Goal: Task Accomplishment & Management: Manage account settings

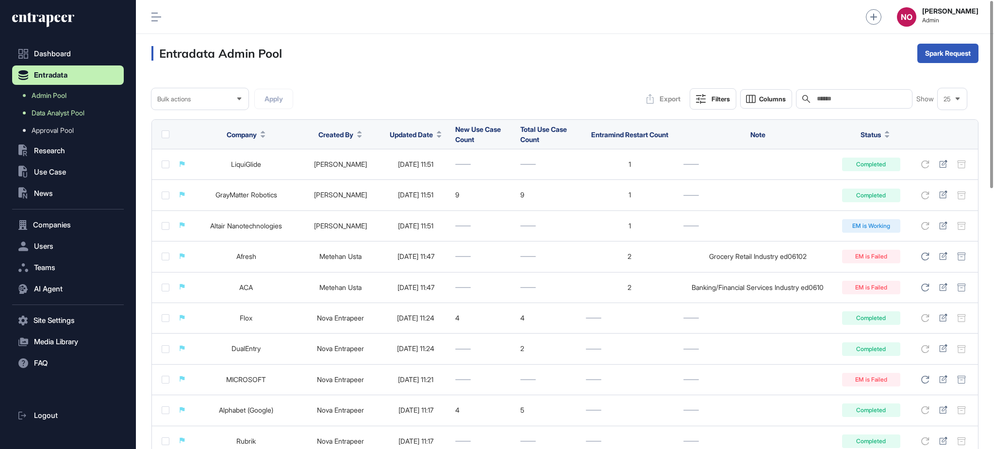
scroll to position [0, 0]
click at [41, 97] on span "Admin Pool" at bounding box center [49, 96] width 35 height 8
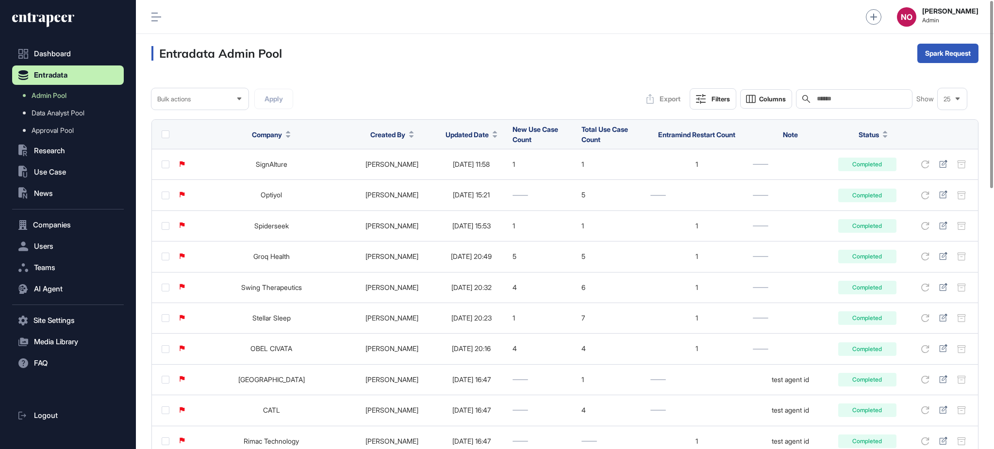
click at [469, 136] on span "Updated Date" at bounding box center [467, 135] width 43 height 10
click at [460, 177] on span "Sort Descending" at bounding box center [465, 175] width 39 height 8
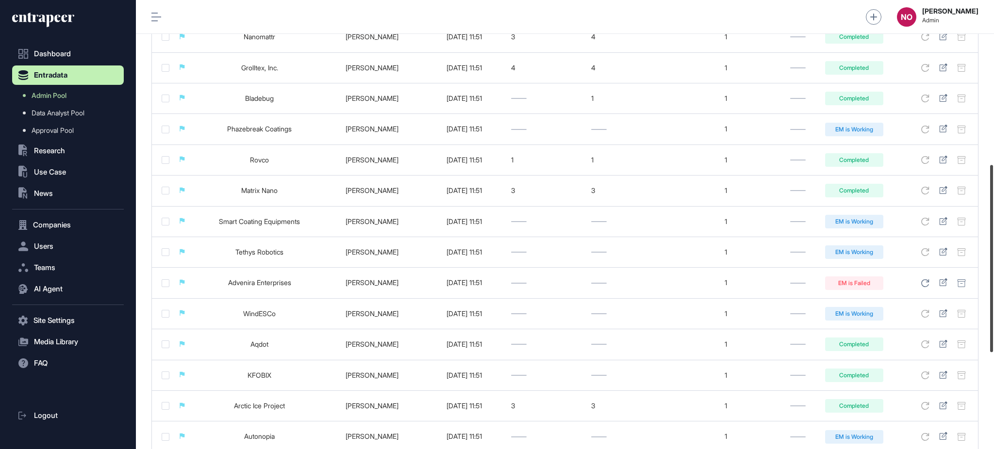
scroll to position [394, 0]
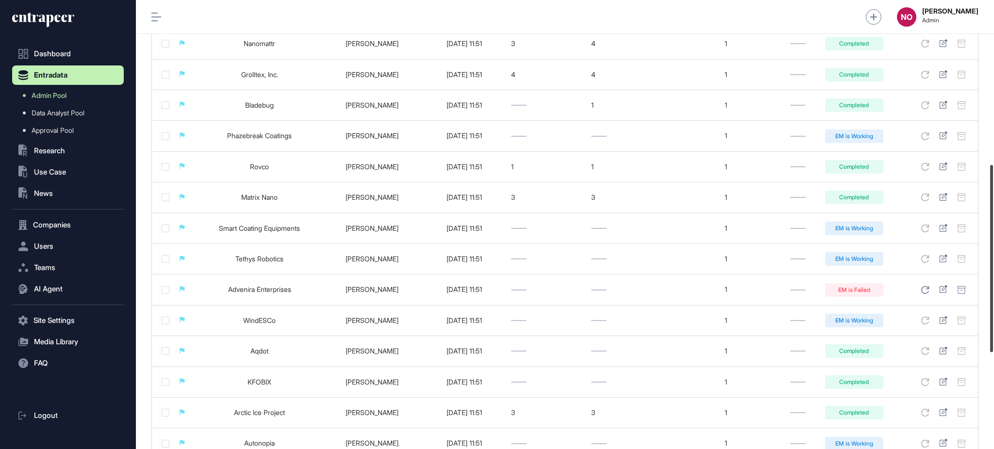
drag, startPoint x: 993, startPoint y: 373, endPoint x: 993, endPoint y: 277, distance: 96.6
click at [993, 277] on div at bounding box center [991, 258] width 3 height 187
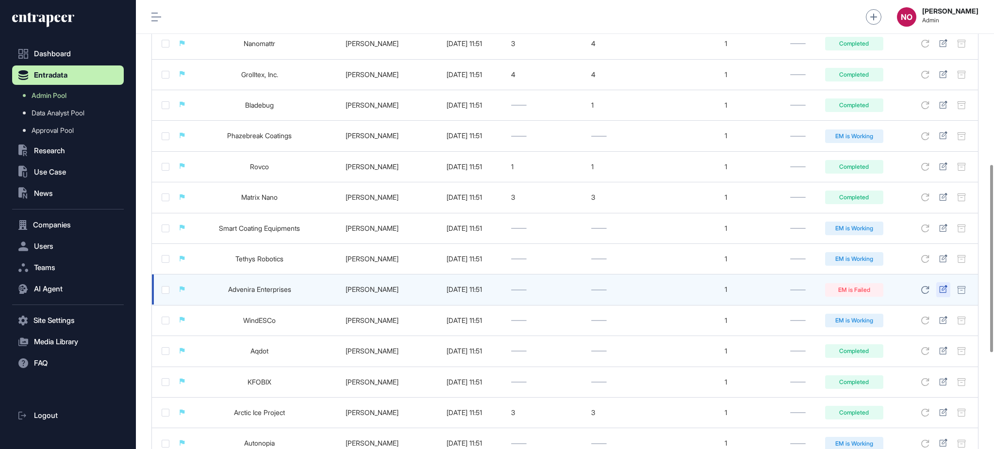
click at [944, 293] on icon at bounding box center [943, 289] width 8 height 8
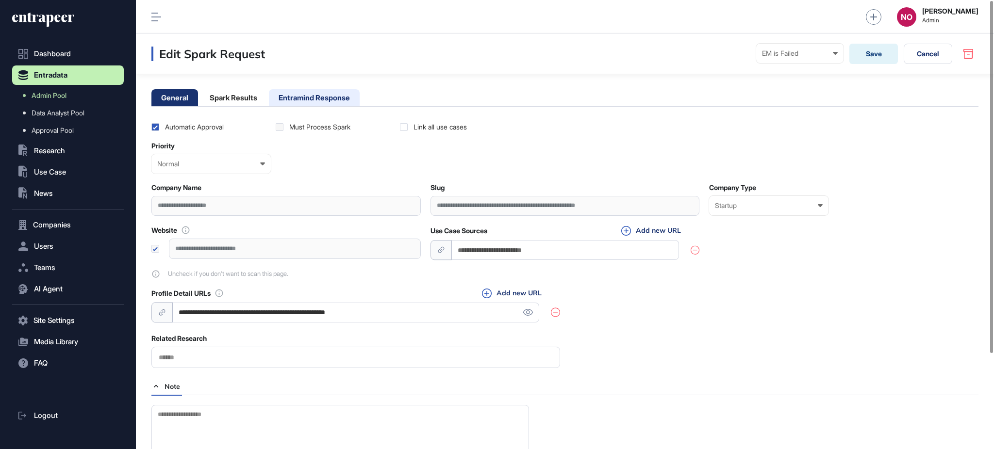
click at [319, 104] on li "Entramind Response" at bounding box center [314, 97] width 91 height 17
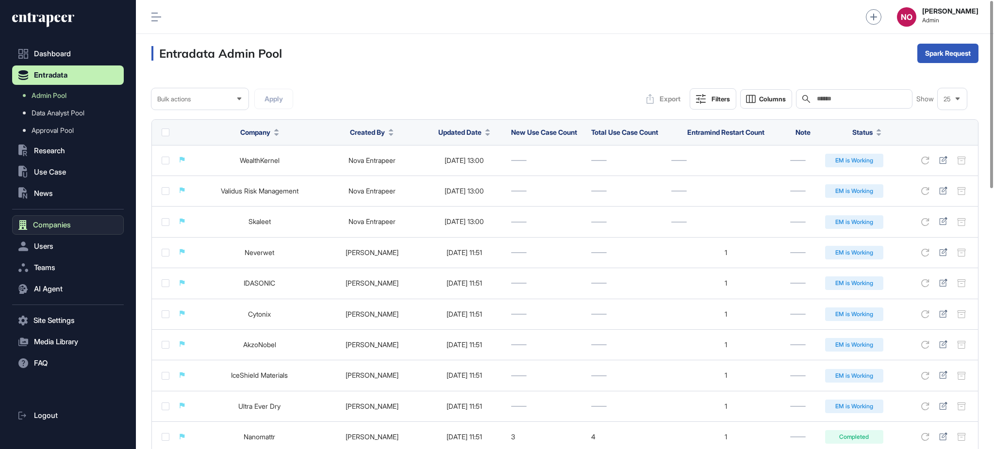
click at [70, 220] on button "Companies" at bounding box center [68, 224] width 112 height 19
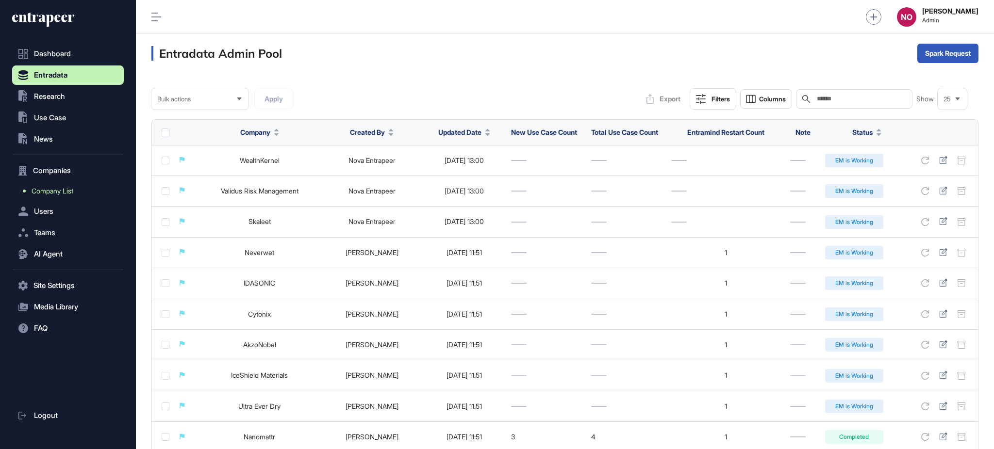
click at [78, 191] on link "Company List" at bounding box center [70, 190] width 107 height 17
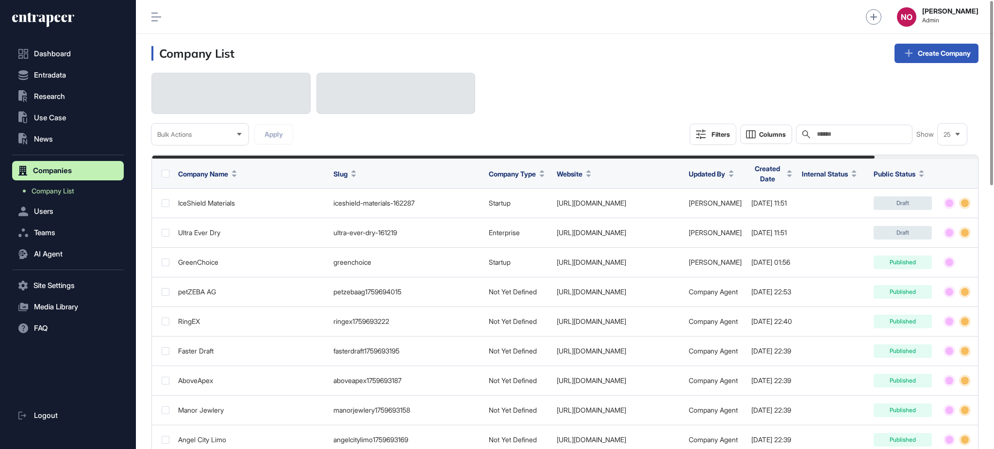
click at [888, 132] on input "text" at bounding box center [861, 135] width 90 height 8
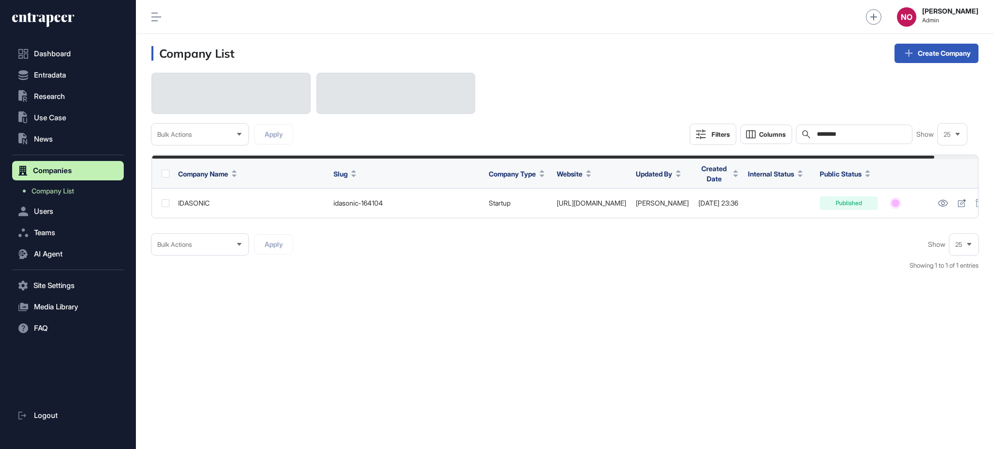
scroll to position [0, 46]
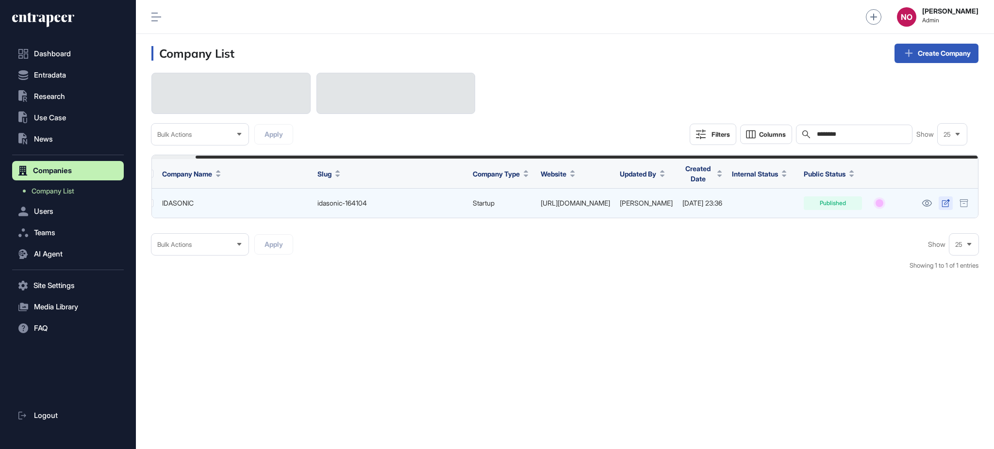
type input "********"
click at [942, 204] on icon at bounding box center [946, 203] width 8 height 8
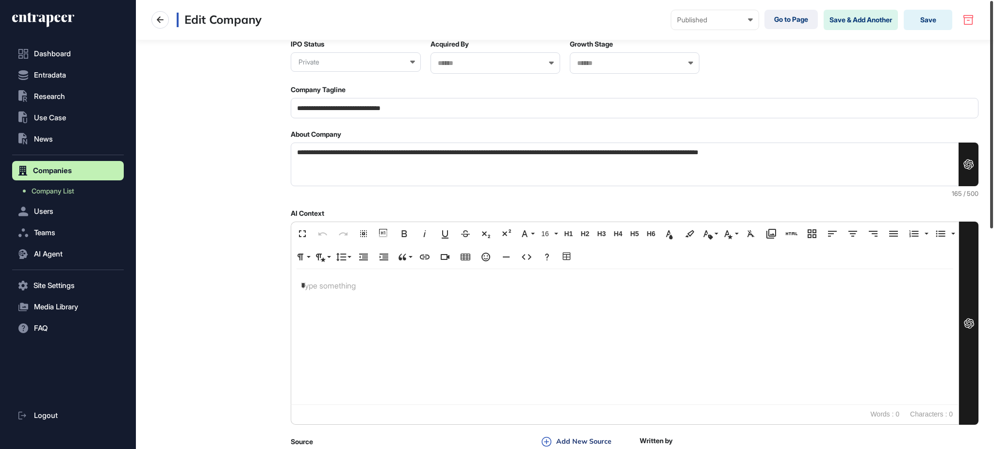
scroll to position [433, 0]
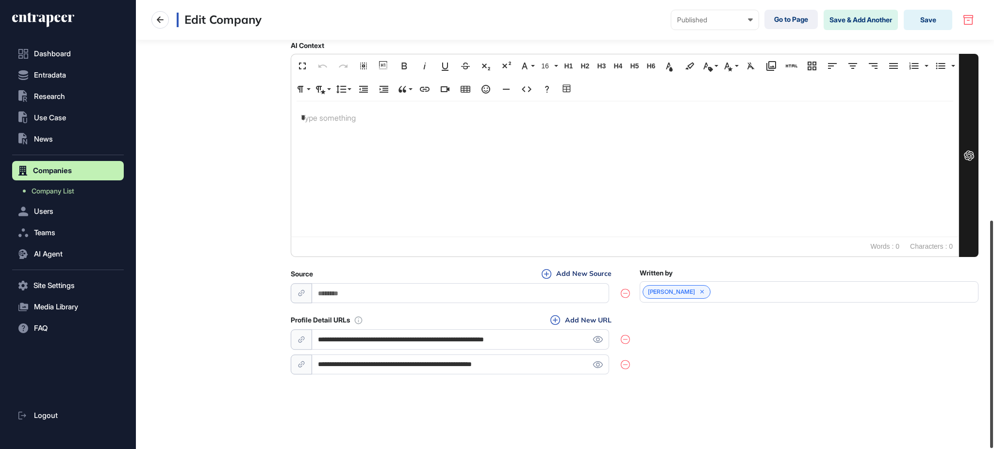
drag, startPoint x: 993, startPoint y: 103, endPoint x: 993, endPoint y: 421, distance: 317.9
click at [993, 421] on div at bounding box center [991, 335] width 3 height 228
click at [595, 342] on icon at bounding box center [598, 339] width 10 height 7
drag, startPoint x: 464, startPoint y: 366, endPoint x: 640, endPoint y: 370, distance: 175.2
click at [640, 370] on div "**********" at bounding box center [635, 346] width 688 height 62
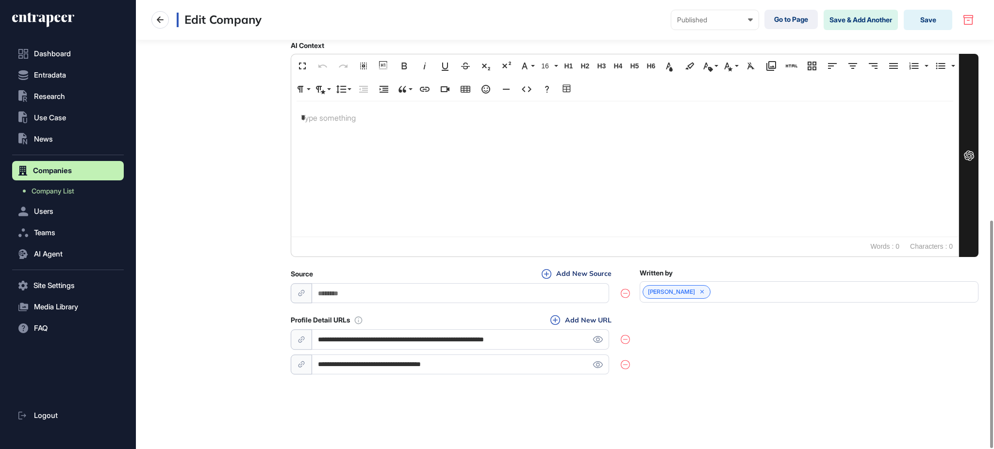
type input "**********"
click at [498, 340] on input "**********" at bounding box center [460, 340] width 297 height 20
click at [628, 338] on icon at bounding box center [625, 340] width 9 height 10
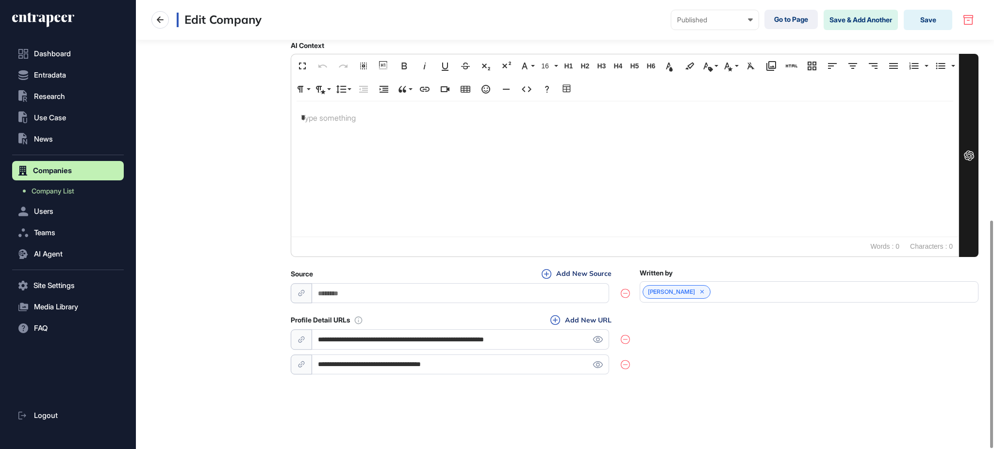
type input "**********"
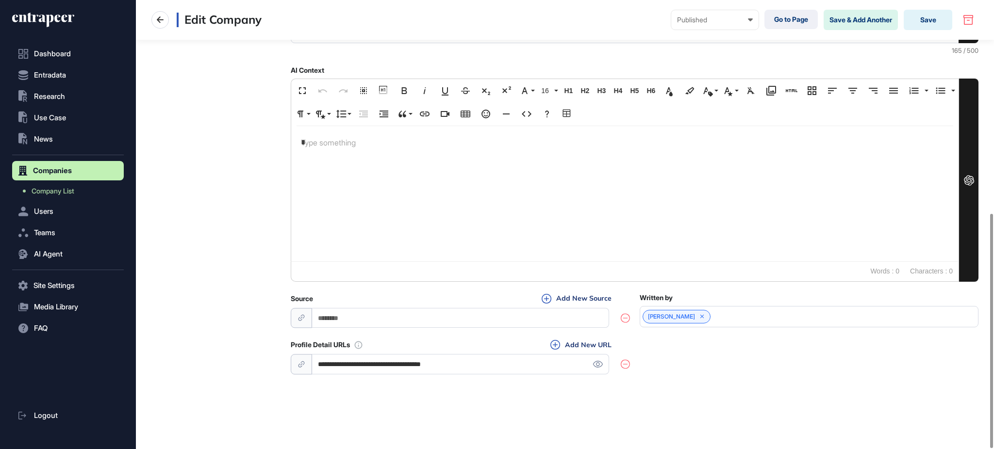
click at [700, 350] on div "**********" at bounding box center [635, 358] width 688 height 36
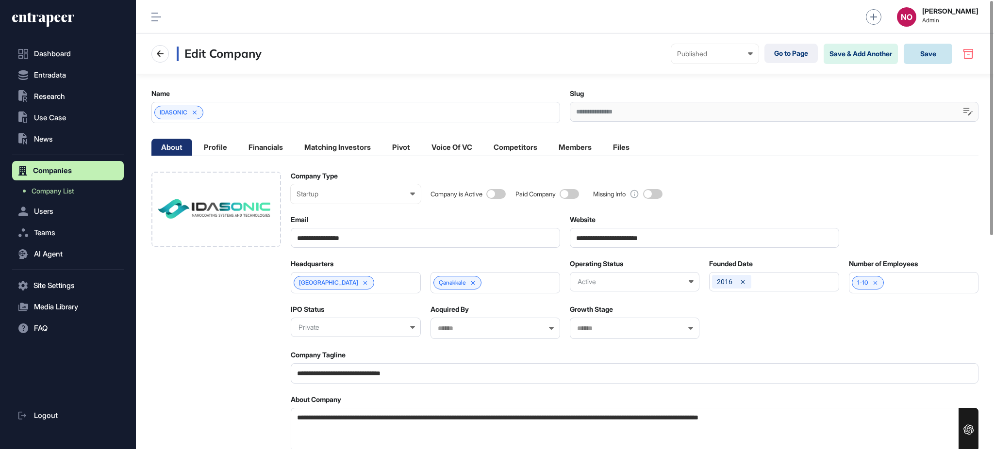
click at [945, 60] on button "Save" at bounding box center [928, 54] width 49 height 20
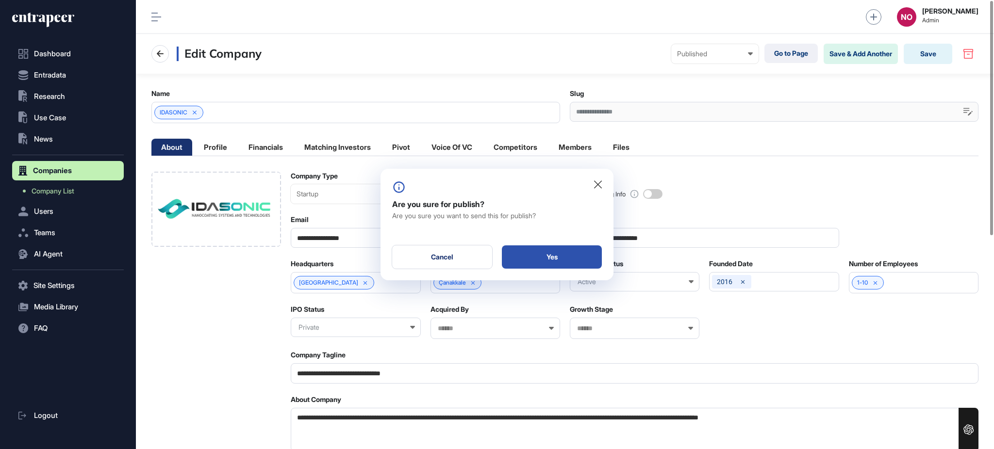
click at [568, 249] on div "Yes" at bounding box center [552, 257] width 100 height 23
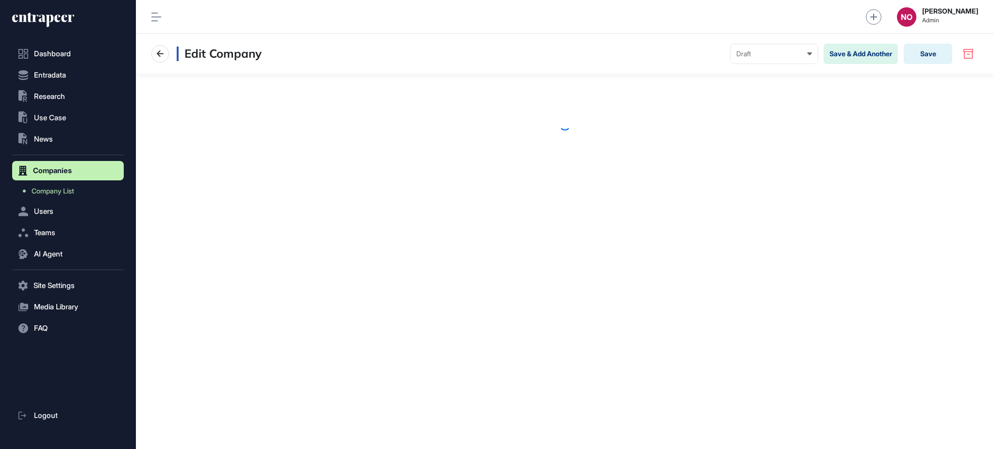
scroll to position [0, 0]
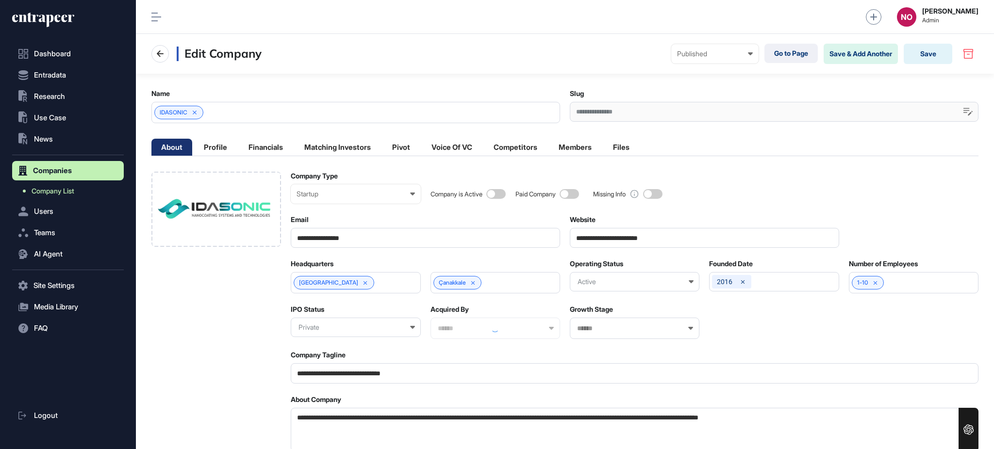
click at [81, 184] on link "Company List" at bounding box center [70, 190] width 107 height 17
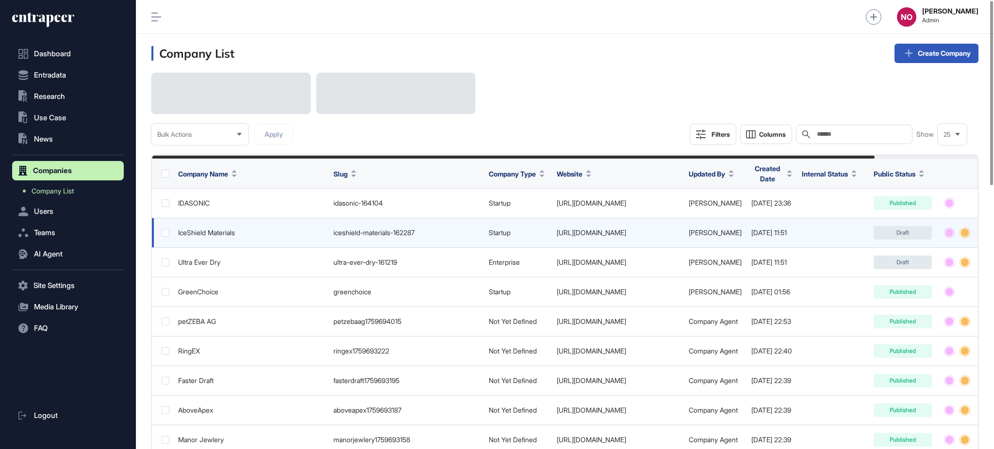
drag, startPoint x: 661, startPoint y: 233, endPoint x: 598, endPoint y: 242, distance: 63.1
click at [598, 242] on td "https://www.iceshield.com/" at bounding box center [618, 233] width 132 height 30
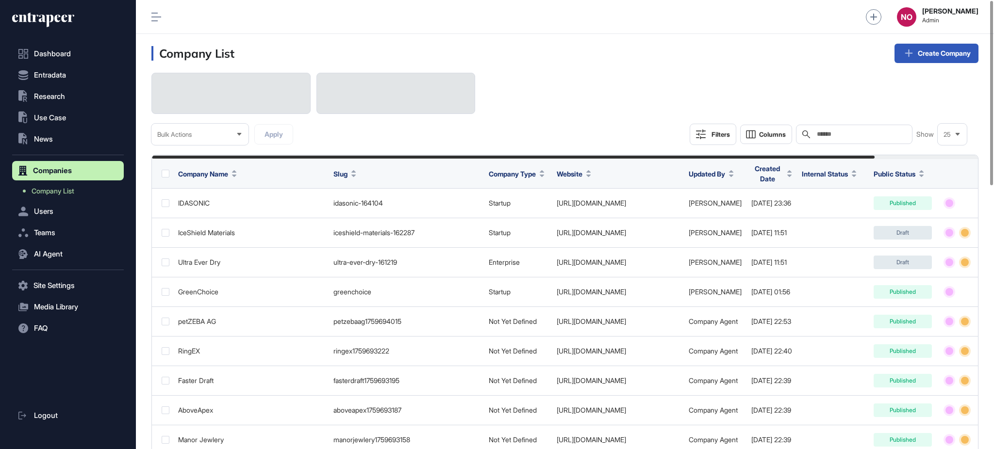
copy link "iceshield.com/"
drag, startPoint x: 851, startPoint y: 131, endPoint x: 861, endPoint y: 131, distance: 9.7
click at [852, 131] on input "text" at bounding box center [861, 135] width 90 height 8
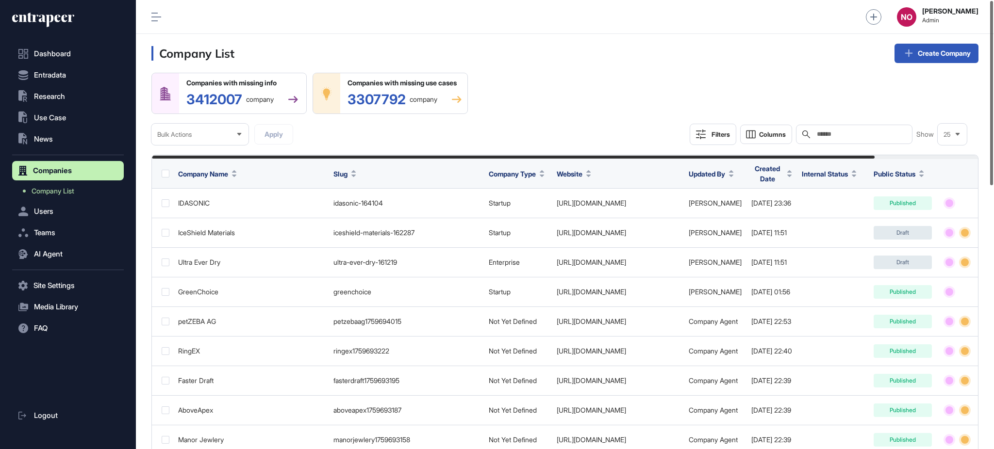
paste input "**********"
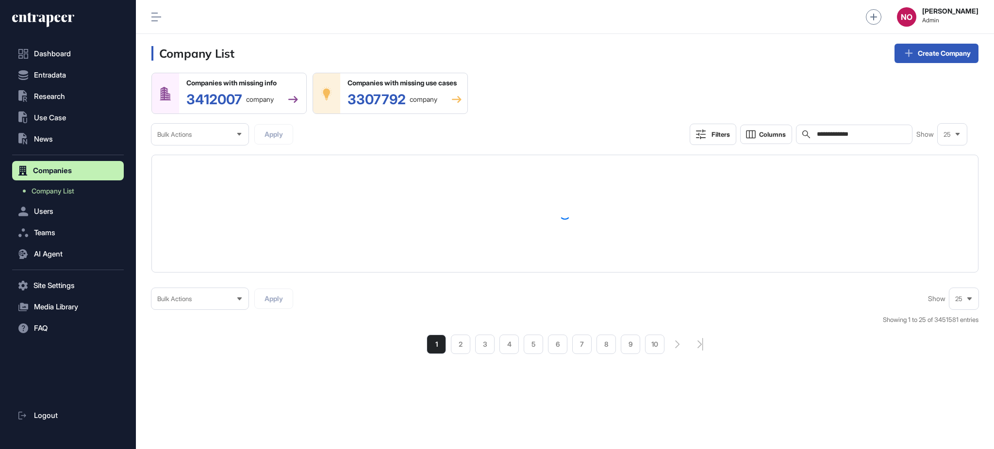
type input "**********"
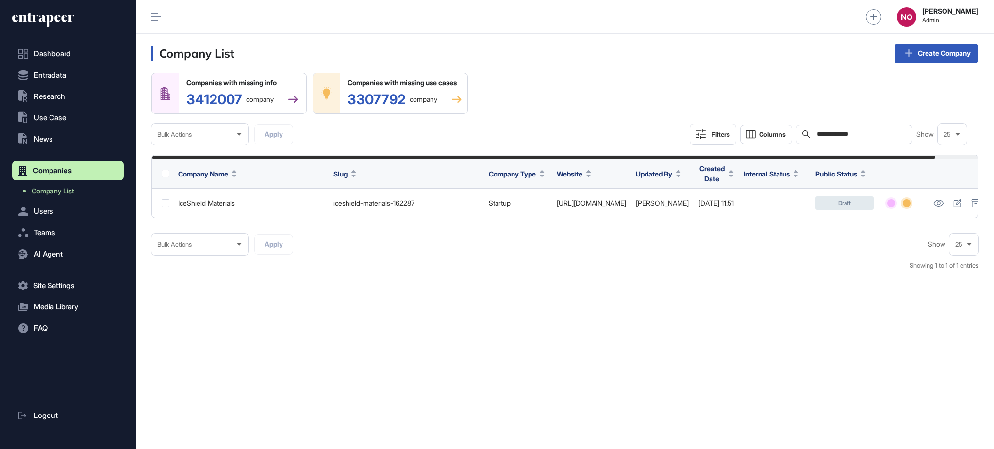
scroll to position [0, 45]
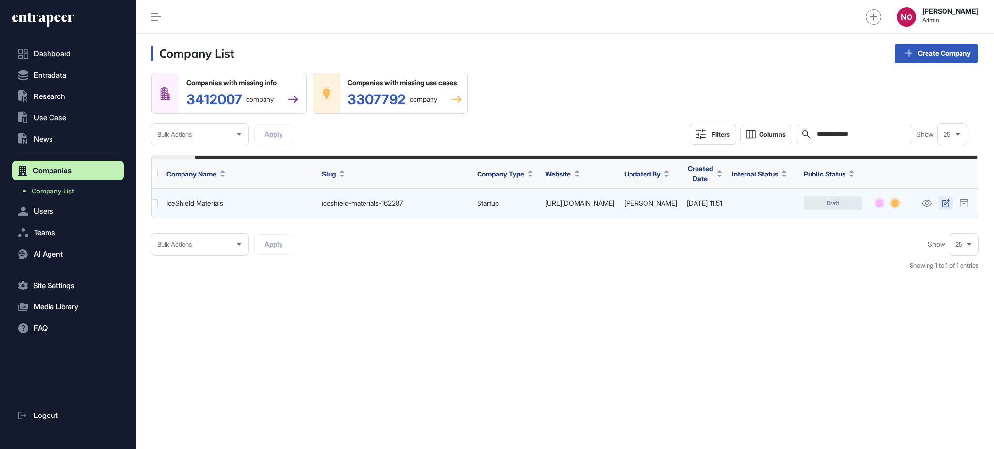
click at [942, 204] on icon at bounding box center [946, 203] width 8 height 8
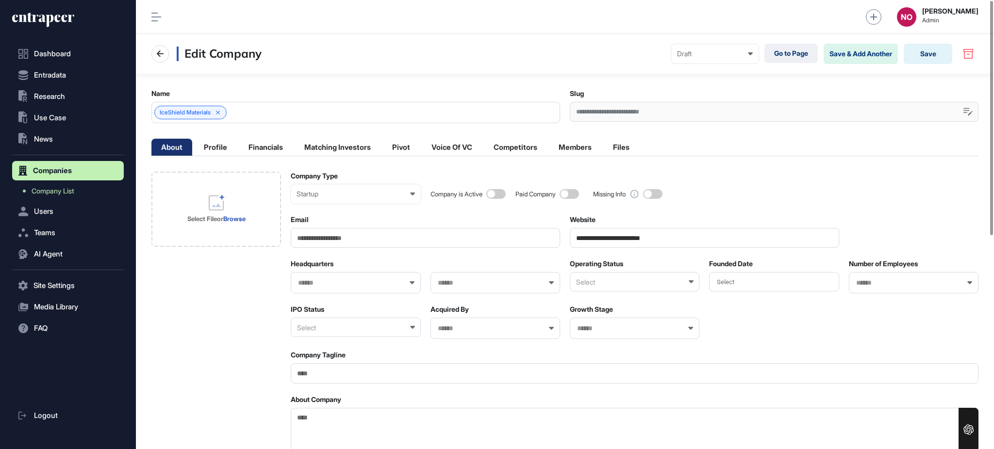
click at [604, 244] on input "**********" at bounding box center [704, 238] width 269 height 20
click at [206, 228] on div "Select File or Browse" at bounding box center [216, 210] width 77 height 78
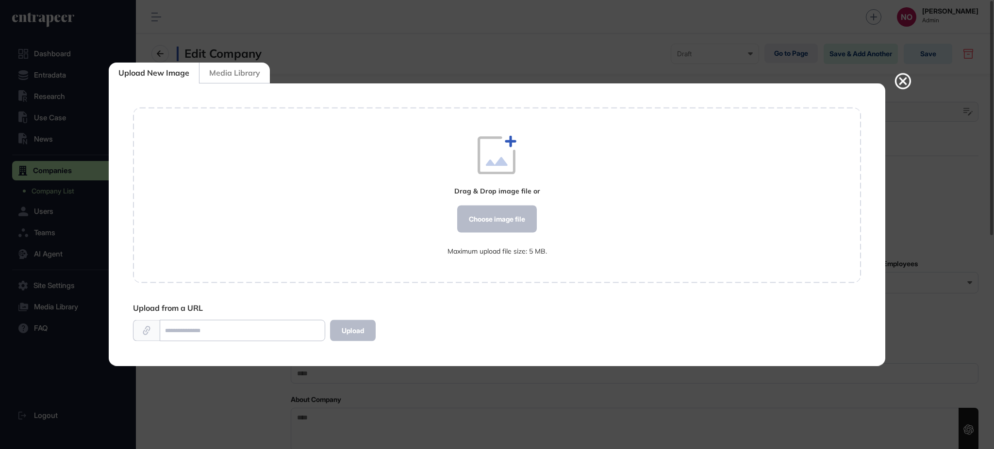
scroll to position [0, 0]
click at [481, 217] on div "Choose image file" at bounding box center [497, 219] width 80 height 27
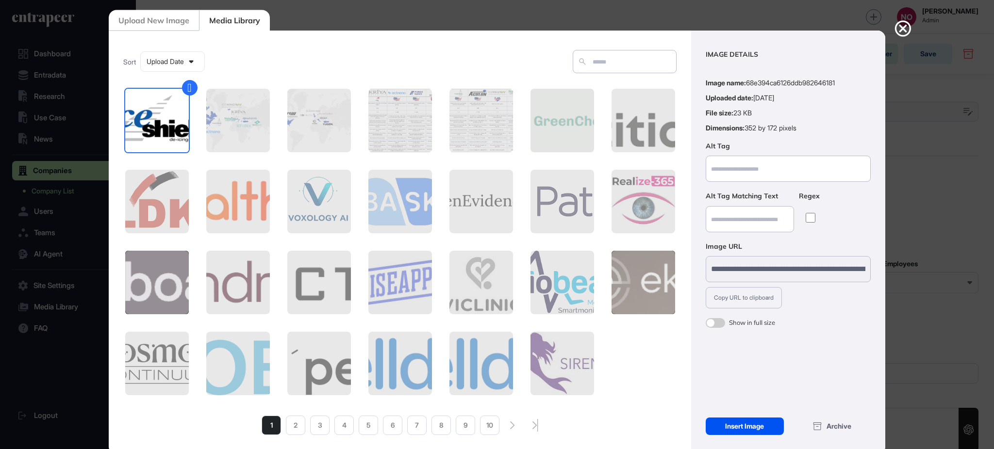
click at [716, 420] on div "Insert Image" at bounding box center [745, 426] width 78 height 17
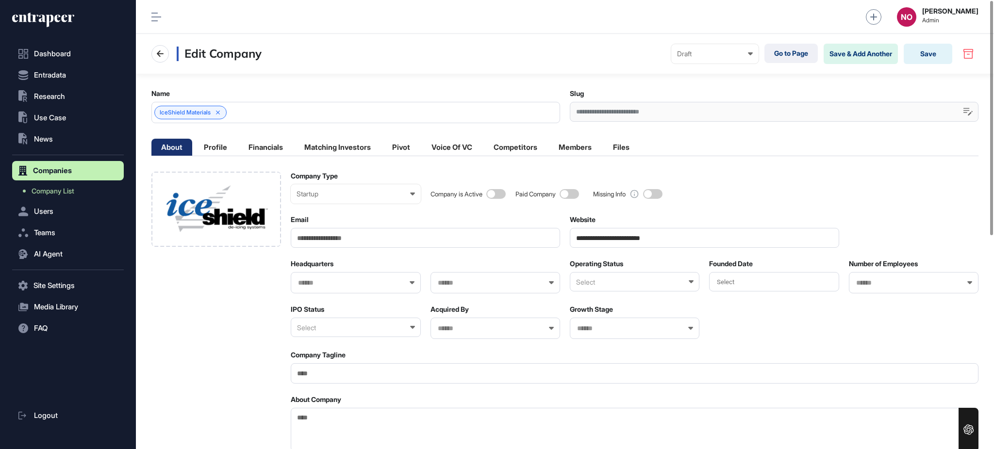
click at [595, 281] on div "Select" at bounding box center [635, 281] width 130 height 19
click at [605, 312] on div "Active" at bounding box center [634, 314] width 128 height 15
click at [369, 330] on div "Select" at bounding box center [356, 327] width 130 height 19
click at [345, 376] on div "Private" at bounding box center [355, 374] width 128 height 15
click at [323, 245] on input "Email" at bounding box center [425, 238] width 269 height 20
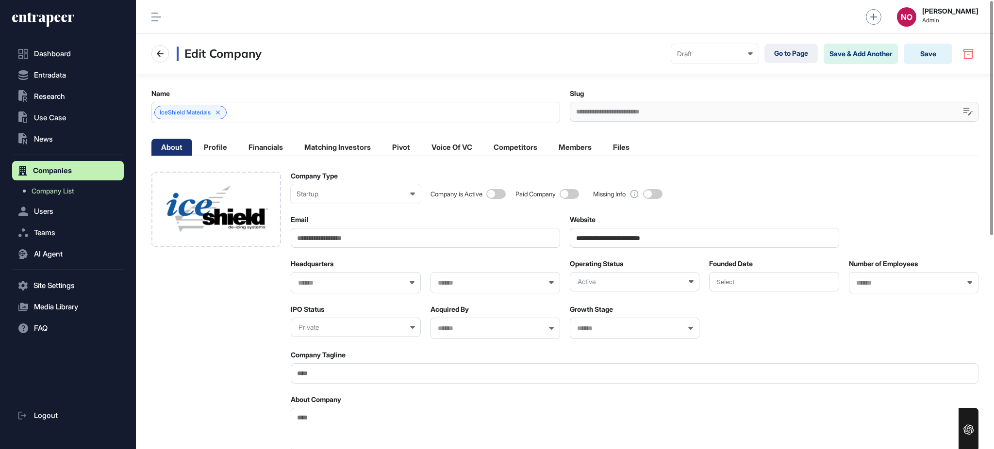
paste input "**********"
type input "**********"
click at [320, 281] on input "text" at bounding box center [349, 283] width 104 height 8
type input "********"
click at [333, 301] on span "[GEOGRAPHIC_DATA]" at bounding box center [355, 300] width 119 height 7
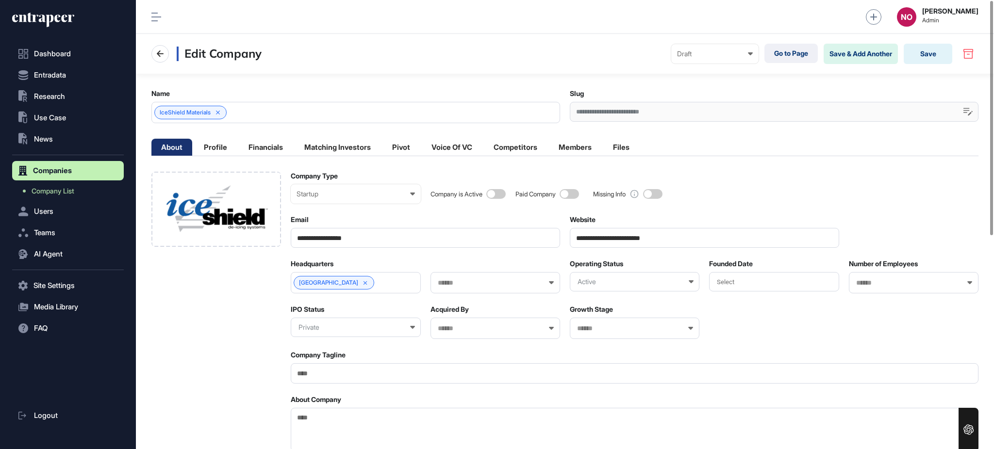
click at [469, 283] on input "text" at bounding box center [489, 283] width 104 height 8
type input "**"
click at [458, 300] on span "[US_STATE]" at bounding box center [494, 300] width 119 height 7
click at [723, 52] on div "Draft" at bounding box center [715, 54] width 76 height 8
click at [0, 0] on div "Published" at bounding box center [0, 0] width 0 height 0
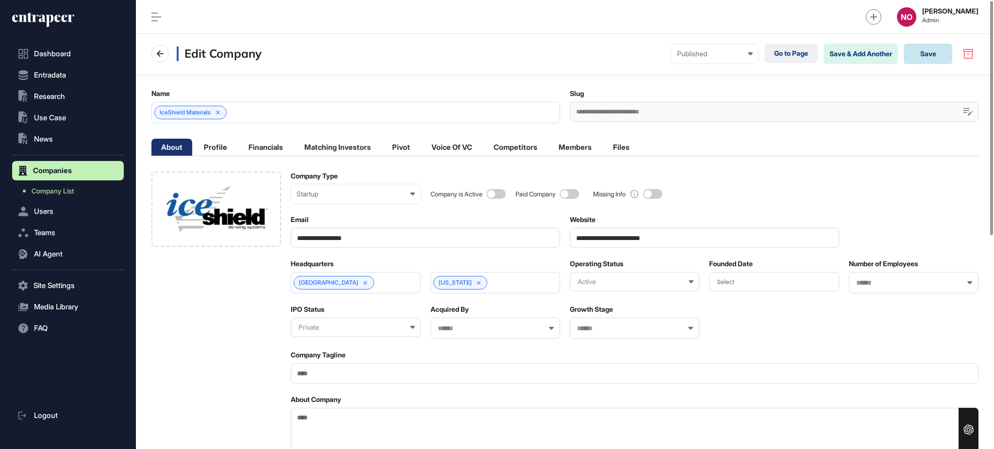
click at [911, 48] on button "Save" at bounding box center [928, 54] width 49 height 20
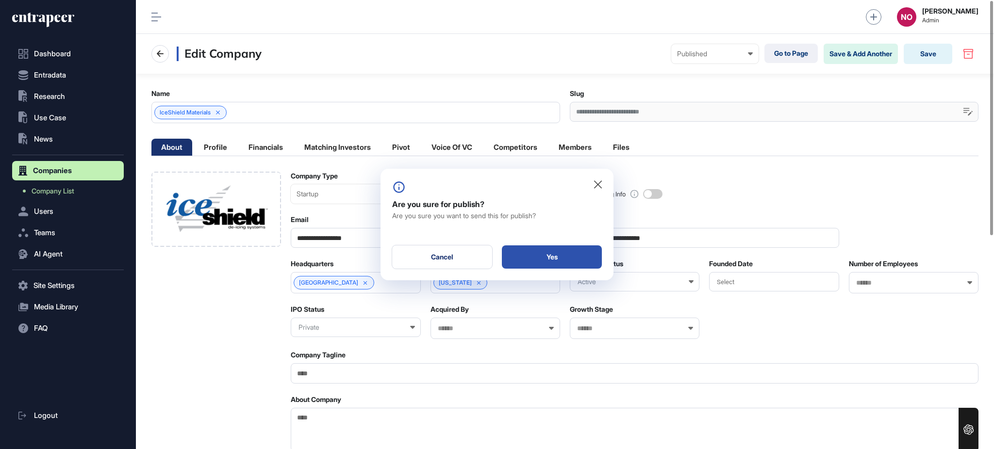
click at [555, 247] on div "Yes" at bounding box center [552, 257] width 100 height 23
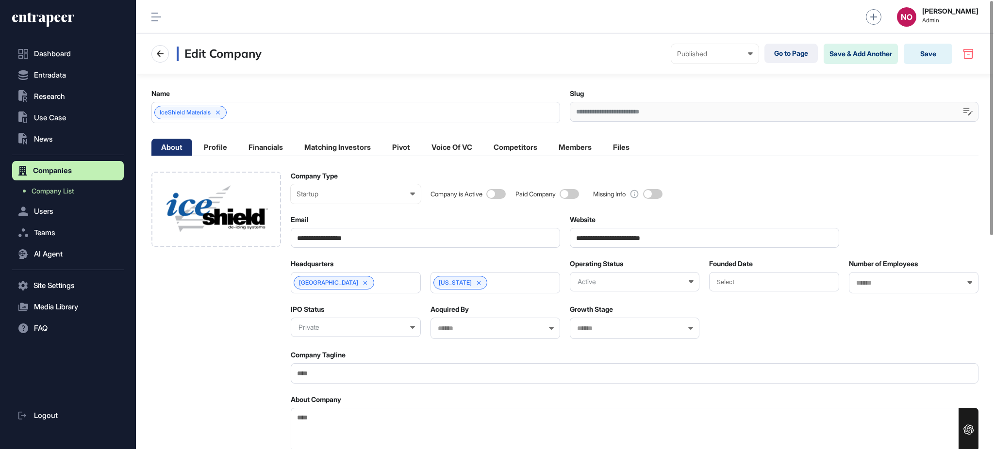
click at [309, 436] on textarea "About Company" at bounding box center [635, 430] width 688 height 44
paste textarea "**********"
type textarea "**********"
click at [932, 52] on button "Save" at bounding box center [928, 54] width 49 height 20
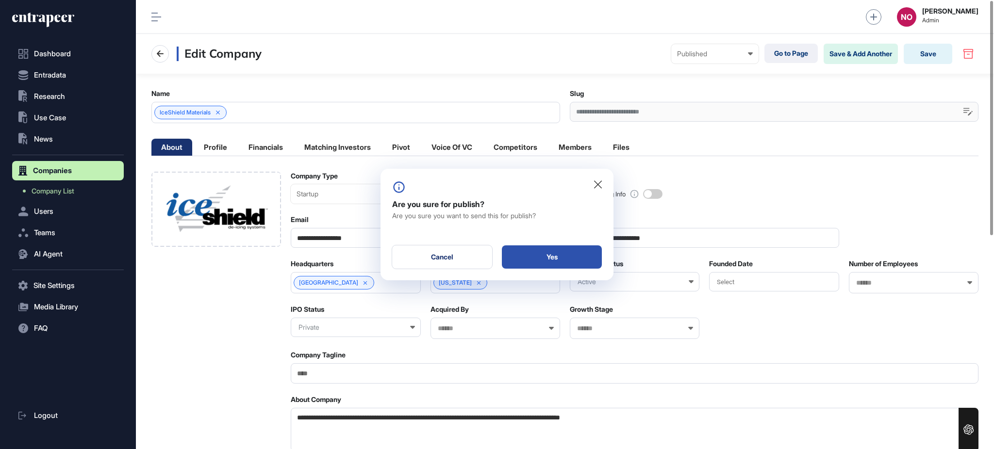
click at [592, 252] on div "Yes" at bounding box center [552, 257] width 100 height 23
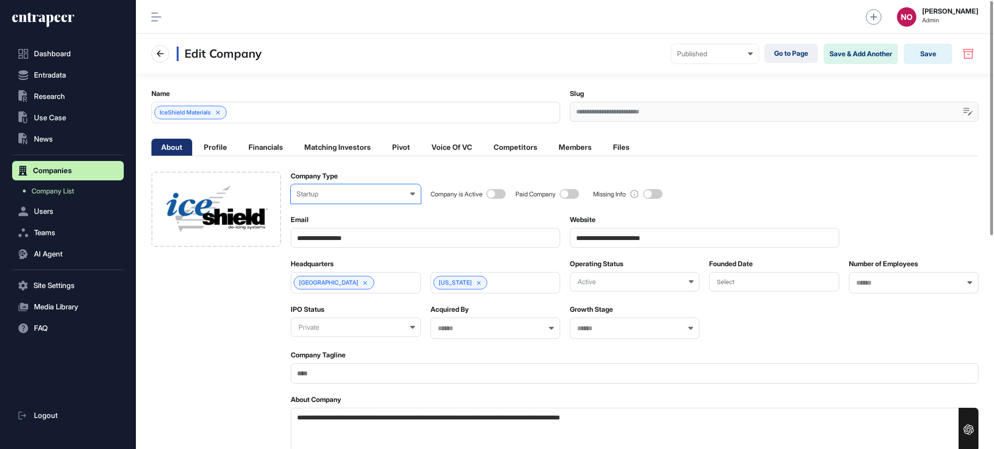
click at [344, 191] on div "Startup" at bounding box center [356, 194] width 118 height 8
click at [0, 0] on div "Enterprise" at bounding box center [0, 0] width 0 height 0
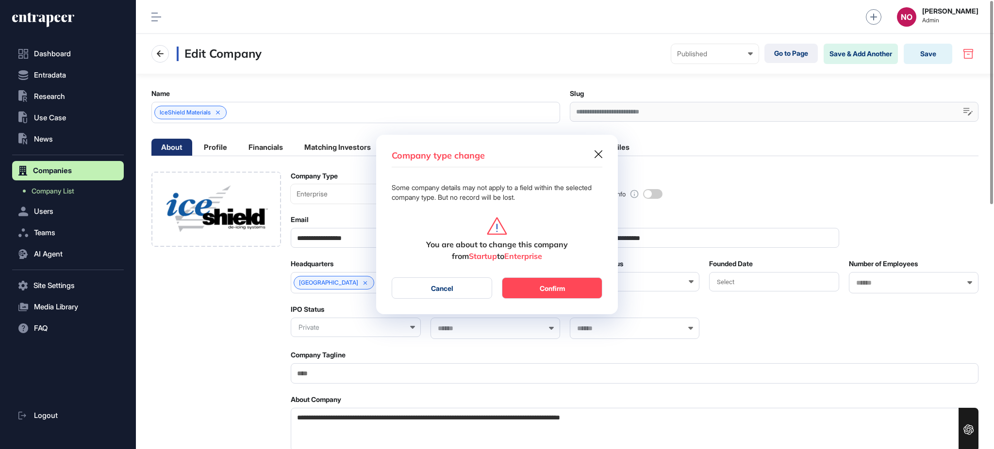
click at [524, 293] on button "Confirm" at bounding box center [552, 288] width 100 height 21
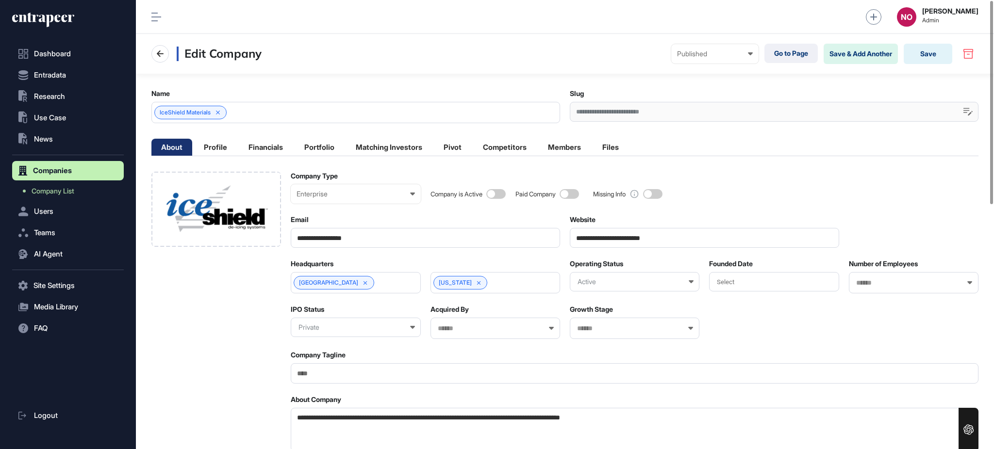
click at [817, 287] on div "Select" at bounding box center [774, 281] width 130 height 19
click at [737, 377] on div "1998" at bounding box center [731, 378] width 39 height 17
click at [935, 50] on button "Save" at bounding box center [928, 54] width 49 height 20
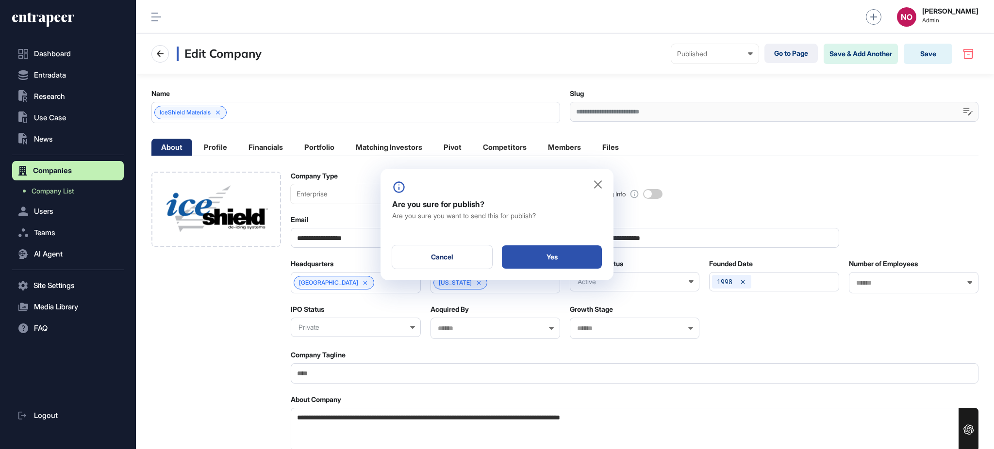
click at [544, 263] on div "Yes" at bounding box center [552, 257] width 100 height 23
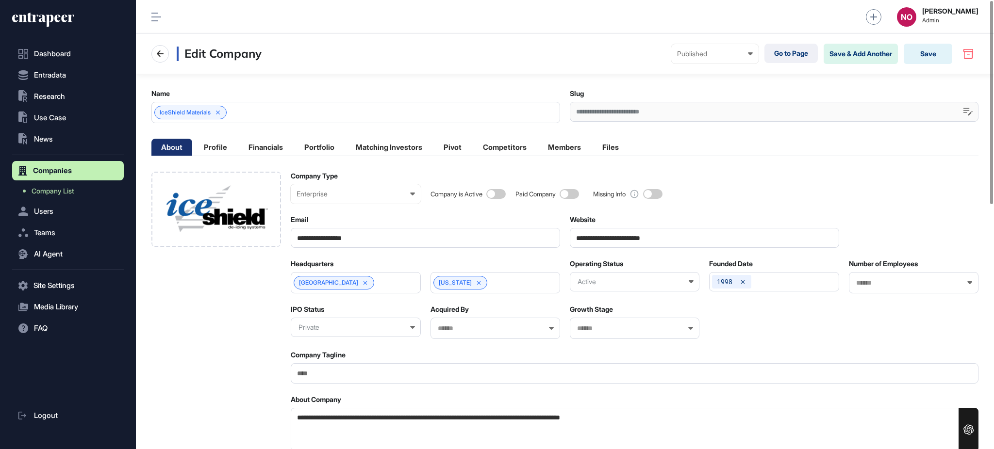
drag, startPoint x: 330, startPoint y: 419, endPoint x: 759, endPoint y: 423, distance: 428.5
click at [759, 423] on textarea "**********" at bounding box center [635, 430] width 688 height 44
paste textarea "**********"
type textarea "**********"
click at [933, 53] on button "Save" at bounding box center [928, 54] width 49 height 20
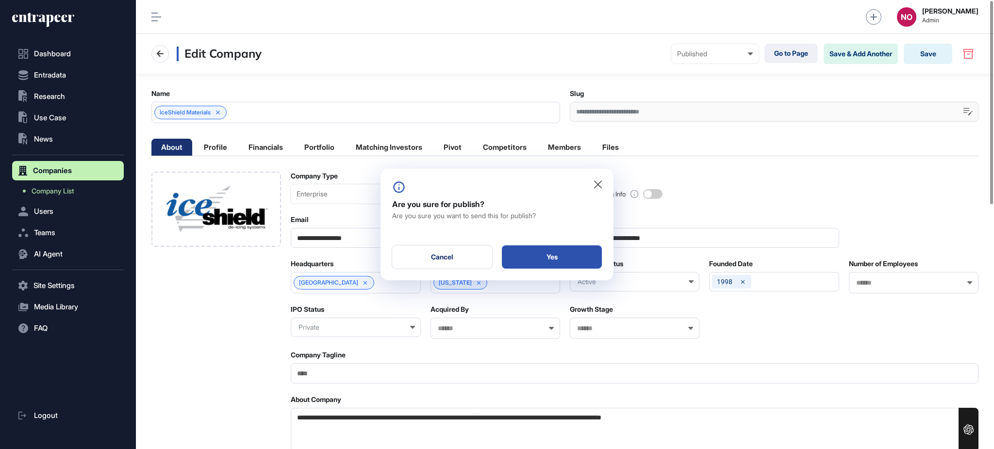
click at [539, 264] on div "Yes" at bounding box center [552, 257] width 100 height 23
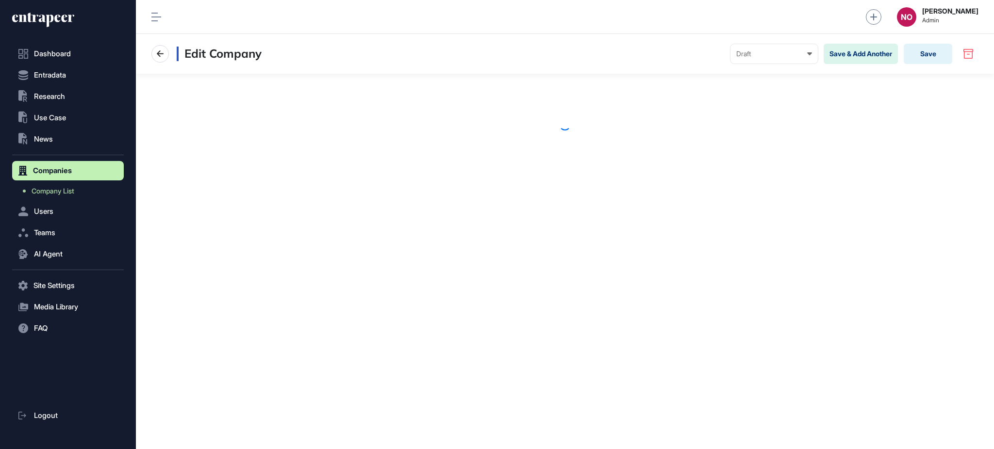
scroll to position [0, 0]
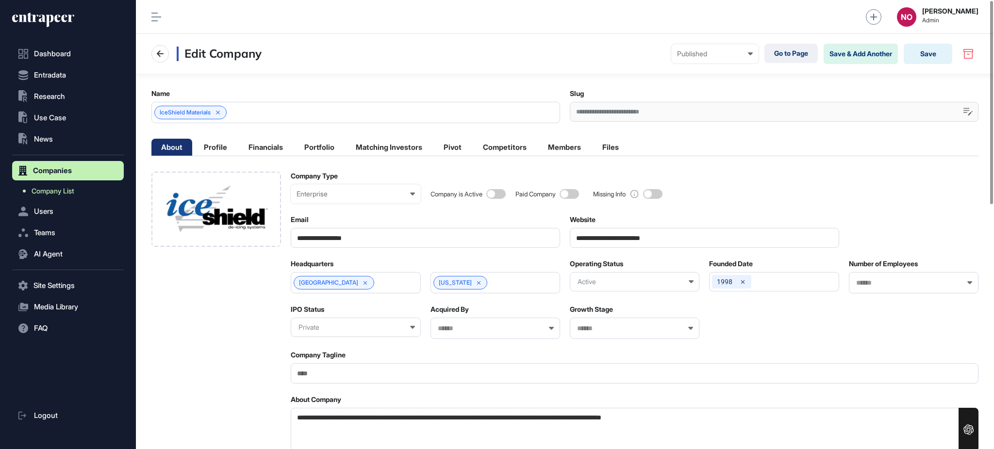
click at [76, 193] on link "Company List" at bounding box center [70, 190] width 107 height 17
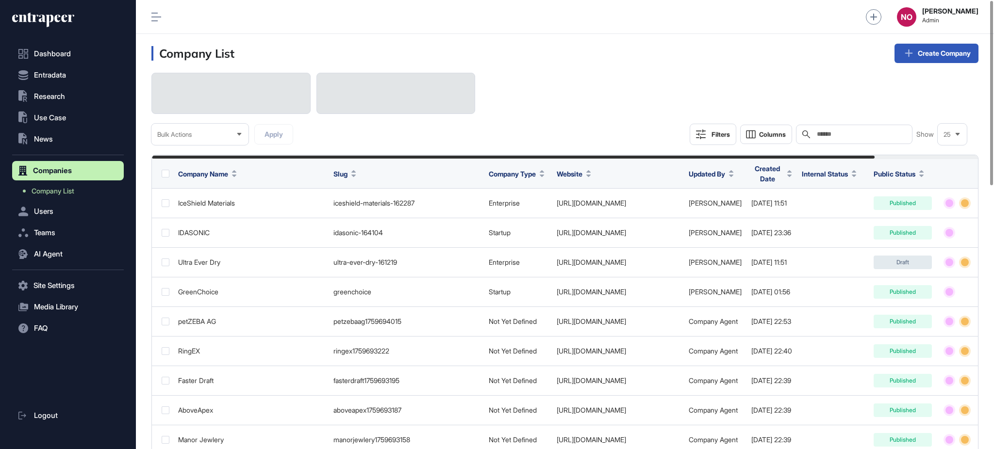
drag, startPoint x: 867, startPoint y: 251, endPoint x: 993, endPoint y: 263, distance: 126.3
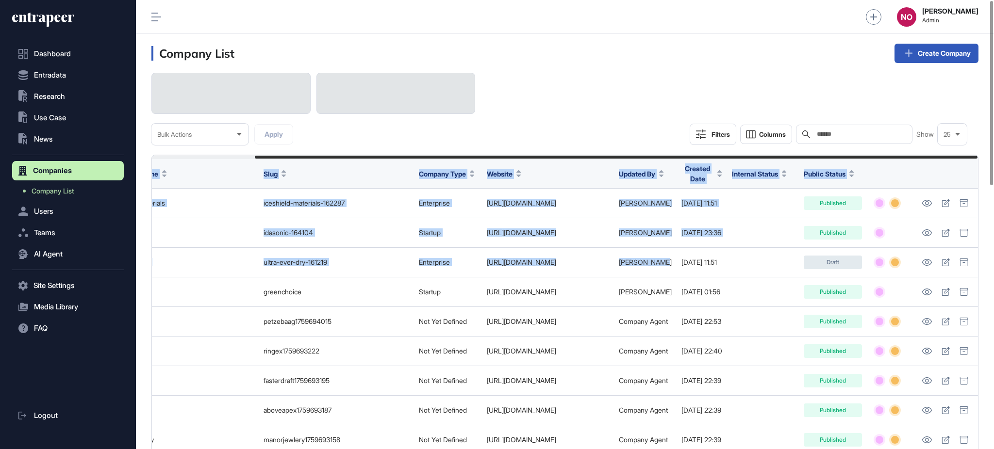
drag, startPoint x: 773, startPoint y: 254, endPoint x: 993, endPoint y: 264, distance: 220.0
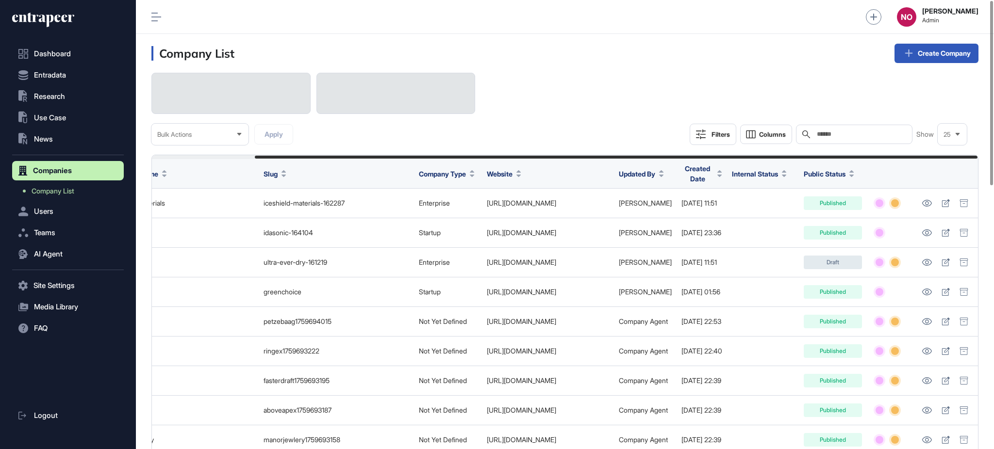
click at [521, 91] on div "Bulk Actions Apply Filters Columns Search Show 25" at bounding box center [564, 109] width 827 height 72
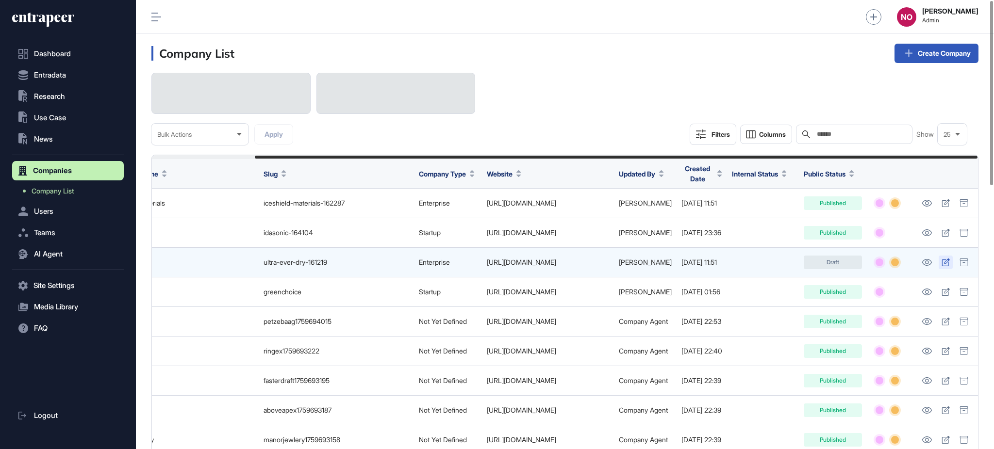
click at [944, 261] on icon at bounding box center [946, 263] width 8 height 8
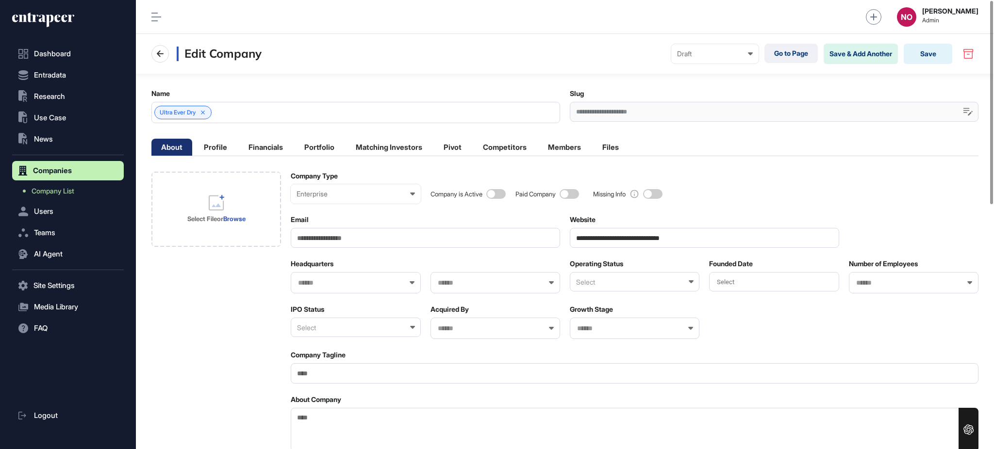
click at [616, 279] on div "Select" at bounding box center [635, 281] width 130 height 19
click at [614, 311] on div "Active" at bounding box center [634, 314] width 128 height 15
click at [652, 243] on input "**********" at bounding box center [704, 238] width 269 height 20
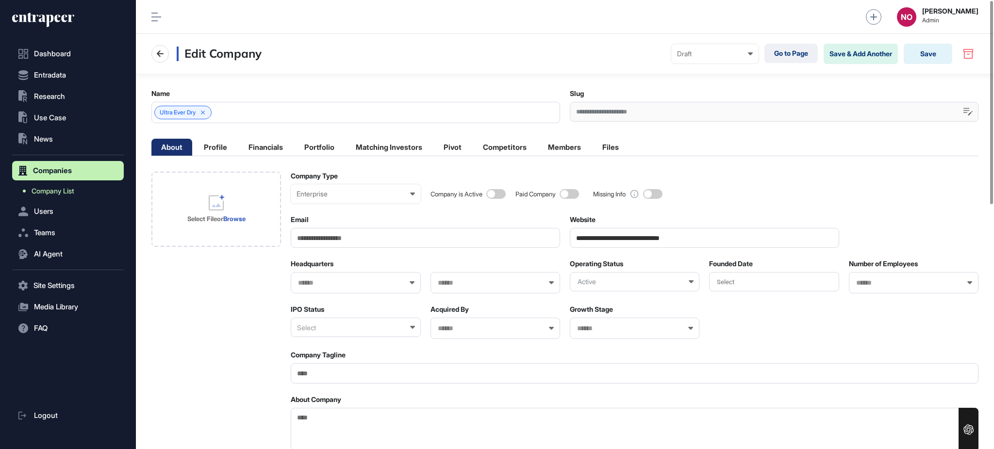
click at [56, 189] on span "Company List" at bounding box center [53, 191] width 43 height 8
click at [602, 229] on input "**********" at bounding box center [704, 238] width 269 height 20
click at [241, 216] on link "Browse" at bounding box center [234, 219] width 22 height 8
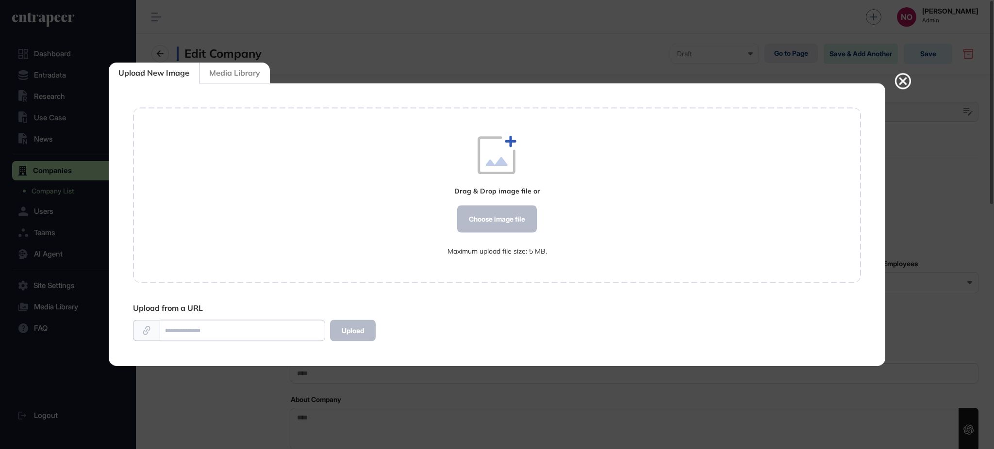
scroll to position [0, 0]
click at [485, 223] on div "Choose image file" at bounding box center [497, 219] width 80 height 27
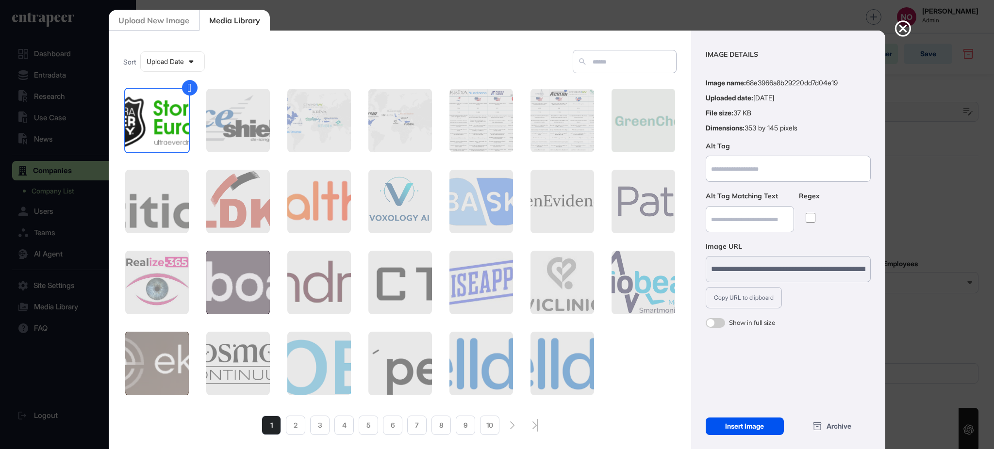
click at [767, 422] on div "Insert Image" at bounding box center [745, 426] width 78 height 17
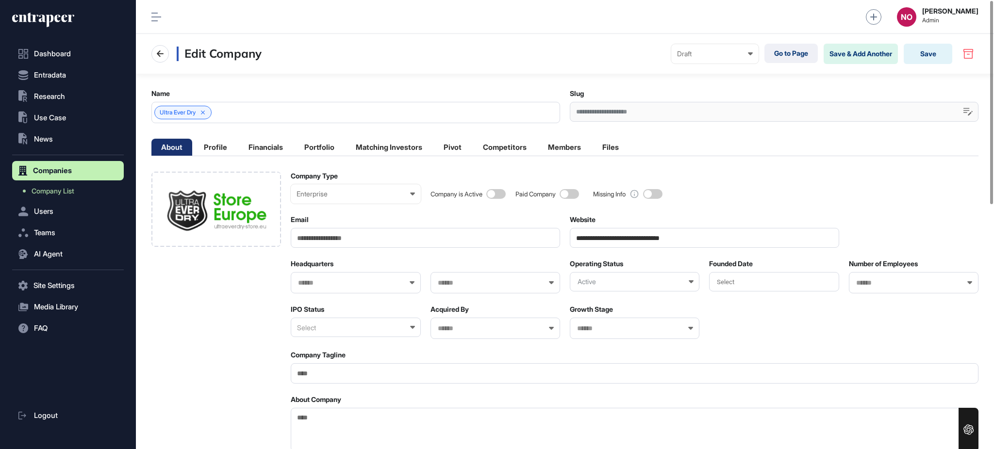
click at [348, 332] on div "Select" at bounding box center [356, 327] width 130 height 19
click at [328, 376] on div "Private" at bounding box center [355, 374] width 128 height 15
click at [329, 288] on div at bounding box center [356, 282] width 130 height 21
click at [333, 279] on input "*" at bounding box center [349, 283] width 104 height 8
type input "**"
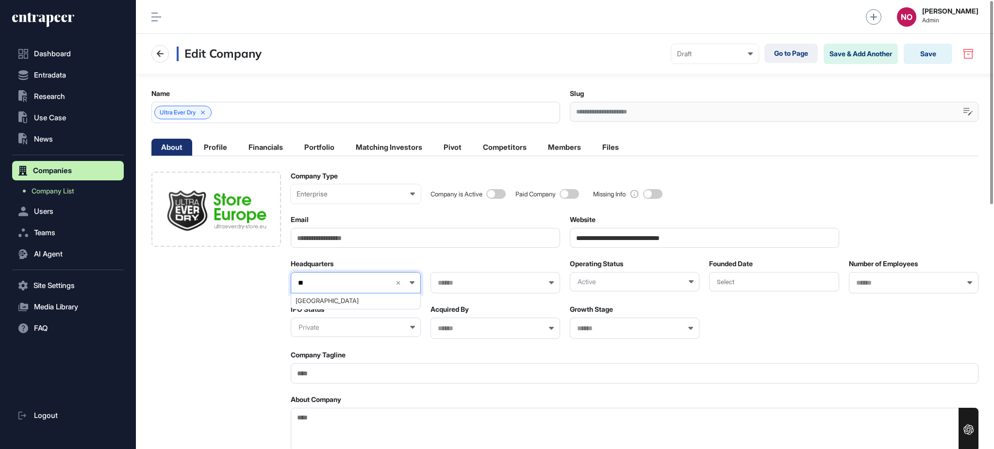
click at [329, 300] on span "[GEOGRAPHIC_DATA]" at bounding box center [355, 300] width 119 height 7
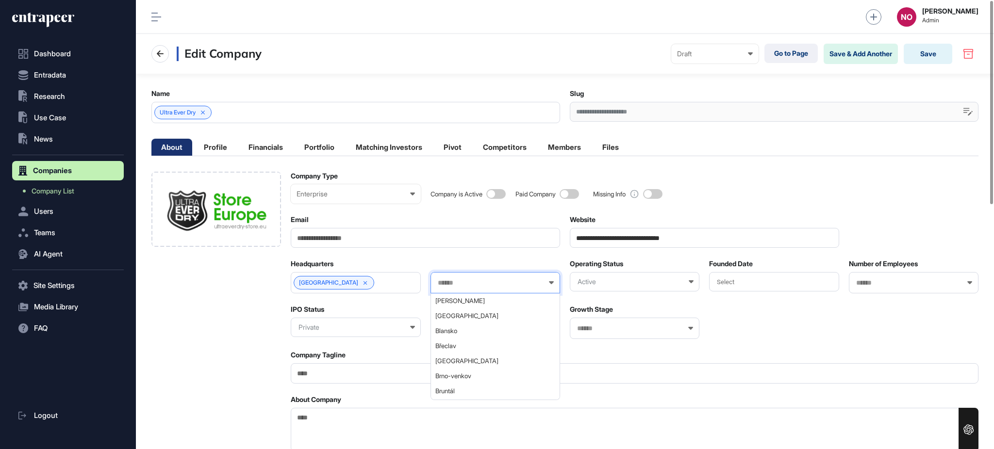
click at [441, 281] on input "text" at bounding box center [489, 283] width 104 height 8
click at [475, 387] on span "[GEOGRAPHIC_DATA]" at bounding box center [494, 385] width 119 height 7
click at [356, 239] on input "Email" at bounding box center [425, 238] width 269 height 20
paste input "**********"
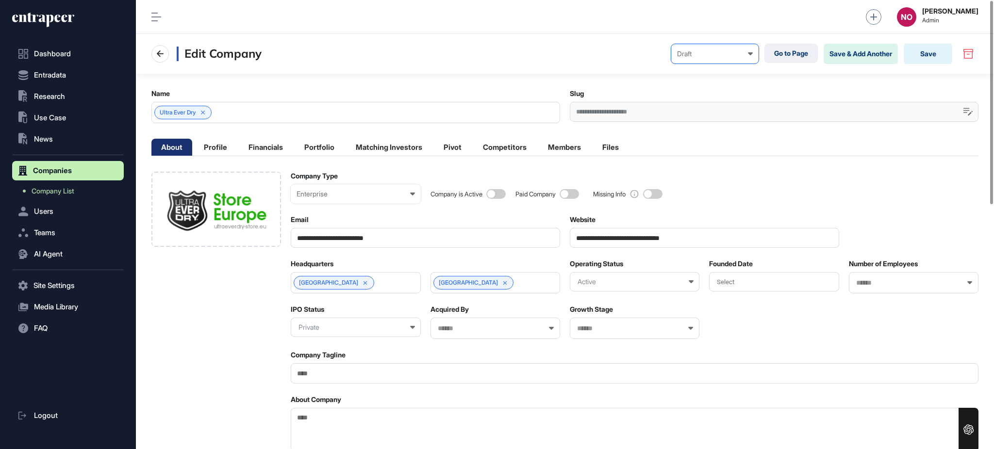
type input "**********"
click at [710, 54] on div "Draft" at bounding box center [715, 54] width 76 height 8
click at [0, 0] on div "Published" at bounding box center [0, 0] width 0 height 0
click at [919, 50] on button "Save" at bounding box center [928, 54] width 49 height 20
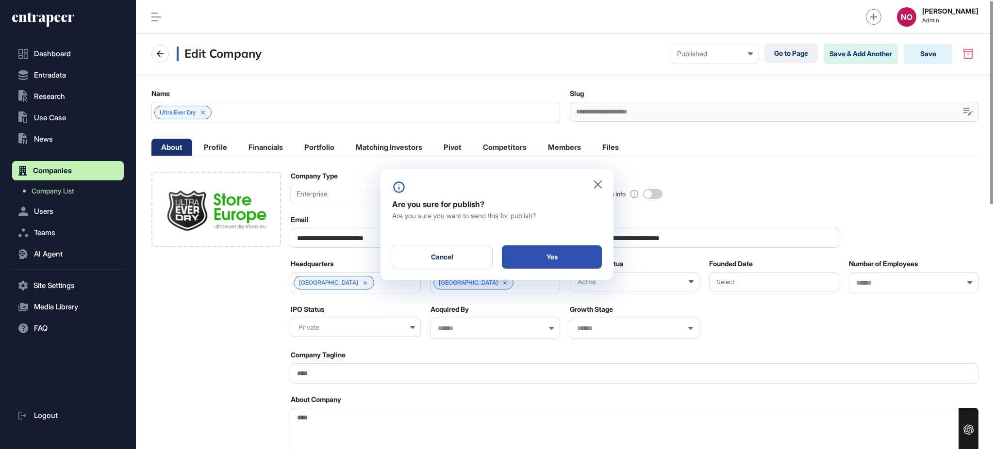
click at [571, 260] on div "Yes" at bounding box center [552, 257] width 100 height 23
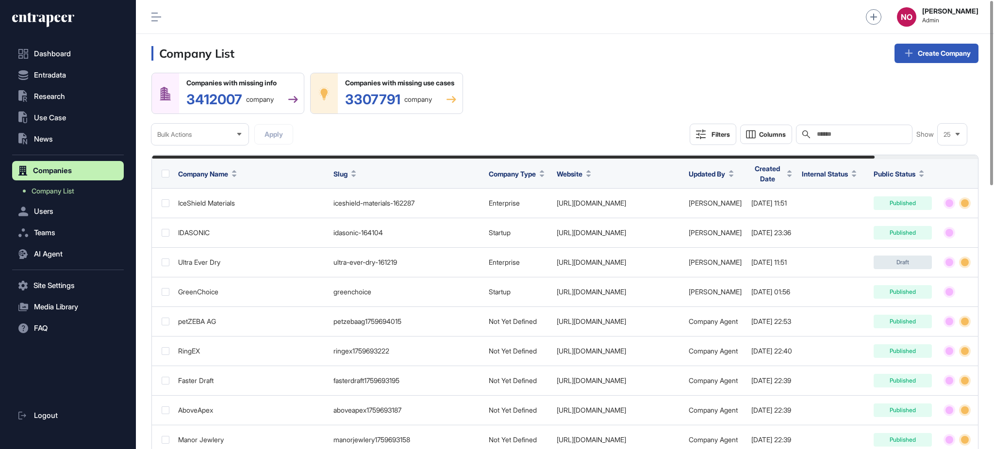
click at [841, 134] on input "text" at bounding box center [861, 135] width 90 height 8
paste input "**********"
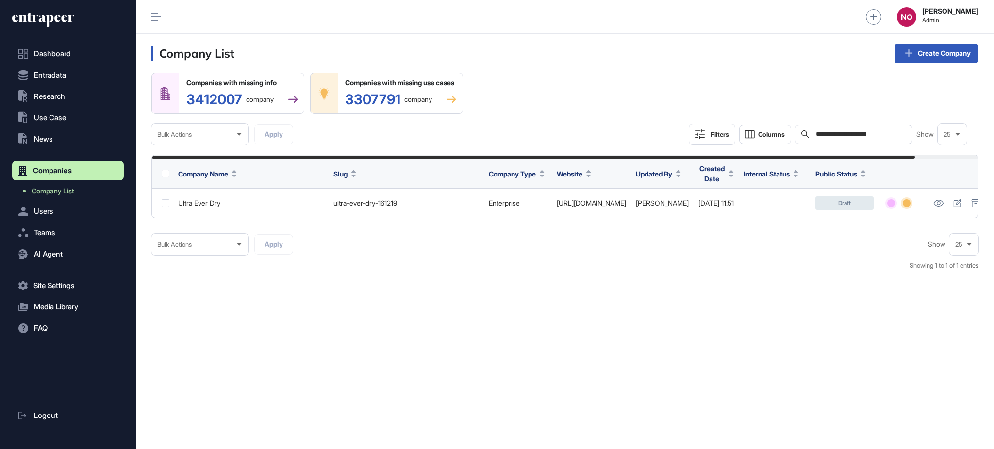
type input "**********"
click at [48, 74] on span "Entradata" at bounding box center [50, 75] width 32 height 8
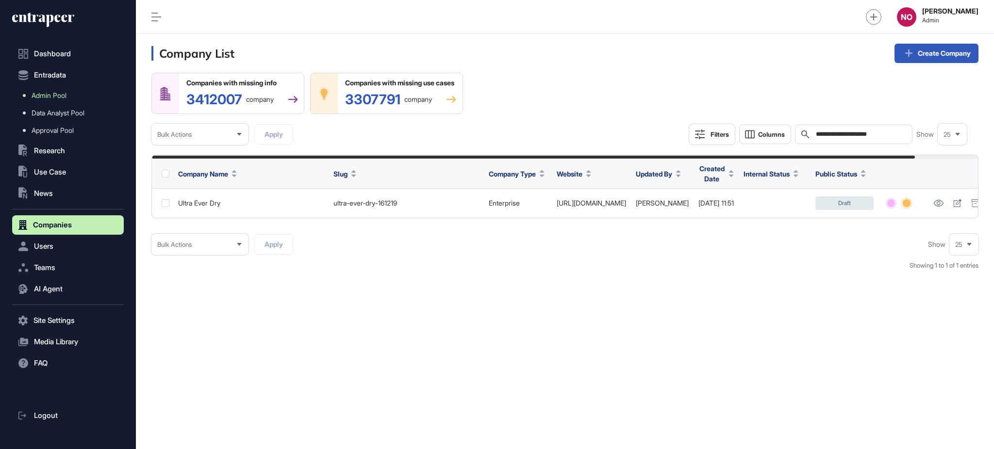
click at [53, 97] on span "Admin Pool" at bounding box center [49, 96] width 35 height 8
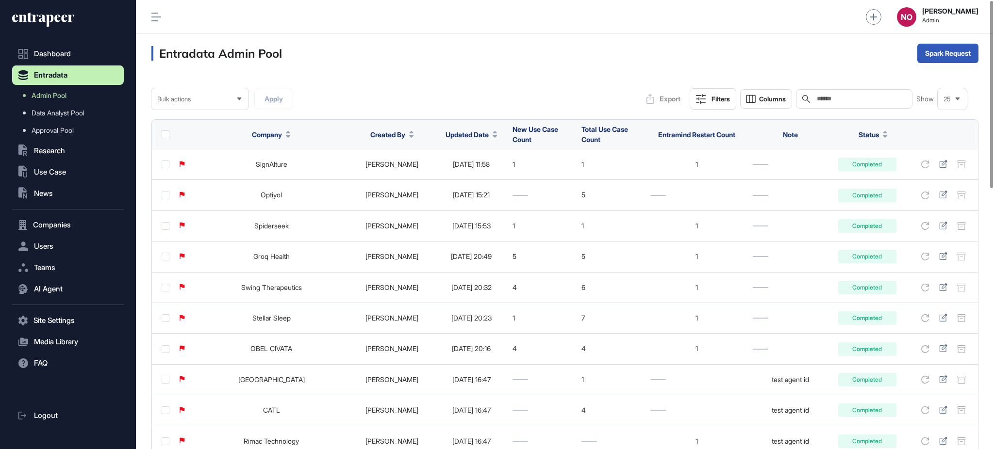
click at [698, 94] on icon at bounding box center [701, 99] width 10 height 10
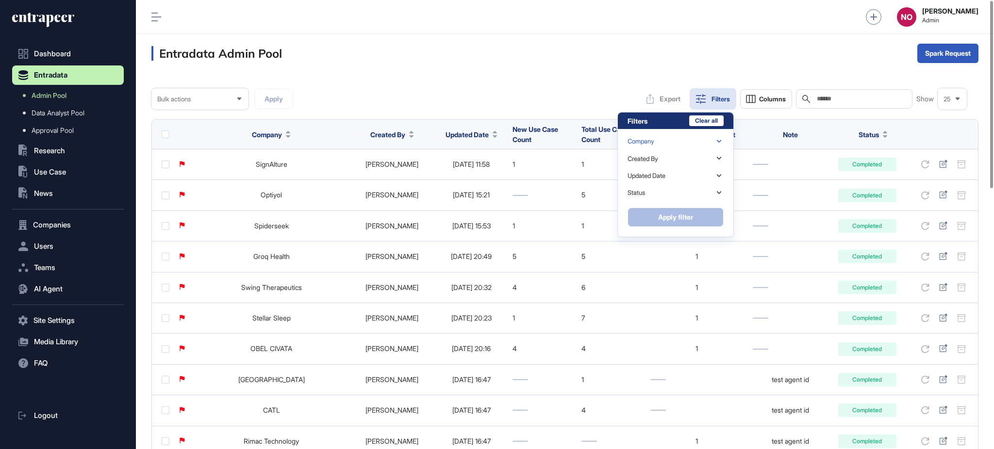
click at [649, 143] on div "Company" at bounding box center [641, 141] width 27 height 7
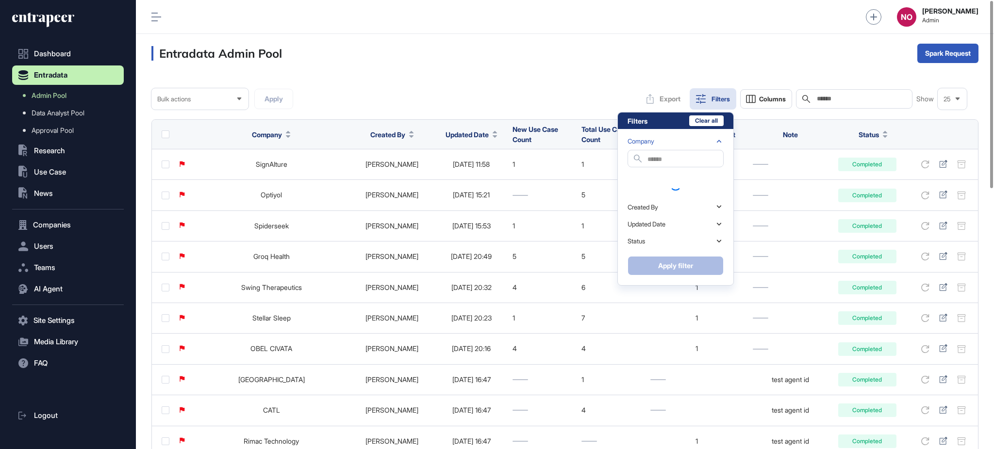
click at [669, 145] on div "Company" at bounding box center [676, 141] width 96 height 17
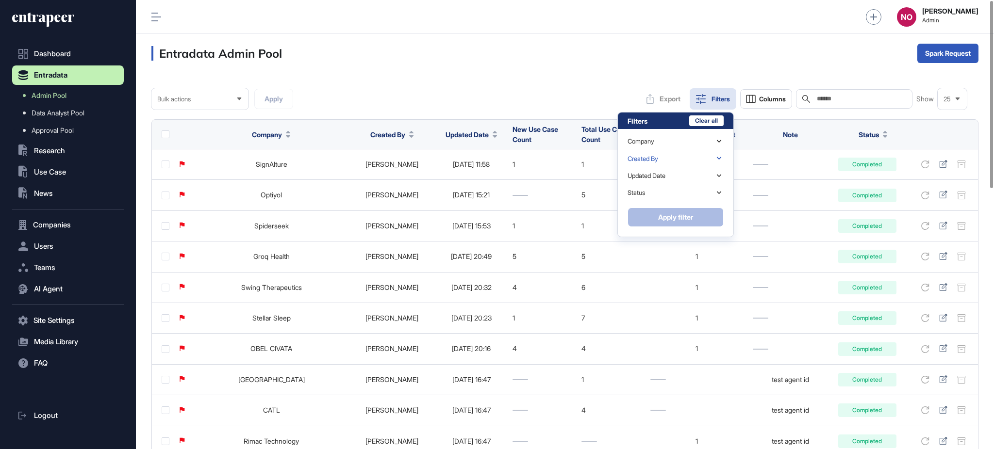
click at [673, 161] on div "Created By" at bounding box center [676, 158] width 96 height 17
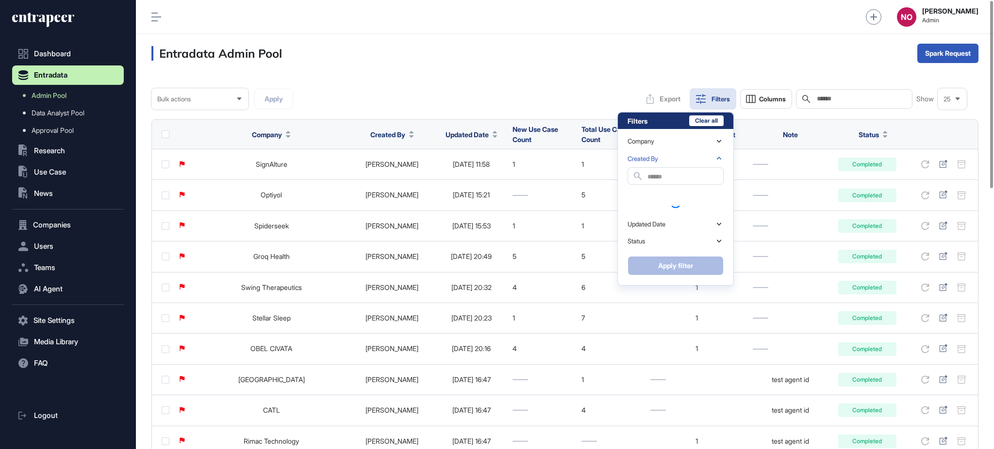
click at [672, 178] on input "text" at bounding box center [685, 176] width 76 height 13
type input "****"
click at [659, 199] on div "[PERSON_NAME]" at bounding box center [676, 196] width 96 height 14
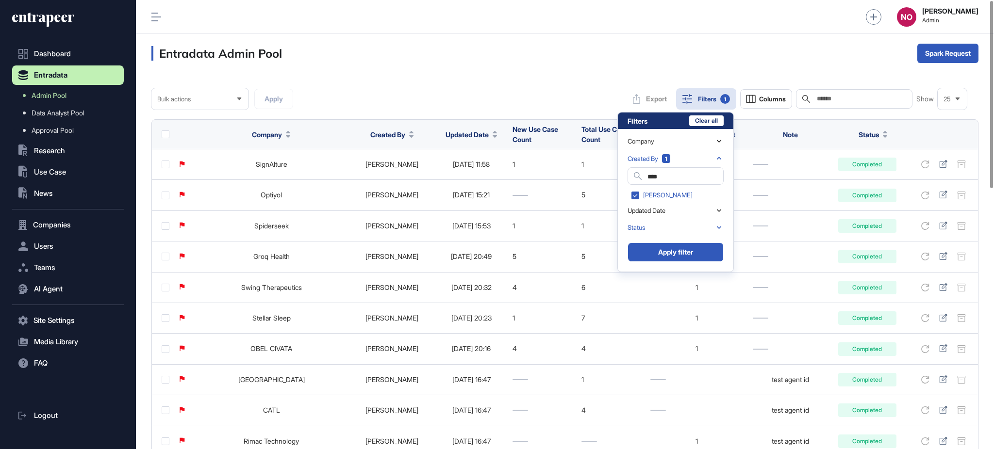
click at [650, 229] on div "Status" at bounding box center [676, 227] width 96 height 17
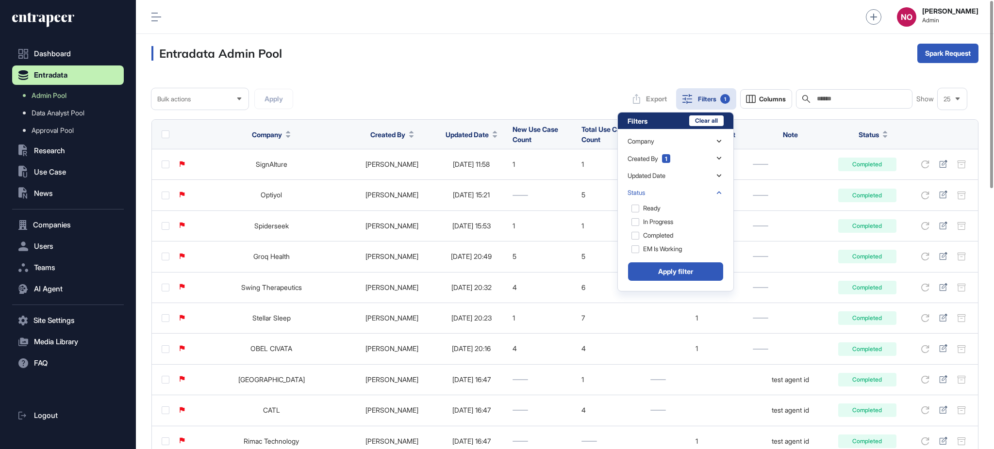
click at [664, 189] on div "Status" at bounding box center [676, 192] width 96 height 17
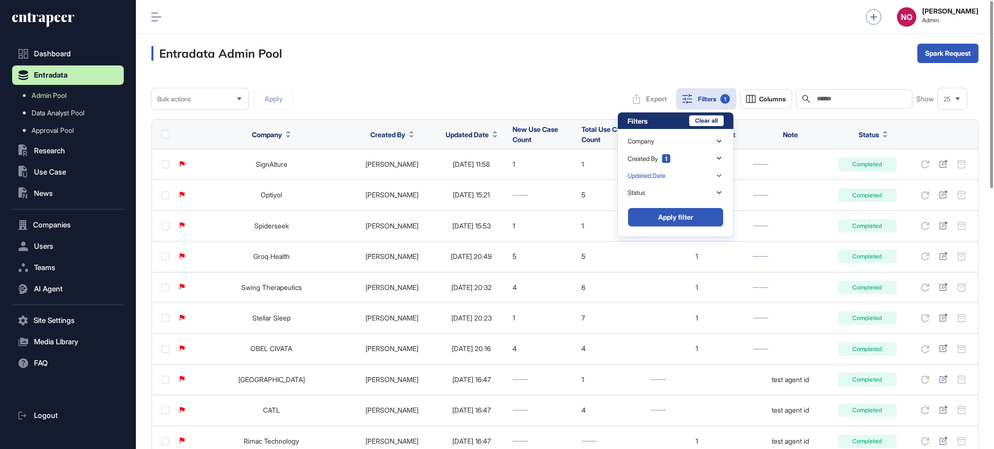
click at [665, 179] on div "Updated Date" at bounding box center [647, 175] width 38 height 7
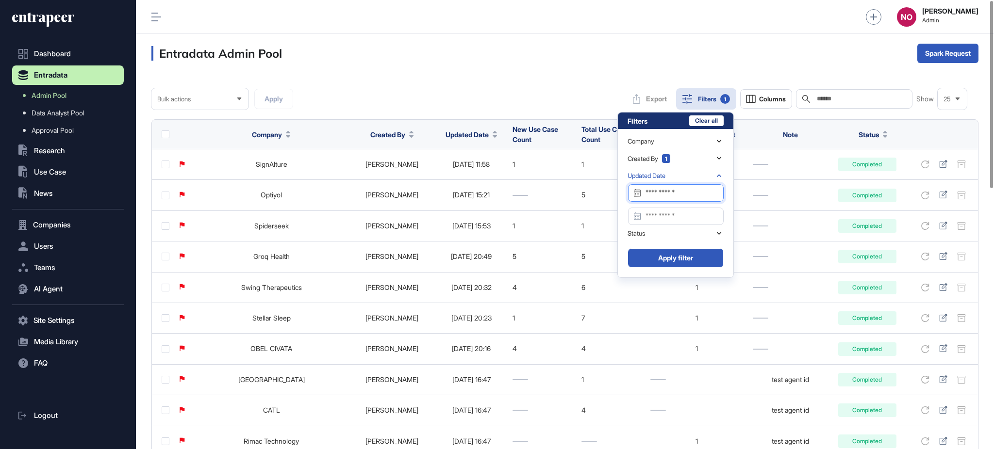
click at [665, 195] on input "Datepicker input" at bounding box center [676, 192] width 96 height 17
click at [624, 275] on div "6" at bounding box center [624, 274] width 17 height 17
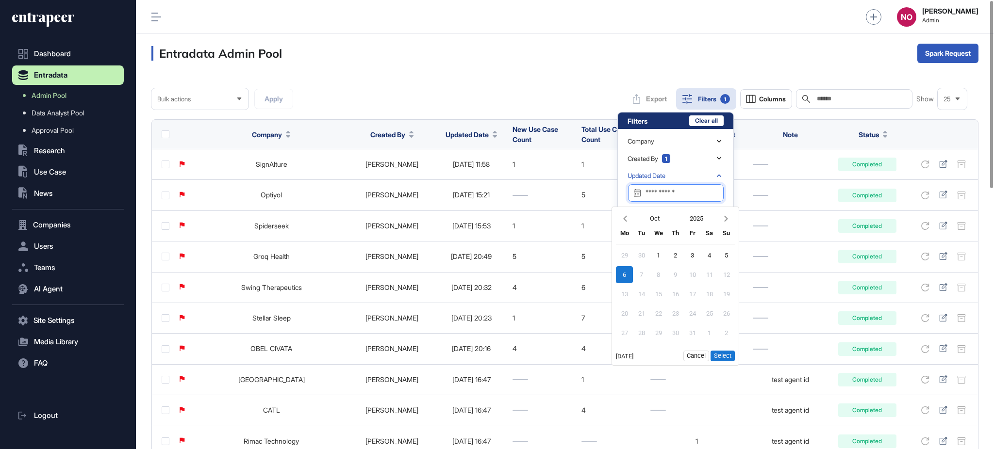
click at [724, 361] on button "Select" at bounding box center [722, 356] width 24 height 11
type input "**********"
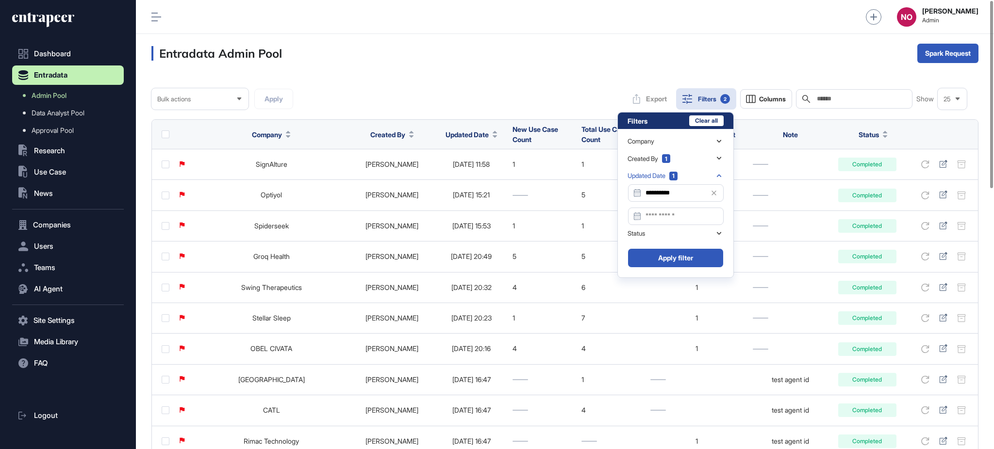
click at [645, 214] on span at bounding box center [637, 217] width 19 height 8
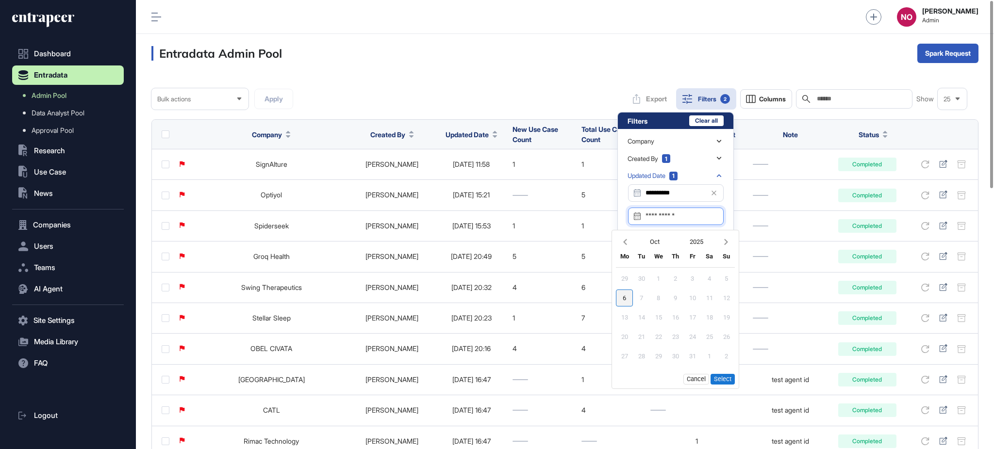
click at [627, 301] on div "6" at bounding box center [624, 298] width 17 height 17
click at [724, 380] on button "Select" at bounding box center [722, 379] width 24 height 11
type input "**********"
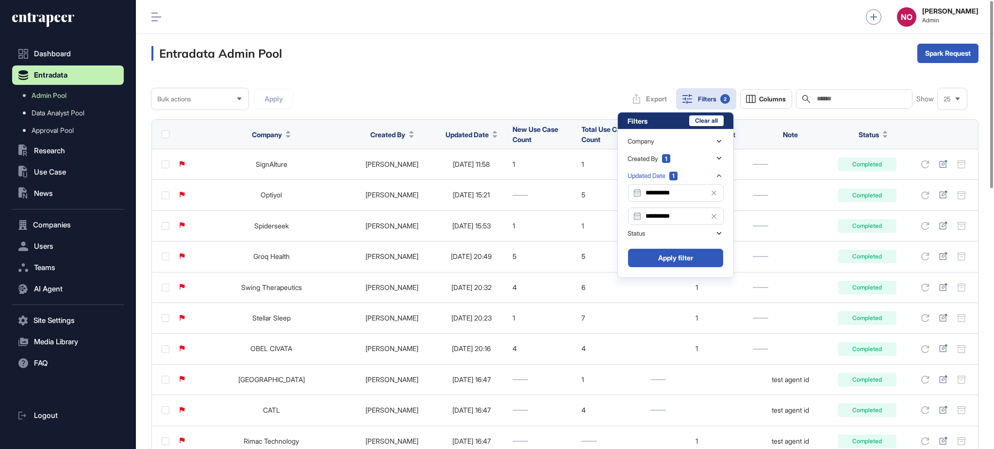
click at [684, 262] on button "Apply filter" at bounding box center [676, 257] width 96 height 19
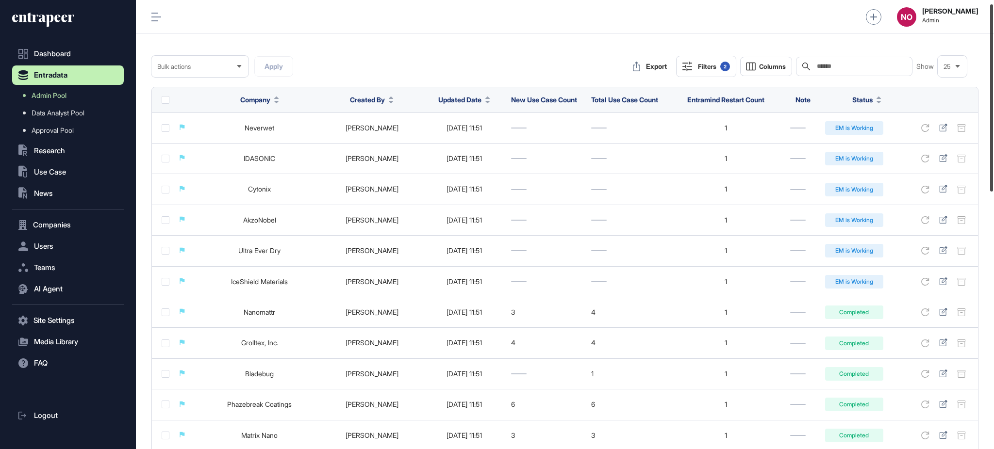
scroll to position [41, 0]
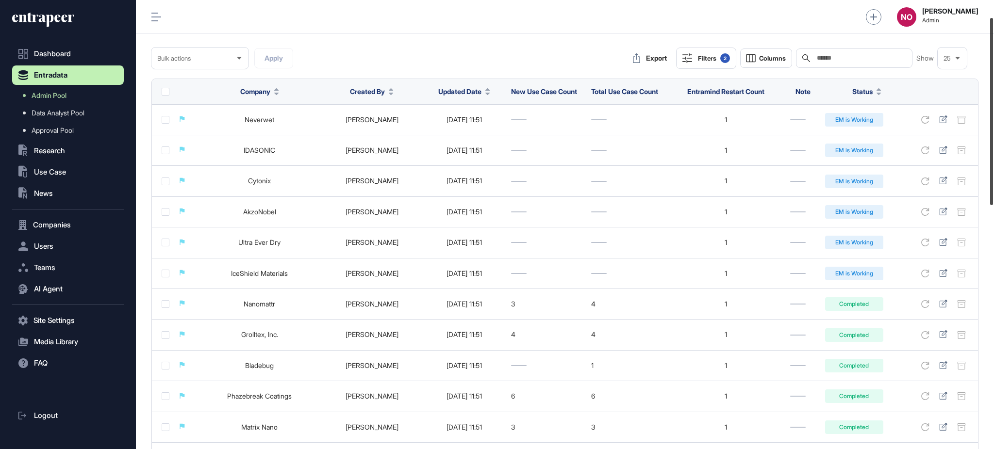
drag, startPoint x: 993, startPoint y: 125, endPoint x: 993, endPoint y: 142, distance: 17.0
click at [993, 142] on div at bounding box center [991, 111] width 3 height 187
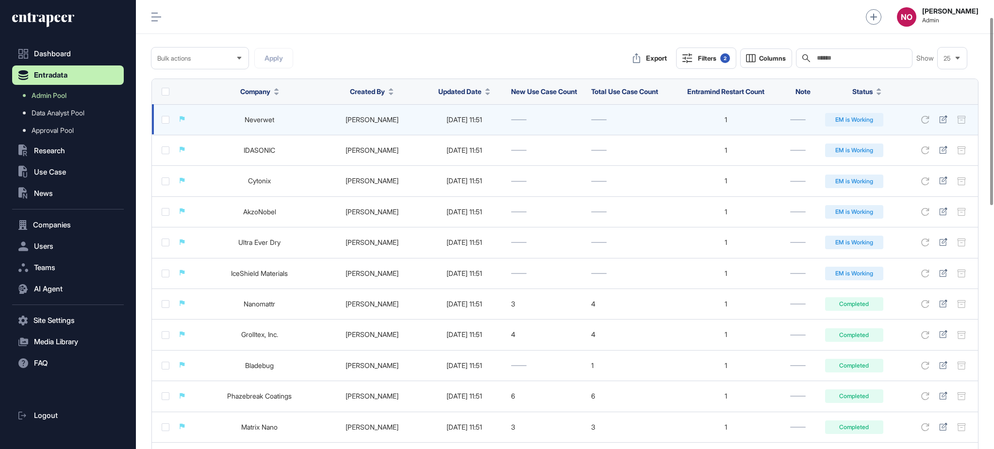
click at [262, 124] on link "Neverwet" at bounding box center [260, 120] width 30 height 8
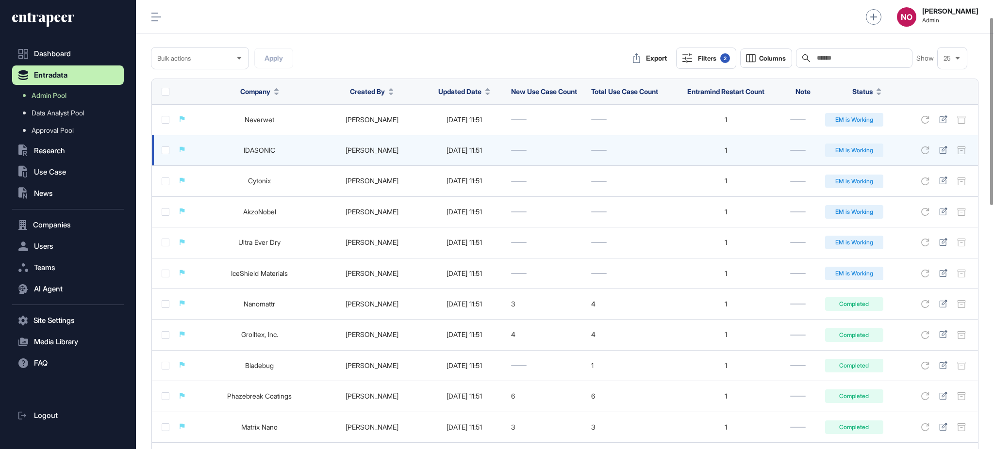
click at [270, 154] on link "IDASONIC" at bounding box center [260, 150] width 32 height 8
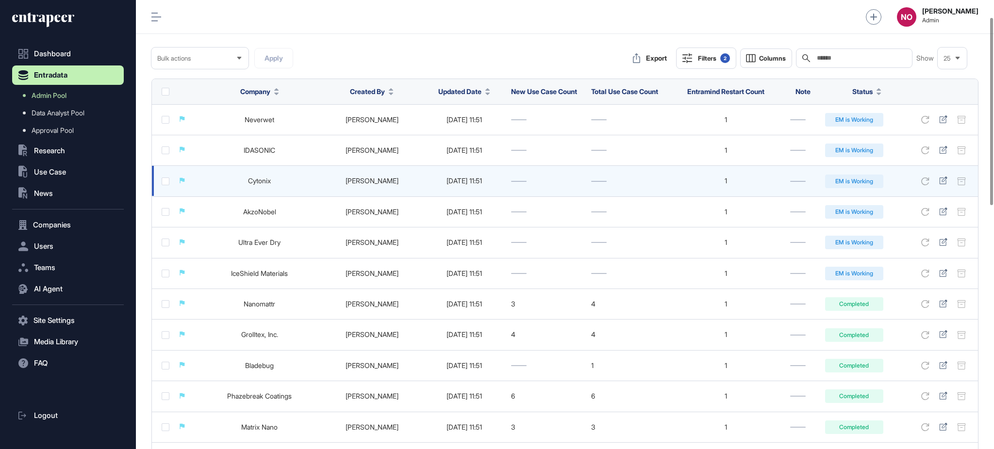
click at [260, 185] on link "Cytonix" at bounding box center [259, 181] width 23 height 8
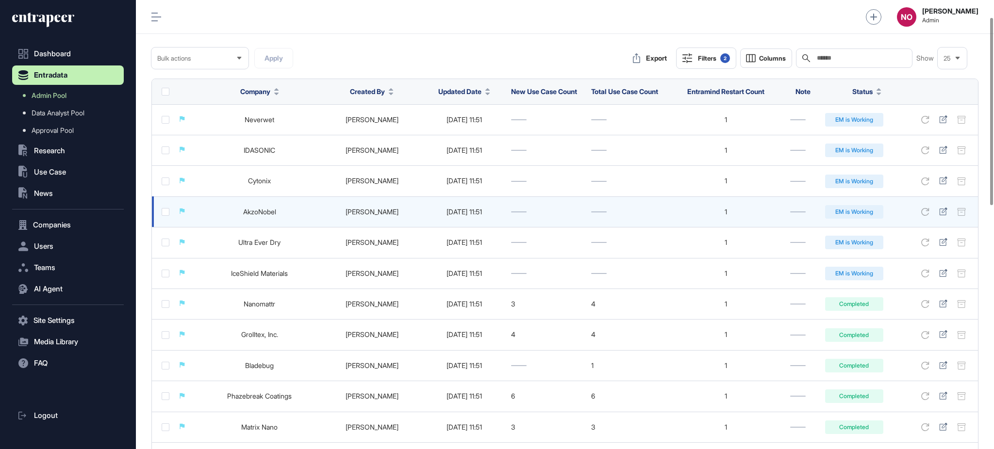
click at [265, 214] on link "AkzoNobel" at bounding box center [259, 212] width 33 height 8
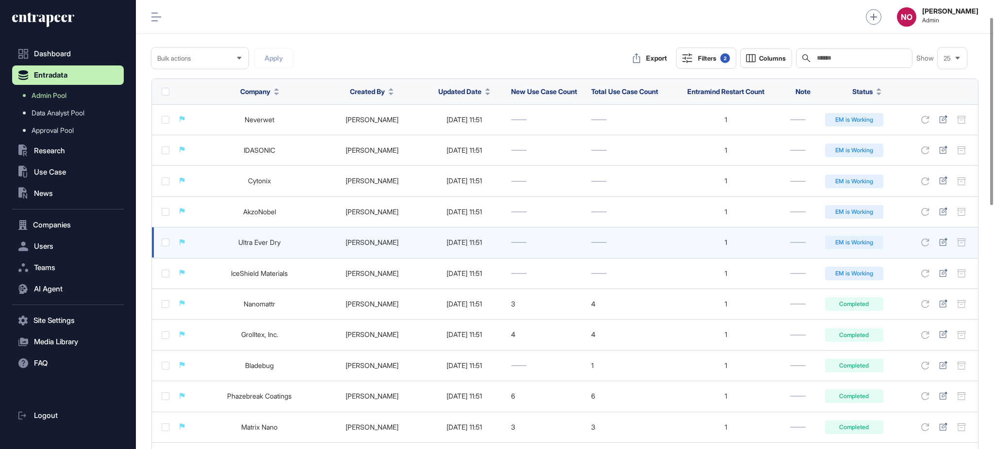
click at [262, 246] on link "Ultra Ever Dry" at bounding box center [259, 242] width 42 height 8
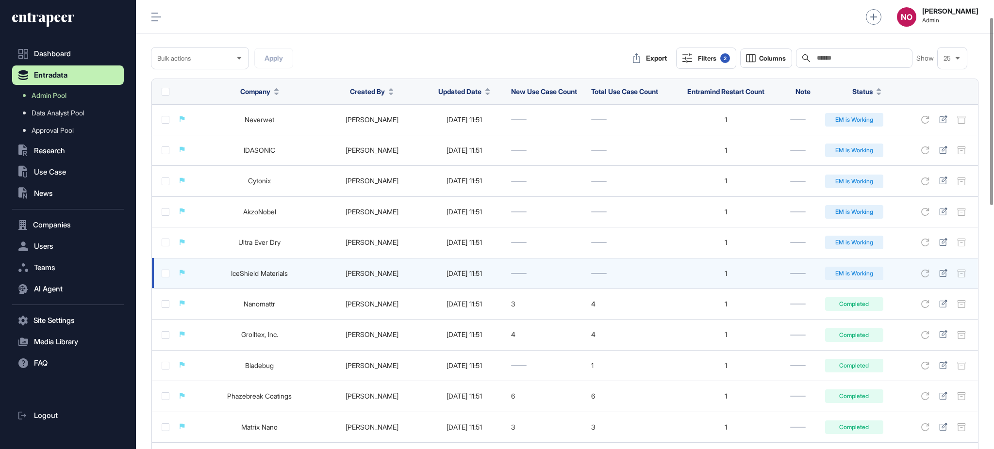
click at [260, 275] on link "IceShield Materials" at bounding box center [259, 273] width 57 height 8
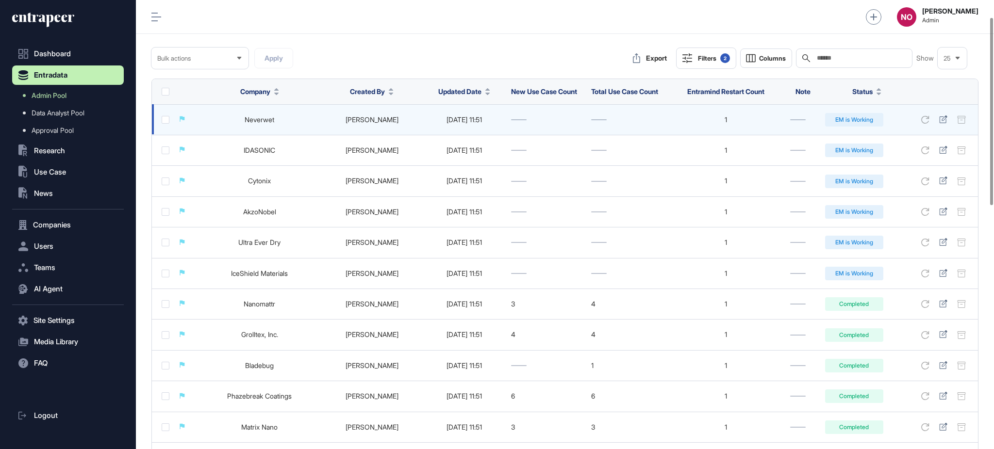
click at [274, 121] on link "Neverwet" at bounding box center [260, 120] width 30 height 8
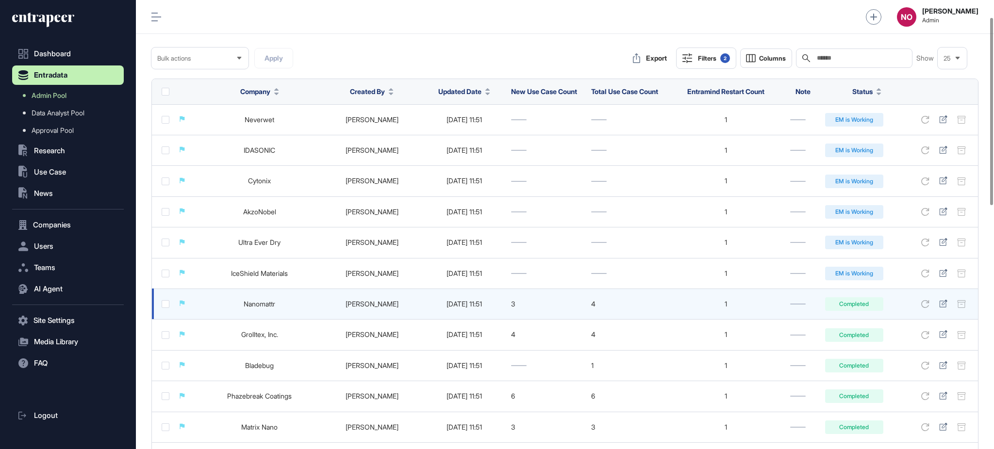
click at [262, 306] on link "Nanomattr" at bounding box center [260, 304] width 32 height 8
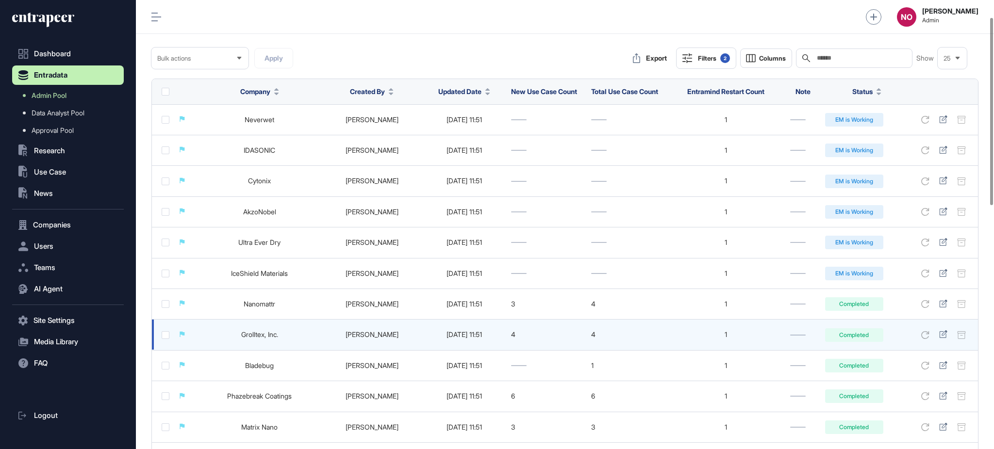
click at [256, 338] on link "Grolltex, Inc." at bounding box center [259, 334] width 37 height 8
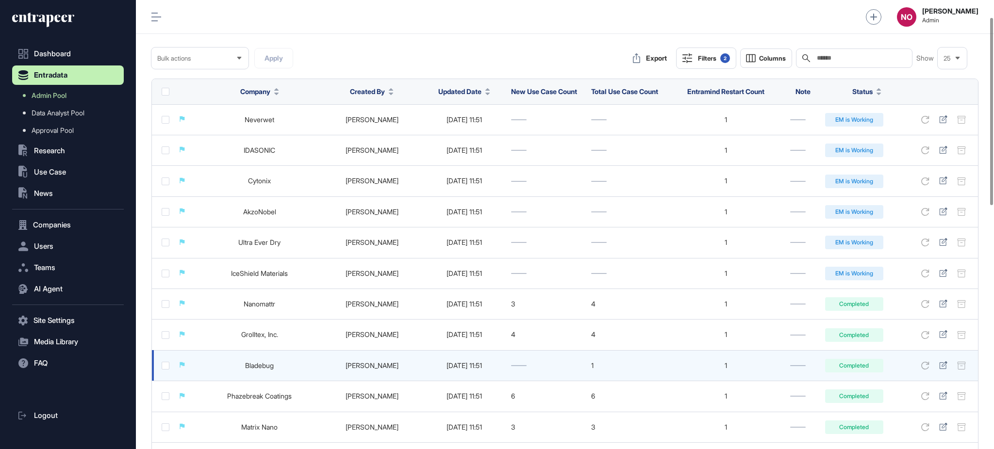
click at [265, 369] on link "Bladebug" at bounding box center [259, 366] width 29 height 8
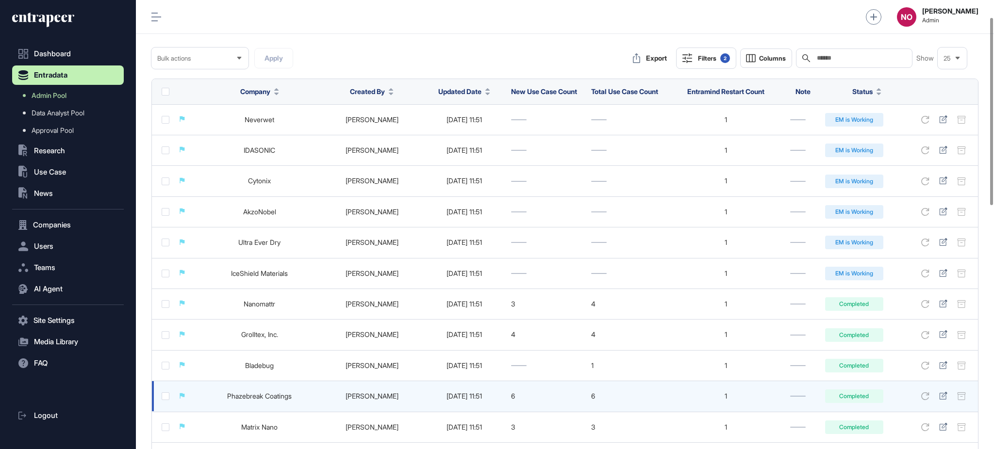
click at [264, 398] on link "Phazebreak Coatings" at bounding box center [259, 396] width 65 height 8
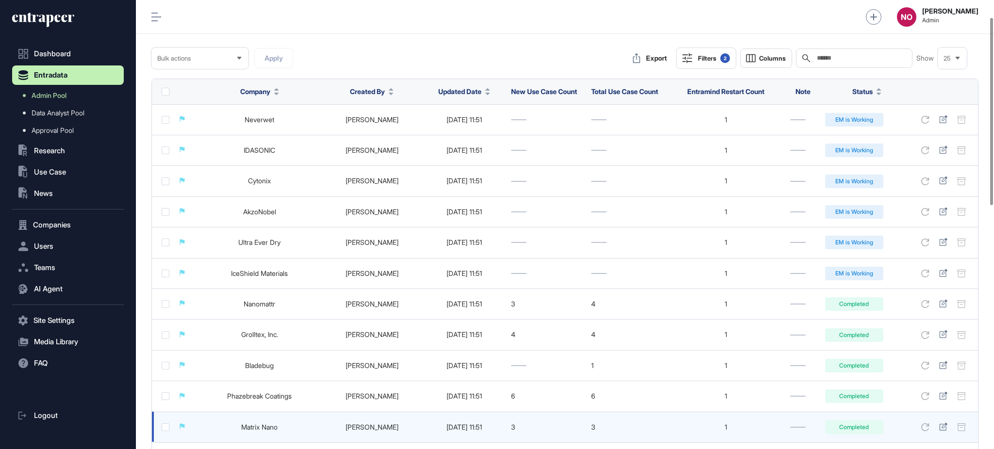
click at [261, 429] on link "Matrix Nano" at bounding box center [259, 427] width 36 height 8
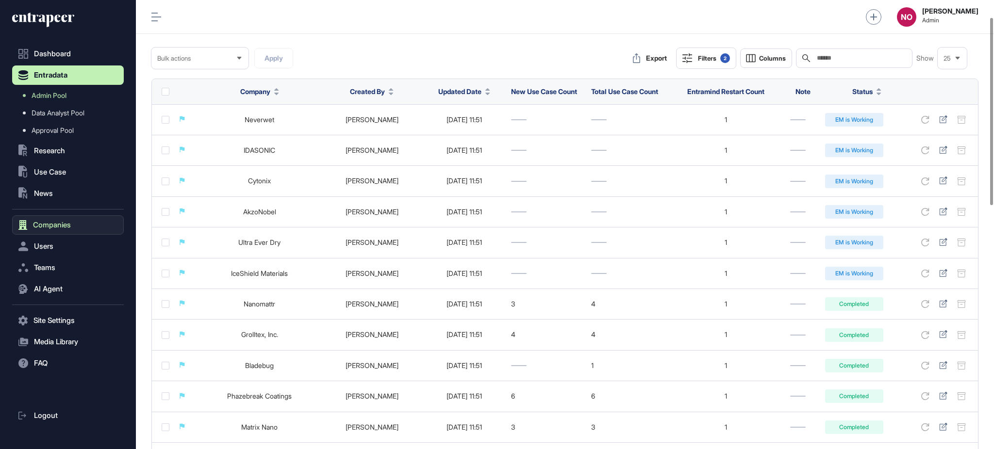
click at [73, 224] on button "Companies" at bounding box center [68, 224] width 112 height 19
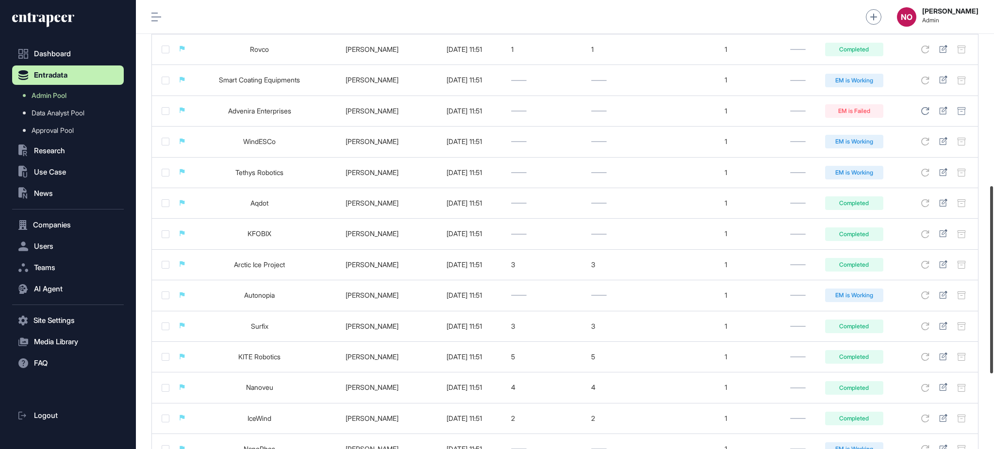
scroll to position [451, 0]
drag, startPoint x: 993, startPoint y: 181, endPoint x: 978, endPoint y: 352, distance: 171.4
click at [978, 352] on div "Admin Dashboard Dashboard Profile My Content Request More Data NO Naciye Ozcan …" at bounding box center [565, 224] width 858 height 449
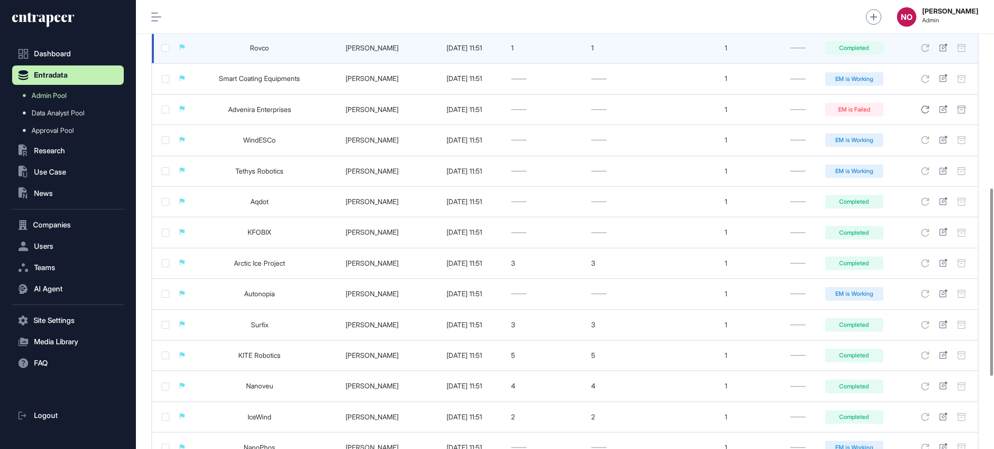
click at [265, 52] on link "Rovco" at bounding box center [259, 48] width 19 height 8
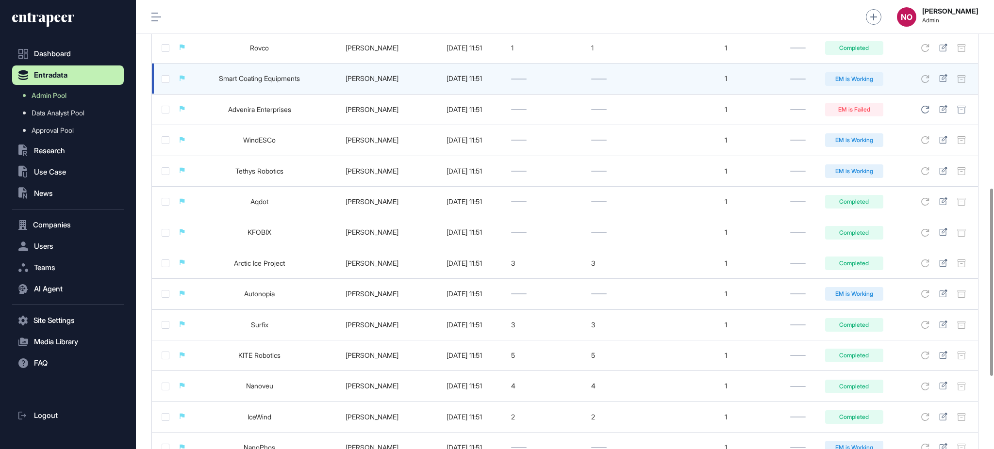
click at [260, 83] on link "Smart Coating Equipments" at bounding box center [259, 78] width 81 height 8
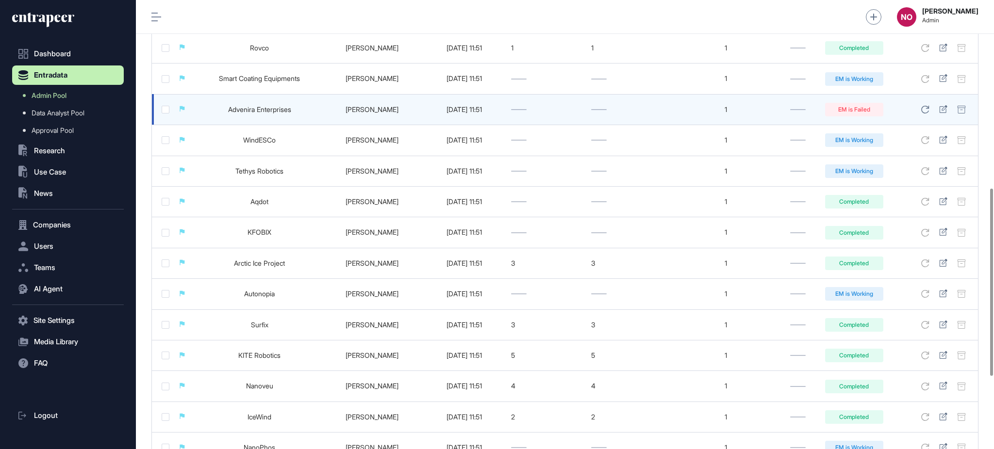
click at [265, 114] on link "Advenira Enterprises" at bounding box center [259, 109] width 63 height 8
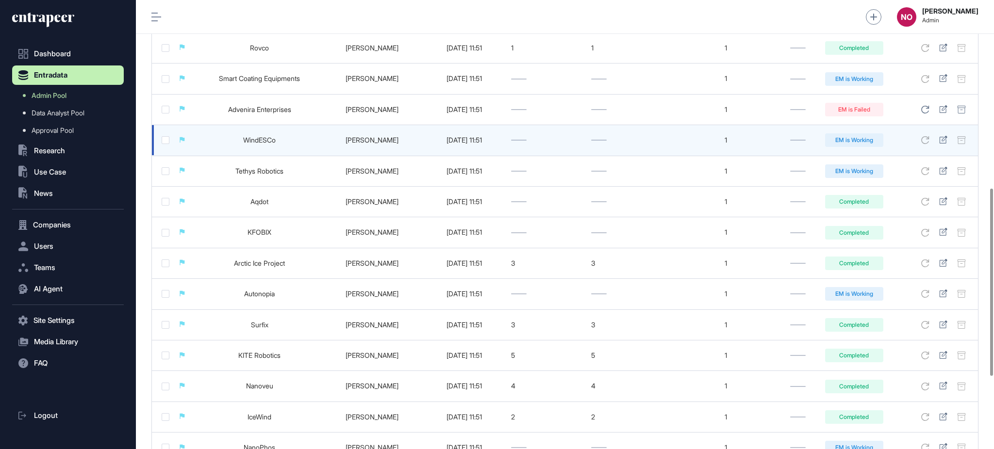
click at [258, 144] on link "WindESCo" at bounding box center [259, 140] width 33 height 8
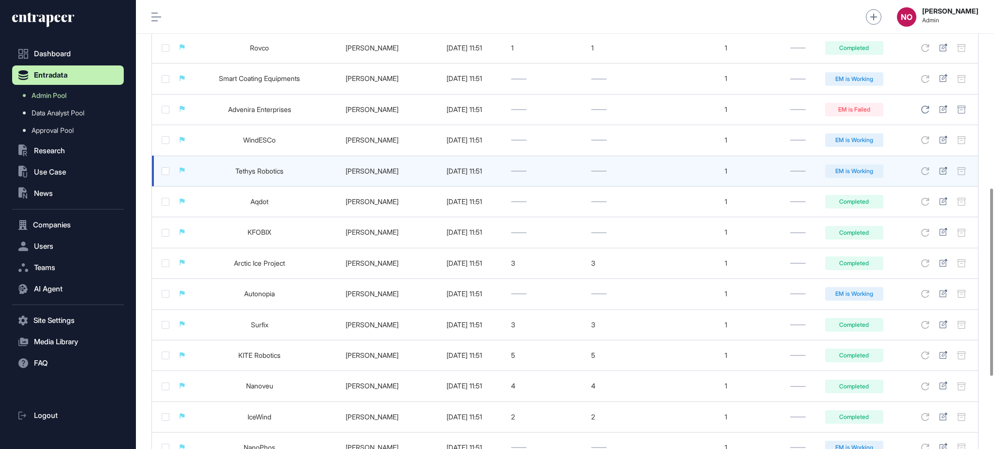
click at [259, 175] on link "Tethys Robotics" at bounding box center [259, 171] width 48 height 8
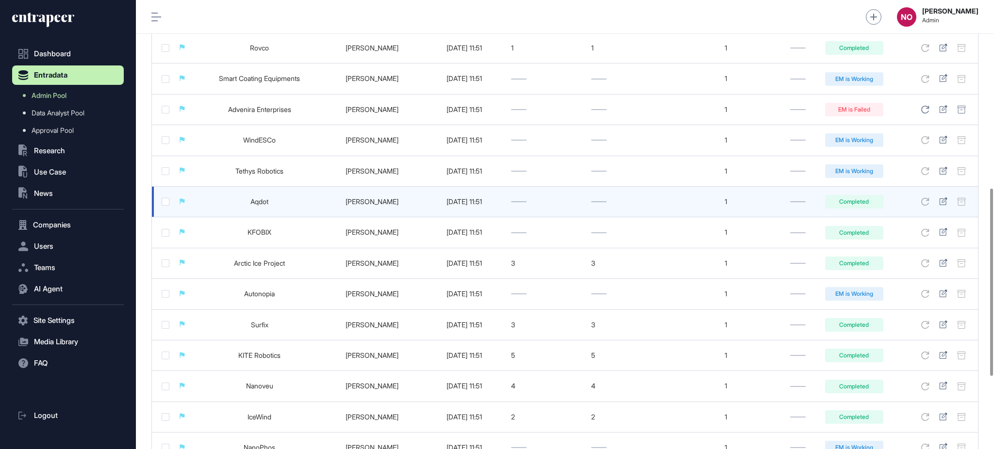
click at [263, 206] on link "Aqdot" at bounding box center [259, 202] width 18 height 8
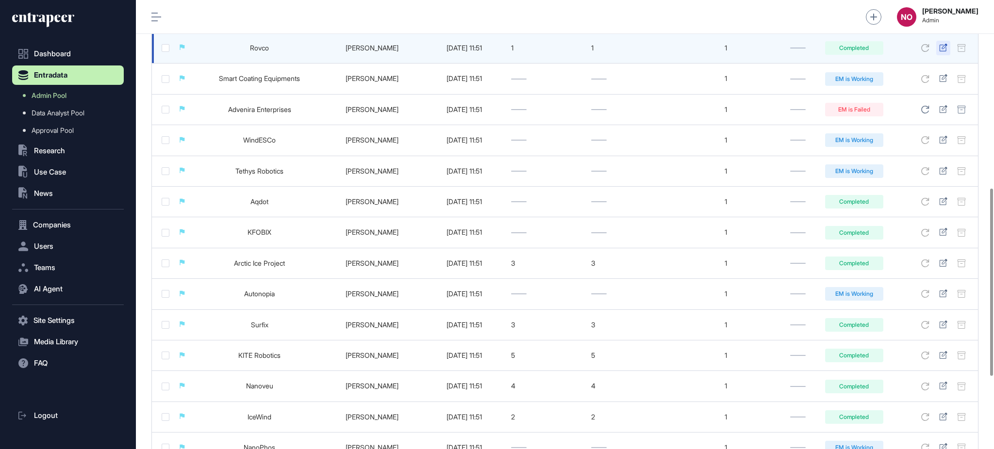
click at [941, 51] on icon at bounding box center [943, 48] width 8 height 8
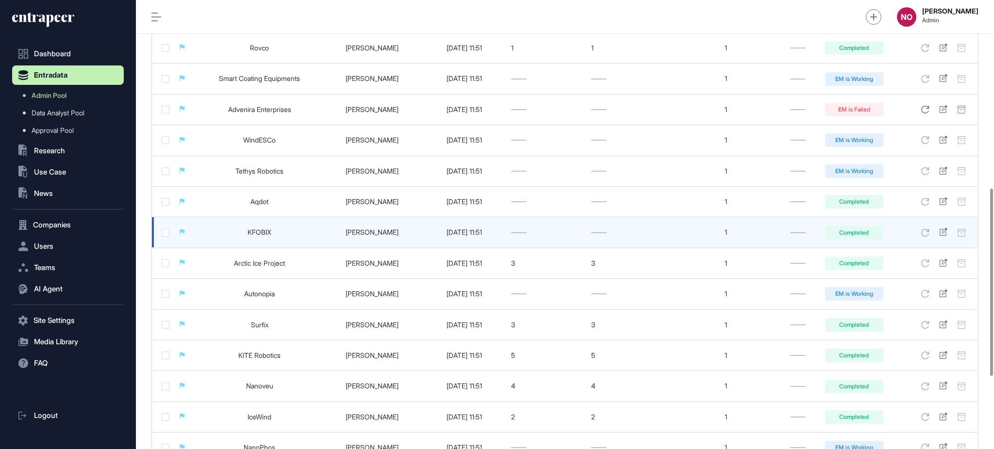
click at [261, 236] on link "KFOBIX" at bounding box center [260, 232] width 24 height 8
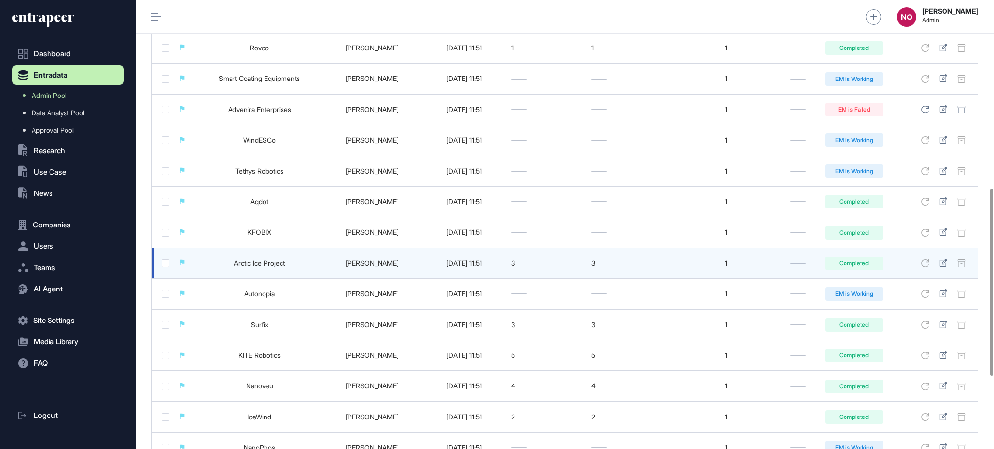
click at [261, 267] on link "Arctic Ice Project" at bounding box center [259, 263] width 51 height 8
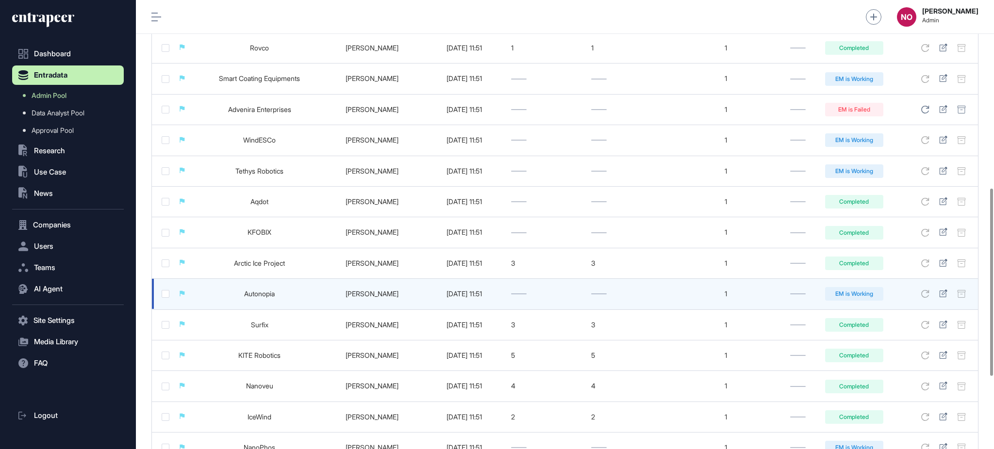
click at [268, 298] on link "Autonopia" at bounding box center [259, 294] width 31 height 8
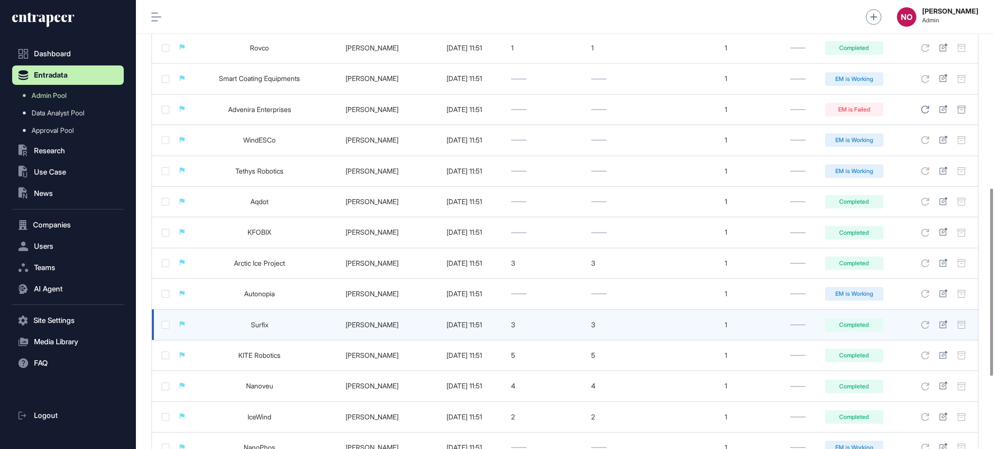
click at [263, 329] on link "Surfix" at bounding box center [259, 325] width 17 height 8
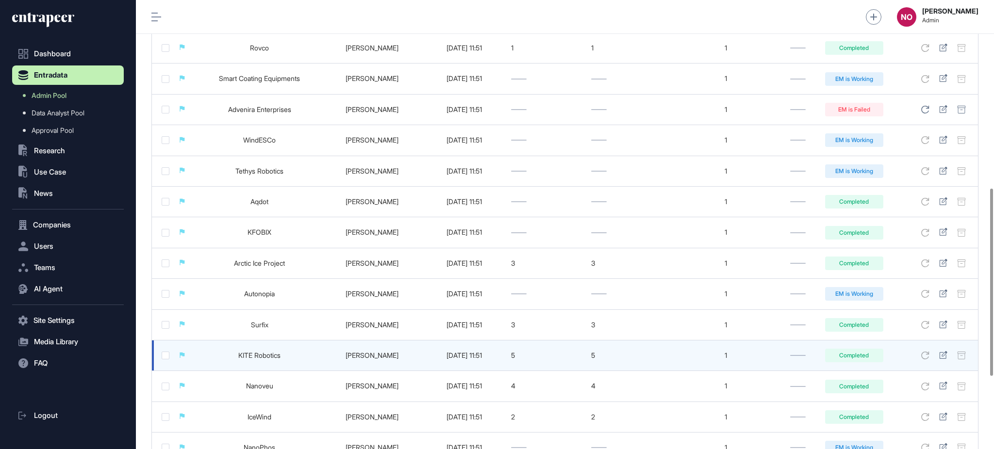
click at [265, 360] on link "KITE Robotics" at bounding box center [259, 355] width 42 height 8
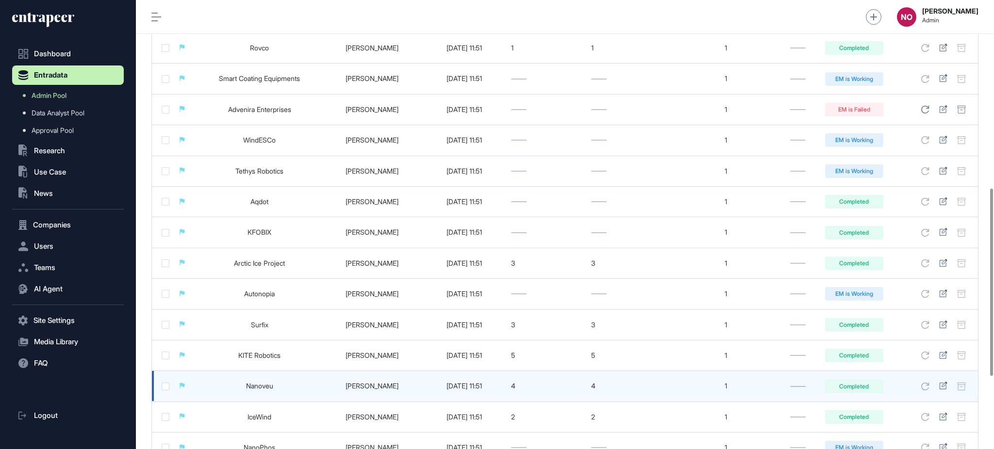
click at [263, 390] on link "Nanoveu" at bounding box center [259, 386] width 27 height 8
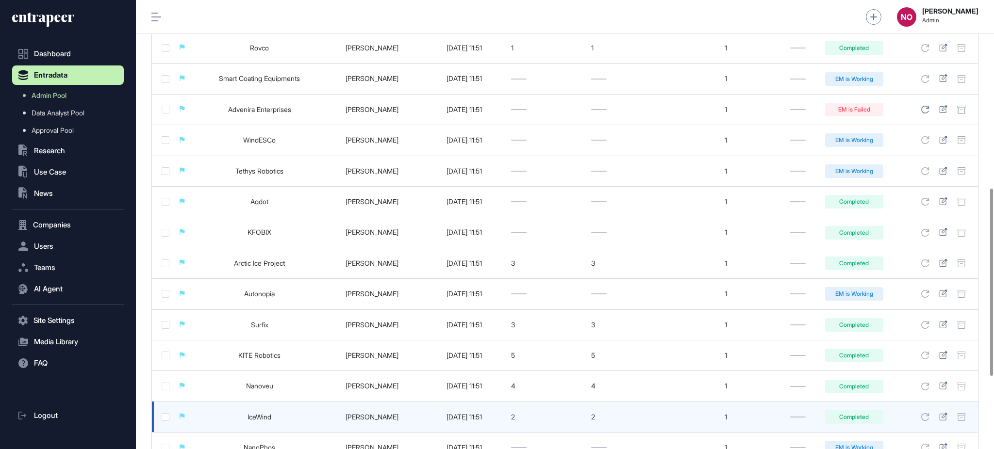
click at [263, 421] on link "IceWind" at bounding box center [260, 417] width 24 height 8
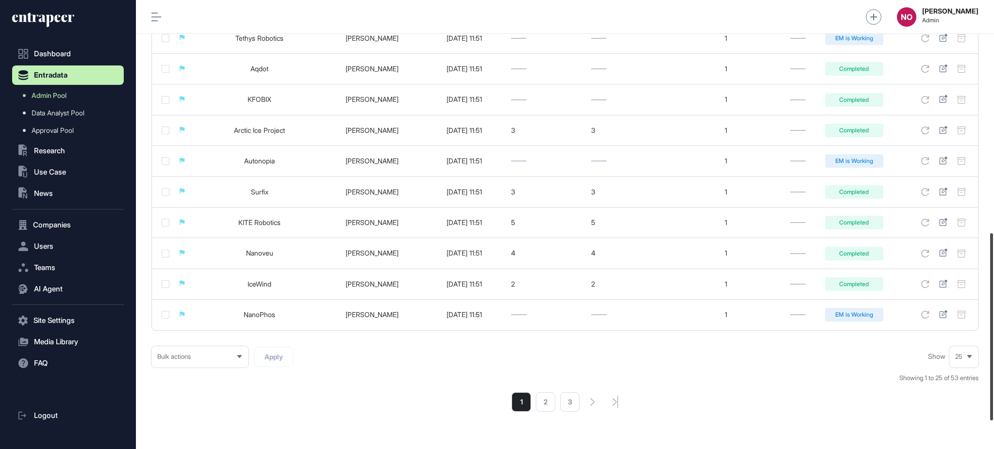
scroll to position [626, 0]
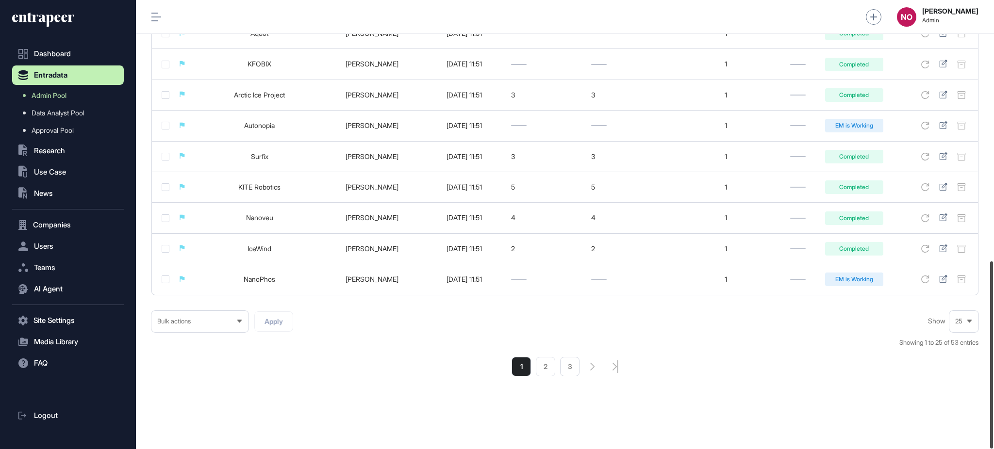
drag, startPoint x: 993, startPoint y: 293, endPoint x: 993, endPoint y: 396, distance: 103.4
click at [993, 396] on div at bounding box center [991, 355] width 3 height 187
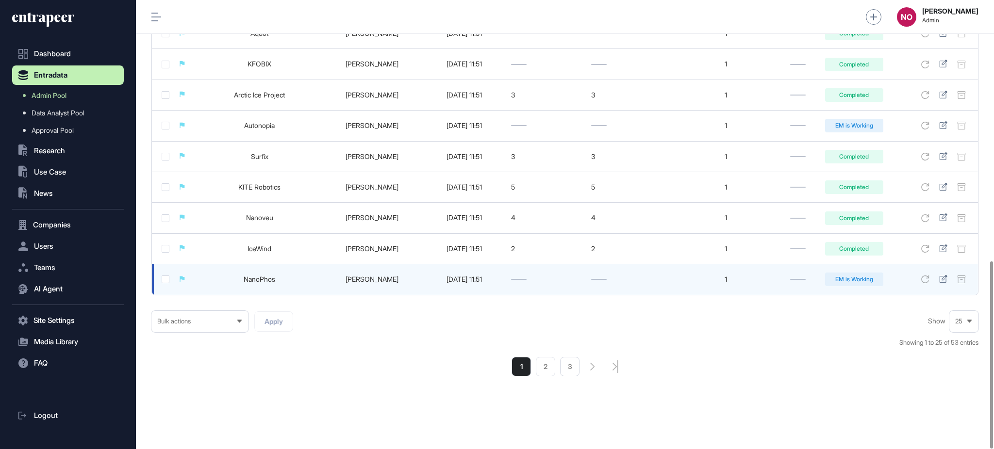
click at [258, 285] on td "NanoPhos" at bounding box center [259, 279] width 125 height 31
click at [261, 282] on link "NanoPhos" at bounding box center [260, 279] width 32 height 8
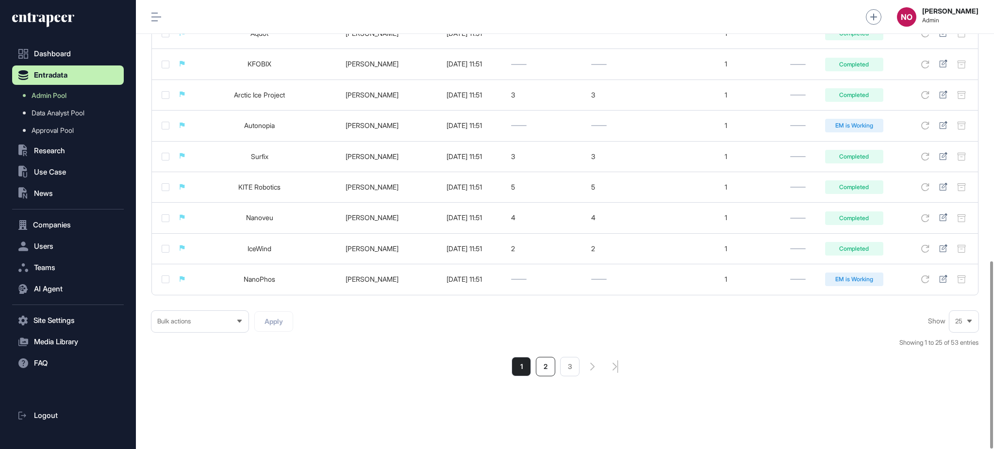
click at [545, 367] on li "2" at bounding box center [545, 366] width 19 height 19
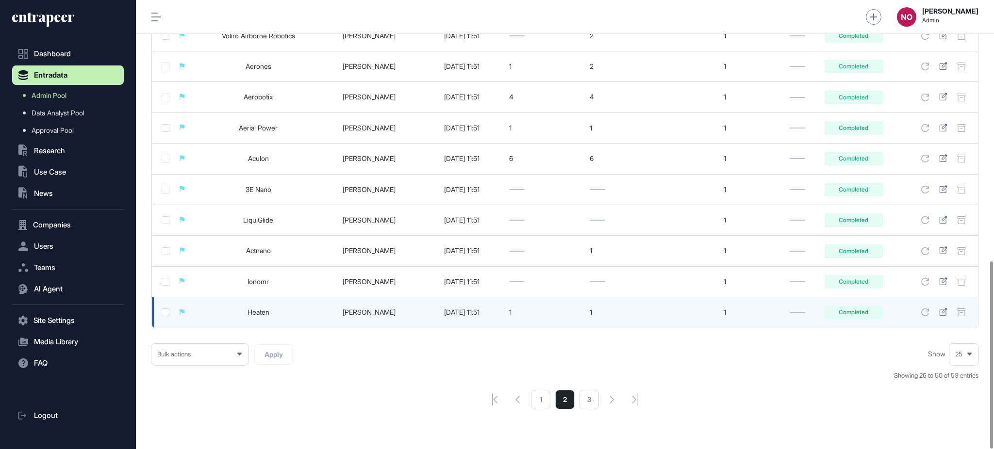
scroll to position [626, 0]
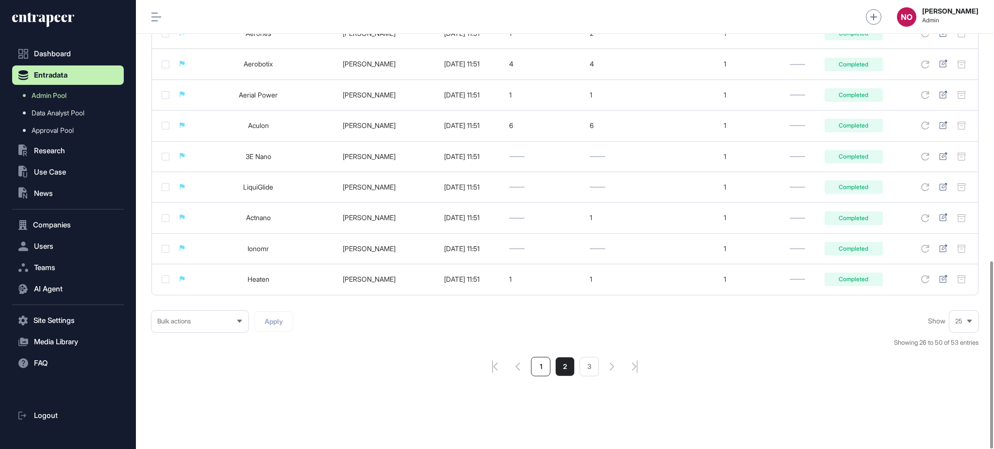
click at [542, 369] on li "1" at bounding box center [540, 366] width 19 height 19
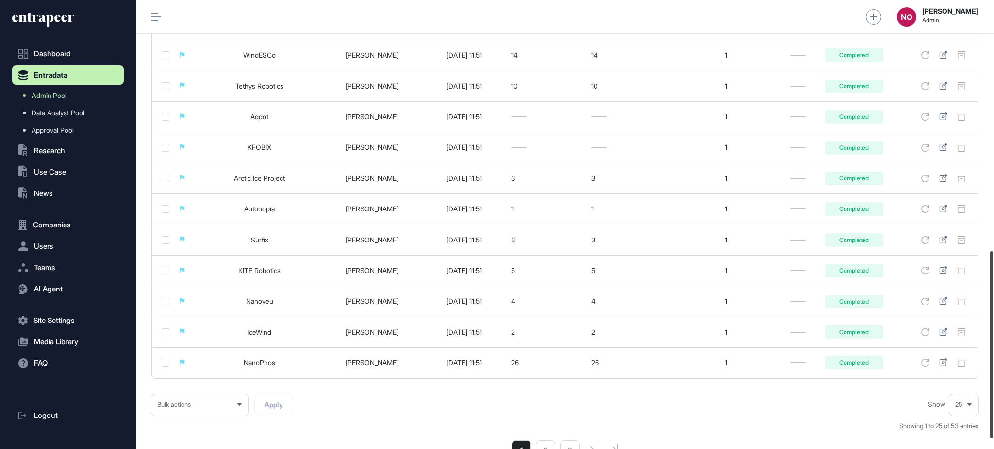
scroll to position [626, 0]
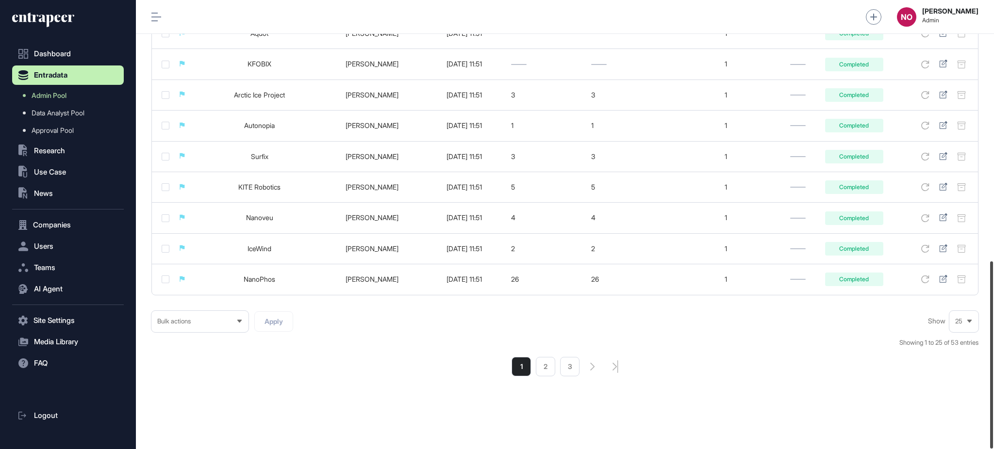
drag, startPoint x: 993, startPoint y: 145, endPoint x: 993, endPoint y: 428, distance: 282.5
click at [993, 428] on div at bounding box center [991, 355] width 3 height 187
click at [542, 363] on li "2" at bounding box center [545, 366] width 19 height 19
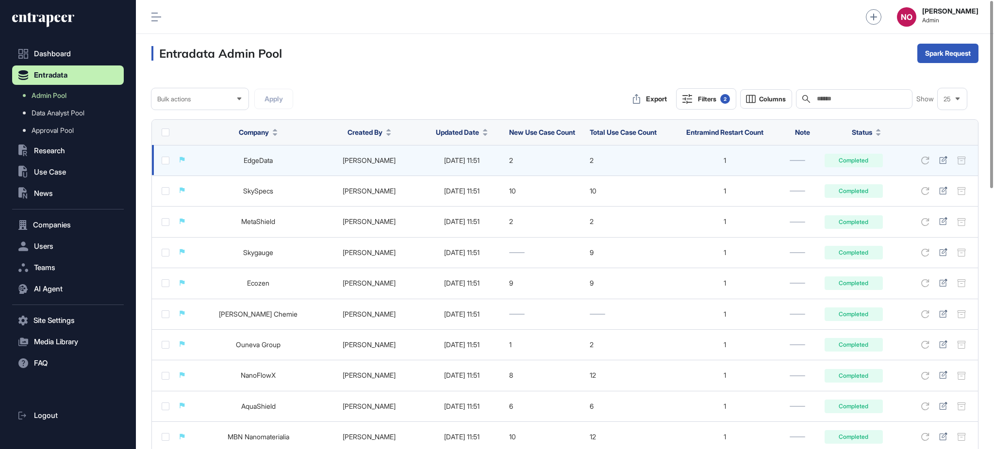
click at [266, 165] on link "EdgeData" at bounding box center [258, 160] width 29 height 8
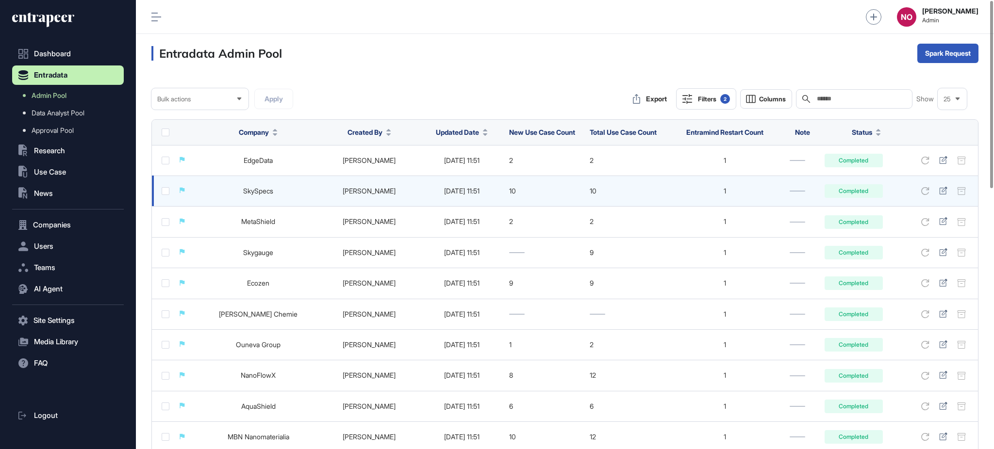
click at [257, 194] on link "SkySpecs" at bounding box center [258, 191] width 30 height 8
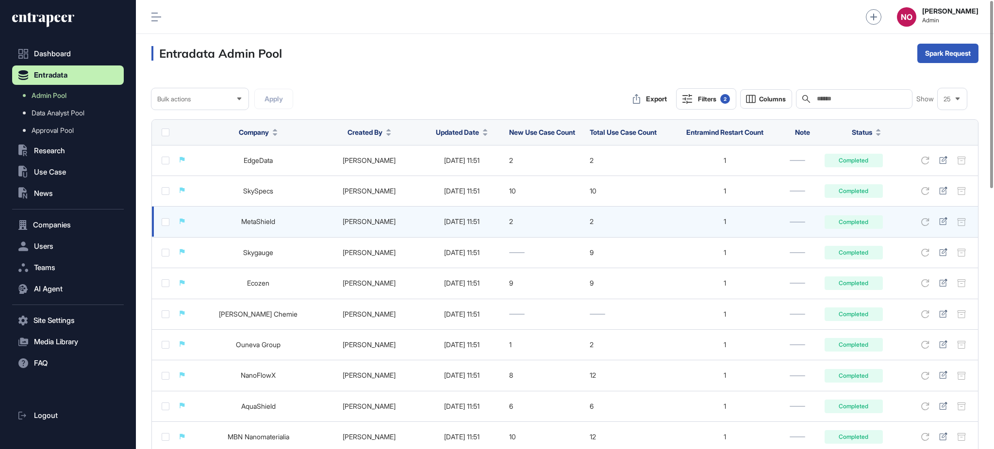
click at [255, 225] on link "MetaShield" at bounding box center [258, 221] width 34 height 8
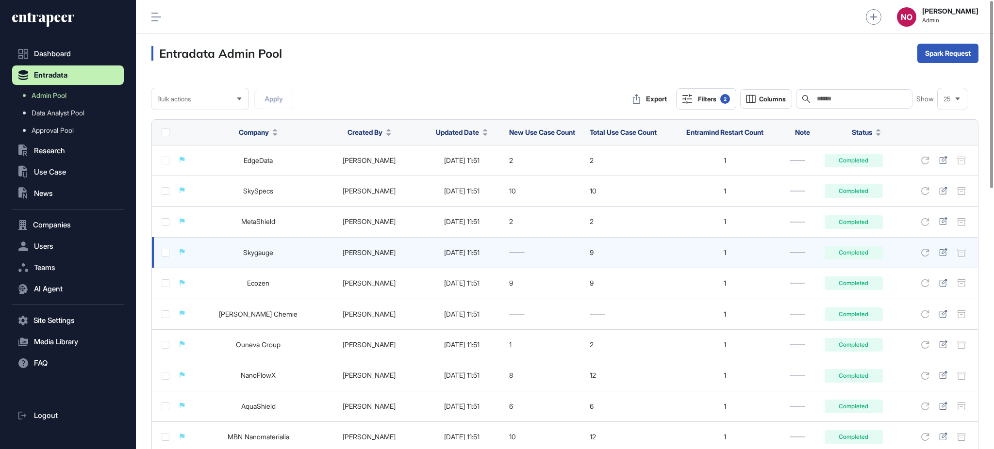
click at [257, 253] on link "Skygauge" at bounding box center [258, 252] width 30 height 8
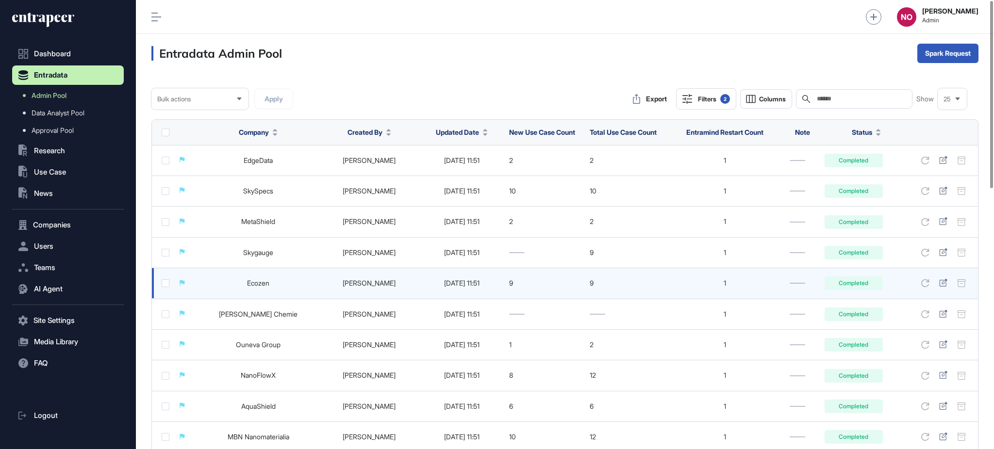
click at [258, 285] on link "Ecozen" at bounding box center [258, 283] width 22 height 8
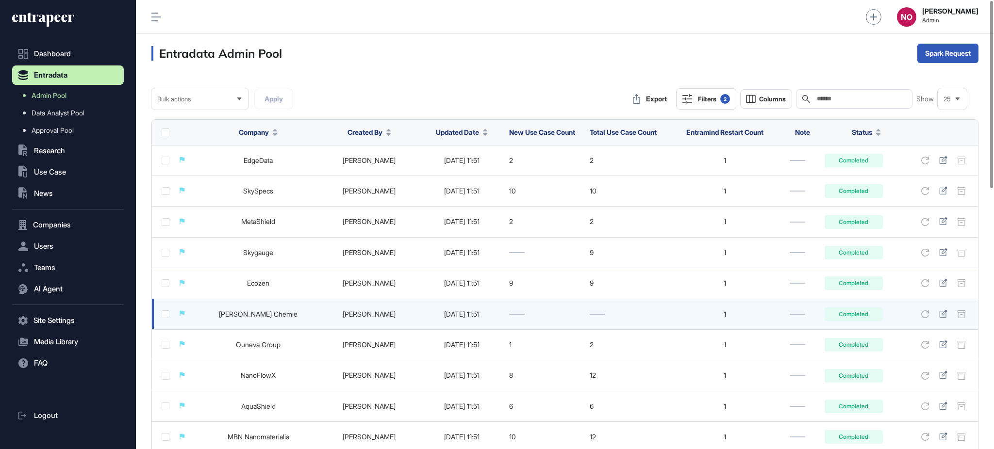
click at [259, 318] on link "Wacker Chemie" at bounding box center [258, 314] width 79 height 8
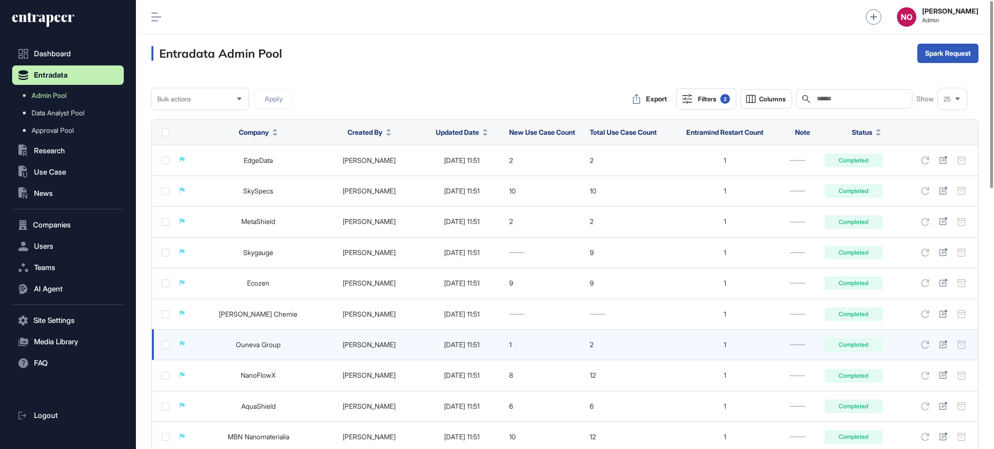
drag, startPoint x: 264, startPoint y: 351, endPoint x: 268, endPoint y: 358, distance: 7.8
click at [265, 349] on link "Ouneva Group" at bounding box center [258, 345] width 45 height 8
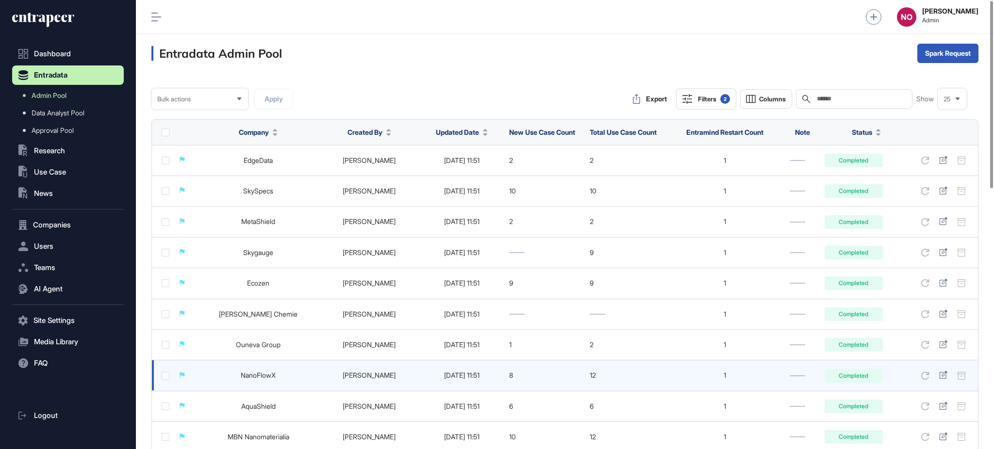
click at [271, 378] on link "NanoFlowX" at bounding box center [258, 375] width 35 height 8
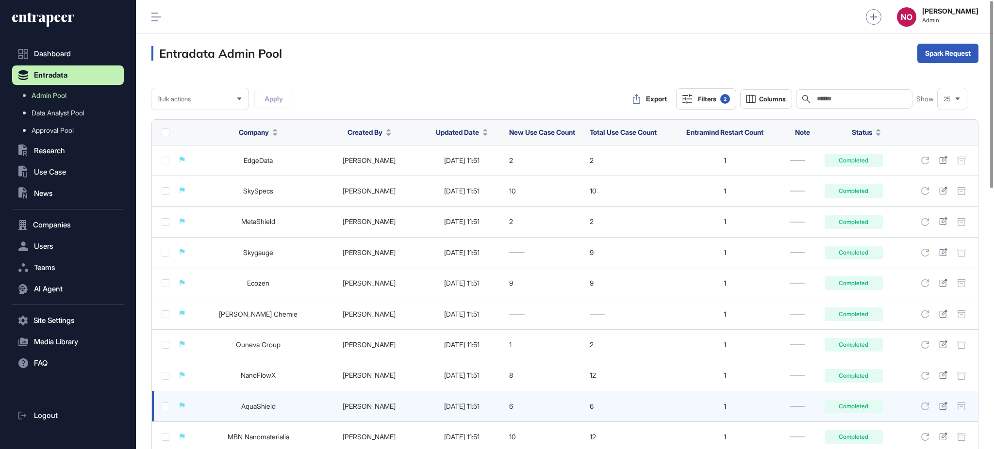
click at [265, 411] on link "AquaShield" at bounding box center [258, 406] width 34 height 8
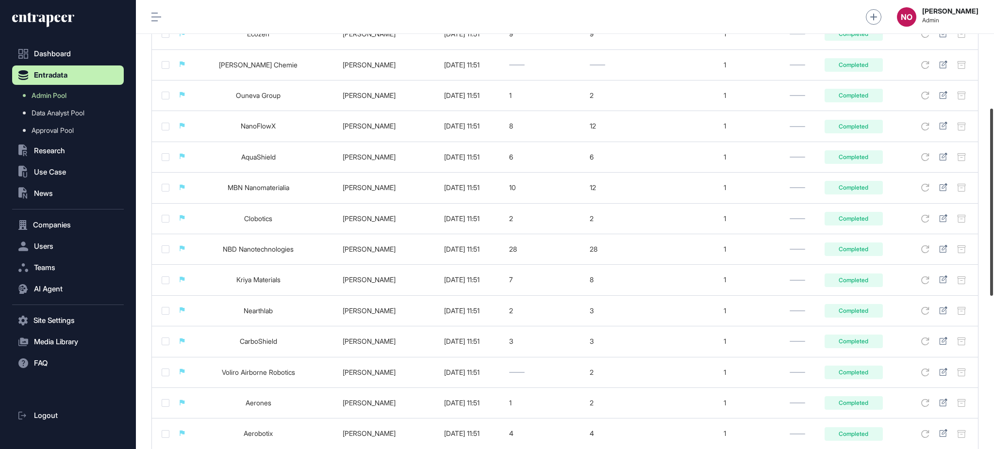
scroll to position [288, 0]
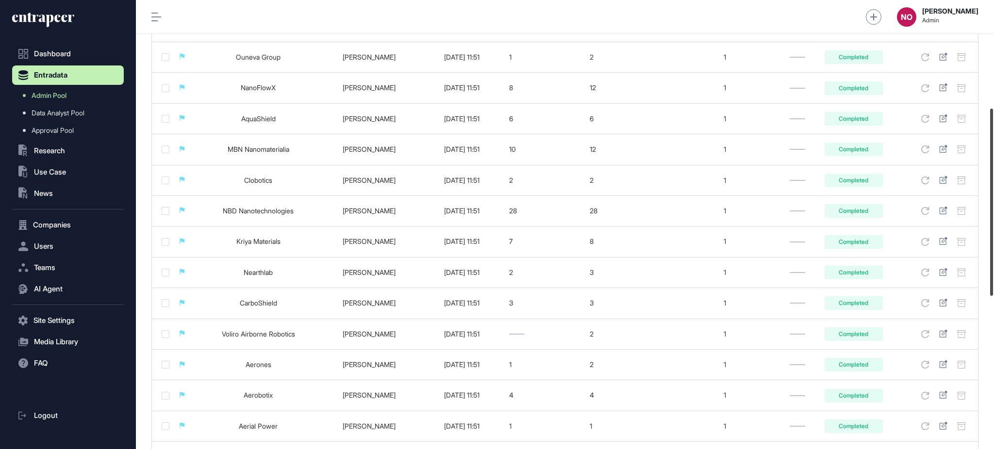
drag, startPoint x: 993, startPoint y: 164, endPoint x: 993, endPoint y: 284, distance: 119.9
click at [993, 284] on div at bounding box center [991, 202] width 3 height 187
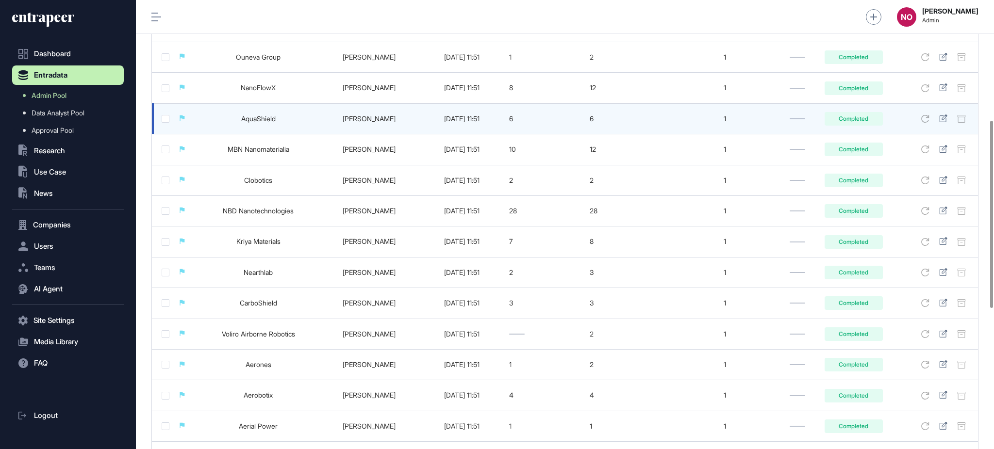
click at [252, 123] on link "AquaShield" at bounding box center [258, 119] width 34 height 8
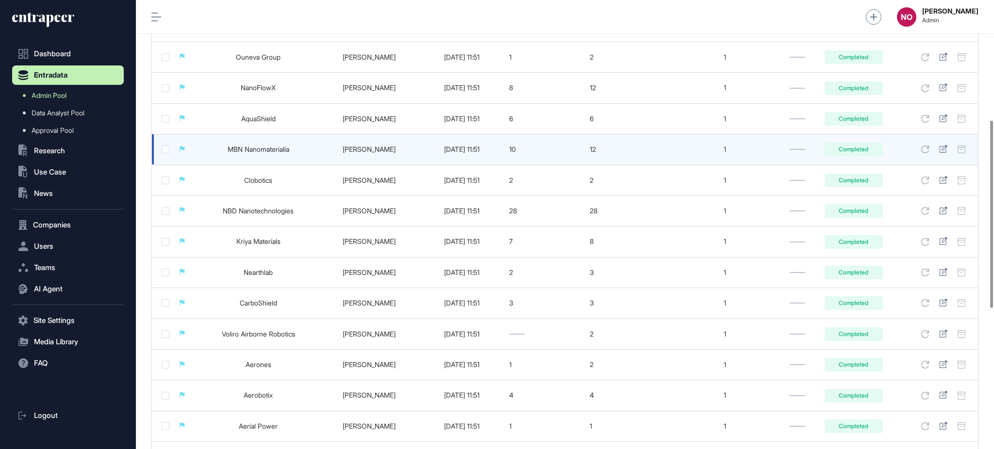
click at [258, 151] on link "MBN Nanomaterialia" at bounding box center [259, 149] width 62 height 8
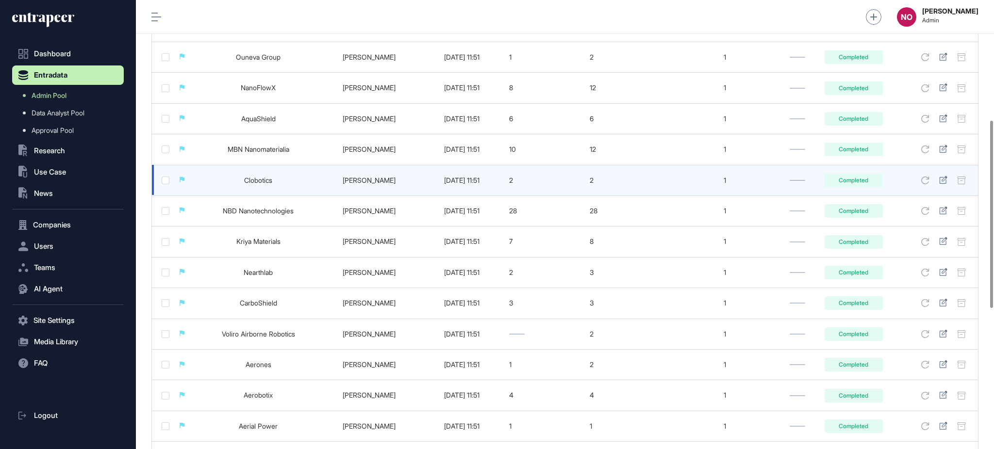
click at [259, 184] on link "Clobotics" at bounding box center [258, 180] width 28 height 8
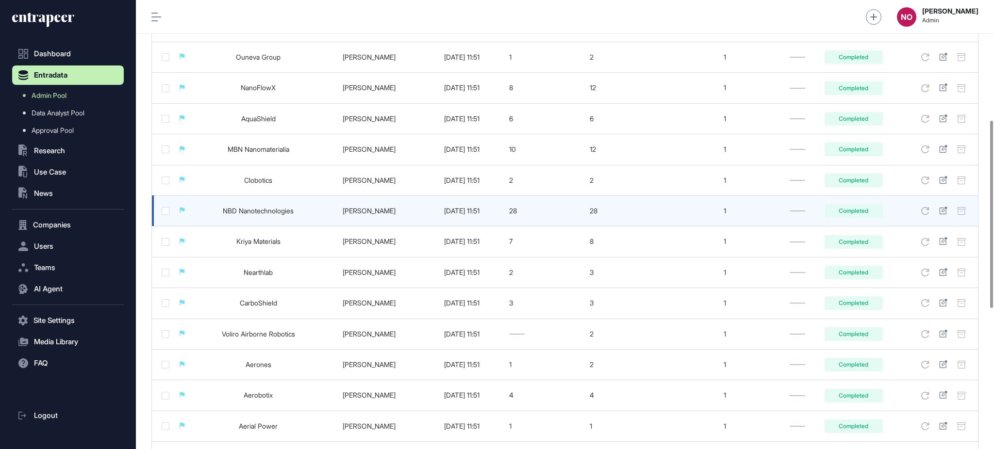
click at [261, 213] on link "NBD Nanotechnologies" at bounding box center [258, 211] width 71 height 8
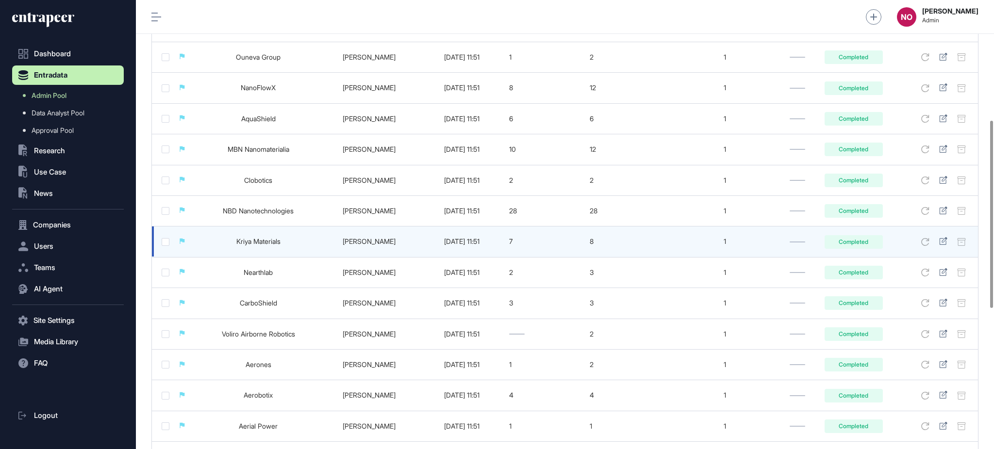
click at [262, 246] on link "Kriya Materials" at bounding box center [258, 241] width 44 height 8
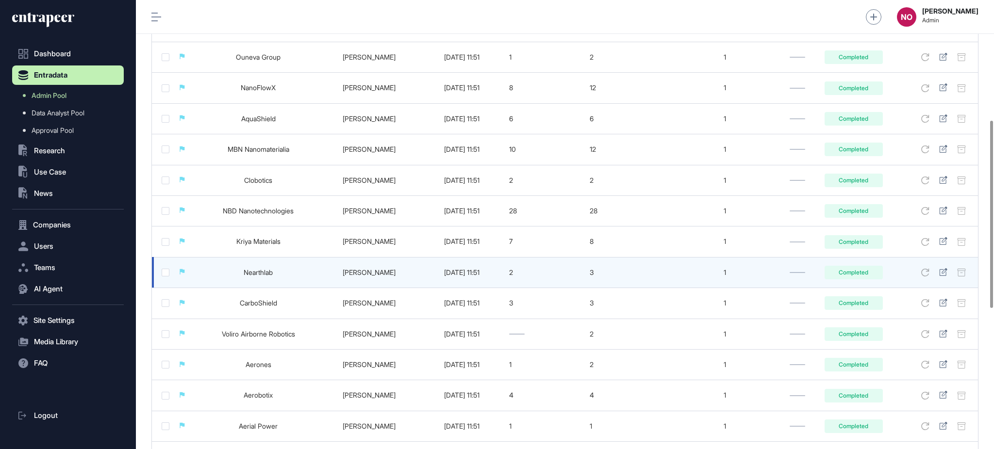
click at [263, 275] on link "Nearthlab" at bounding box center [258, 272] width 29 height 8
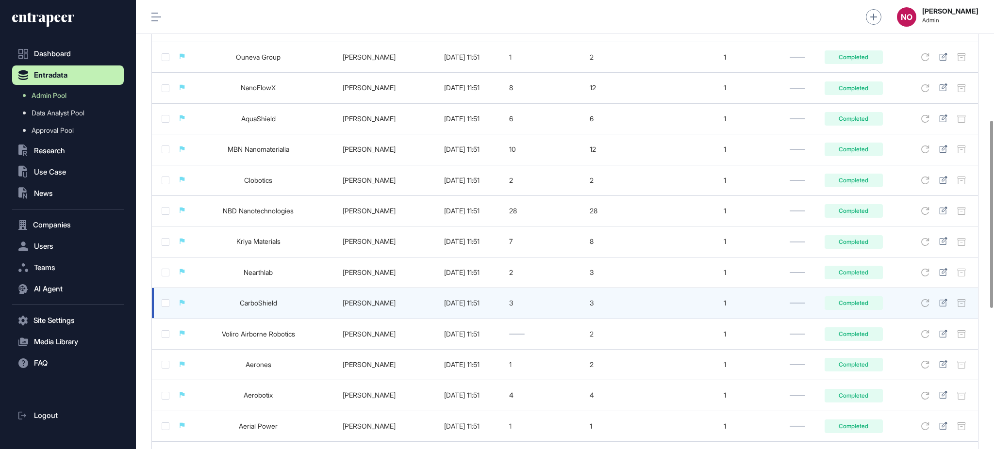
click at [258, 307] on link "CarboShield" at bounding box center [258, 303] width 37 height 8
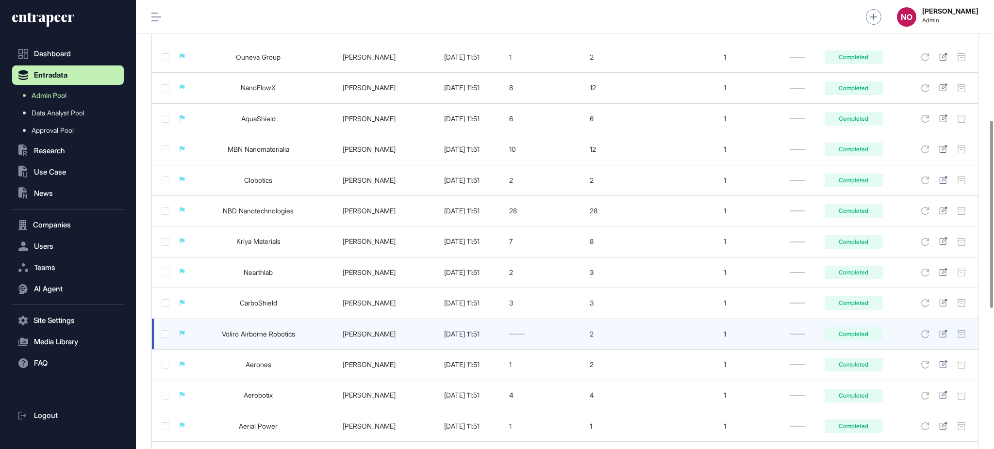
click at [268, 338] on link "Voliro Airborne Robotics" at bounding box center [258, 334] width 73 height 8
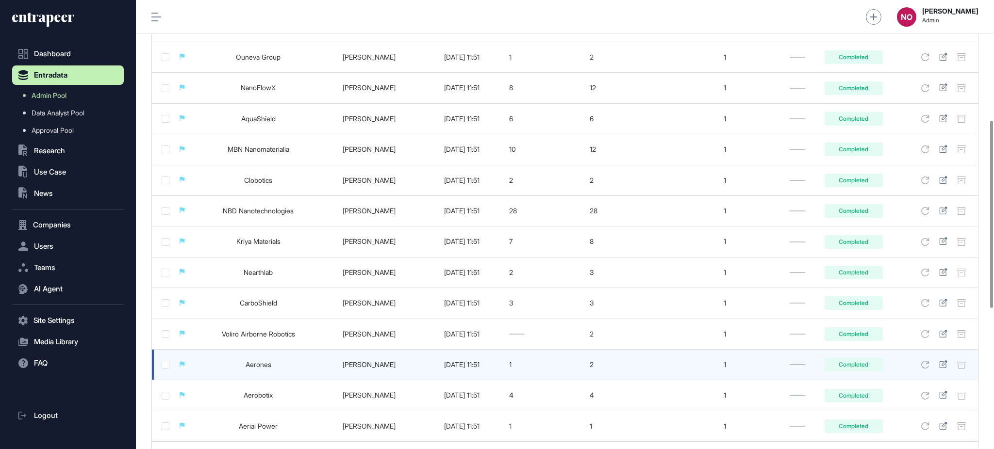
click at [265, 369] on link "Aerones" at bounding box center [259, 365] width 26 height 8
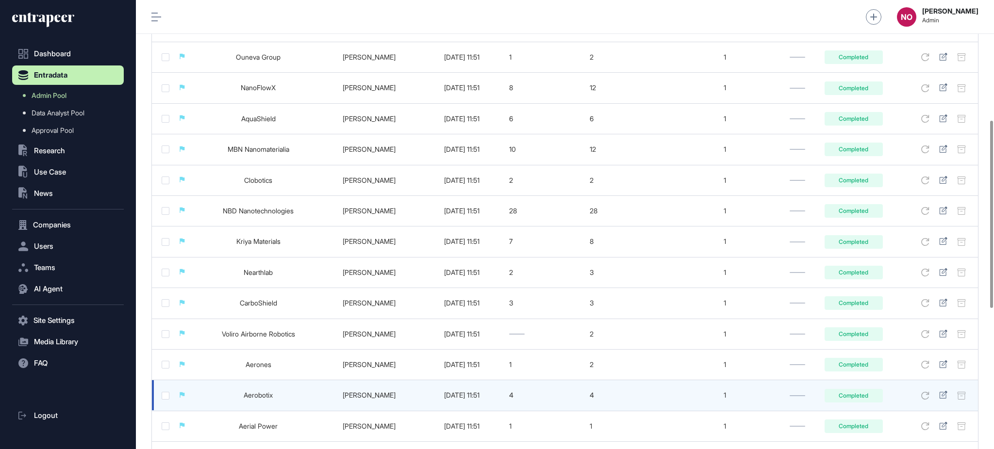
click at [260, 398] on link "Aerobotix" at bounding box center [258, 395] width 29 height 8
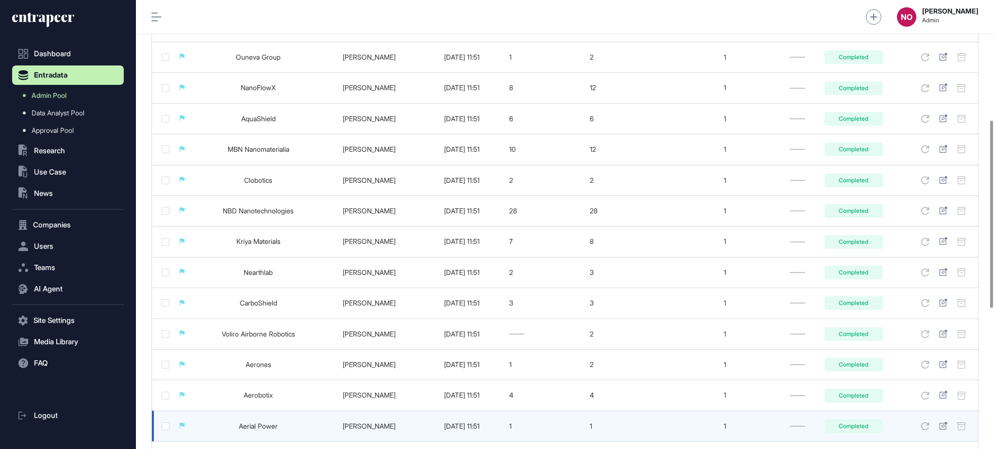
click at [268, 428] on link "Aerial Power" at bounding box center [258, 426] width 39 height 8
click at [268, 429] on link "Aerial Power" at bounding box center [258, 426] width 39 height 8
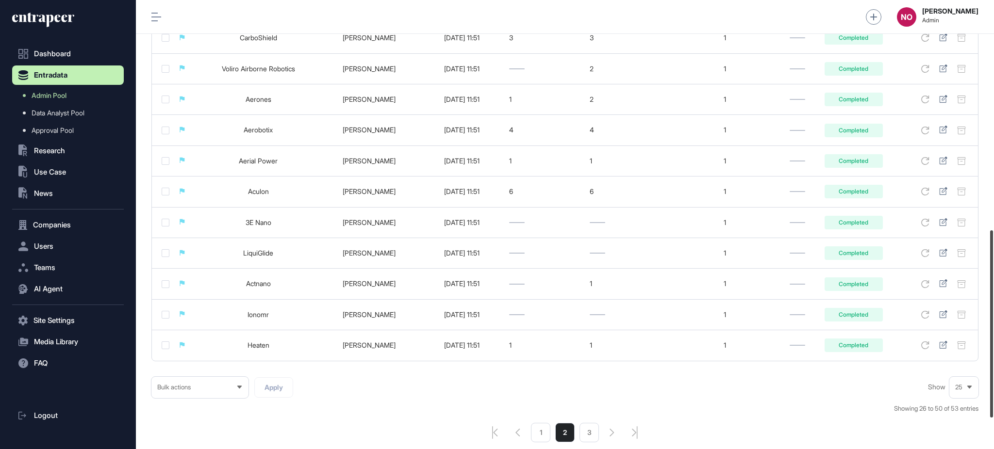
scroll to position [559, 0]
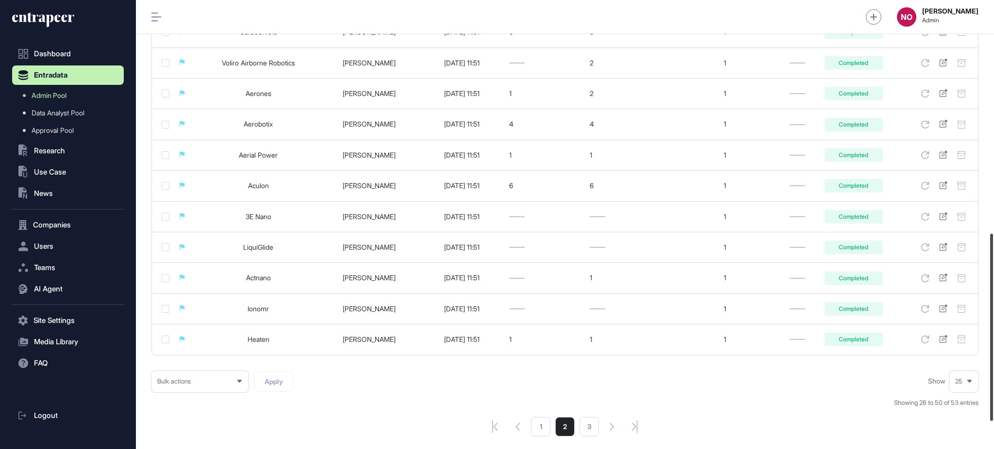
drag, startPoint x: 993, startPoint y: 257, endPoint x: 993, endPoint y: 369, distance: 112.1
click at [993, 369] on div at bounding box center [991, 327] width 3 height 187
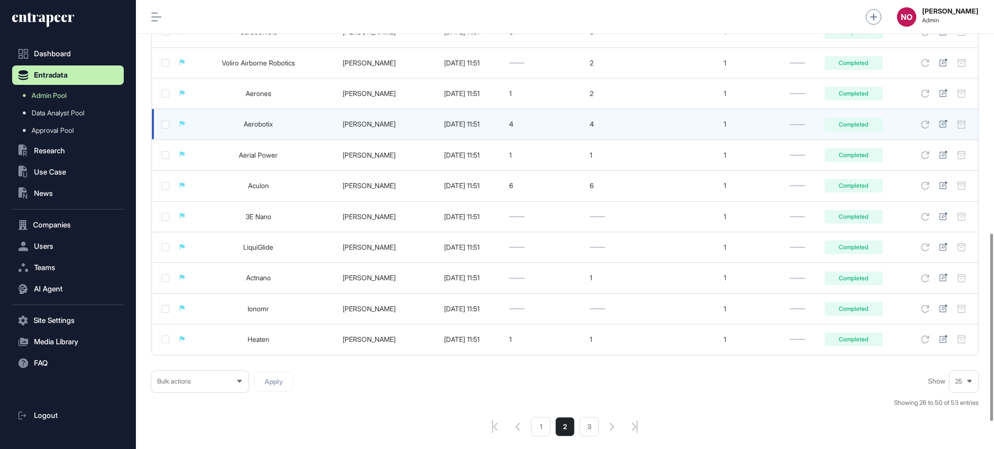
click at [265, 128] on link "Aerobotix" at bounding box center [258, 124] width 29 height 8
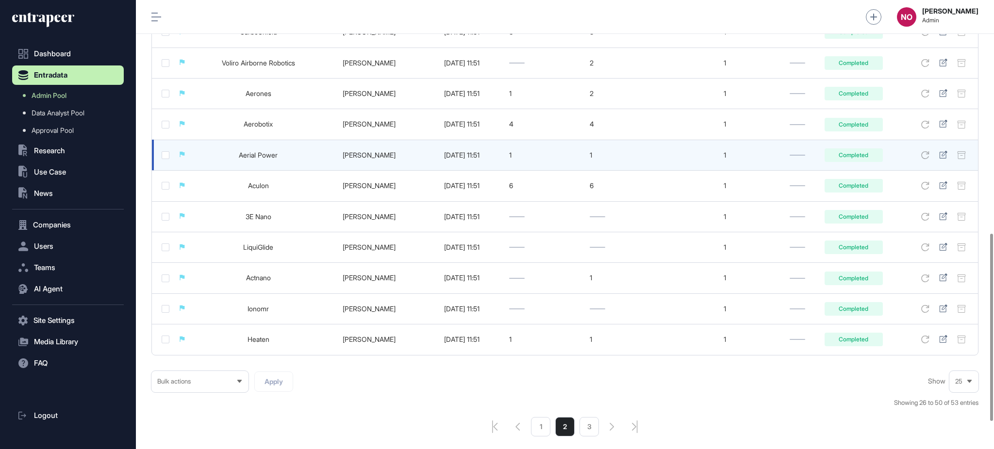
click at [254, 159] on link "Aerial Power" at bounding box center [258, 155] width 39 height 8
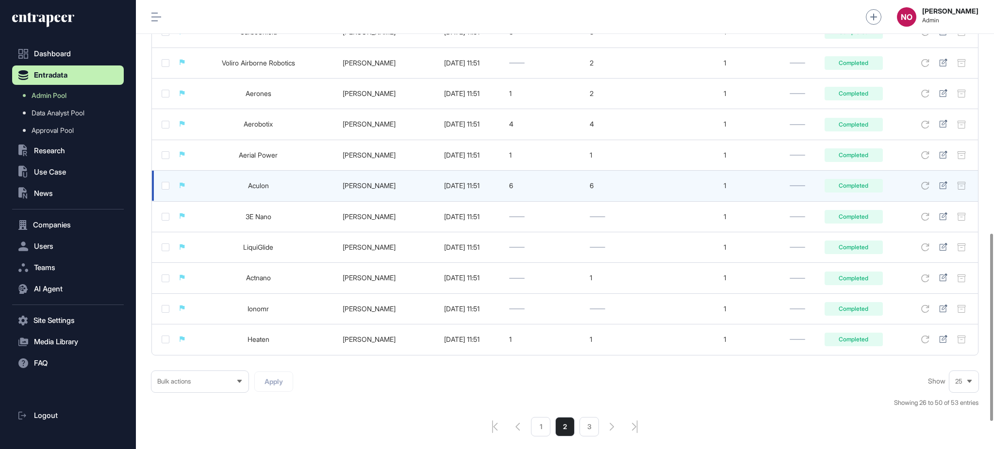
click at [252, 190] on link "Aculon" at bounding box center [258, 186] width 21 height 8
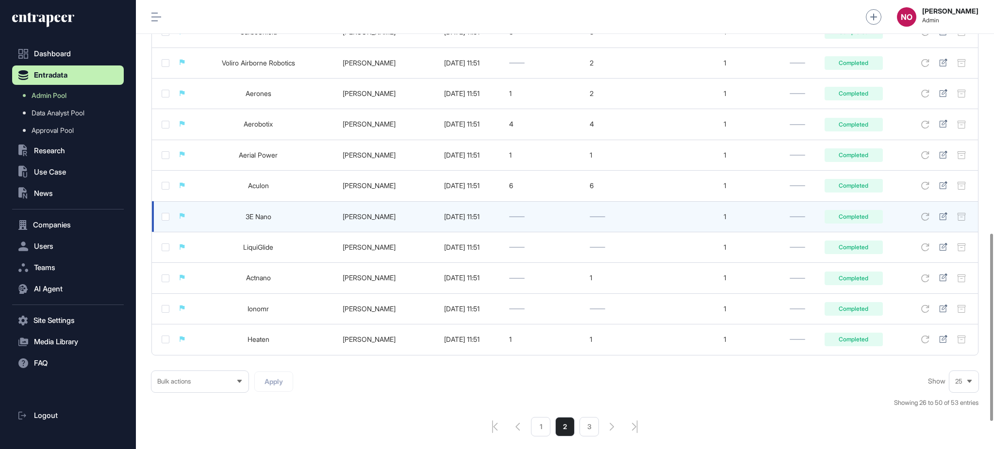
click at [263, 221] on link "3E Nano" at bounding box center [259, 217] width 26 height 8
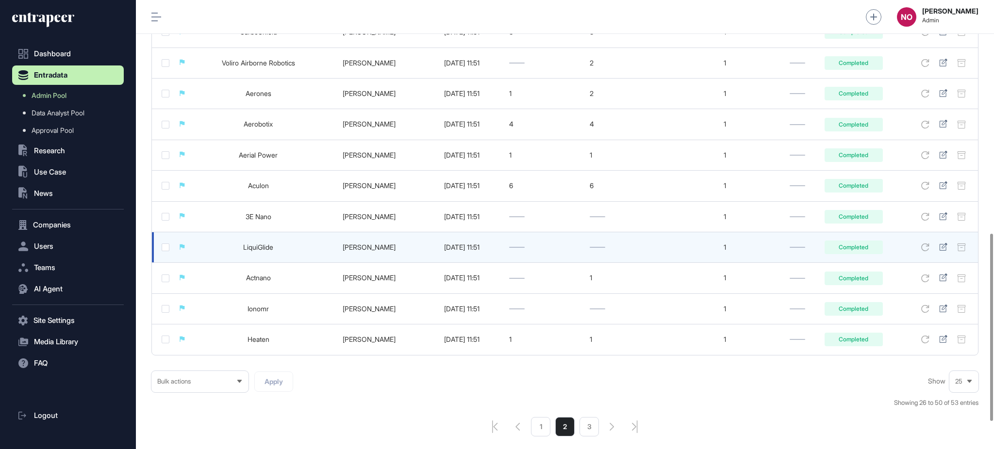
click at [263, 251] on link "LiquiGlide" at bounding box center [258, 247] width 30 height 8
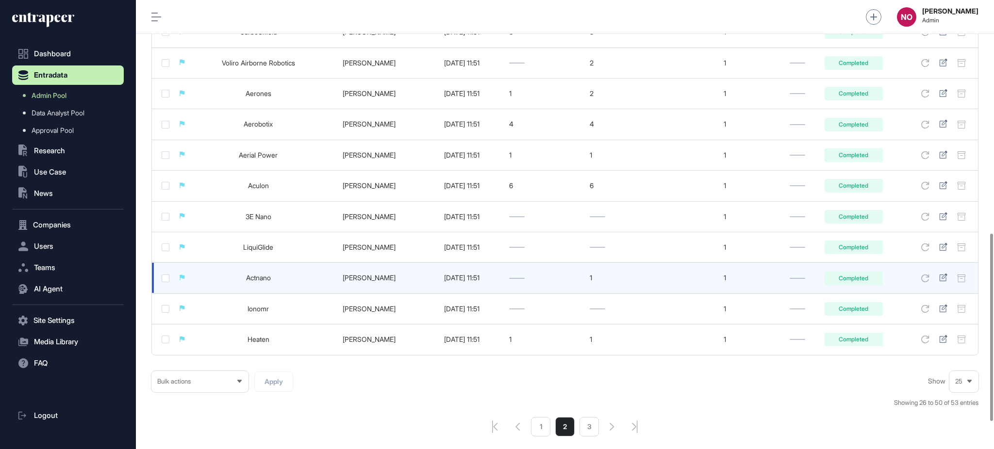
click at [257, 282] on link "Actnano" at bounding box center [258, 278] width 25 height 8
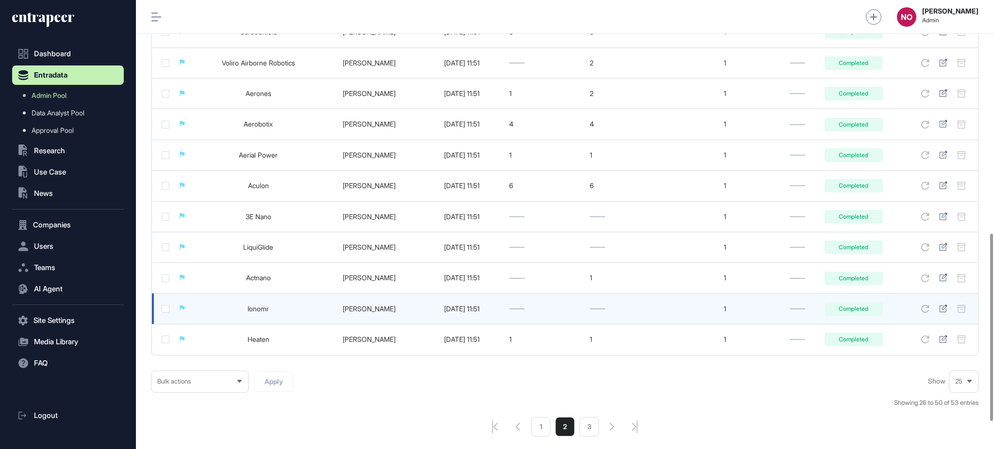
click at [258, 313] on link "Ionomr" at bounding box center [258, 309] width 21 height 8
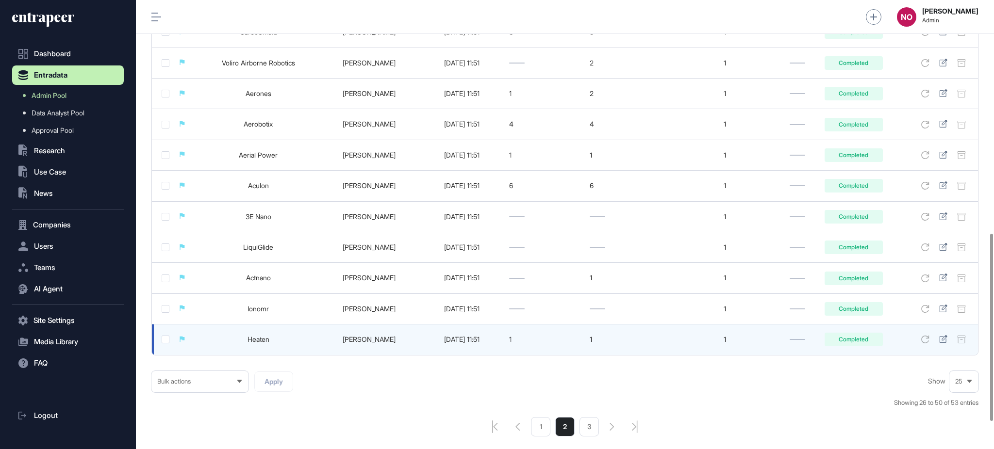
click at [253, 344] on link "Heaten" at bounding box center [259, 339] width 22 height 8
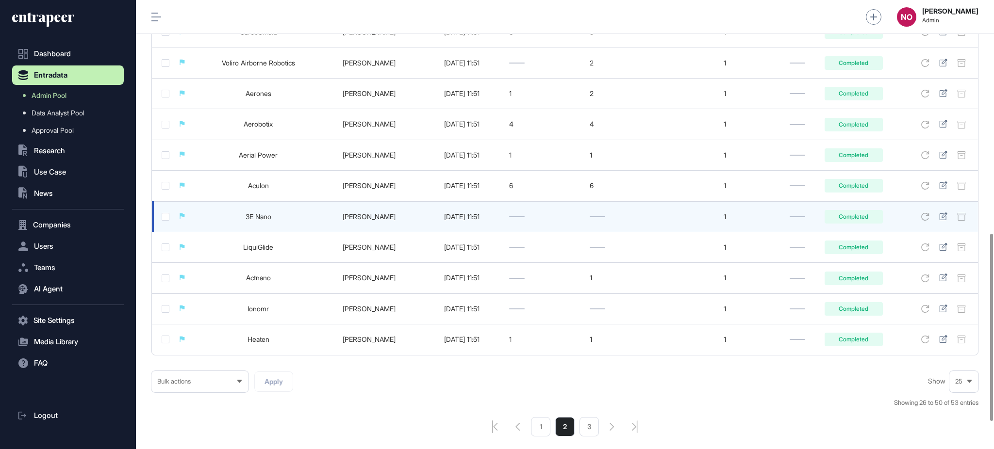
click at [257, 220] on link "3E Nano" at bounding box center [259, 217] width 26 height 8
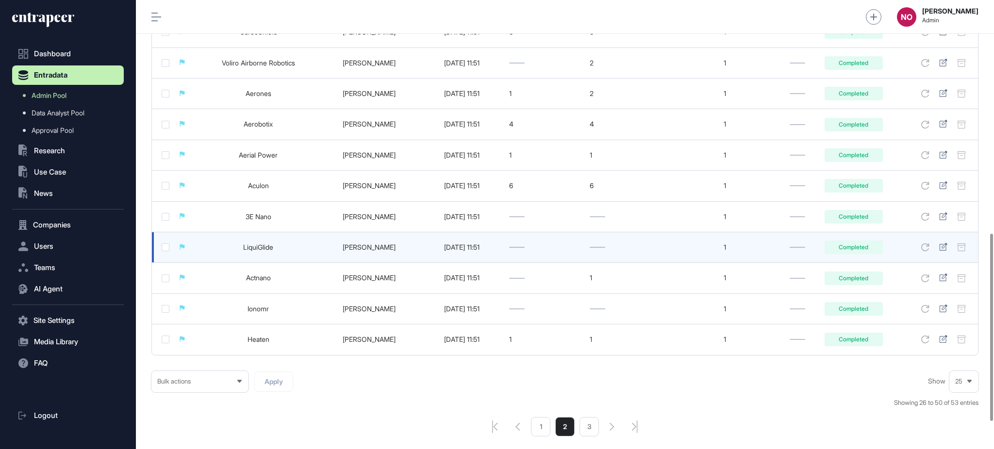
click at [259, 251] on link "LiquiGlide" at bounding box center [258, 247] width 30 height 8
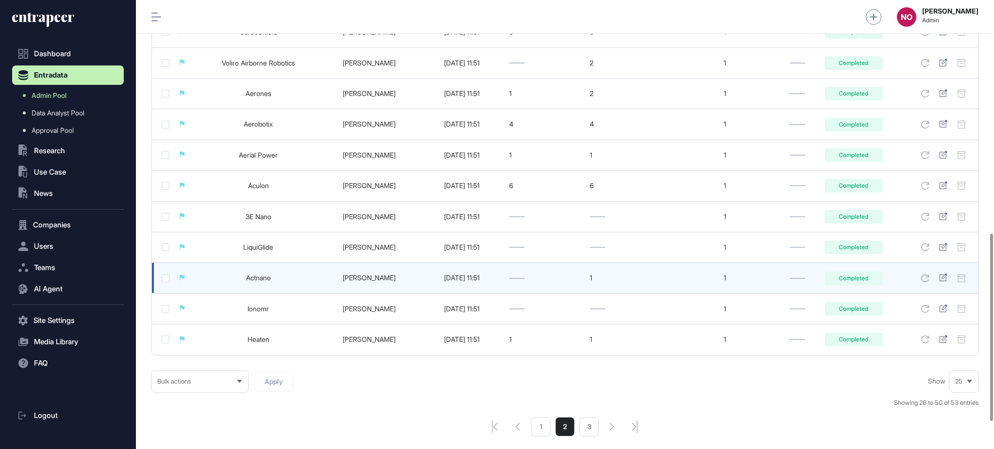
click at [258, 282] on link "Actnano" at bounding box center [258, 278] width 25 height 8
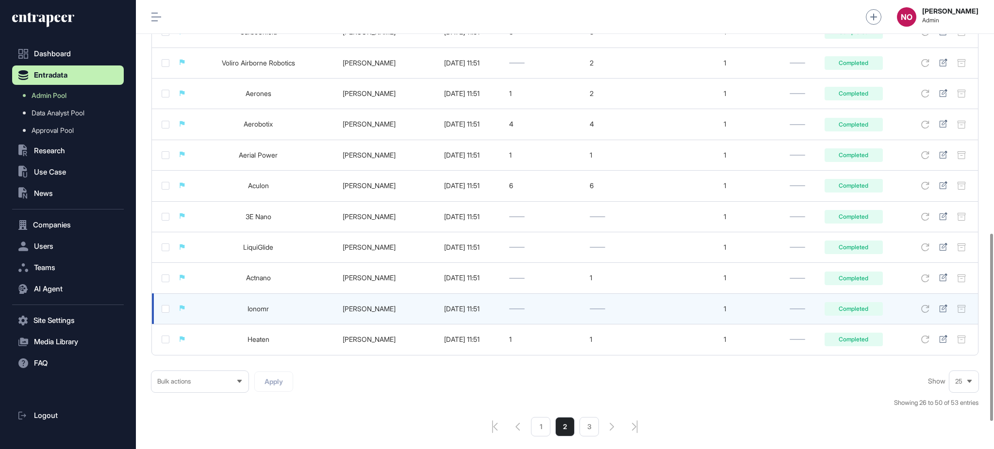
click at [258, 313] on link "Ionomr" at bounding box center [258, 309] width 21 height 8
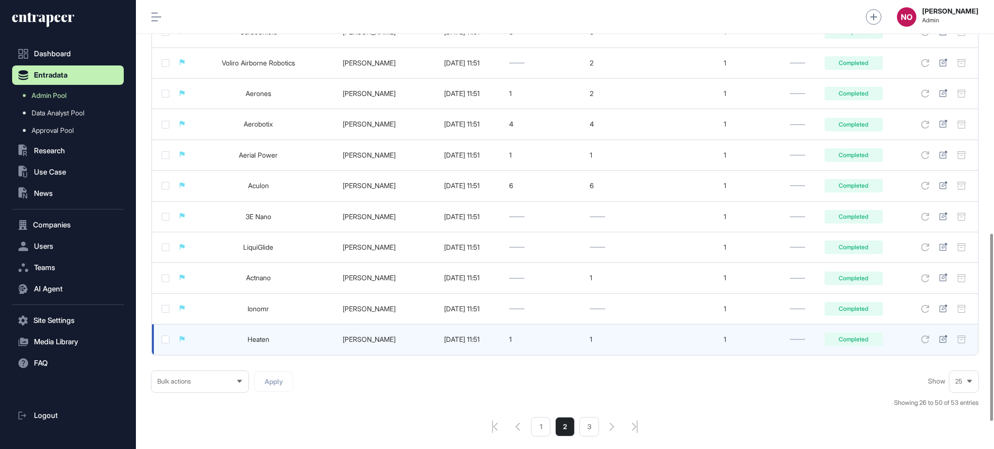
click at [264, 344] on link "Heaten" at bounding box center [259, 339] width 22 height 8
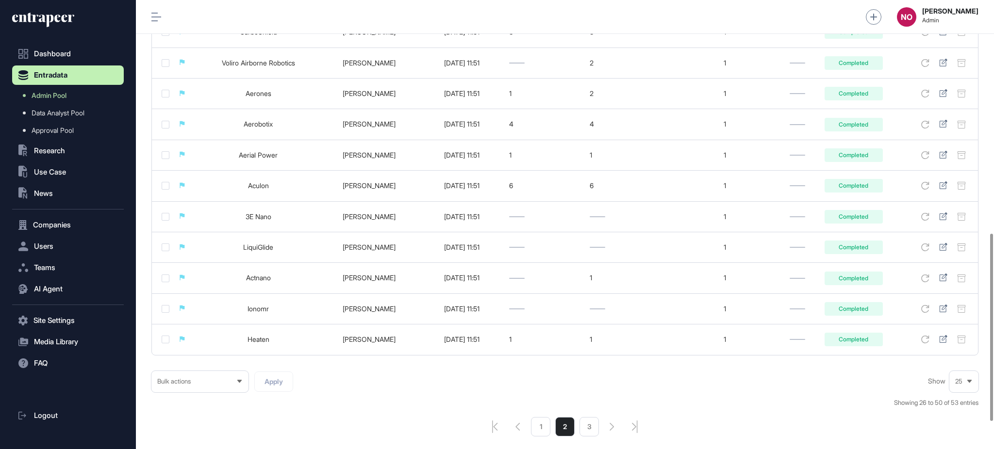
drag, startPoint x: 595, startPoint y: 433, endPoint x: 567, endPoint y: 46, distance: 387.8
click at [595, 434] on li "3" at bounding box center [588, 426] width 19 height 19
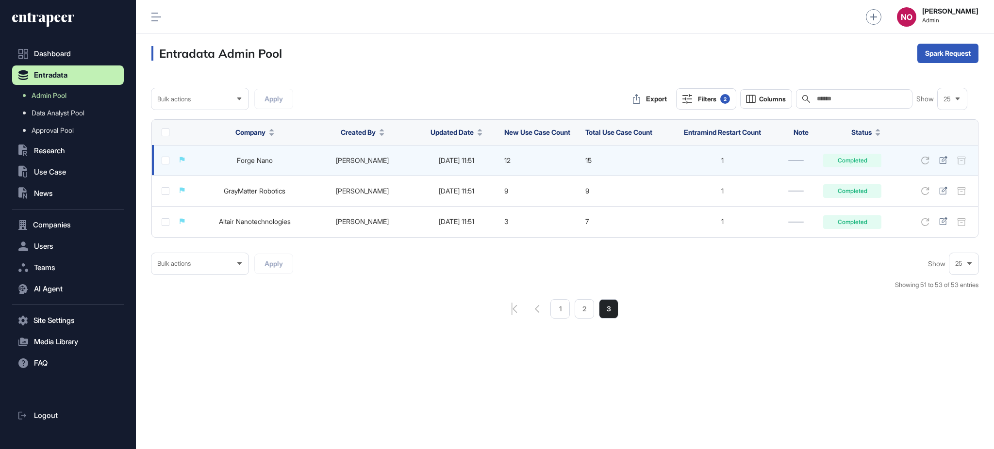
click at [266, 162] on link "Forge Nano" at bounding box center [255, 160] width 36 height 8
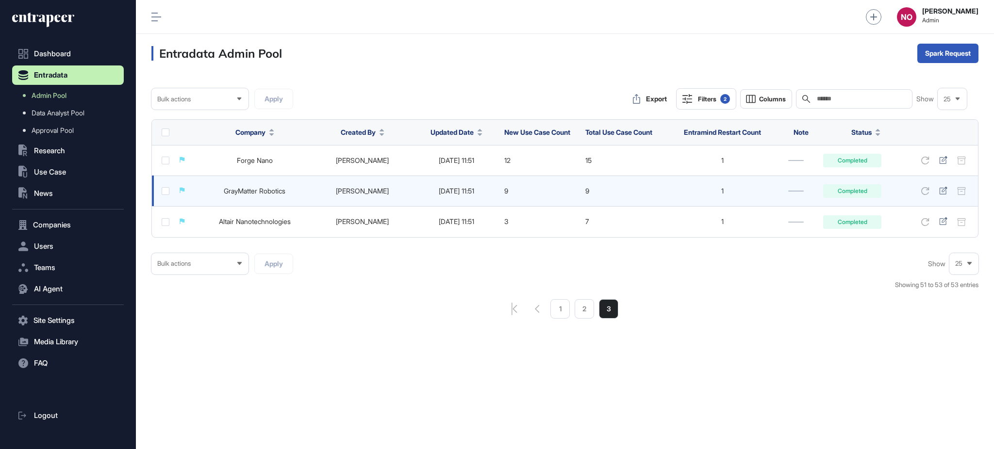
click at [268, 191] on link "GrayMatter Robotics" at bounding box center [255, 191] width 62 height 8
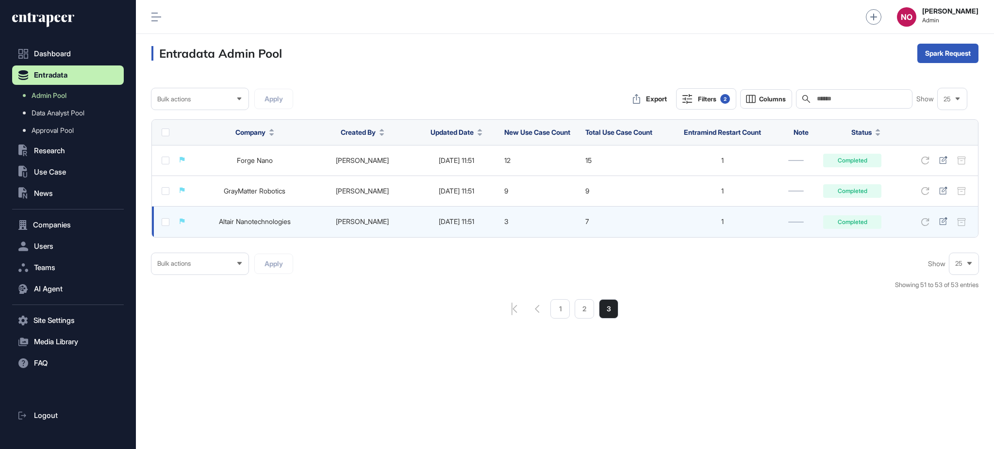
click at [261, 224] on link "Altair Nanotechnologies" at bounding box center [255, 221] width 72 height 8
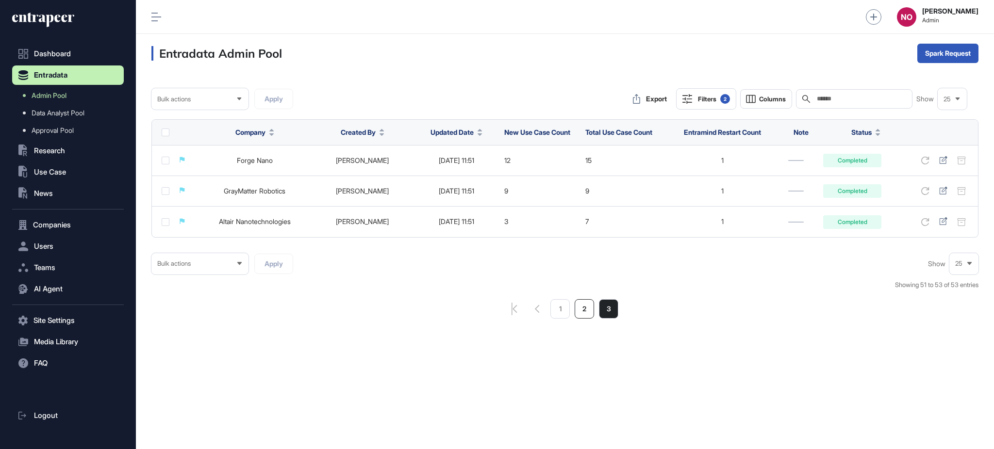
click at [580, 314] on li "2" at bounding box center [584, 308] width 19 height 19
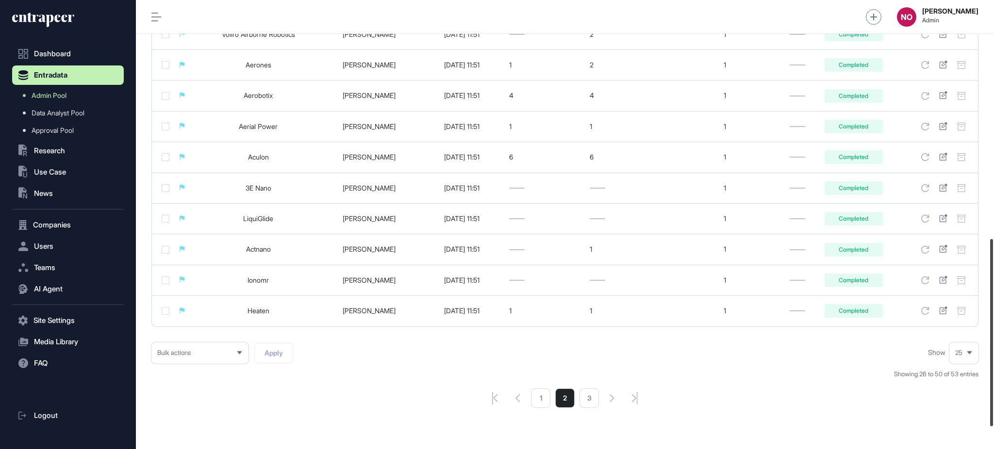
scroll to position [555, 0]
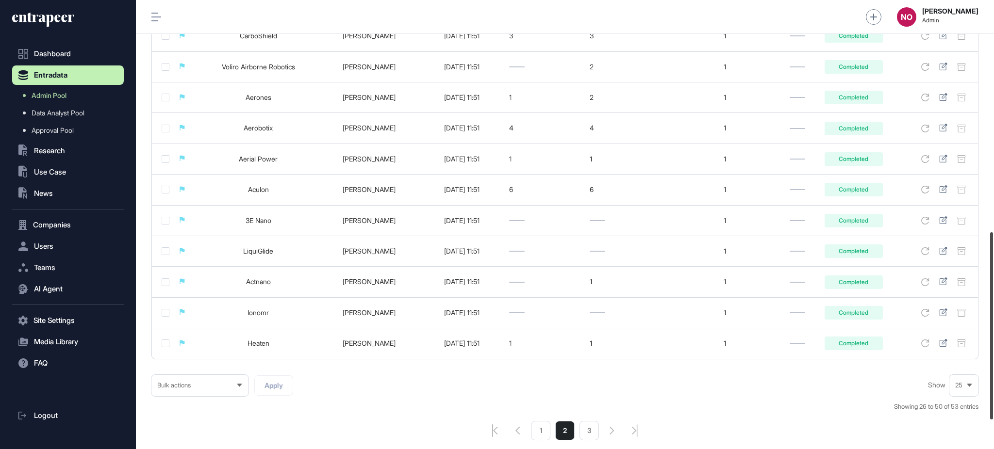
drag, startPoint x: 993, startPoint y: 156, endPoint x: 993, endPoint y: 380, distance: 223.7
click at [993, 380] on div at bounding box center [991, 325] width 3 height 187
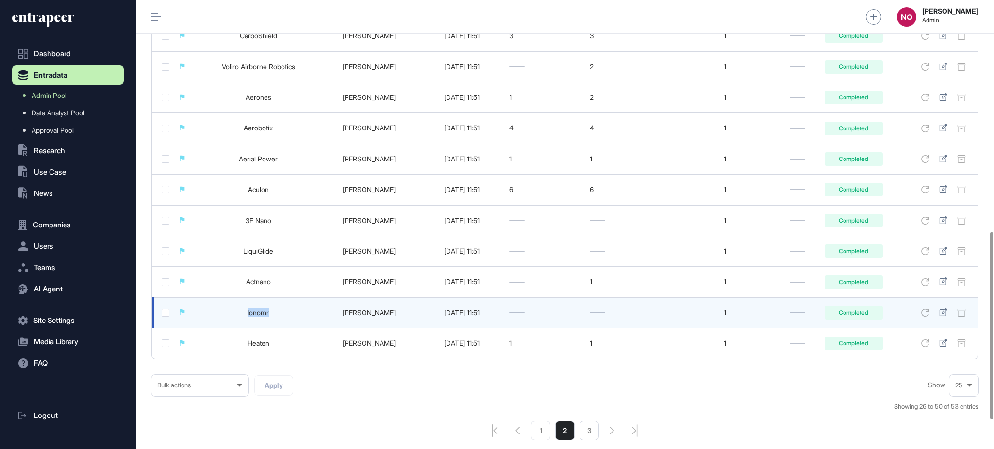
drag, startPoint x: 236, startPoint y: 323, endPoint x: 279, endPoint y: 326, distance: 42.3
click at [279, 326] on td "Ionomr" at bounding box center [259, 312] width 122 height 31
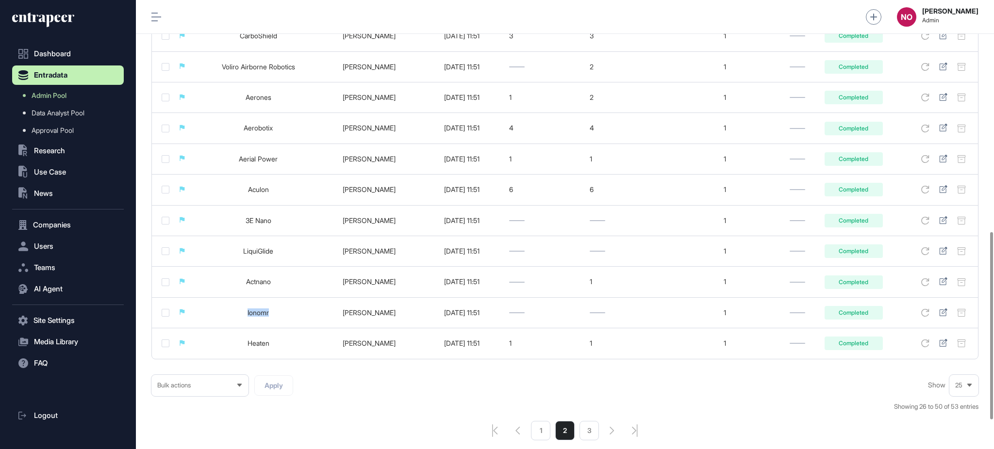
copy link "Ionomr"
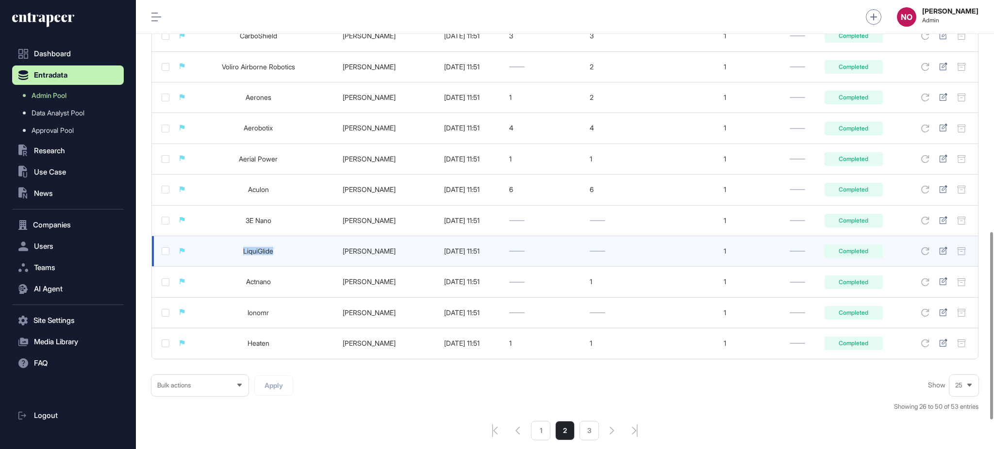
drag, startPoint x: 221, startPoint y: 261, endPoint x: 213, endPoint y: 262, distance: 8.3
click at [213, 262] on td "LiquiGlide" at bounding box center [259, 251] width 122 height 31
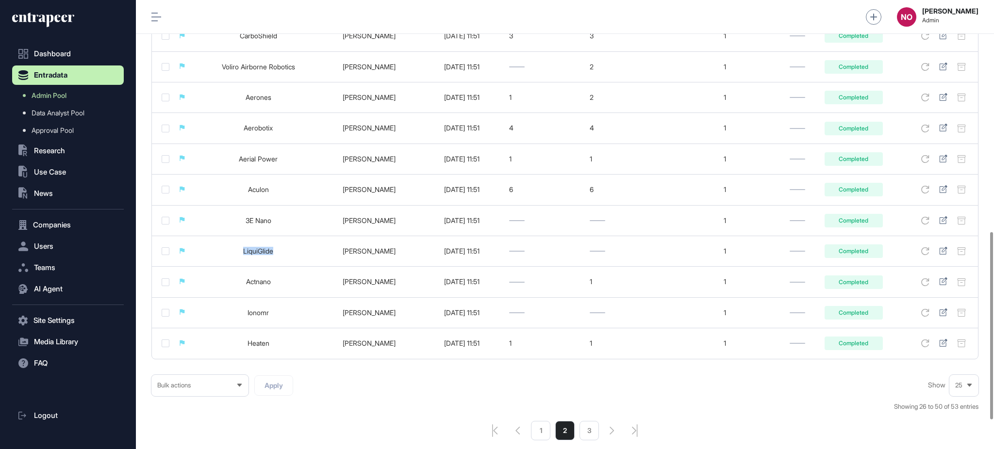
copy link "LiquiGlide"
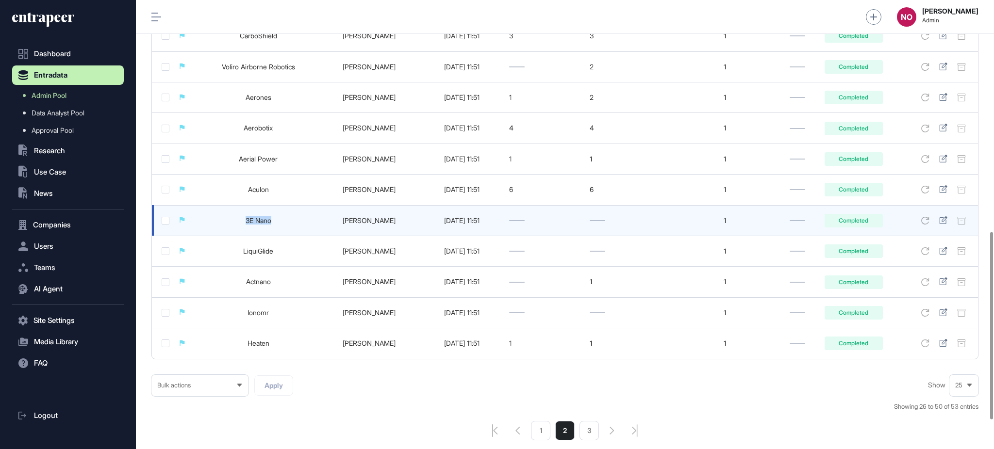
drag, startPoint x: 281, startPoint y: 224, endPoint x: 221, endPoint y: 238, distance: 61.8
click at [221, 236] on td "3E Nano" at bounding box center [259, 220] width 122 height 31
copy link "3E Nano"
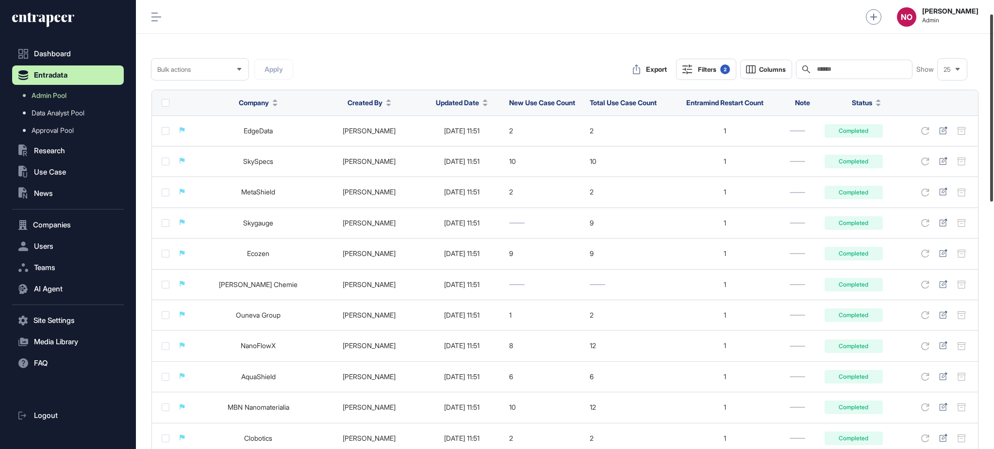
scroll to position [29, 0]
drag, startPoint x: 993, startPoint y: 385, endPoint x: 993, endPoint y: 166, distance: 218.9
click at [993, 166] on div at bounding box center [991, 108] width 3 height 187
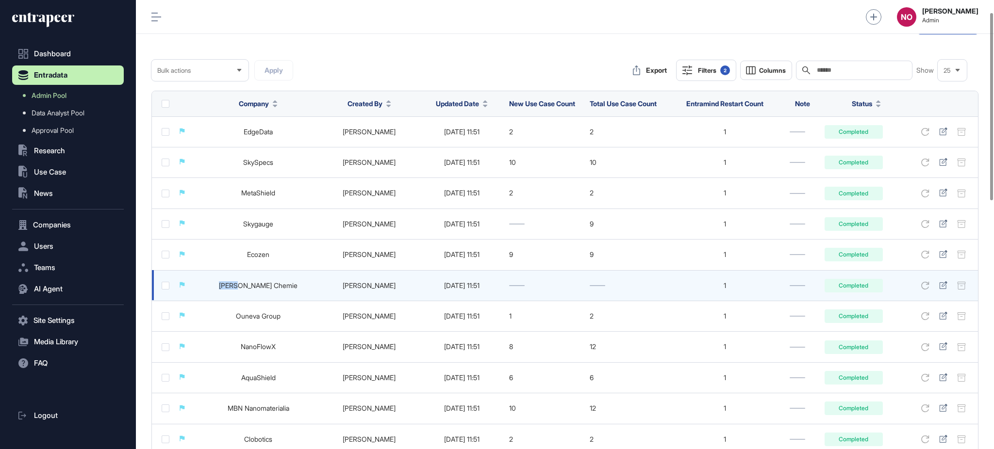
drag, startPoint x: 229, startPoint y: 290, endPoint x: 253, endPoint y: 291, distance: 23.8
click at [253, 291] on td "Wacker Chemie" at bounding box center [259, 285] width 122 height 31
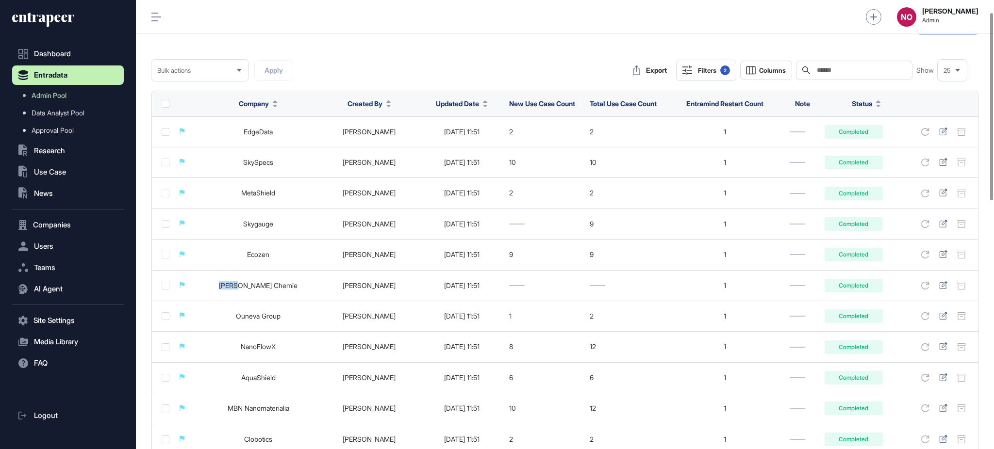
copy link "Wacke"
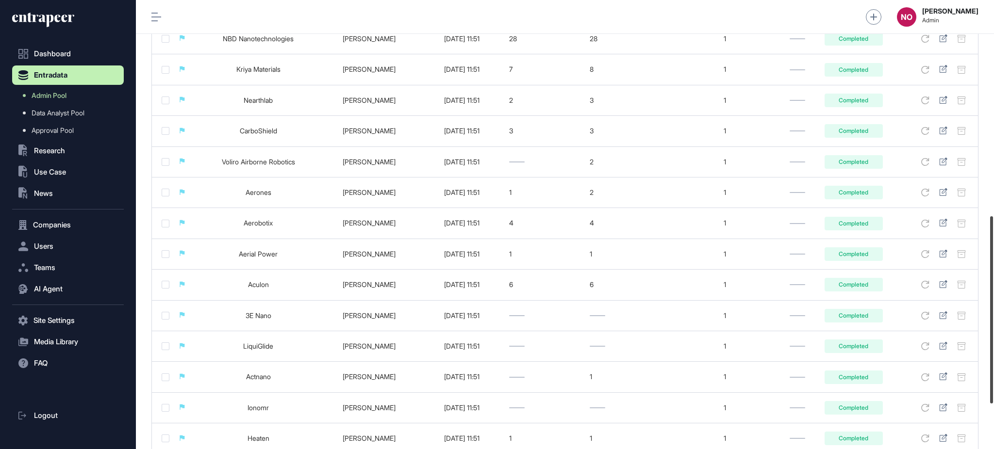
scroll to position [626, 0]
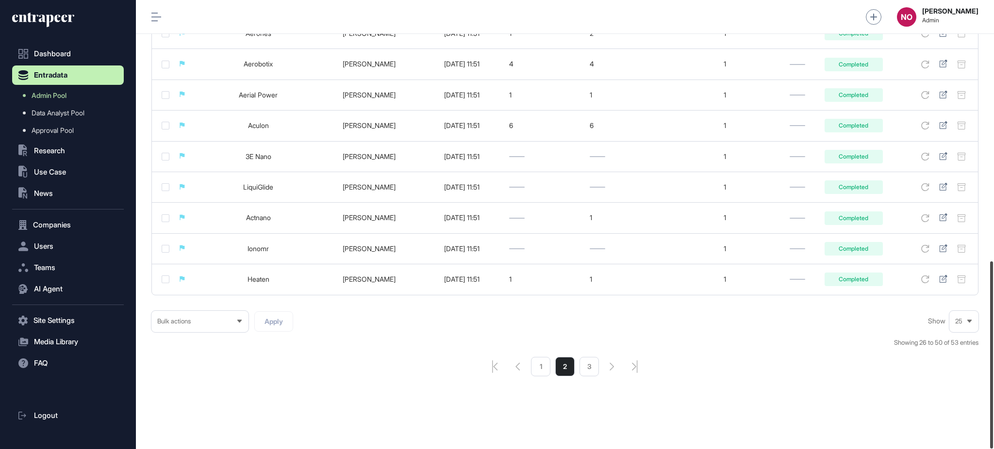
drag, startPoint x: 993, startPoint y: 177, endPoint x: 766, endPoint y: 429, distance: 338.8
click at [993, 449] on html "Dashboard Entradata Admin Pool Data Analyst Pool Approval Pool .st0{fill:curren…" at bounding box center [497, 263] width 994 height 527
click at [542, 371] on li "1" at bounding box center [540, 366] width 19 height 19
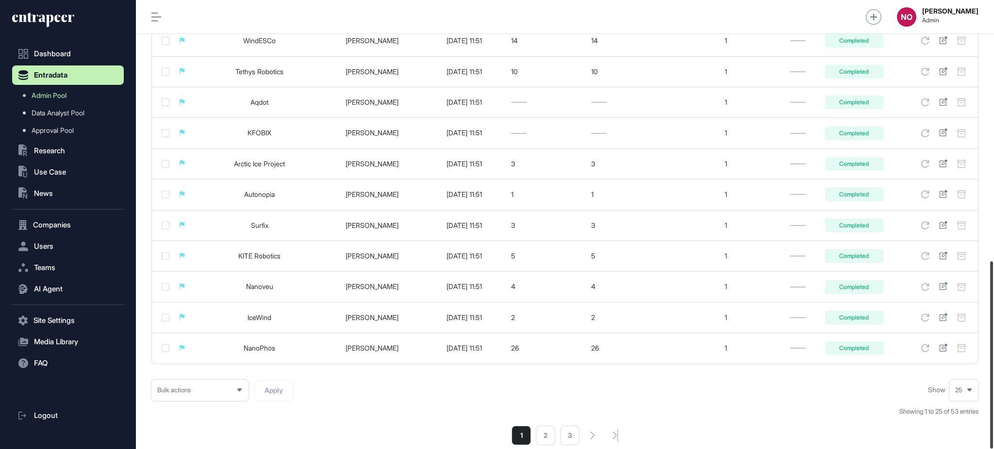
scroll to position [626, 0]
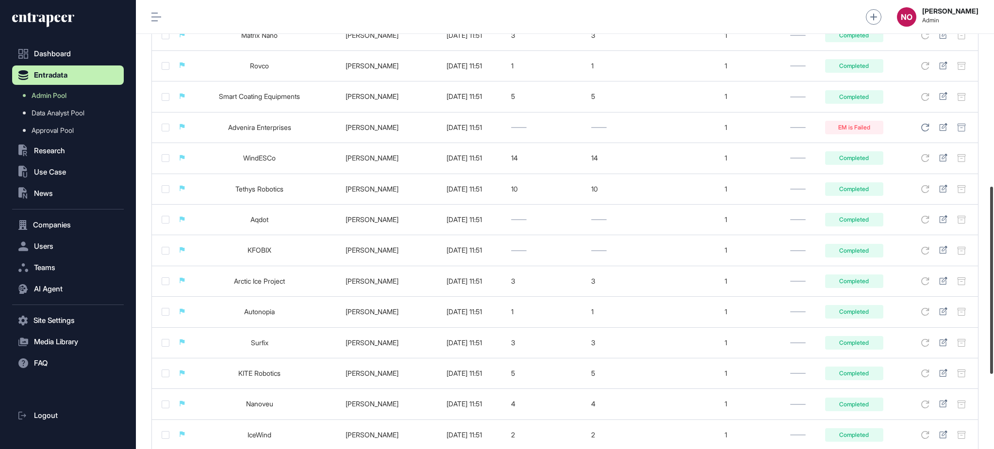
drag, startPoint x: 993, startPoint y: 147, endPoint x: 991, endPoint y: 325, distance: 178.1
click at [991, 326] on div at bounding box center [991, 280] width 3 height 187
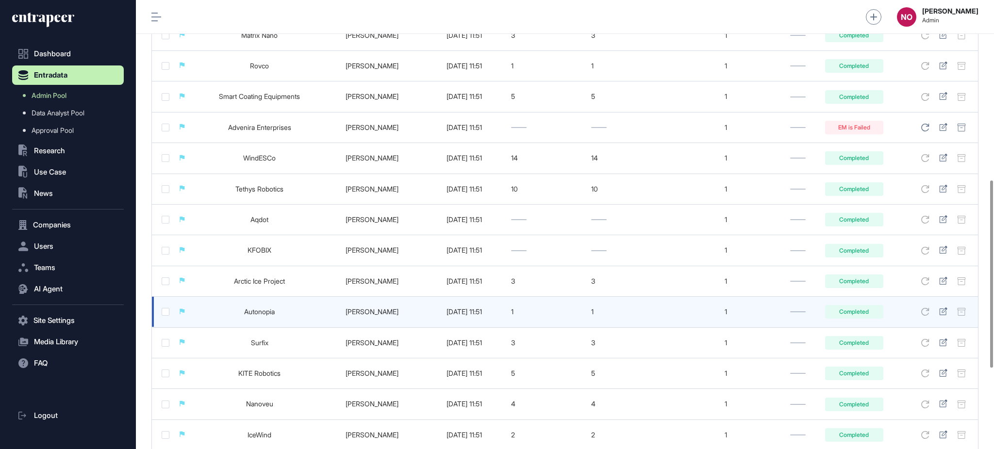
scroll to position [431, 0]
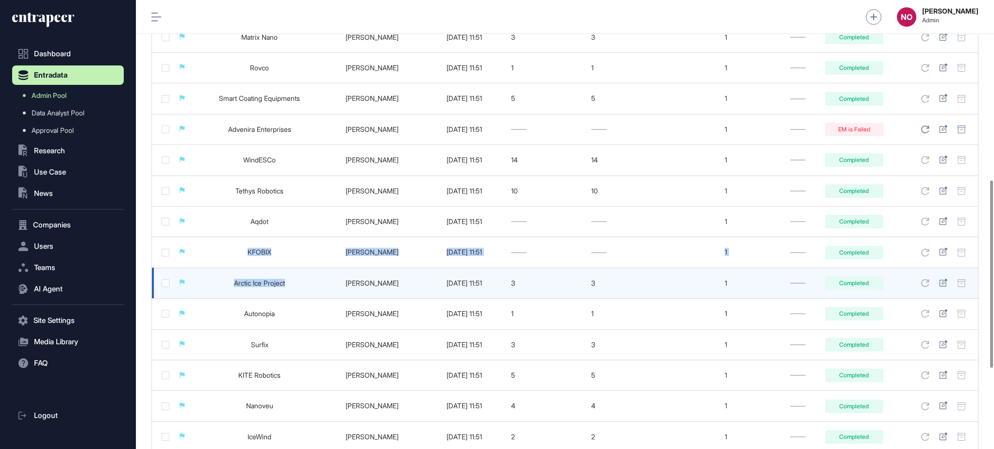
drag, startPoint x: 289, startPoint y: 276, endPoint x: 295, endPoint y: 277, distance: 5.9
click at [295, 277] on tbody "Neverwet Naciye Ozcan 2025-10-06 11:51 1 EM is Working IDASONIC Naciye Ozcan 20…" at bounding box center [565, 98] width 826 height 769
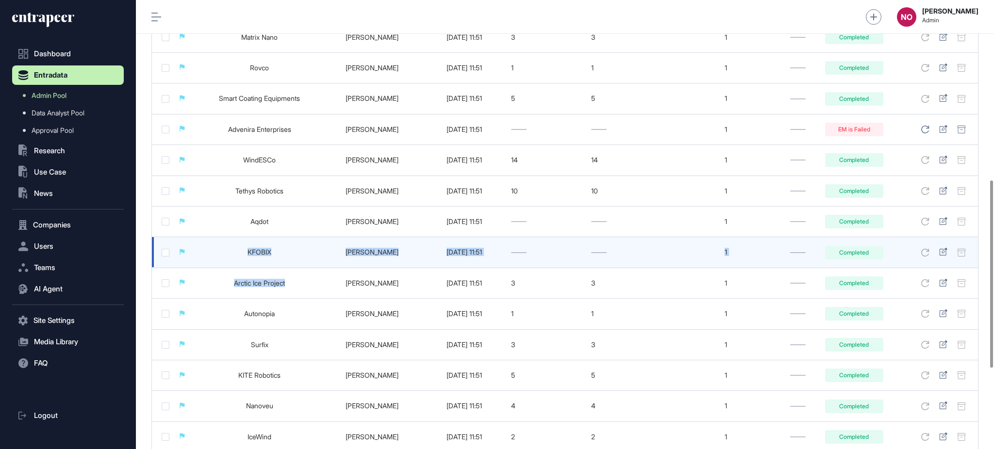
click at [306, 254] on td "KFOBIX" at bounding box center [259, 252] width 125 height 31
click at [236, 251] on td "KFOBIX" at bounding box center [259, 252] width 125 height 31
drag, startPoint x: 241, startPoint y: 255, endPoint x: 270, endPoint y: 257, distance: 29.2
click at [270, 257] on td "KFOBIX" at bounding box center [259, 252] width 125 height 31
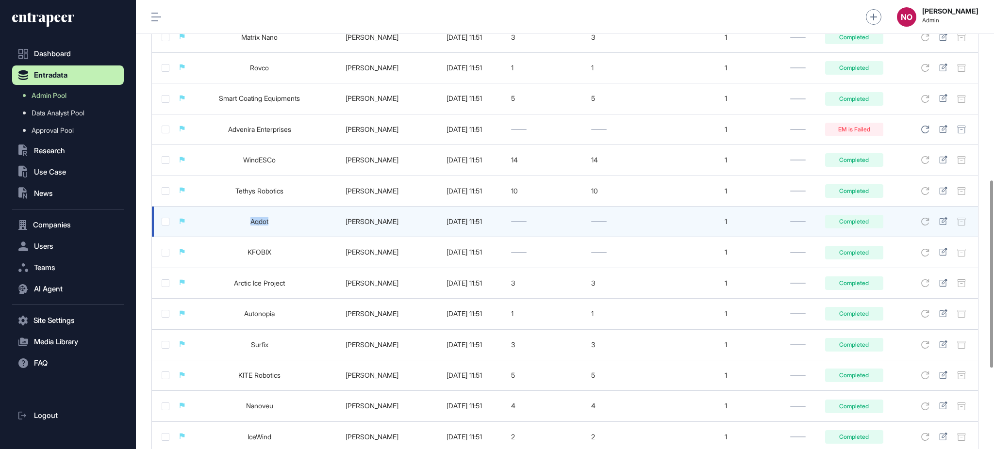
drag, startPoint x: 242, startPoint y: 227, endPoint x: 289, endPoint y: 214, distance: 49.5
click at [279, 225] on td "Aqdot" at bounding box center [259, 222] width 125 height 31
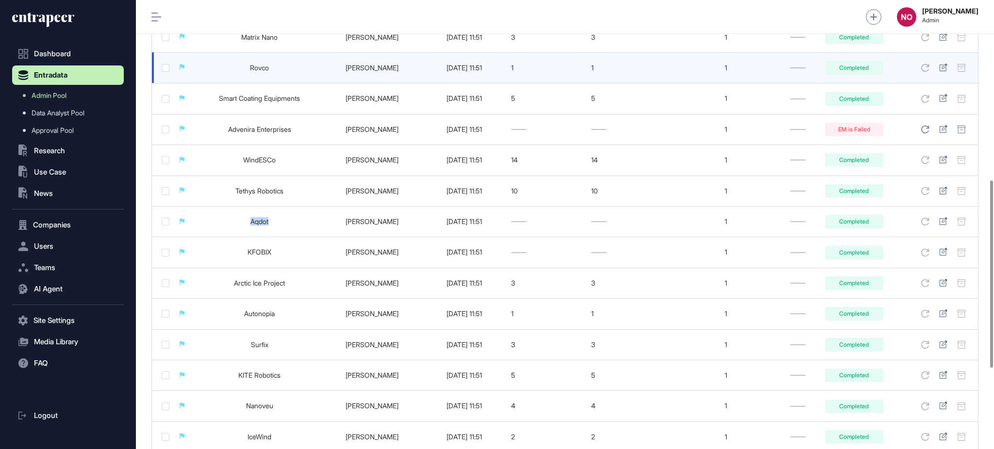
copy link "Aqdot"
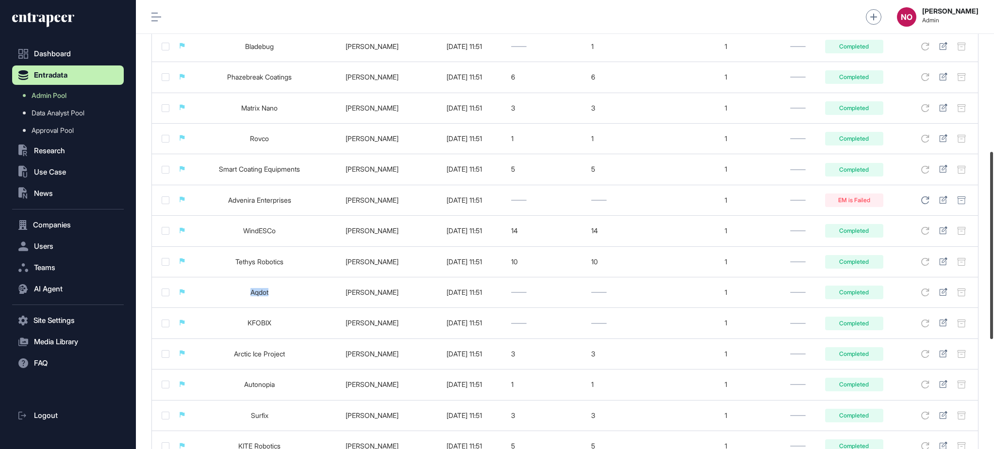
scroll to position [358, 0]
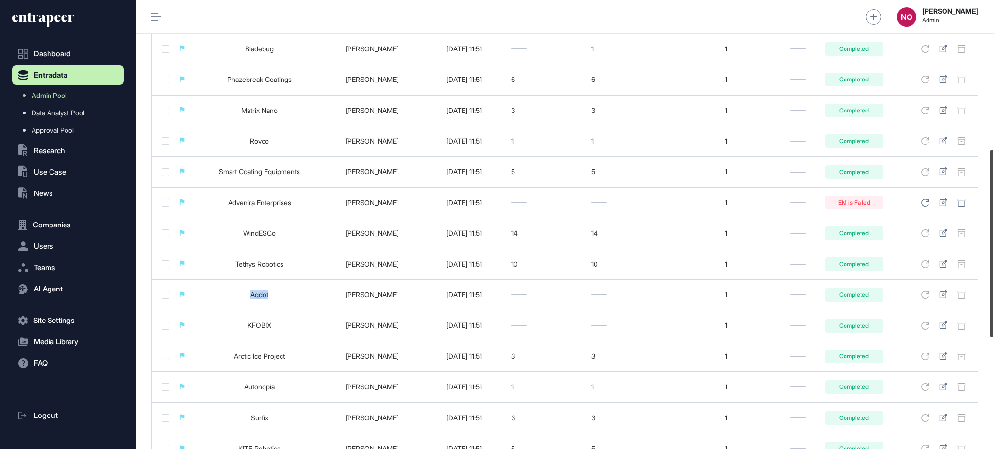
drag, startPoint x: 993, startPoint y: 267, endPoint x: 993, endPoint y: 236, distance: 30.6
click at [993, 236] on div at bounding box center [991, 243] width 3 height 187
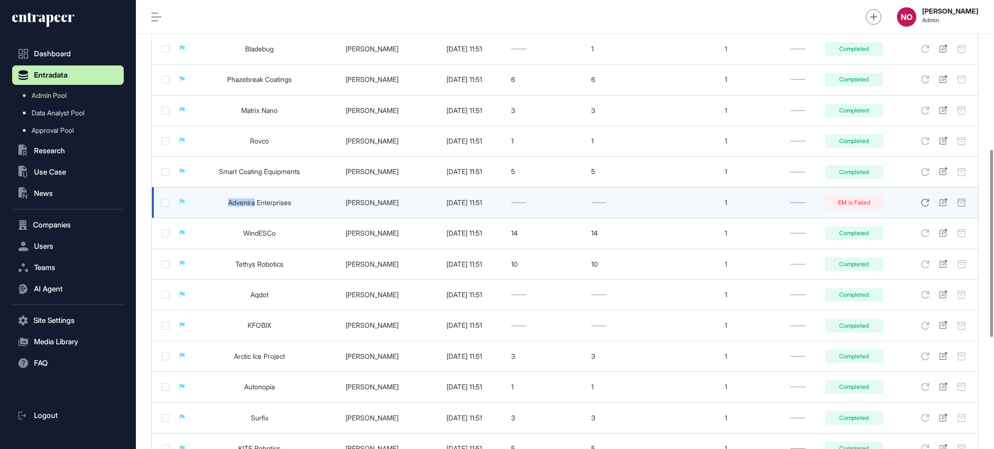
drag, startPoint x: 224, startPoint y: 205, endPoint x: 254, endPoint y: 214, distance: 31.3
click at [254, 214] on td "Advenira Enterprises" at bounding box center [259, 202] width 125 height 31
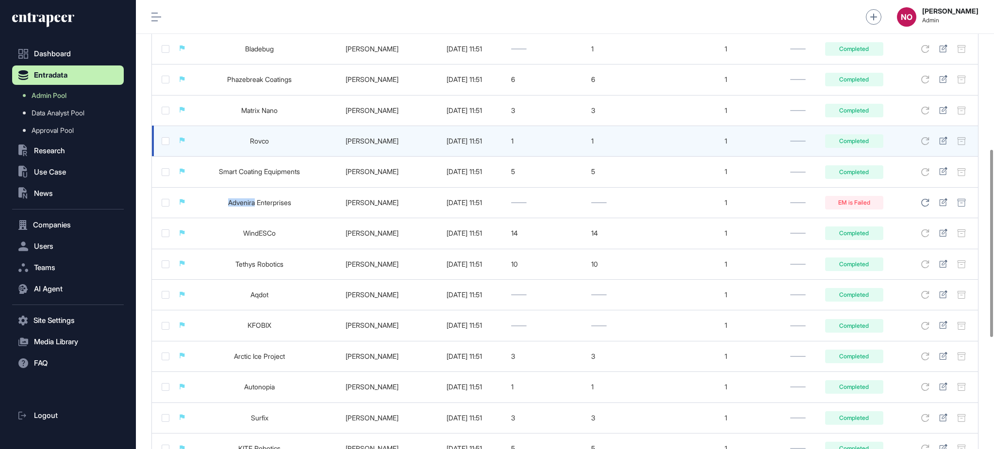
copy link "Advenira"
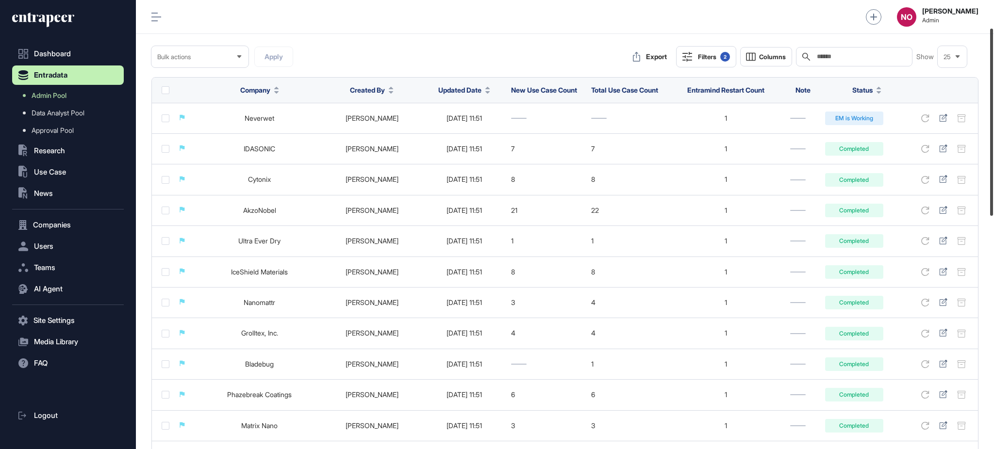
scroll to position [20, 0]
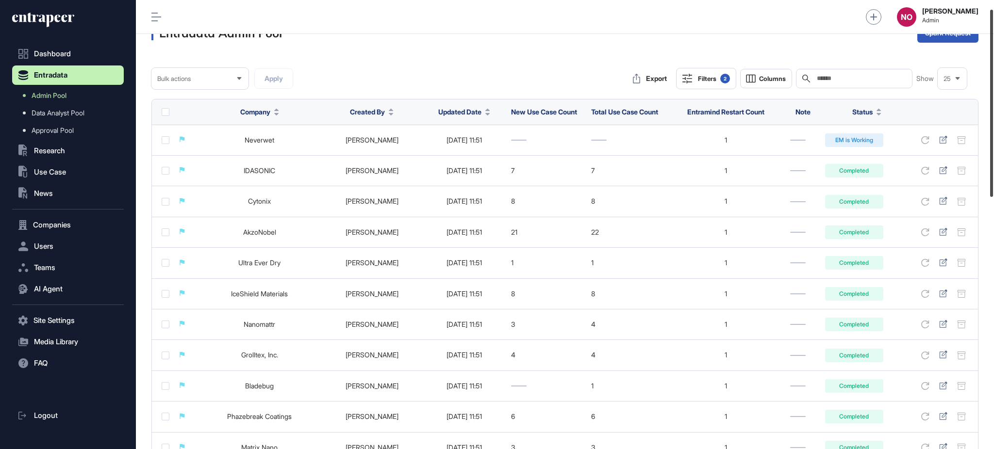
drag, startPoint x: 993, startPoint y: 260, endPoint x: 993, endPoint y: 119, distance: 140.3
click at [993, 119] on div at bounding box center [991, 103] width 3 height 187
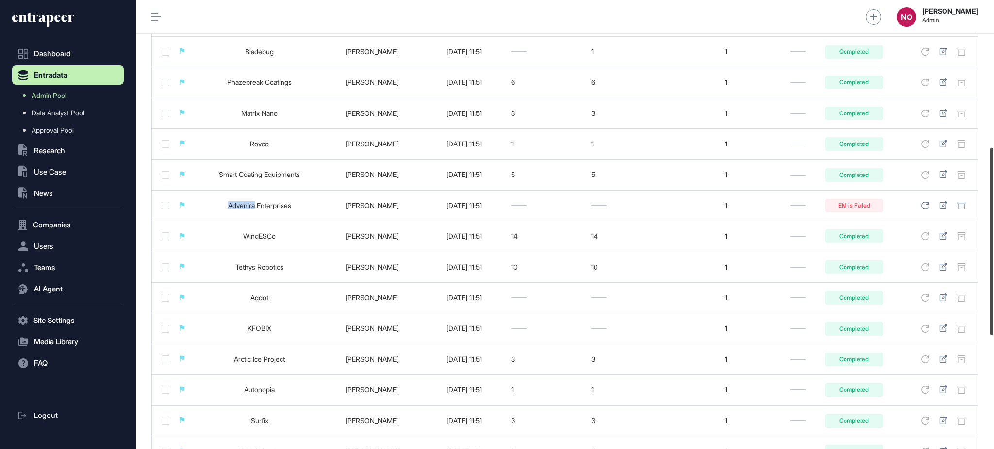
scroll to position [380, 0]
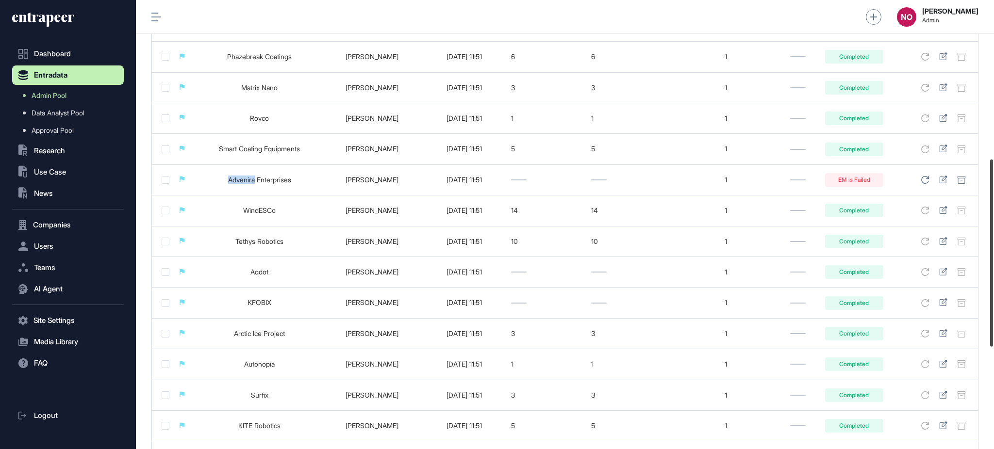
drag, startPoint x: 993, startPoint y: 113, endPoint x: 993, endPoint y: 263, distance: 150.0
click at [993, 263] on div at bounding box center [991, 253] width 3 height 187
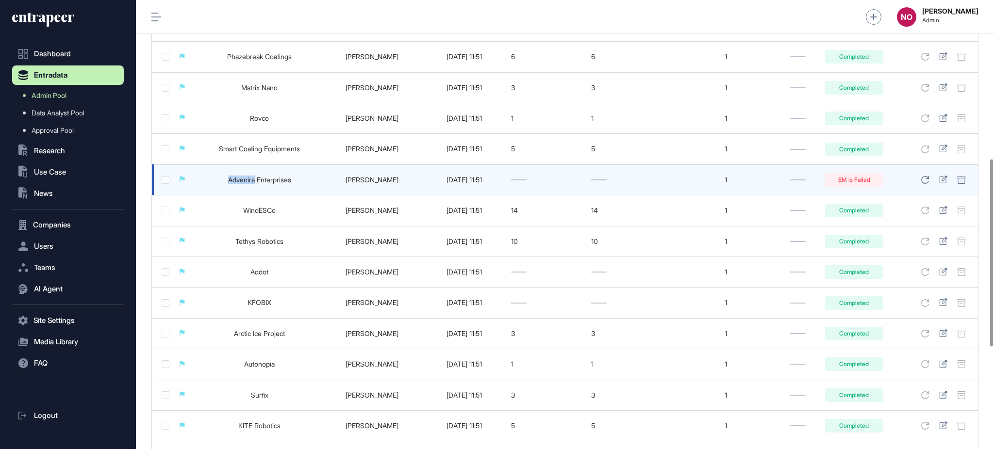
click at [275, 184] on link "Advenira Enterprises" at bounding box center [259, 180] width 63 height 8
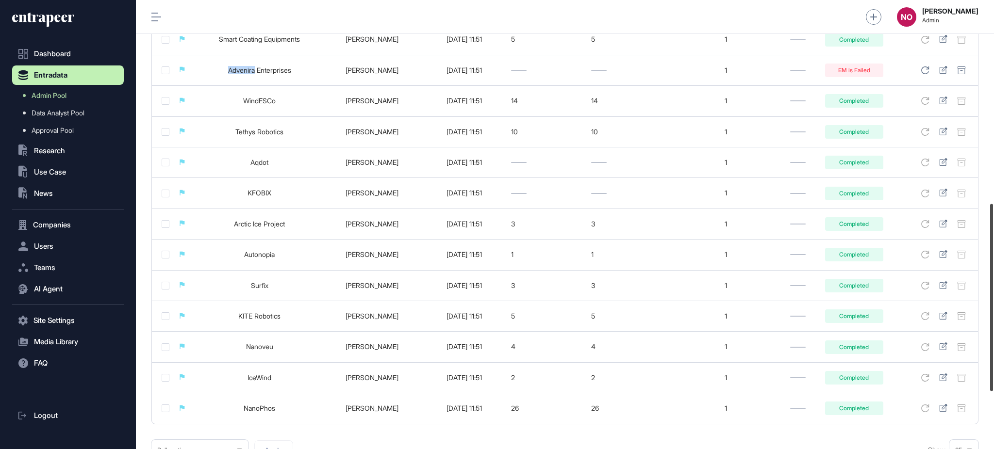
scroll to position [499, 0]
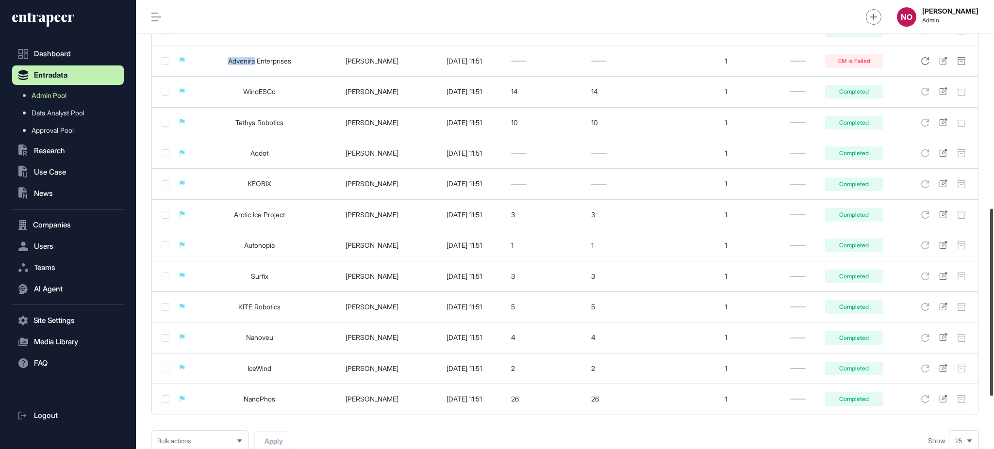
drag, startPoint x: 993, startPoint y: 229, endPoint x: 993, endPoint y: 277, distance: 47.6
click at [993, 277] on div at bounding box center [991, 302] width 3 height 187
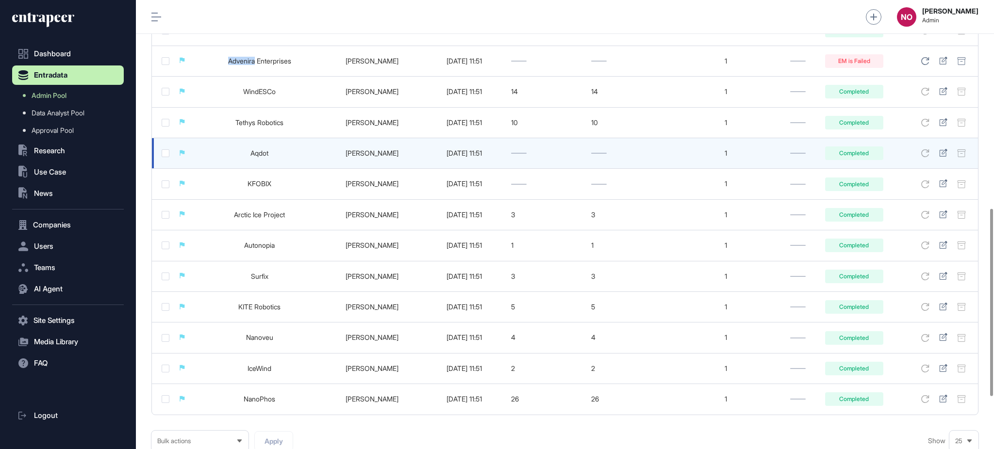
click at [262, 157] on link "Aqdot" at bounding box center [259, 153] width 18 height 8
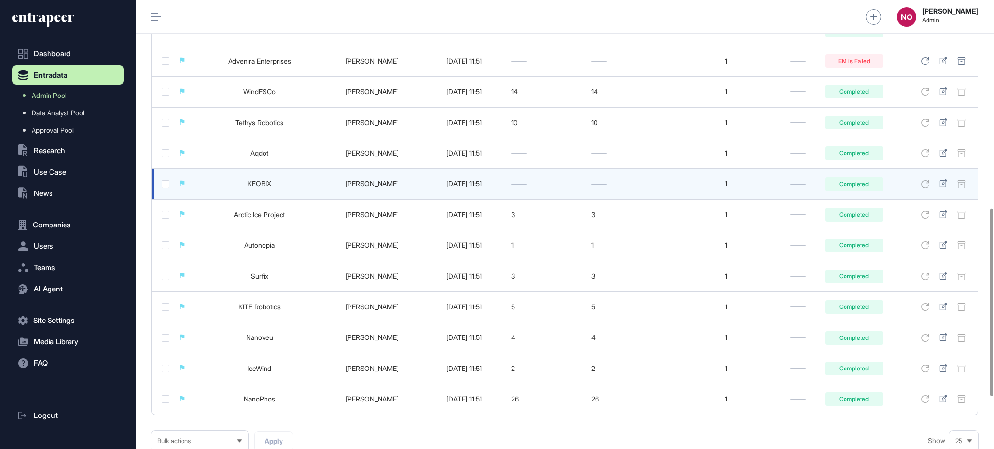
click at [264, 184] on td "KFOBIX" at bounding box center [259, 184] width 125 height 31
click at [262, 188] on link "KFOBIX" at bounding box center [260, 184] width 24 height 8
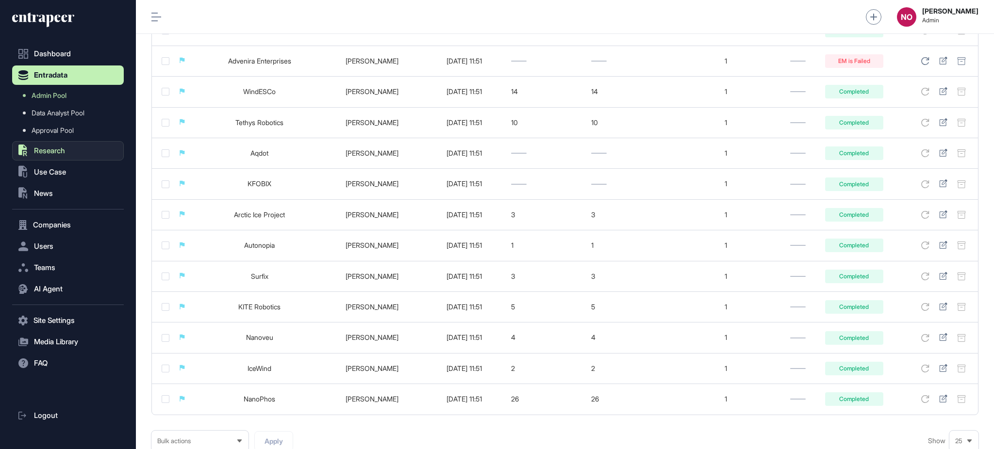
click at [68, 151] on button ".st0{fill:currentColor} Research" at bounding box center [68, 150] width 112 height 19
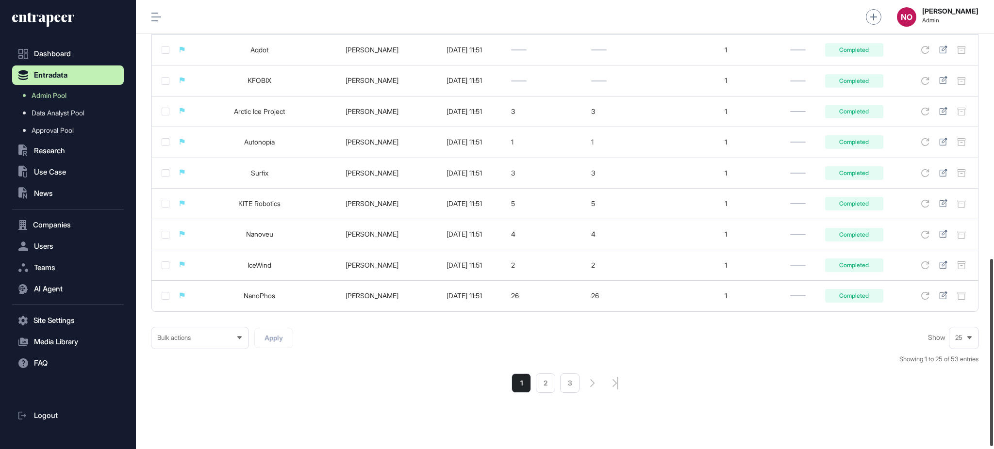
scroll to position [619, 0]
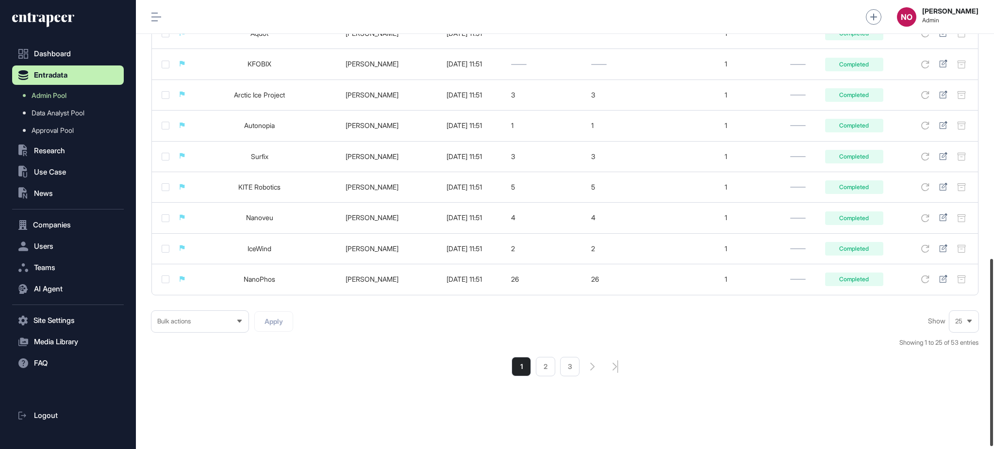
drag, startPoint x: 993, startPoint y: 152, endPoint x: 993, endPoint y: 411, distance: 258.2
click at [993, 411] on div at bounding box center [991, 352] width 3 height 187
click at [545, 377] on li "2" at bounding box center [545, 366] width 19 height 19
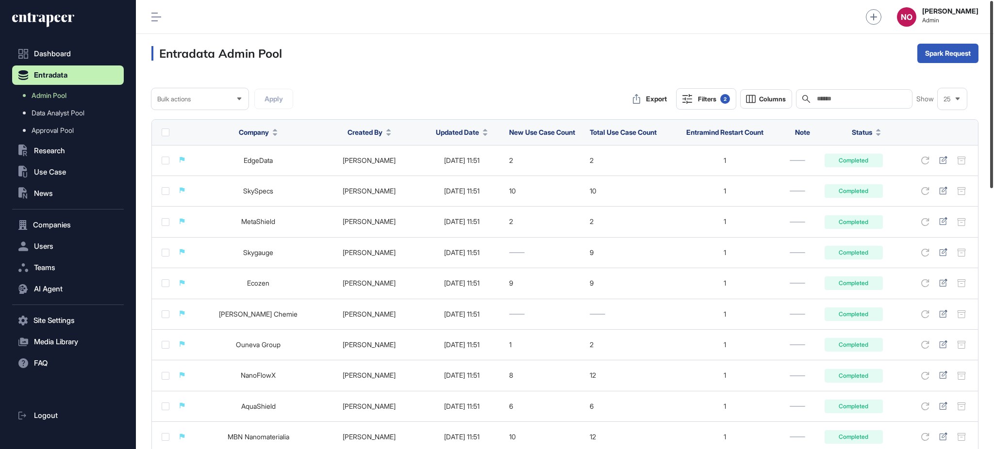
scroll to position [17, 0]
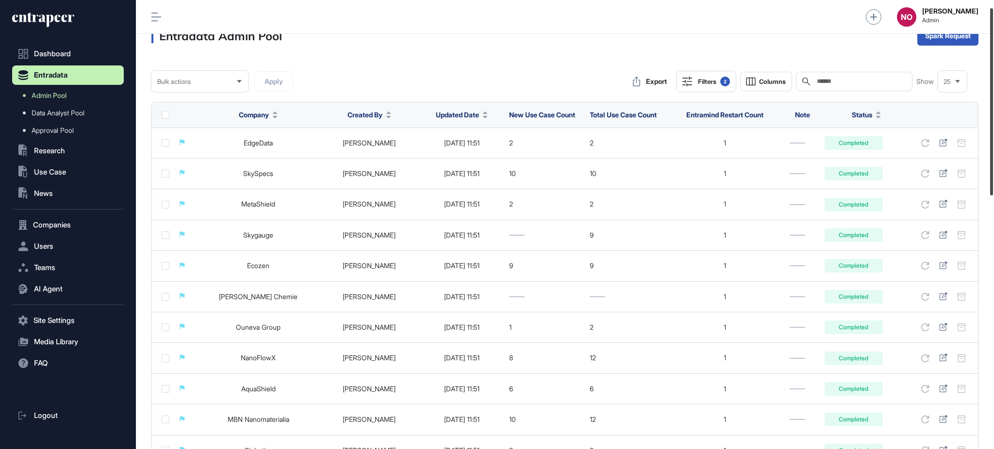
drag, startPoint x: 993, startPoint y: 96, endPoint x: 993, endPoint y: 103, distance: 7.3
click at [993, 103] on div at bounding box center [991, 101] width 3 height 187
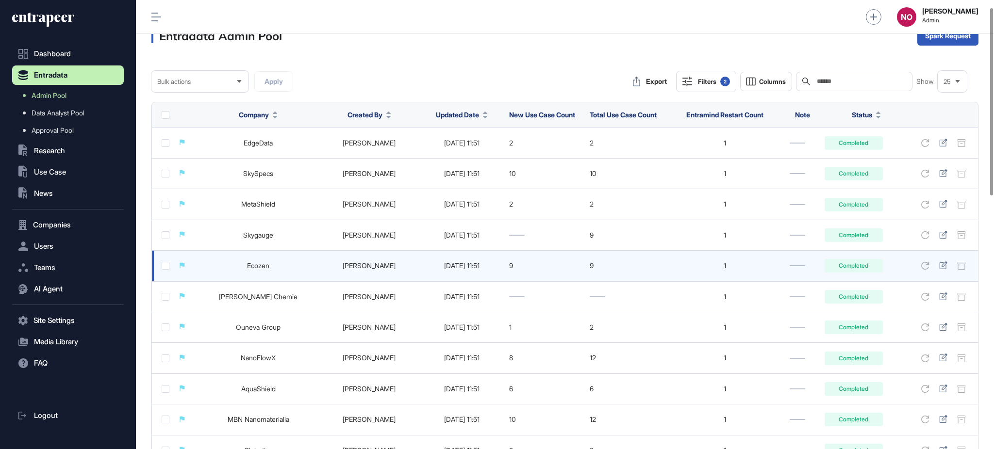
drag, startPoint x: 245, startPoint y: 298, endPoint x: 294, endPoint y: 271, distance: 55.9
click at [246, 298] on link "Wacker Chemie" at bounding box center [258, 297] width 79 height 8
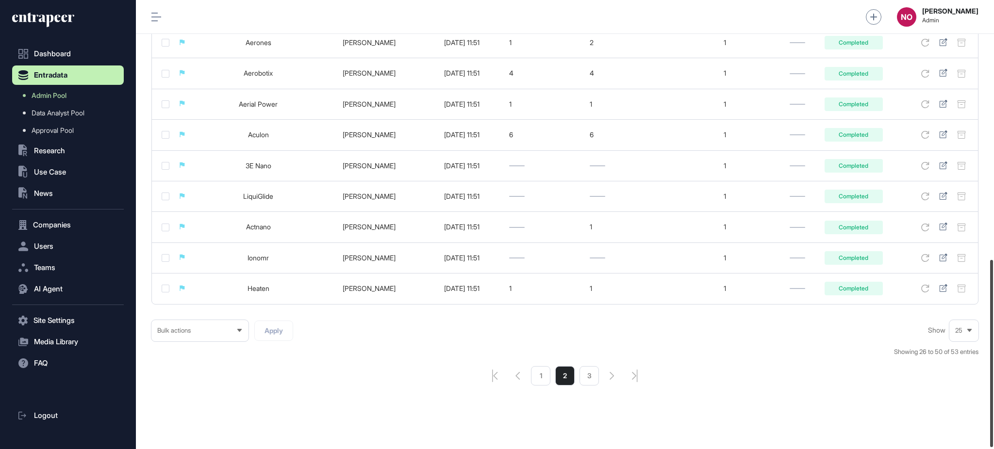
scroll to position [625, 0]
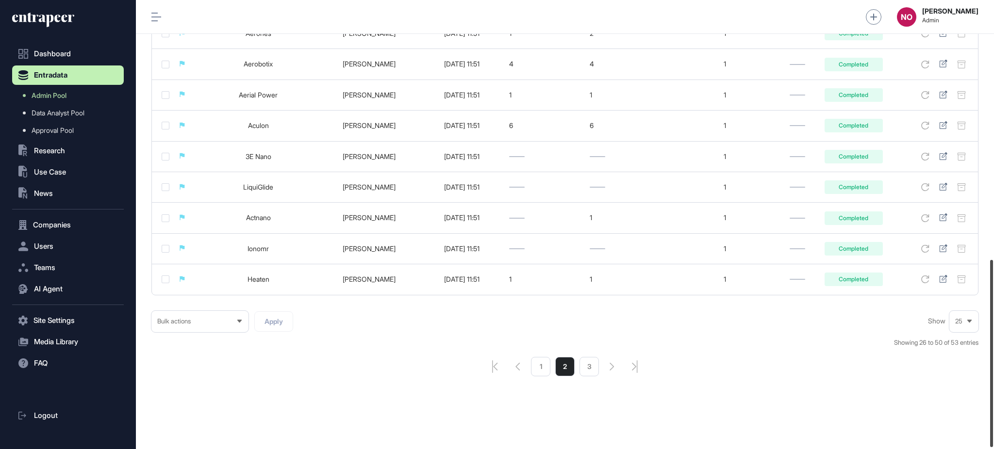
drag, startPoint x: 993, startPoint y: 165, endPoint x: 993, endPoint y: 418, distance: 252.8
click at [993, 418] on div at bounding box center [991, 353] width 3 height 187
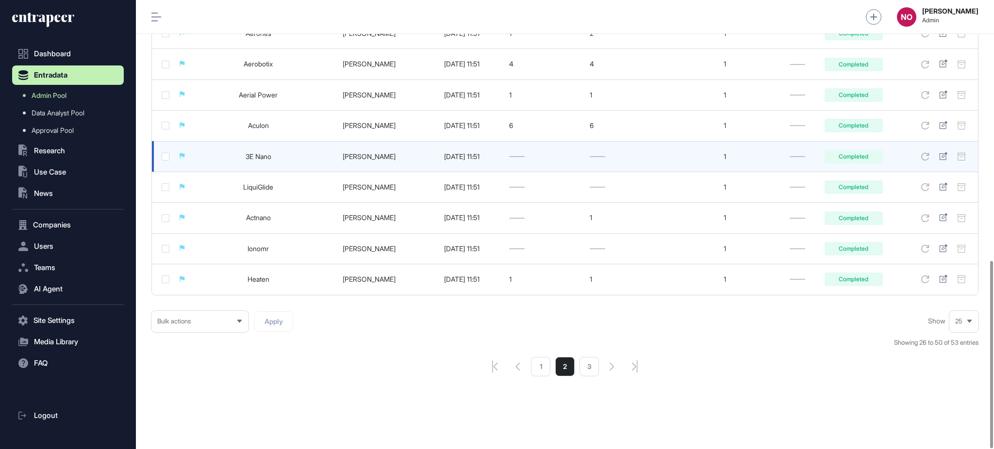
click at [249, 160] on link "3E Nano" at bounding box center [259, 156] width 26 height 8
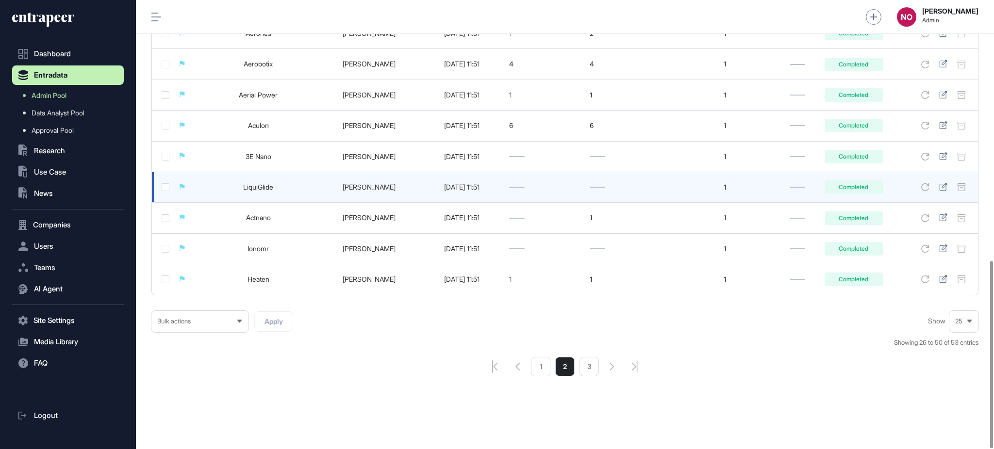
click at [252, 184] on link "LiquiGlide" at bounding box center [258, 187] width 30 height 8
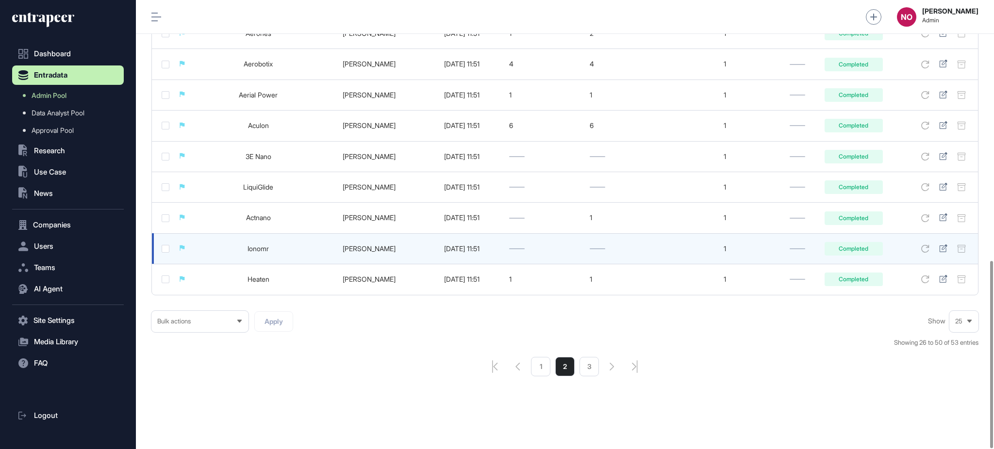
click at [258, 246] on link "Ionomr" at bounding box center [258, 249] width 21 height 8
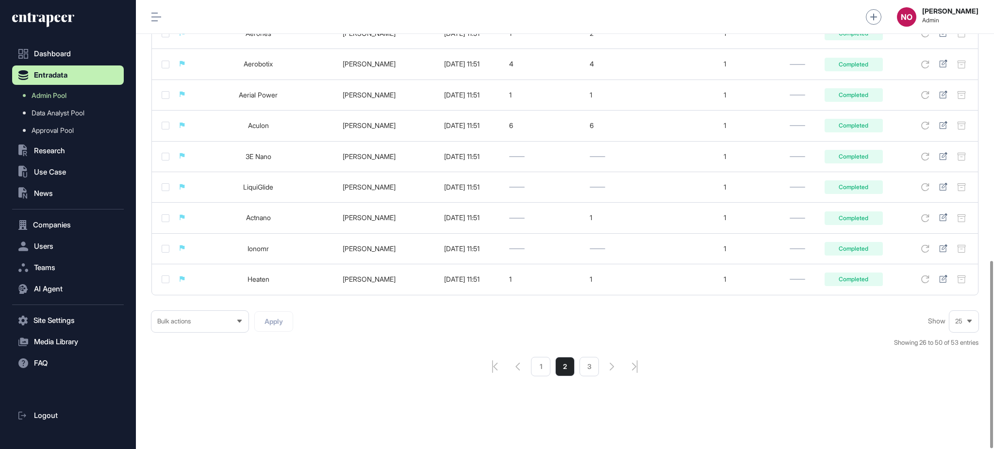
click at [539, 363] on li "1" at bounding box center [540, 366] width 19 height 19
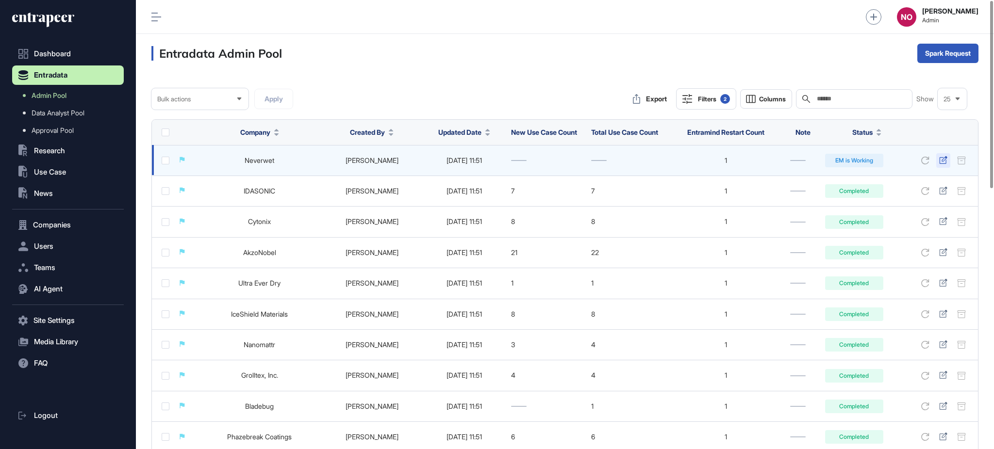
click at [941, 165] on link at bounding box center [943, 160] width 8 height 9
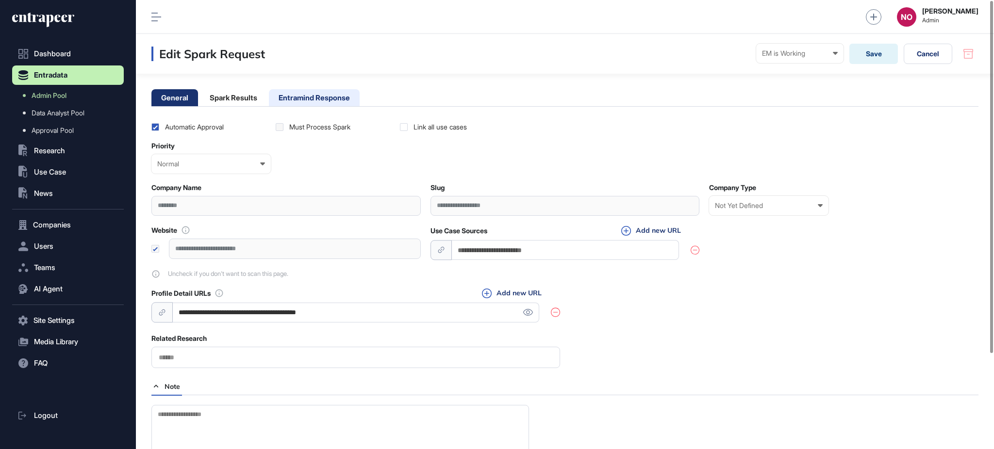
click at [326, 99] on li "Entramind Response" at bounding box center [314, 97] width 91 height 17
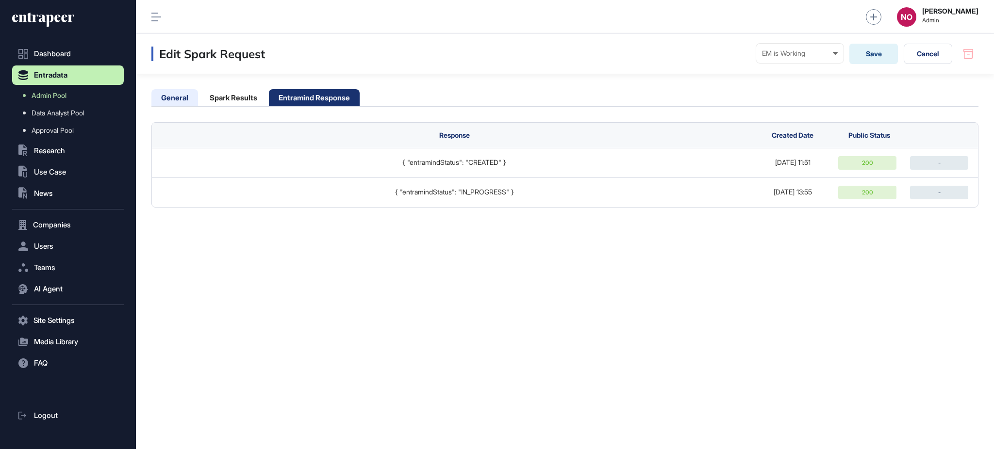
click at [166, 94] on li "General" at bounding box center [174, 97] width 47 height 17
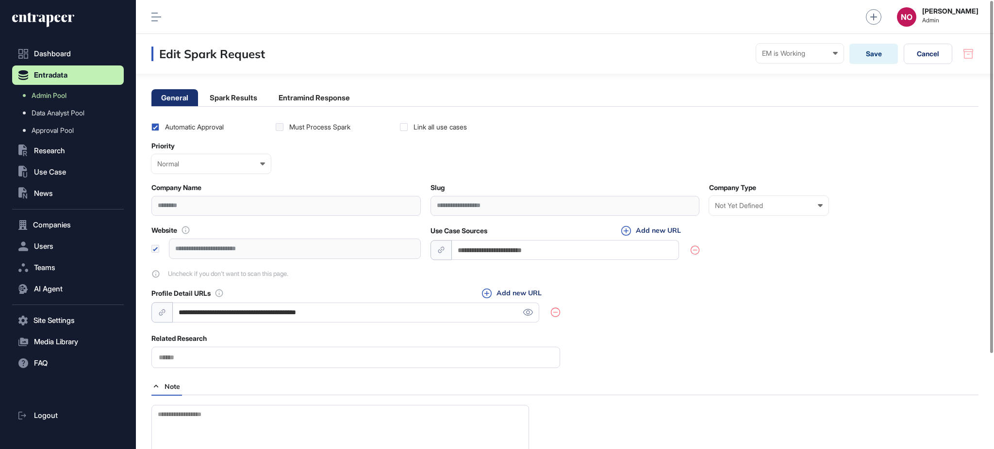
click at [180, 212] on div "********" at bounding box center [285, 206] width 269 height 20
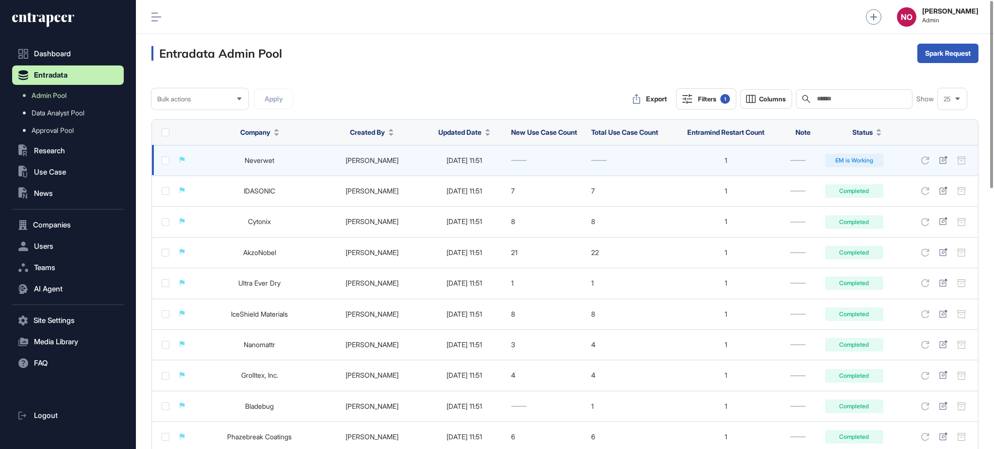
click at [257, 165] on link "Neverwet" at bounding box center [260, 160] width 30 height 8
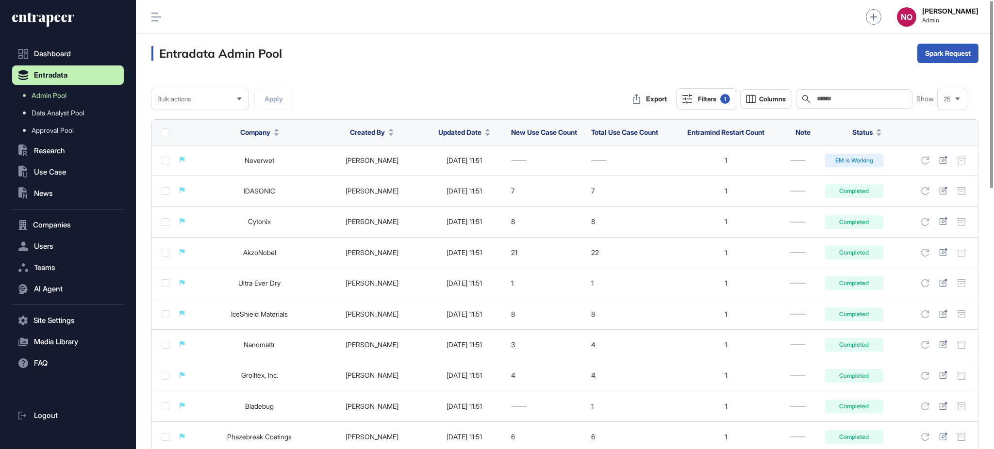
click at [698, 101] on div "Filters 1" at bounding box center [714, 99] width 32 height 10
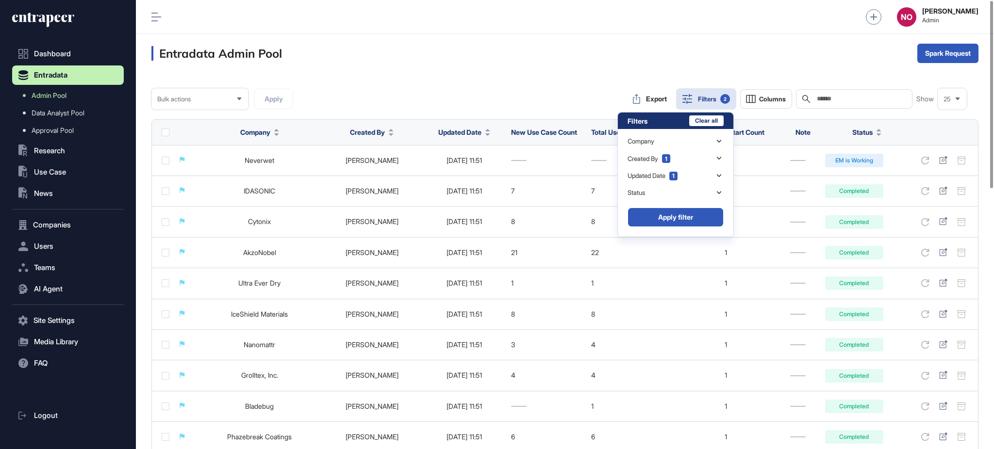
click at [682, 121] on div "Filters Clear all" at bounding box center [676, 121] width 116 height 17
click at [693, 120] on button "Clear all" at bounding box center [706, 121] width 34 height 11
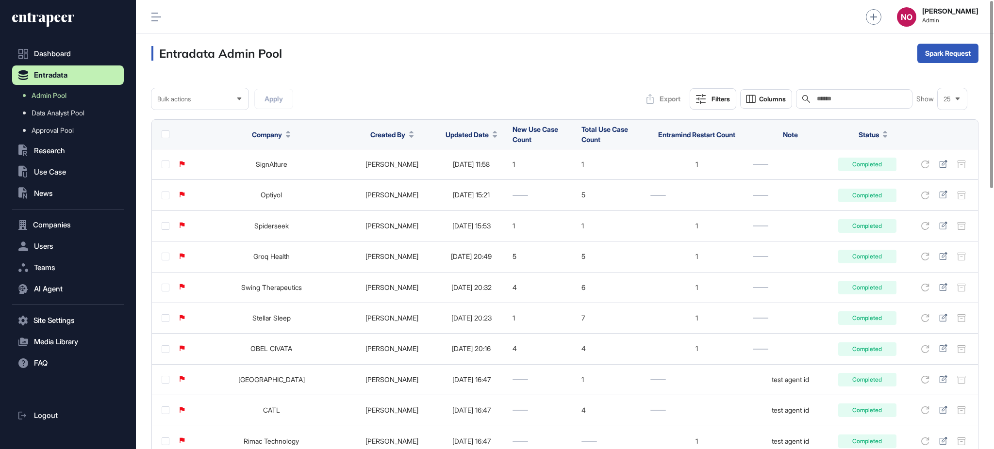
click at [473, 135] on button "Updated Date" at bounding box center [472, 135] width 52 height 10
click at [483, 178] on span "Sort Descending" at bounding box center [465, 175] width 39 height 8
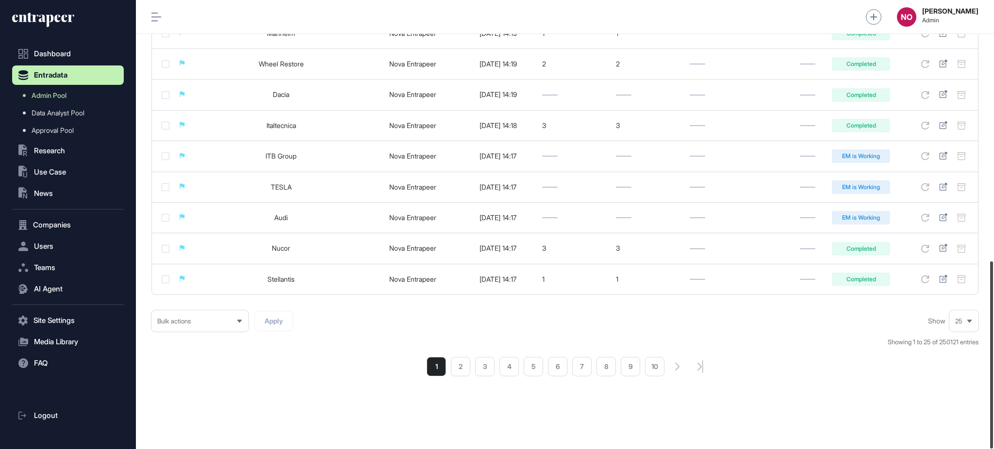
scroll to position [626, 0]
drag, startPoint x: 993, startPoint y: 101, endPoint x: 789, endPoint y: 384, distance: 349.0
click at [990, 365] on div at bounding box center [991, 355] width 3 height 187
click at [454, 367] on li "2" at bounding box center [460, 366] width 19 height 19
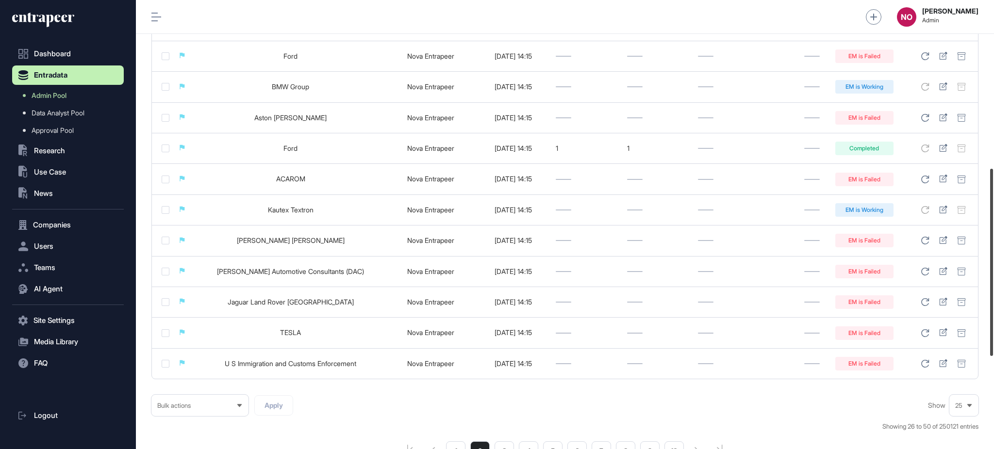
scroll to position [626, 0]
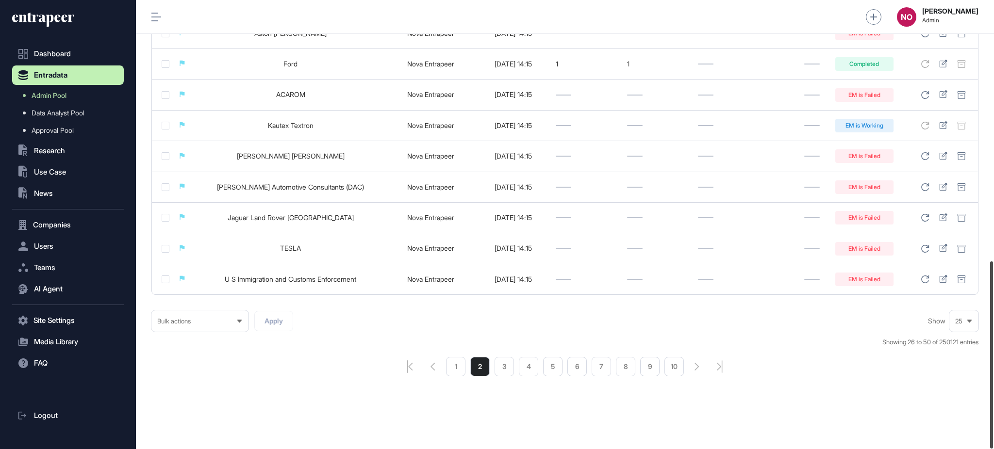
drag, startPoint x: 993, startPoint y: 93, endPoint x: 993, endPoint y: 354, distance: 261.6
click at [993, 354] on div at bounding box center [991, 355] width 3 height 187
click at [509, 370] on li "3" at bounding box center [504, 366] width 19 height 19
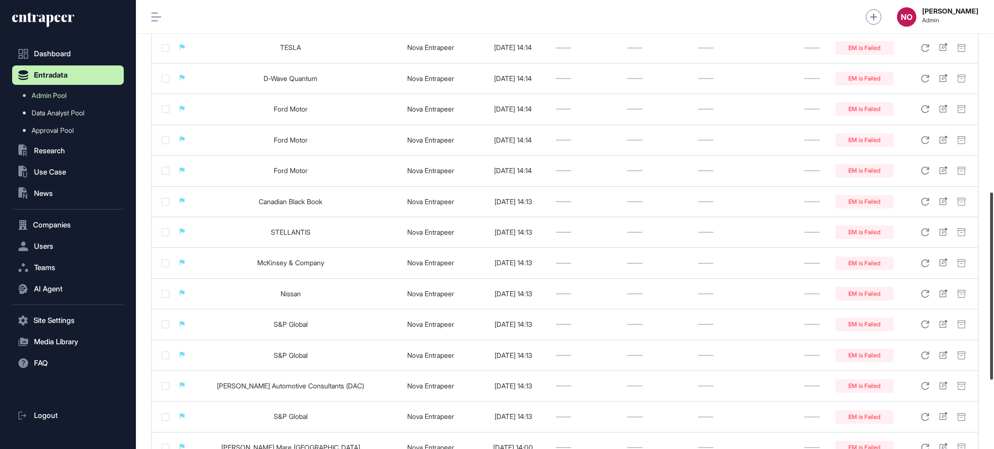
scroll to position [460, 0]
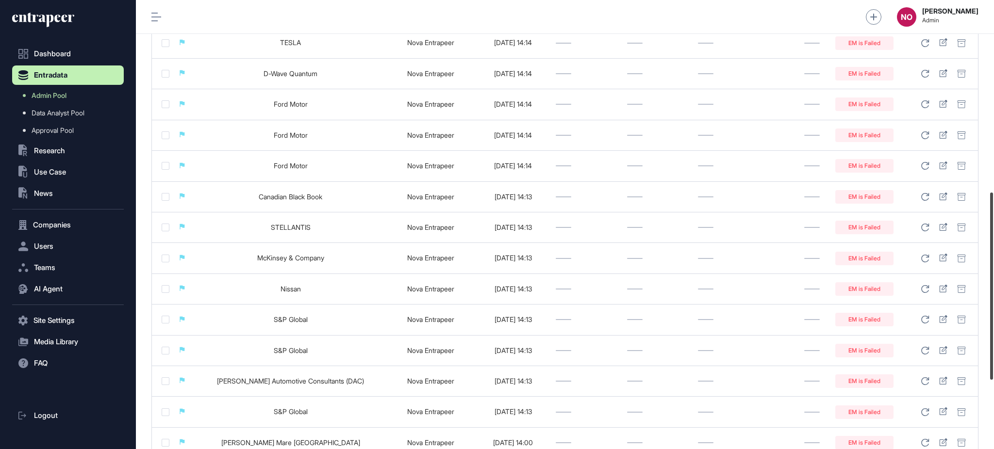
drag, startPoint x: 993, startPoint y: 83, endPoint x: 993, endPoint y: 274, distance: 191.7
click at [993, 274] on div at bounding box center [991, 286] width 3 height 187
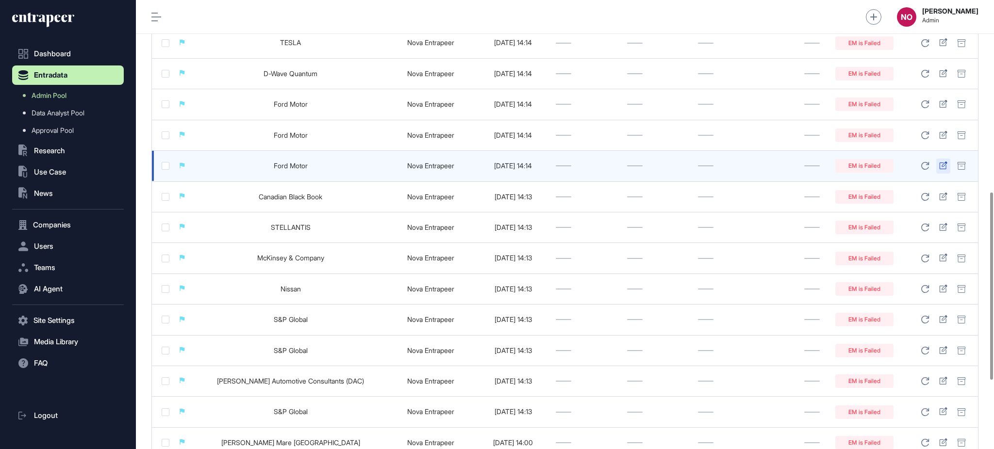
click at [943, 167] on icon at bounding box center [943, 166] width 8 height 8
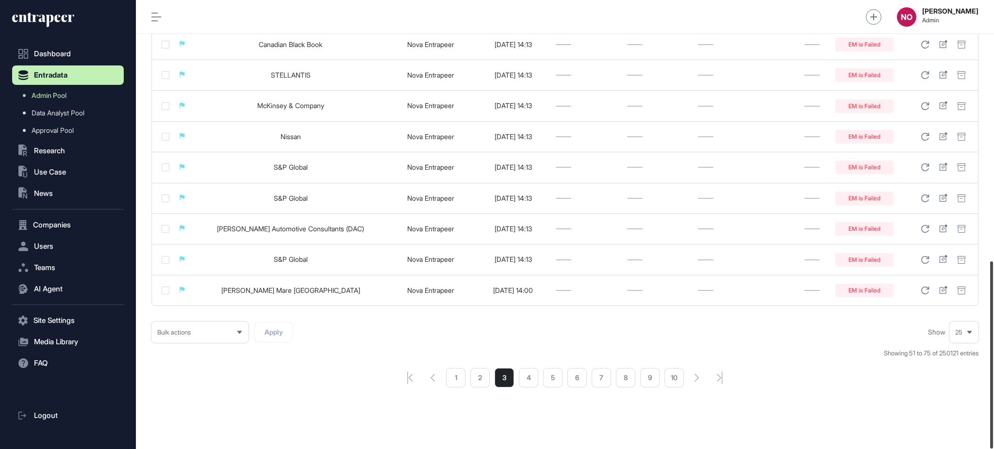
scroll to position [626, 0]
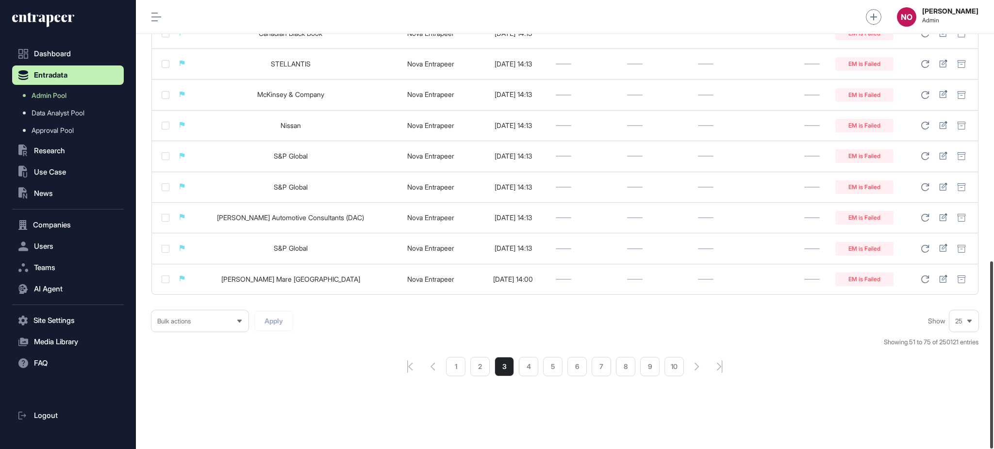
drag, startPoint x: 993, startPoint y: 233, endPoint x: 993, endPoint y: 373, distance: 139.8
click at [993, 373] on div at bounding box center [991, 355] width 3 height 187
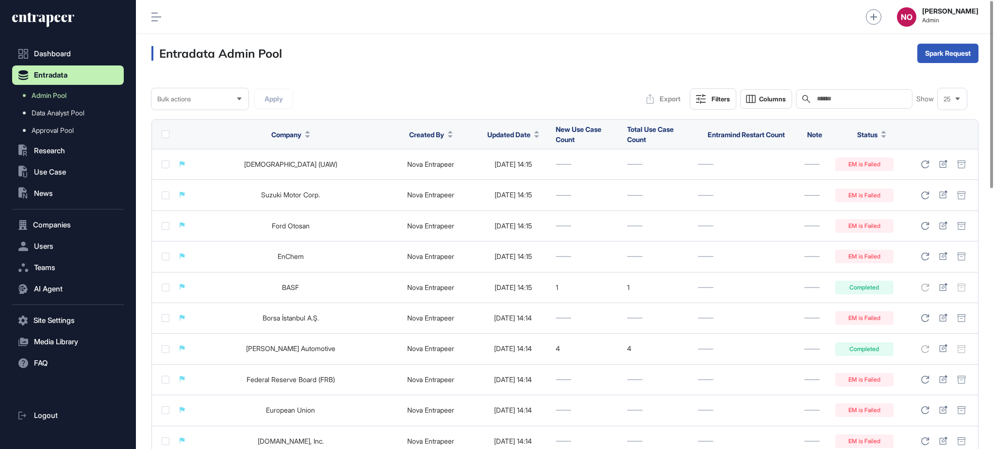
drag, startPoint x: 66, startPoint y: 97, endPoint x: 158, endPoint y: 63, distance: 98.6
click at [66, 97] on span "Admin Pool" at bounding box center [49, 96] width 35 height 8
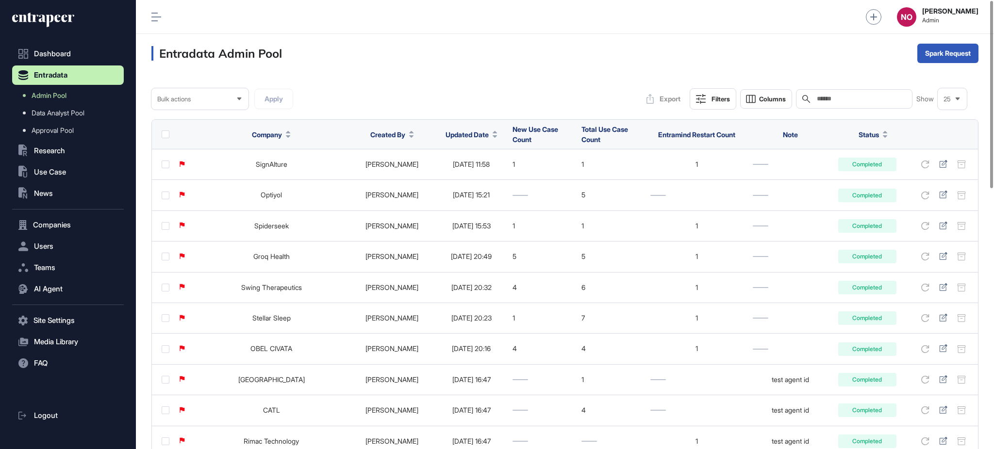
click at [469, 132] on span "Updated Date" at bounding box center [467, 135] width 43 height 10
click at [457, 174] on span "Sort Descending" at bounding box center [465, 175] width 39 height 8
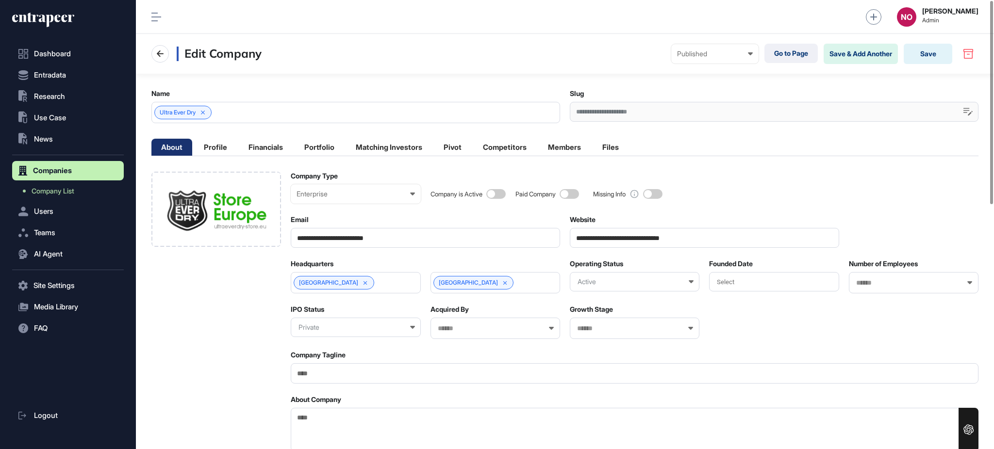
click at [351, 431] on textarea "About Company" at bounding box center [635, 430] width 688 height 44
paste textarea "**********"
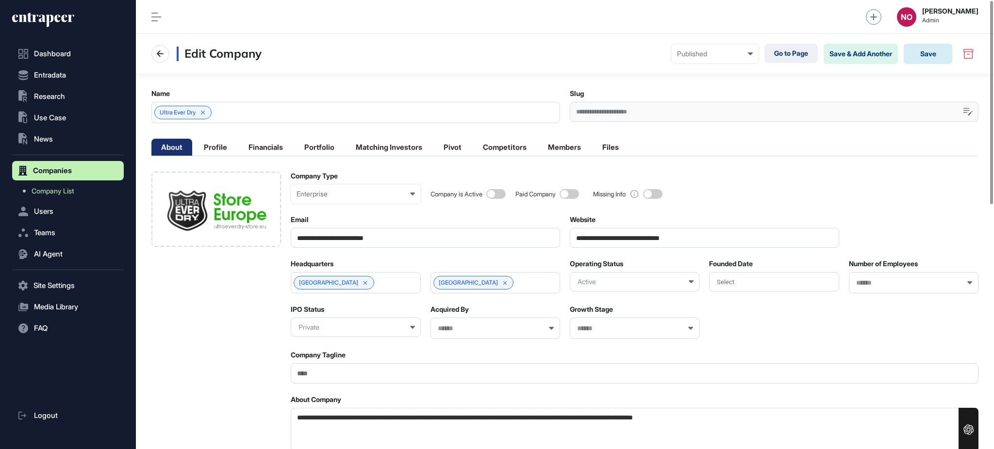
type textarea "**********"
click at [942, 54] on button "Save" at bounding box center [928, 54] width 49 height 20
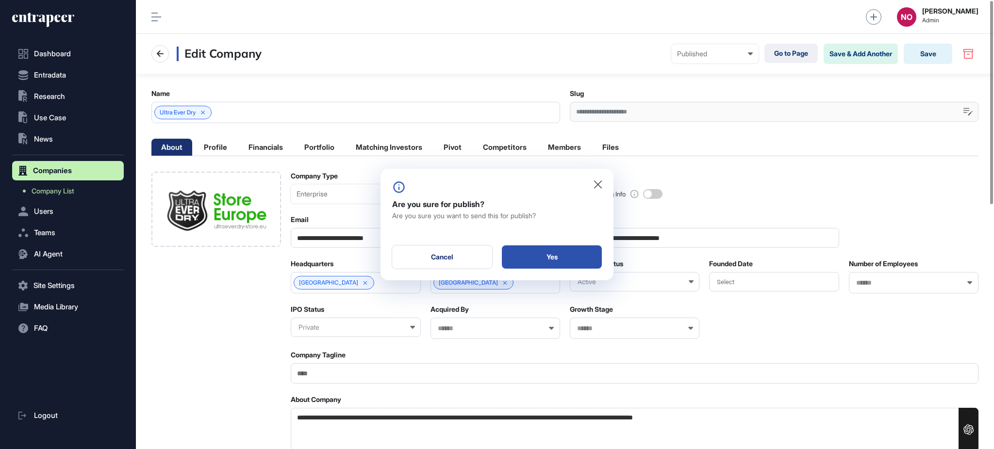
click at [564, 259] on div "Yes" at bounding box center [552, 257] width 100 height 23
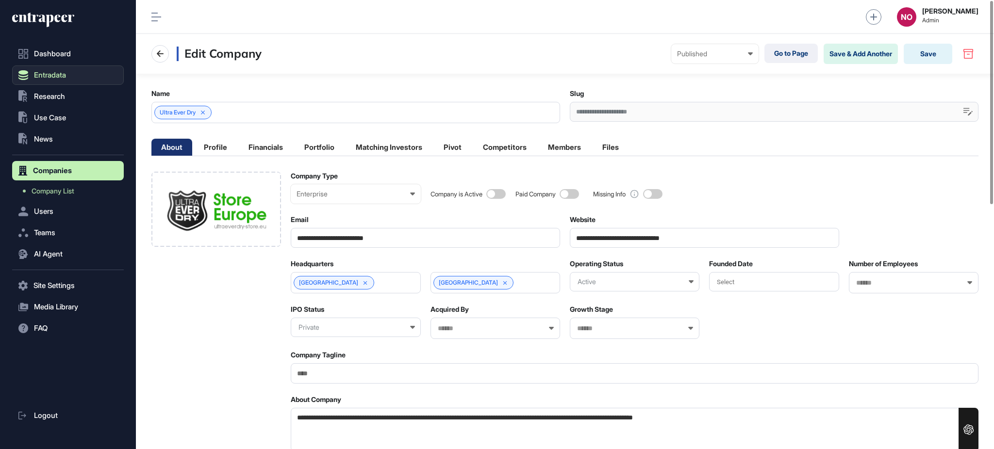
click at [40, 67] on button "Entradata" at bounding box center [68, 75] width 112 height 19
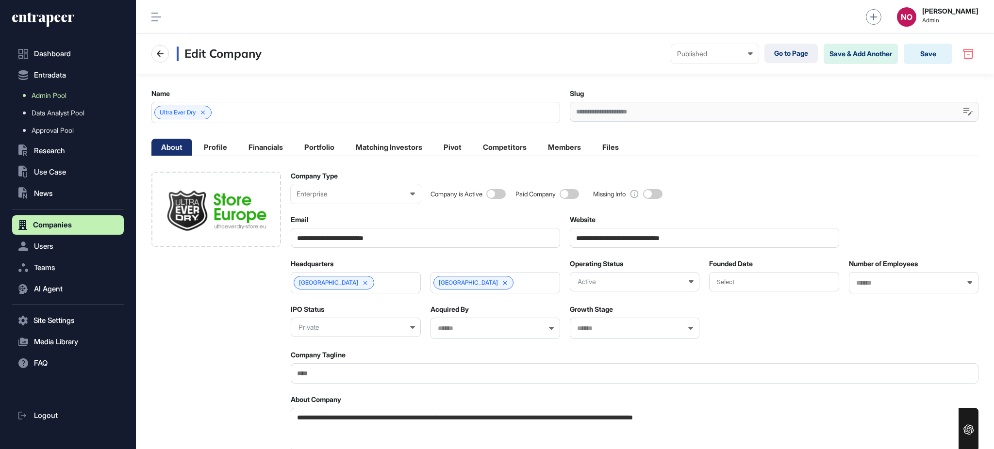
drag, startPoint x: 47, startPoint y: 88, endPoint x: 57, endPoint y: 92, distance: 11.5
click at [47, 88] on link "Admin Pool" at bounding box center [70, 95] width 107 height 17
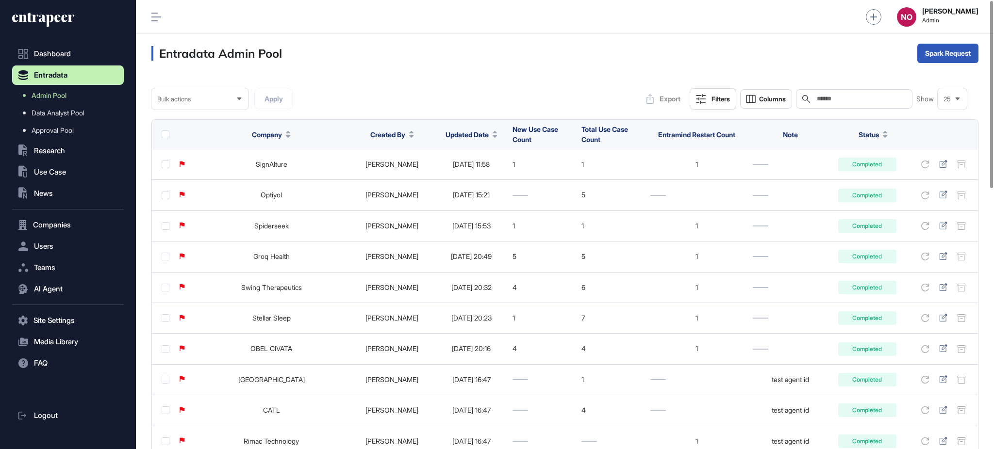
click at [493, 134] on div at bounding box center [495, 134] width 5 height 7
click at [465, 181] on div "Sort Descending" at bounding box center [459, 175] width 60 height 14
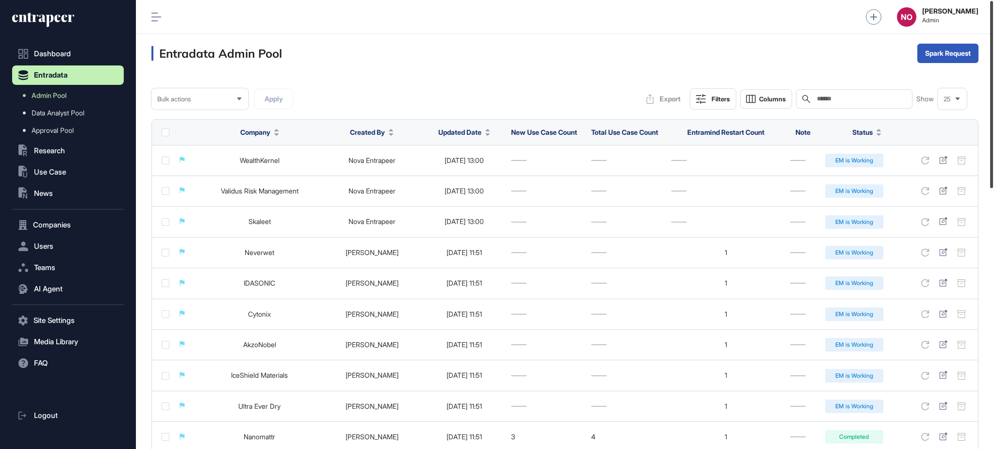
drag, startPoint x: 993, startPoint y: 108, endPoint x: 964, endPoint y: 100, distance: 29.8
click at [964, 100] on div "Admin Dashboard Dashboard Profile My Content Request More Data NO [PERSON_NAME]…" at bounding box center [565, 224] width 858 height 449
click at [711, 101] on div "Filters" at bounding box center [720, 99] width 18 height 8
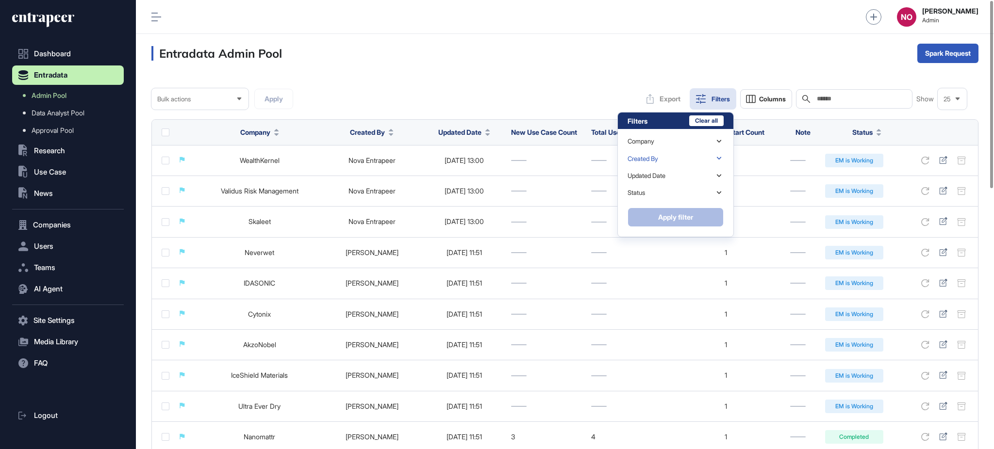
click at [657, 160] on div "Created By" at bounding box center [643, 158] width 31 height 7
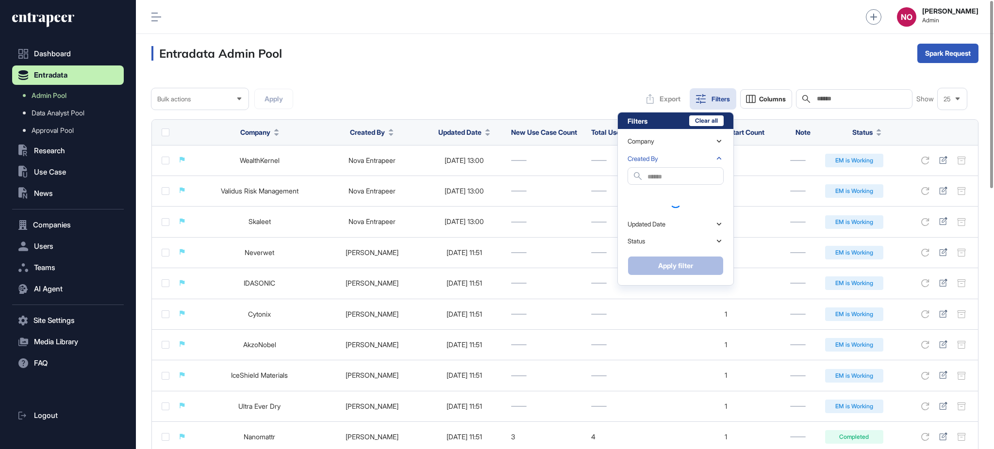
click at [657, 173] on input "text" at bounding box center [685, 176] width 76 height 13
type input "****"
click at [665, 195] on div "[PERSON_NAME]" at bounding box center [676, 196] width 96 height 14
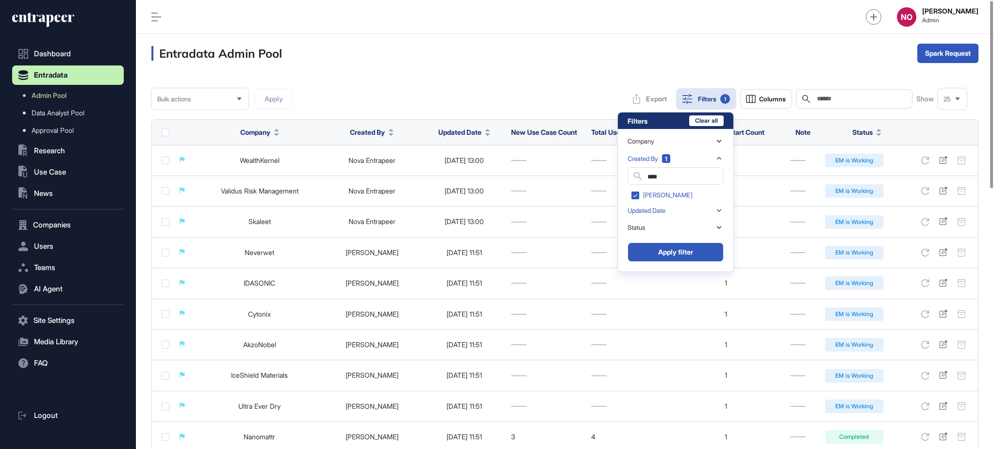
click at [662, 207] on div "Updated Date" at bounding box center [647, 210] width 38 height 7
click at [674, 197] on input "Datepicker input" at bounding box center [676, 192] width 96 height 17
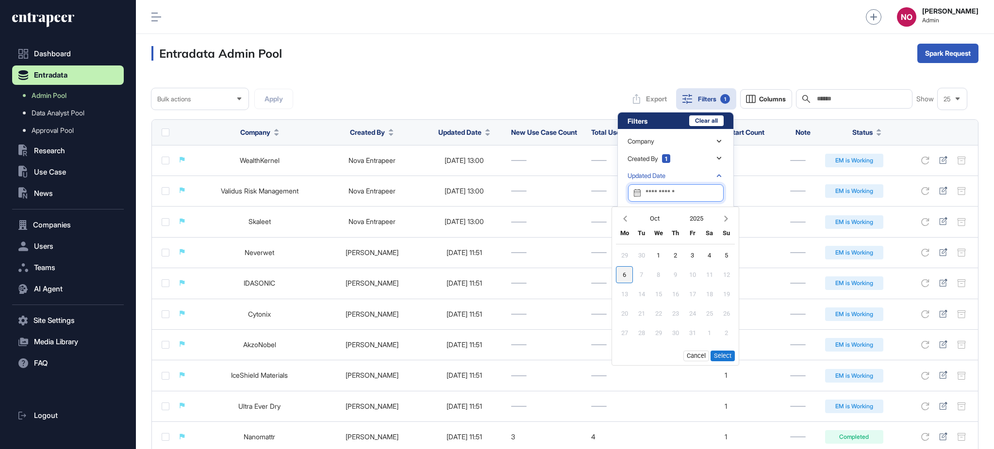
click at [627, 279] on div "6" at bounding box center [624, 274] width 17 height 17
click at [721, 358] on button "Select" at bounding box center [722, 356] width 24 height 11
type input "**********"
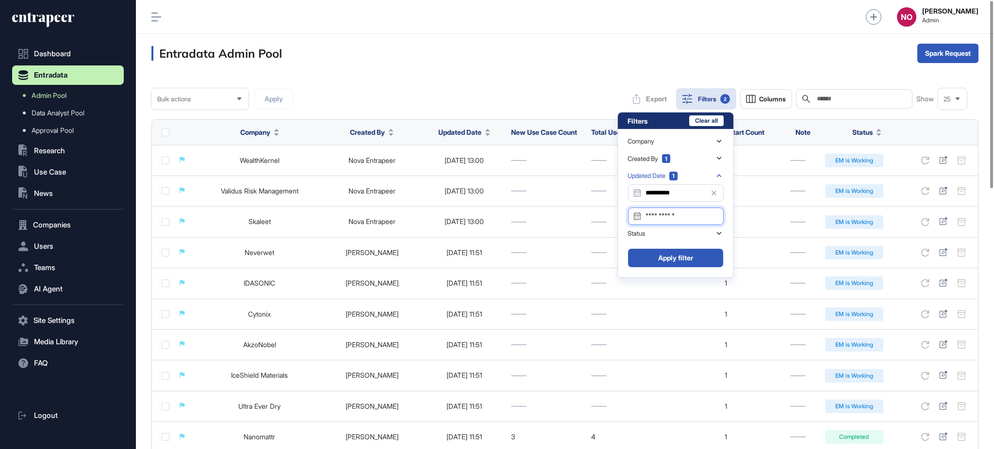
click at [679, 212] on input "Datepicker input" at bounding box center [676, 216] width 96 height 17
click at [622, 298] on div "6" at bounding box center [624, 298] width 17 height 17
drag, startPoint x: 730, startPoint y: 380, endPoint x: 711, endPoint y: 347, distance: 38.3
click at [729, 380] on button "Select" at bounding box center [722, 379] width 24 height 11
type input "**********"
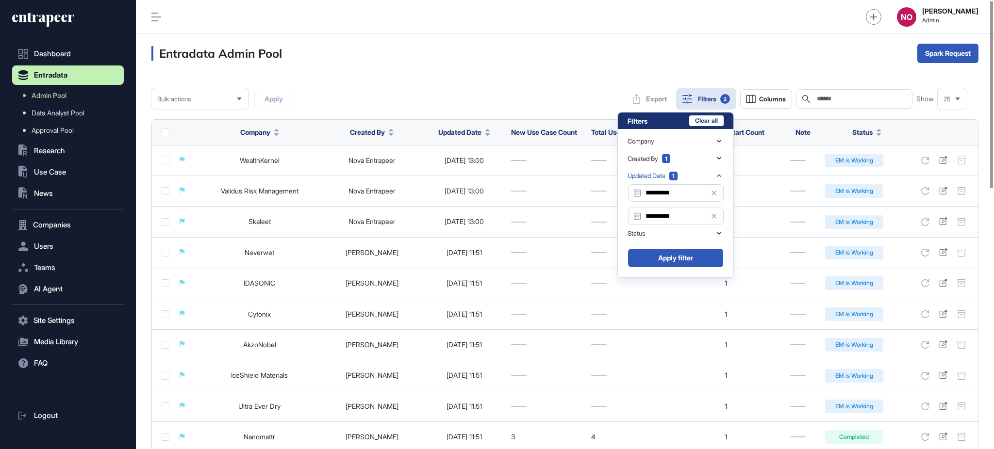
click at [696, 257] on button "Apply filter" at bounding box center [676, 257] width 96 height 19
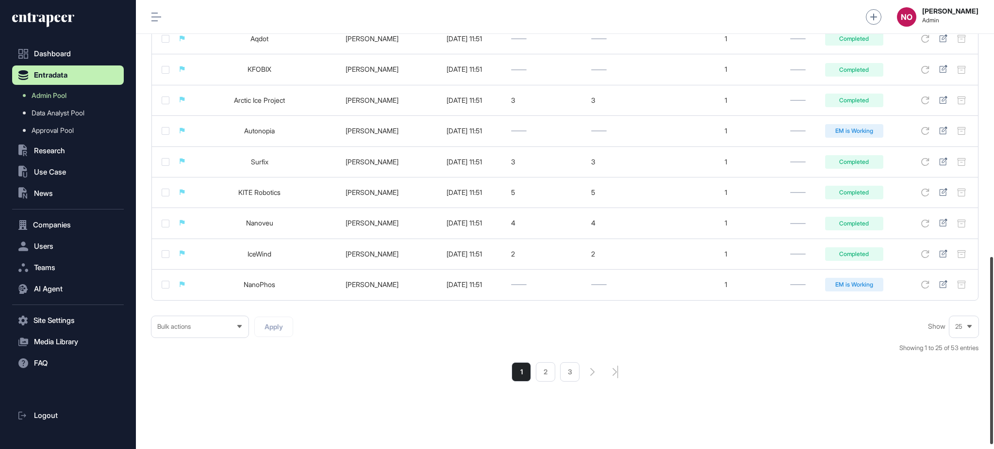
scroll to position [618, 0]
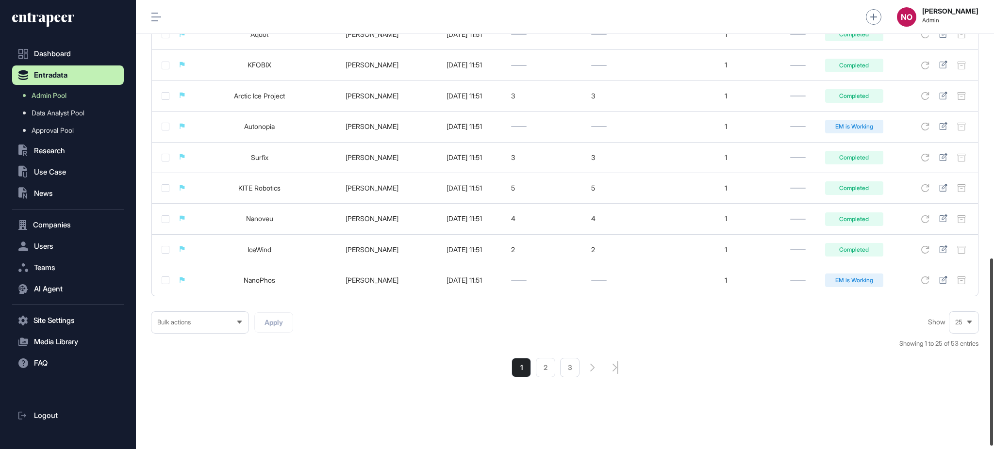
drag, startPoint x: 993, startPoint y: 127, endPoint x: 966, endPoint y: 385, distance: 259.1
click at [966, 385] on div "Admin Dashboard Dashboard Profile My Content Request More Data NO [PERSON_NAME]…" at bounding box center [565, 224] width 858 height 449
click at [549, 378] on li "2" at bounding box center [545, 367] width 19 height 19
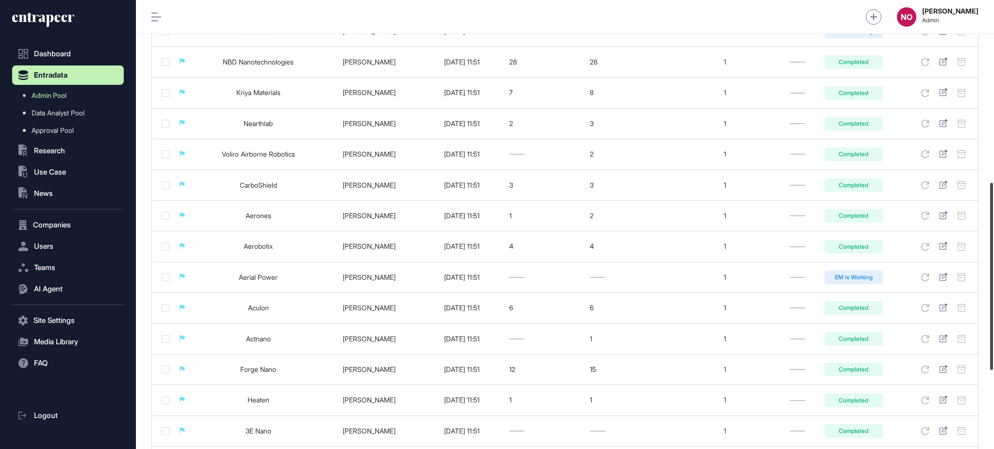
scroll to position [626, 0]
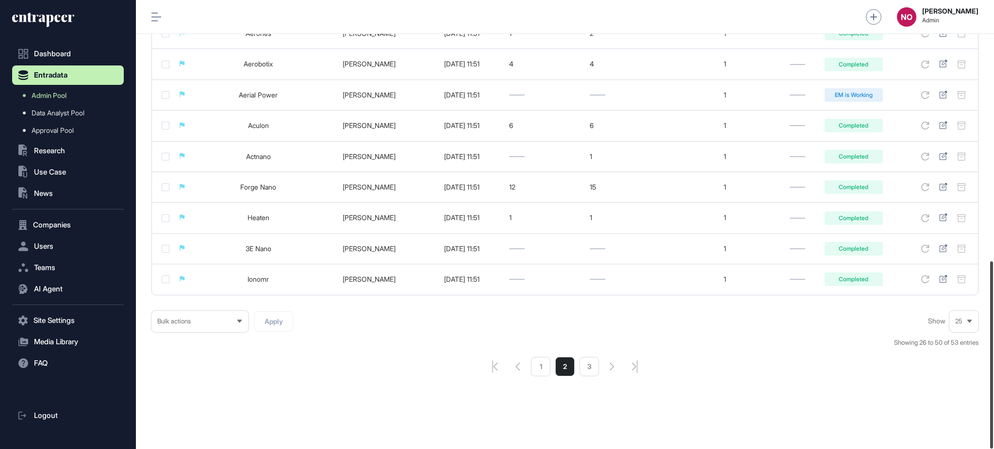
drag, startPoint x: 993, startPoint y: 100, endPoint x: 984, endPoint y: 390, distance: 290.4
click at [992, 388] on div at bounding box center [991, 355] width 3 height 187
click at [594, 373] on li "3" at bounding box center [588, 366] width 19 height 19
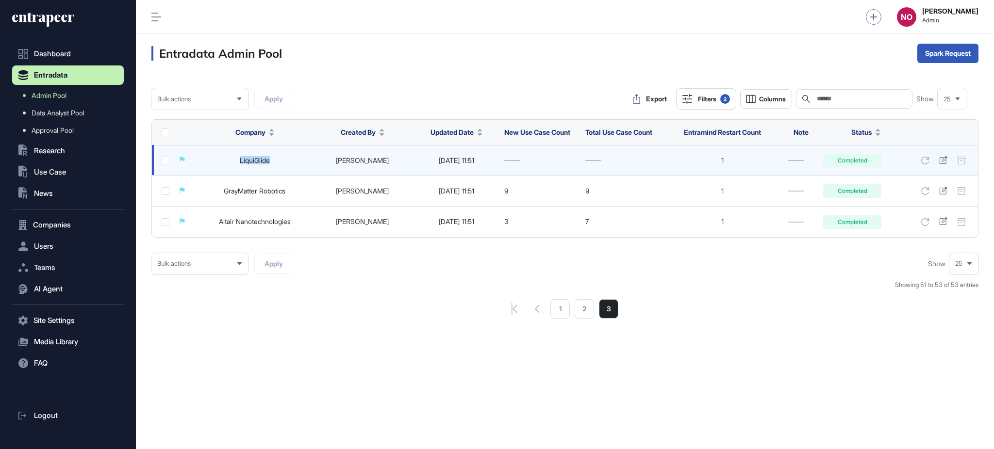
drag, startPoint x: 234, startPoint y: 165, endPoint x: 277, endPoint y: 169, distance: 42.4
click at [277, 169] on td "LiquiGlide" at bounding box center [255, 160] width 114 height 31
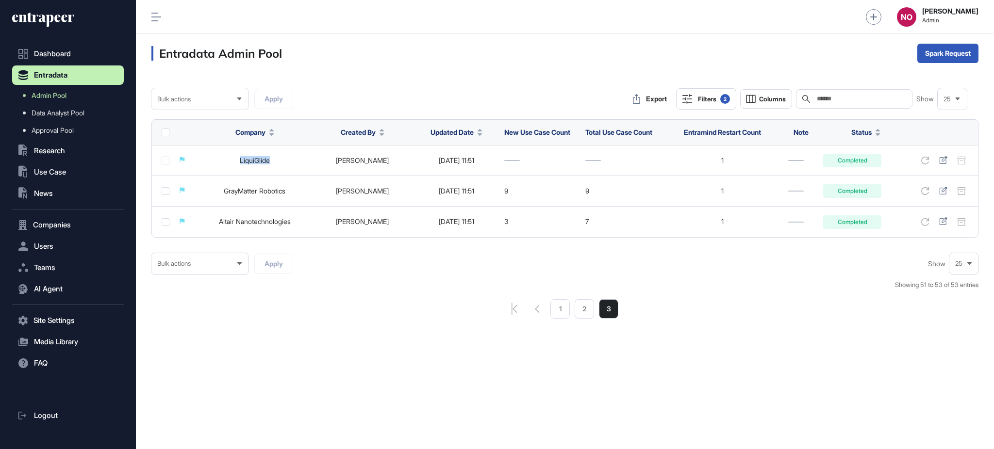
copy link "LiquiGlide"
click at [585, 314] on li "2" at bounding box center [584, 308] width 19 height 19
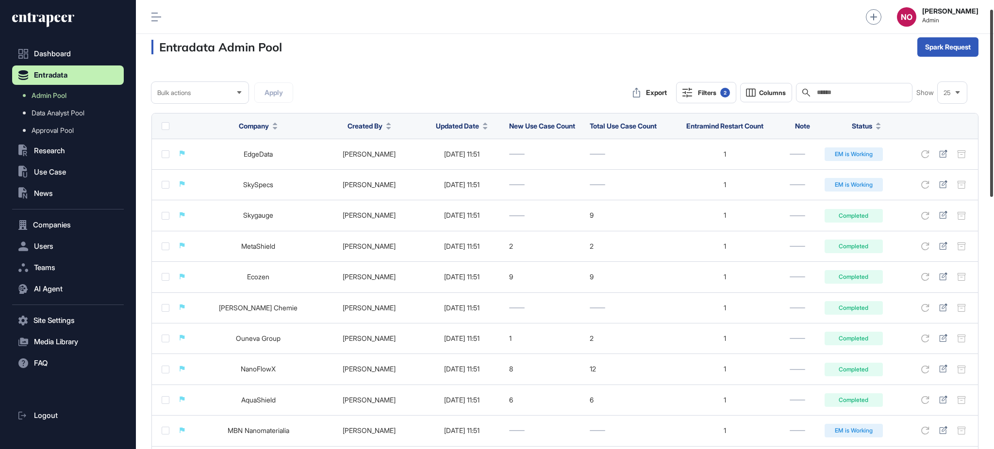
click at [993, 137] on div at bounding box center [991, 103] width 3 height 187
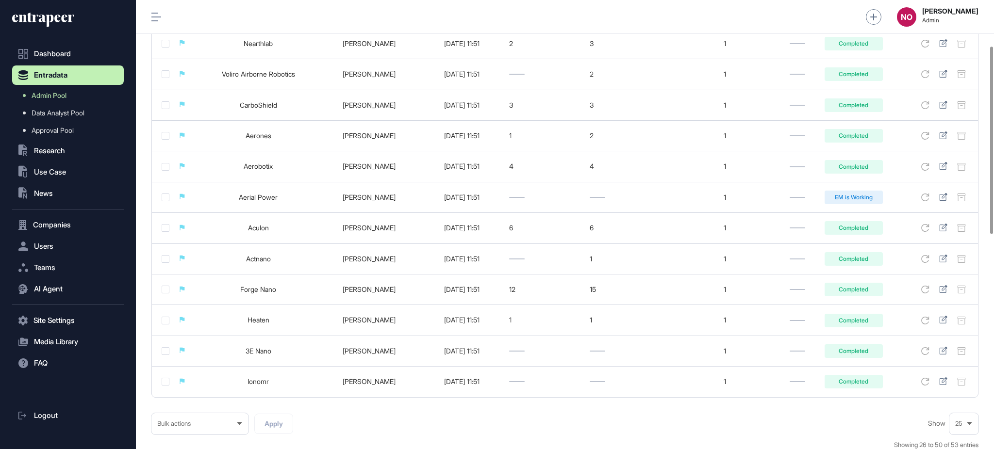
scroll to position [626, 0]
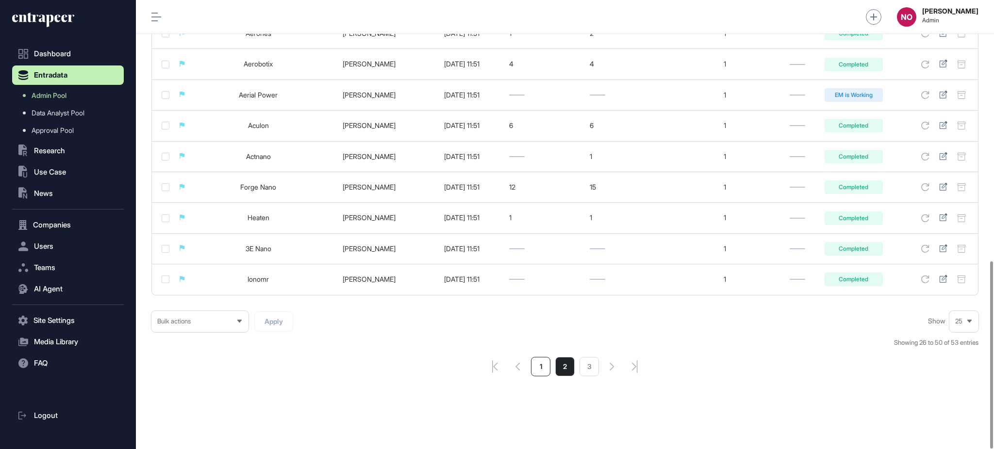
click at [546, 368] on li "1" at bounding box center [540, 366] width 19 height 19
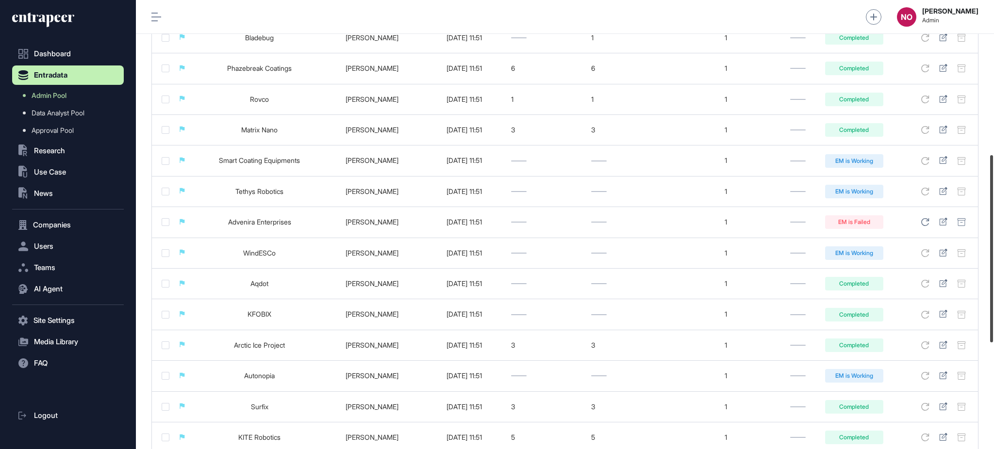
scroll to position [368, 0]
drag, startPoint x: 993, startPoint y: 181, endPoint x: 993, endPoint y: 334, distance: 153.4
click at [993, 334] on div at bounding box center [991, 247] width 3 height 187
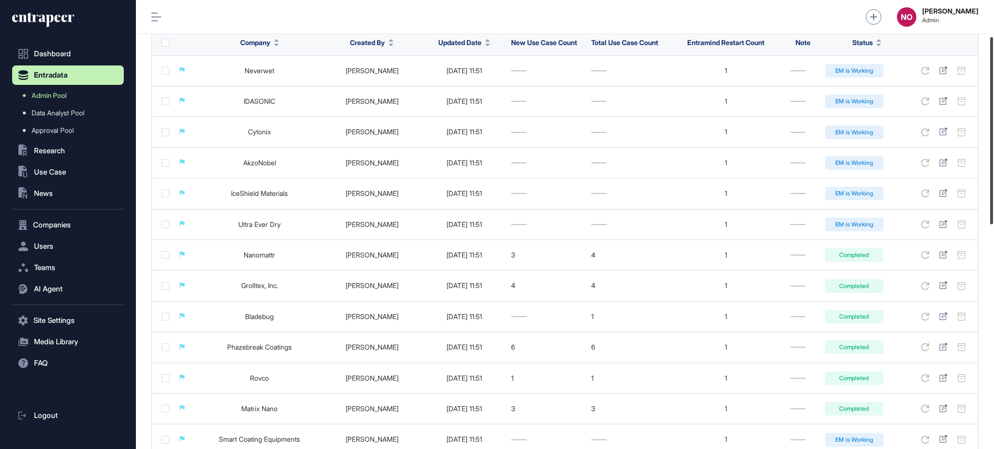
scroll to position [87, 0]
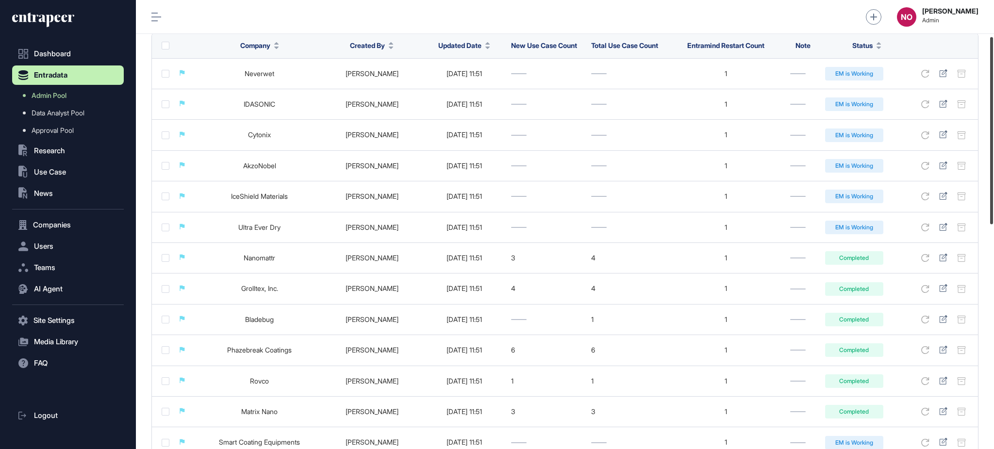
drag, startPoint x: 993, startPoint y: 209, endPoint x: 993, endPoint y: 91, distance: 117.4
click at [993, 91] on div at bounding box center [991, 130] width 3 height 187
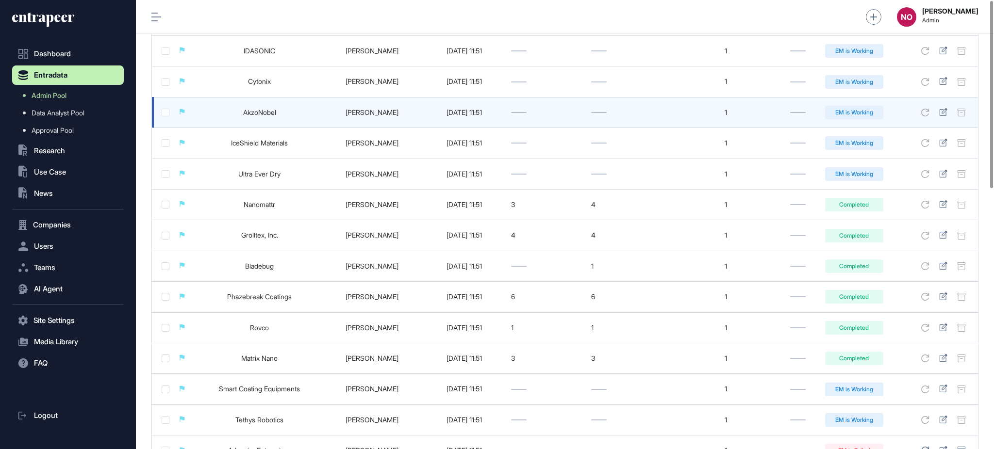
scroll to position [0, 0]
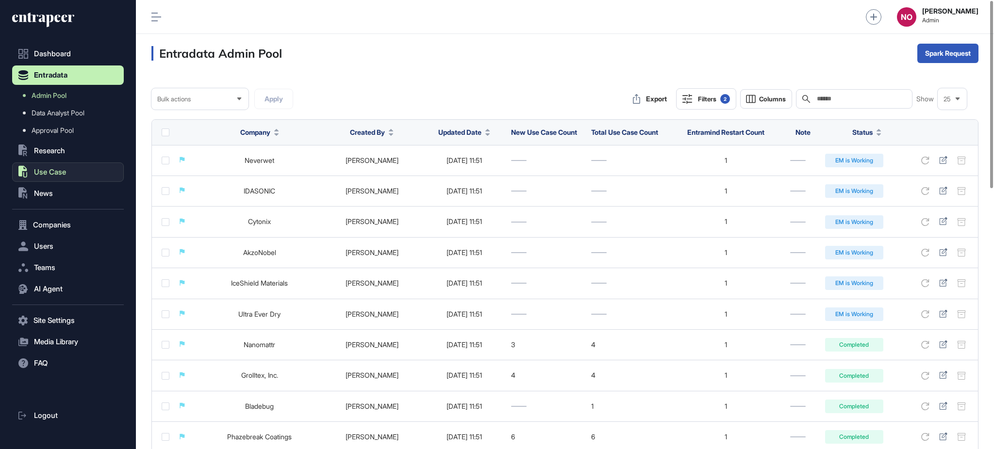
click at [59, 171] on span "Use Case" at bounding box center [50, 172] width 32 height 8
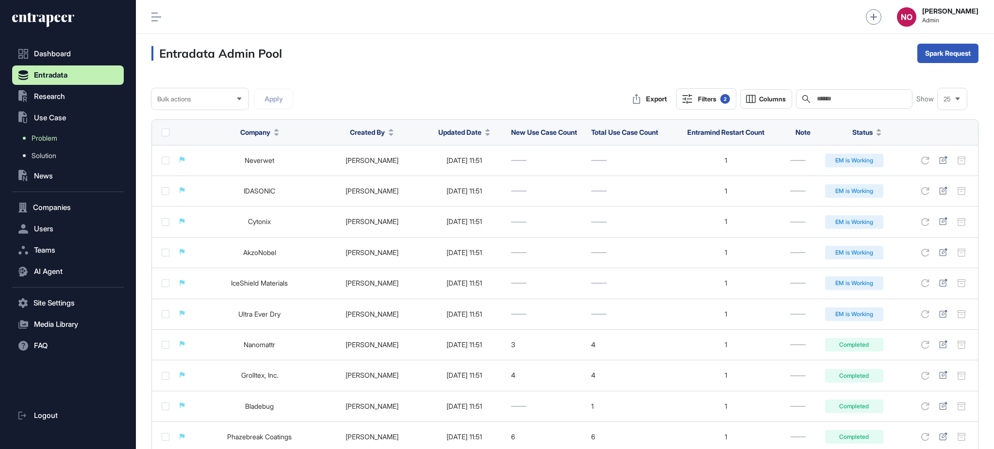
drag, startPoint x: 59, startPoint y: 135, endPoint x: 66, endPoint y: 134, distance: 6.5
click at [59, 135] on link "Problem" at bounding box center [70, 138] width 107 height 17
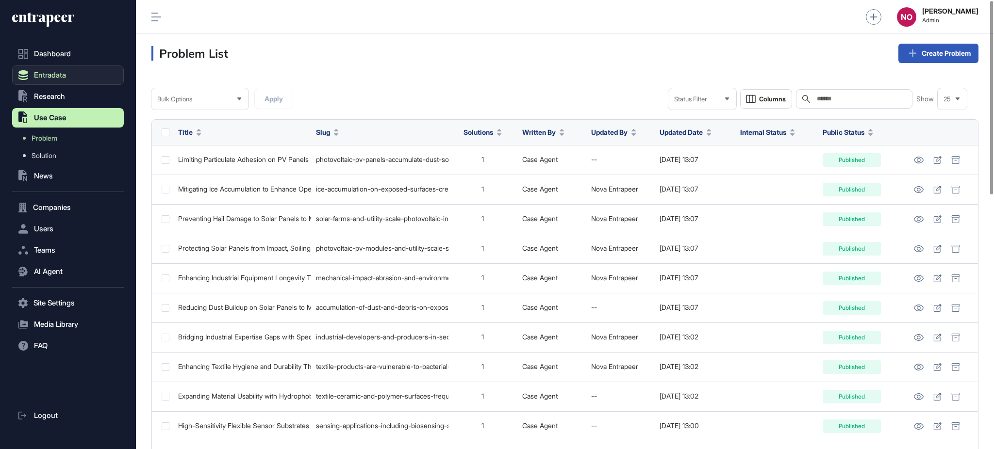
click at [86, 72] on button "Entradata" at bounding box center [68, 75] width 112 height 19
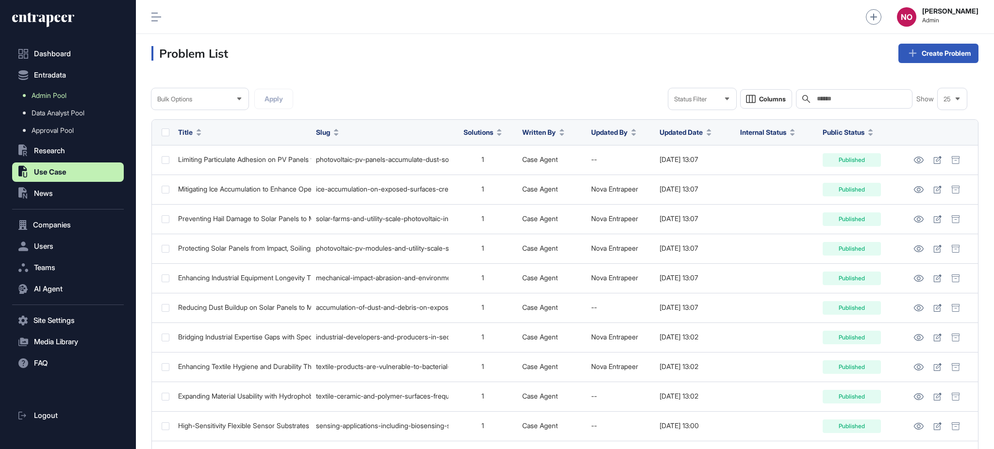
click at [66, 92] on span "Admin Pool" at bounding box center [49, 96] width 35 height 8
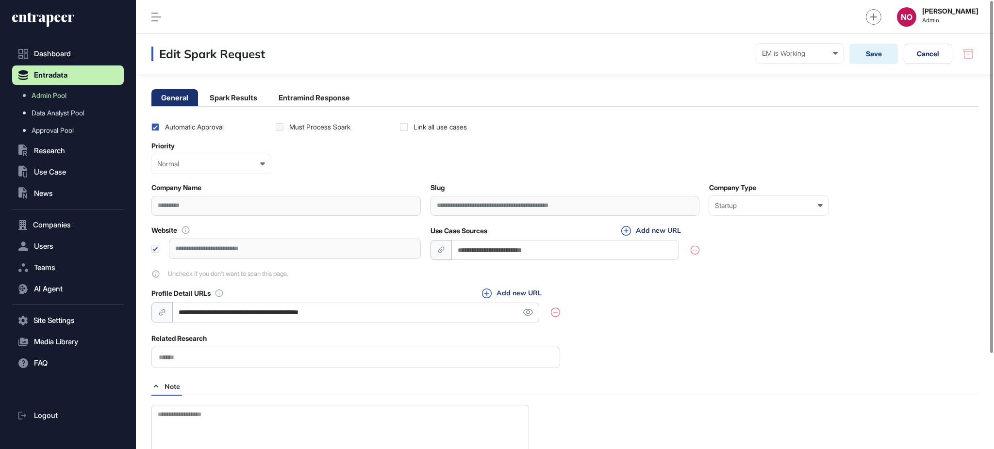
click at [329, 109] on main "**********" at bounding box center [565, 286] width 858 height 424
click at [335, 94] on li "Entramind Response" at bounding box center [314, 97] width 91 height 17
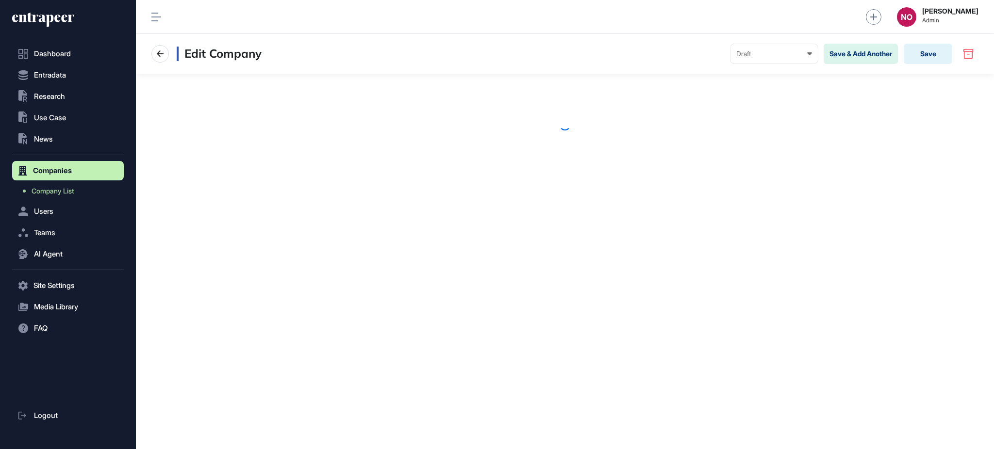
scroll to position [0, 0]
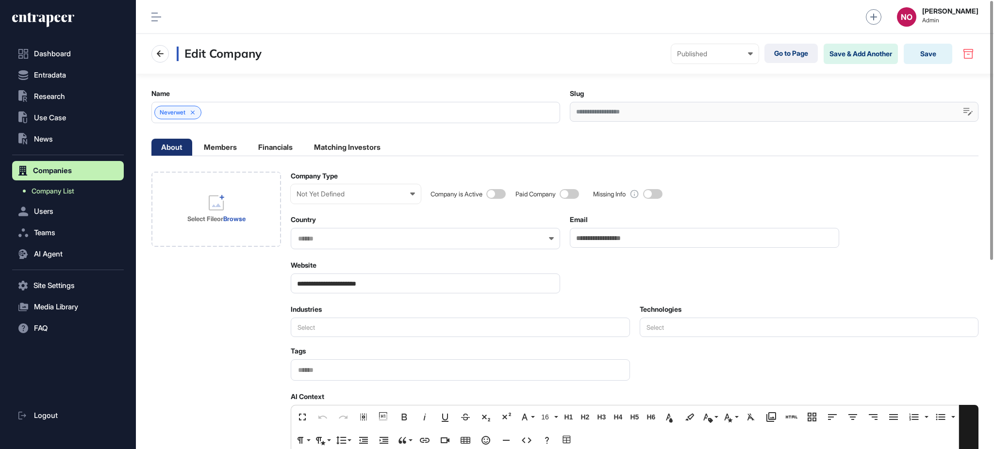
click at [73, 191] on span "Company List" at bounding box center [53, 191] width 43 height 8
drag, startPoint x: 392, startPoint y: 288, endPoint x: 338, endPoint y: 282, distance: 54.2
click at [338, 282] on input "**********" at bounding box center [425, 284] width 269 height 20
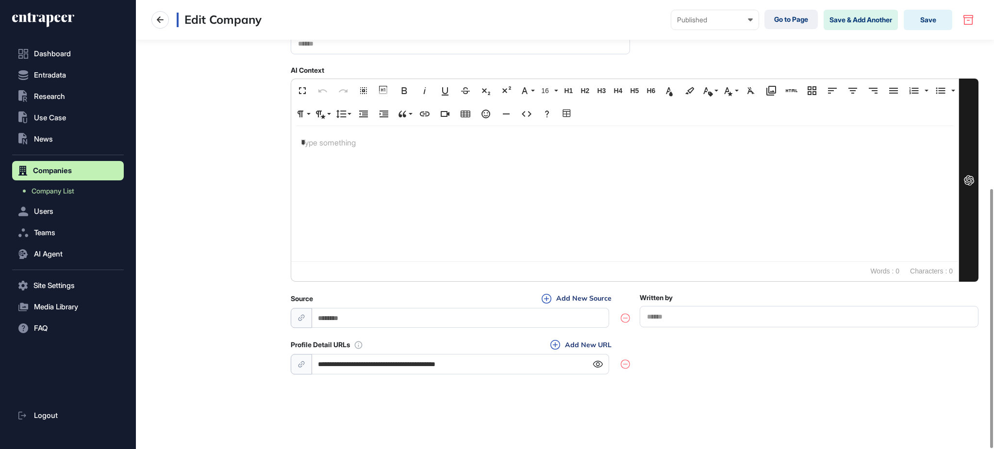
click at [597, 367] on icon at bounding box center [598, 364] width 10 height 7
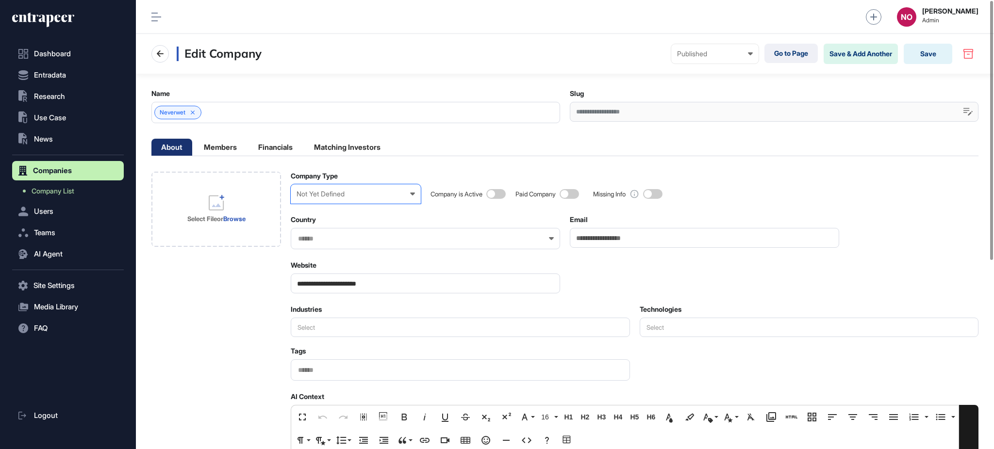
click at [363, 196] on div "Not Yet Defined" at bounding box center [356, 194] width 118 height 8
click at [0, 0] on div "Enterprise" at bounding box center [0, 0] width 0 height 0
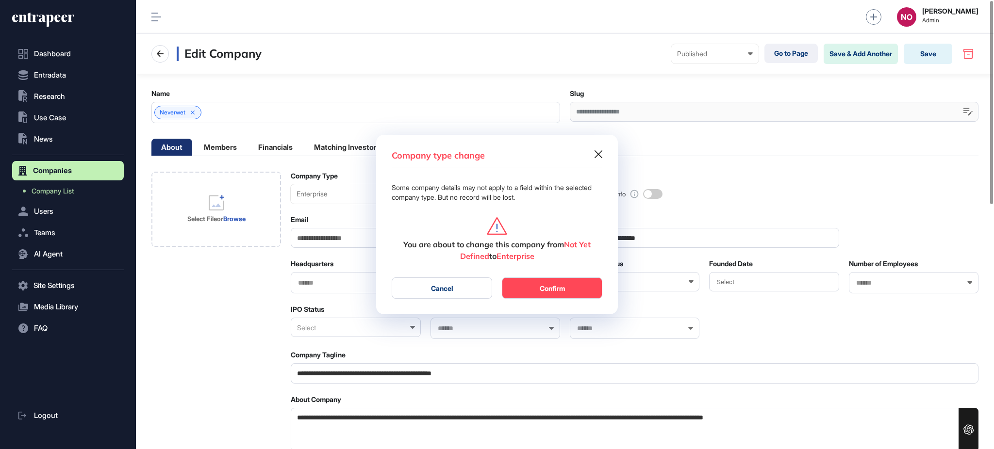
click at [550, 290] on button "Confirm" at bounding box center [552, 288] width 100 height 21
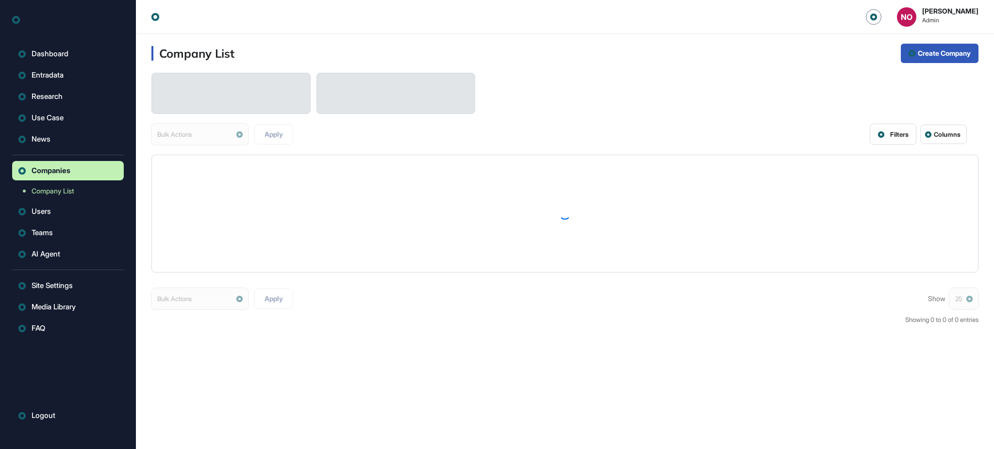
scroll to position [0, 0]
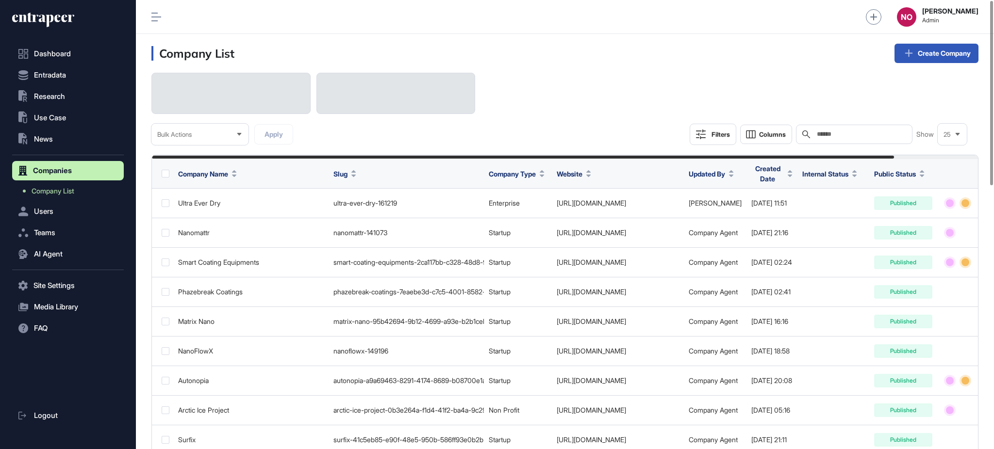
click at [842, 130] on div "Search" at bounding box center [854, 134] width 116 height 19
paste input "**********"
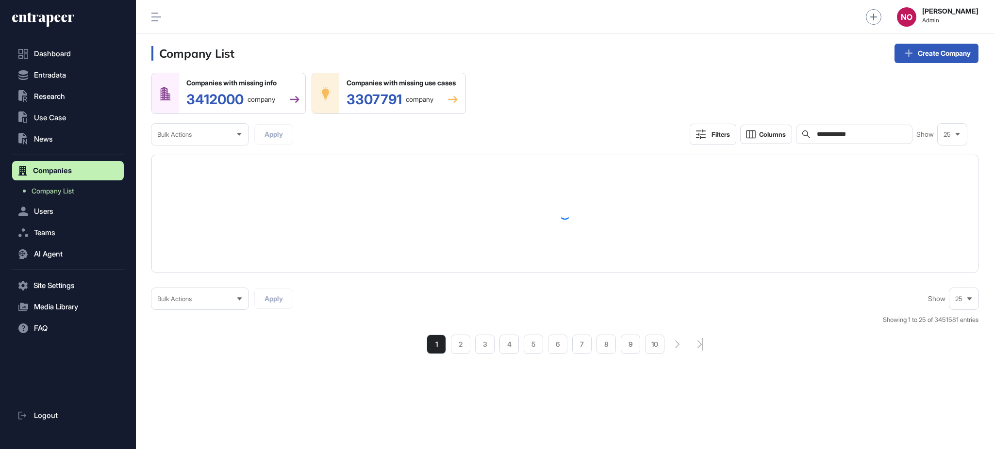
type input "**********"
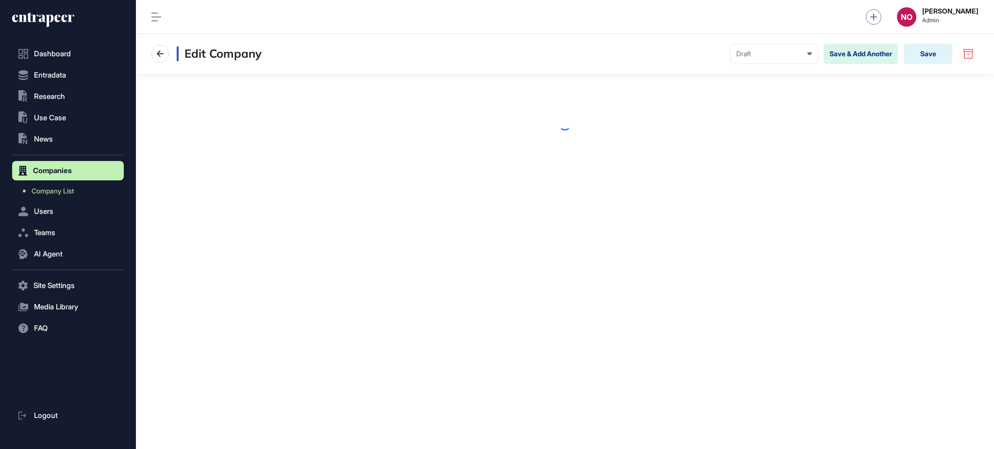
scroll to position [0, 0]
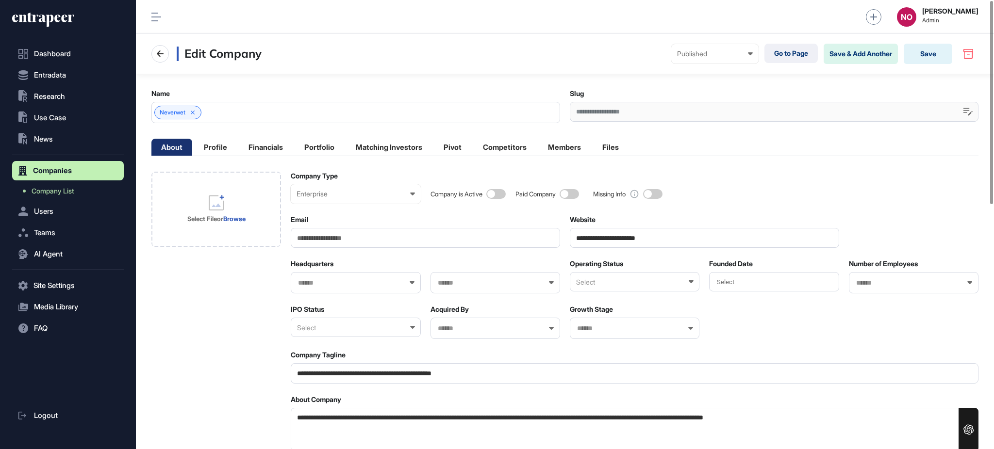
click at [494, 197] on span at bounding box center [495, 194] width 19 height 10
drag, startPoint x: 733, startPoint y: 279, endPoint x: 745, endPoint y: 280, distance: 12.6
click at [733, 279] on div "Select" at bounding box center [725, 282] width 27 height 11
drag, startPoint x: 809, startPoint y: 404, endPoint x: 749, endPoint y: 360, distance: 74.6
click at [809, 404] on div "2008" at bounding box center [815, 406] width 39 height 17
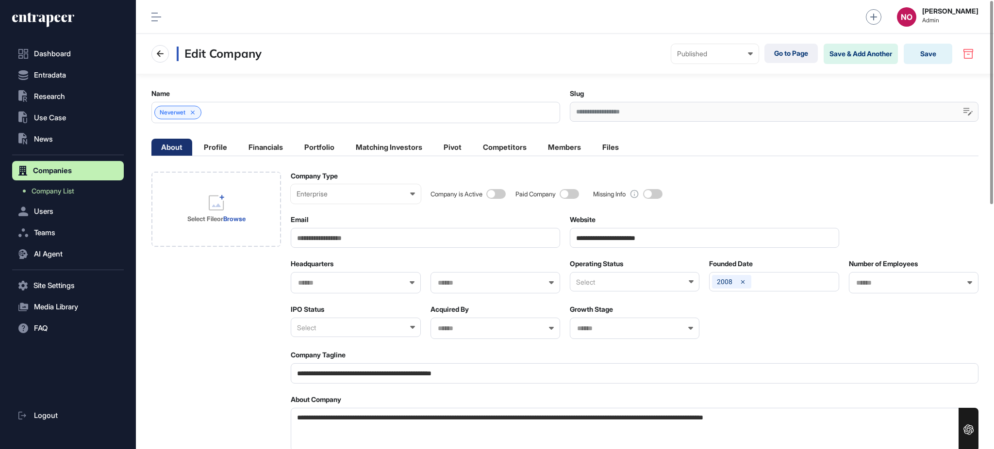
click at [617, 283] on div "Select" at bounding box center [635, 281] width 130 height 19
click at [608, 316] on div "Active" at bounding box center [634, 314] width 128 height 15
click at [361, 287] on div at bounding box center [356, 282] width 130 height 21
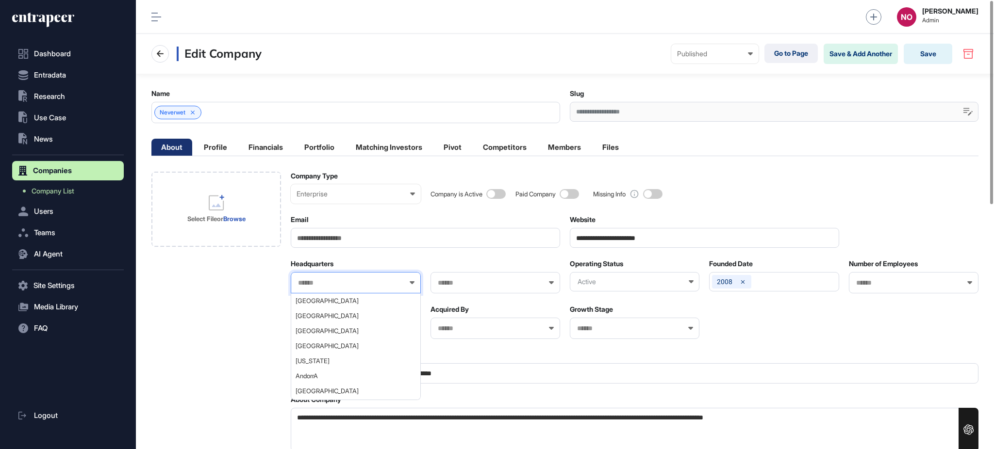
click at [361, 285] on input "text" at bounding box center [349, 283] width 104 height 8
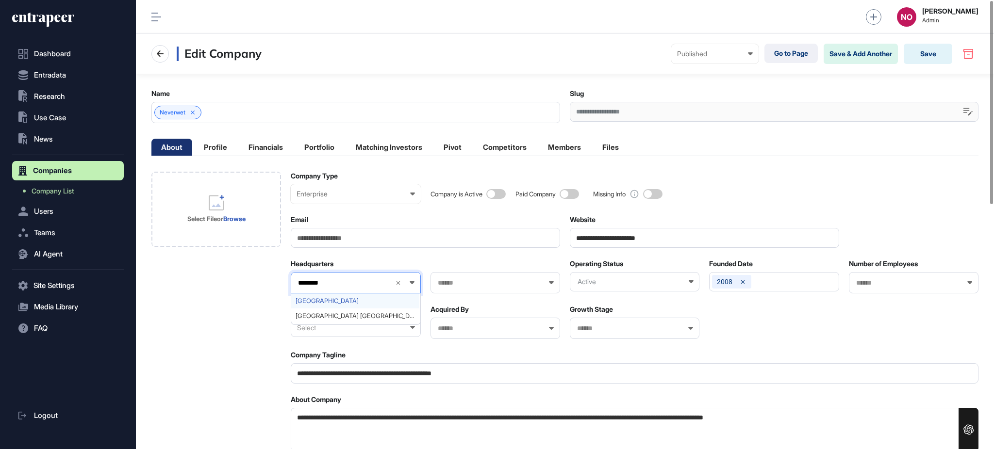
type input "********"
click at [345, 298] on span "United States" at bounding box center [355, 300] width 119 height 7
click at [461, 276] on div at bounding box center [495, 282] width 130 height 21
click at [457, 279] on div at bounding box center [495, 282] width 130 height 21
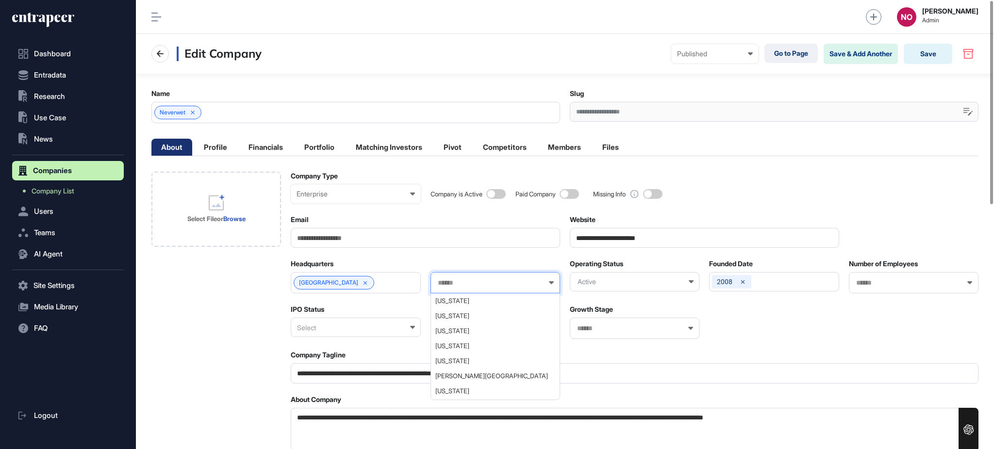
click at [456, 279] on input "text" at bounding box center [489, 283] width 104 height 8
click at [508, 288] on div at bounding box center [495, 282] width 130 height 21
click at [508, 284] on input "text" at bounding box center [489, 283] width 104 height 8
type input "***"
click at [476, 299] on span "Pennsylvania" at bounding box center [494, 300] width 119 height 7
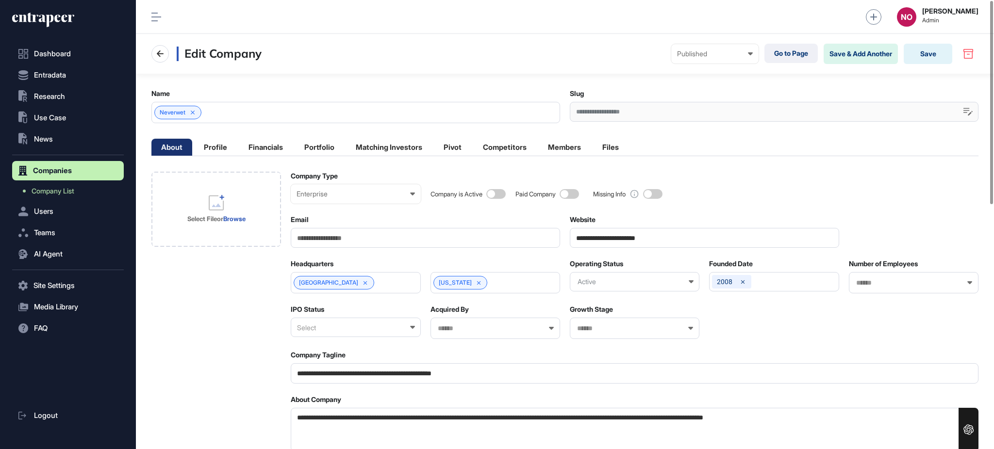
click at [330, 334] on div "Select" at bounding box center [356, 327] width 130 height 19
click at [330, 373] on div "Private" at bounding box center [355, 374] width 128 height 15
click at [894, 285] on input "text" at bounding box center [907, 283] width 104 height 8
click at [870, 322] on div "11-50" at bounding box center [913, 316] width 128 height 15
click at [662, 246] on input "**********" at bounding box center [704, 238] width 269 height 20
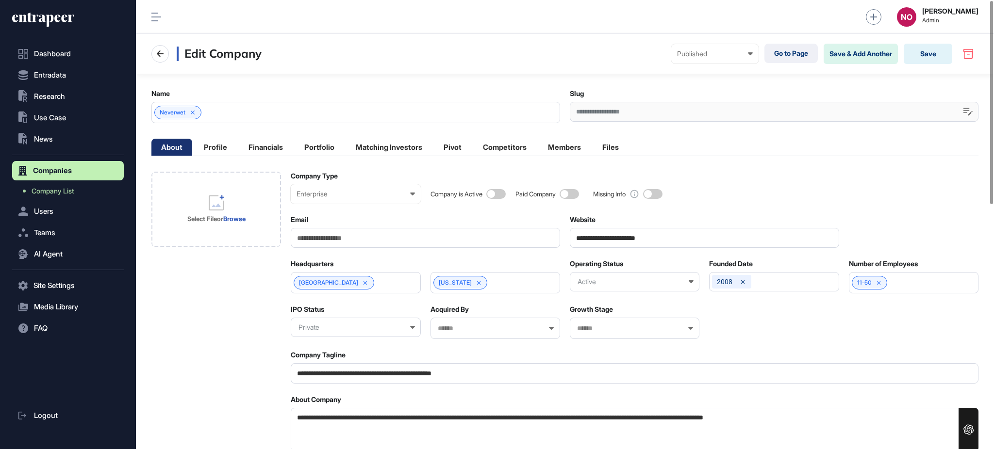
click at [662, 246] on input "**********" at bounding box center [704, 238] width 269 height 20
paste input "*"
type input "**********"
click at [249, 200] on div "Select File or Browse" at bounding box center [216, 210] width 77 height 78
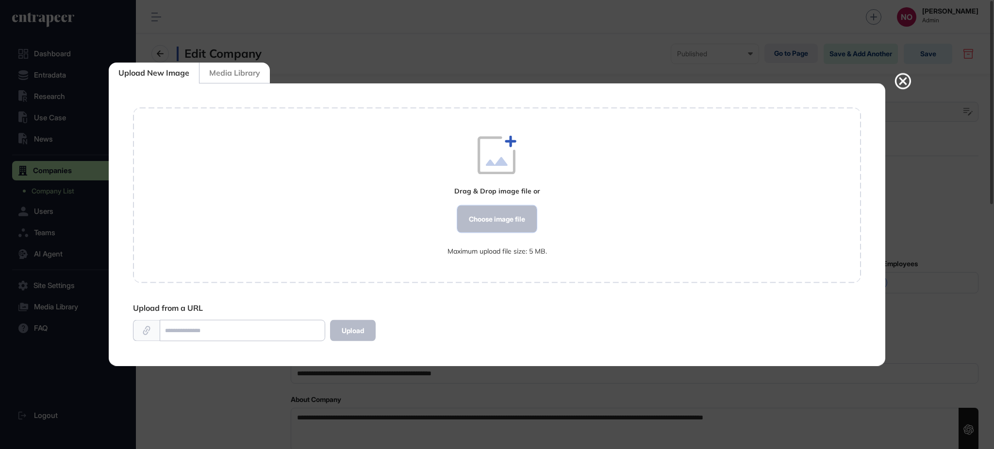
click at [483, 219] on div "Choose image file" at bounding box center [497, 219] width 80 height 27
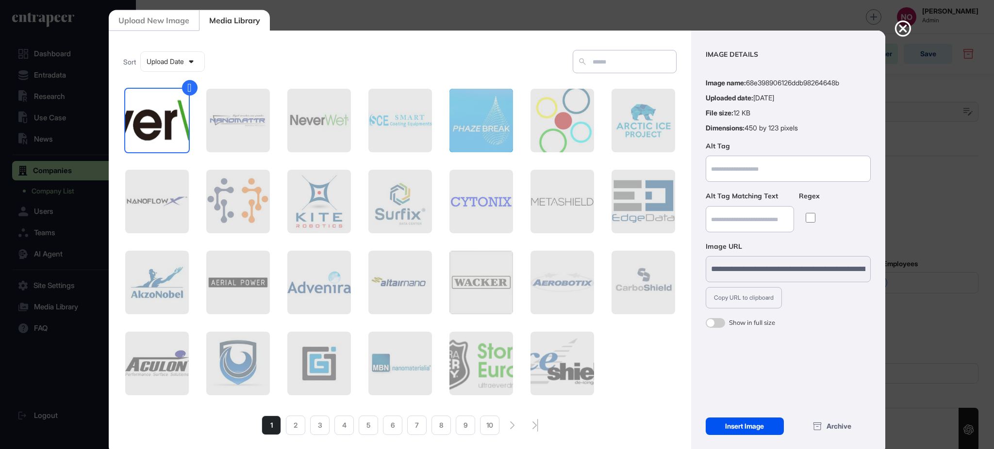
click at [762, 430] on div "Insert Image" at bounding box center [745, 426] width 78 height 17
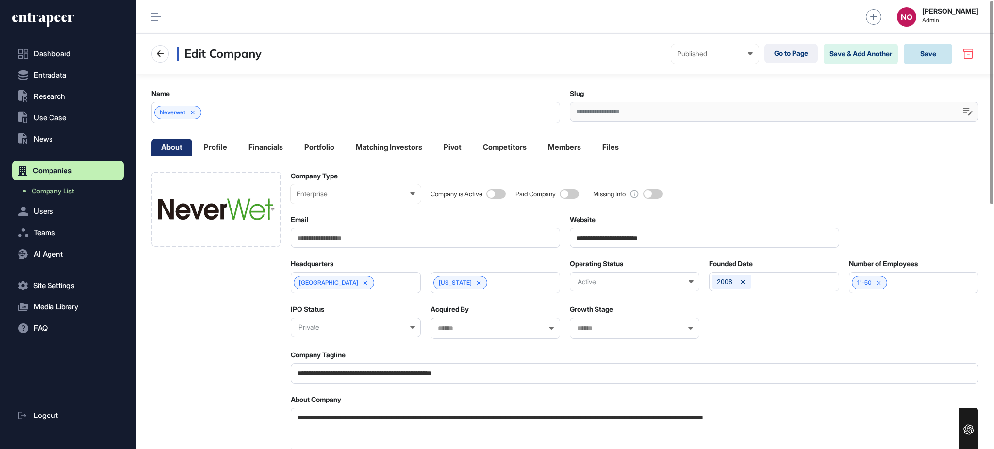
click at [938, 52] on button "Save" at bounding box center [928, 54] width 49 height 20
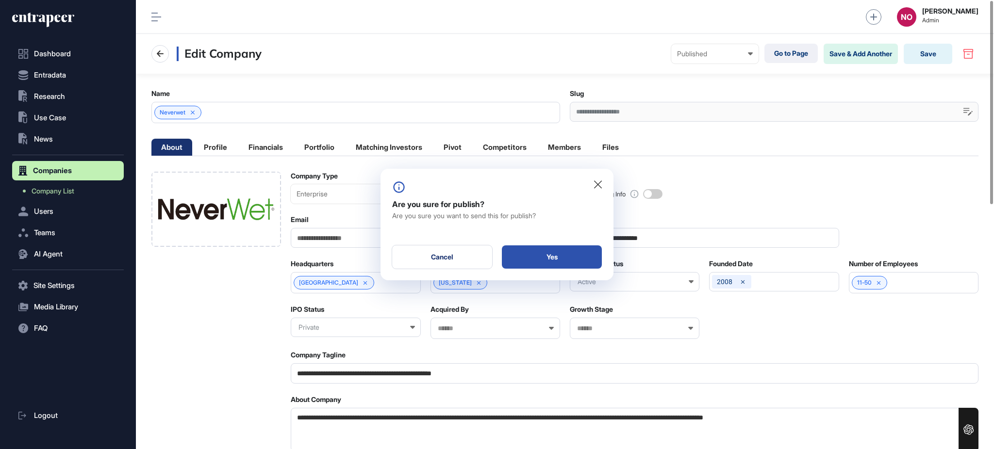
click at [587, 256] on div "Yes" at bounding box center [552, 257] width 100 height 23
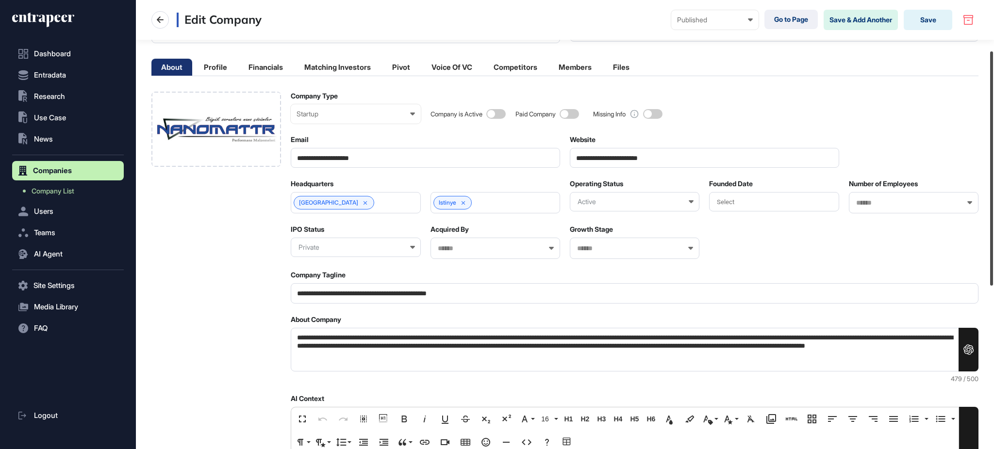
scroll to position [77, 0]
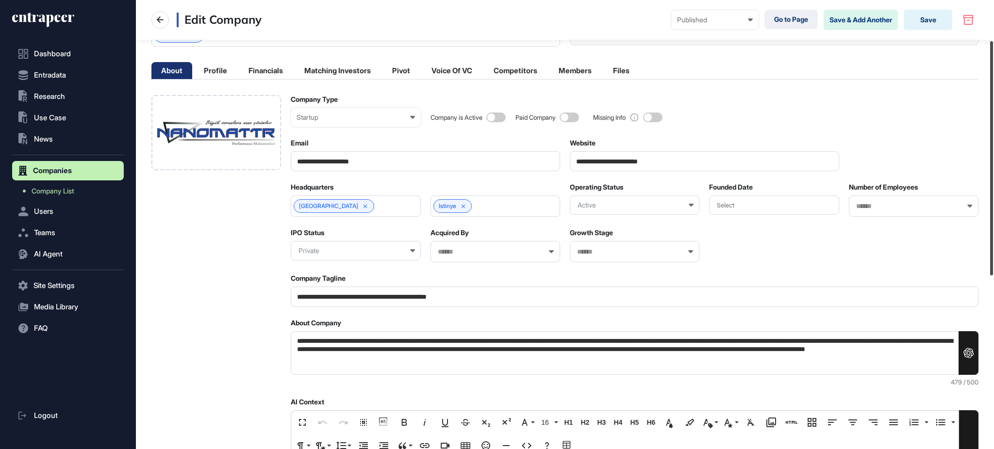
drag, startPoint x: 993, startPoint y: 91, endPoint x: 993, endPoint y: 119, distance: 28.1
click at [993, 119] on div at bounding box center [991, 158] width 3 height 234
click at [463, 210] on div "Istinye" at bounding box center [452, 206] width 39 height 14
click at [464, 208] on icon at bounding box center [463, 206] width 7 height 7
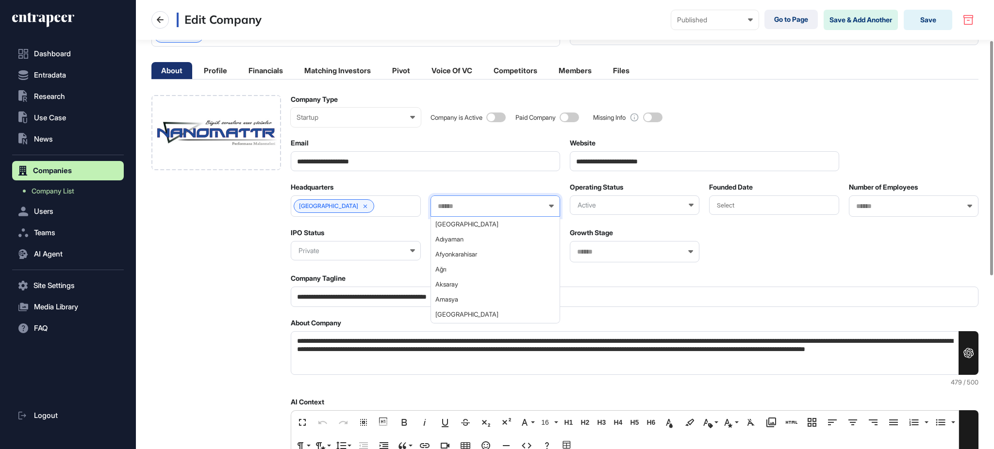
click at [468, 206] on input "text" at bounding box center [489, 206] width 104 height 8
type input "***"
click at [460, 225] on span "Istanbul" at bounding box center [494, 224] width 119 height 7
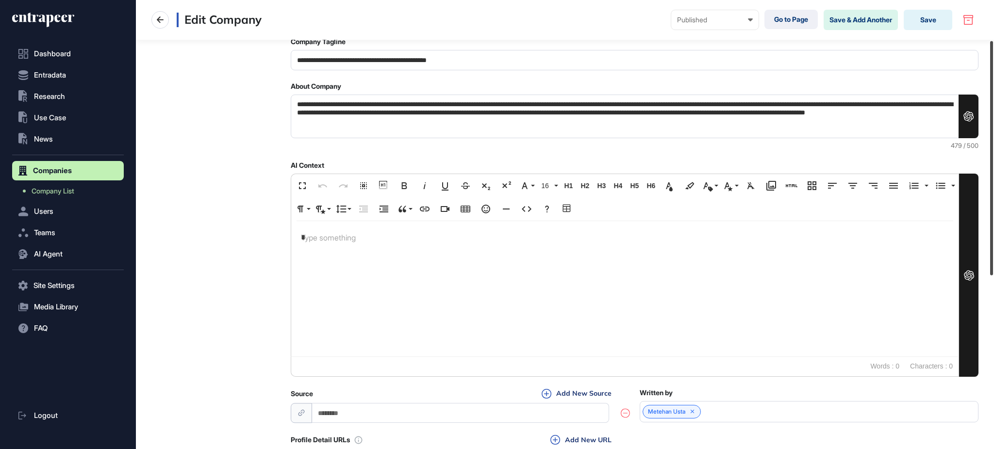
scroll to position [409, 0]
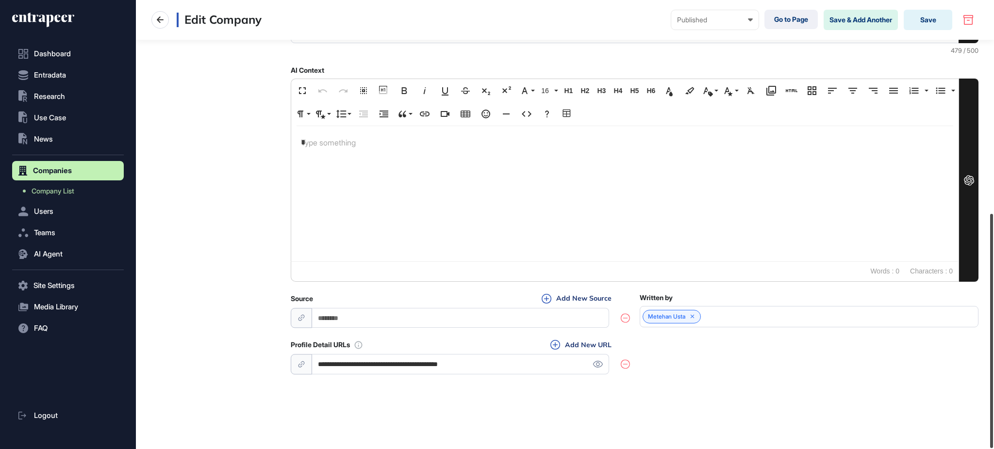
drag, startPoint x: 993, startPoint y: 193, endPoint x: 993, endPoint y: 409, distance: 216.0
click at [993, 409] on div at bounding box center [991, 331] width 3 height 234
click at [594, 362] on icon at bounding box center [598, 364] width 10 height 7
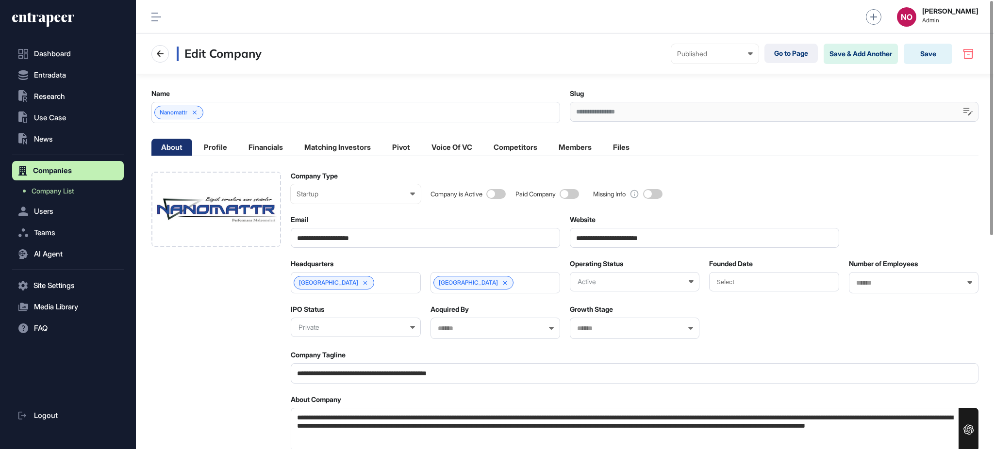
click at [754, 282] on div "Select" at bounding box center [774, 281] width 130 height 19
click at [769, 317] on div "2006" at bounding box center [773, 318] width 39 height 17
click at [315, 199] on div "Startup Enterprise Startup Investor Non-Profit Organization Government Not Yet …" at bounding box center [356, 193] width 130 height 19
click at [0, 0] on div "Enterprise" at bounding box center [0, 0] width 0 height 0
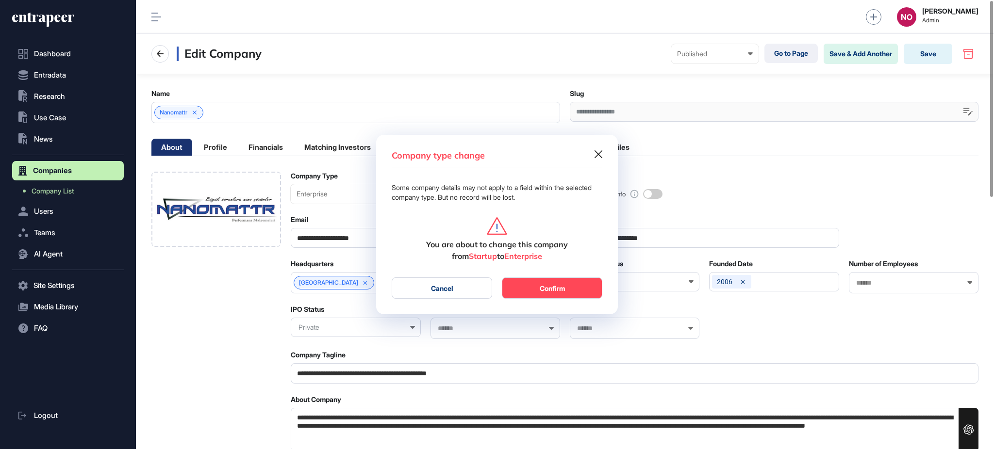
scroll to position [0, 4]
click at [535, 280] on button "Confirm" at bounding box center [552, 288] width 100 height 21
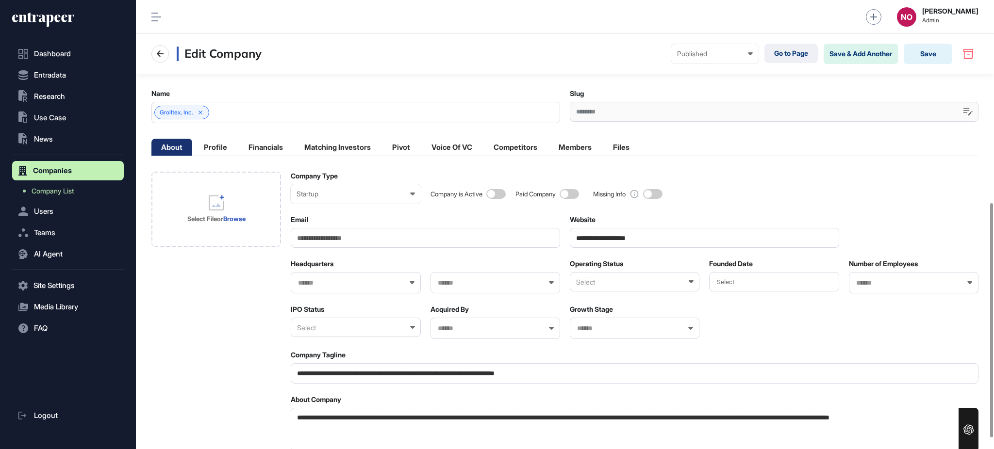
scroll to position [409, 0]
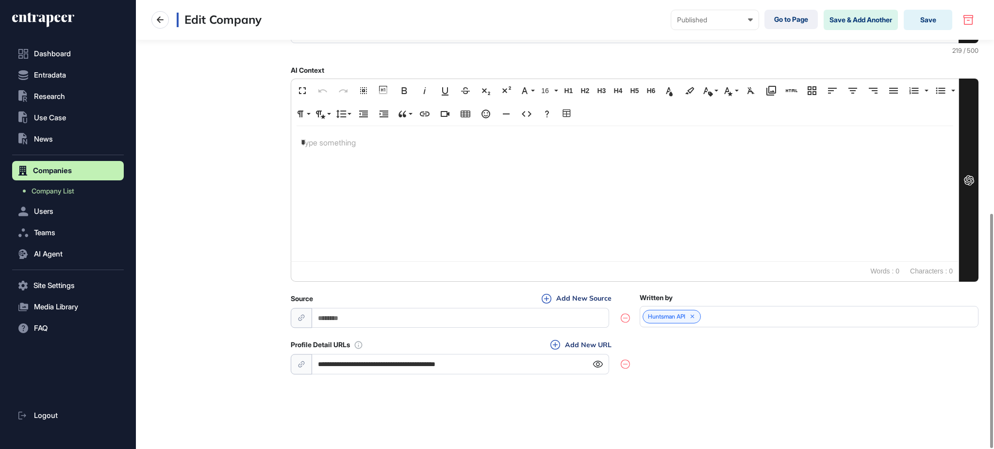
click at [595, 367] on icon at bounding box center [598, 364] width 10 height 7
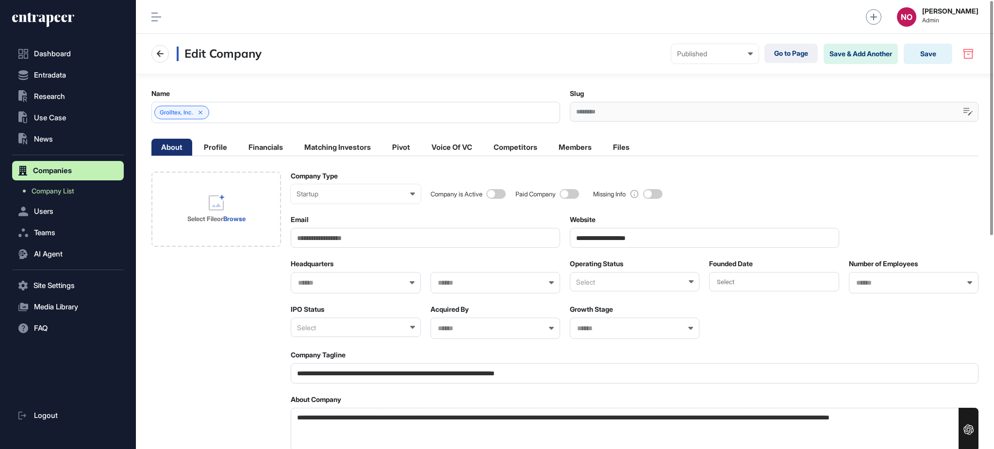
drag, startPoint x: 677, startPoint y: 237, endPoint x: 599, endPoint y: 251, distance: 79.4
paste input "*********"
click at [659, 229] on input "**********" at bounding box center [704, 238] width 269 height 20
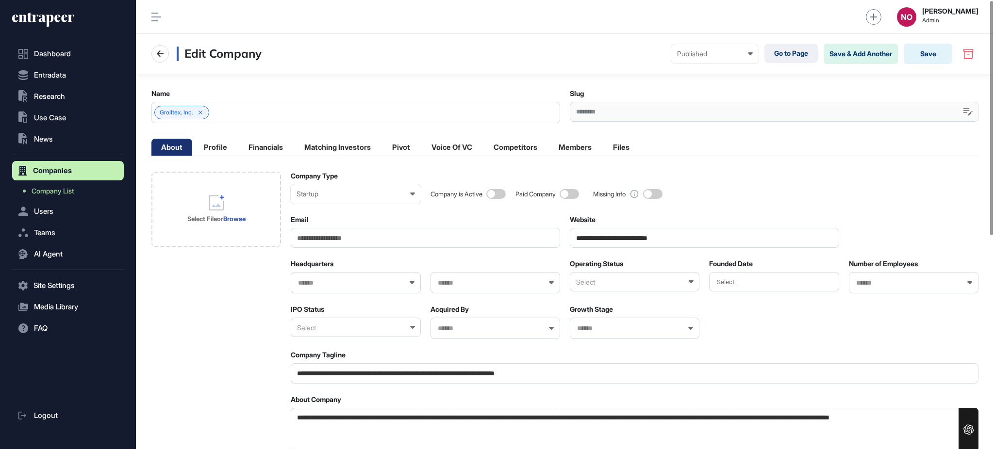
click at [659, 229] on input "**********" at bounding box center [704, 238] width 269 height 20
paste input "url"
type input "**********"
click at [710, 199] on div "Company is Active Paid Company Missing Info" at bounding box center [704, 188] width 548 height 32
click at [610, 293] on div "Operating Status Select" at bounding box center [635, 277] width 130 height 34
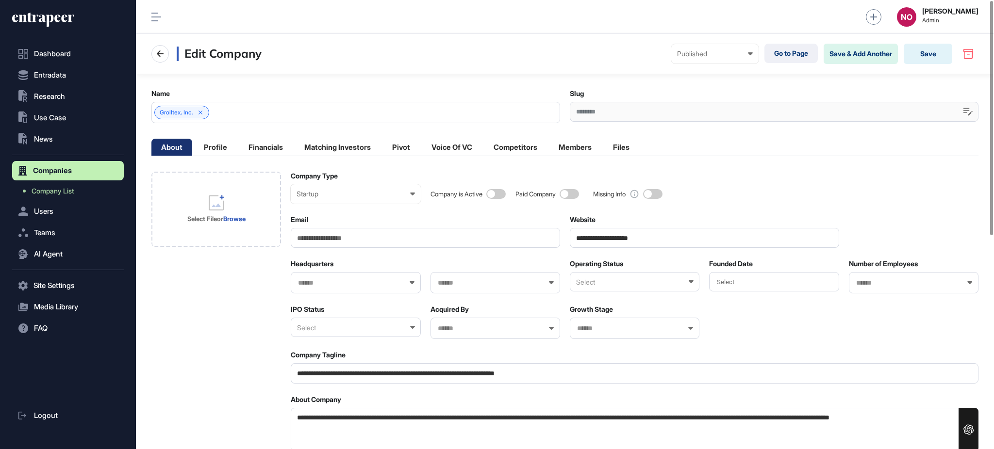
click at [610, 276] on div "Select" at bounding box center [635, 281] width 130 height 19
click at [606, 314] on div "Active" at bounding box center [634, 314] width 128 height 15
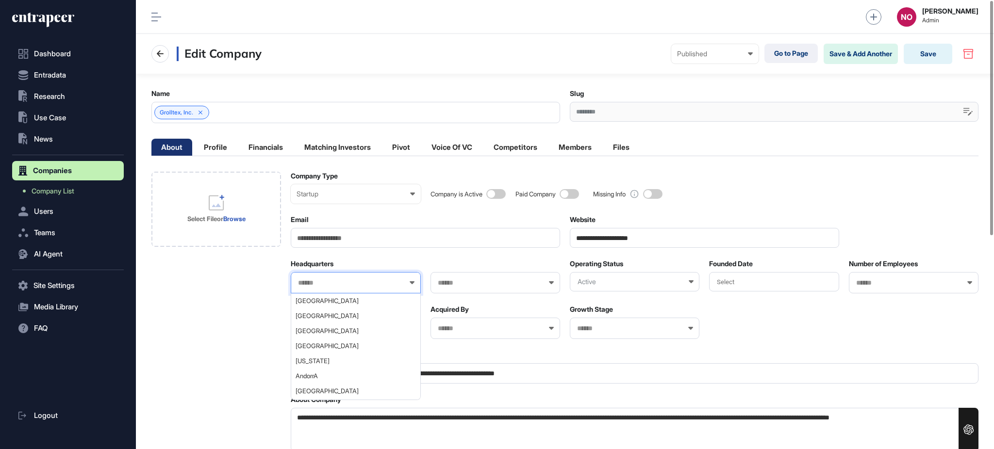
click at [354, 281] on input "text" at bounding box center [349, 283] width 104 height 8
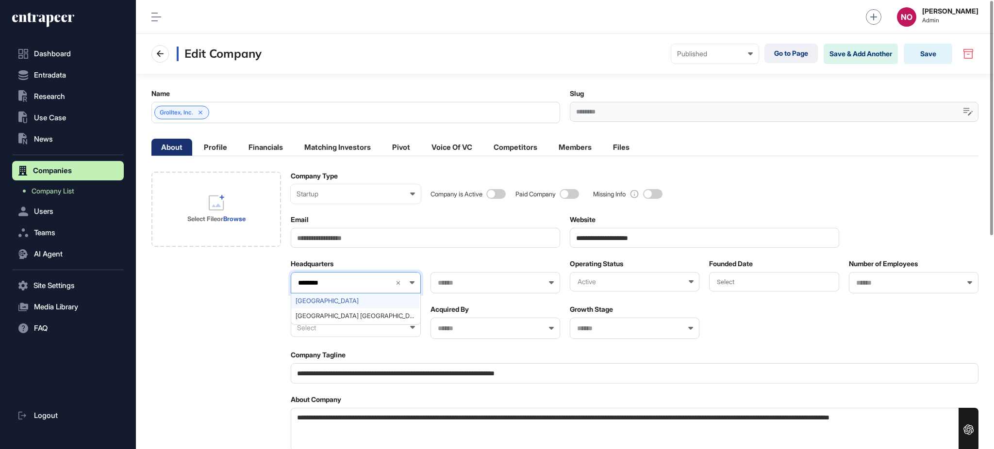
type input "********"
click at [345, 298] on span "United States" at bounding box center [355, 300] width 119 height 7
click at [457, 287] on div at bounding box center [495, 282] width 130 height 21
click at [463, 285] on input "text" at bounding box center [489, 283] width 104 height 8
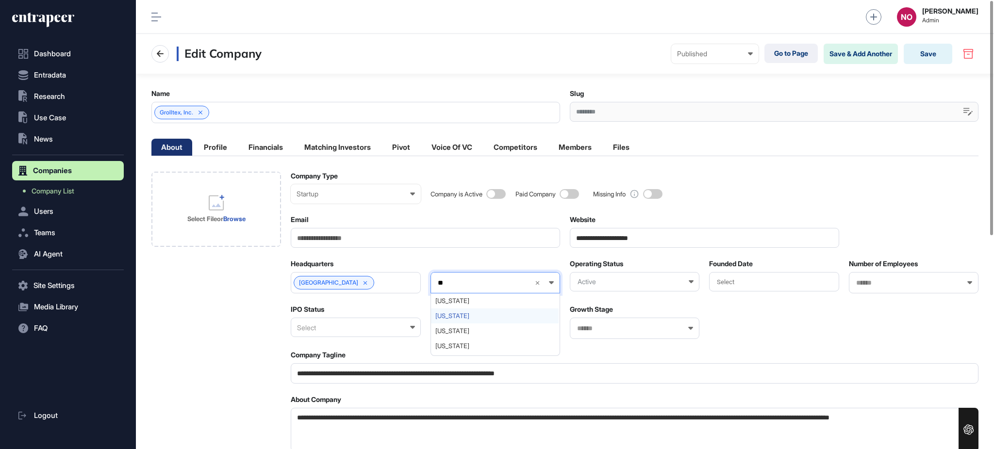
type input "**"
click at [451, 315] on span "California" at bounding box center [494, 316] width 119 height 7
click at [401, 329] on div "Select" at bounding box center [356, 327] width 130 height 19
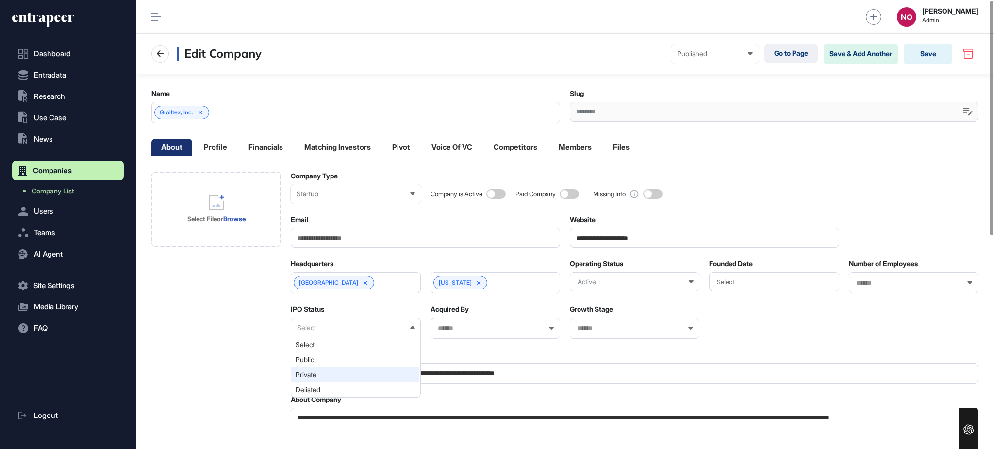
click at [311, 373] on div "Private" at bounding box center [355, 374] width 128 height 15
click at [225, 220] on div "Select File or Browse" at bounding box center [216, 219] width 58 height 9
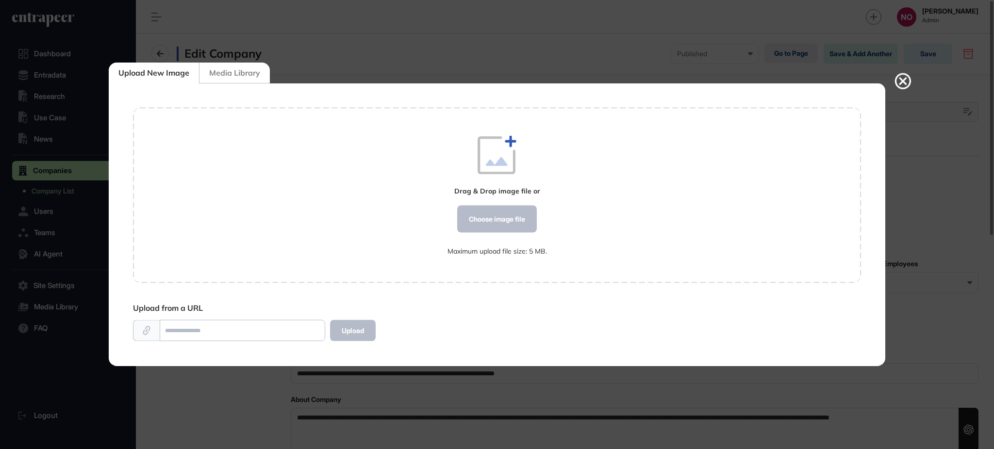
scroll to position [0, 0]
click at [492, 215] on div "Choose image file" at bounding box center [497, 219] width 80 height 27
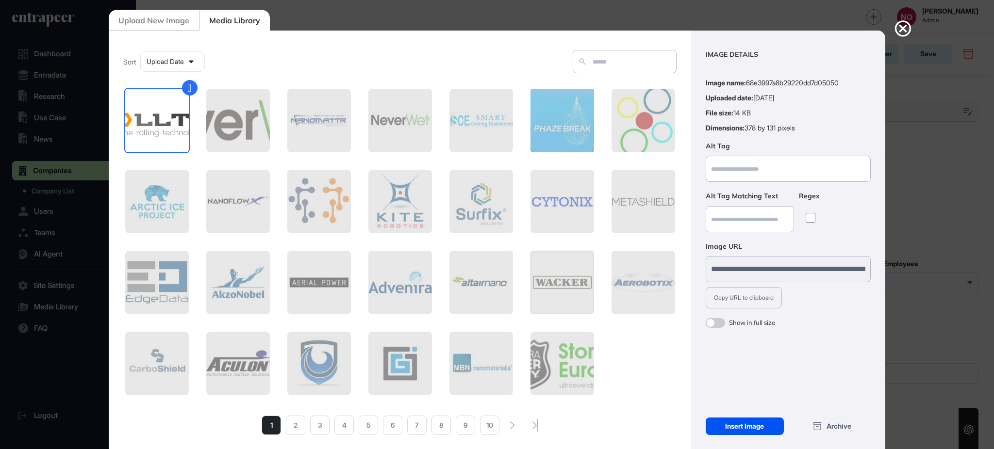
click at [743, 421] on div "Insert Image" at bounding box center [745, 426] width 78 height 17
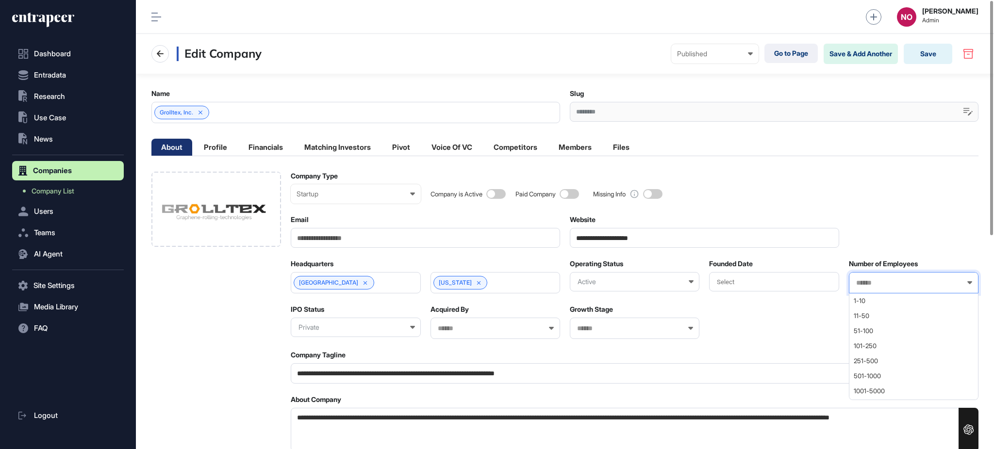
click at [886, 284] on input "text" at bounding box center [907, 283] width 104 height 8
click at [781, 287] on div "Select" at bounding box center [774, 281] width 130 height 19
click at [736, 365] on div "2016" at bounding box center [731, 366] width 39 height 17
click at [870, 303] on span "1-10" at bounding box center [913, 300] width 119 height 7
click at [588, 330] on input "text" at bounding box center [628, 329] width 104 height 8
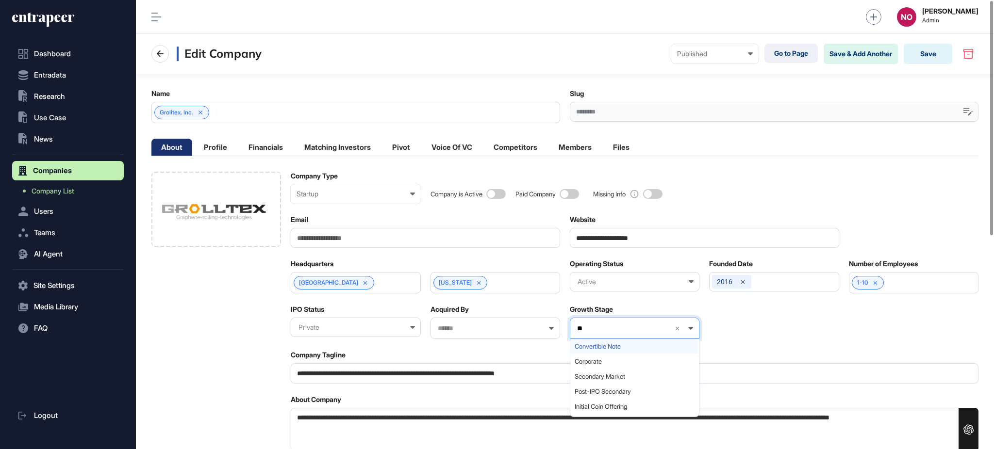
type input "**"
click at [595, 348] on span "Convertible Note" at bounding box center [634, 346] width 119 height 7
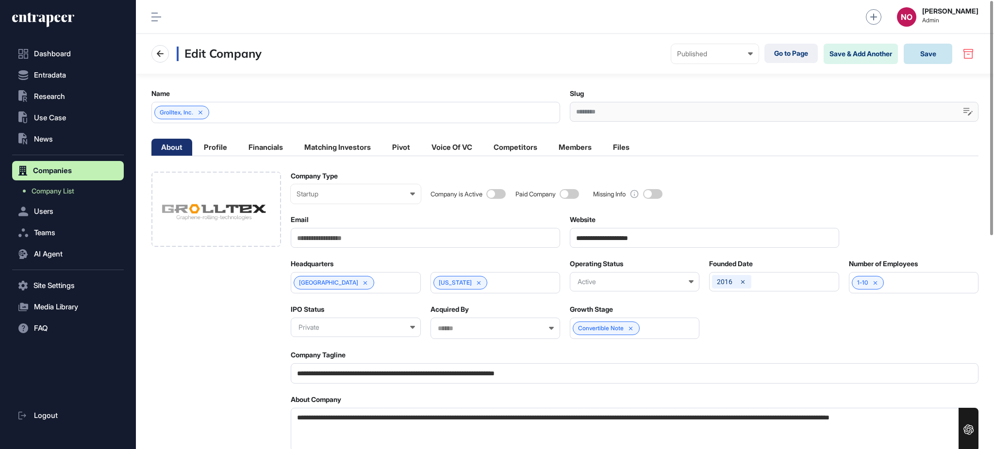
click at [921, 49] on button "Save" at bounding box center [928, 54] width 49 height 20
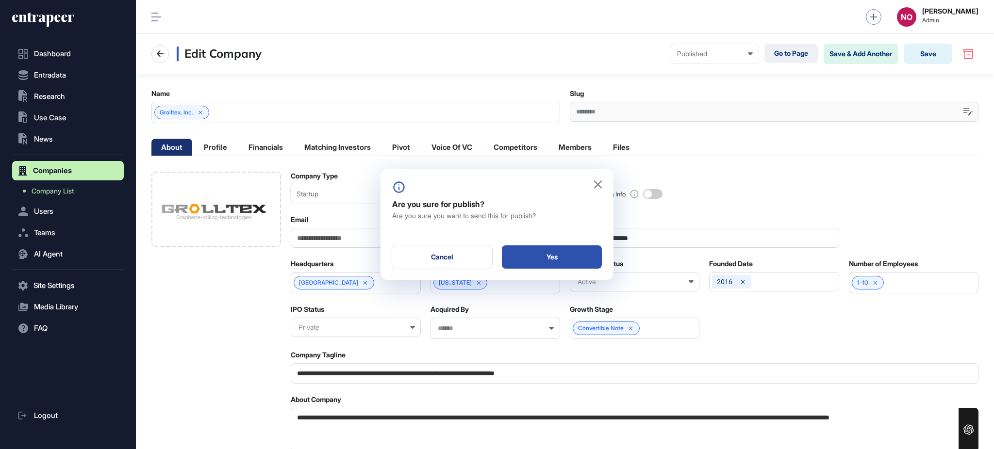
click at [570, 251] on div "Yes" at bounding box center [552, 257] width 100 height 23
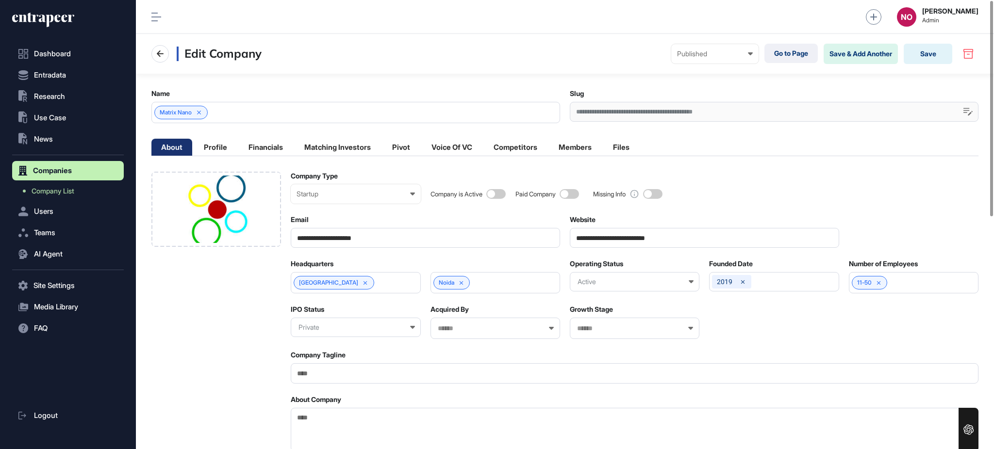
click at [506, 194] on span at bounding box center [495, 194] width 19 height 10
drag, startPoint x: 739, startPoint y: 243, endPoint x: 544, endPoint y: 251, distance: 195.8
click at [259, 220] on div at bounding box center [216, 209] width 130 height 75
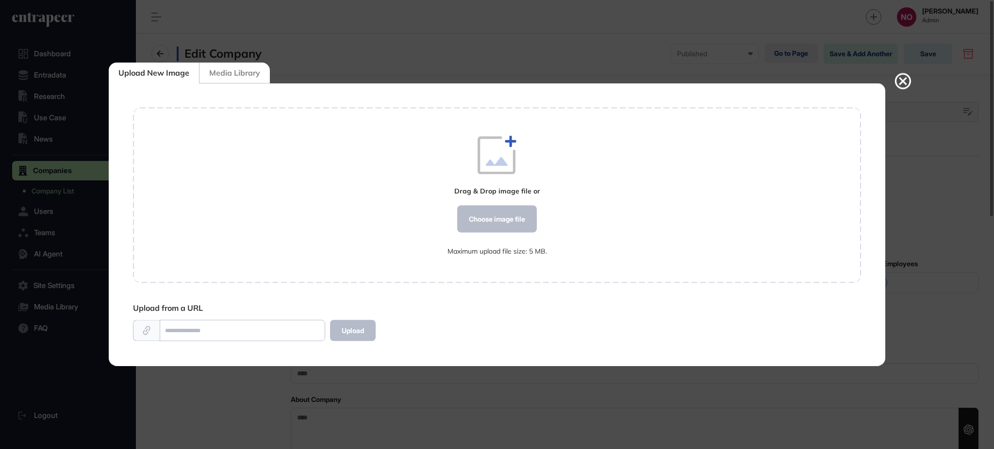
scroll to position [0, 0]
click at [476, 218] on div "Choose image file" at bounding box center [497, 219] width 80 height 27
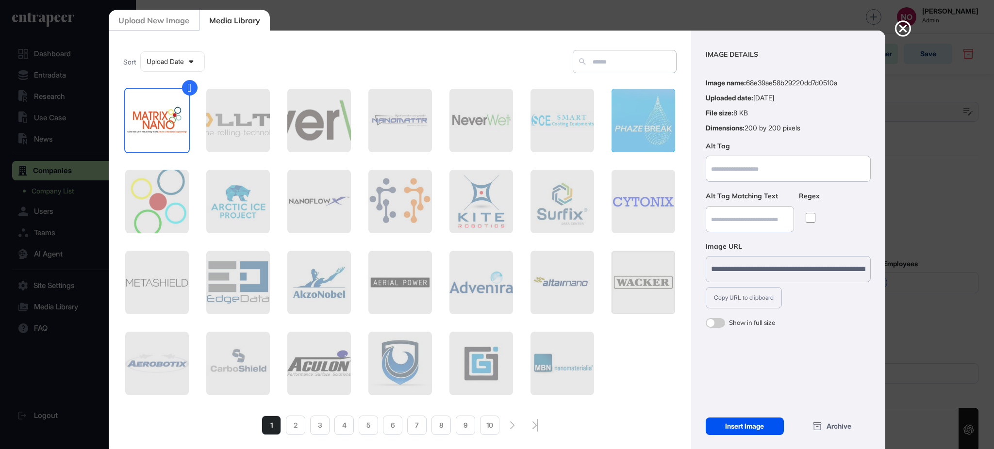
click at [732, 422] on div "Insert Image" at bounding box center [745, 426] width 78 height 17
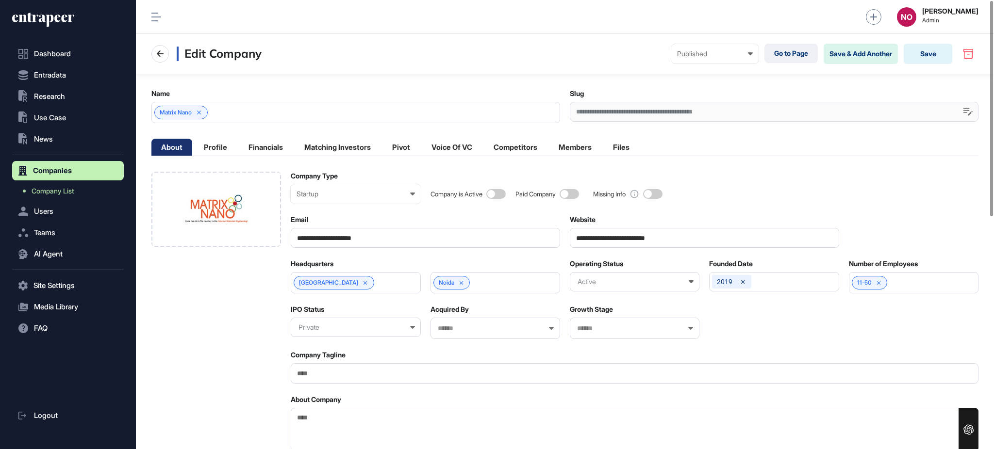
click at [299, 426] on textarea "About Company" at bounding box center [635, 430] width 688 height 44
paste textarea "**********"
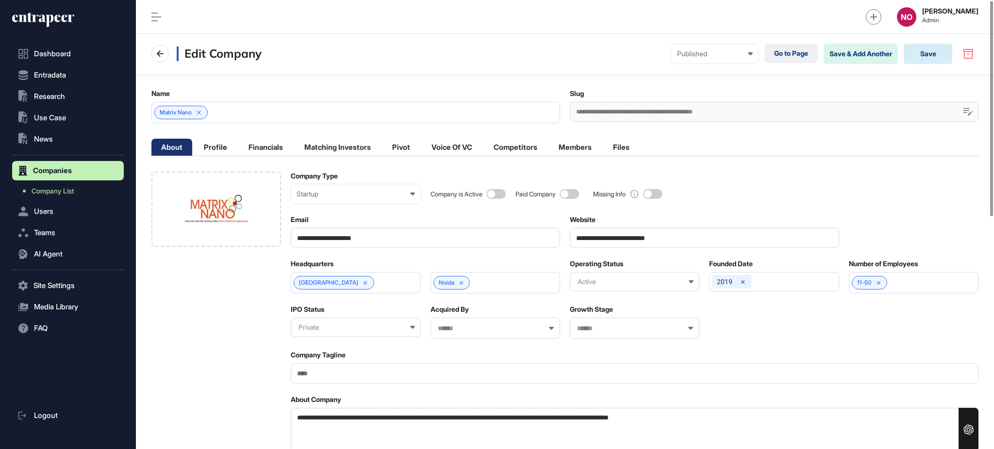
type textarea "**********"
click at [945, 47] on button "Save" at bounding box center [928, 54] width 49 height 20
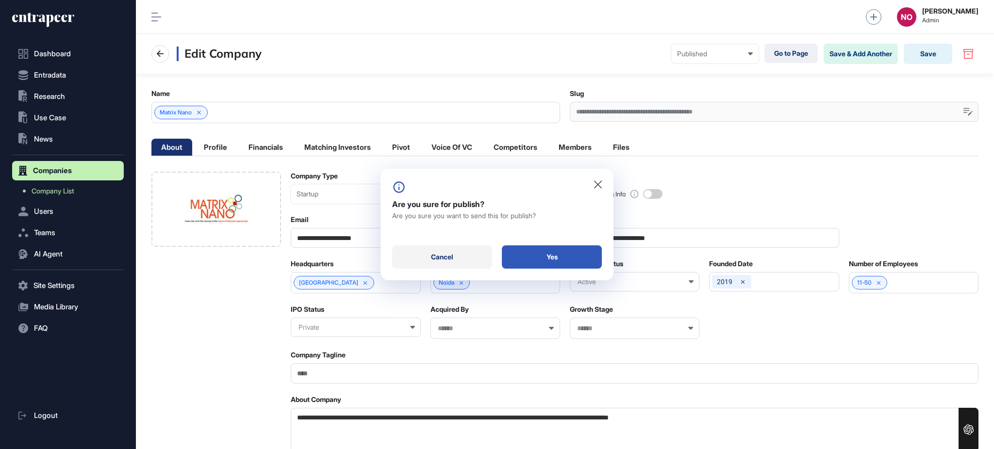
click at [445, 264] on div "Cancel" at bounding box center [442, 257] width 100 height 23
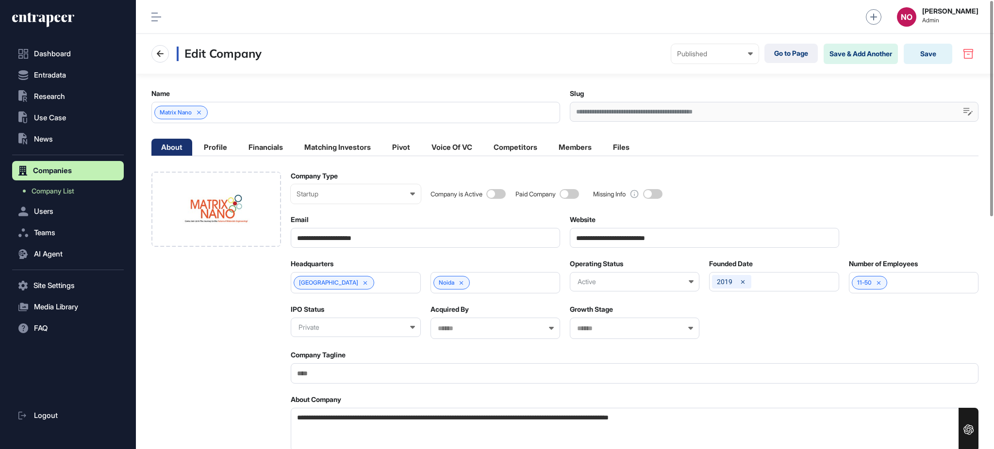
click at [599, 237] on input "**********" at bounding box center [704, 238] width 269 height 20
click at [599, 238] on input "**********" at bounding box center [704, 238] width 269 height 20
paste input "*"
type input "**********"
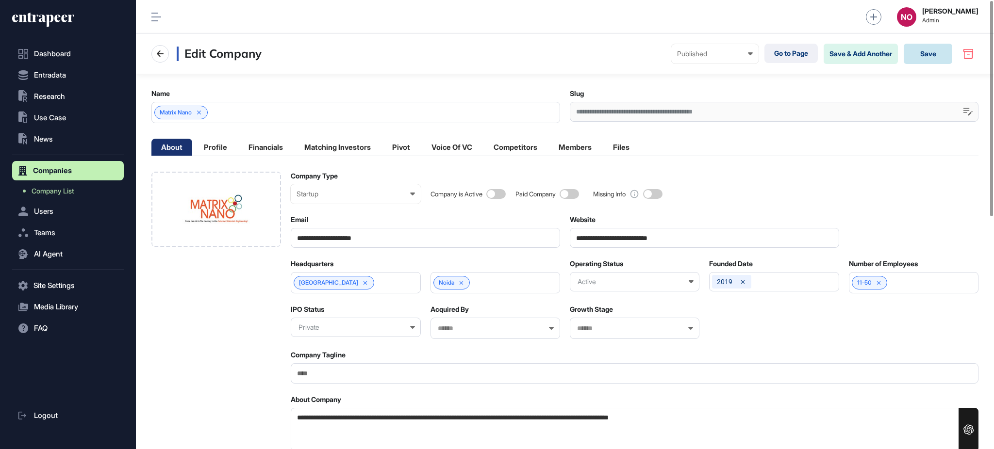
click at [938, 59] on button "Save" at bounding box center [928, 54] width 49 height 20
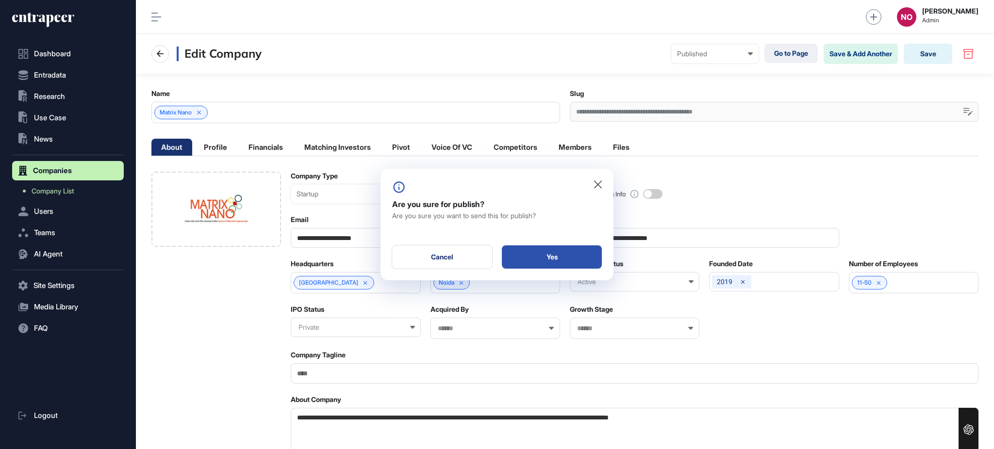
click at [571, 255] on div "Yes" at bounding box center [552, 257] width 100 height 23
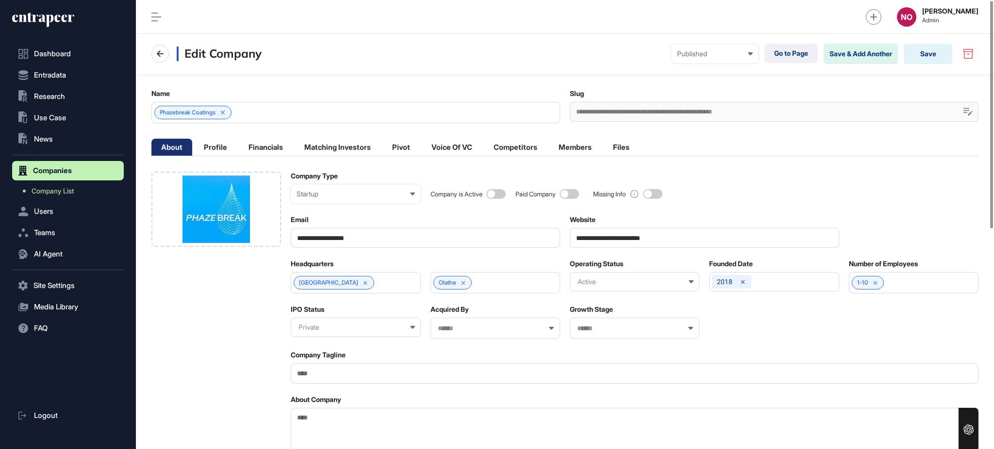
click at [504, 191] on span at bounding box center [495, 194] width 19 height 10
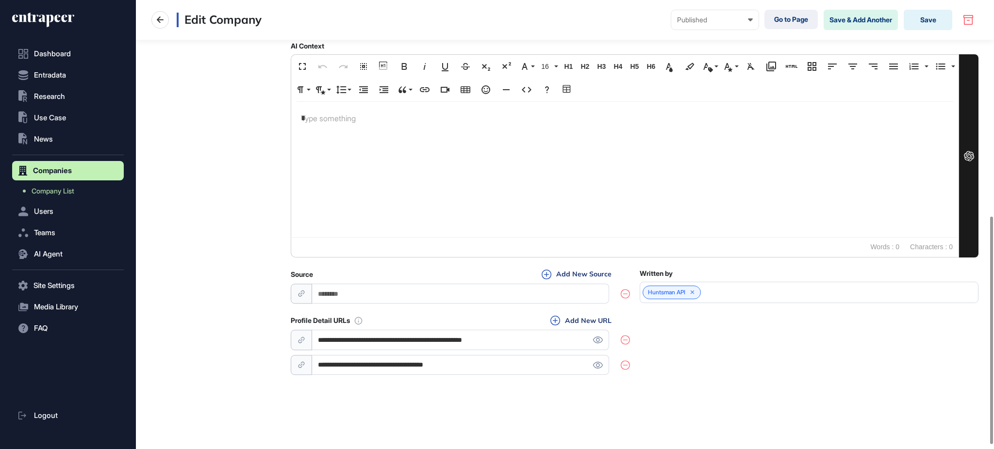
scroll to position [433, 0]
click at [601, 368] on icon at bounding box center [598, 365] width 10 height 7
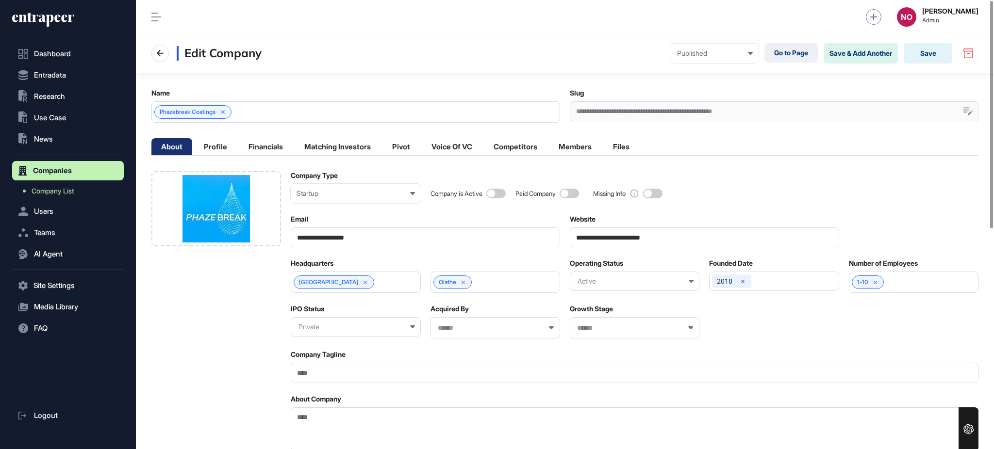
scroll to position [0, 0]
drag, startPoint x: 327, startPoint y: 374, endPoint x: 336, endPoint y: 363, distance: 14.1
click at [327, 374] on input "Company Tagline" at bounding box center [635, 373] width 688 height 20
paste input "**********"
type input "**********"
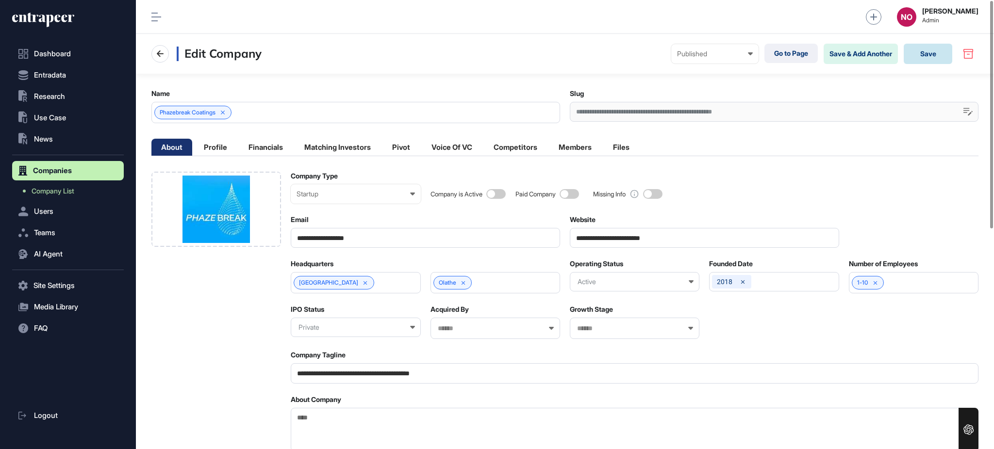
click at [934, 58] on button "Save" at bounding box center [928, 54] width 49 height 20
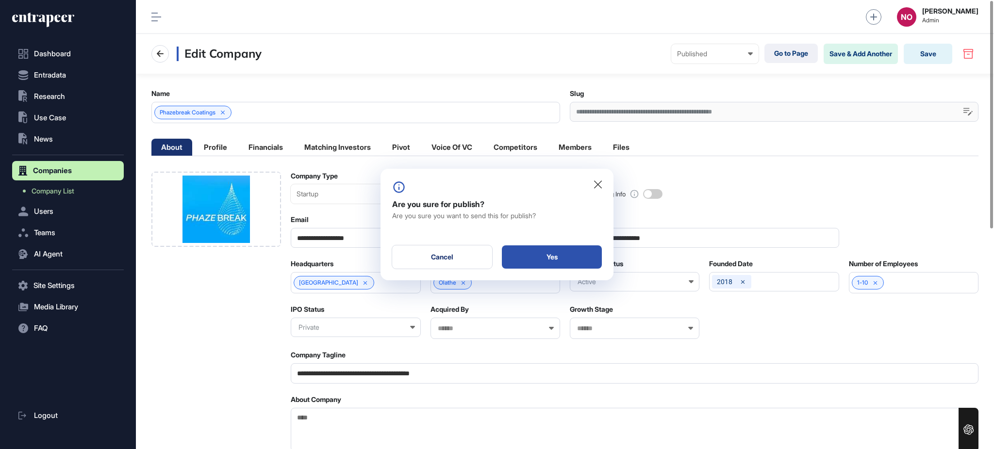
click at [560, 255] on div "Yes" at bounding box center [552, 257] width 100 height 23
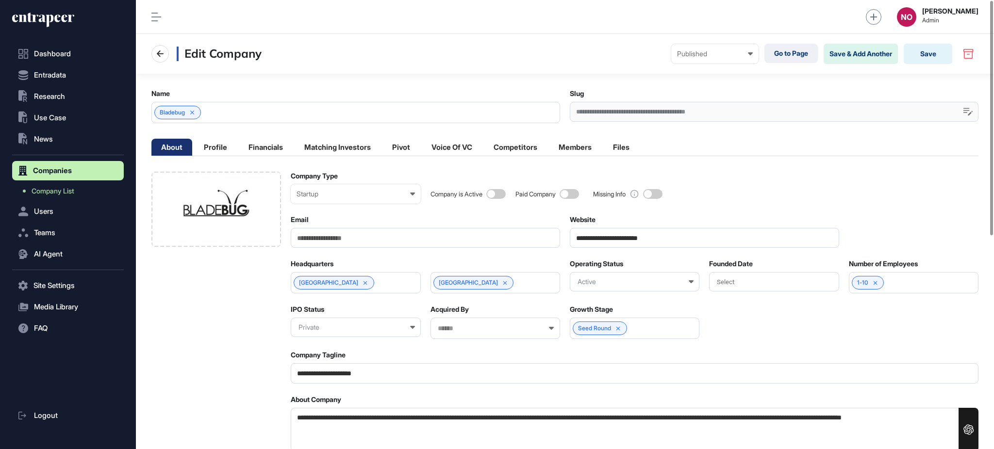
click at [501, 193] on span at bounding box center [495, 194] width 19 height 10
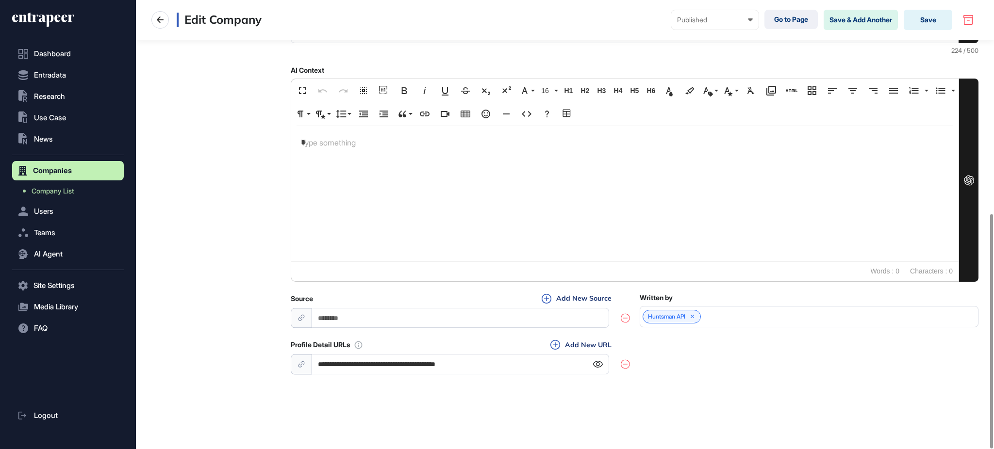
click at [598, 365] on icon at bounding box center [598, 364] width 10 height 7
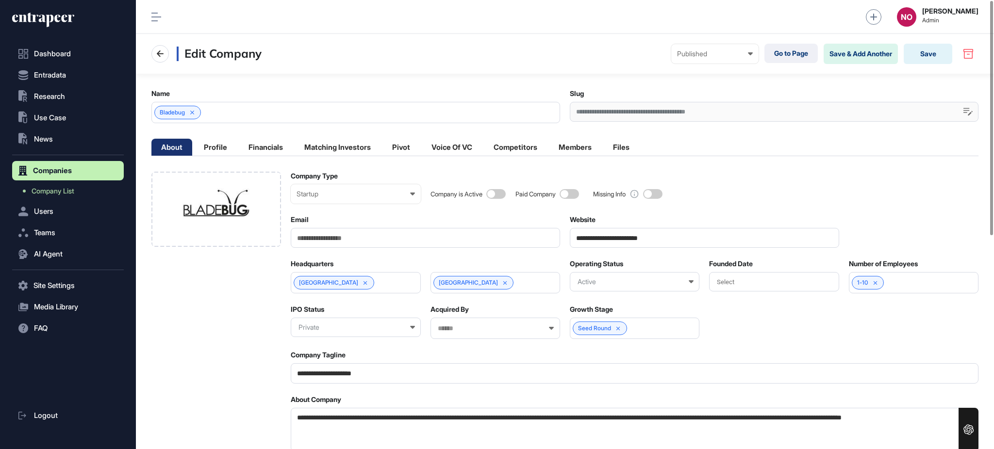
click at [767, 286] on div "Select" at bounding box center [774, 281] width 130 height 19
click at [805, 363] on div "2014" at bounding box center [815, 366] width 39 height 17
click at [940, 58] on button "Save" at bounding box center [928, 54] width 49 height 20
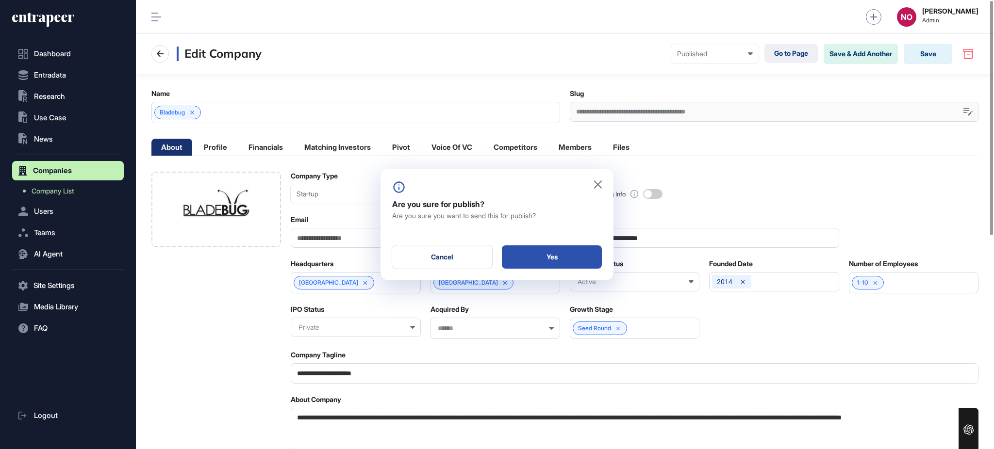
click at [587, 250] on div "Yes" at bounding box center [552, 257] width 100 height 23
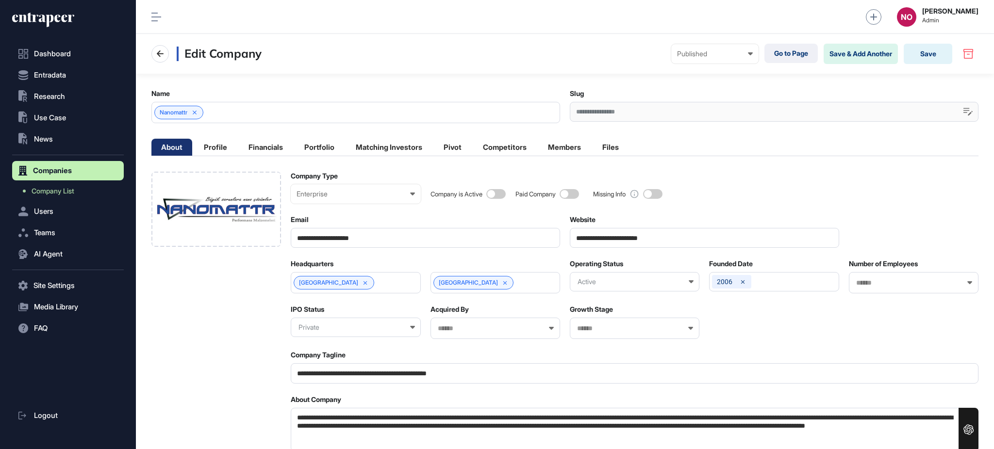
scroll to position [0, 4]
click at [938, 56] on button "Save" at bounding box center [928, 54] width 49 height 20
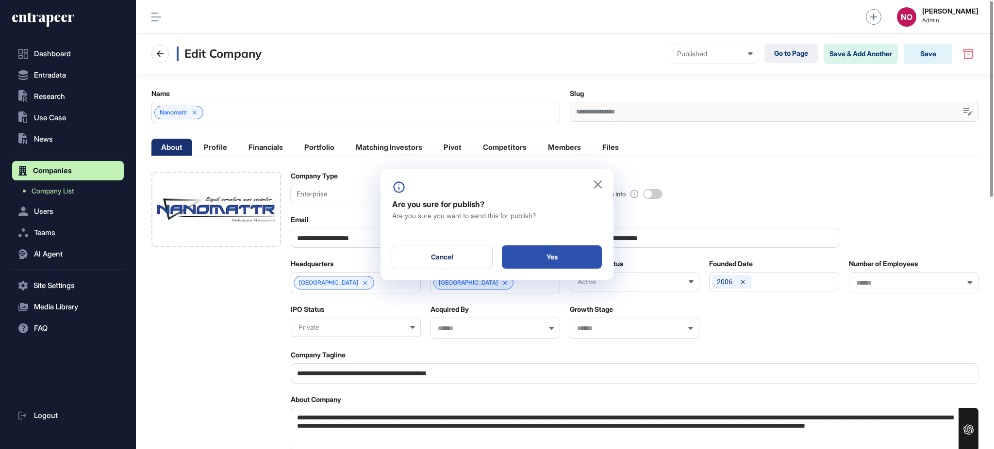
click at [579, 257] on div "Yes" at bounding box center [552, 257] width 100 height 23
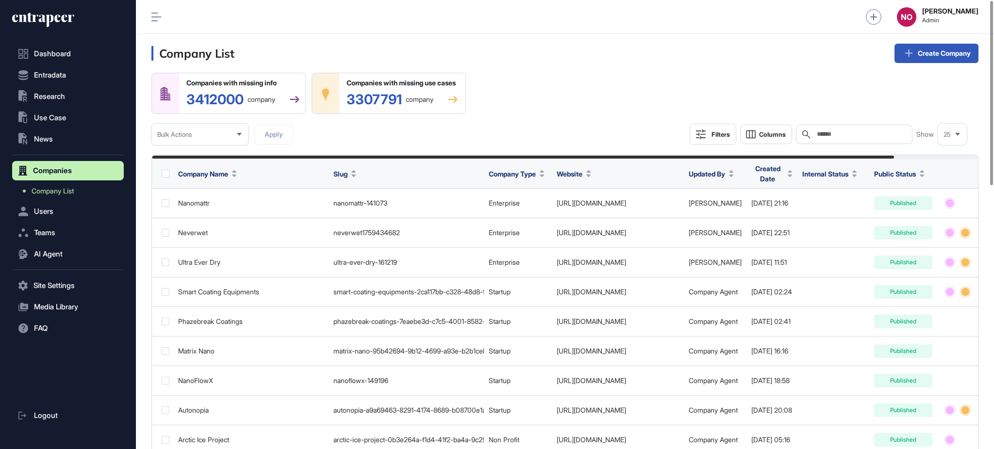
click at [853, 132] on input "text" at bounding box center [861, 135] width 90 height 8
paste input "**********"
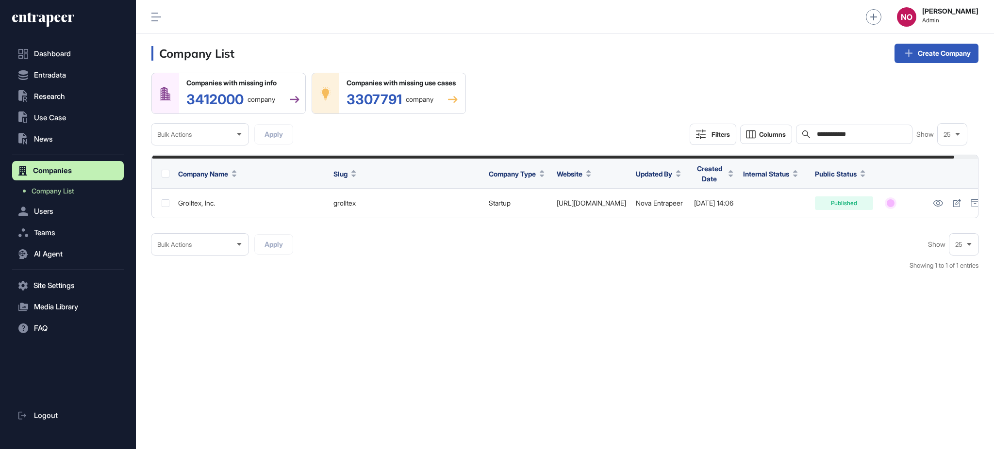
type input "**********"
click at [90, 192] on link "Company List" at bounding box center [70, 190] width 107 height 17
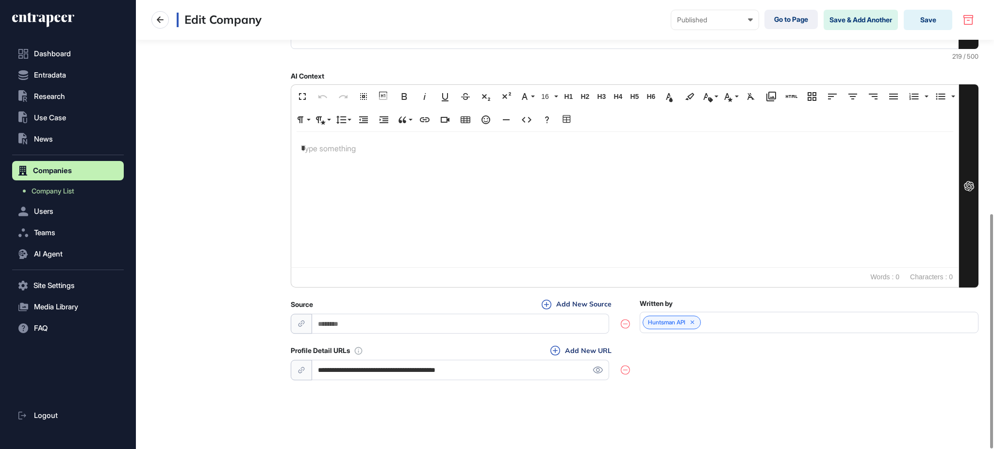
scroll to position [409, 0]
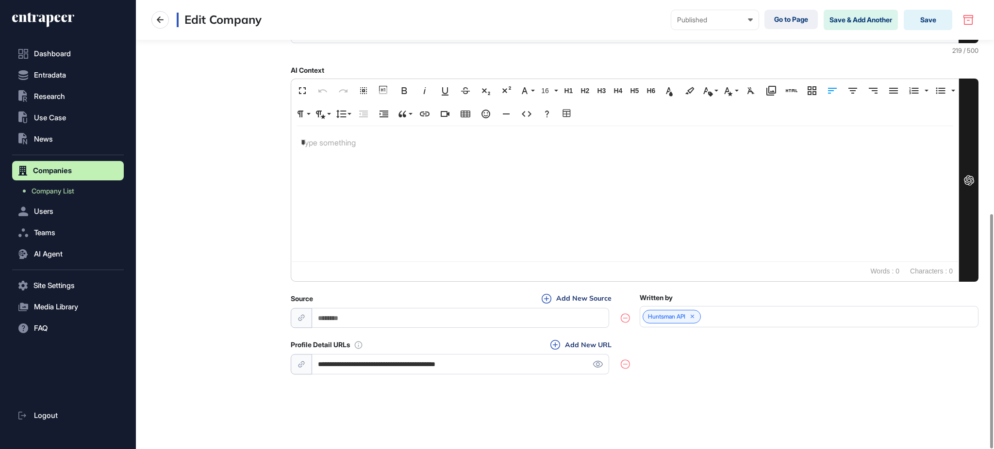
click at [588, 339] on div "**********" at bounding box center [635, 335] width 688 height 83
click at [588, 346] on button "Add New URL" at bounding box center [580, 345] width 67 height 11
click at [386, 366] on input "url" at bounding box center [460, 364] width 297 height 20
paste input "**********"
type input "**********"
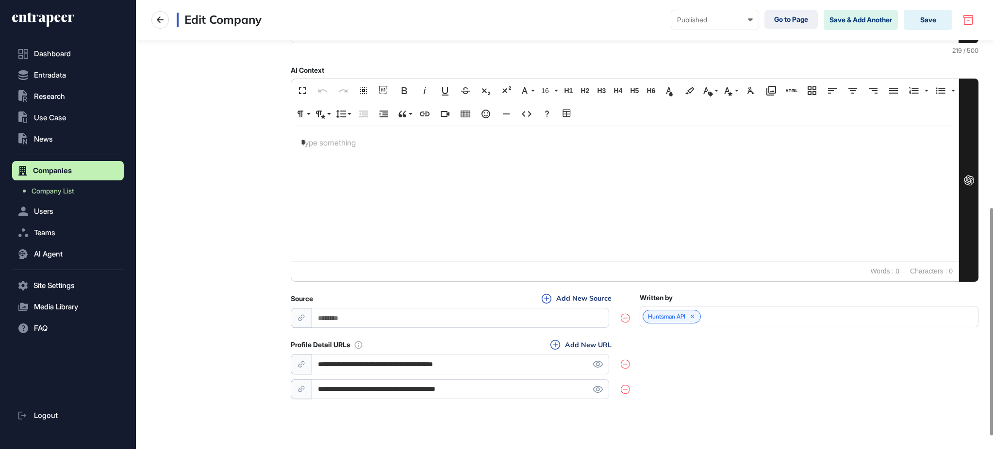
click at [793, 364] on div "**********" at bounding box center [635, 371] width 688 height 62
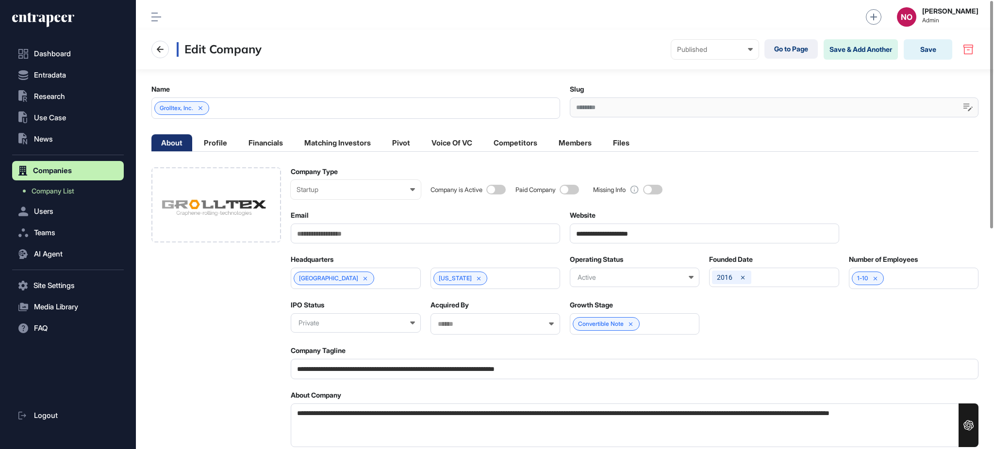
scroll to position [0, 0]
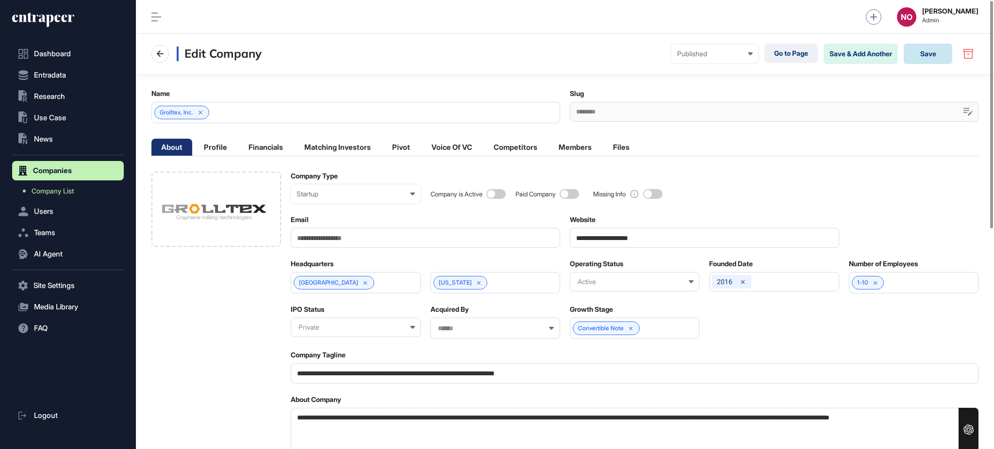
click at [940, 60] on button "Save" at bounding box center [928, 54] width 49 height 20
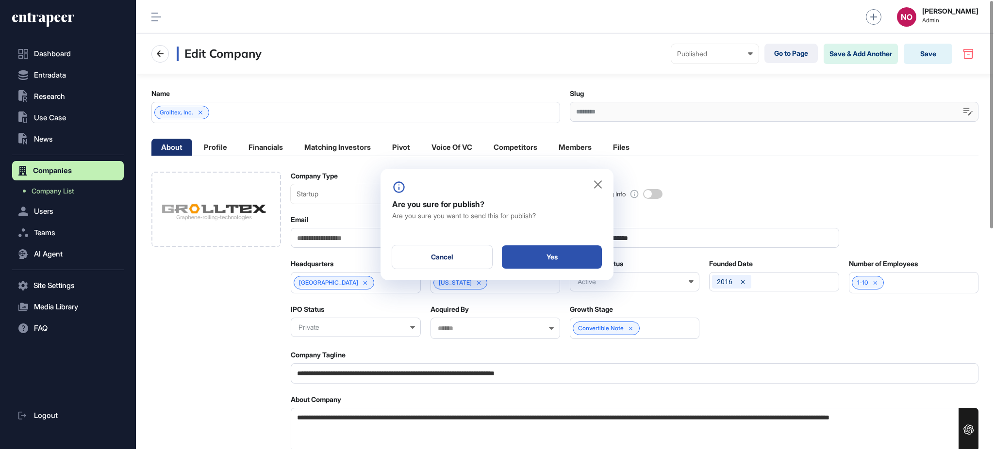
click at [583, 260] on div "Yes" at bounding box center [552, 257] width 100 height 23
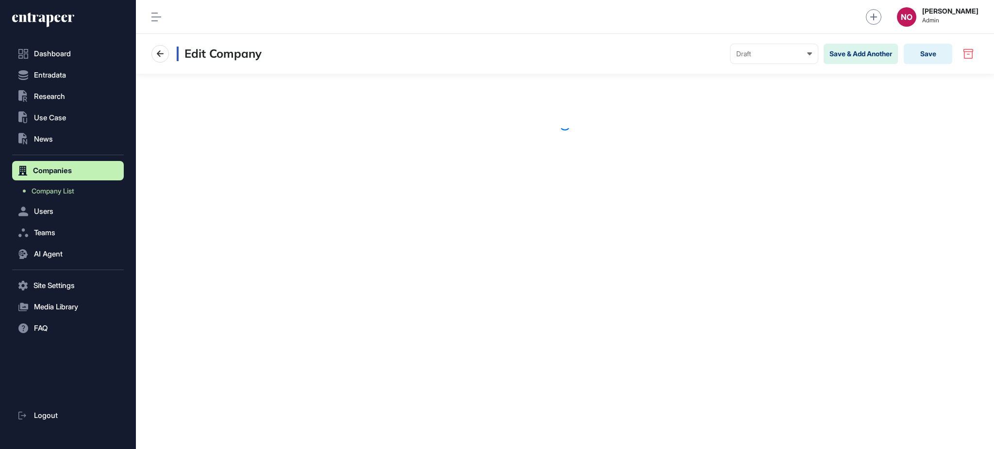
scroll to position [0, 0]
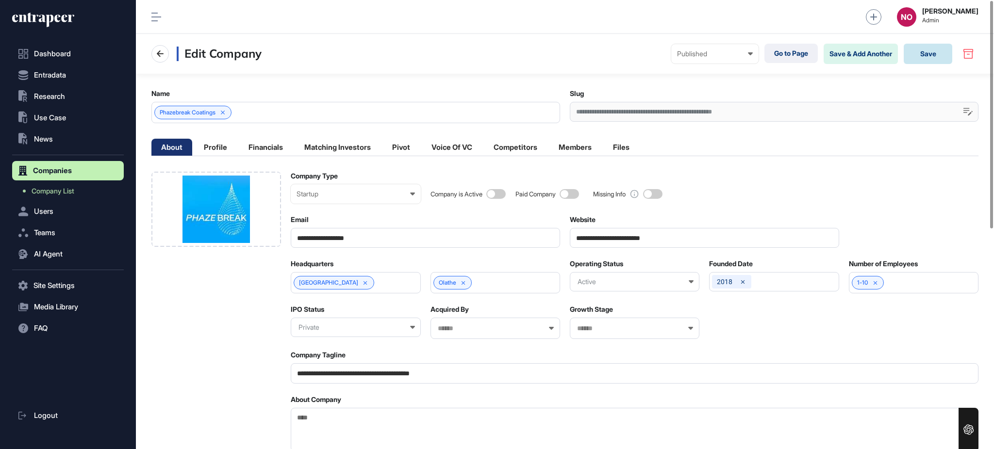
click at [942, 52] on button "Save" at bounding box center [928, 54] width 49 height 20
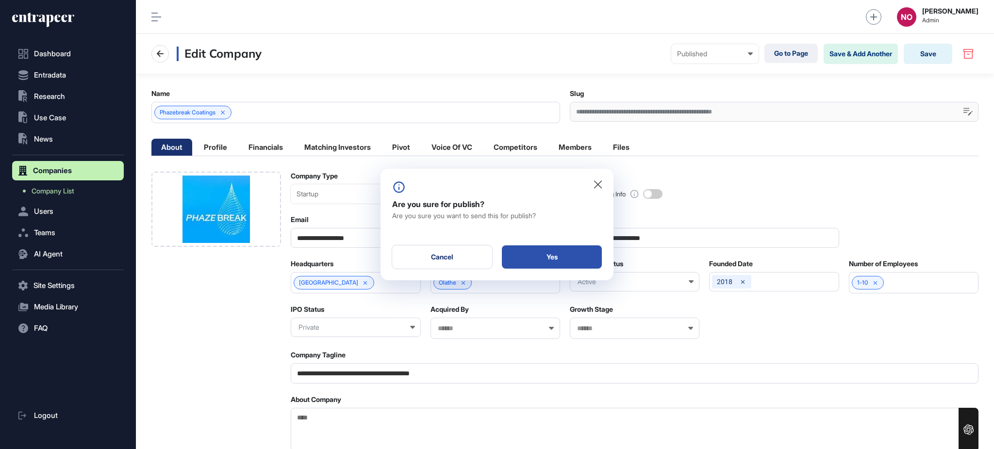
click at [543, 253] on div "Yes" at bounding box center [552, 257] width 100 height 23
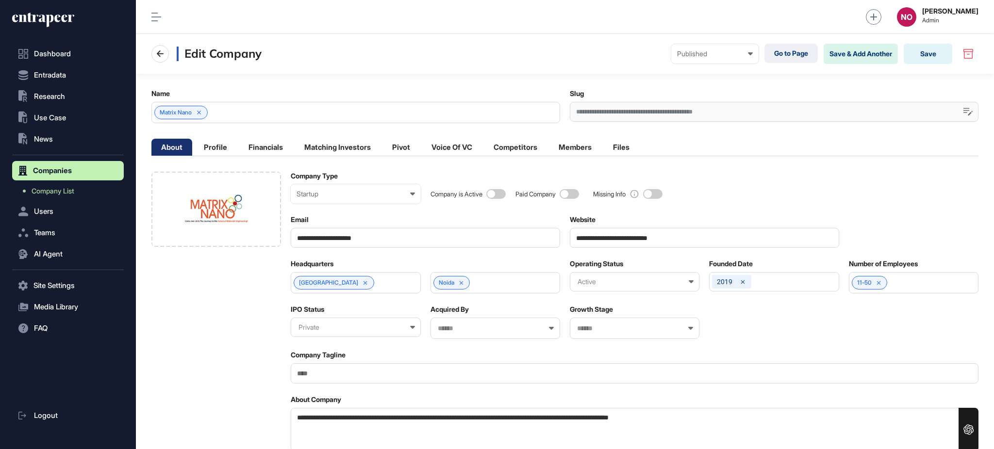
scroll to position [0, 0]
click at [793, 50] on link "Go to Page" at bounding box center [790, 53] width 53 height 19
click at [393, 413] on textarea "**********" at bounding box center [635, 430] width 688 height 44
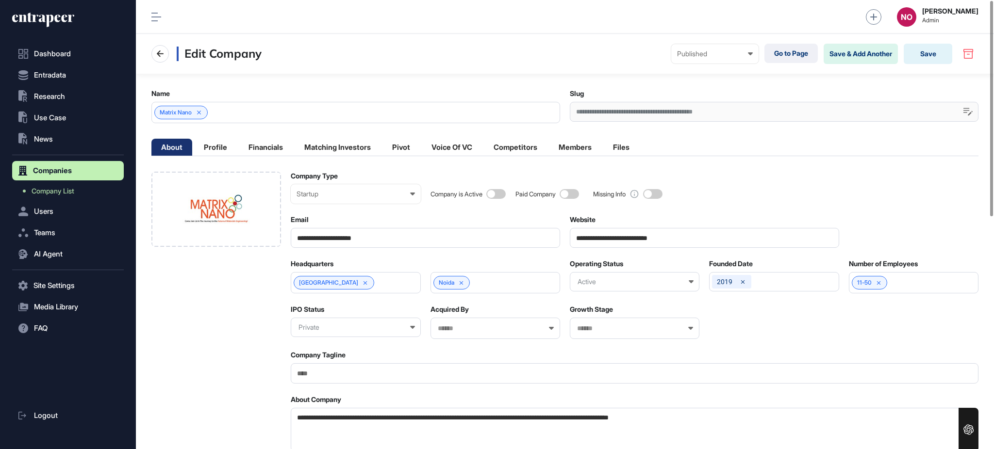
paste textarea "**********"
type textarea "**********"
click at [937, 58] on button "Save" at bounding box center [928, 54] width 49 height 20
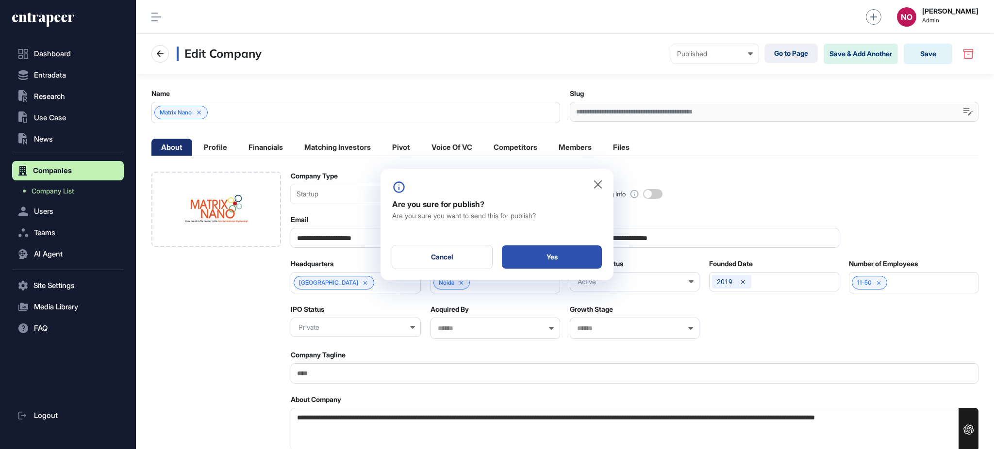
click at [560, 256] on div "Yes" at bounding box center [552, 257] width 100 height 23
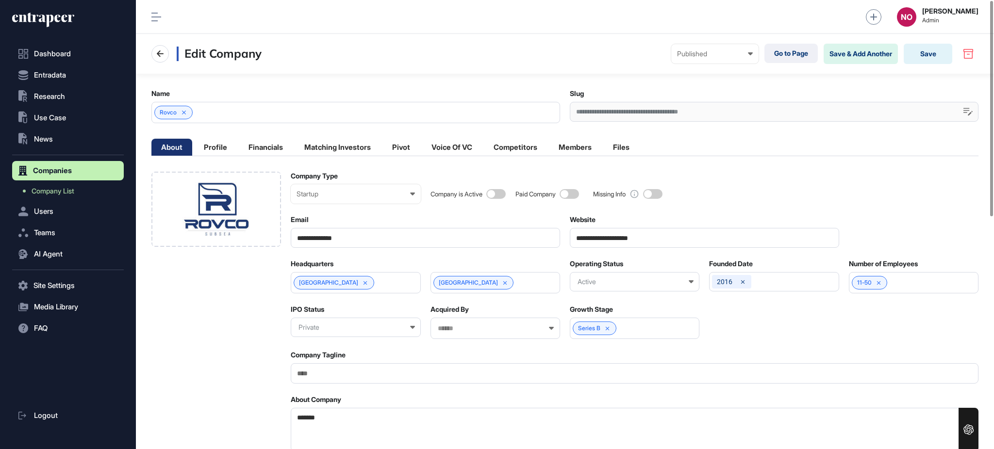
click at [496, 198] on span at bounding box center [495, 194] width 19 height 10
drag, startPoint x: 611, startPoint y: 233, endPoint x: 514, endPoint y: 239, distance: 97.7
click at [71, 191] on span "Company List" at bounding box center [53, 191] width 43 height 8
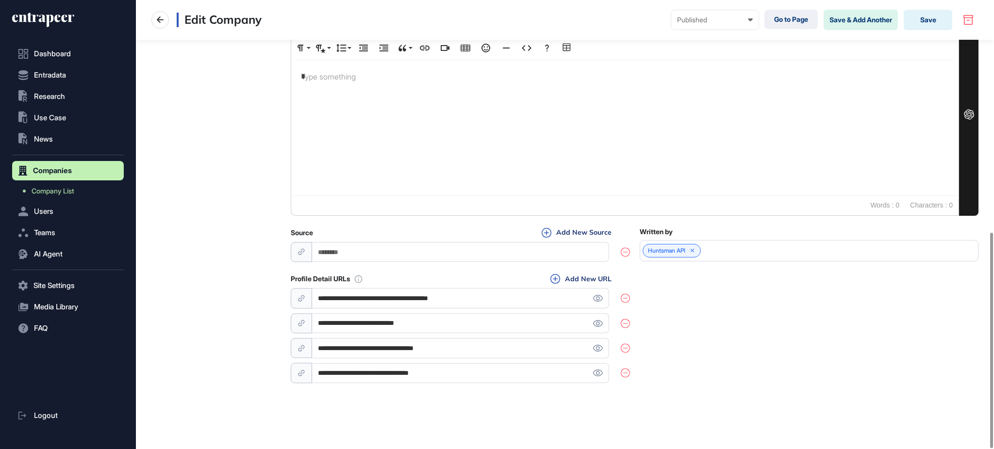
scroll to position [484, 0]
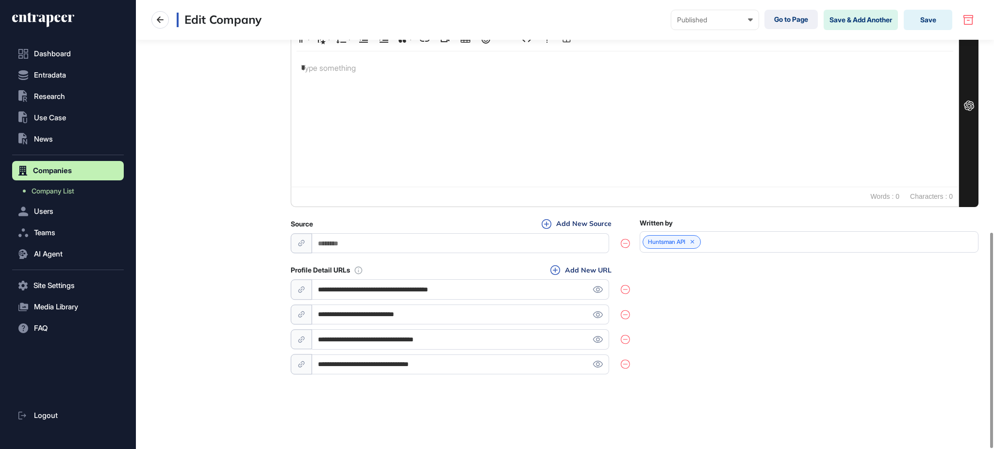
click at [595, 336] on input "**********" at bounding box center [460, 340] width 297 height 20
click at [595, 340] on icon at bounding box center [598, 339] width 10 height 7
click at [596, 292] on icon at bounding box center [598, 289] width 10 height 7
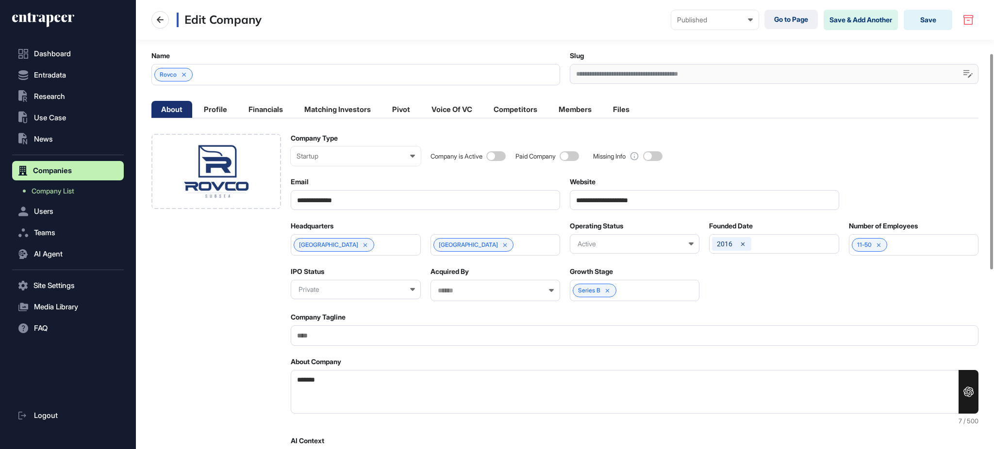
scroll to position [0, 0]
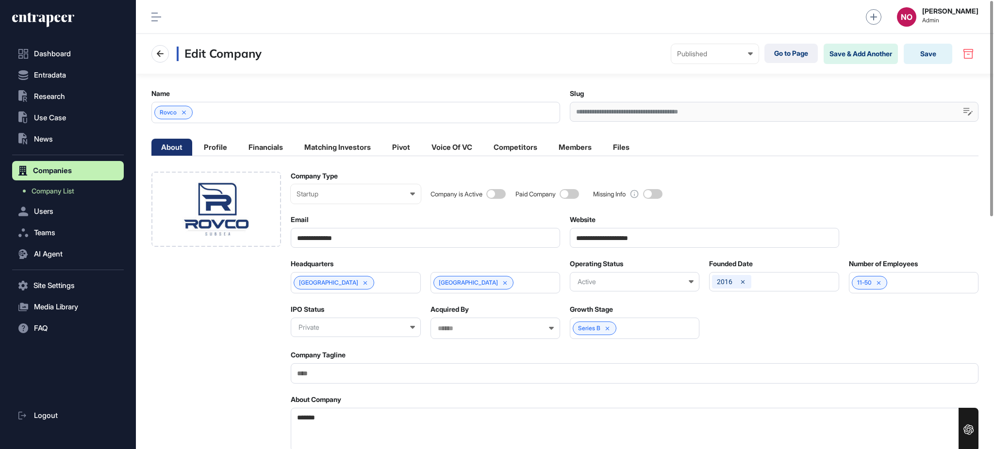
drag, startPoint x: 334, startPoint y: 422, endPoint x: 226, endPoint y: 424, distance: 107.8
paste textarea "**********"
type textarea "**********"
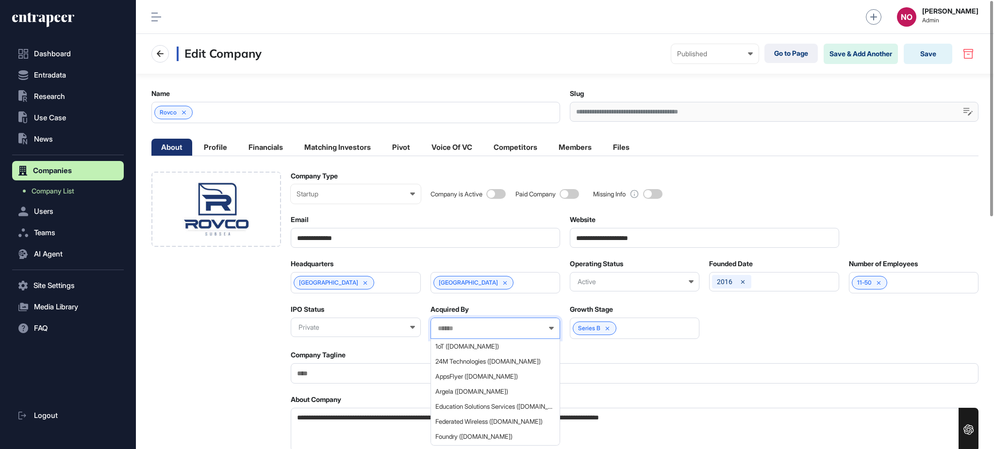
click at [461, 330] on input "text" at bounding box center [489, 329] width 104 height 8
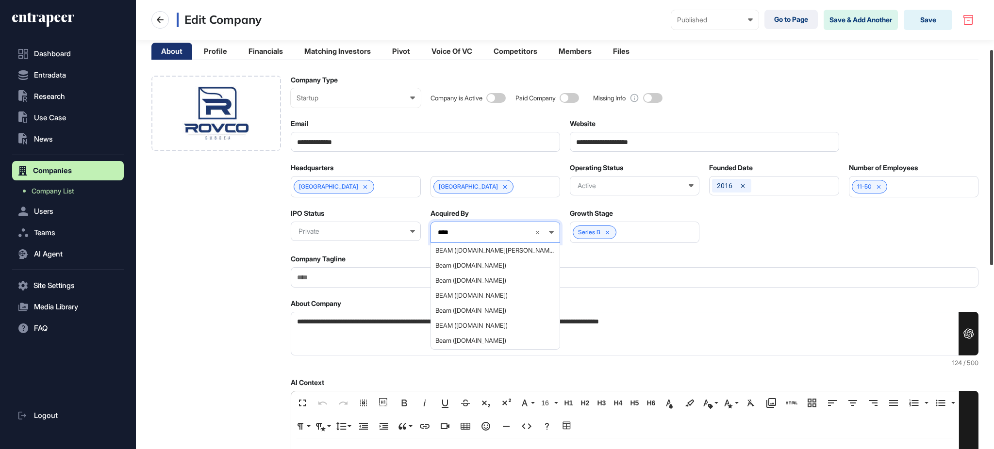
scroll to position [105, 0]
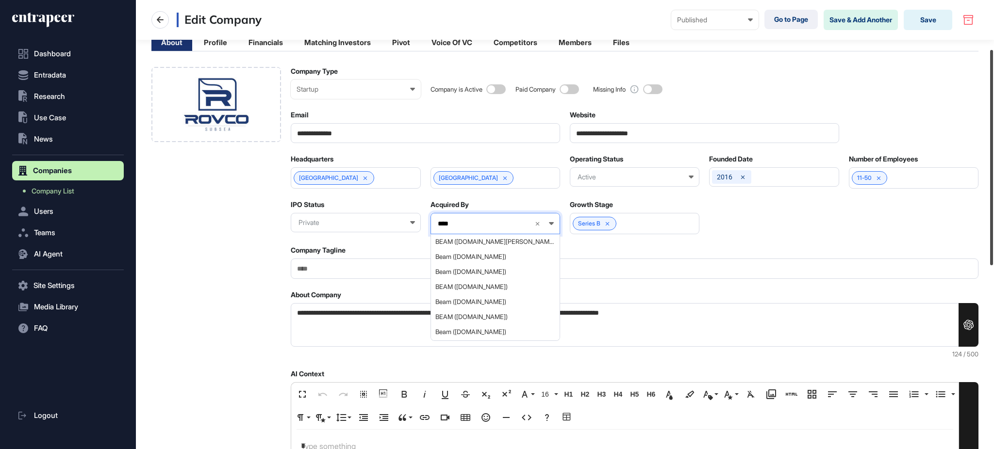
drag, startPoint x: 993, startPoint y: 198, endPoint x: 993, endPoint y: 249, distance: 50.5
click at [993, 249] on div at bounding box center [991, 157] width 3 height 215
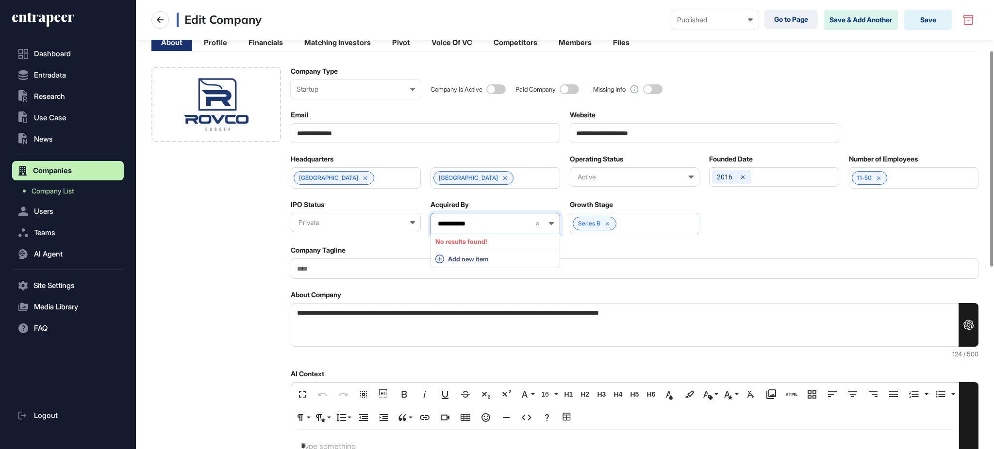
type input "**********"
click at [541, 224] on icon at bounding box center [537, 224] width 7 height 7
click at [934, 18] on button "Save" at bounding box center [928, 20] width 49 height 20
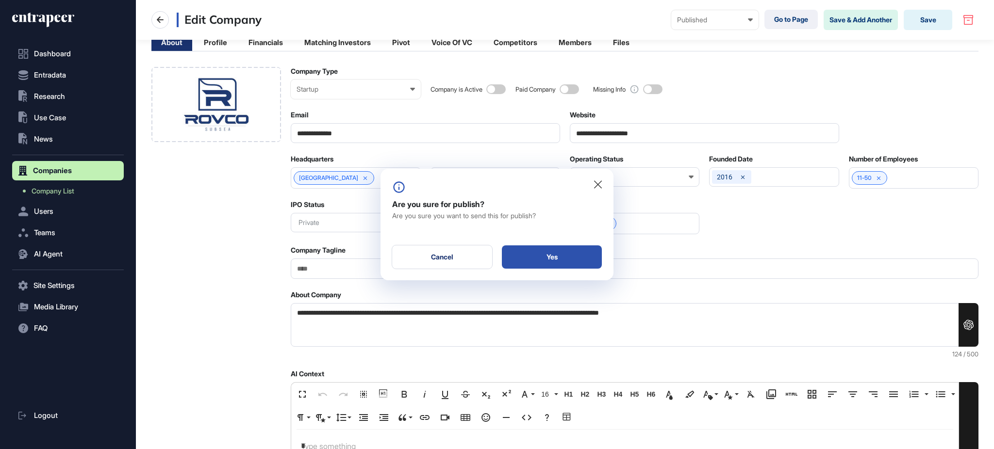
click at [530, 258] on div "Yes" at bounding box center [552, 257] width 100 height 23
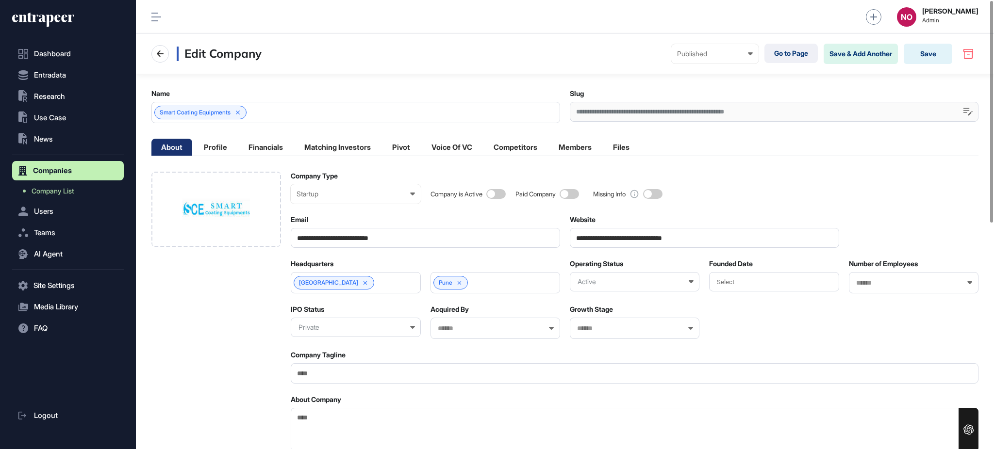
click at [669, 229] on input "**********" at bounding box center [704, 238] width 269 height 20
click at [280, 235] on div at bounding box center [216, 209] width 130 height 75
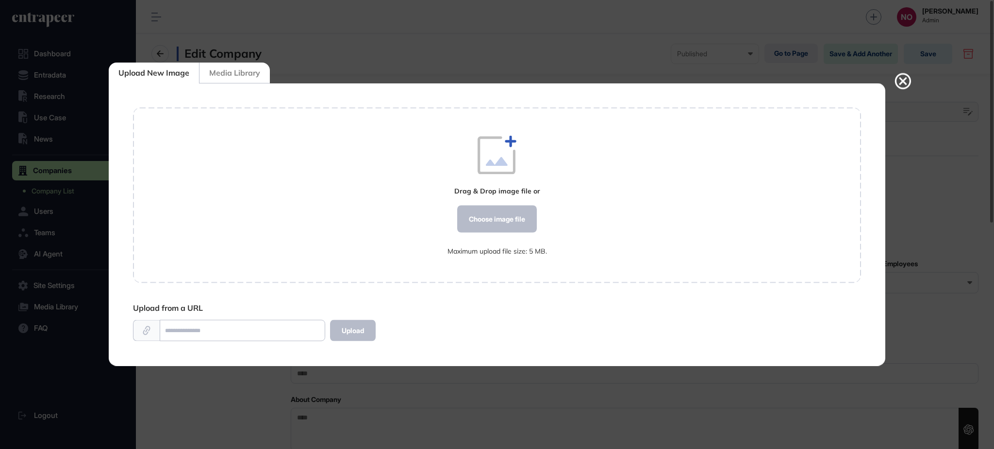
scroll to position [0, 0]
click at [477, 222] on div "Choose image file" at bounding box center [497, 219] width 80 height 27
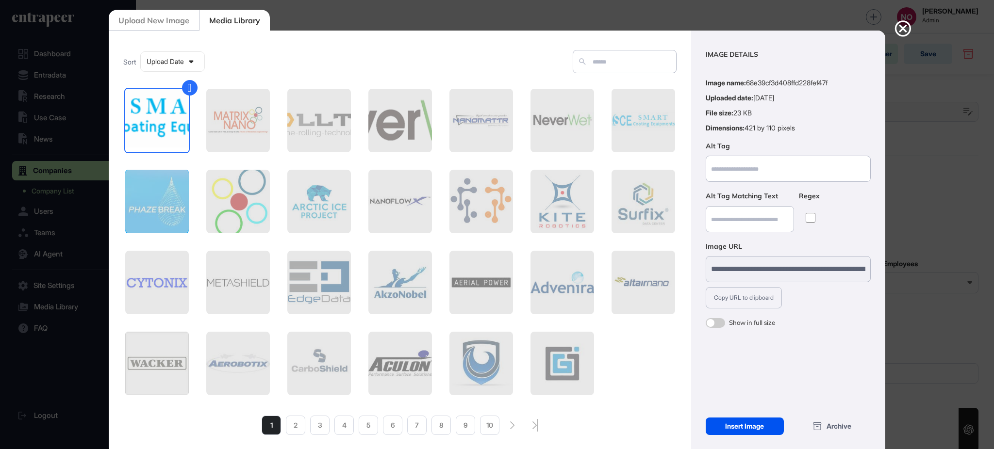
click at [750, 425] on div "Insert Image" at bounding box center [745, 426] width 78 height 17
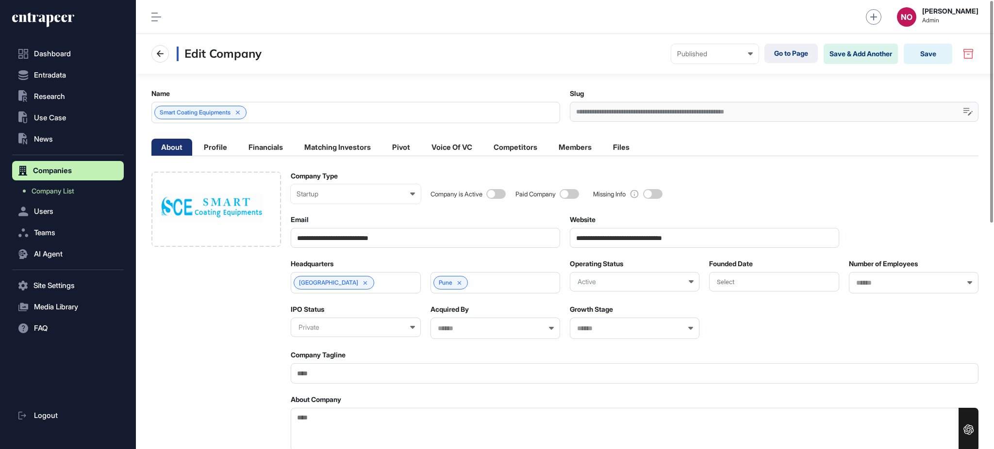
click at [493, 197] on span at bounding box center [495, 194] width 19 height 10
click at [603, 244] on input "**********" at bounding box center [704, 238] width 269 height 20
paste input "*"
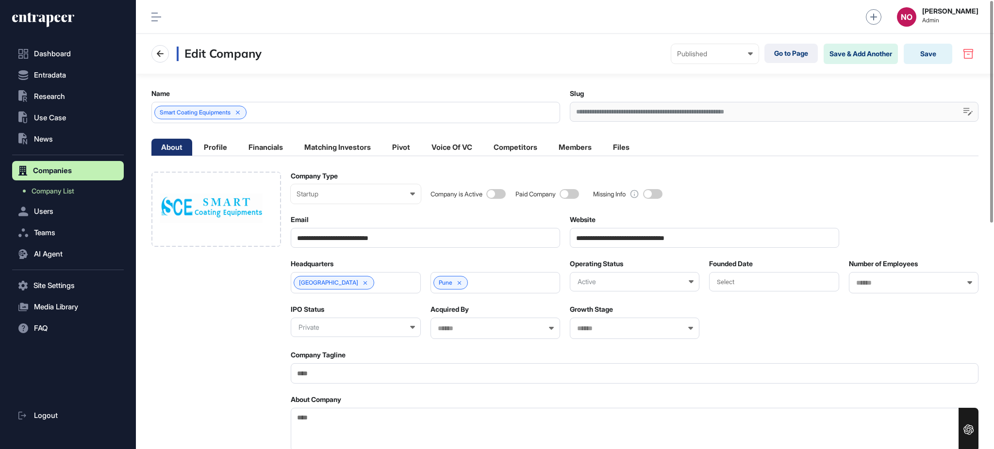
type input "**********"
click at [702, 182] on div "Company is Active Paid Company Missing Info" at bounding box center [704, 188] width 548 height 32
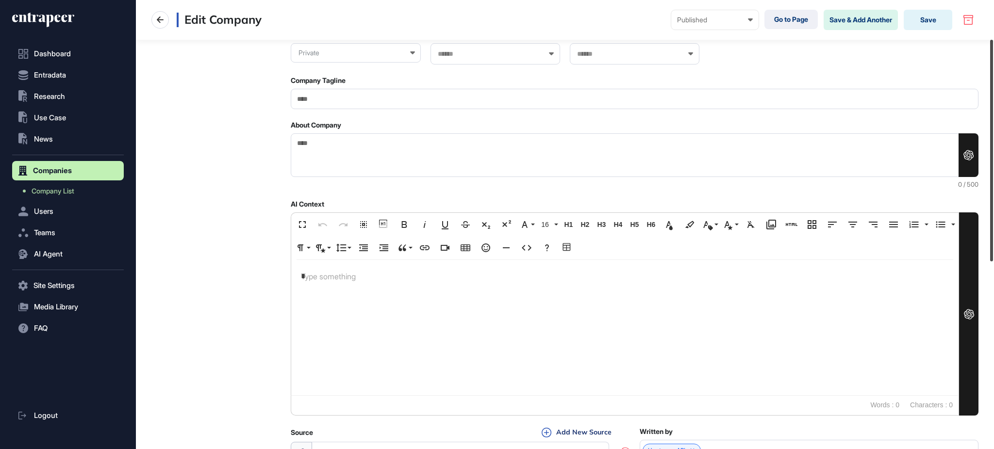
scroll to position [459, 0]
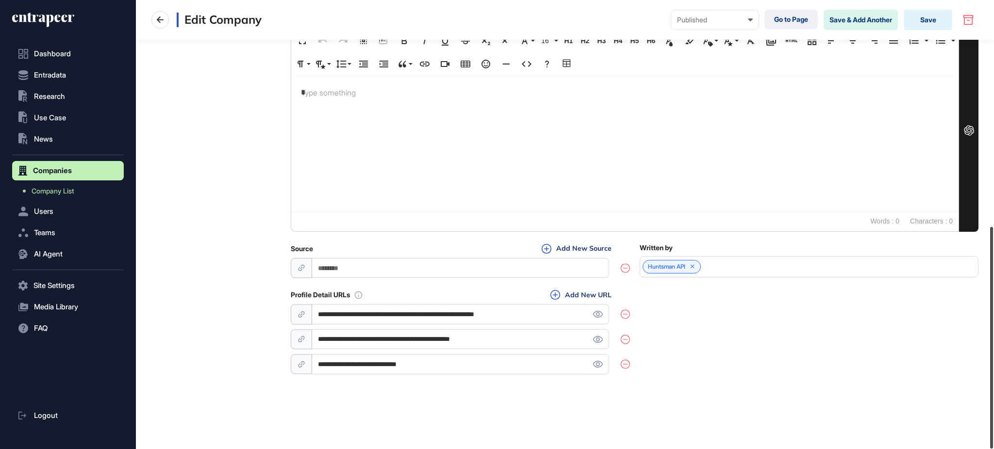
drag, startPoint x: 993, startPoint y: 106, endPoint x: 993, endPoint y: 355, distance: 248.5
click at [993, 355] on div at bounding box center [991, 338] width 3 height 222
click at [599, 340] on icon at bounding box center [598, 339] width 10 height 7
click at [434, 350] on div "**********" at bounding box center [460, 339] width 339 height 70
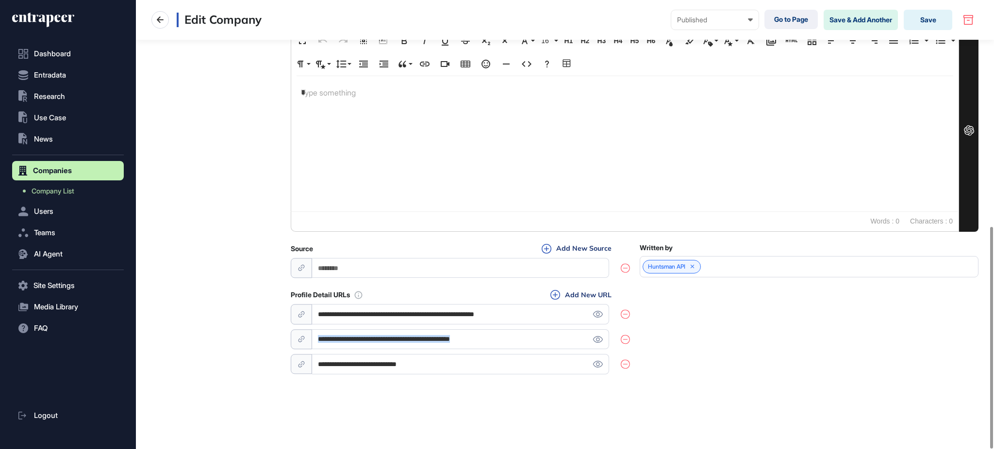
click at [434, 350] on div "**********" at bounding box center [460, 339] width 339 height 70
drag, startPoint x: 557, startPoint y: 341, endPoint x: 526, endPoint y: 338, distance: 30.7
click at [556, 341] on input "**********" at bounding box center [460, 340] width 297 height 20
click at [350, 337] on input "**********" at bounding box center [460, 340] width 297 height 20
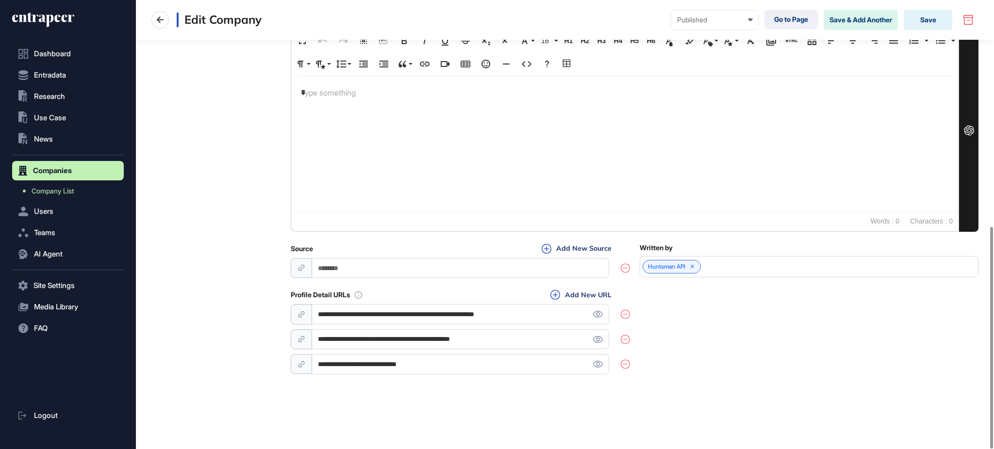
click at [350, 337] on input "**********" at bounding box center [460, 340] width 297 height 20
paste input "*****"
type input "**********"
click at [680, 352] on div "**********" at bounding box center [635, 333] width 688 height 86
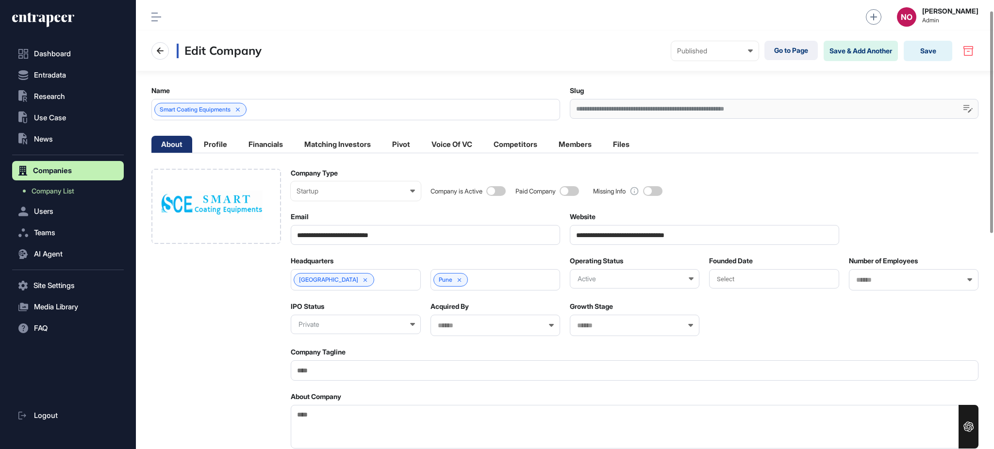
scroll to position [0, 0]
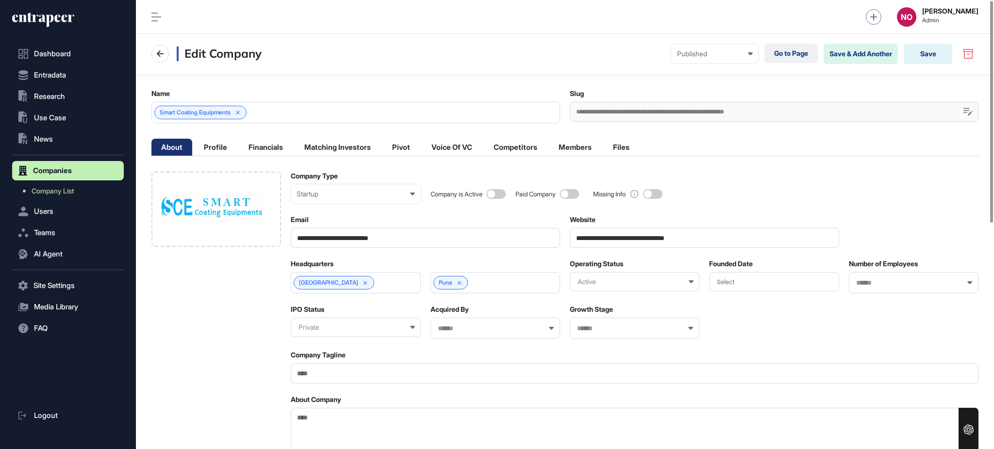
drag, startPoint x: 329, startPoint y: 372, endPoint x: 342, endPoint y: 353, distance: 23.4
click at [329, 372] on input "Company Tagline" at bounding box center [635, 373] width 688 height 20
paste input "**********"
type input "**********"
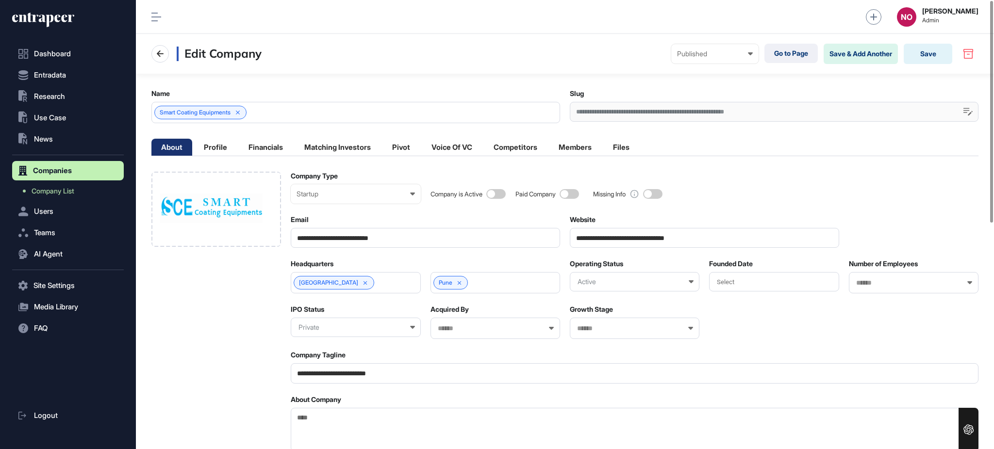
click at [366, 426] on textarea "About Company" at bounding box center [635, 430] width 688 height 44
paste textarea "**********"
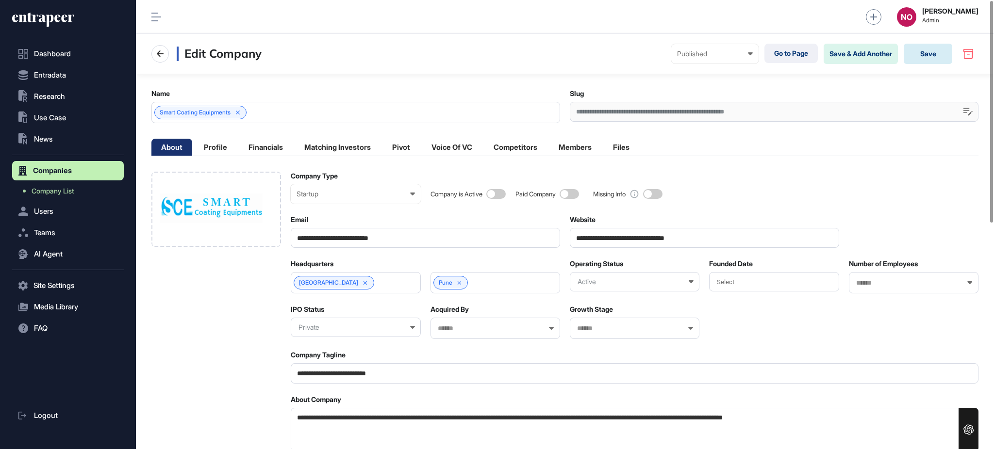
type textarea "**********"
click at [939, 58] on button "Save" at bounding box center [928, 54] width 49 height 20
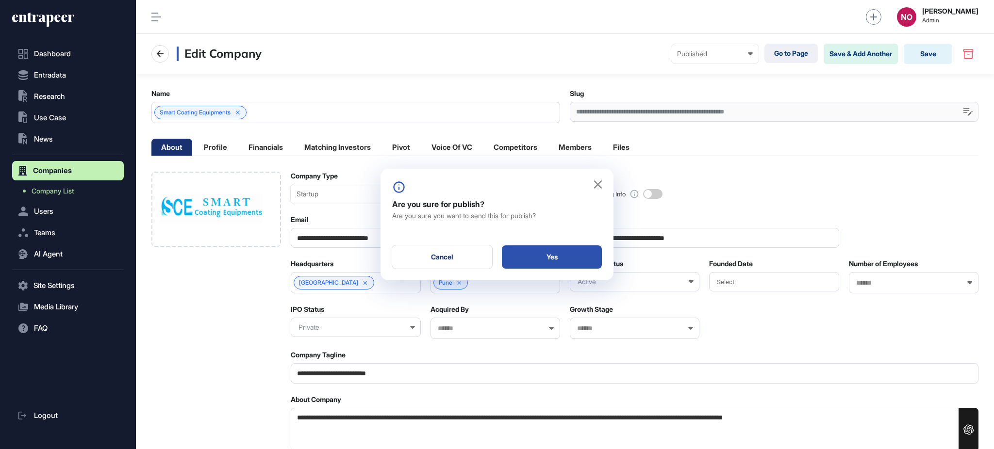
click at [580, 257] on div "Yes" at bounding box center [552, 257] width 100 height 23
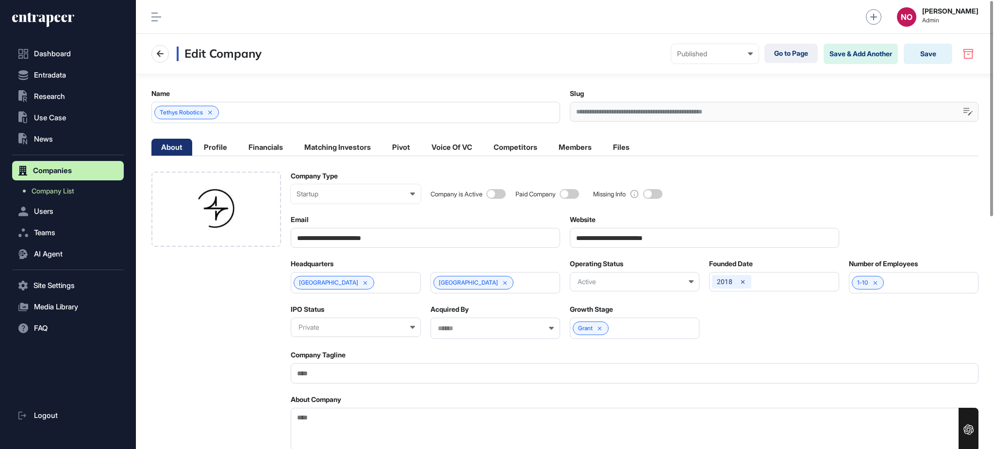
click at [612, 231] on input "**********" at bounding box center [704, 238] width 269 height 20
click at [612, 232] on input "**********" at bounding box center [704, 238] width 269 height 20
paste input "****"
type input "**********"
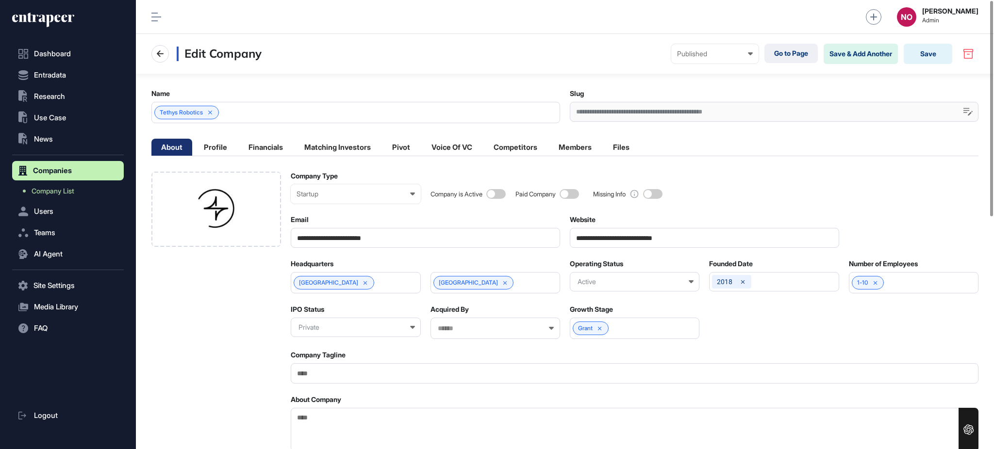
click at [495, 198] on span at bounding box center [495, 194] width 19 height 10
click at [381, 375] on input "Company Tagline" at bounding box center [635, 373] width 688 height 20
paste input "**********"
type input "**********"
click at [254, 224] on div at bounding box center [216, 209] width 130 height 75
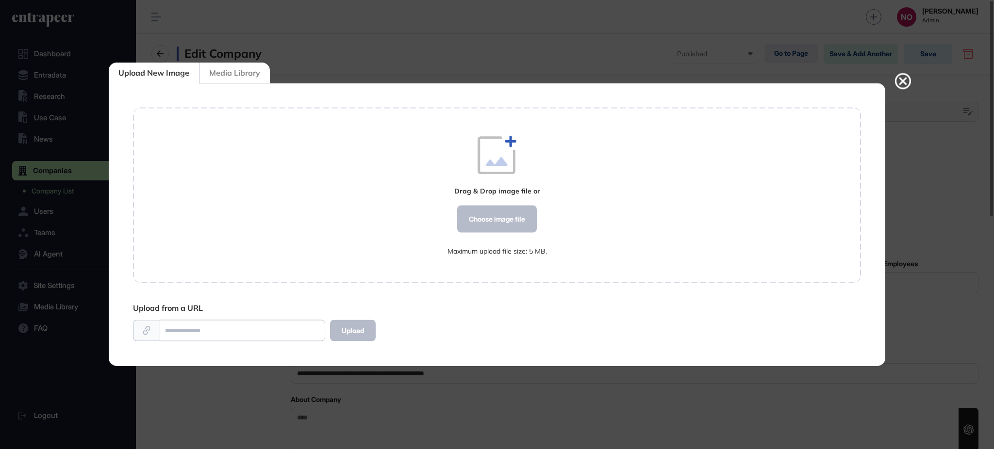
scroll to position [0, 0]
click at [484, 213] on div "Choose image file" at bounding box center [497, 219] width 80 height 27
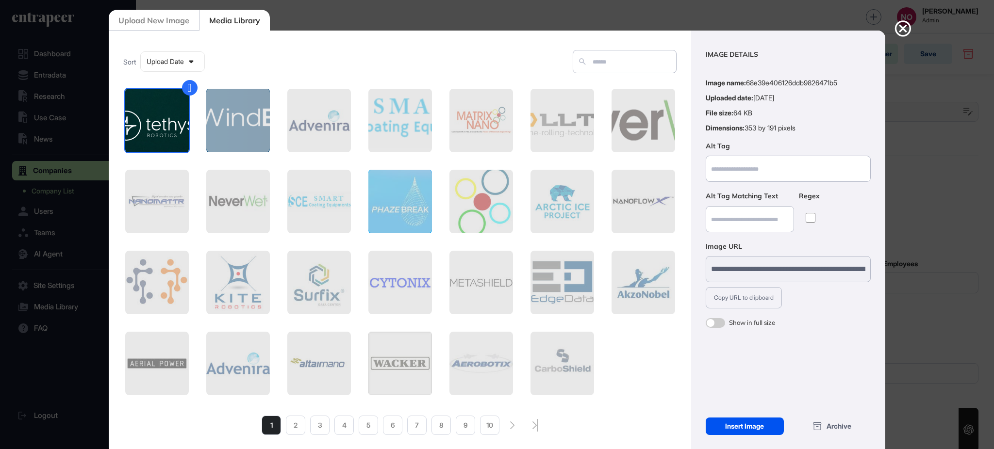
click at [730, 428] on div "Insert Image" at bounding box center [745, 426] width 78 height 17
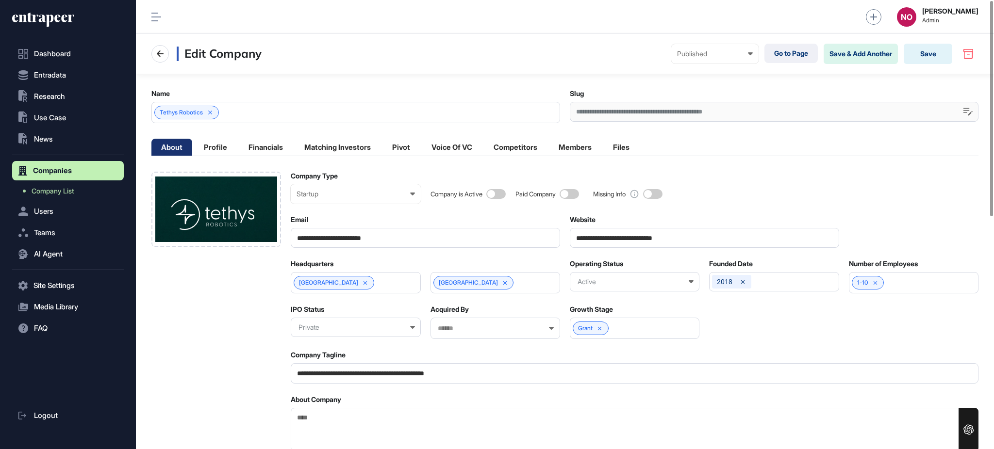
click at [327, 436] on textarea "About Company" at bounding box center [635, 430] width 688 height 44
paste textarea "**********"
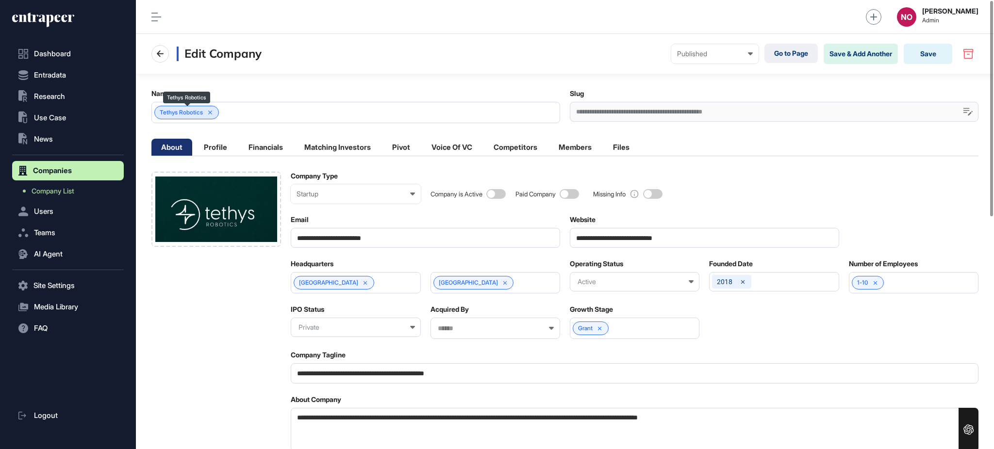
click at [182, 112] on span "Tethys Robotics" at bounding box center [181, 112] width 43 height 7
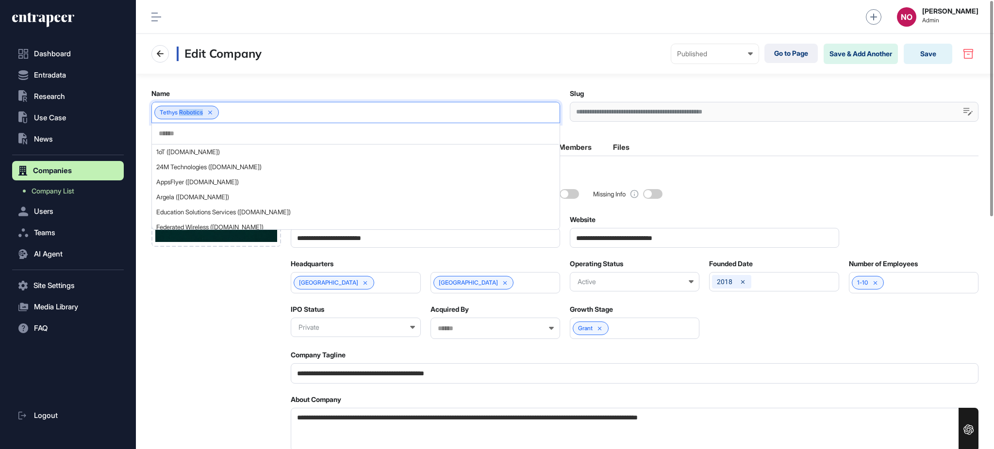
click at [182, 112] on span "Tethys Robotics" at bounding box center [181, 112] width 43 height 7
copy div "Tethys Robotics"
drag, startPoint x: 300, startPoint y: 426, endPoint x: 328, endPoint y: 413, distance: 30.8
click at [297, 424] on textarea "**********" at bounding box center [635, 430] width 688 height 44
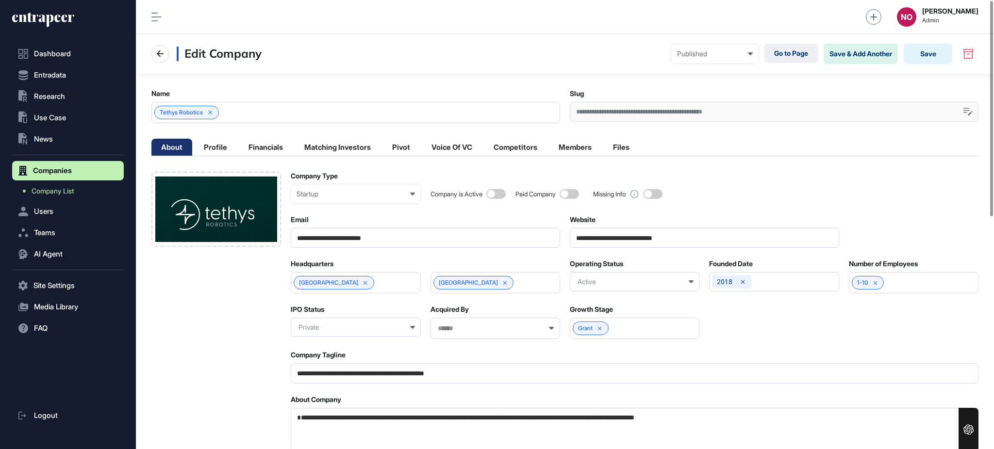
paste textarea "**********"
type textarea "**********"
click at [929, 55] on button "Save" at bounding box center [928, 54] width 49 height 20
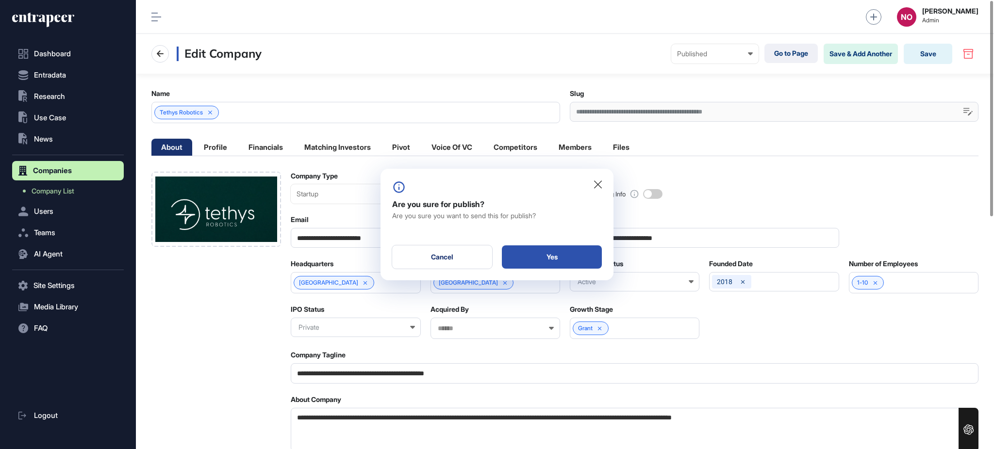
click at [558, 262] on div "Yes" at bounding box center [552, 257] width 100 height 23
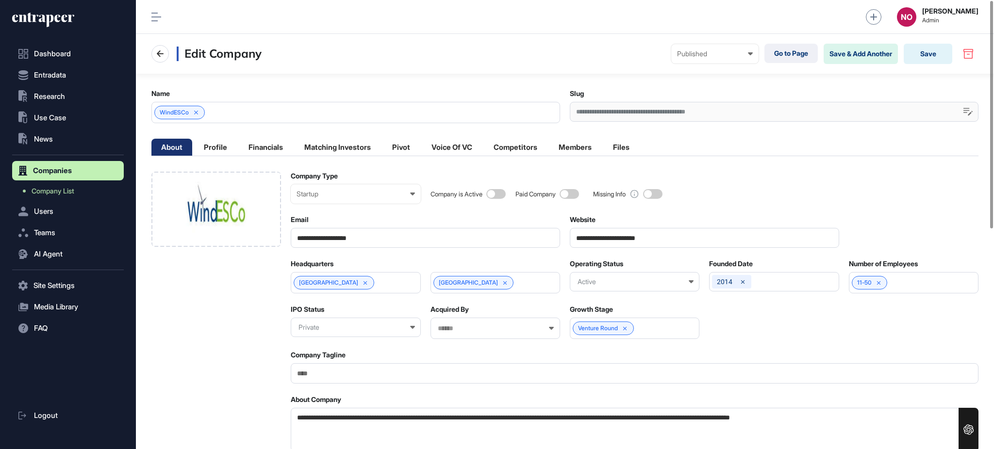
click at [497, 194] on span at bounding box center [495, 194] width 19 height 10
click at [626, 236] on input "**********" at bounding box center [704, 238] width 269 height 20
click at [352, 370] on input "Company Tagline" at bounding box center [635, 373] width 688 height 20
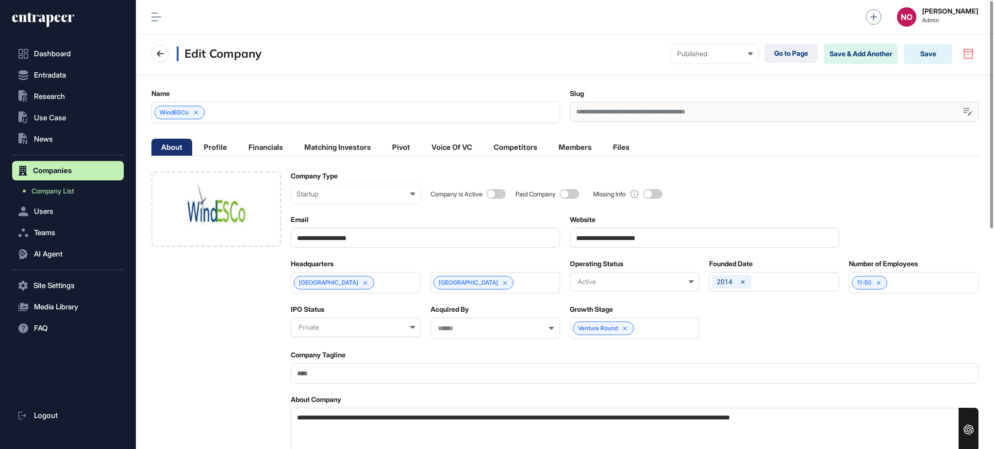
paste input "**********"
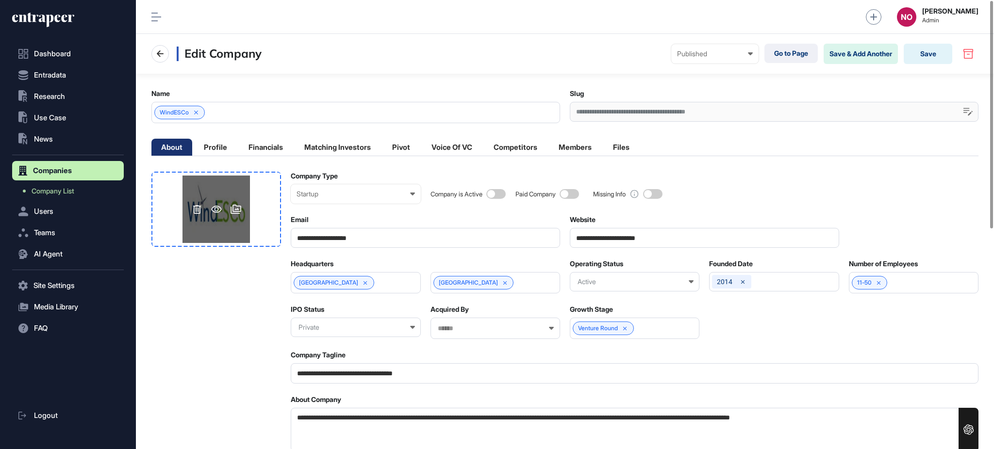
type input "**********"
click at [247, 231] on div at bounding box center [215, 209] width 67 height 67
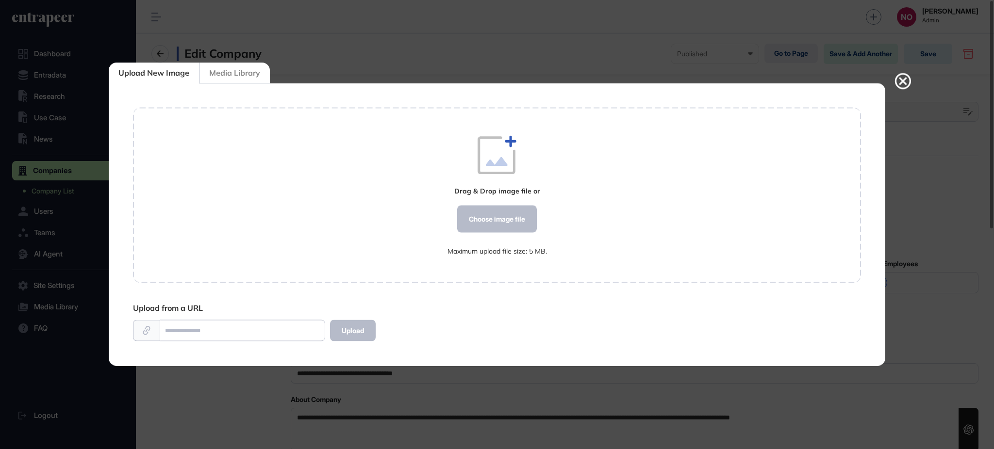
scroll to position [0, 0]
click at [504, 220] on div "Choose image file" at bounding box center [497, 219] width 80 height 27
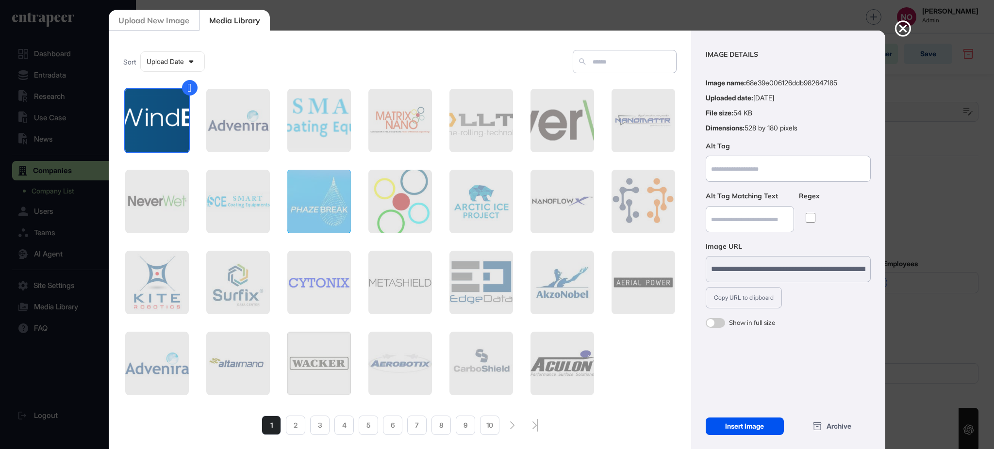
click at [731, 424] on div "Insert Image" at bounding box center [745, 426] width 78 height 17
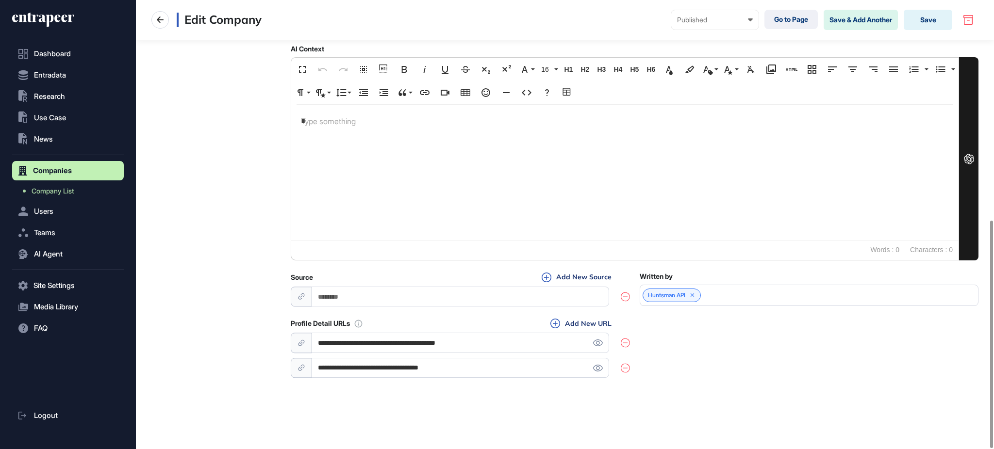
scroll to position [433, 0]
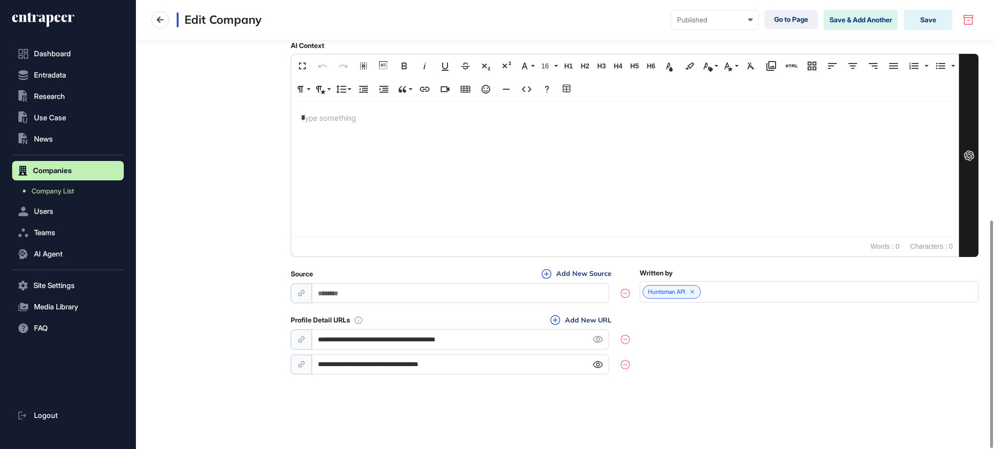
click at [595, 363] on icon at bounding box center [598, 365] width 10 height 7
click at [340, 367] on input "**********" at bounding box center [460, 365] width 297 height 20
paste input "*"
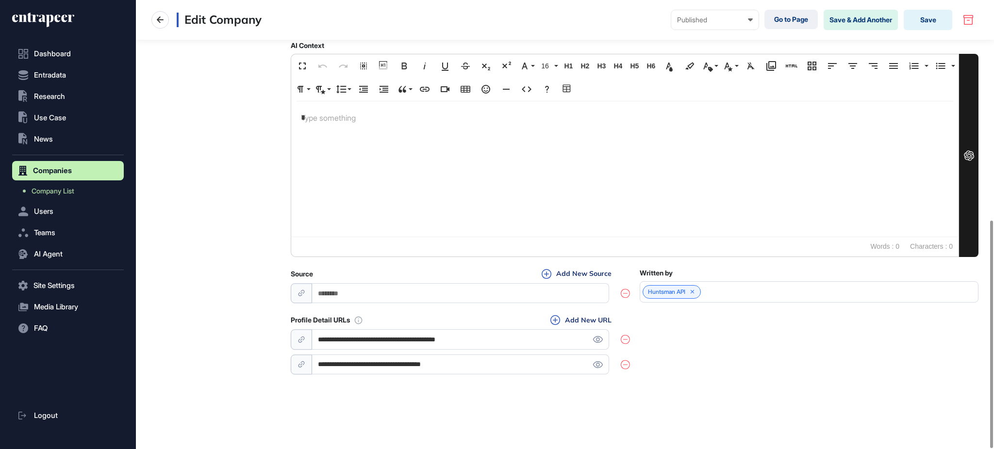
type input "**********"
click at [757, 391] on div "**********" at bounding box center [565, 25] width 858 height 849
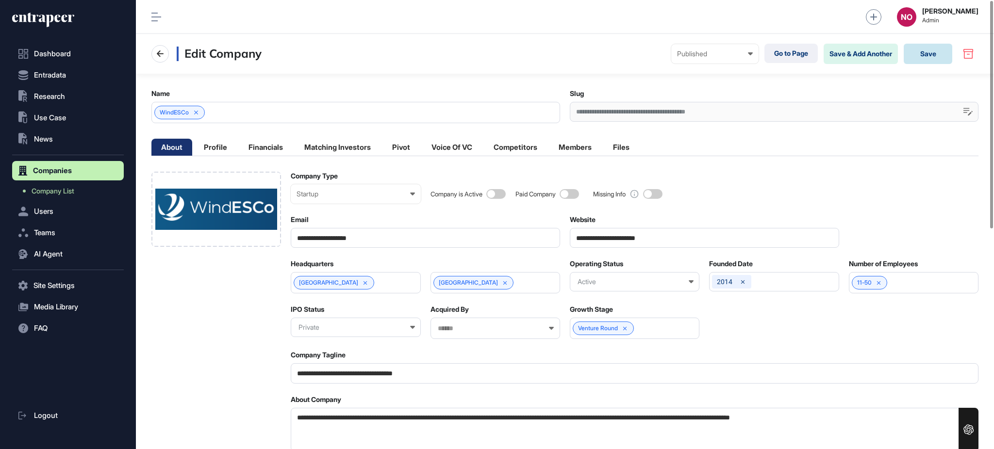
click at [945, 47] on button "Save" at bounding box center [928, 54] width 49 height 20
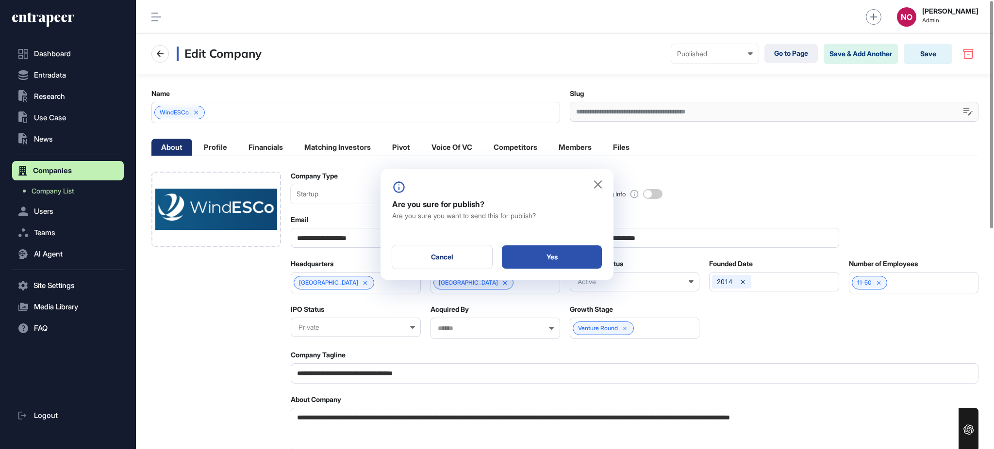
click at [575, 254] on div "Yes" at bounding box center [552, 257] width 100 height 23
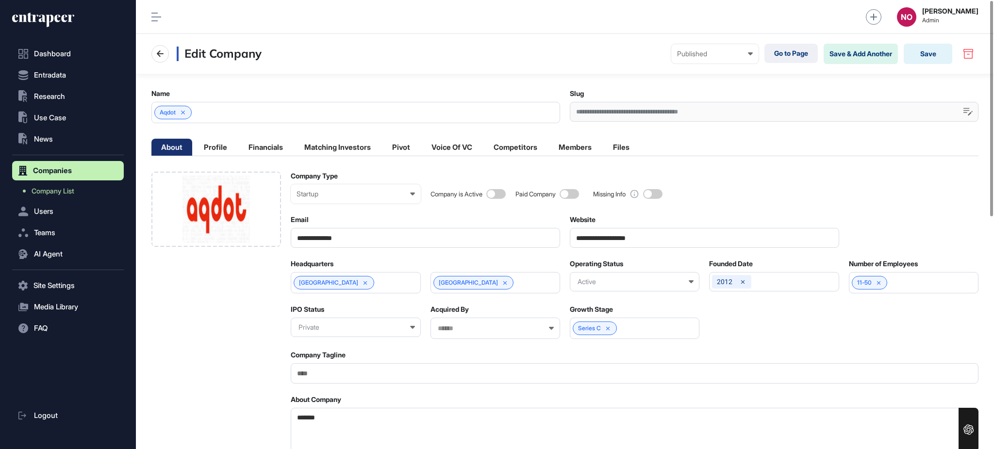
click at [637, 241] on input "**********" at bounding box center [704, 238] width 269 height 20
paste input "url"
type input "**********"
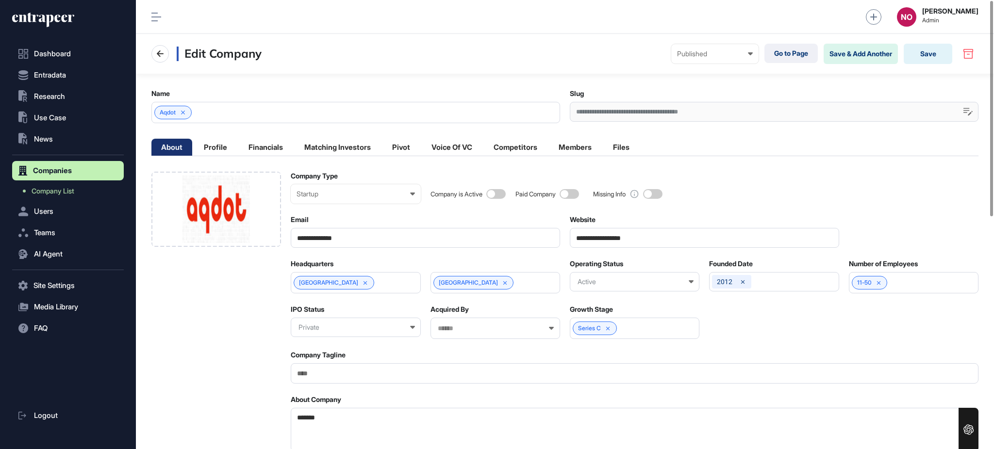
click at [498, 190] on span at bounding box center [495, 194] width 19 height 10
click at [263, 231] on div at bounding box center [216, 209] width 130 height 75
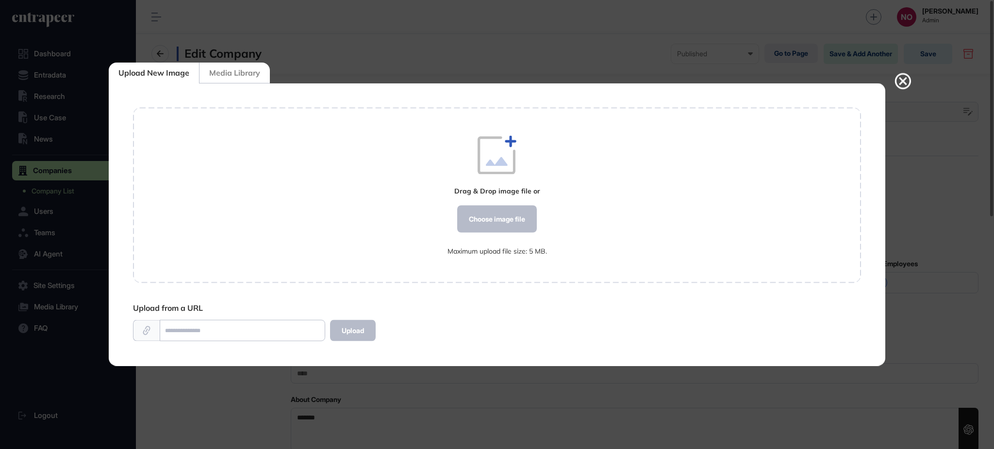
scroll to position [0, 0]
click at [490, 215] on div "Choose image file" at bounding box center [497, 219] width 80 height 27
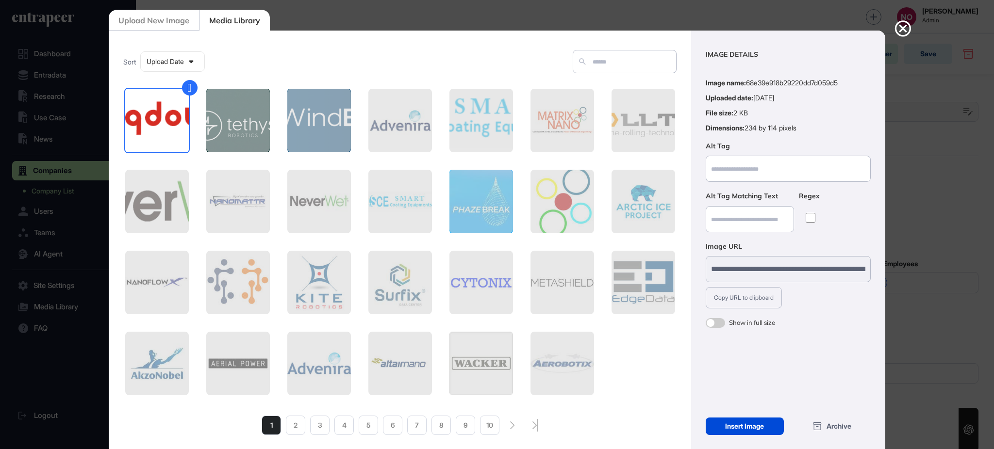
click at [732, 428] on div "Insert Image" at bounding box center [745, 426] width 78 height 17
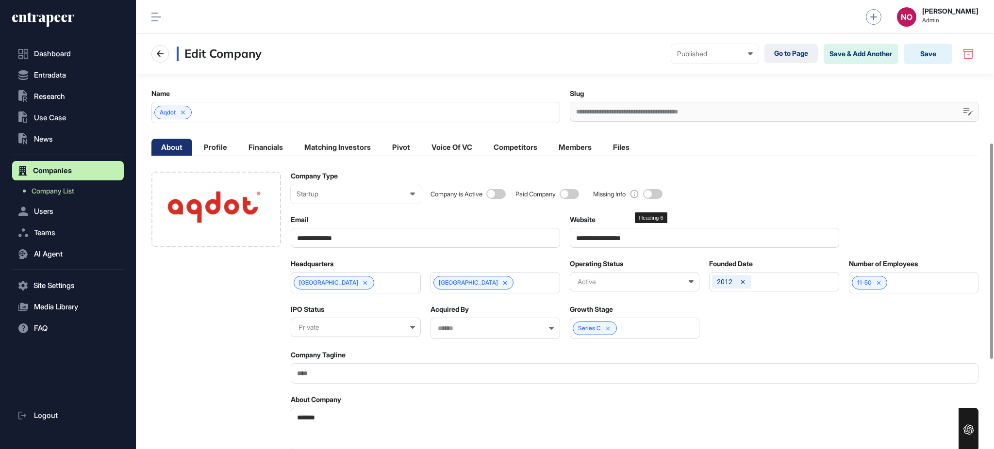
scroll to position [484, 0]
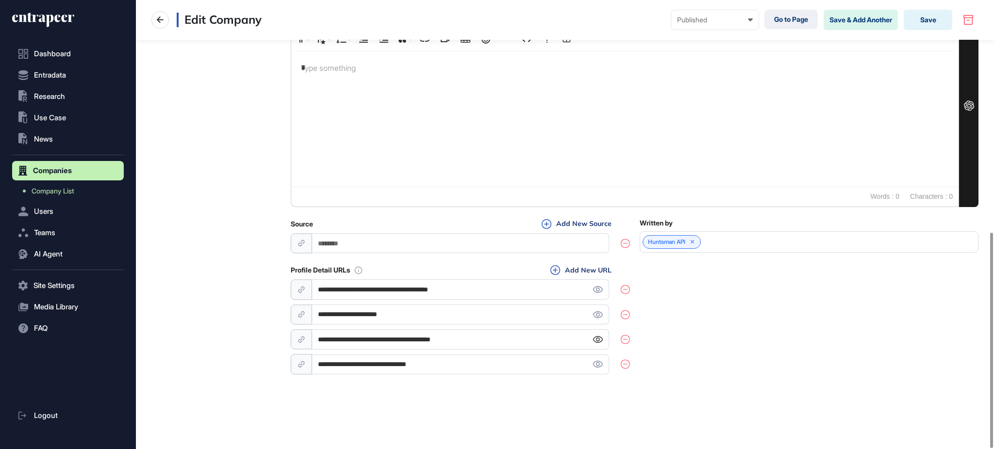
click at [597, 338] on icon at bounding box center [598, 339] width 10 height 7
click at [443, 331] on input "**********" at bounding box center [460, 340] width 297 height 20
paste input "*"
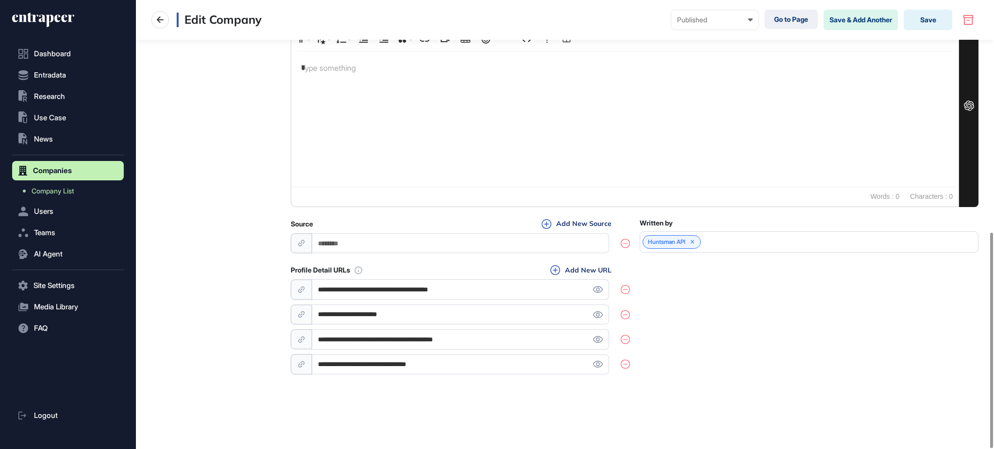
type input "**********"
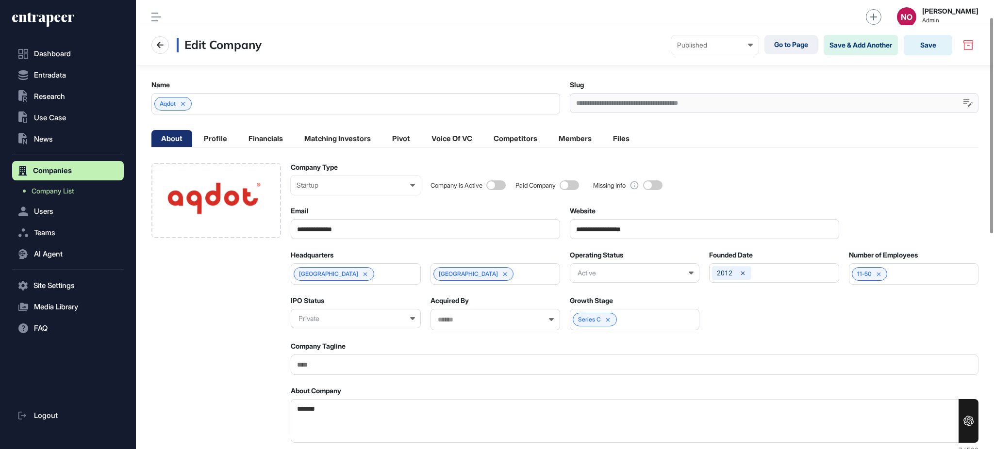
scroll to position [0, 0]
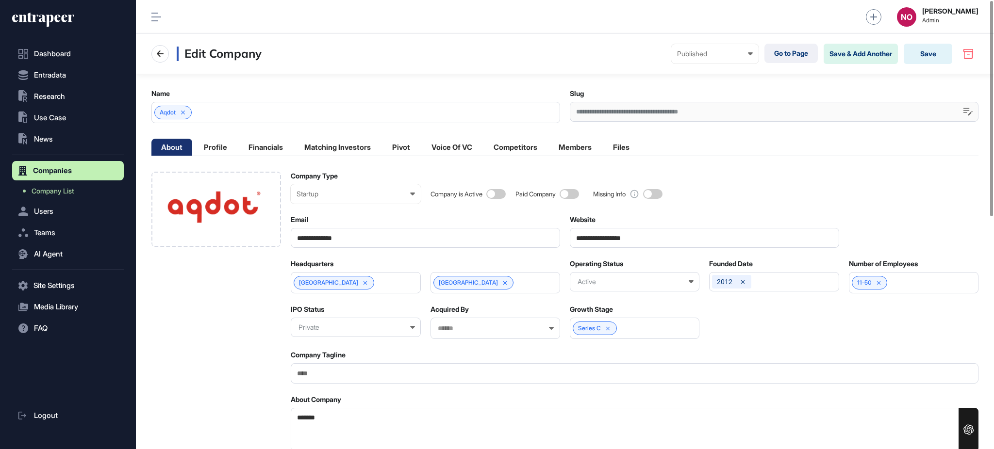
drag, startPoint x: 319, startPoint y: 378, endPoint x: 332, endPoint y: 356, distance: 25.5
click at [319, 379] on input "Company Tagline" at bounding box center [635, 373] width 688 height 20
paste input "**********"
type input "**********"
drag, startPoint x: 348, startPoint y: 430, endPoint x: 176, endPoint y: 412, distance: 172.7
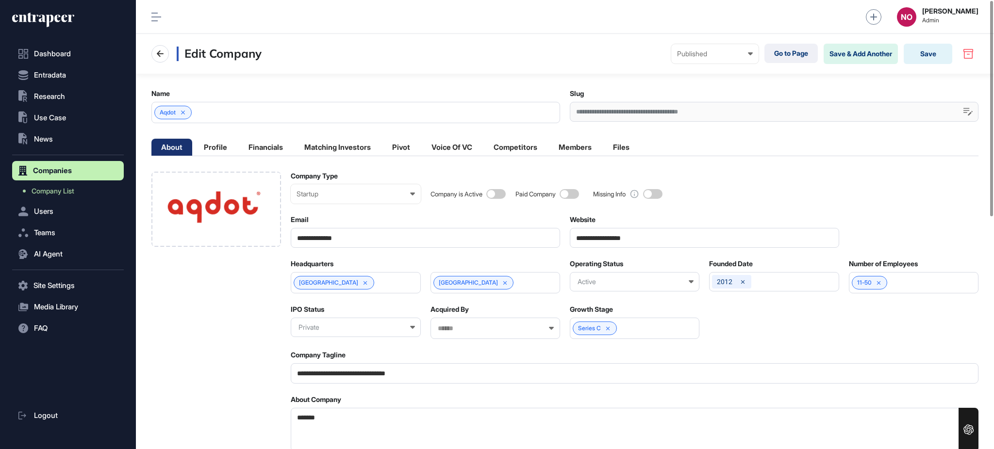
paste textarea "**********"
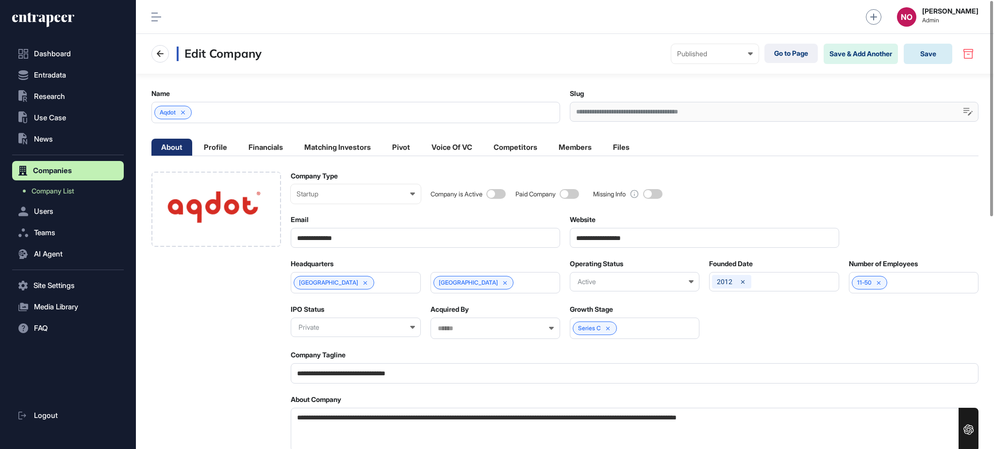
type textarea "**********"
click at [920, 52] on button "Save" at bounding box center [928, 54] width 49 height 20
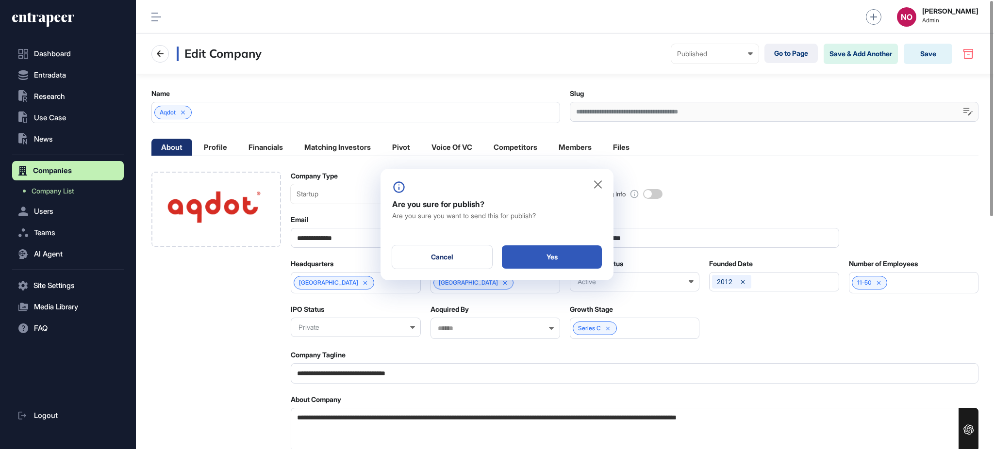
click at [589, 255] on div "Yes" at bounding box center [552, 257] width 100 height 23
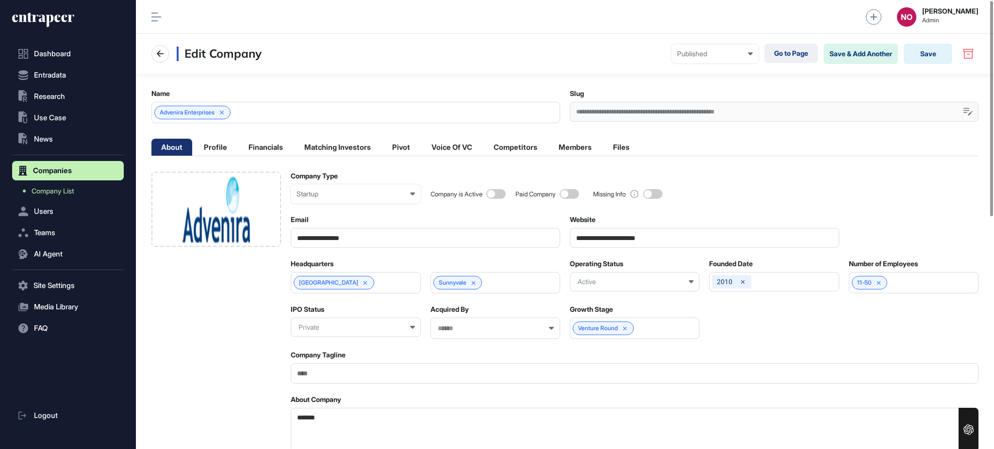
click at [494, 193] on span at bounding box center [495, 194] width 19 height 10
drag, startPoint x: 665, startPoint y: 234, endPoint x: 493, endPoint y: 247, distance: 172.3
click at [750, 323] on div "Headquarters [GEOGRAPHIC_DATA] [GEOGRAPHIC_DATA] Operating Status Active Founde…" at bounding box center [635, 300] width 688 height 80
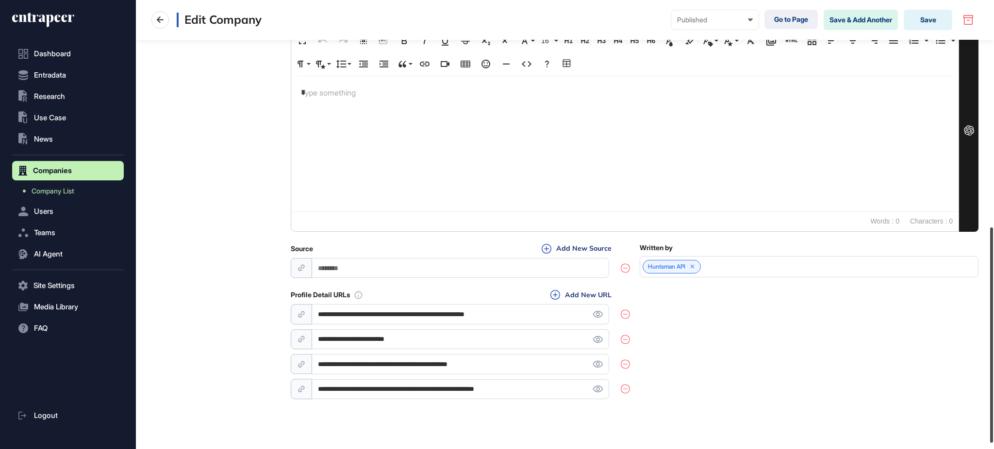
scroll to position [484, 0]
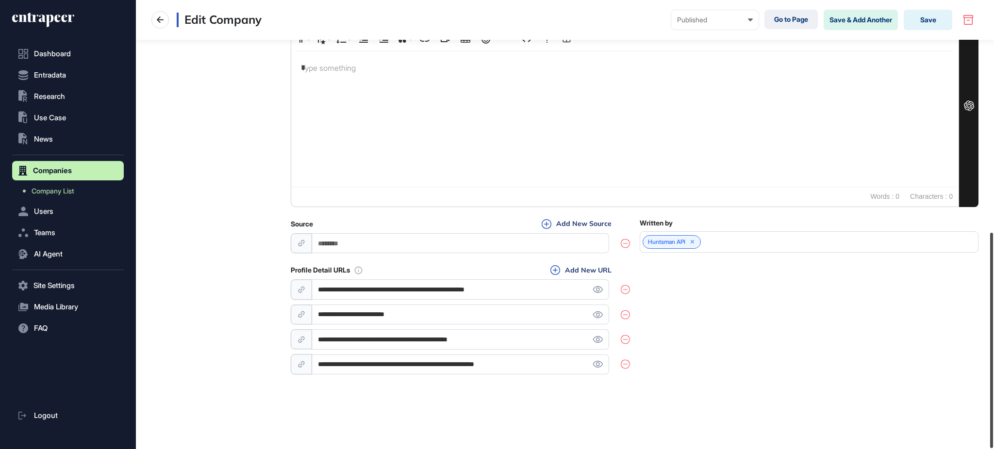
drag, startPoint x: 993, startPoint y: 178, endPoint x: 993, endPoint y: 412, distance: 233.9
click at [993, 412] on div at bounding box center [991, 340] width 3 height 215
click at [595, 338] on icon at bounding box center [598, 339] width 10 height 7
drag, startPoint x: 534, startPoint y: 337, endPoint x: 177, endPoint y: 321, distance: 358.0
click at [178, 323] on div "**********" at bounding box center [564, 32] width 827 height 688
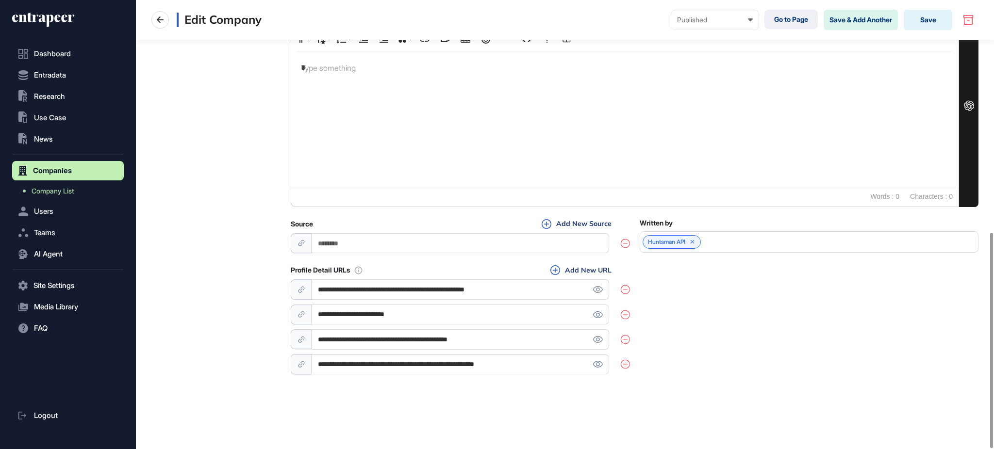
paste input "*"
type input "**********"
click at [760, 329] on div "**********" at bounding box center [635, 321] width 688 height 112
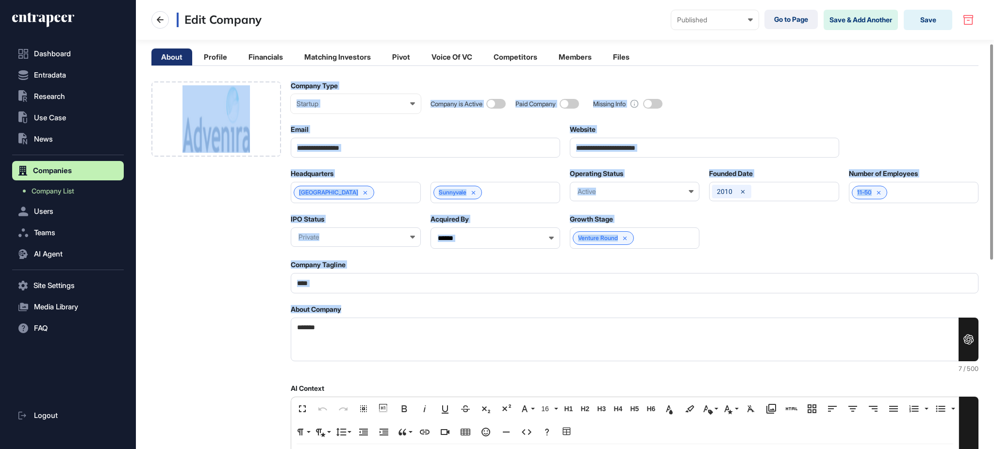
drag, startPoint x: 343, startPoint y: 311, endPoint x: 203, endPoint y: 323, distance: 140.8
click at [203, 323] on div "**********" at bounding box center [564, 426] width 827 height 688
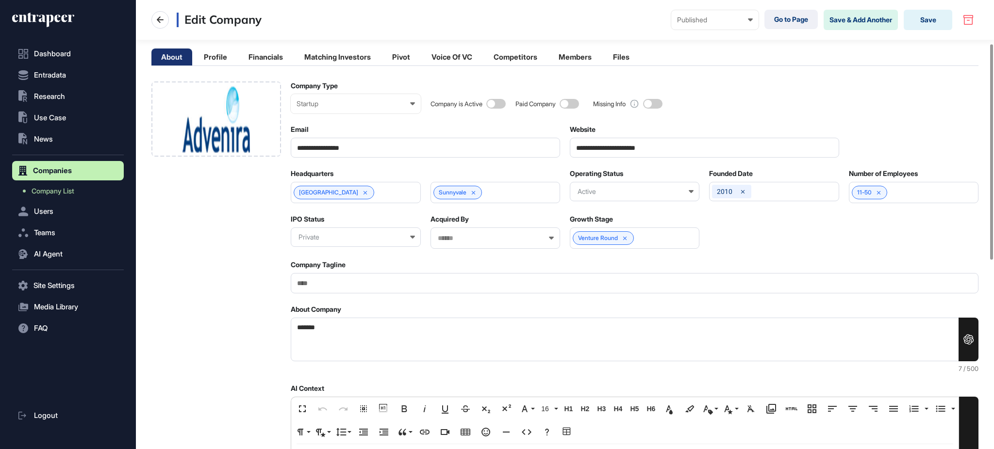
click at [342, 340] on textarea "*******" at bounding box center [635, 340] width 688 height 44
paste textarea "**********"
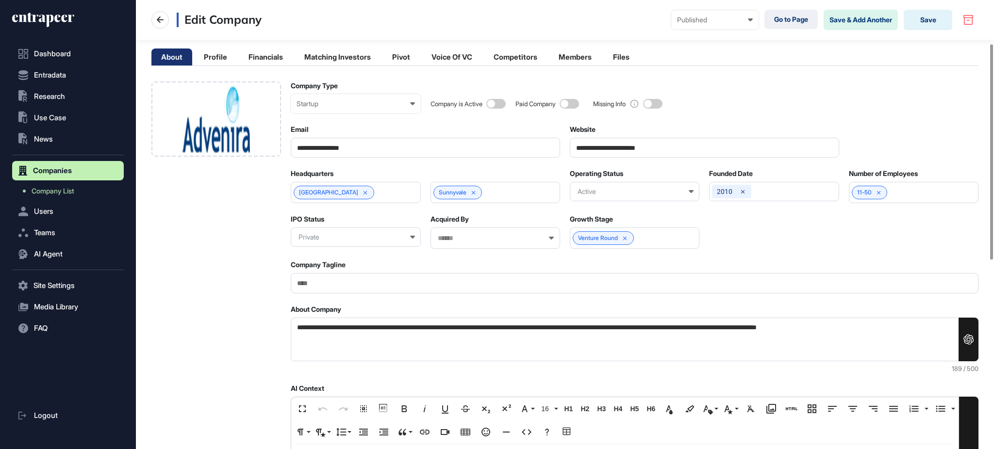
type textarea "**********"
click at [359, 284] on input "Company Tagline" at bounding box center [635, 283] width 688 height 20
paste input "**********"
type input "**********"
click at [939, 19] on button "Save" at bounding box center [928, 20] width 49 height 20
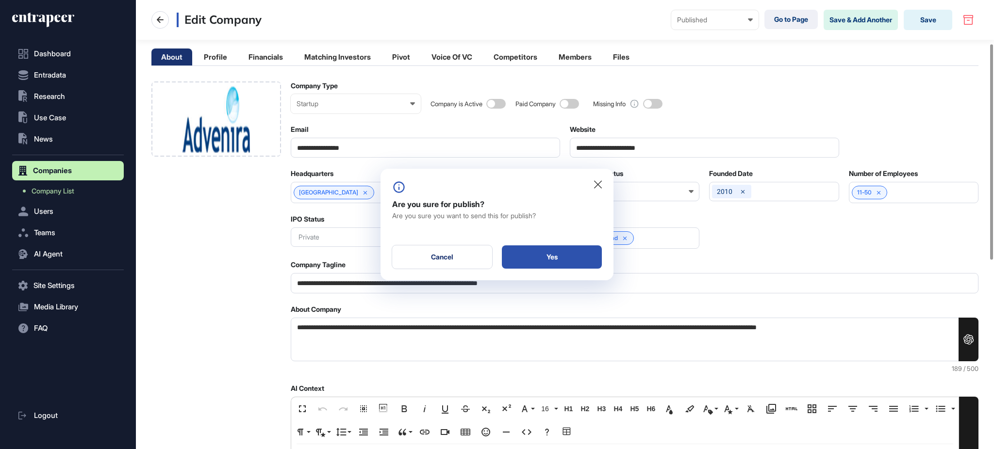
click at [565, 263] on div "Yes" at bounding box center [552, 257] width 100 height 23
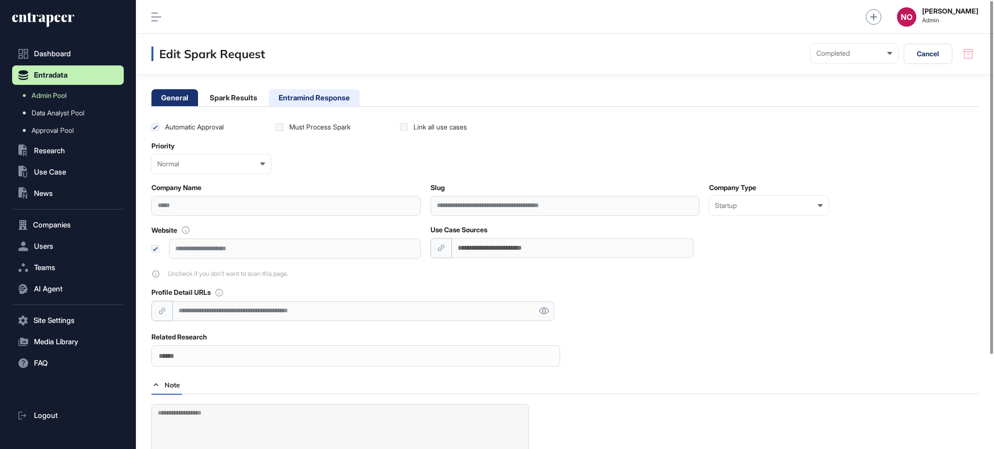
drag, startPoint x: 245, startPoint y: 97, endPoint x: 270, endPoint y: 97, distance: 25.7
click at [246, 97] on li "Spark Results" at bounding box center [233, 97] width 67 height 17
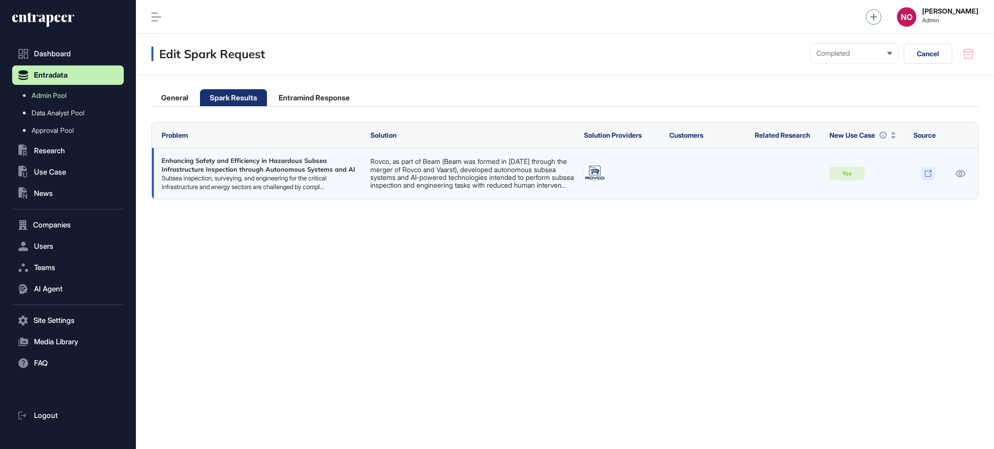
click at [933, 179] on link at bounding box center [928, 174] width 14 height 14
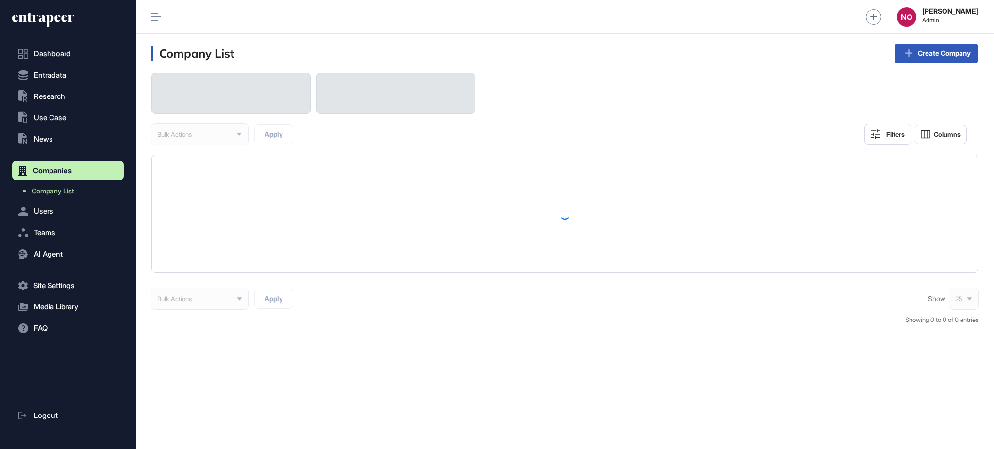
scroll to position [0, 0]
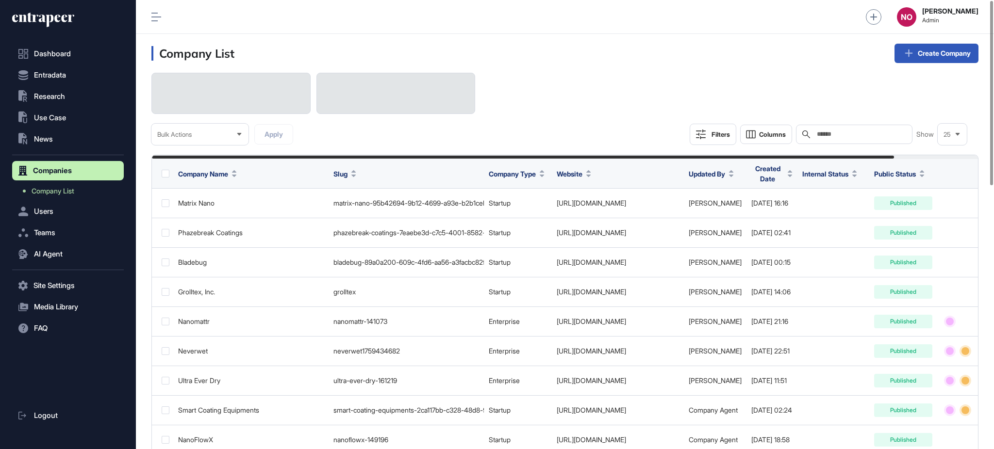
click at [843, 135] on input "text" at bounding box center [861, 135] width 90 height 8
paste input "**********"
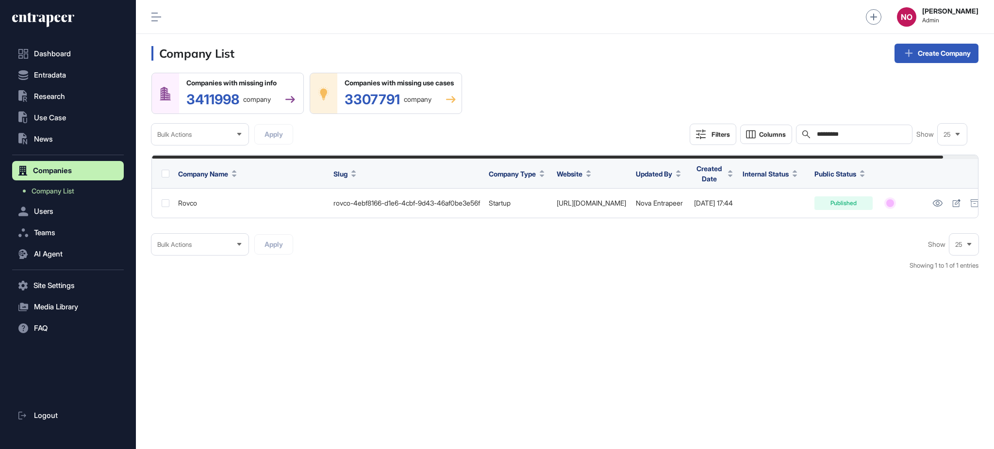
click at [853, 130] on div "Search *********" at bounding box center [854, 134] width 116 height 19
drag, startPoint x: 849, startPoint y: 135, endPoint x: 733, endPoint y: 132, distance: 116.0
click at [733, 132] on div "Filters Columns Search ********* Show 25" at bounding box center [828, 134] width 277 height 21
paste input "**********"
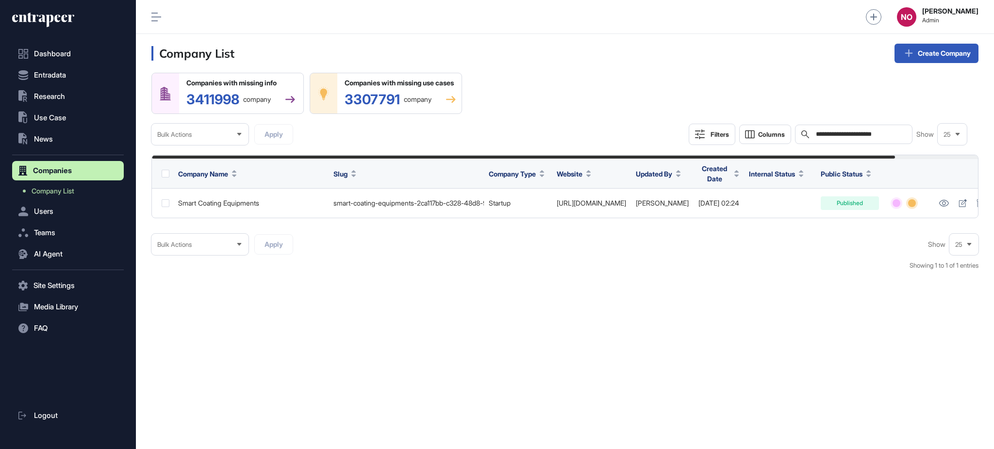
click at [844, 139] on div "**********" at bounding box center [854, 134] width 118 height 19
click at [848, 137] on input "**********" at bounding box center [861, 135] width 92 height 8
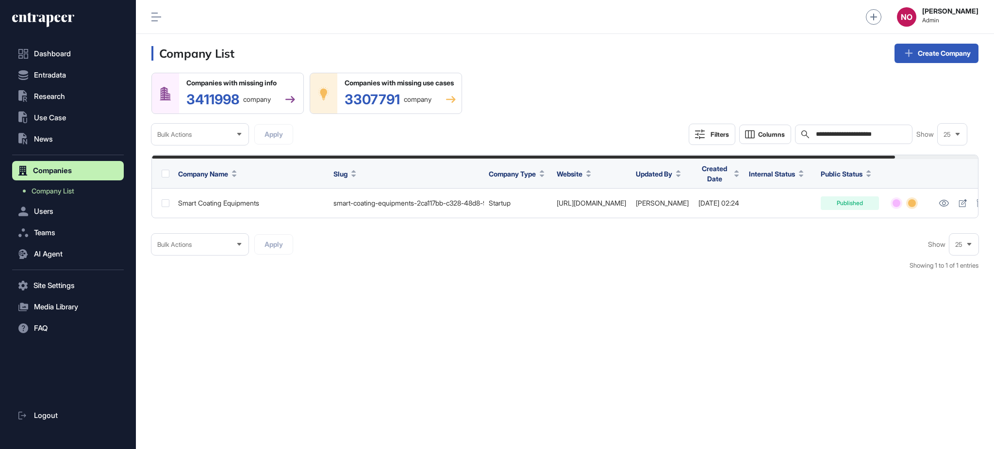
paste input "text"
type input "**********"
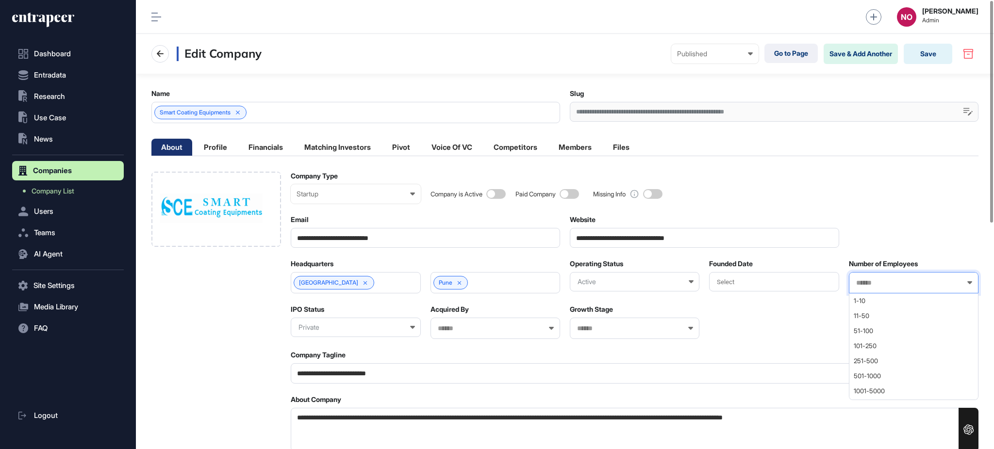
drag, startPoint x: 881, startPoint y: 281, endPoint x: 881, endPoint y: 288, distance: 6.3
click at [881, 283] on input "text" at bounding box center [907, 283] width 104 height 8
drag, startPoint x: 874, startPoint y: 316, endPoint x: 868, endPoint y: 300, distance: 16.9
click at [873, 315] on span "11-50" at bounding box center [913, 316] width 119 height 7
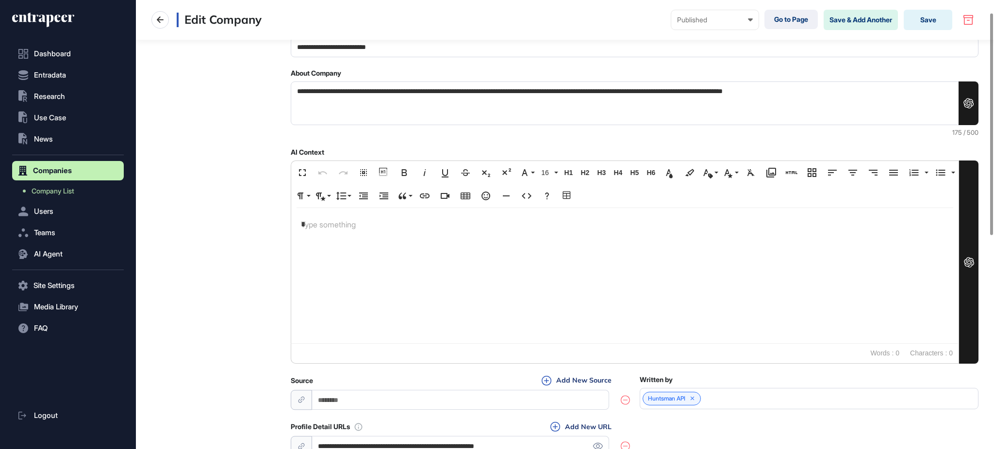
scroll to position [393, 0]
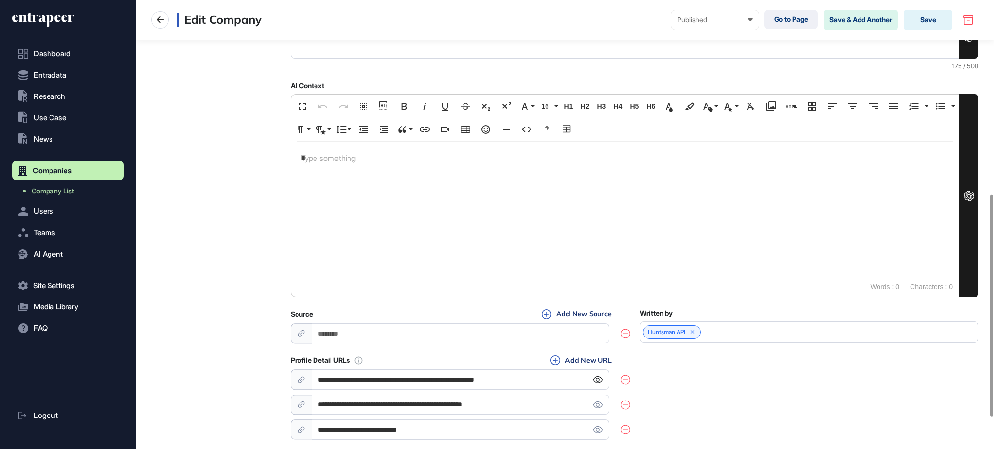
click at [598, 379] on icon at bounding box center [598, 380] width 10 height 7
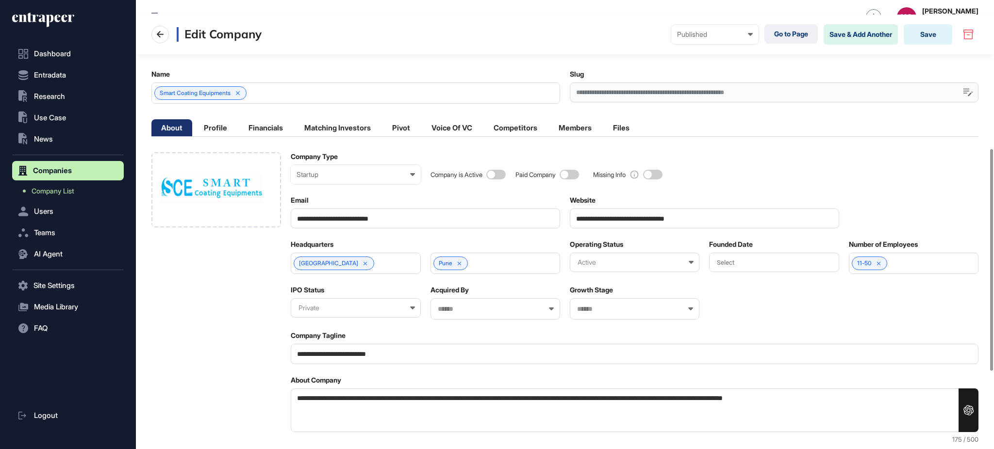
scroll to position [0, 0]
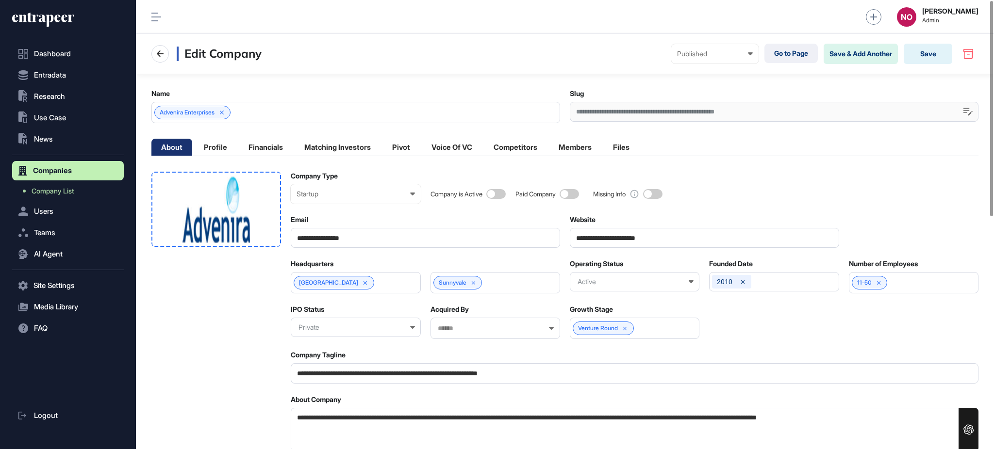
click at [266, 215] on div at bounding box center [216, 209] width 130 height 75
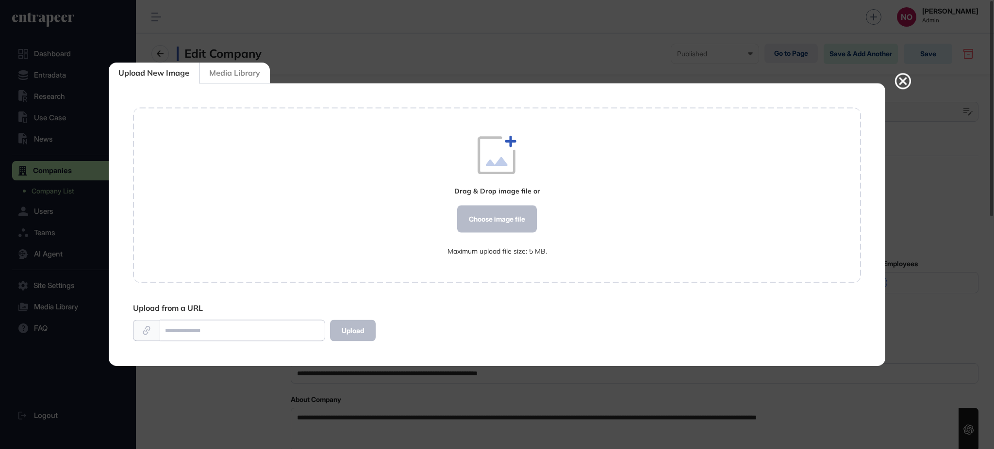
scroll to position [0, 0]
click at [485, 213] on div "Choose image file" at bounding box center [497, 219] width 80 height 27
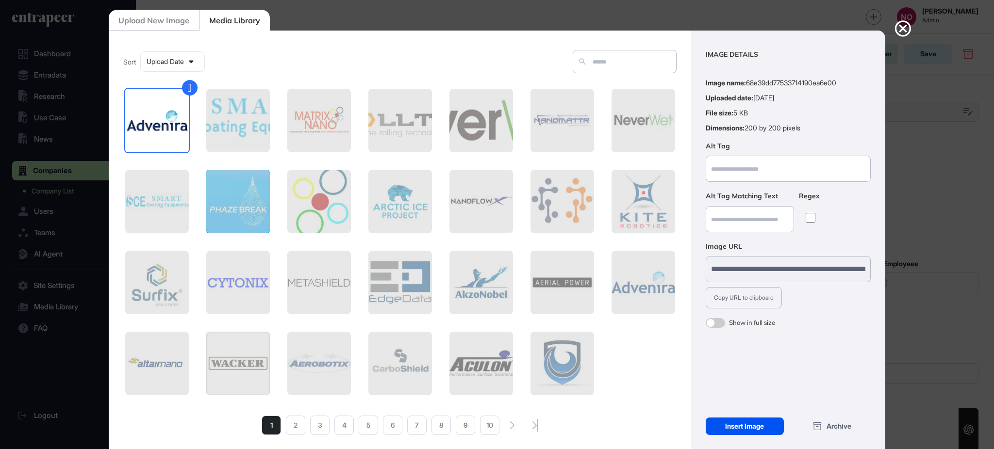
click at [746, 422] on div "Insert Image" at bounding box center [745, 426] width 78 height 17
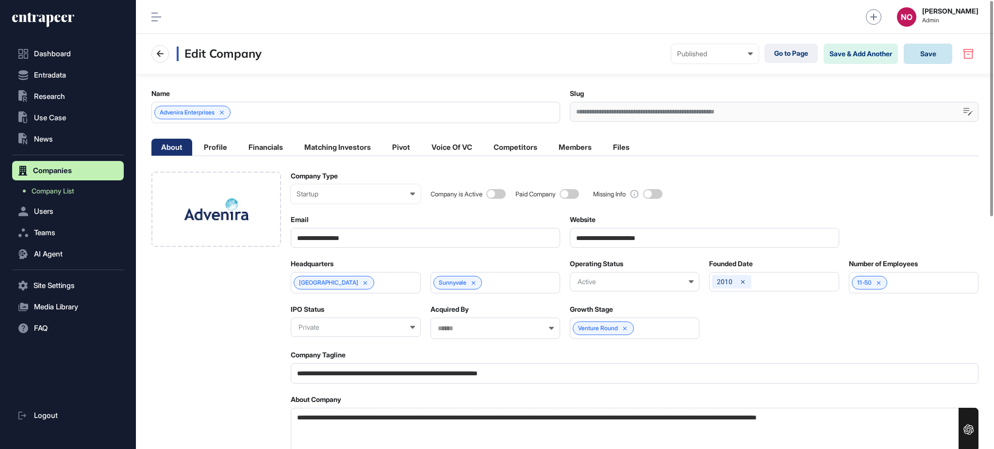
click at [927, 60] on button "Save" at bounding box center [928, 54] width 49 height 20
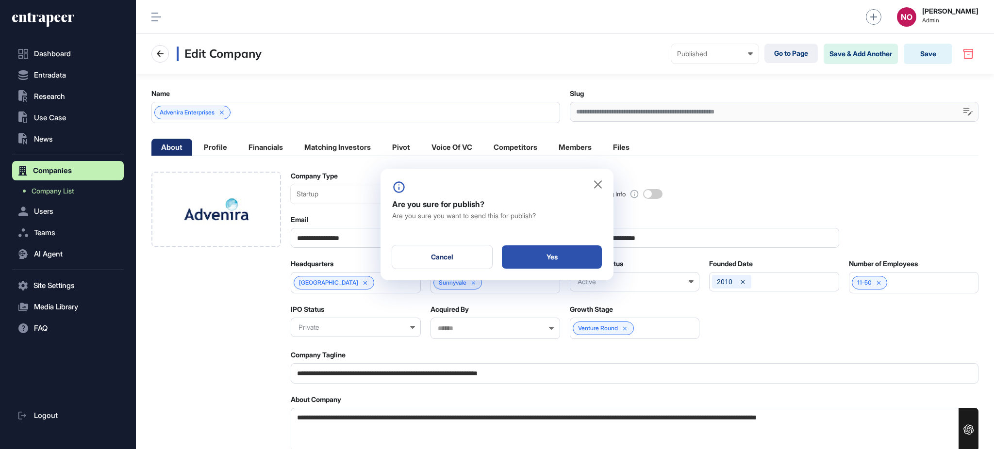
click at [573, 264] on div "Yes" at bounding box center [552, 257] width 100 height 23
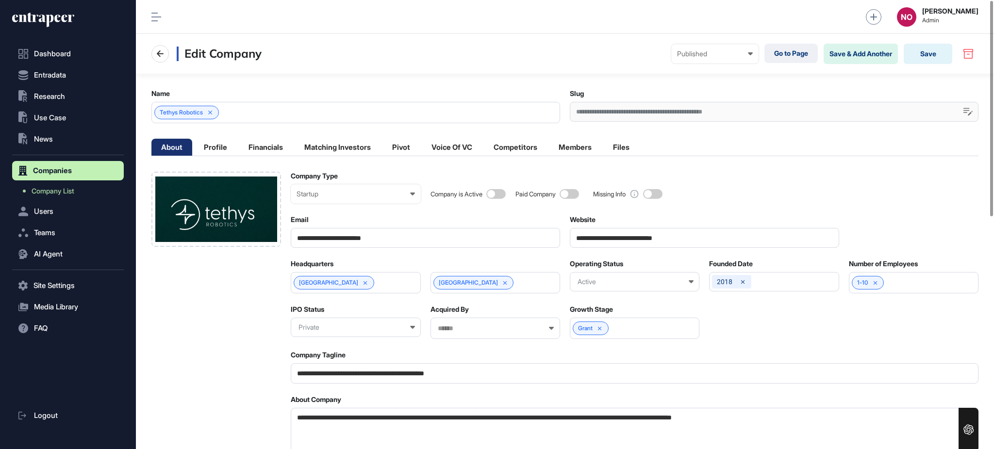
drag, startPoint x: 677, startPoint y: 254, endPoint x: 618, endPoint y: 254, distance: 59.7
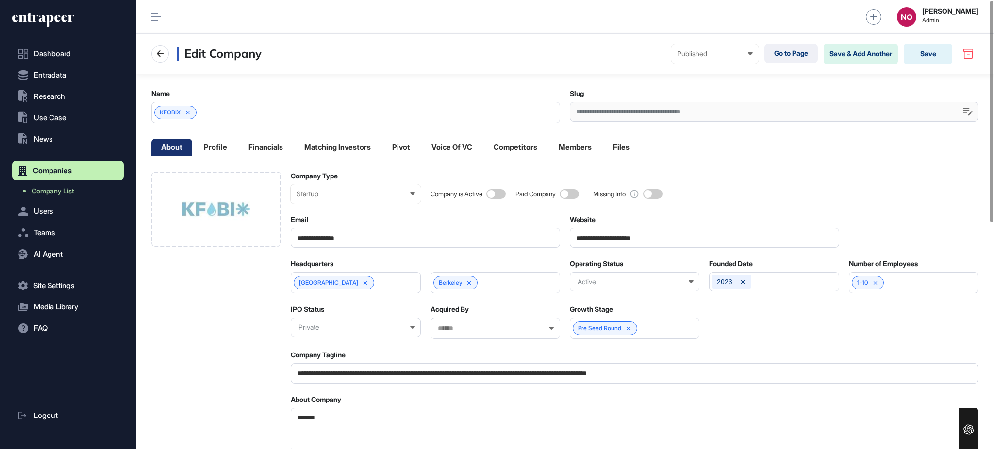
click at [504, 193] on span at bounding box center [495, 194] width 19 height 10
drag, startPoint x: 662, startPoint y: 241, endPoint x: 516, endPoint y: 244, distance: 146.1
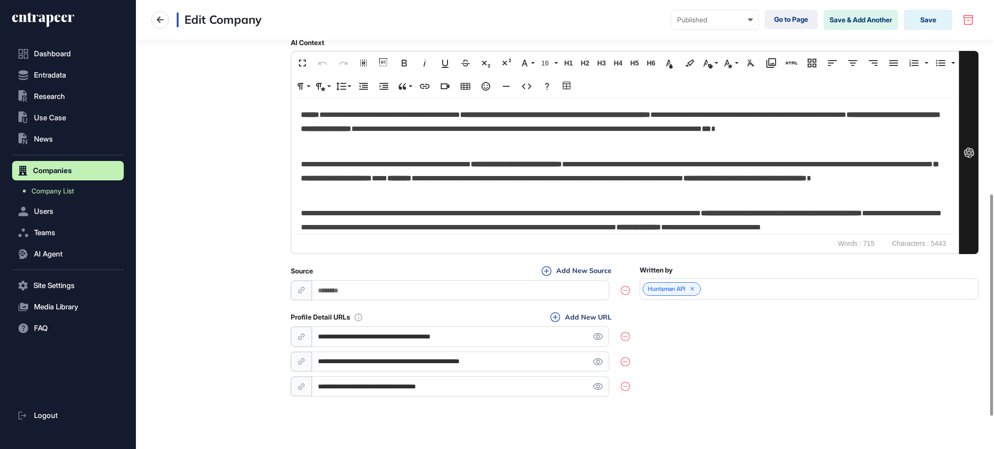
scroll to position [459, 0]
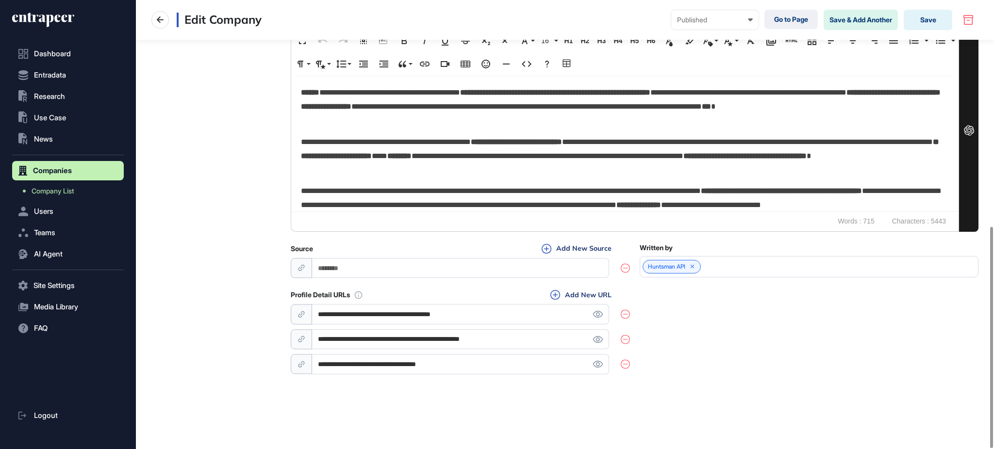
click at [594, 344] on input "**********" at bounding box center [460, 340] width 297 height 20
click at [601, 334] on input "**********" at bounding box center [460, 340] width 297 height 20
click at [597, 341] on icon at bounding box center [598, 339] width 10 height 7
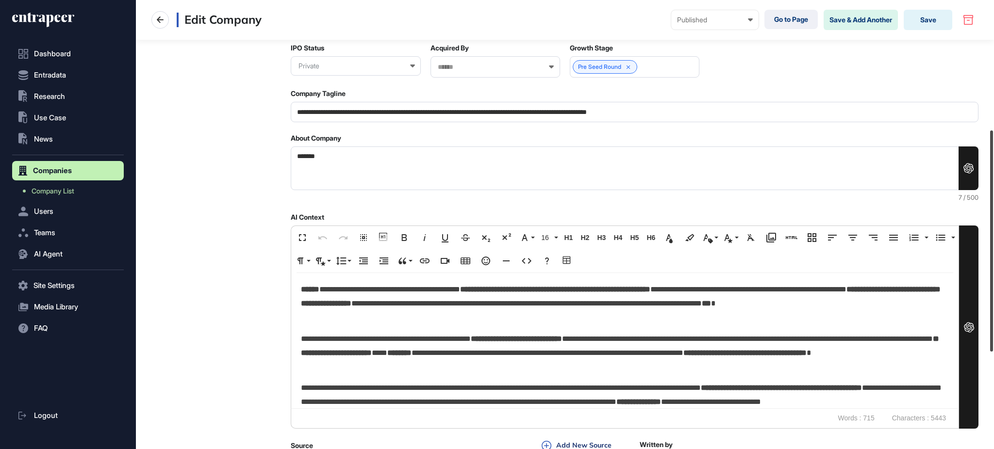
scroll to position [263, 0]
drag, startPoint x: 993, startPoint y: 107, endPoint x: 993, endPoint y: 231, distance: 124.2
click at [993, 231] on div at bounding box center [991, 241] width 3 height 221
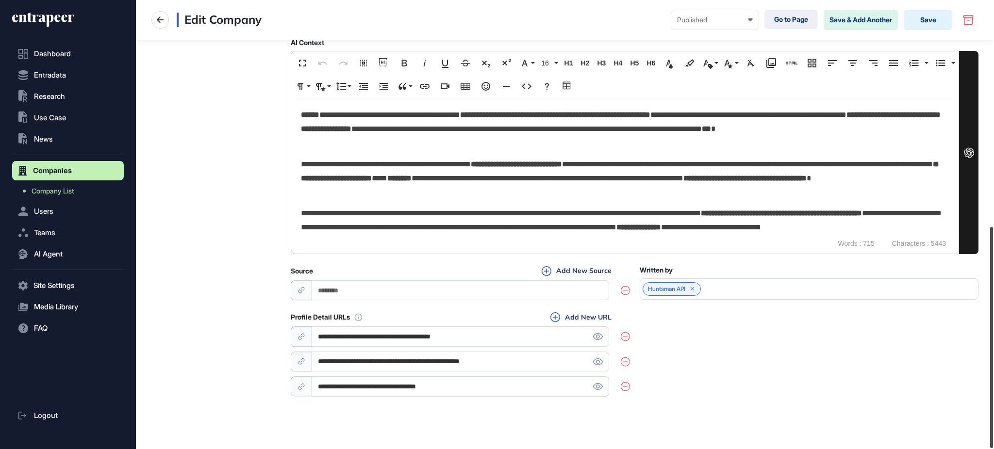
scroll to position [459, 0]
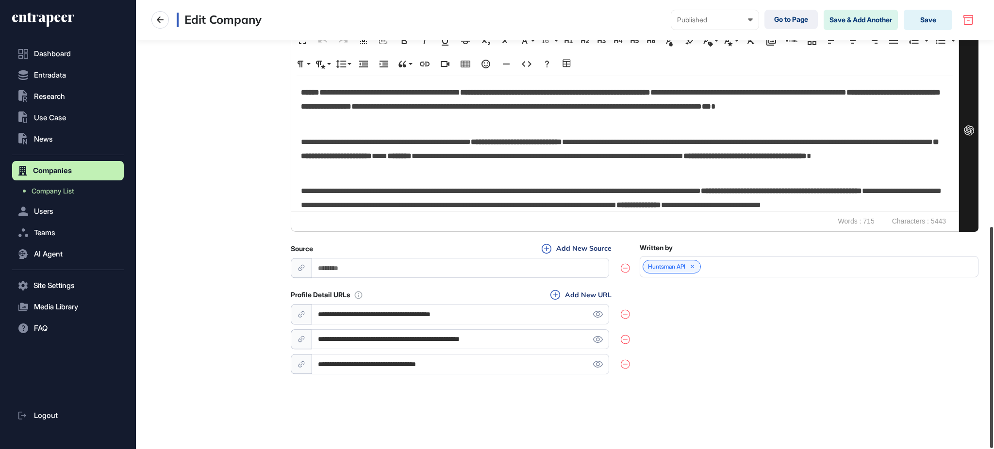
drag, startPoint x: 993, startPoint y: 124, endPoint x: 993, endPoint y: 358, distance: 233.9
click at [993, 358] on div at bounding box center [991, 337] width 3 height 221
drag, startPoint x: 503, startPoint y: 318, endPoint x: 459, endPoint y: 320, distance: 44.7
click at [459, 320] on input "**********" at bounding box center [460, 314] width 297 height 20
click at [207, 278] on div at bounding box center [216, 44] width 130 height 663
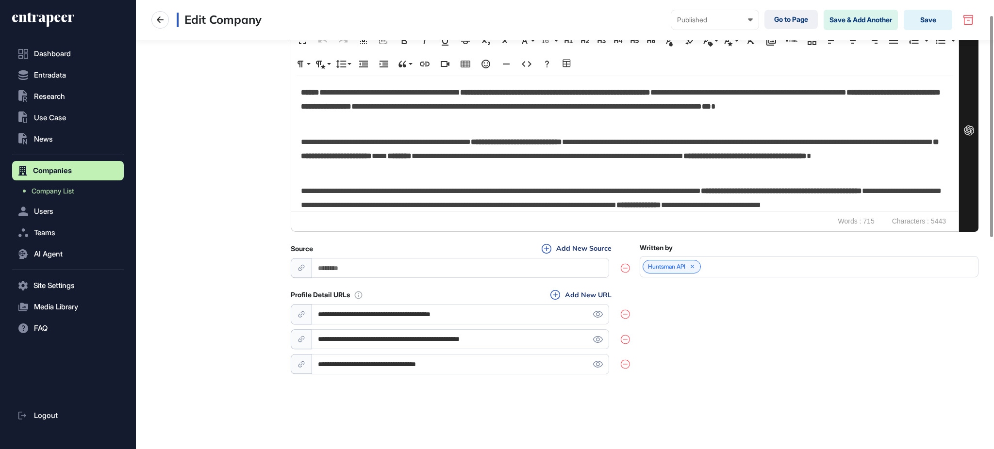
scroll to position [0, 0]
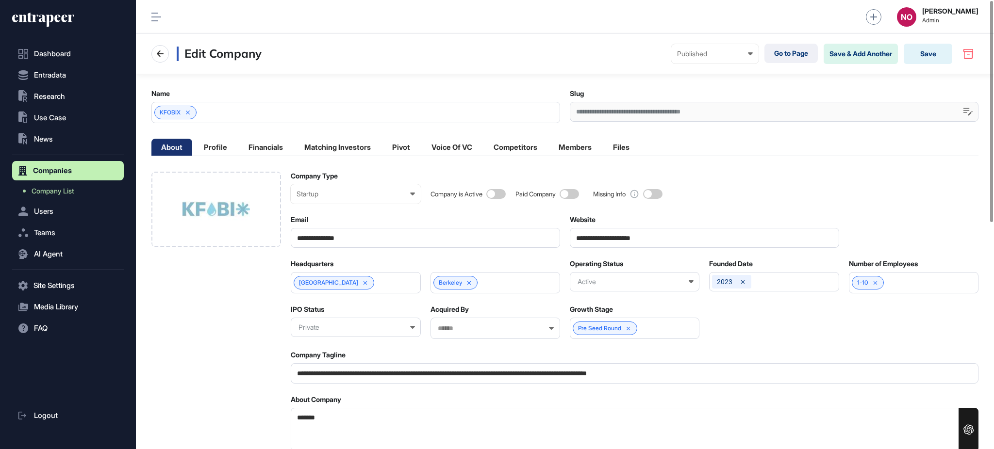
drag, startPoint x: 339, startPoint y: 424, endPoint x: 213, endPoint y: 412, distance: 126.7
paste textarea "**********"
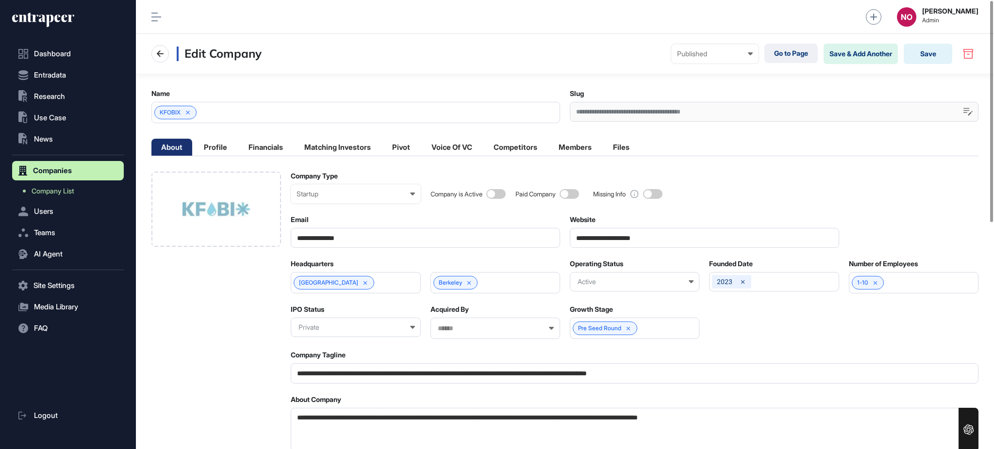
drag, startPoint x: 297, startPoint y: 420, endPoint x: 309, endPoint y: 420, distance: 12.1
click at [297, 420] on textarea "**********" at bounding box center [635, 430] width 688 height 44
type textarea "**********"
click at [913, 55] on button "Save" at bounding box center [928, 54] width 49 height 20
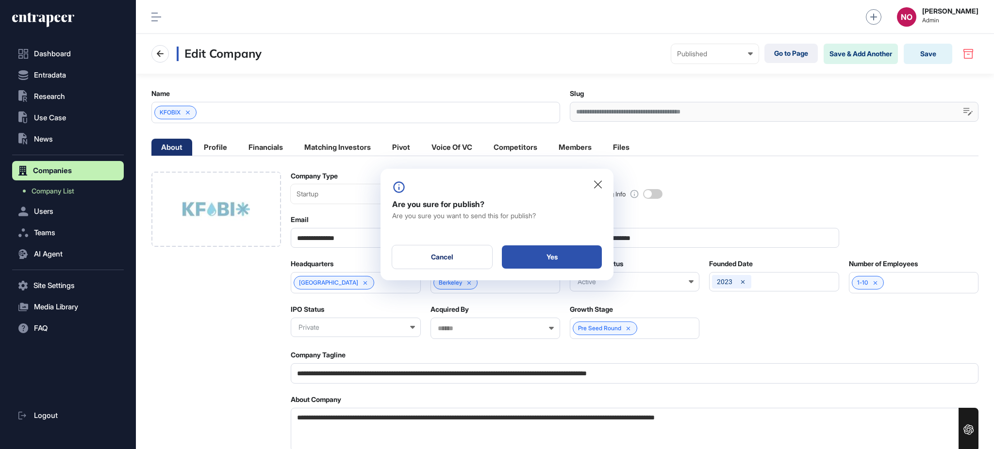
click at [559, 263] on div "Yes" at bounding box center [552, 257] width 100 height 23
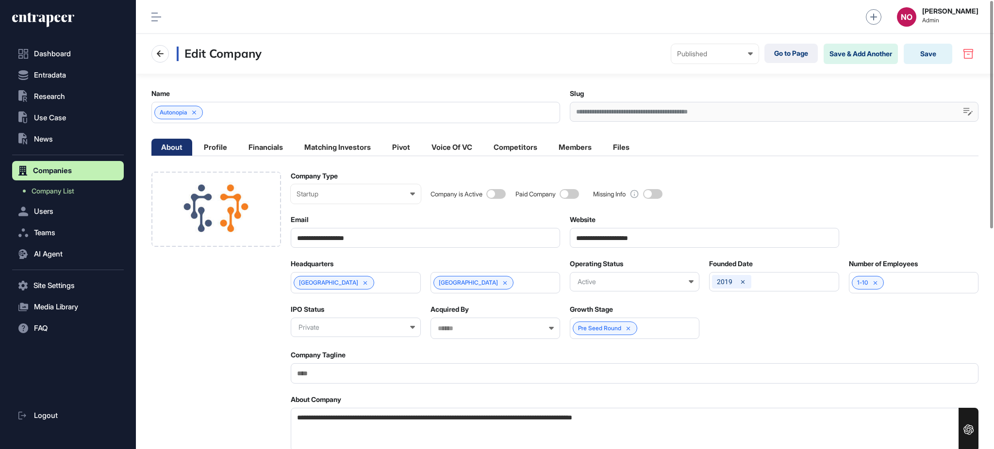
click at [500, 194] on span at bounding box center [495, 194] width 19 height 10
click at [613, 228] on input "**********" at bounding box center [704, 238] width 269 height 20
paste input "*"
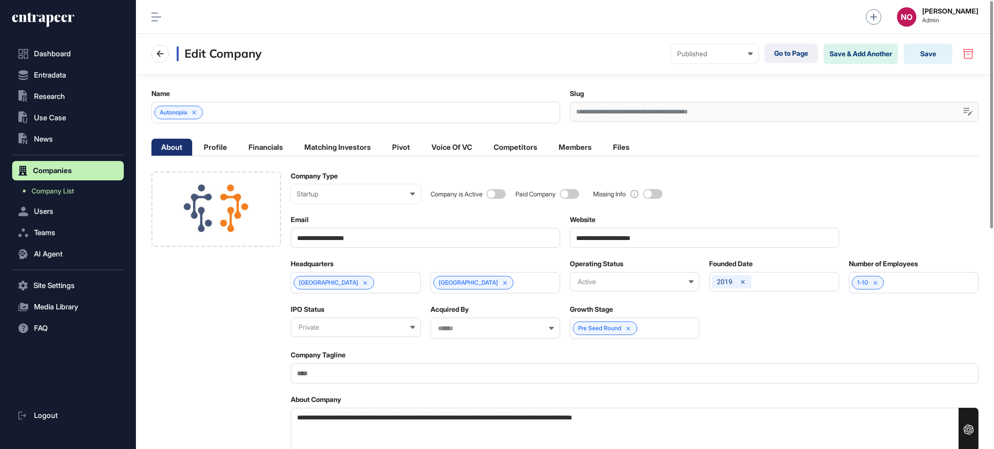
type input "**********"
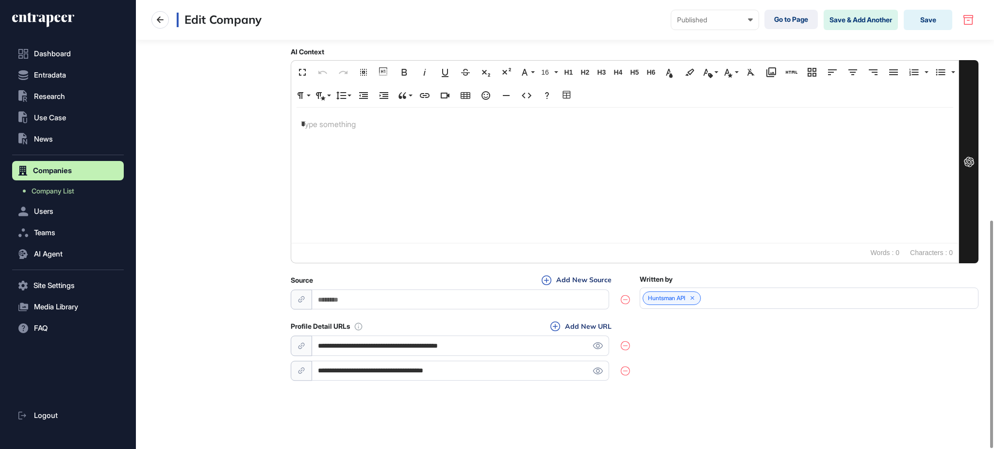
scroll to position [433, 0]
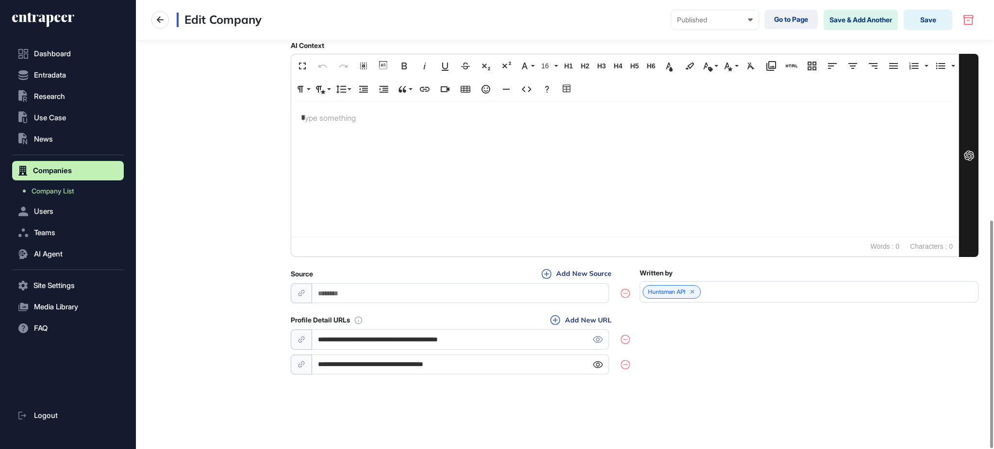
click at [599, 363] on icon at bounding box center [598, 365] width 10 height 7
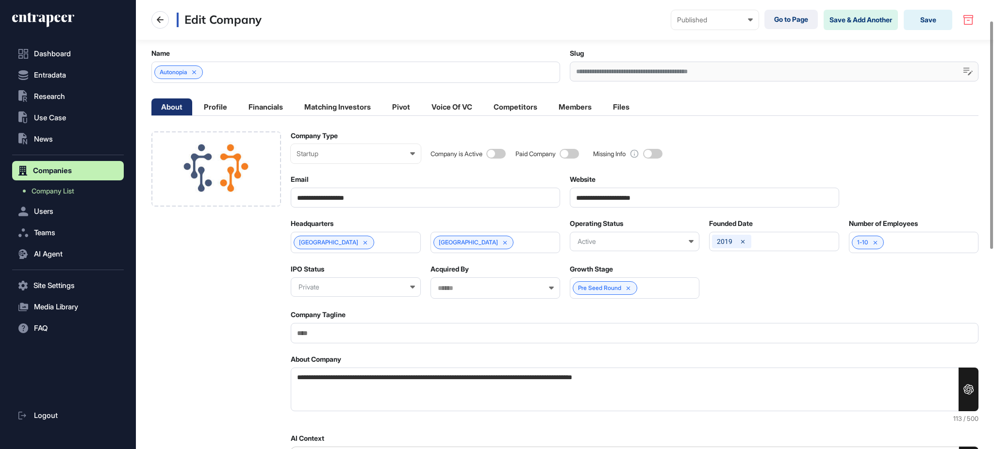
click at [358, 375] on textarea "**********" at bounding box center [635, 390] width 688 height 44
paste textarea "**********"
type textarea "**********"
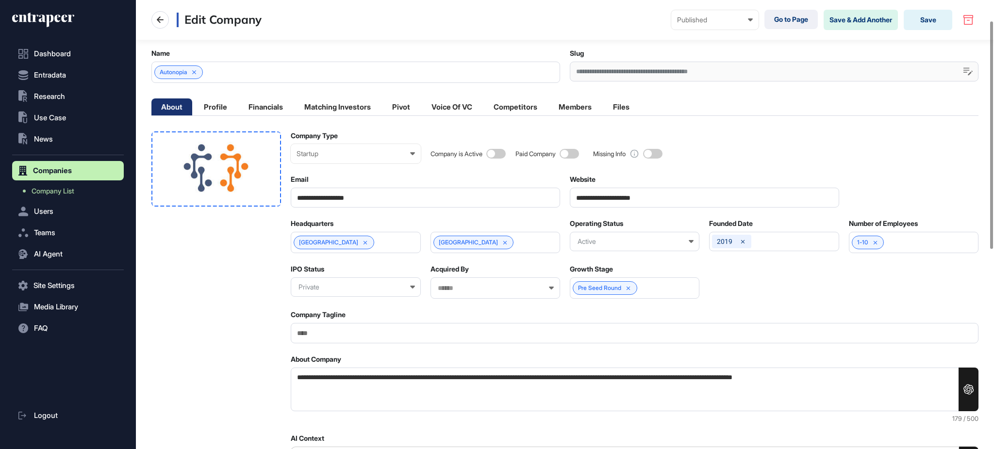
click at [266, 164] on div at bounding box center [216, 169] width 130 height 75
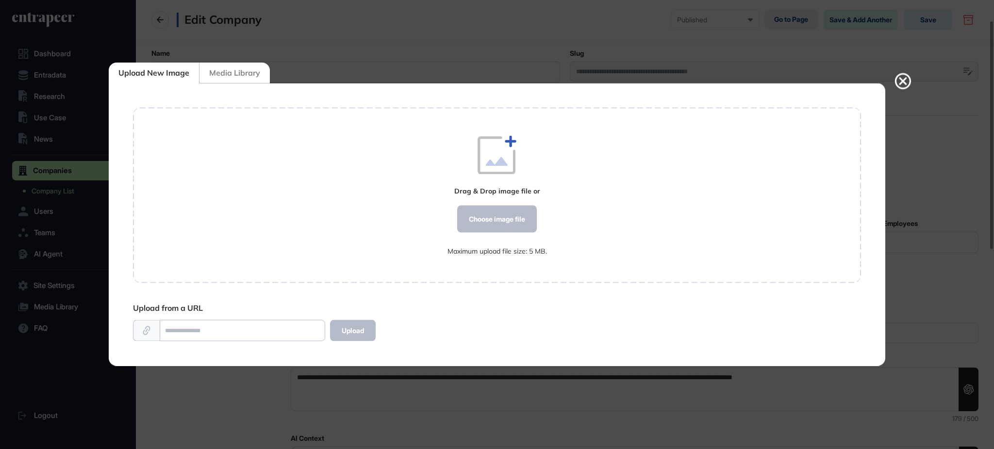
scroll to position [0, 0]
click at [521, 221] on div "Choose image file" at bounding box center [497, 219] width 80 height 27
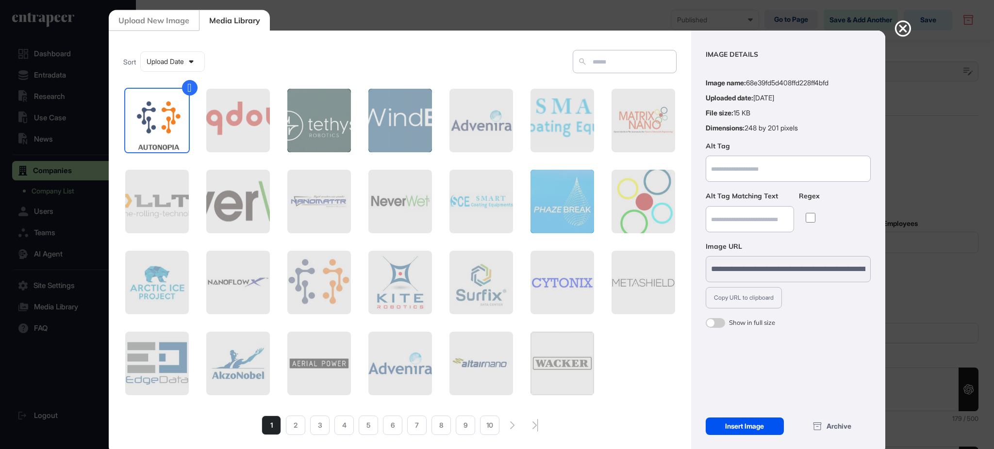
click at [767, 428] on div "Insert Image" at bounding box center [745, 426] width 78 height 17
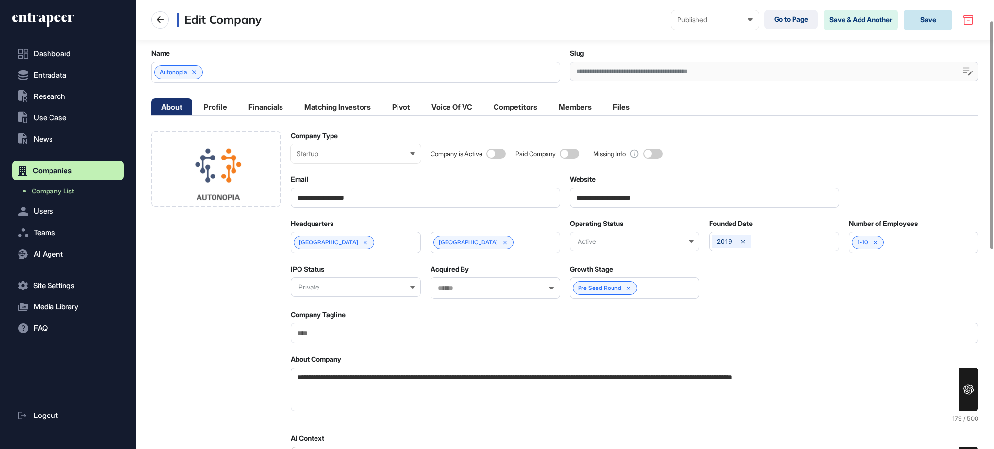
click at [942, 17] on button "Save" at bounding box center [928, 20] width 49 height 20
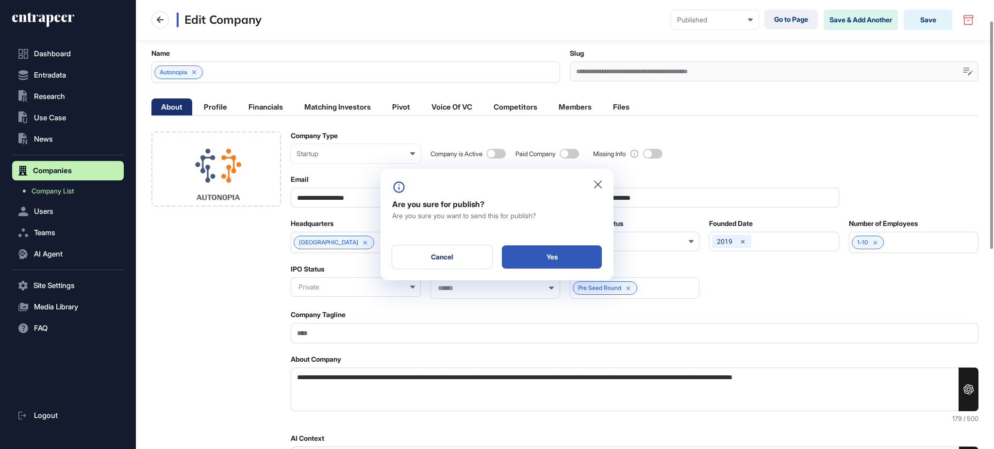
click at [554, 254] on div "Yes" at bounding box center [552, 257] width 100 height 23
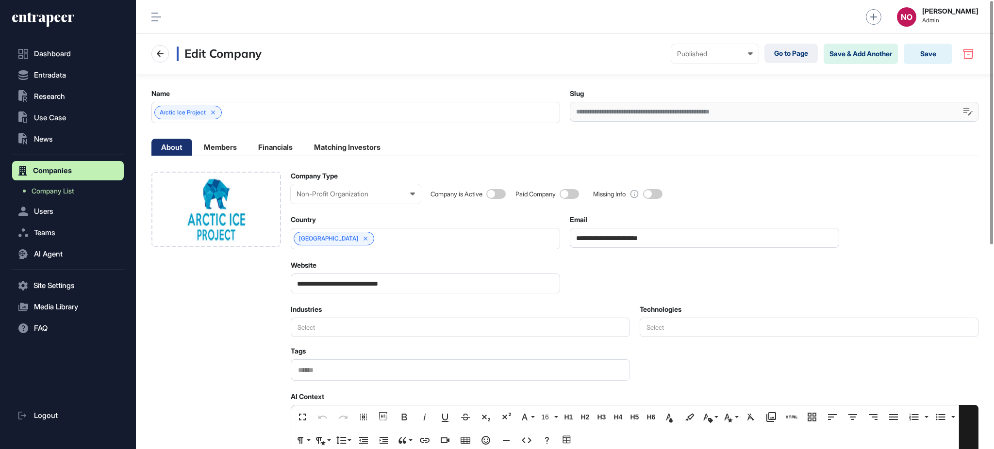
drag, startPoint x: 466, startPoint y: 280, endPoint x: 216, endPoint y: 272, distance: 250.1
click at [501, 198] on span at bounding box center [495, 194] width 19 height 10
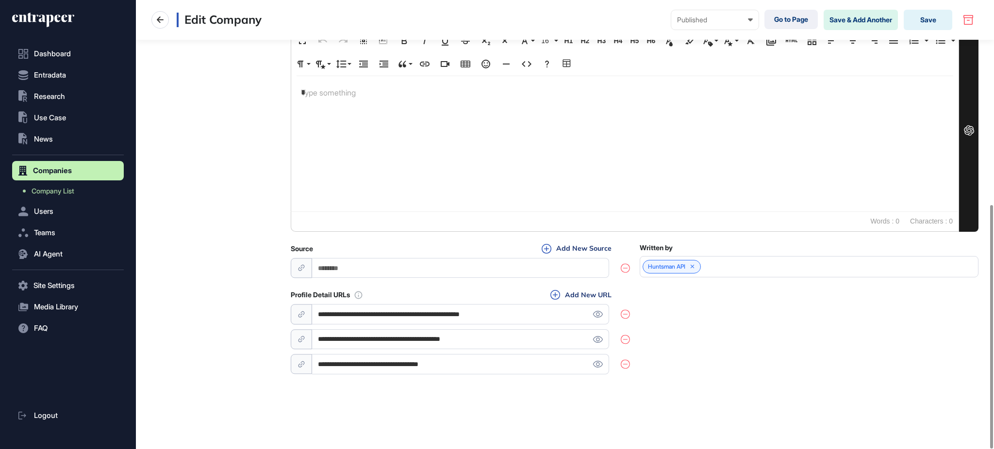
click at [402, 335] on input "**********" at bounding box center [460, 340] width 297 height 20
click at [753, 339] on div "**********" at bounding box center [635, 333] width 688 height 86
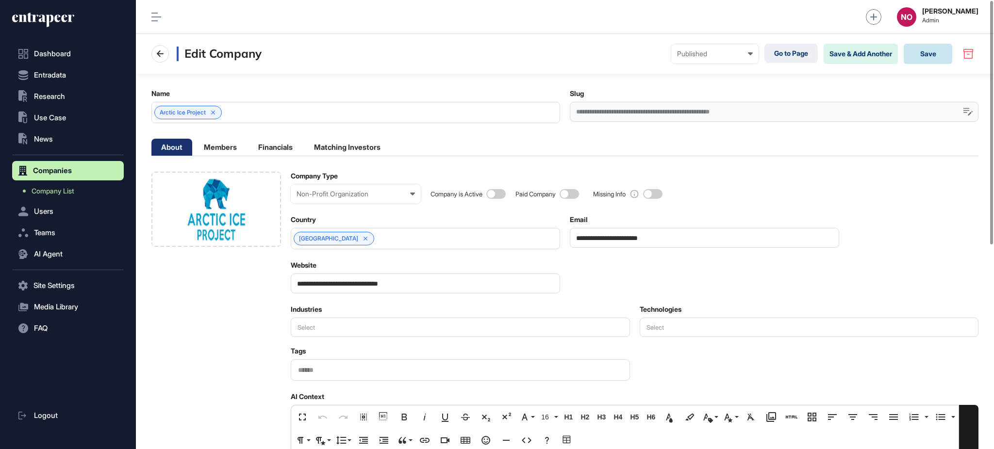
click at [930, 53] on button "Save" at bounding box center [928, 54] width 49 height 20
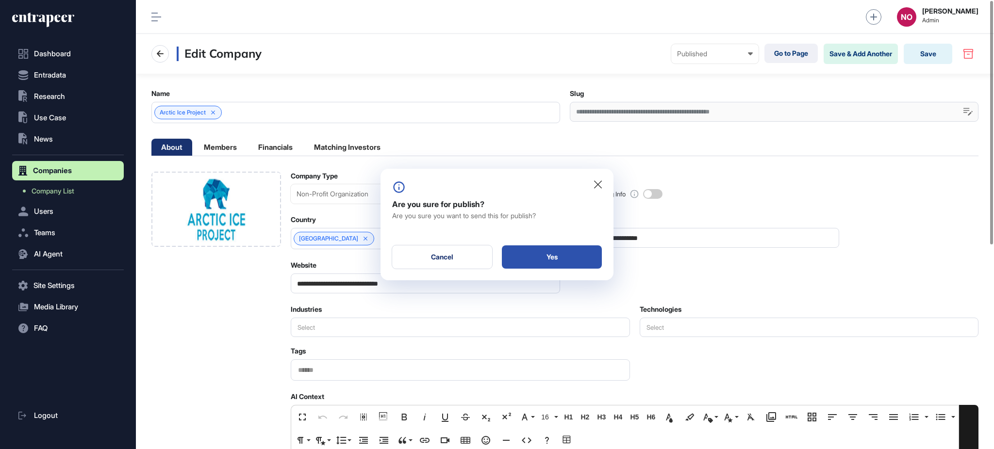
click at [547, 257] on div "Yes" at bounding box center [552, 257] width 100 height 23
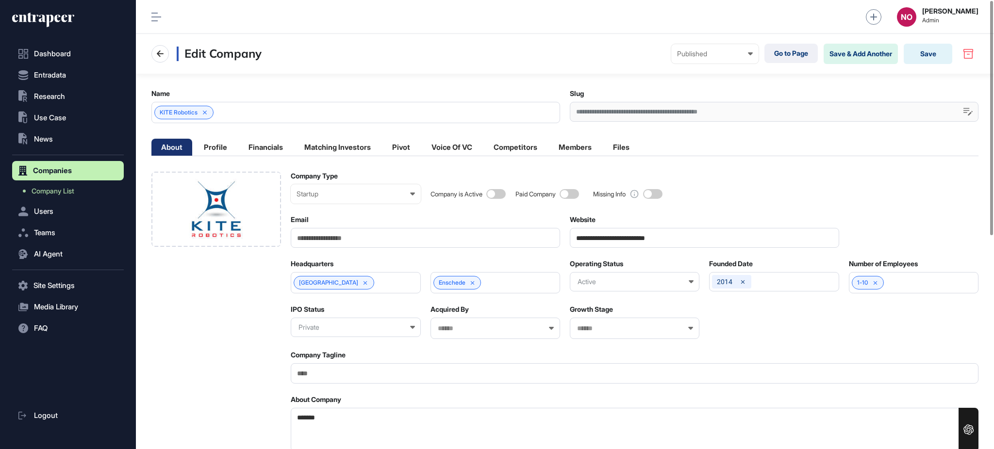
click at [486, 194] on div "Company is Active Paid Company Missing Info" at bounding box center [704, 188] width 548 height 32
click at [496, 191] on span at bounding box center [495, 194] width 19 height 10
click at [938, 56] on button "Save" at bounding box center [928, 54] width 49 height 20
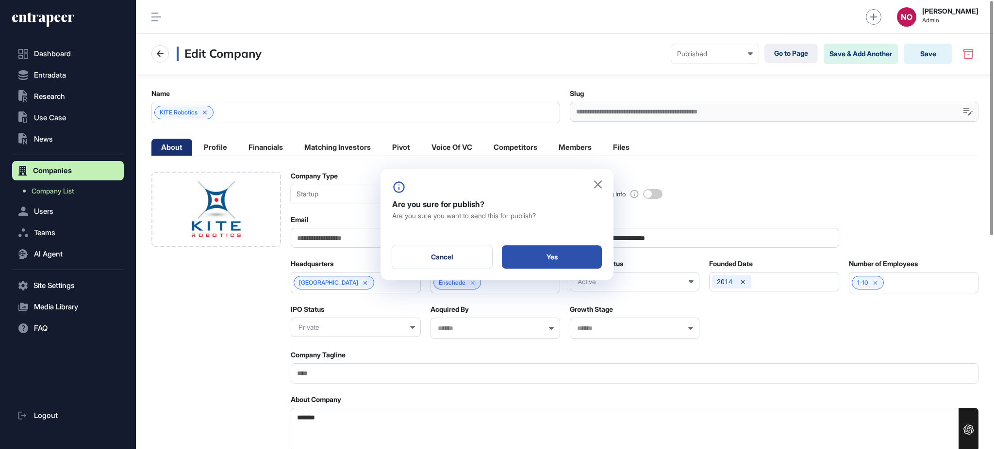
click at [599, 256] on div "Yes" at bounding box center [552, 257] width 100 height 23
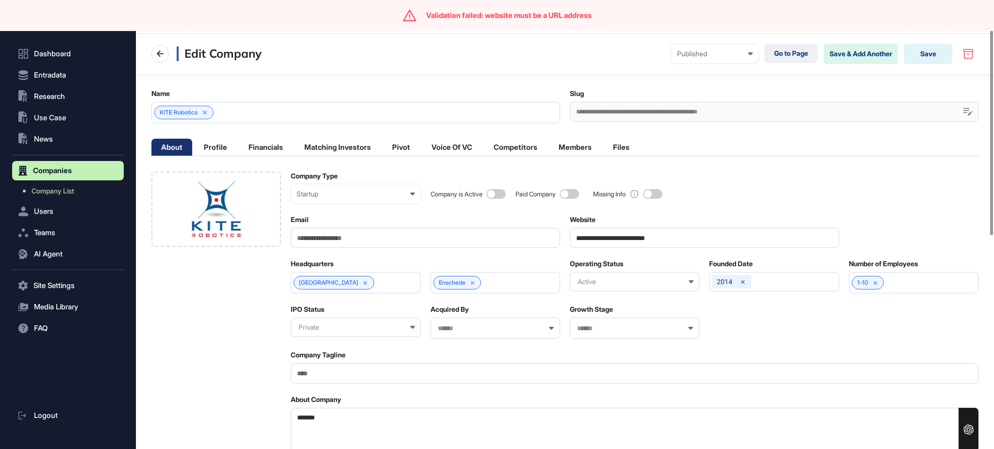
click at [602, 239] on input "**********" at bounding box center [704, 238] width 269 height 20
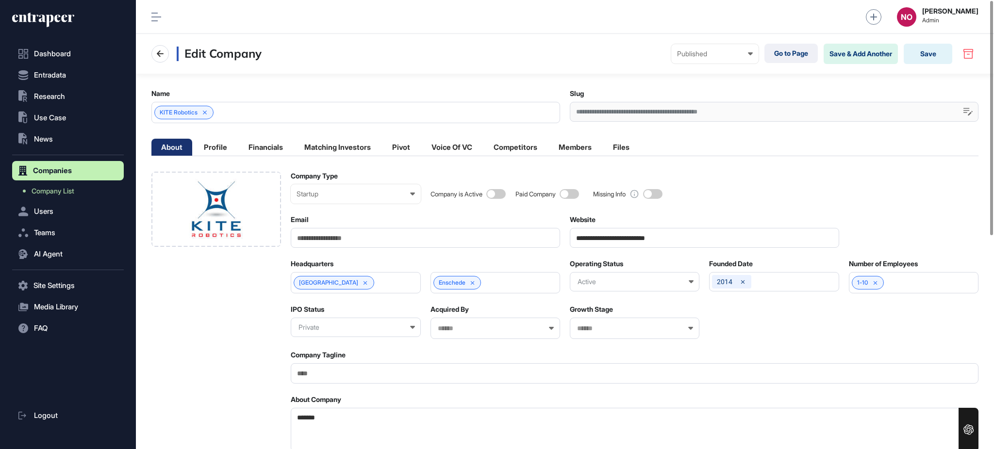
click at [624, 243] on input "**********" at bounding box center [704, 238] width 269 height 20
paste input "****"
type input "**********"
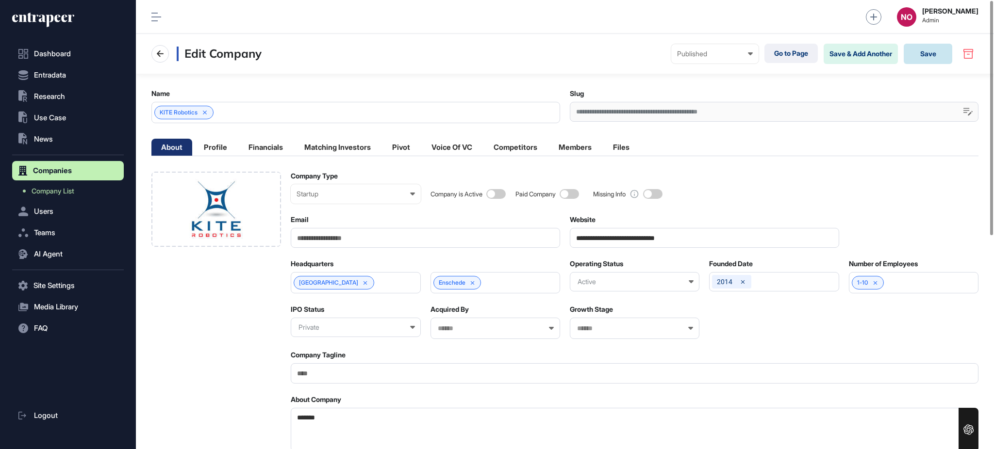
click at [917, 59] on button "Save" at bounding box center [928, 54] width 49 height 20
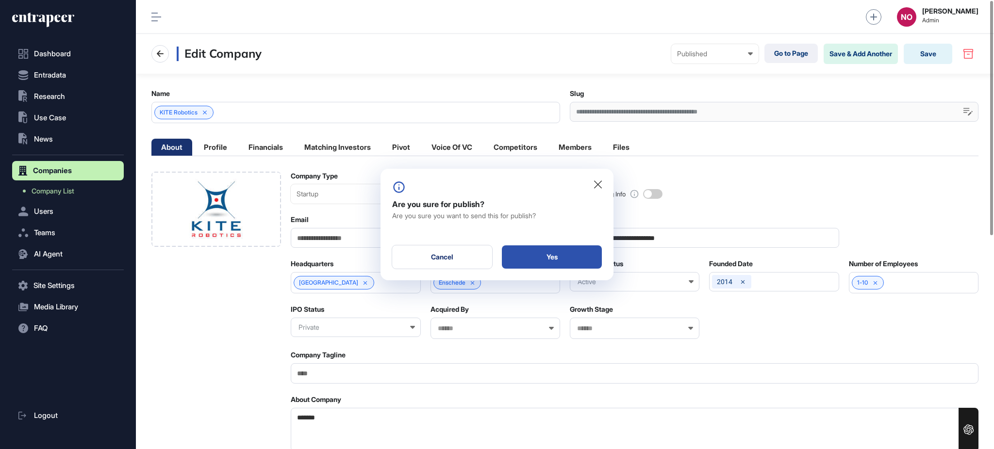
click at [518, 262] on div "Yes" at bounding box center [552, 257] width 100 height 23
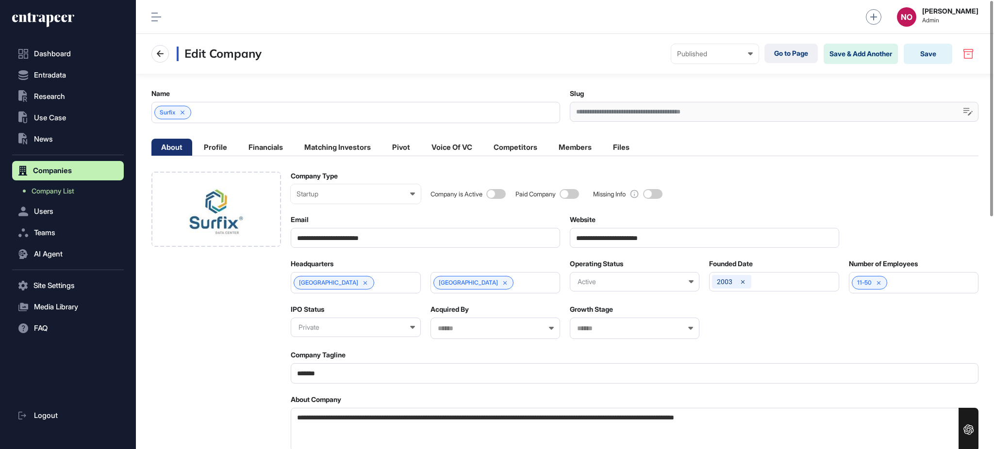
click at [496, 198] on span at bounding box center [495, 194] width 19 height 10
drag, startPoint x: 681, startPoint y: 239, endPoint x: 520, endPoint y: 228, distance: 161.5
paste input "*"
type input "**********"
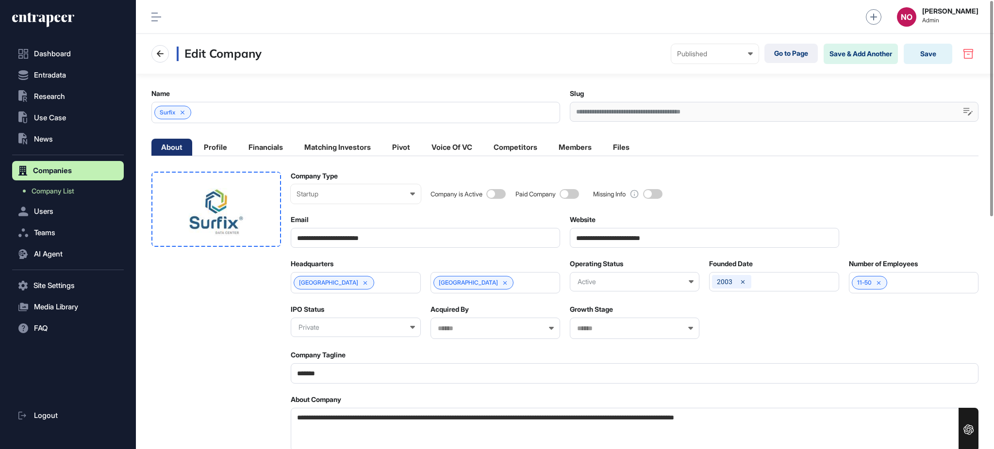
click at [265, 196] on div at bounding box center [216, 209] width 130 height 75
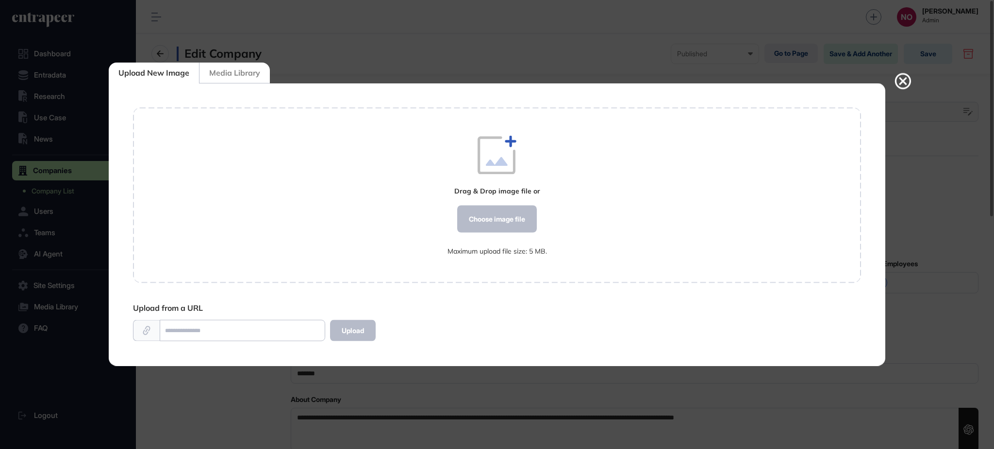
scroll to position [0, 0]
click at [492, 218] on div "Choose image file" at bounding box center [497, 219] width 80 height 27
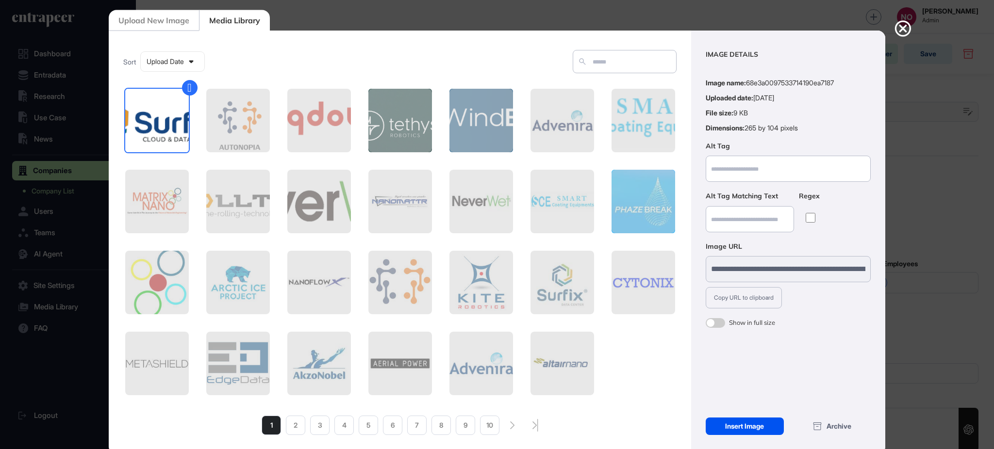
click at [742, 430] on div "Insert Image" at bounding box center [745, 426] width 78 height 17
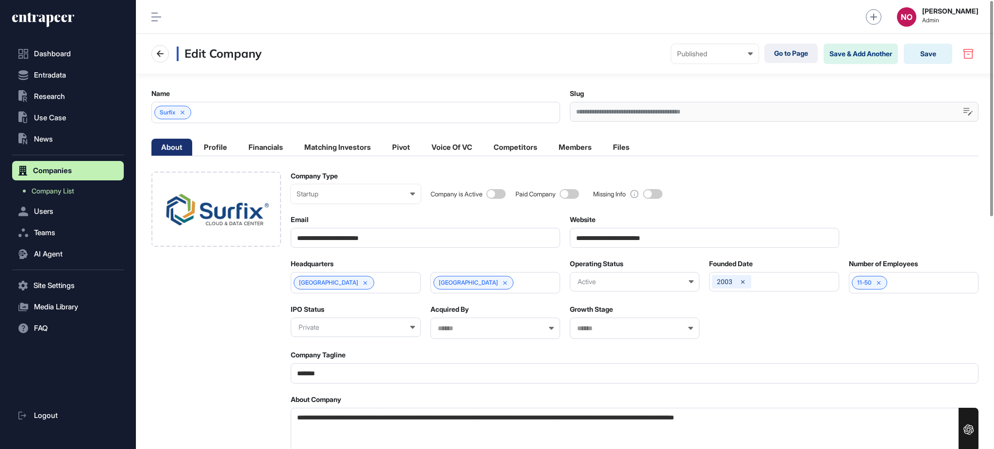
scroll to position [484, 0]
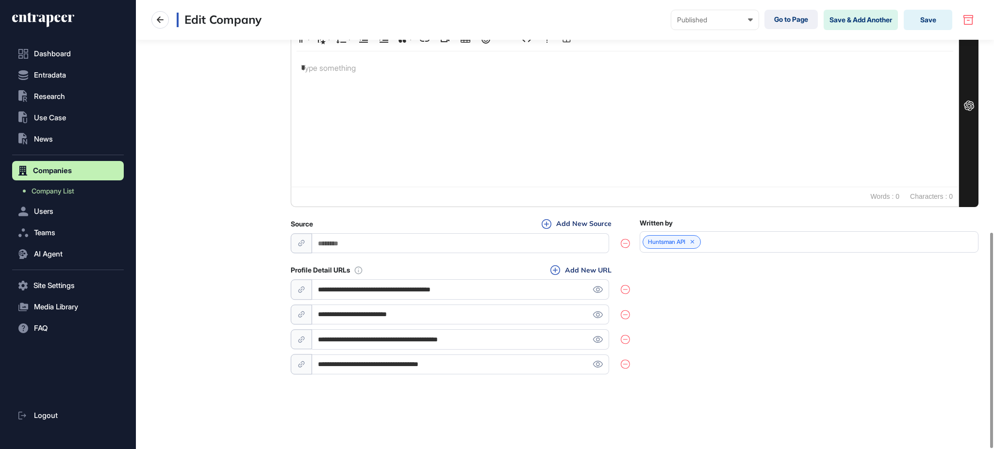
click at [404, 321] on input "**********" at bounding box center [460, 315] width 297 height 20
click at [396, 343] on input "**********" at bounding box center [460, 340] width 297 height 20
paste input "*"
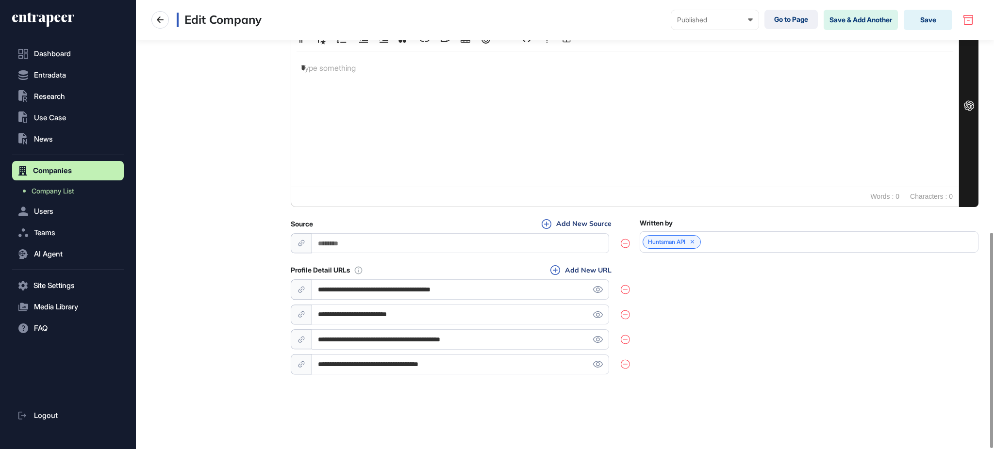
type input "**********"
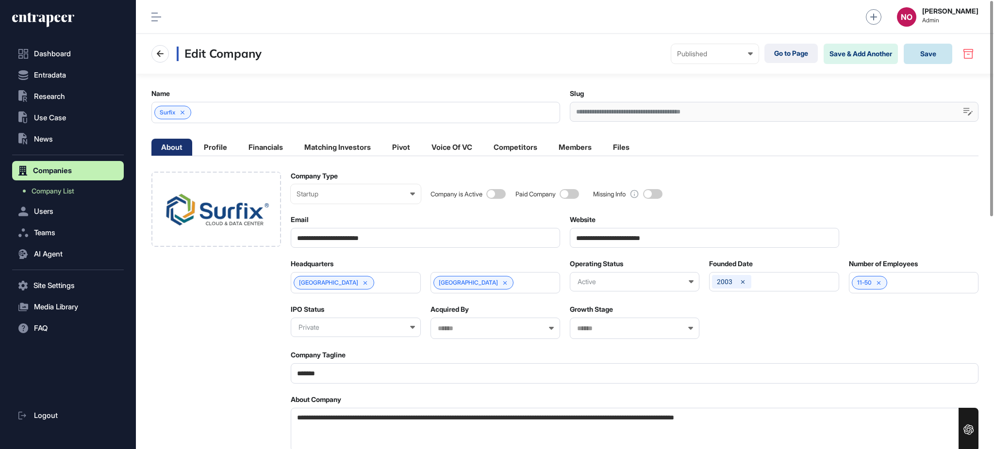
click at [917, 50] on button "Save" at bounding box center [928, 54] width 49 height 20
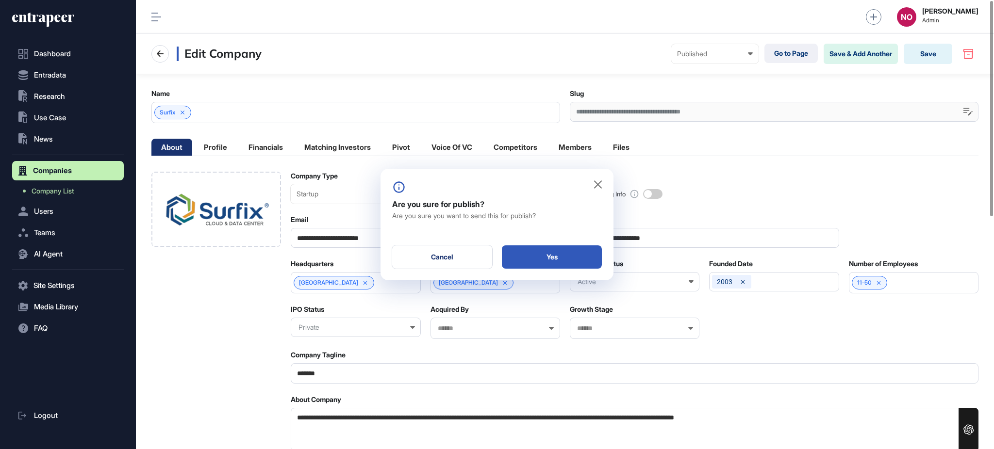
click at [583, 245] on div "Are you sure for publish? Are you sure you want to send this for publish? Cance…" at bounding box center [496, 225] width 233 height 112
click at [564, 263] on div "Yes" at bounding box center [552, 257] width 100 height 23
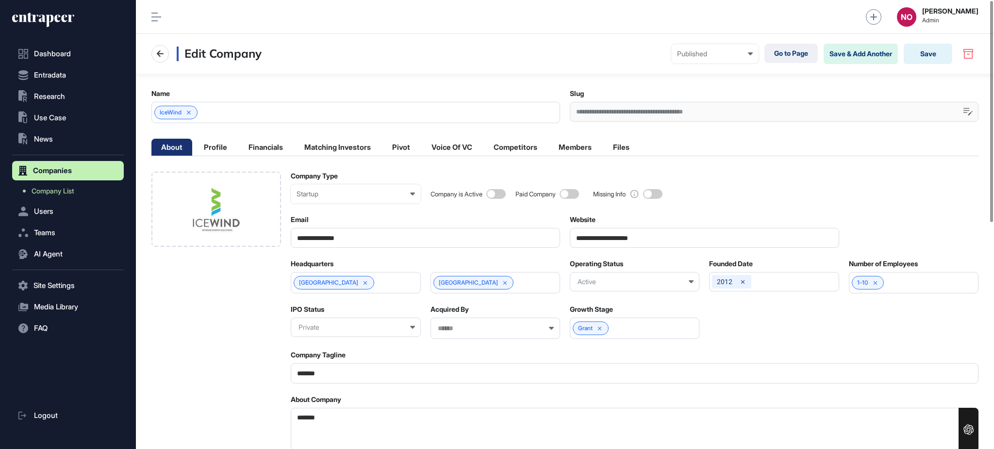
click at [613, 235] on input "**********" at bounding box center [704, 238] width 269 height 20
paste input "url"
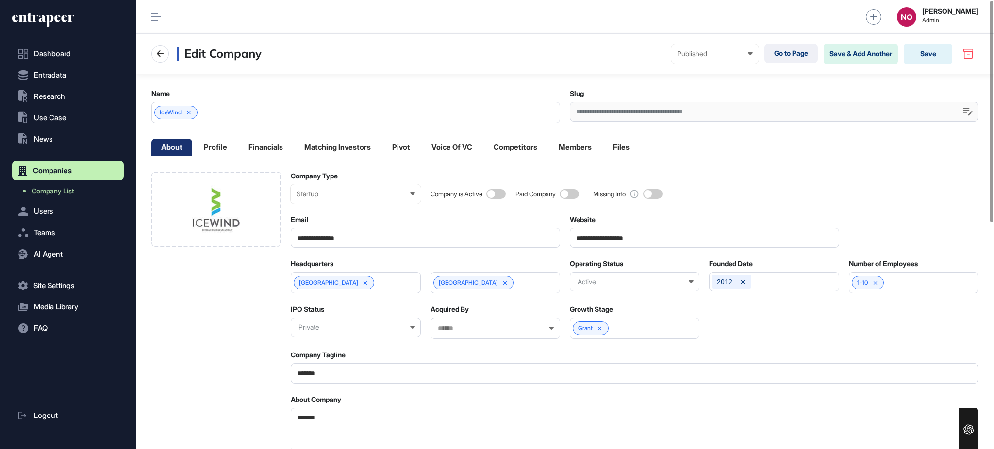
type input "**********"
click at [501, 193] on span at bounding box center [495, 194] width 19 height 10
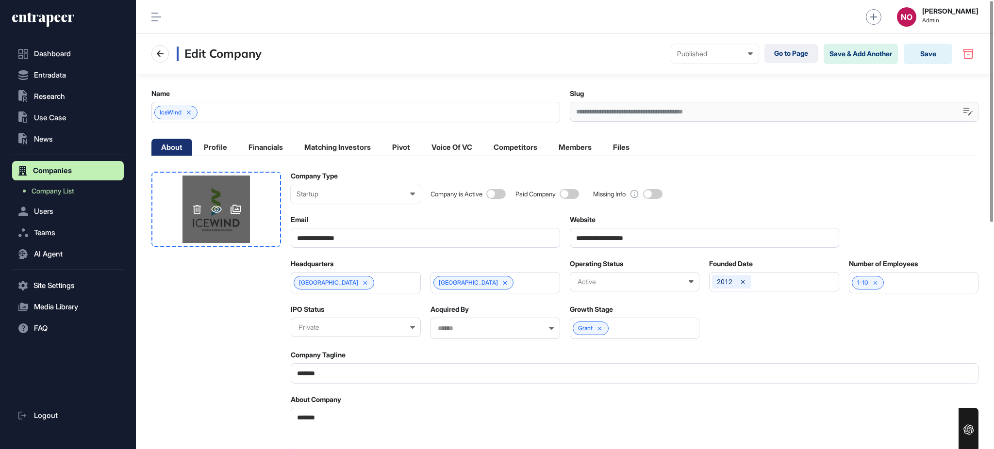
click at [233, 215] on icon at bounding box center [236, 210] width 12 height 12
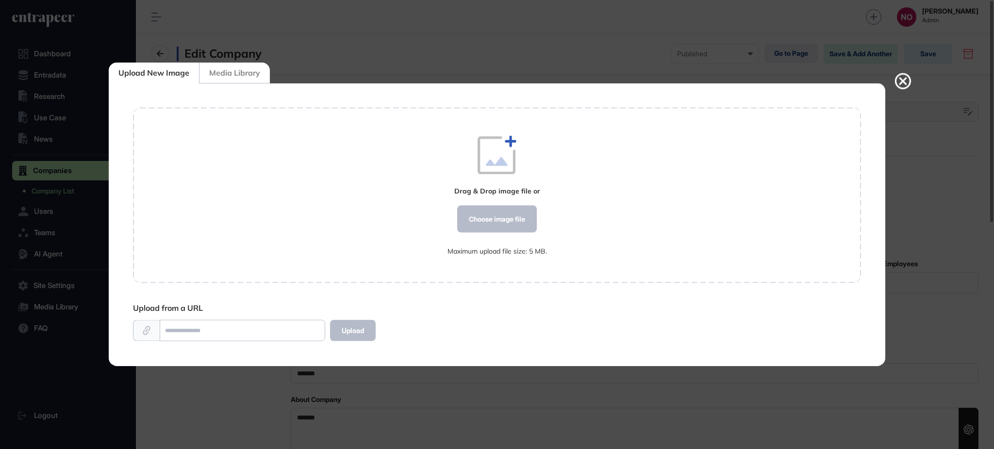
scroll to position [0, 0]
click at [476, 215] on div "Choose image file" at bounding box center [497, 219] width 80 height 27
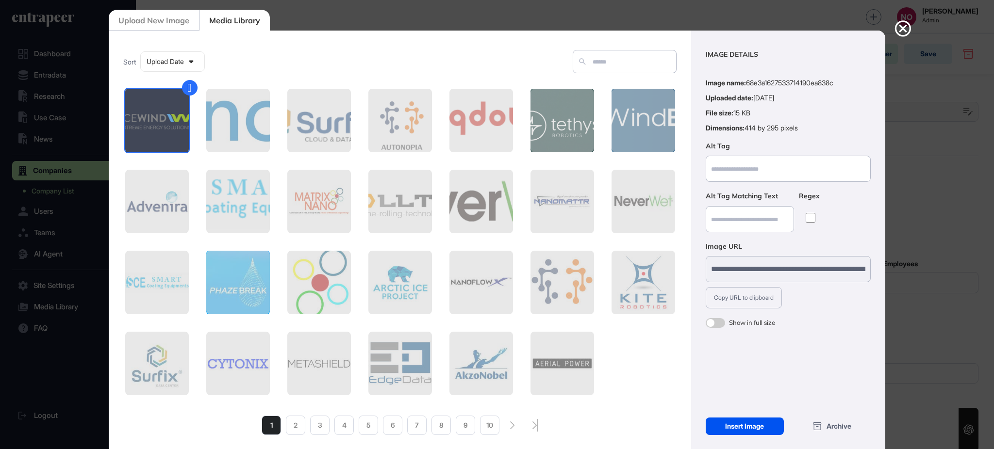
click at [737, 433] on div "Insert Image" at bounding box center [745, 426] width 78 height 17
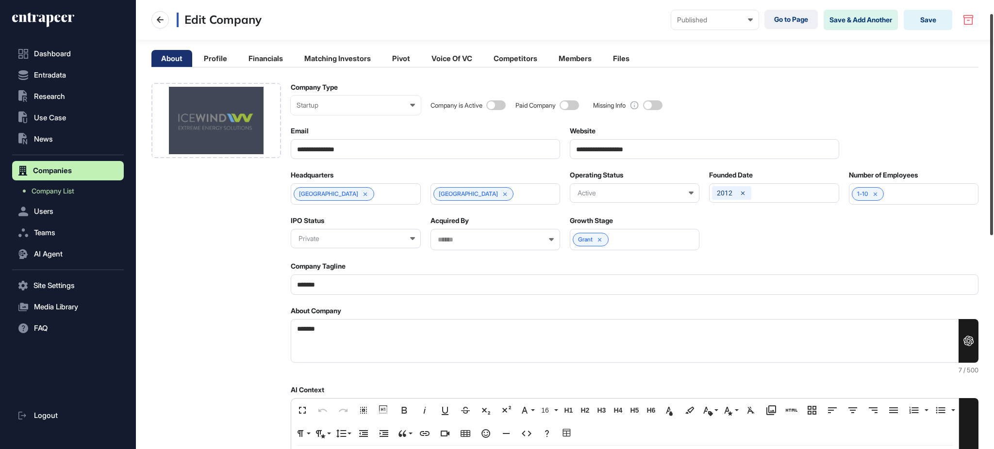
scroll to position [121, 0]
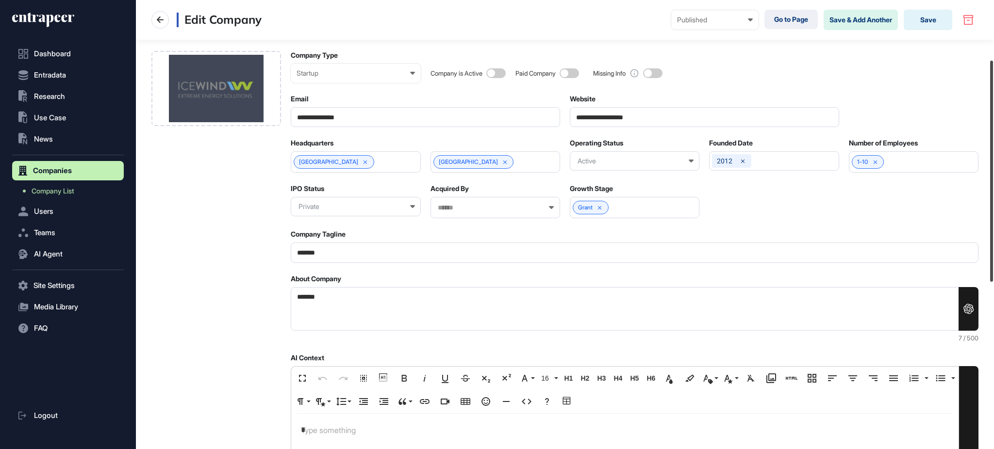
drag, startPoint x: 993, startPoint y: 156, endPoint x: 991, endPoint y: 216, distance: 59.7
click at [991, 216] on div at bounding box center [991, 171] width 3 height 221
drag, startPoint x: 332, startPoint y: 310, endPoint x: 202, endPoint y: 300, distance: 130.9
click at [202, 300] on div "**********" at bounding box center [564, 382] width 827 height 663
paste textarea "**********"
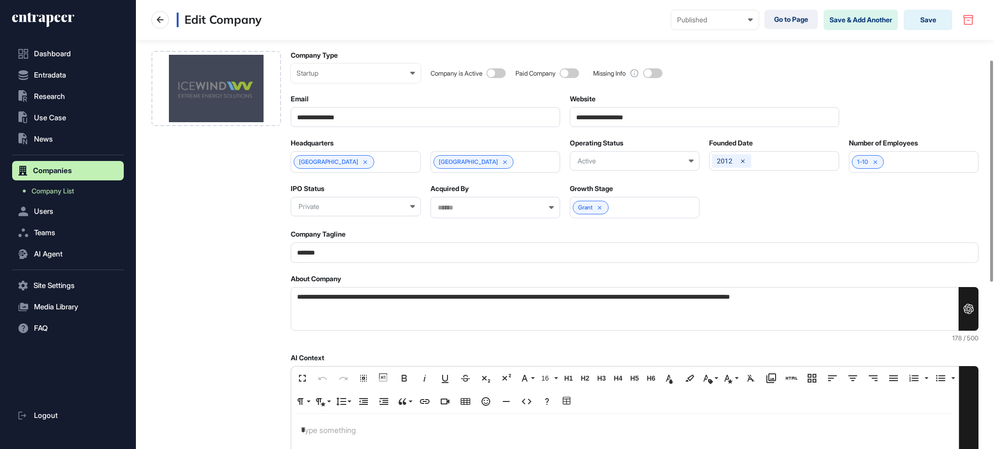
type textarea "**********"
drag, startPoint x: 241, startPoint y: 251, endPoint x: 194, endPoint y: 244, distance: 47.6
click at [191, 247] on div "**********" at bounding box center [564, 382] width 827 height 663
paste input "**********"
type input "**********"
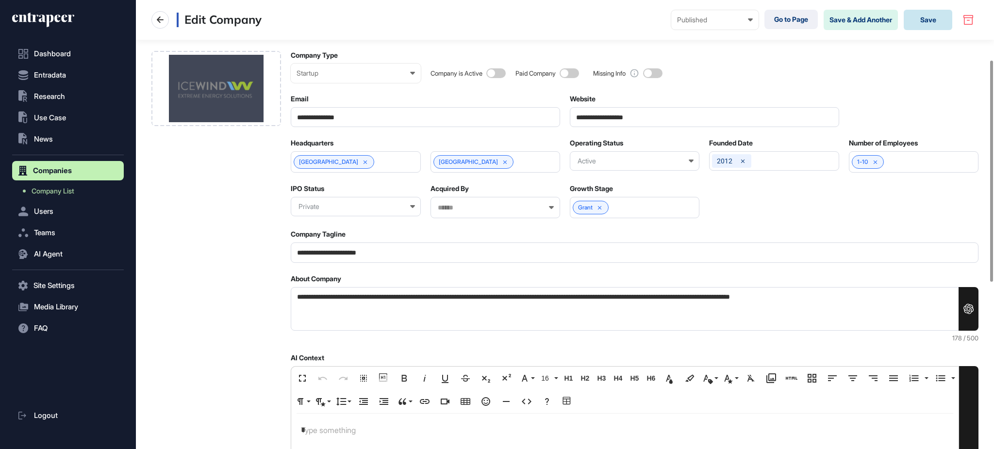
click at [927, 23] on button "Save" at bounding box center [928, 20] width 49 height 20
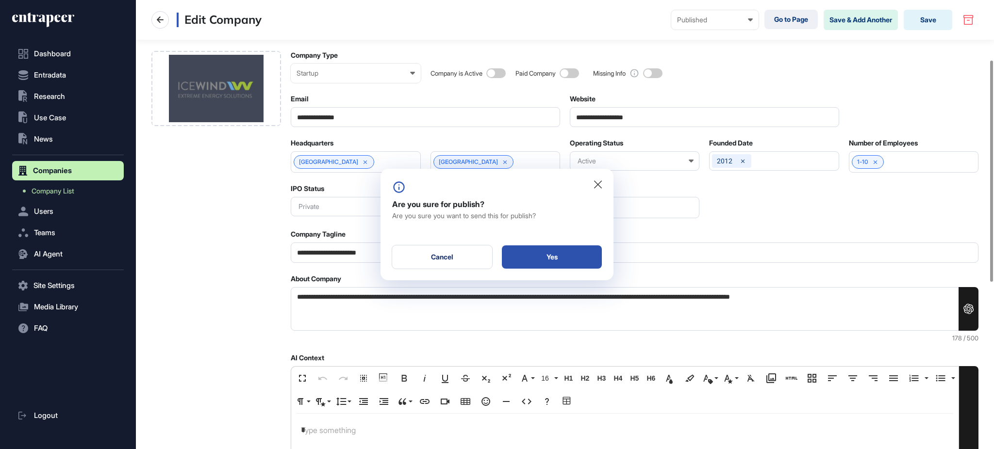
click at [580, 256] on div "Yes" at bounding box center [552, 257] width 100 height 23
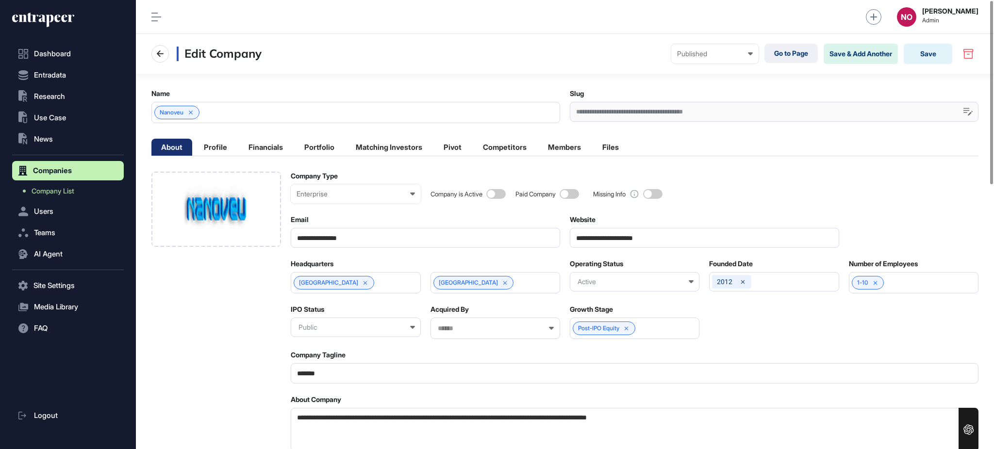
click at [633, 236] on input "**********" at bounding box center [704, 238] width 269 height 20
paste input "url"
type input "**********"
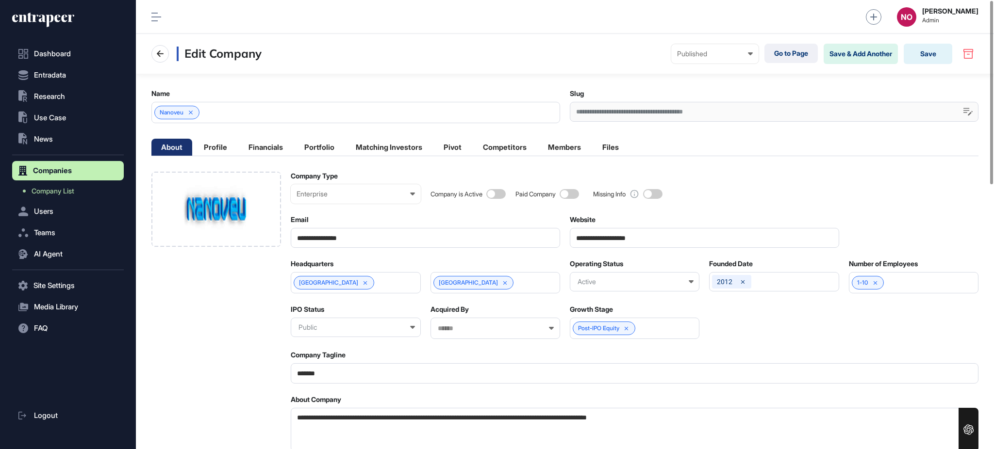
click at [356, 245] on input "**********" at bounding box center [425, 238] width 269 height 20
click at [499, 191] on span at bounding box center [495, 194] width 19 height 10
click at [254, 185] on div at bounding box center [216, 209] width 130 height 75
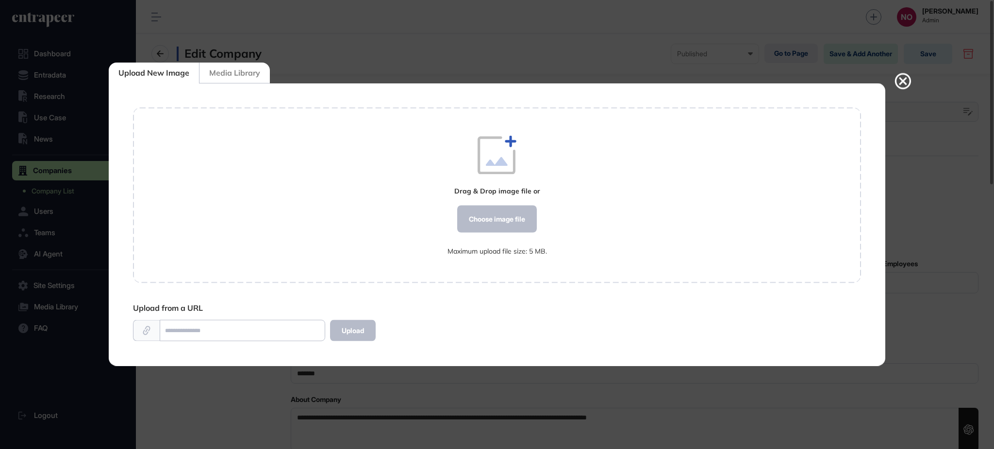
scroll to position [0, 0]
click at [491, 223] on div "Choose image file" at bounding box center [497, 219] width 80 height 27
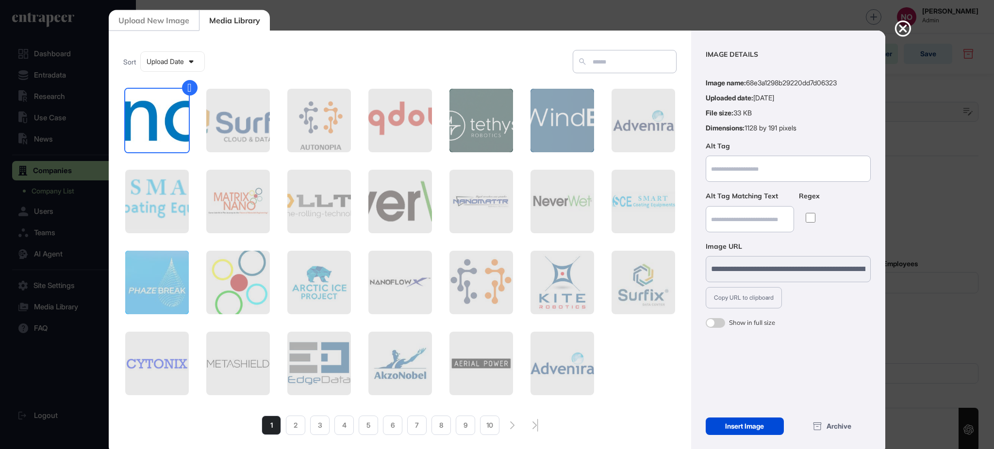
click at [749, 427] on div "Insert Image" at bounding box center [745, 426] width 78 height 17
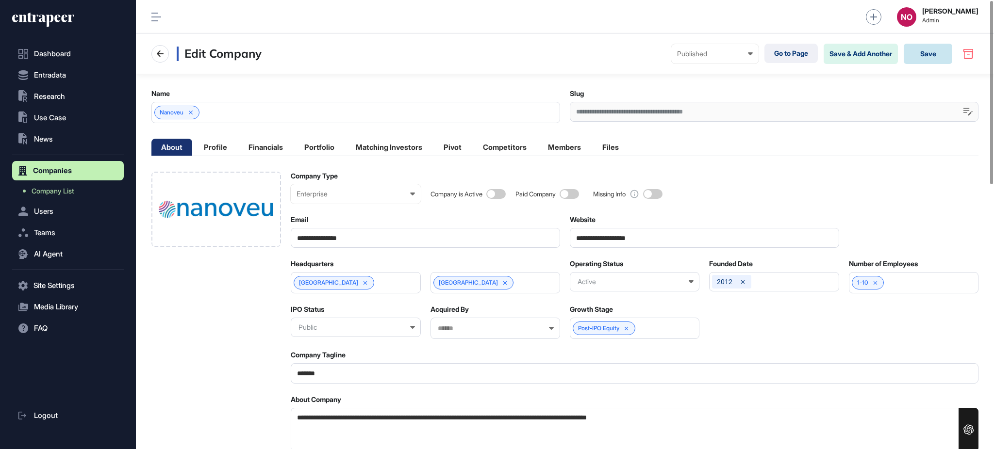
click at [933, 60] on button "Save" at bounding box center [928, 54] width 49 height 20
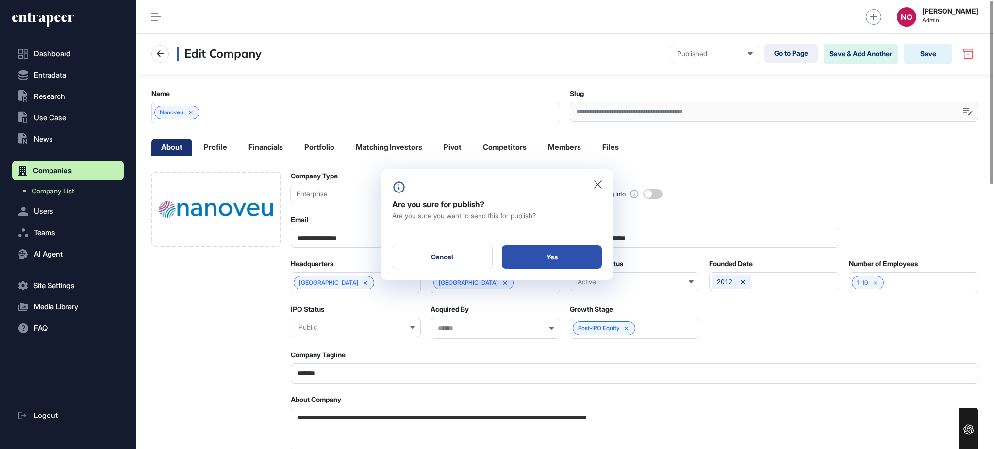
click at [570, 250] on div "Yes" at bounding box center [552, 257] width 100 height 23
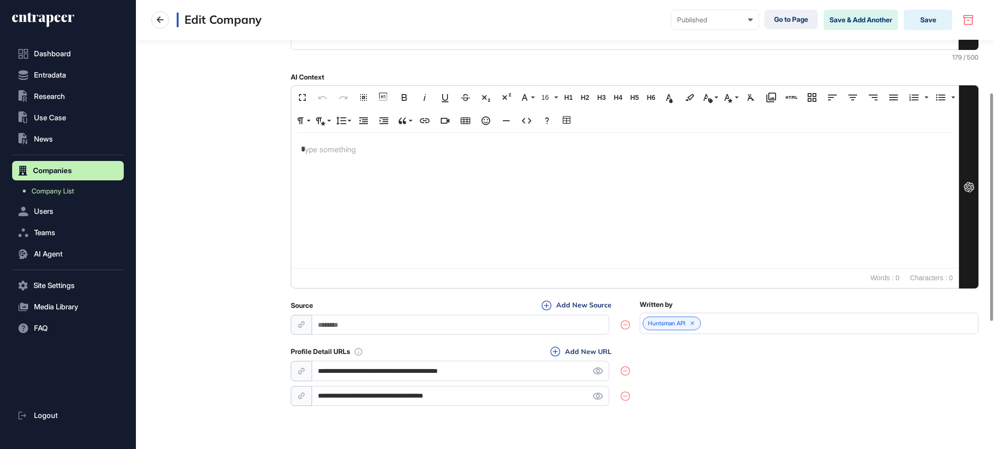
scroll to position [433, 0]
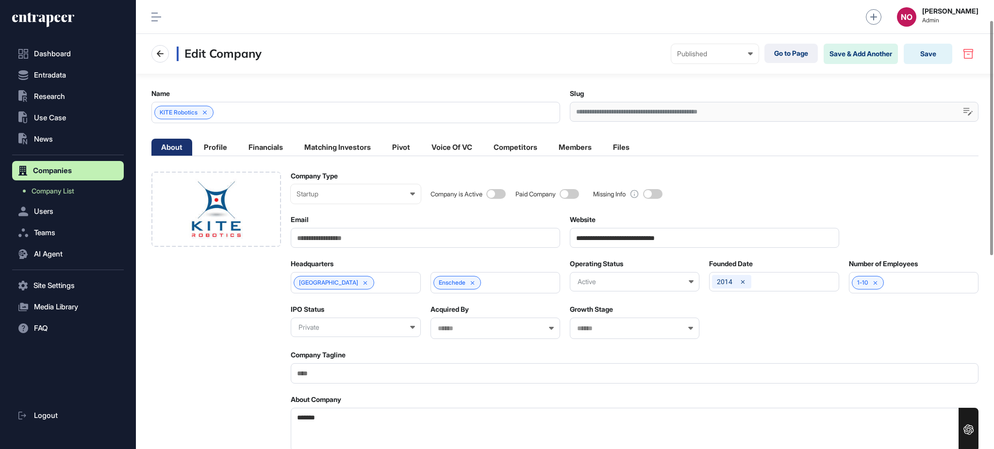
scroll to position [409, 0]
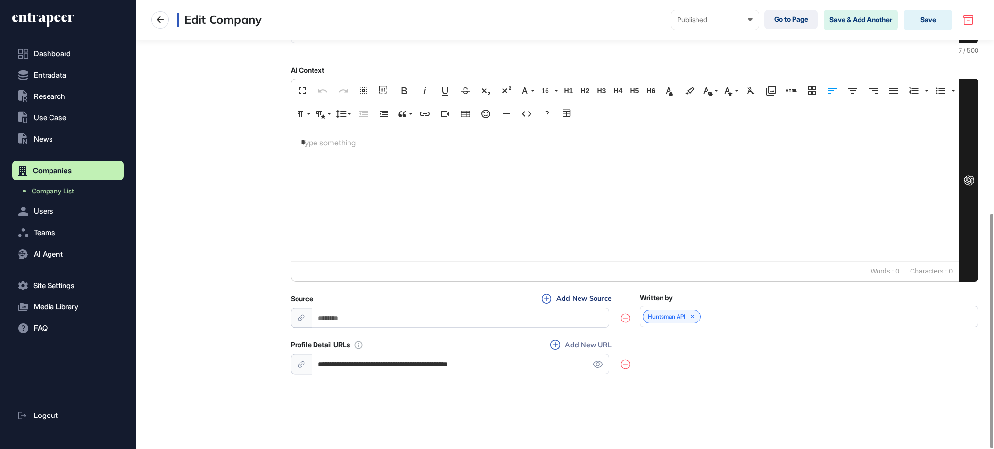
click at [609, 344] on button "Add New URL" at bounding box center [580, 345] width 67 height 11
click at [454, 361] on input "url" at bounding box center [460, 364] width 297 height 20
paste input "**********"
type input "**********"
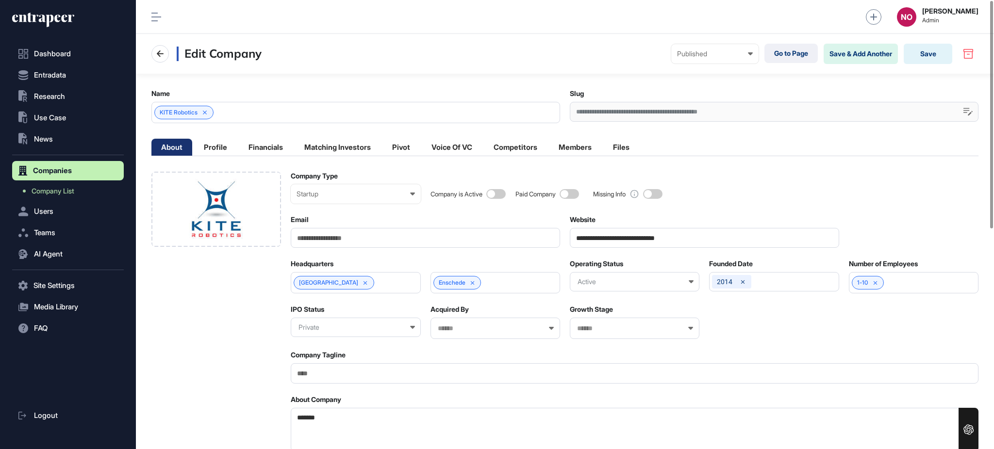
click at [340, 374] on input "Company Tagline" at bounding box center [635, 373] width 688 height 20
paste input "**********"
type input "**********"
drag, startPoint x: 375, startPoint y: 413, endPoint x: 144, endPoint y: 407, distance: 231.1
click at [144, 407] on main "**********" at bounding box center [565, 442] width 858 height 736
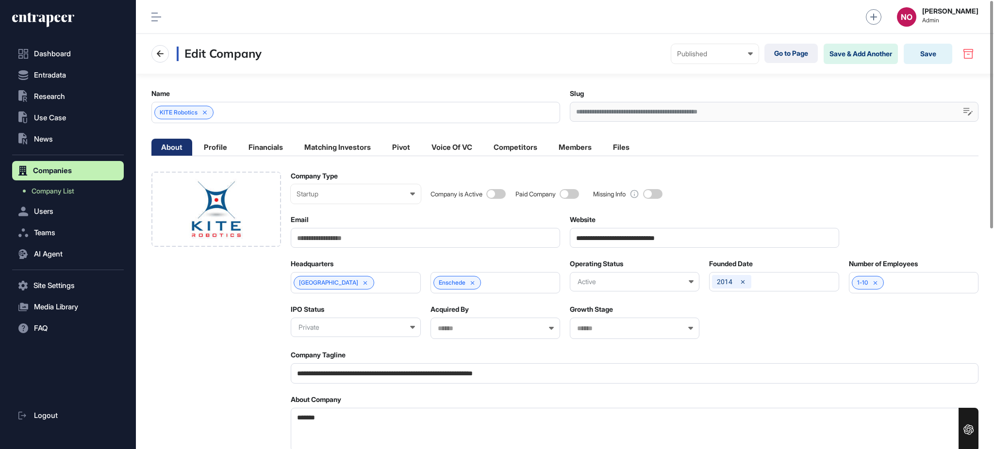
paste textarea "**********"
click at [369, 418] on textarea "**********" at bounding box center [635, 430] width 688 height 44
type textarea "**********"
click at [940, 59] on button "Save" at bounding box center [928, 54] width 49 height 20
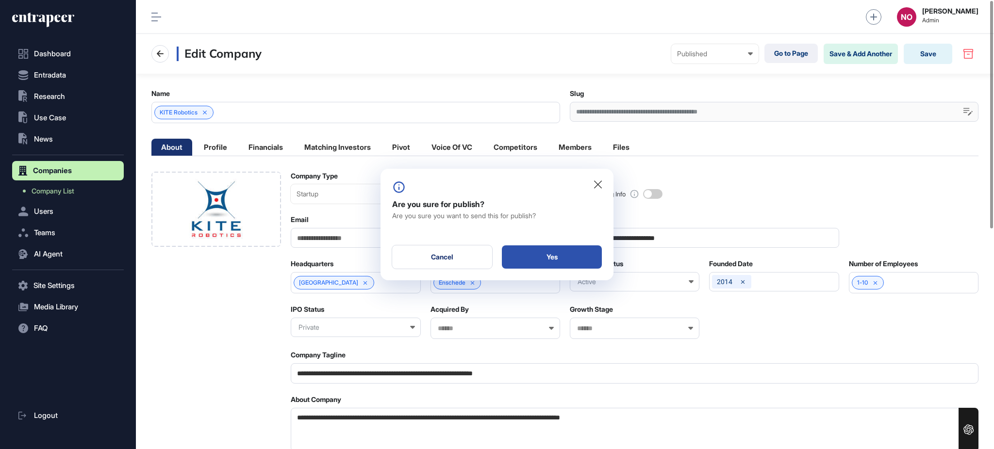
click at [560, 257] on div "Yes" at bounding box center [552, 257] width 100 height 23
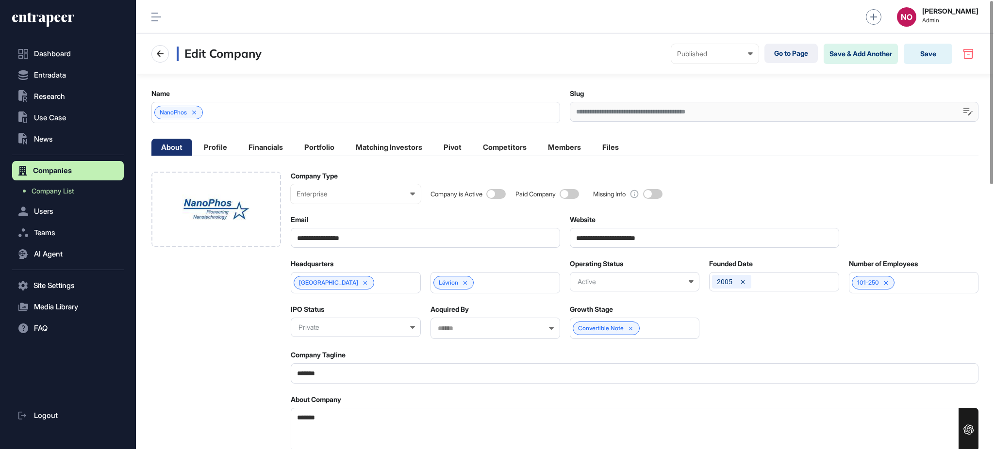
click at [503, 193] on span at bounding box center [495, 194] width 19 height 10
click at [631, 246] on input "**********" at bounding box center [704, 238] width 269 height 20
click at [265, 230] on div at bounding box center [216, 209] width 130 height 75
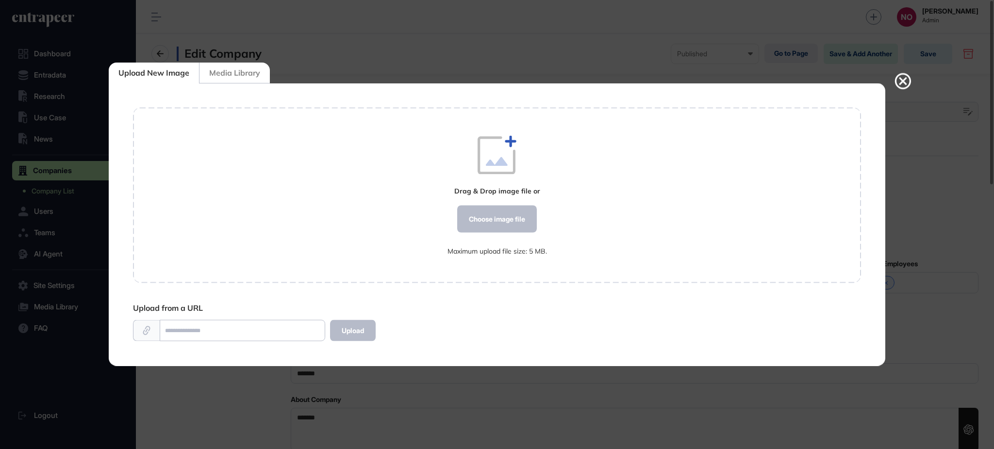
scroll to position [0, 0]
click at [483, 221] on div "Choose image file" at bounding box center [497, 219] width 80 height 27
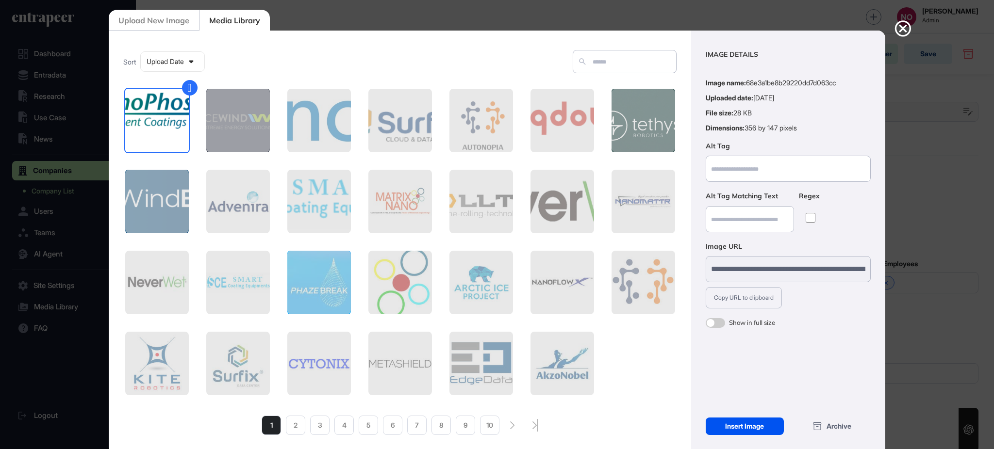
click at [763, 430] on div "Insert Image" at bounding box center [745, 426] width 78 height 17
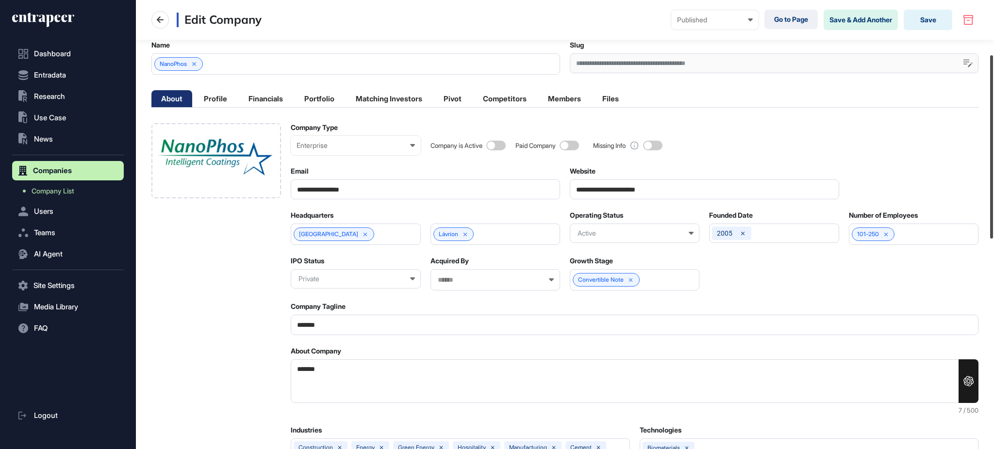
scroll to position [0, 0]
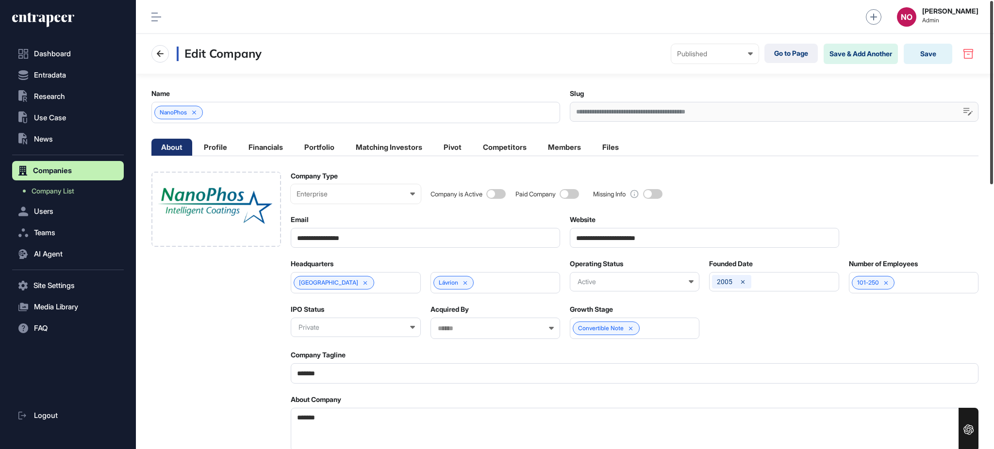
drag, startPoint x: 993, startPoint y: 181, endPoint x: 993, endPoint y: 125, distance: 56.3
click at [993, 125] on div at bounding box center [991, 92] width 3 height 183
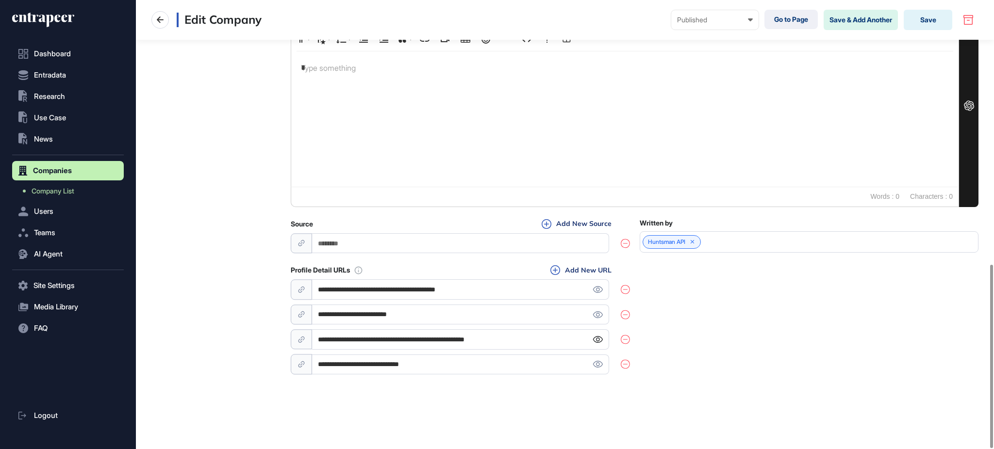
click at [594, 341] on icon at bounding box center [598, 339] width 10 height 7
click at [498, 342] on input "**********" at bounding box center [460, 340] width 297 height 20
paste input "*"
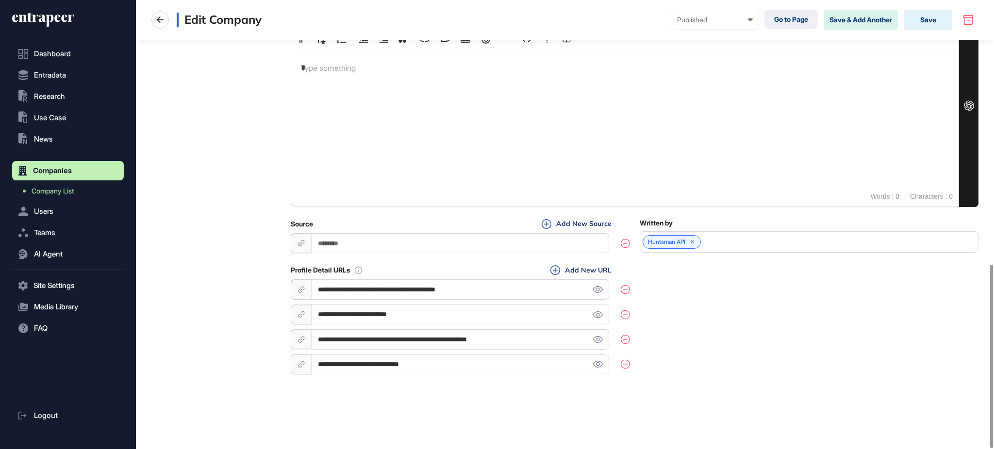
type input "**********"
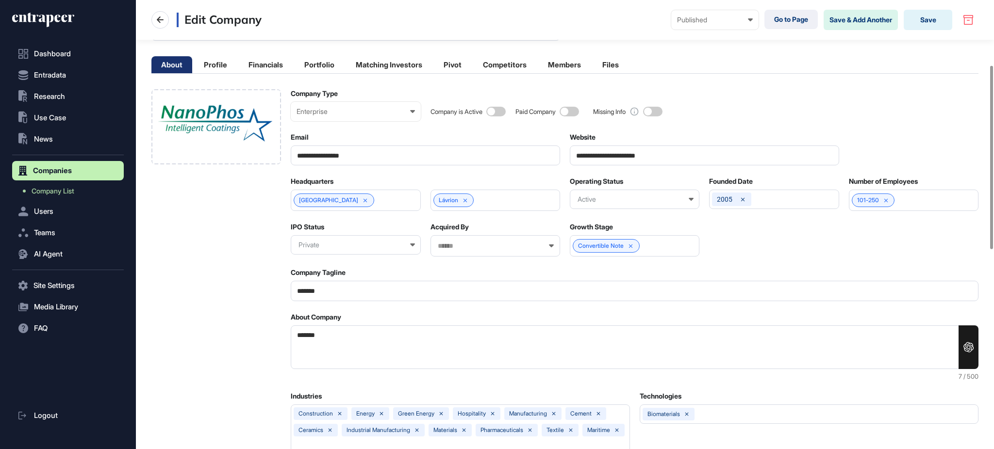
scroll to position [0, 0]
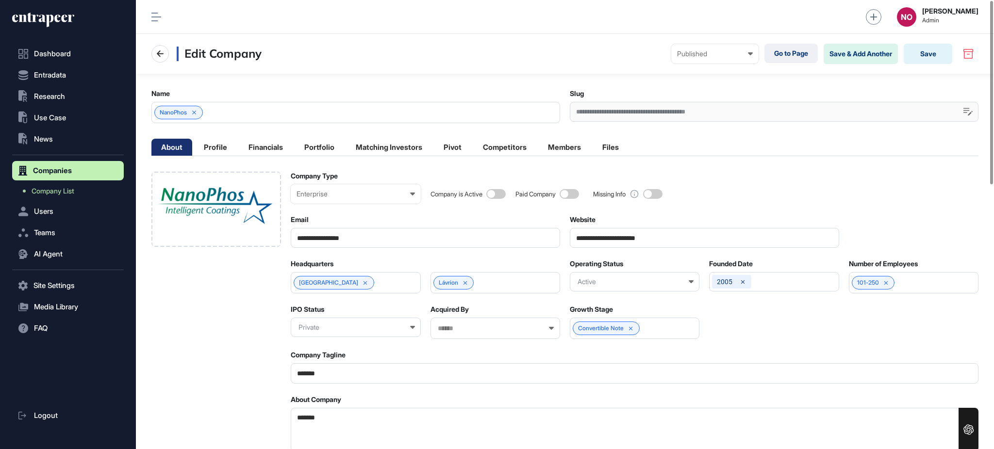
drag, startPoint x: 342, startPoint y: 418, endPoint x: 203, endPoint y: 405, distance: 138.9
paste textarea "**********"
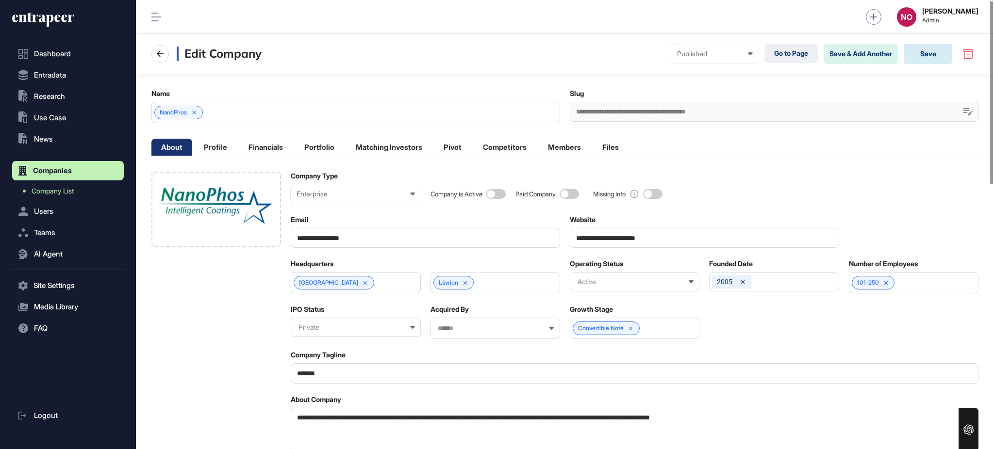
type textarea "**********"
click at [919, 55] on button "Save" at bounding box center [928, 54] width 49 height 20
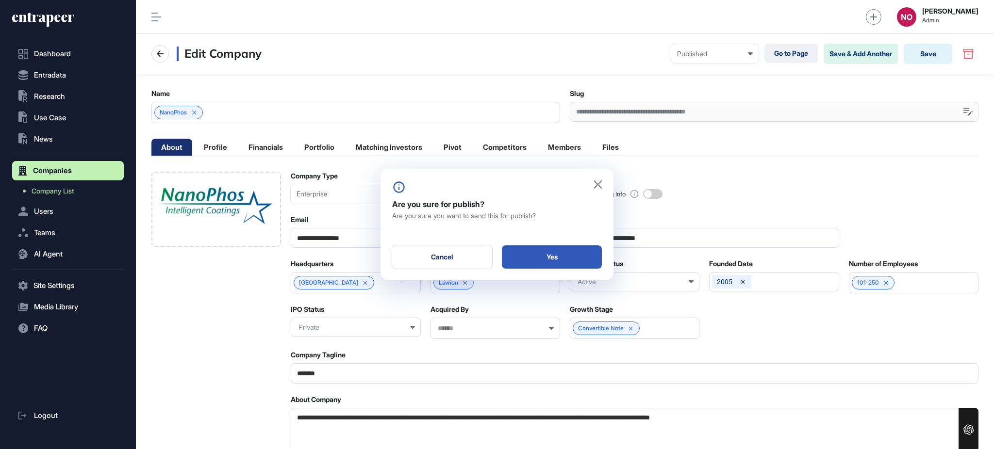
click at [732, 187] on div at bounding box center [497, 224] width 994 height 449
click at [455, 269] on div "Cancel" at bounding box center [442, 257] width 100 height 23
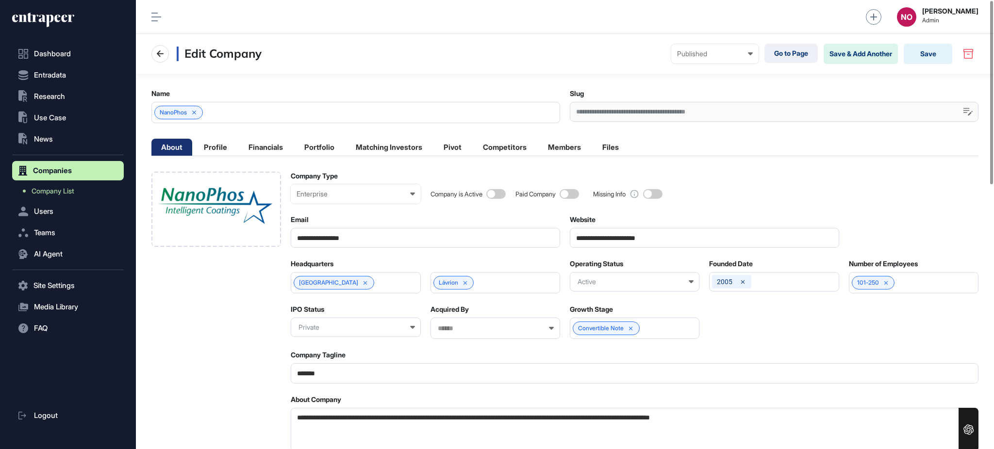
click at [628, 239] on input "**********" at bounding box center [704, 238] width 269 height 20
paste input "url"
type input "**********"
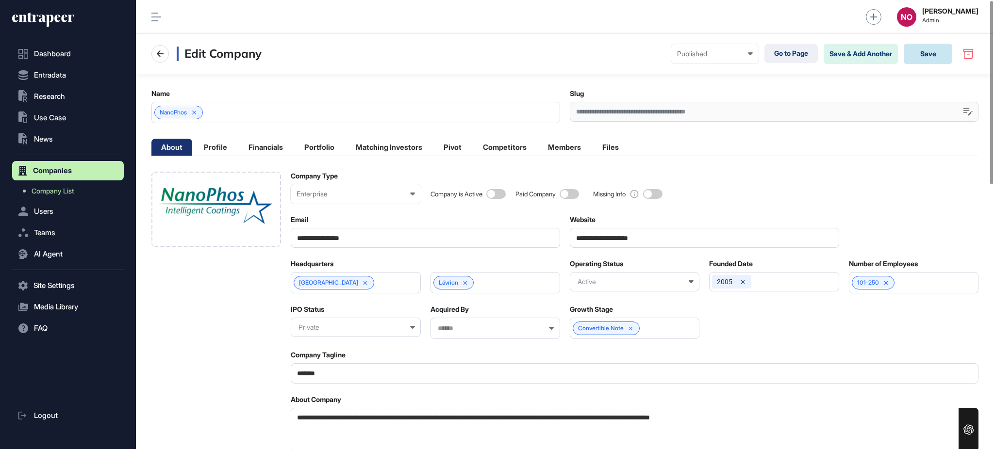
click at [943, 54] on button "Save" at bounding box center [928, 54] width 49 height 20
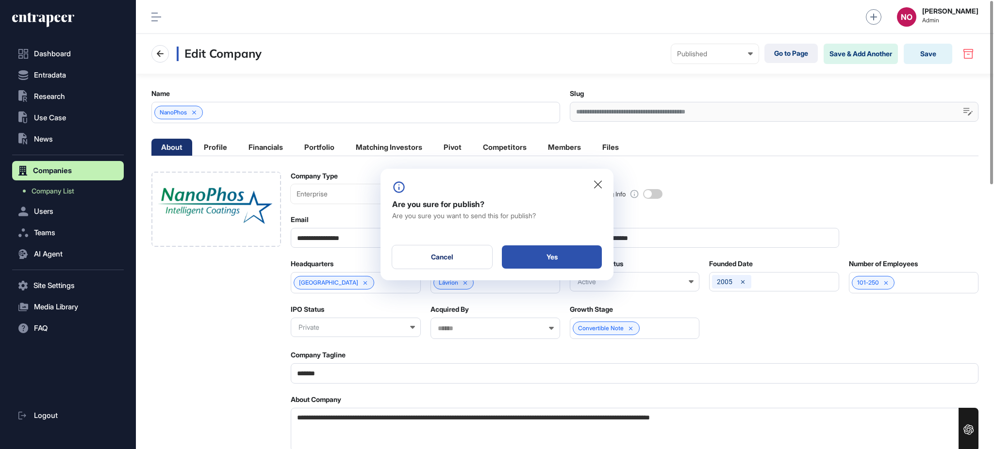
click at [572, 259] on div "Yes" at bounding box center [552, 257] width 100 height 23
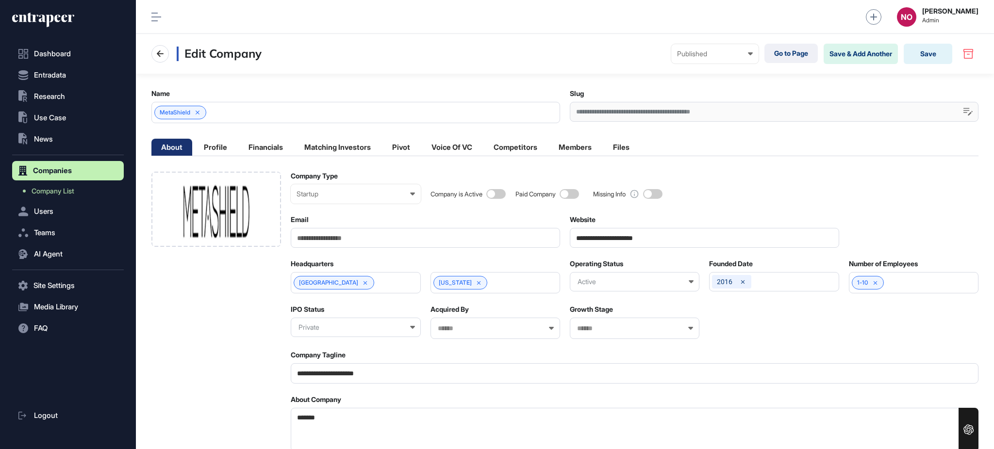
scroll to position [0, 0]
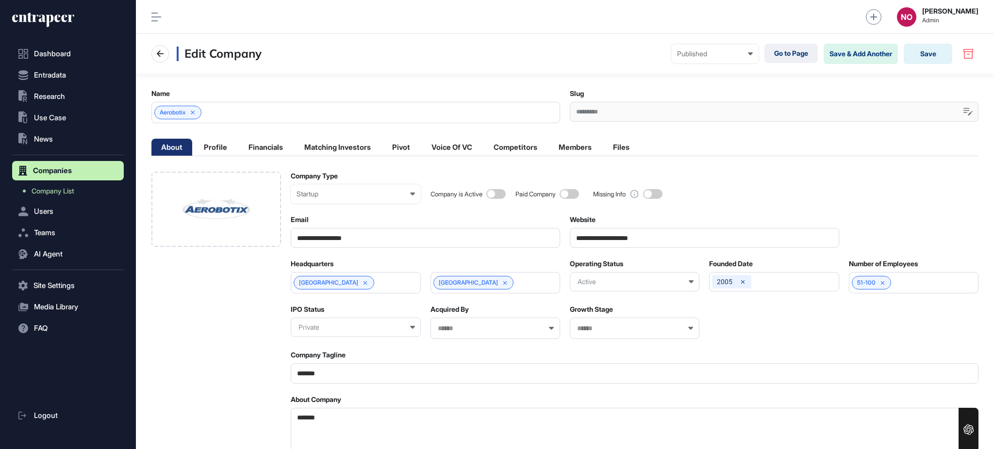
scroll to position [0, 0]
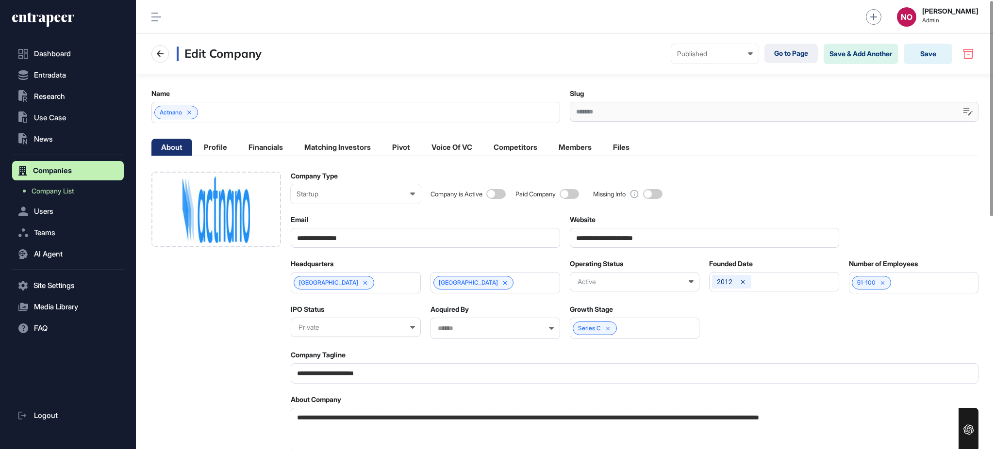
click at [662, 244] on input "**********" at bounding box center [704, 238] width 269 height 20
click at [268, 192] on div at bounding box center [216, 209] width 130 height 75
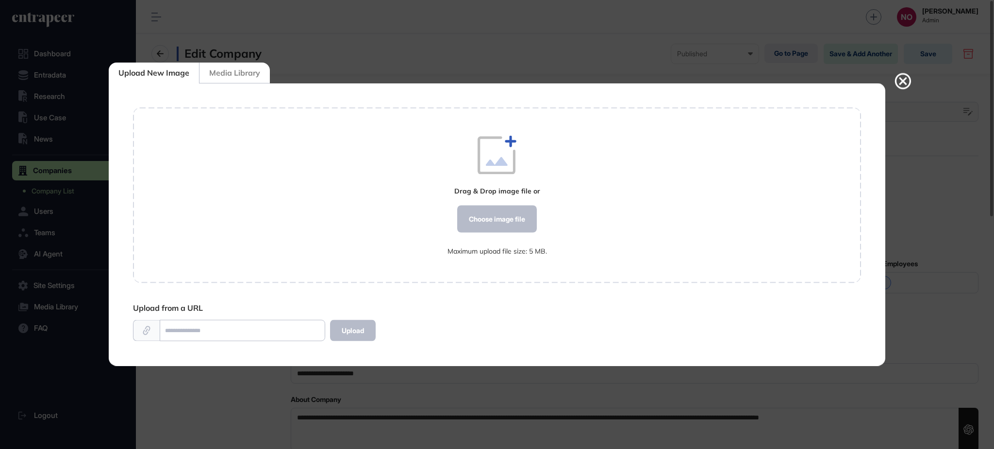
scroll to position [0, 0]
click at [508, 231] on div "Choose image file" at bounding box center [497, 219] width 80 height 27
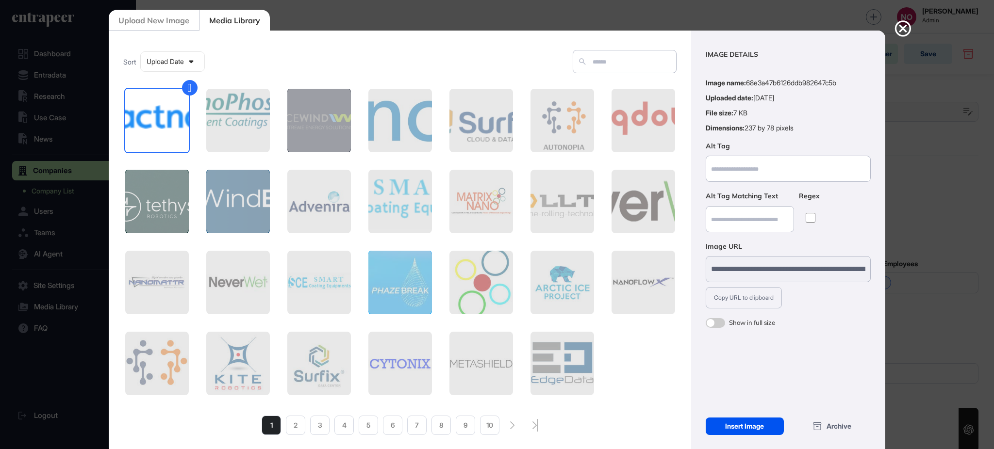
click at [743, 428] on div "Insert Image" at bounding box center [745, 426] width 78 height 17
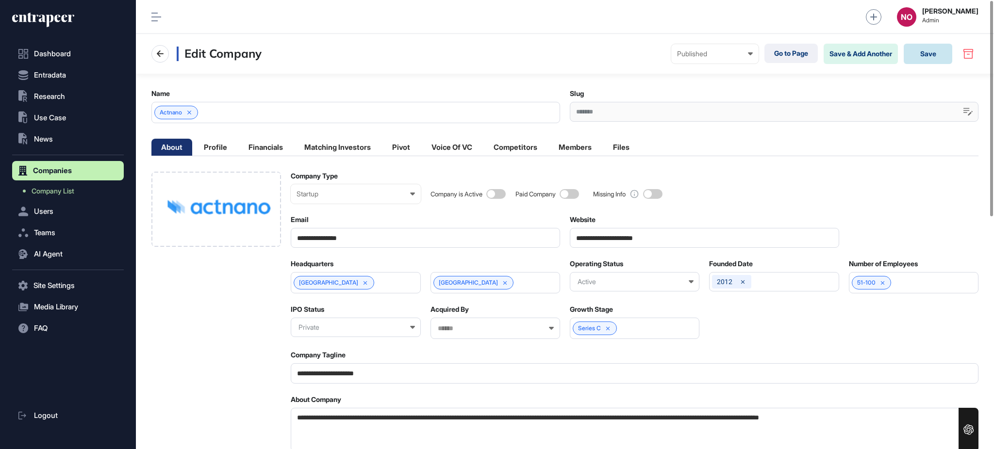
drag, startPoint x: 917, startPoint y: 62, endPoint x: 917, endPoint y: 67, distance: 5.3
click at [917, 66] on div "Edit Company Published Draft Pending Review Published Private Go to Page Save &…" at bounding box center [565, 54] width 858 height 40
click at [938, 55] on button "Save" at bounding box center [928, 54] width 49 height 20
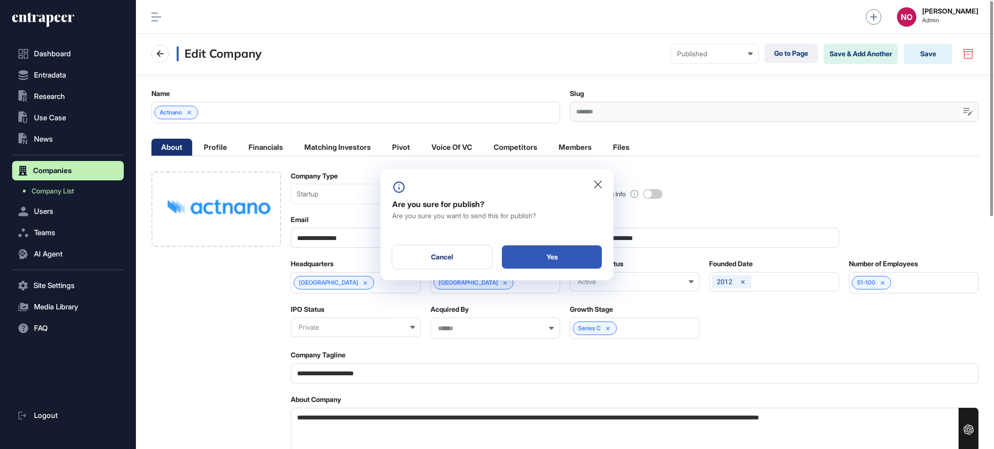
drag, startPoint x: 565, startPoint y: 254, endPoint x: 570, endPoint y: 240, distance: 15.1
click at [565, 254] on div "Yes" at bounding box center [552, 257] width 100 height 23
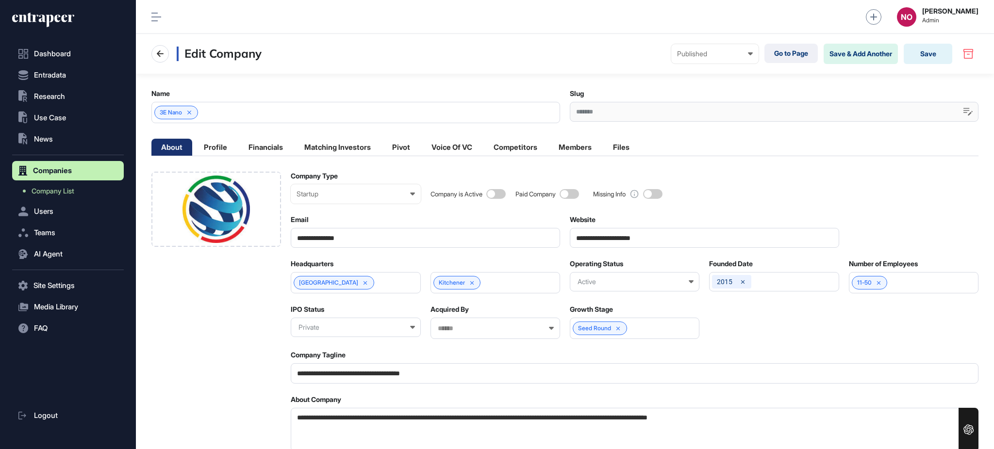
scroll to position [0, 0]
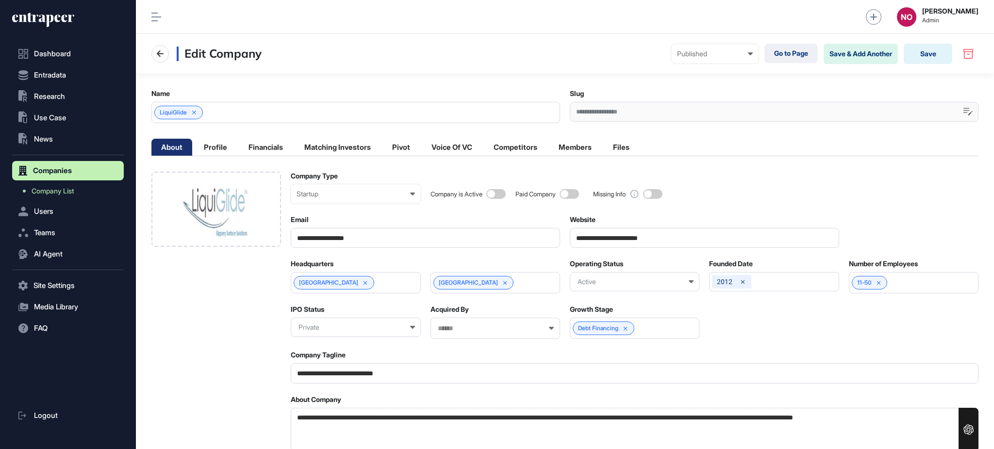
scroll to position [0, 0]
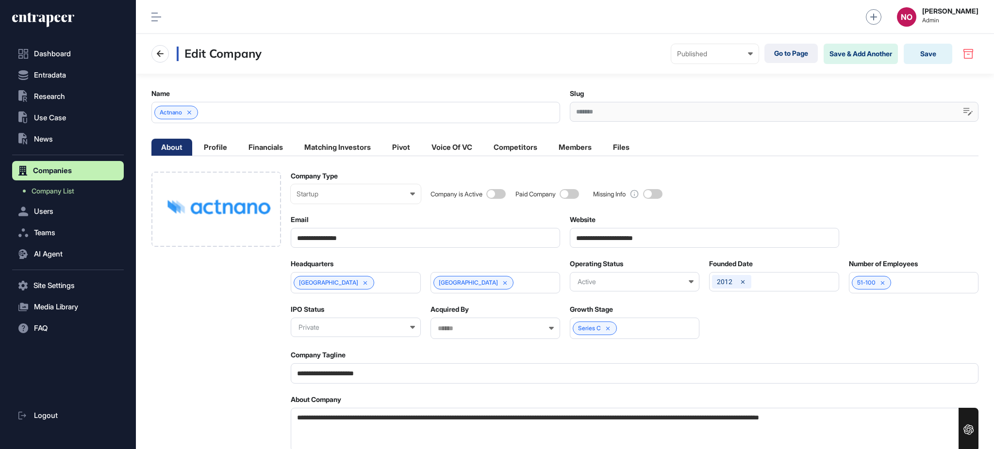
scroll to position [0, 0]
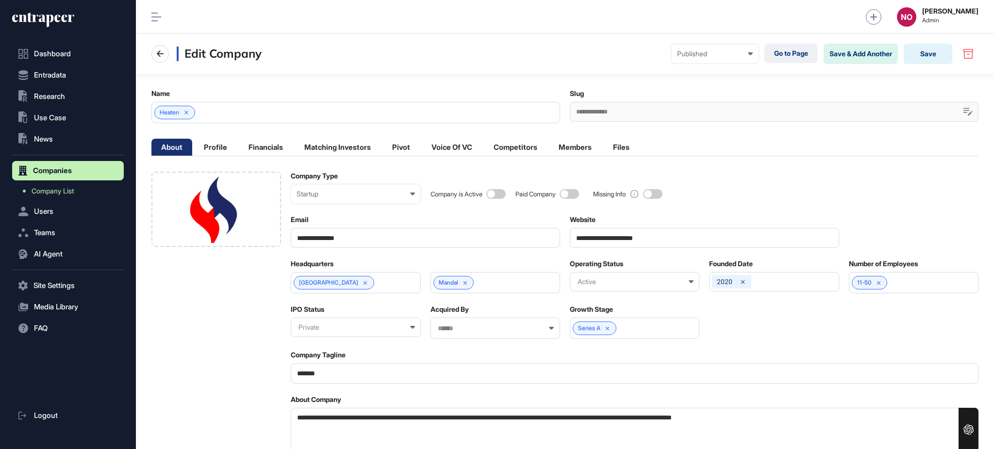
scroll to position [0, 0]
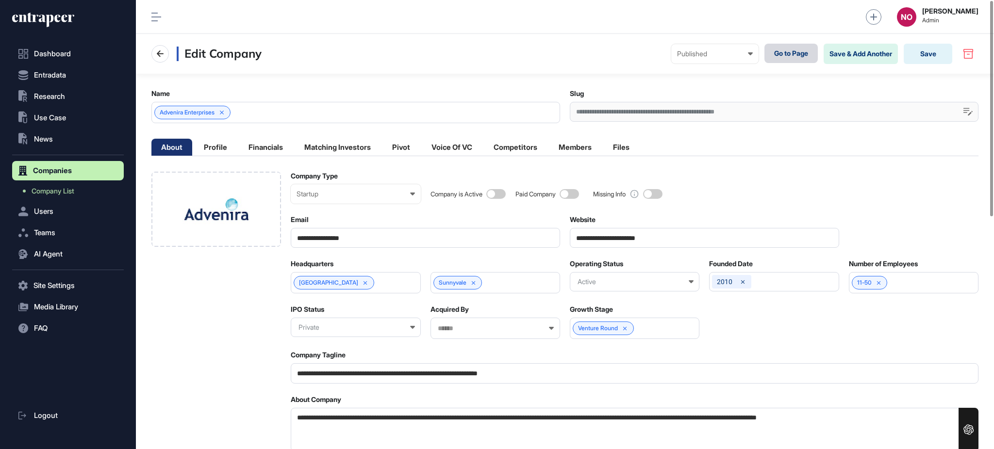
click at [803, 58] on link "Go to Page" at bounding box center [790, 53] width 53 height 19
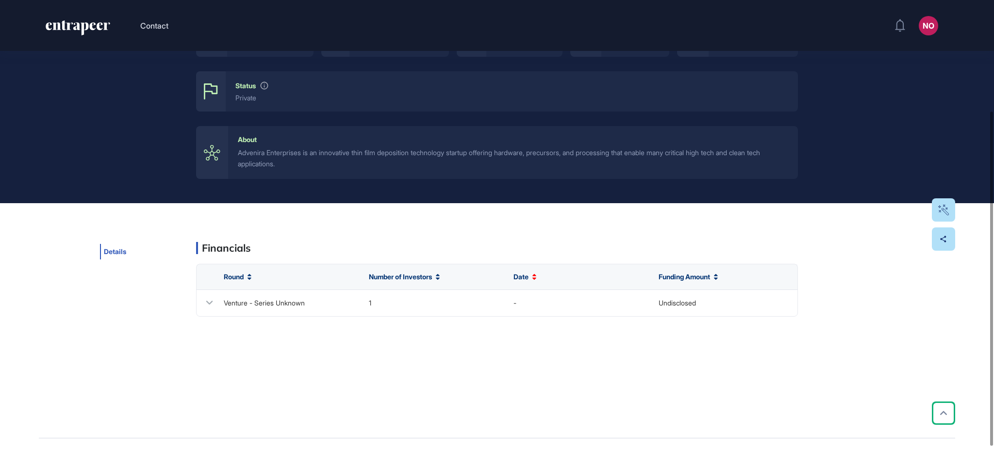
scroll to position [152, 0]
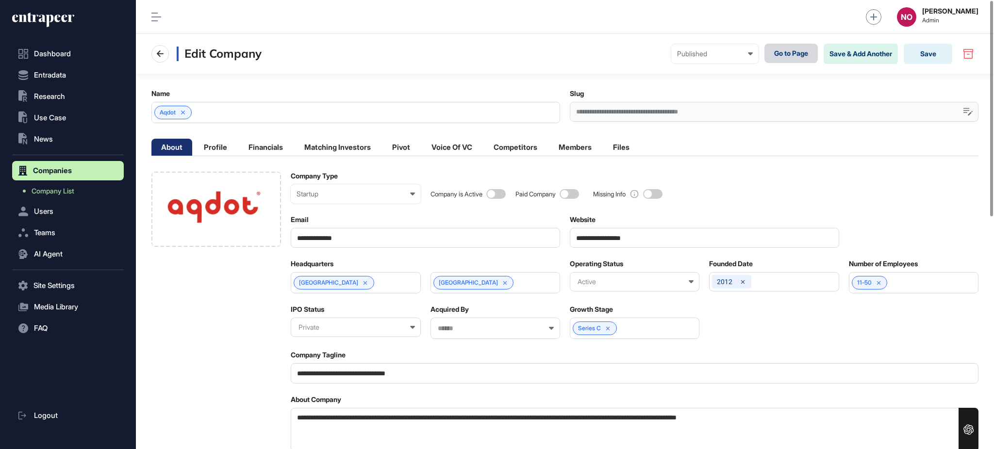
click at [790, 61] on link "Go to Page" at bounding box center [790, 53] width 53 height 19
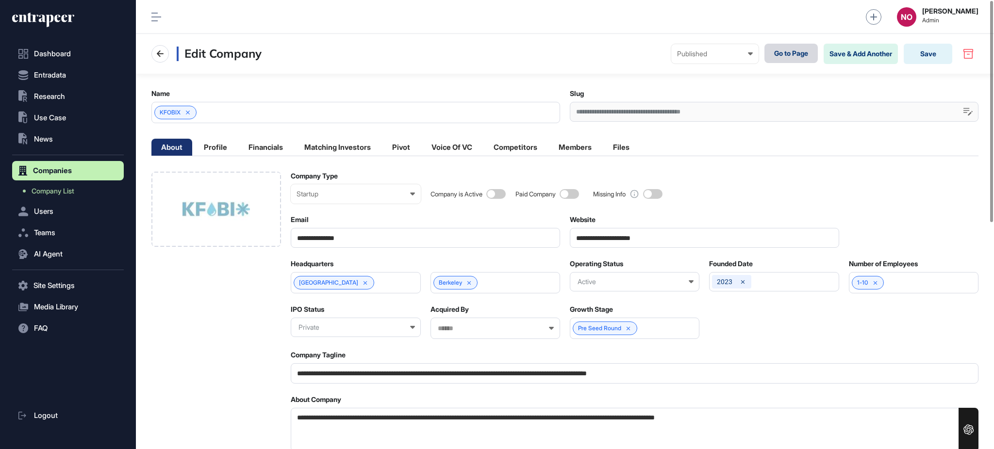
click at [797, 57] on link "Go to Page" at bounding box center [790, 53] width 53 height 19
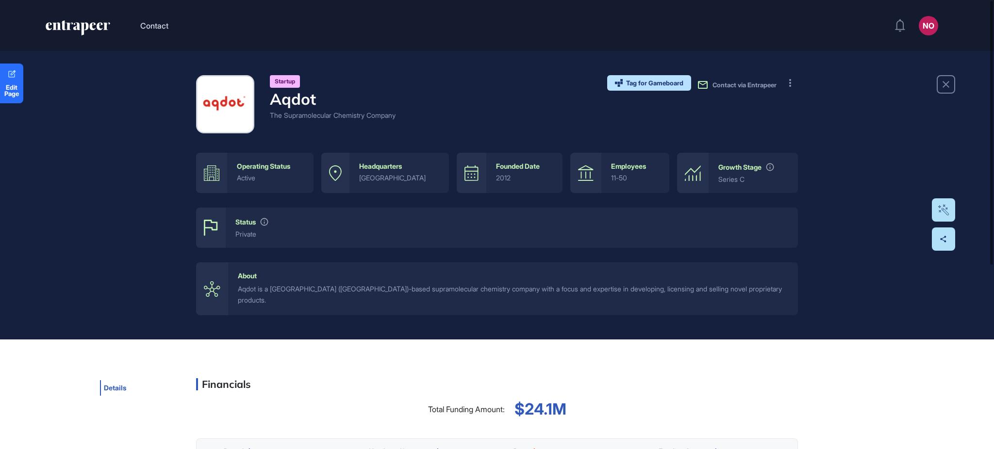
scroll to position [313, 0]
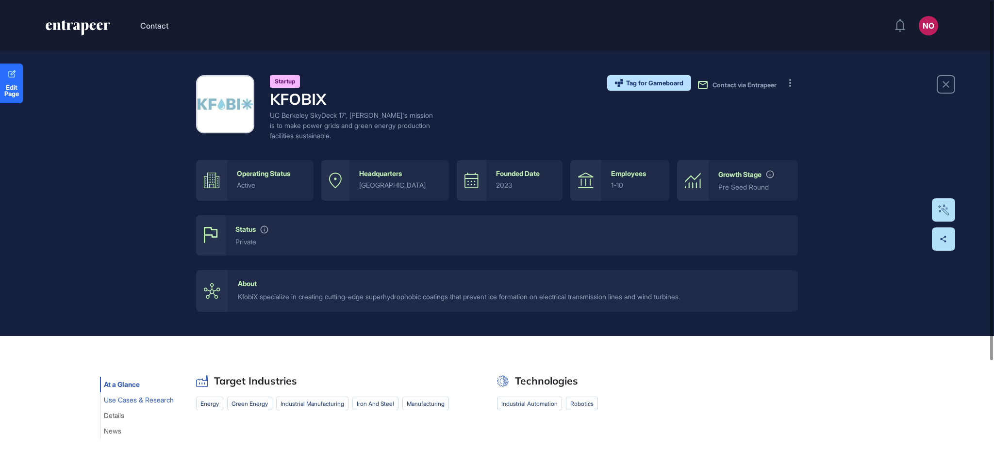
click at [119, 405] on button "Use Cases & Research" at bounding box center [139, 401] width 78 height 16
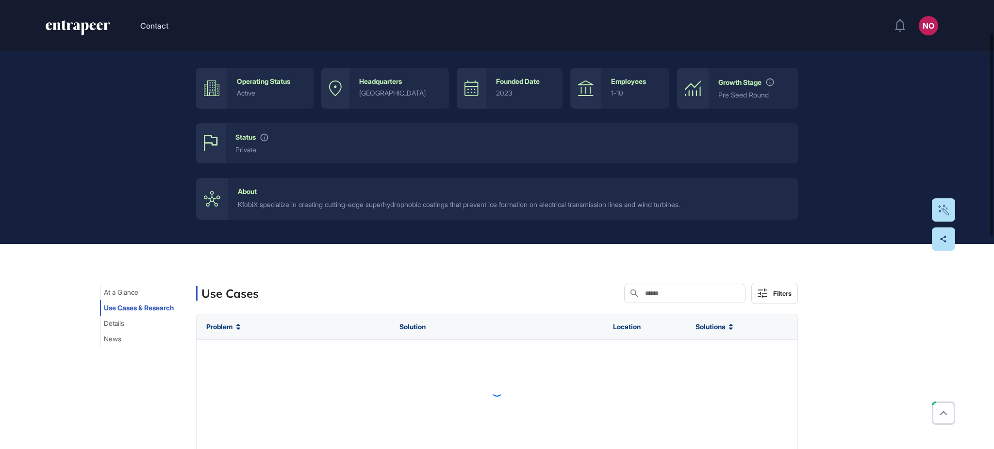
scroll to position [110, 0]
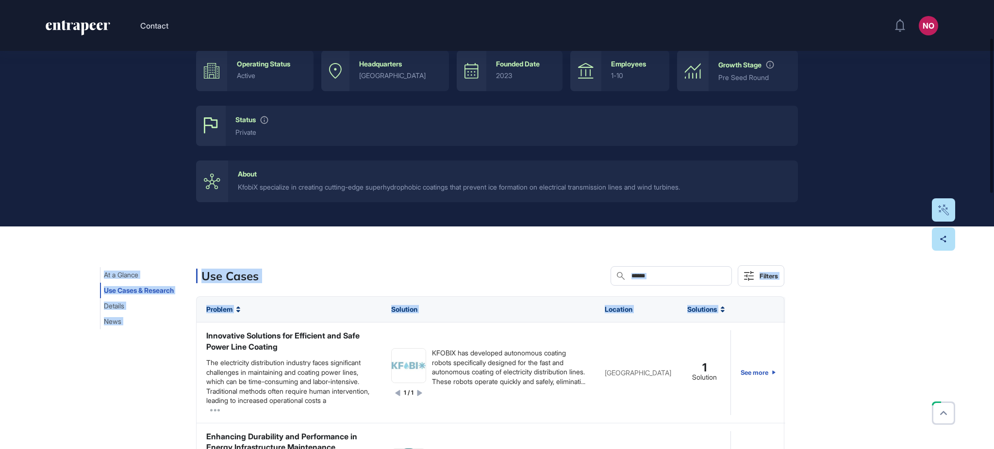
drag, startPoint x: 993, startPoint y: 287, endPoint x: 993, endPoint y: 316, distance: 29.1
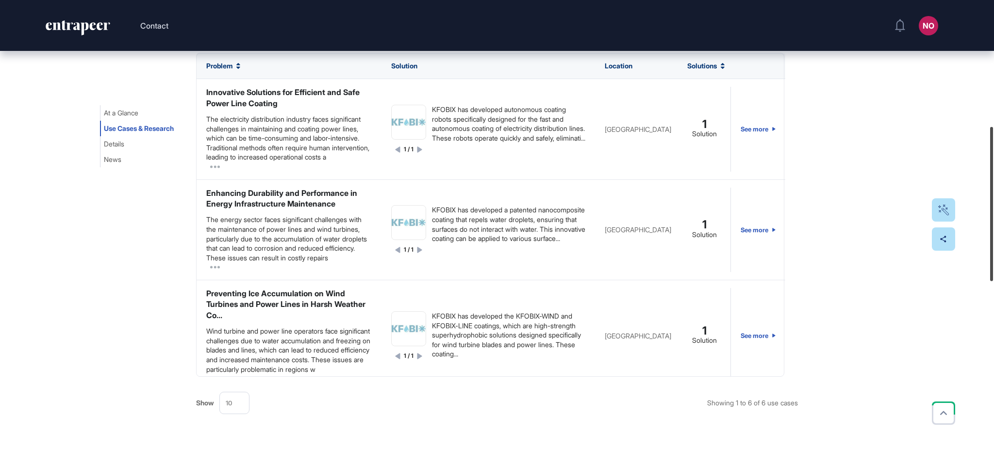
scroll to position [331, 0]
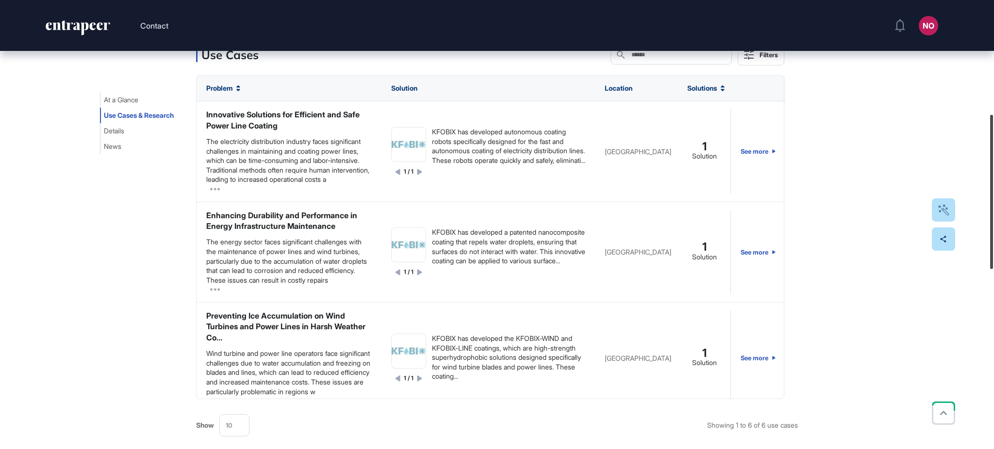
drag, startPoint x: 993, startPoint y: 132, endPoint x: 993, endPoint y: 208, distance: 76.2
click at [993, 208] on div at bounding box center [991, 192] width 3 height 154
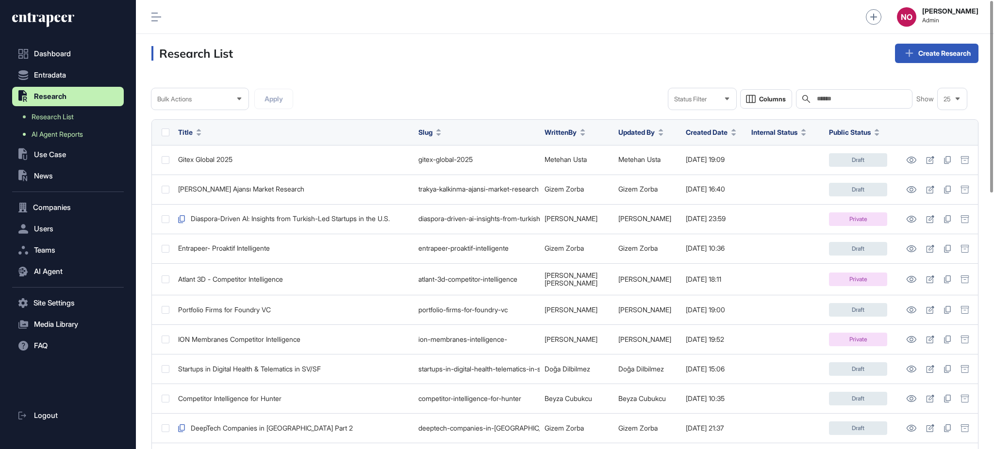
click at [88, 137] on link "AI Agent Reports" at bounding box center [70, 134] width 107 height 17
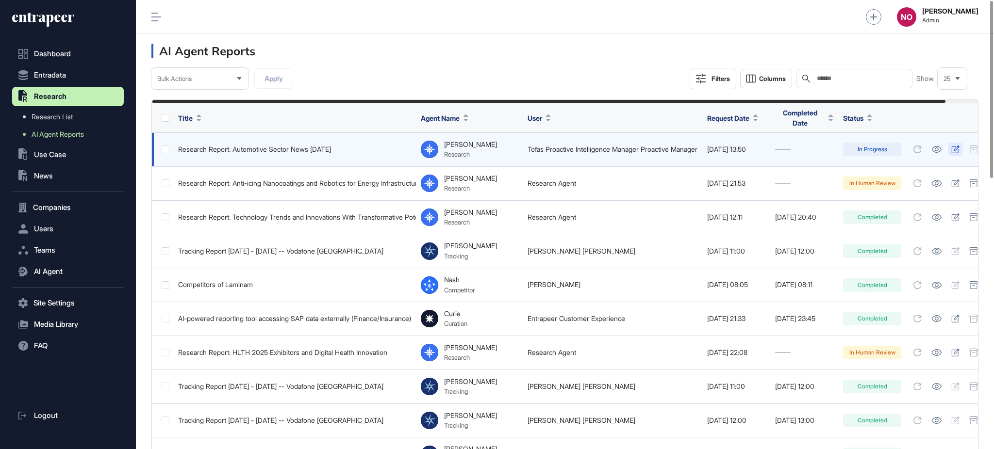
click at [959, 146] on icon at bounding box center [955, 150] width 8 height 8
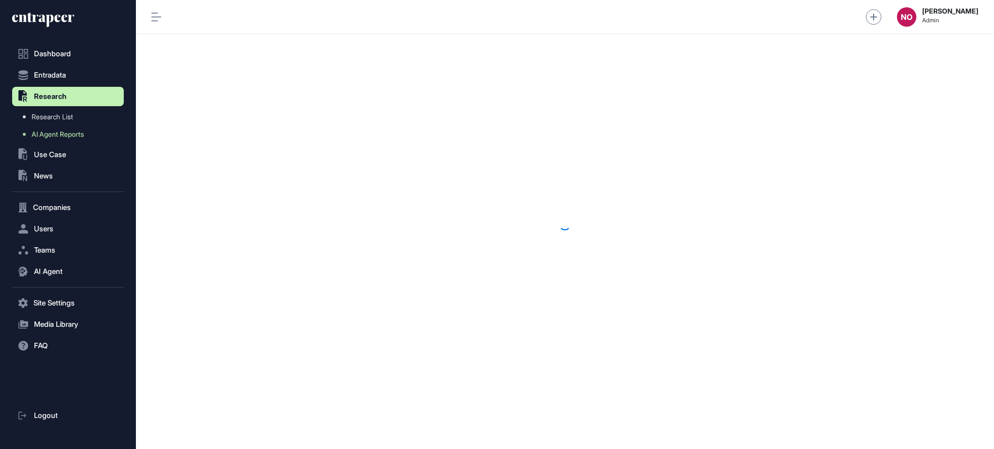
scroll to position [0, 0]
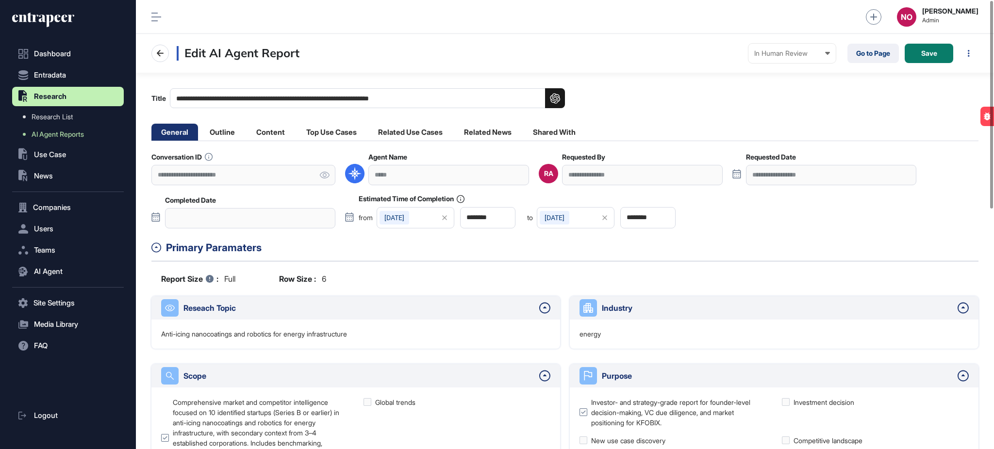
click at [430, 133] on li "Related Use Cases" at bounding box center [410, 132] width 84 height 17
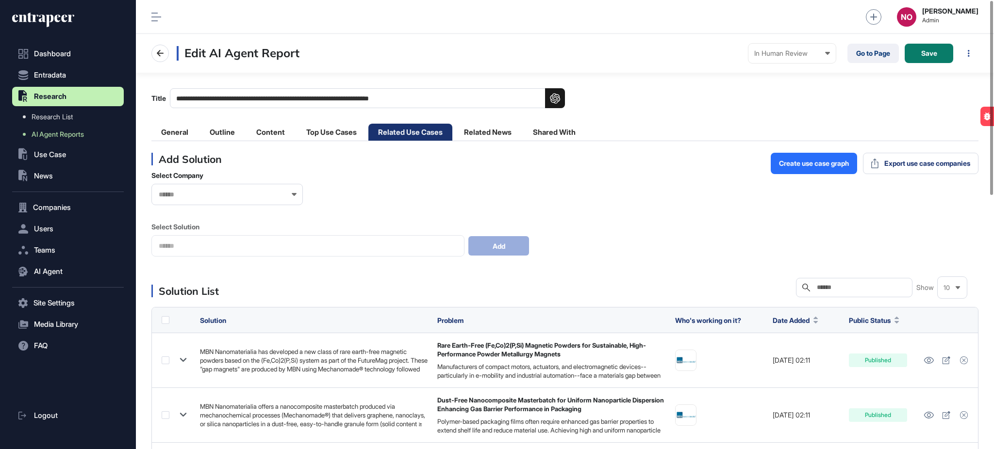
click at [194, 199] on div at bounding box center [226, 194] width 151 height 21
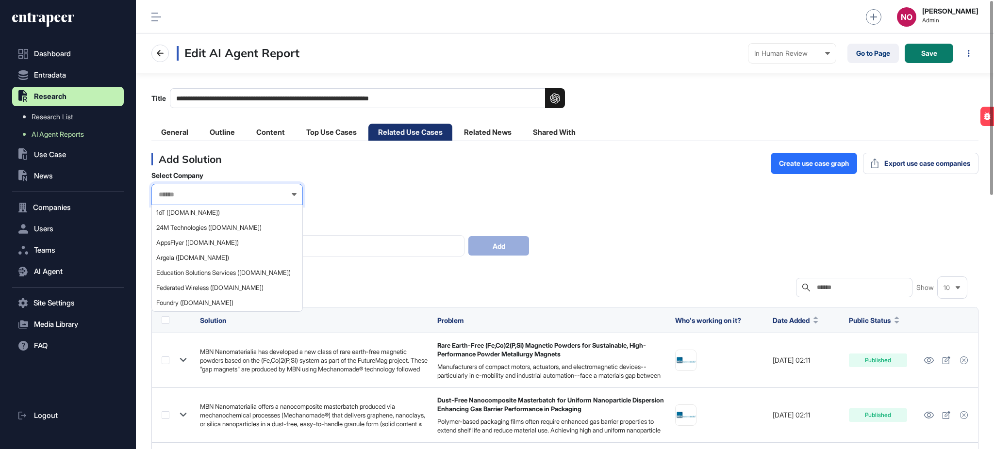
click at [196, 196] on input "text" at bounding box center [221, 195] width 126 height 8
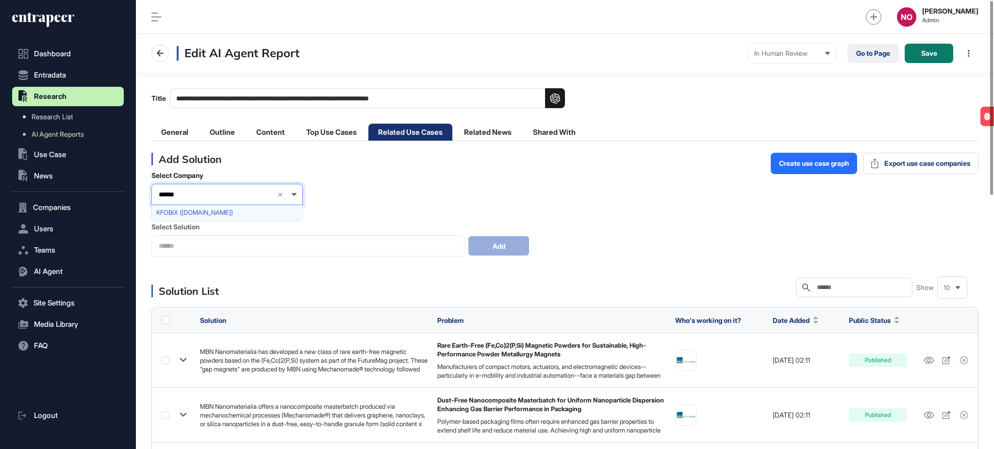
type input "******"
drag, startPoint x: 200, startPoint y: 208, endPoint x: 211, endPoint y: 231, distance: 25.6
click at [200, 209] on div "KFOBIX (kfobix.com)" at bounding box center [226, 212] width 149 height 15
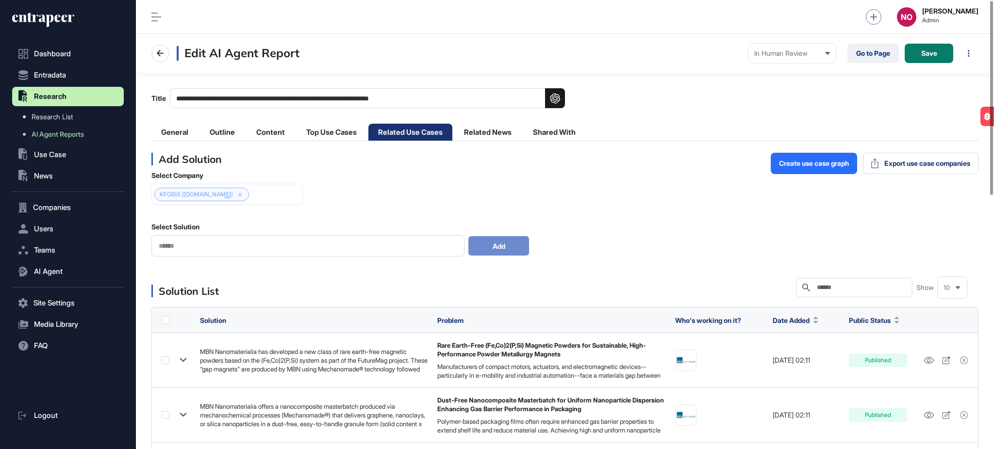
click at [210, 249] on input "text" at bounding box center [308, 246] width 300 height 8
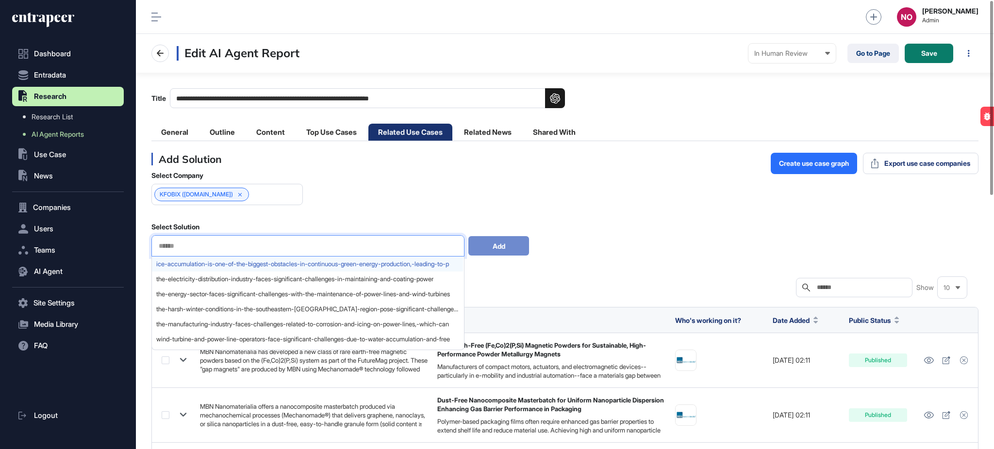
click at [206, 267] on span "ice-accumulation-is-one-of-the-biggest-obstacles-in-continuous-green-energy-pro…" at bounding box center [307, 264] width 302 height 7
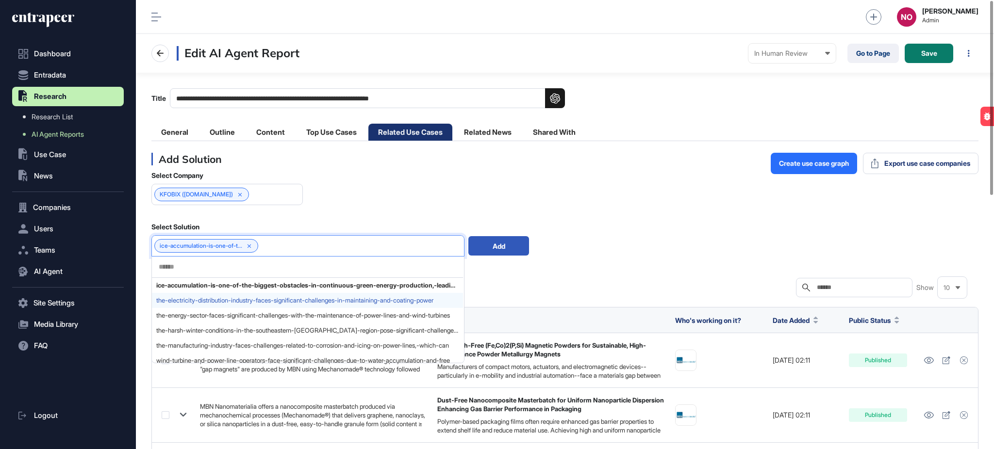
click at [198, 303] on span "the-electricity-distribution-industry-faces-significant-challenges-in-maintaini…" at bounding box center [307, 300] width 302 height 7
drag, startPoint x: 203, startPoint y: 315, endPoint x: 203, endPoint y: 325, distance: 9.2
click at [203, 317] on span "the-energy-sector-faces-significant-challenges-with-the-maintenance-of-power-li…" at bounding box center [307, 315] width 302 height 7
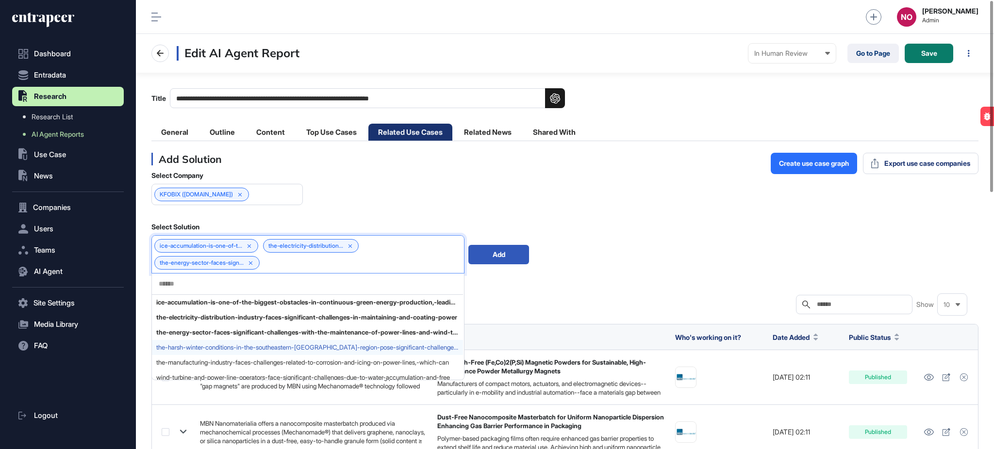
drag, startPoint x: 198, startPoint y: 346, endPoint x: 199, endPoint y: 354, distance: 8.3
click at [198, 347] on span "the-harsh-winter-conditions-in-the-southeastern-anatolia-region-pose-significan…" at bounding box center [307, 347] width 302 height 7
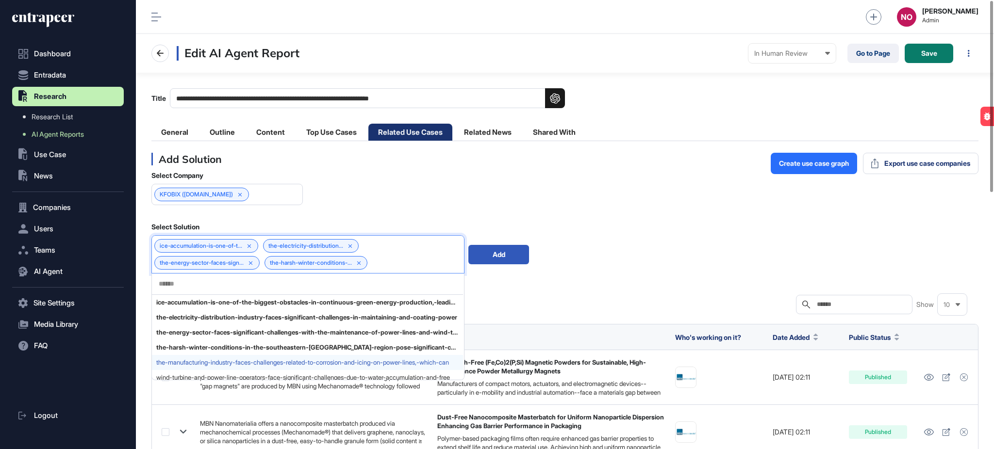
drag, startPoint x: 199, startPoint y: 362, endPoint x: 199, endPoint y: 372, distance: 10.2
click at [199, 362] on span "the-manufacturing-industry-faces-challenges-related-to-corrosion-and-icing-on-p…" at bounding box center [307, 362] width 302 height 7
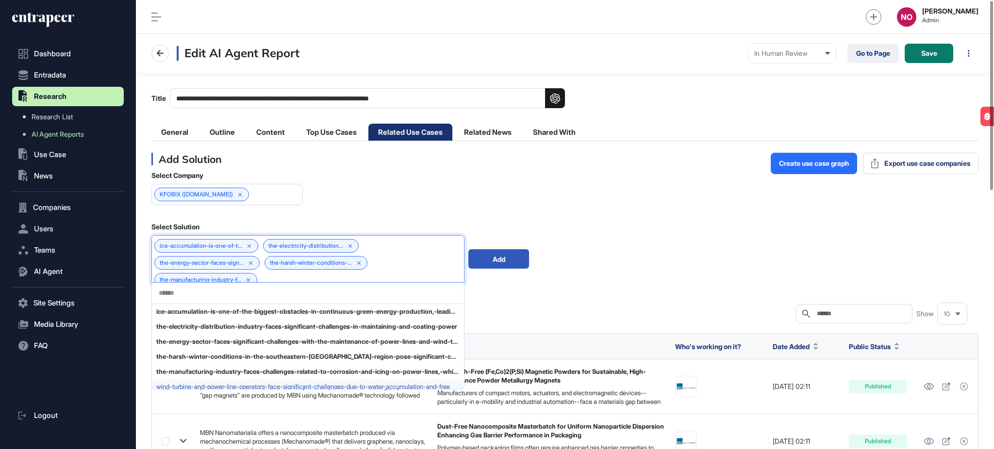
click at [198, 382] on div "wind-turbine-and-power-line-operators-face-significant-challenges-due-to-water-…" at bounding box center [307, 387] width 311 height 15
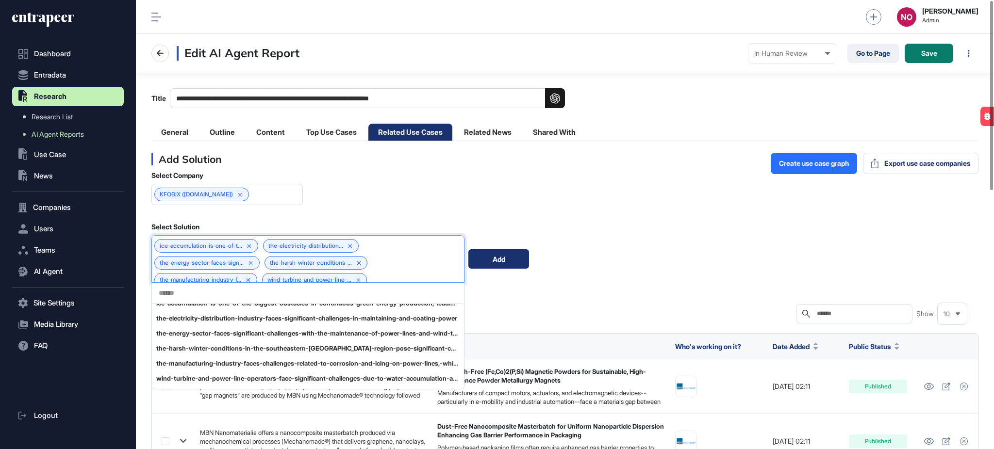
click at [504, 262] on div "Add" at bounding box center [498, 258] width 61 height 19
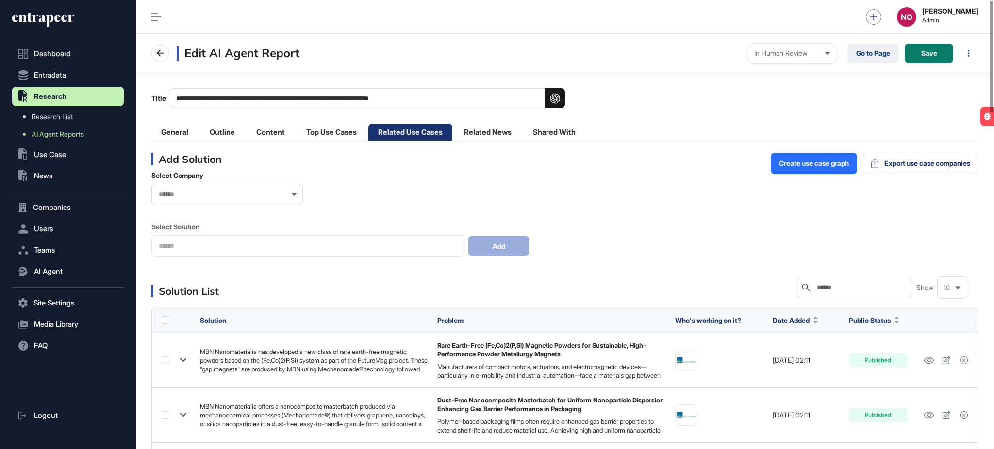
click at [198, 192] on input "text" at bounding box center [221, 195] width 126 height 8
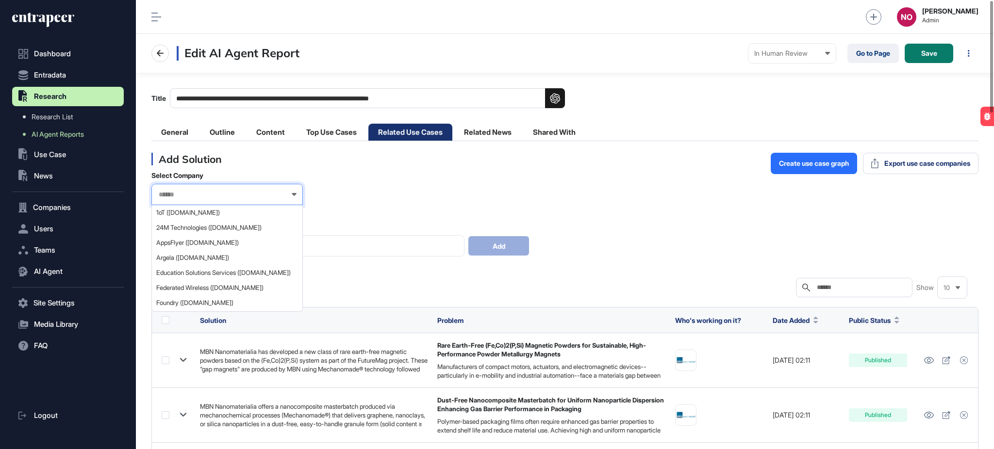
paste input "**********"
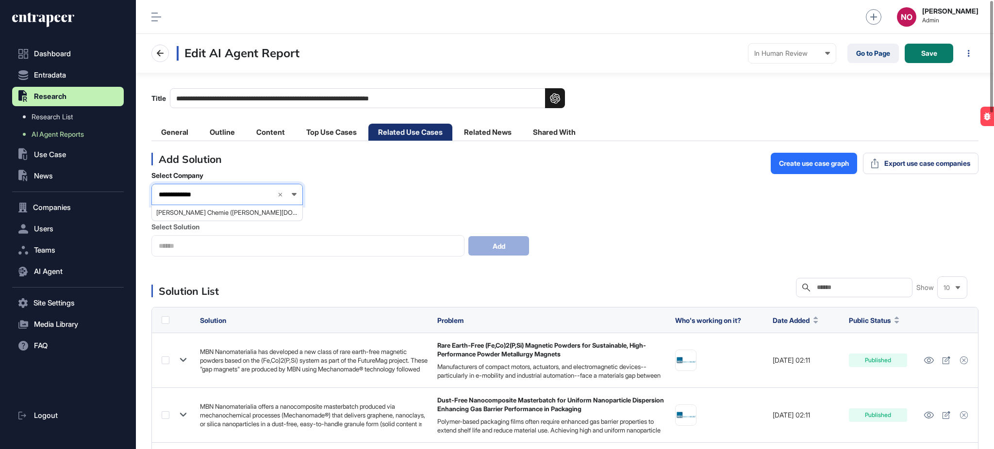
type input "**********"
click at [190, 213] on span "Wacker Chemie (wacker.com)" at bounding box center [226, 212] width 141 height 7
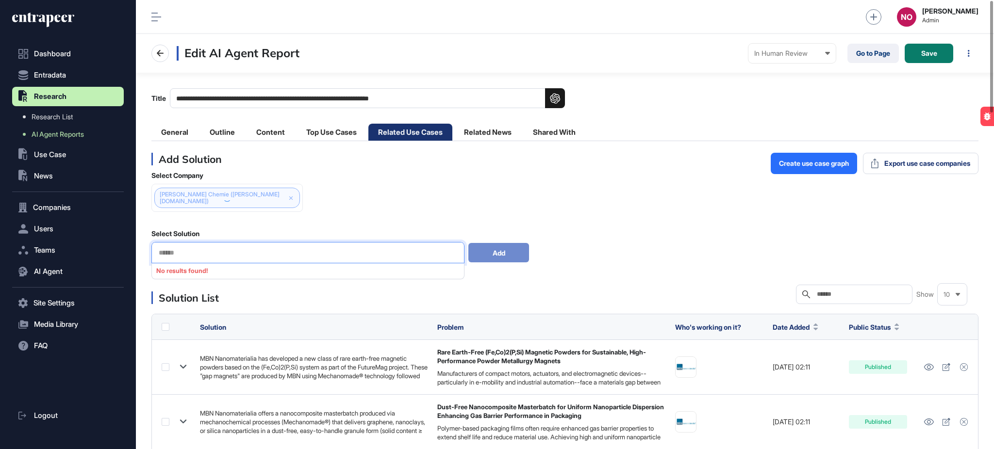
click at [211, 249] on input "text" at bounding box center [308, 253] width 300 height 8
click at [297, 210] on div "Select Company Wacker Chemie (wacker.com)" at bounding box center [226, 195] width 151 height 49
click at [252, 249] on input "text" at bounding box center [308, 253] width 300 height 8
click at [356, 191] on div "Select Company Wacker Chemie (wacker.com) Select Solution No results found! Add" at bounding box center [564, 217] width 827 height 92
click at [230, 254] on div at bounding box center [307, 252] width 313 height 21
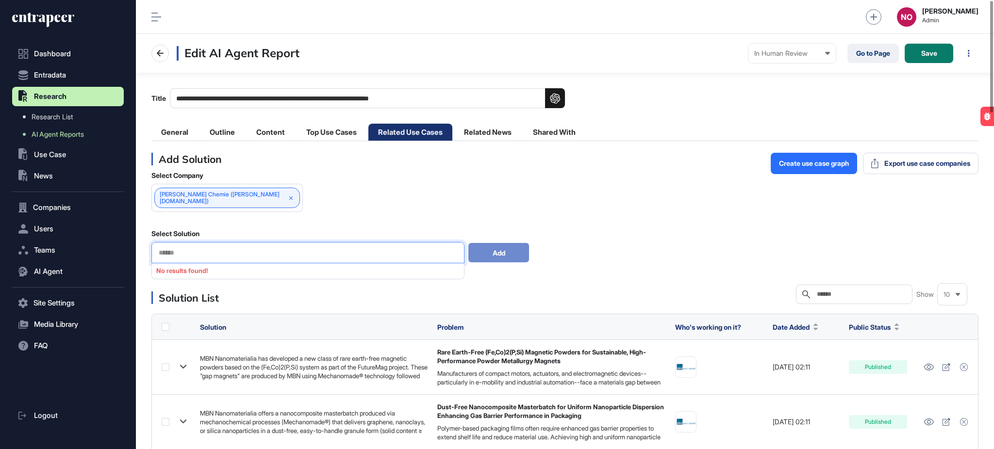
click at [236, 249] on input "text" at bounding box center [308, 253] width 300 height 8
paste input "**********"
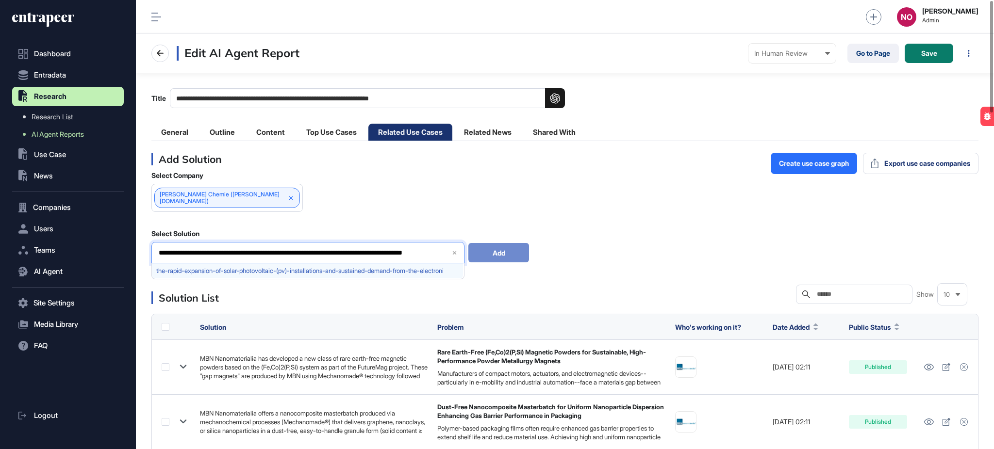
type input "**********"
click at [229, 264] on div "the-rapid-expansion-of-solar-photovoltaic-(pv)-installations-and-sustained-dema…" at bounding box center [307, 271] width 311 height 15
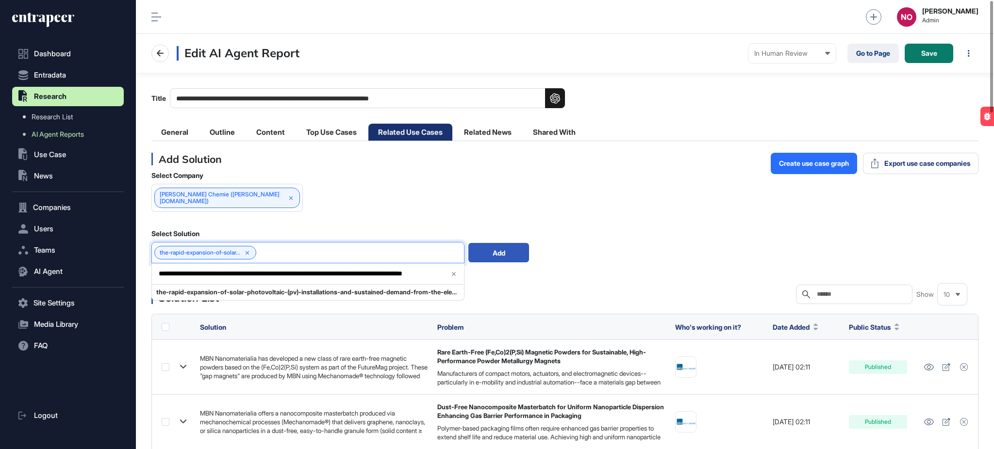
click at [398, 188] on div "**********" at bounding box center [564, 217] width 827 height 92
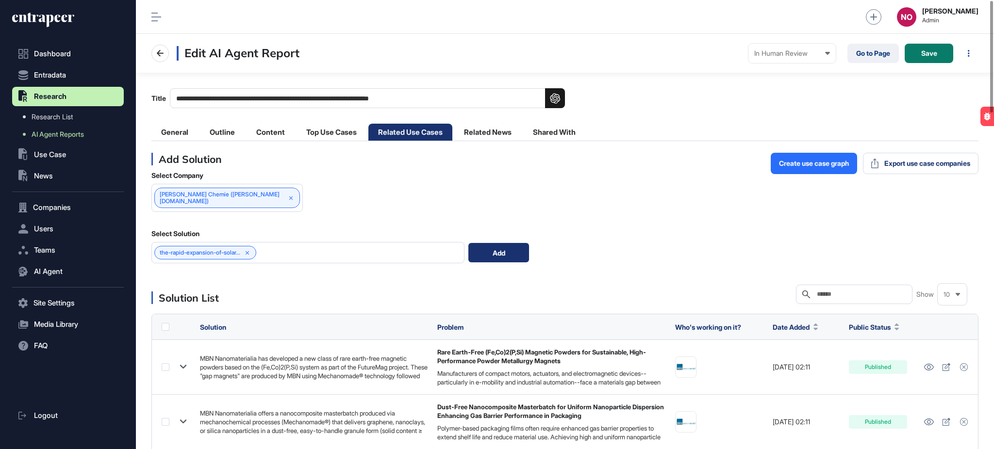
click at [484, 247] on div "Add" at bounding box center [498, 252] width 61 height 19
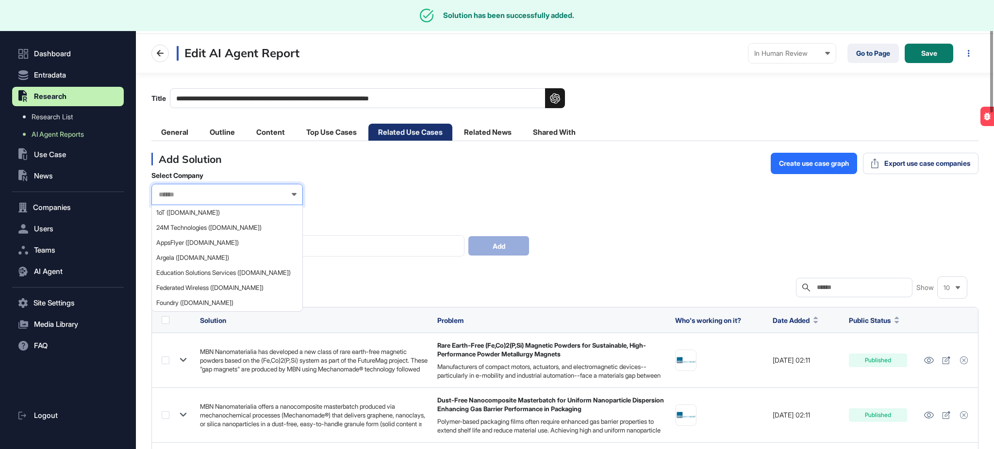
click at [194, 198] on input "text" at bounding box center [221, 195] width 126 height 8
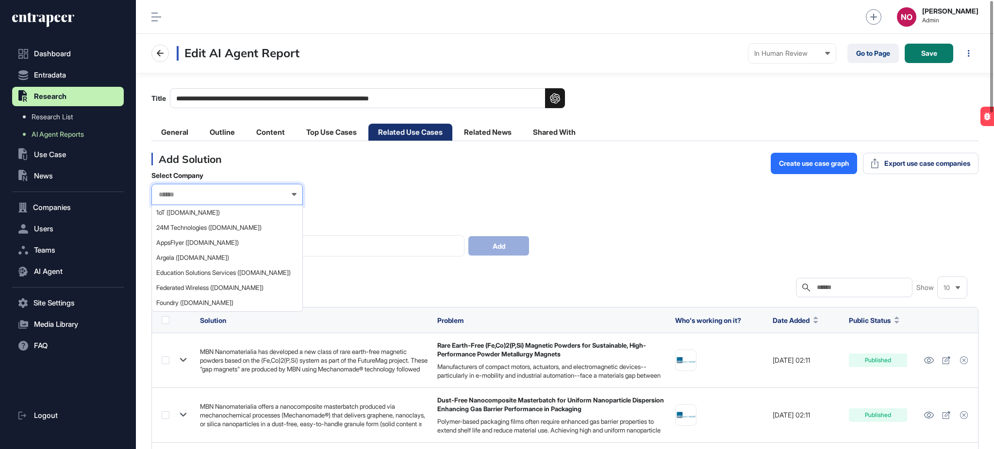
paste input "*******"
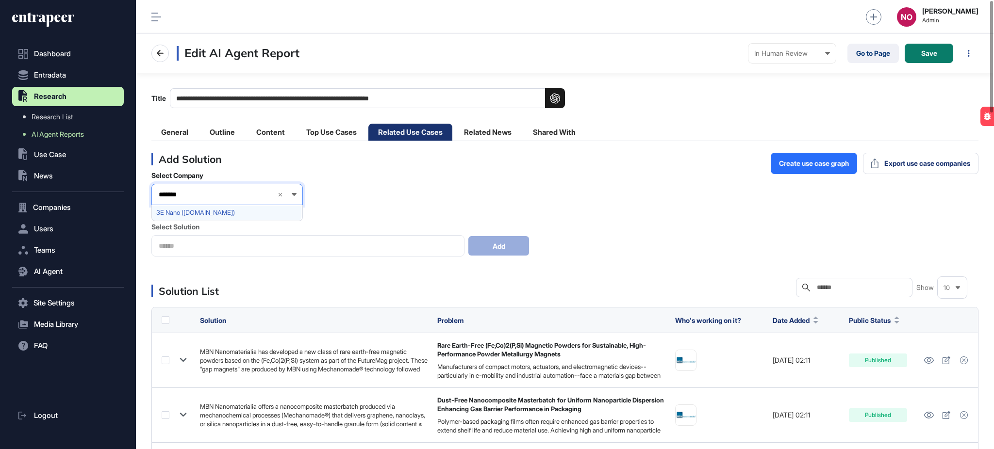
type input "*******"
click at [177, 213] on span "3E Nano (3enano.com)" at bounding box center [226, 212] width 141 height 7
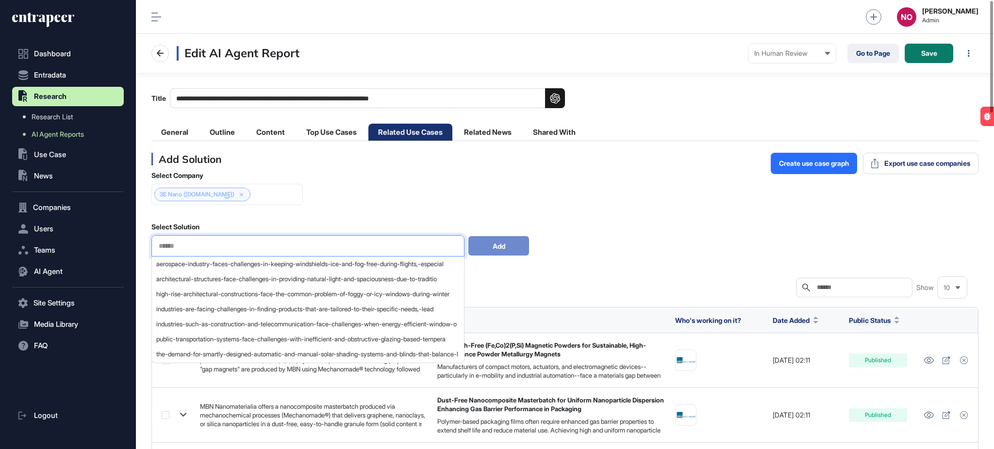
click at [191, 249] on input "text" at bounding box center [308, 246] width 300 height 8
click at [189, 271] on div "aerospace-industry-faces-challenges-in-keeping-windshields-ice-and-fog-free-dur…" at bounding box center [307, 264] width 311 height 15
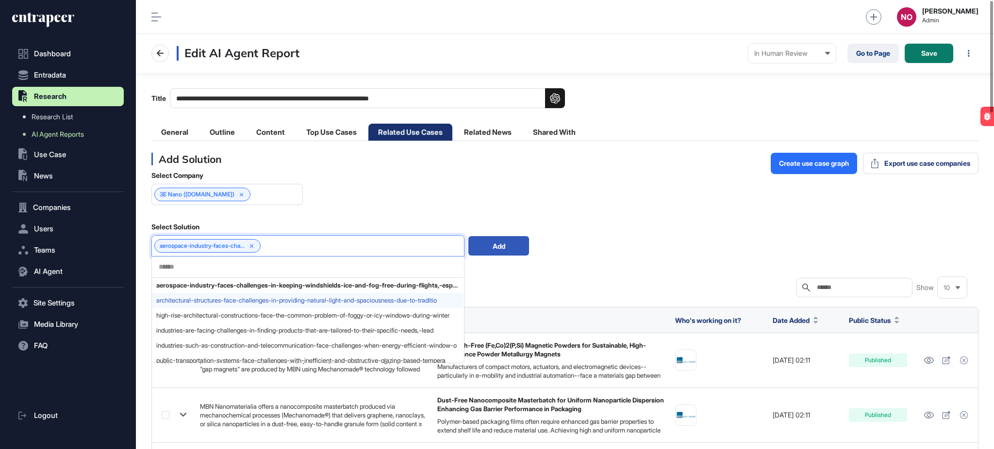
click at [192, 295] on div "architectural-structures-face-challenges-in-providing-natural-light-and-spaciou…" at bounding box center [307, 300] width 311 height 15
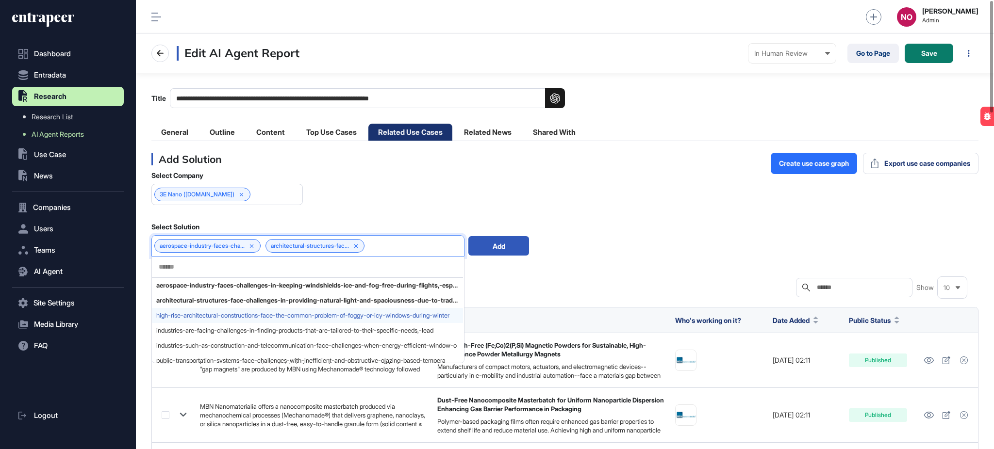
click at [230, 317] on span "high-rise-architectural-constructions-face-the-common-problem-of-foggy-or-icy-w…" at bounding box center [307, 315] width 302 height 7
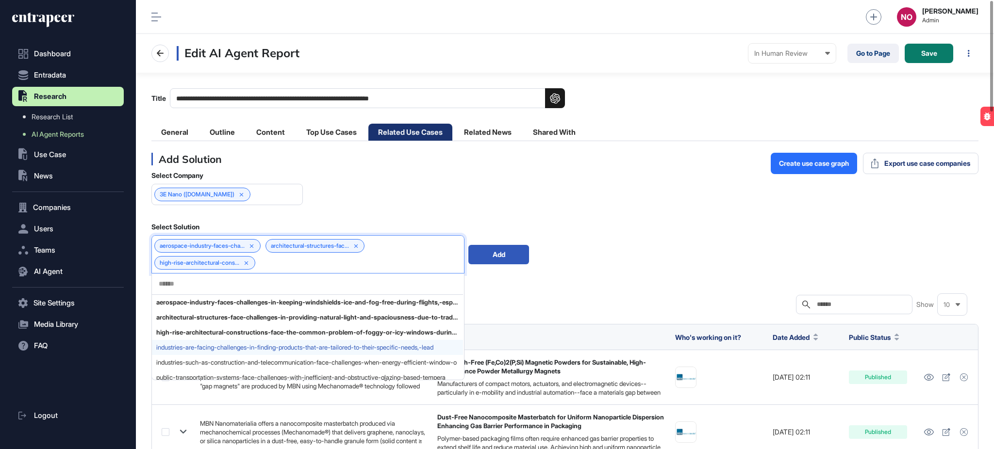
click at [218, 352] on div "industries-are-facing-challenges-in-finding-products-that-are-tailored-to-their…" at bounding box center [307, 347] width 311 height 15
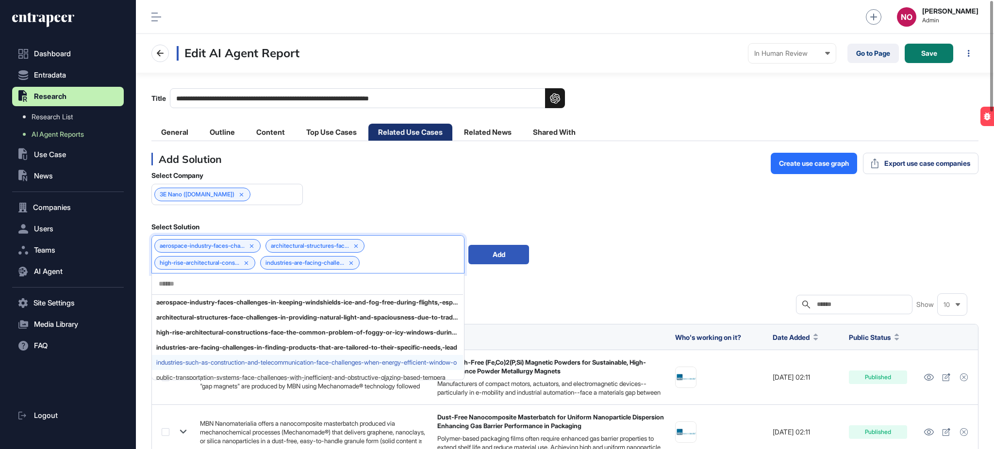
click at [223, 366] on span "industries-such-as-construction-and-telecommunication-face-challenges-when-ener…" at bounding box center [307, 362] width 302 height 7
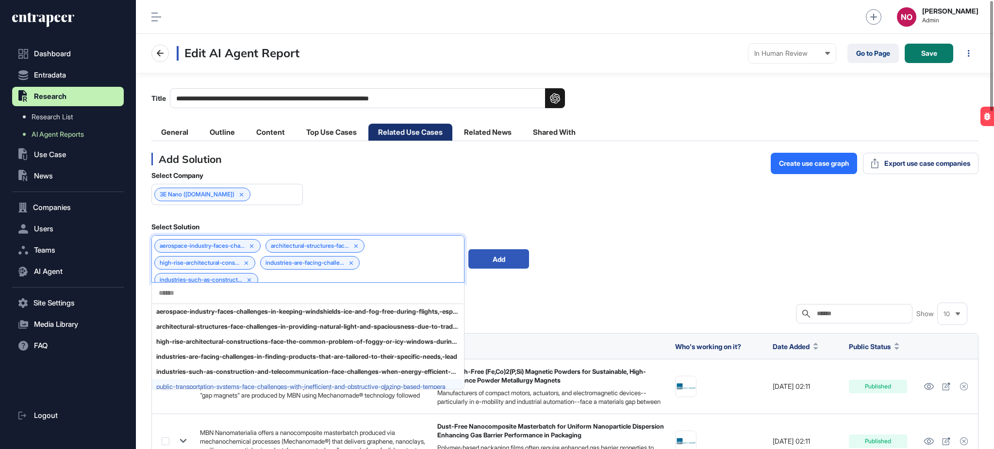
click at [223, 383] on div "public-transportation-systems-face-challenges-with-inefficient-and-obstructive-…" at bounding box center [307, 387] width 311 height 15
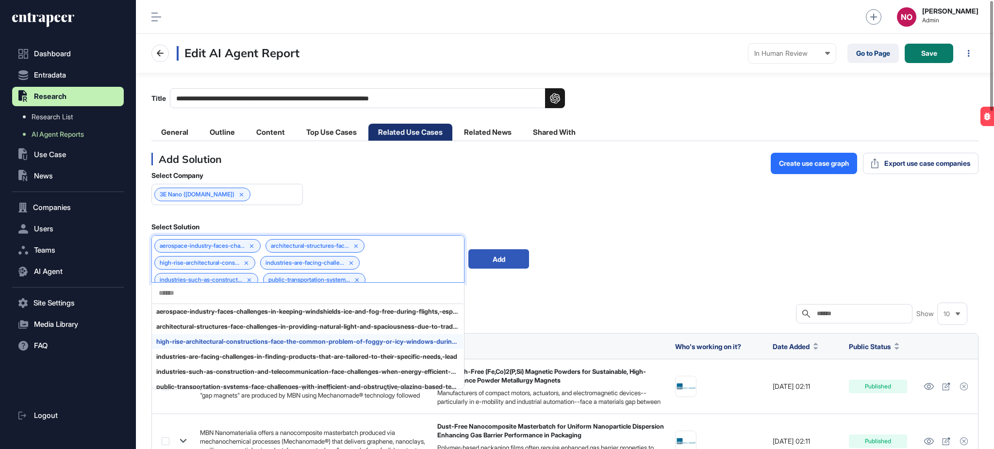
scroll to position [70, 0]
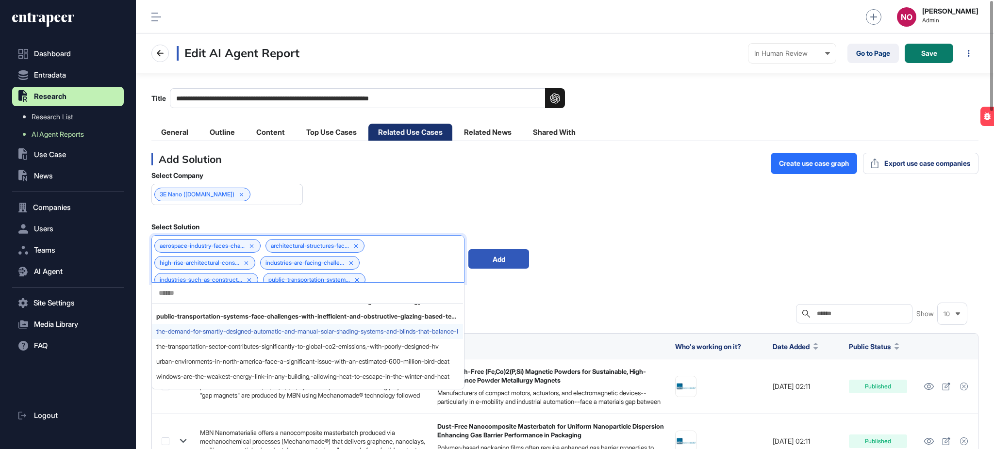
click at [220, 331] on span "the-demand-for-smartly-designed-automatic-and-manual-solar-shading-systems-and-…" at bounding box center [307, 331] width 302 height 7
click at [223, 349] on span "the-transportation-sector-contributes-significantly-to-global-co2-emissions,-wi…" at bounding box center [307, 346] width 302 height 7
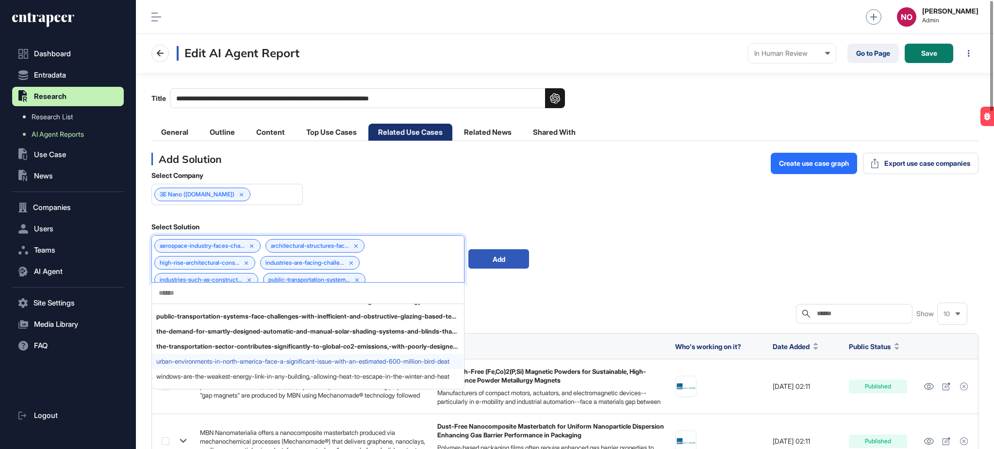
click at [227, 363] on span "urban-environments-in-north-america-face-a-significant-issue-with-an-estimated-…" at bounding box center [307, 361] width 302 height 7
click at [231, 376] on span "windows-are-the-weakest-energy-link-in-any-building,-allowing-heat-to-escape-in…" at bounding box center [307, 376] width 302 height 7
click at [496, 261] on div "Add" at bounding box center [498, 258] width 61 height 19
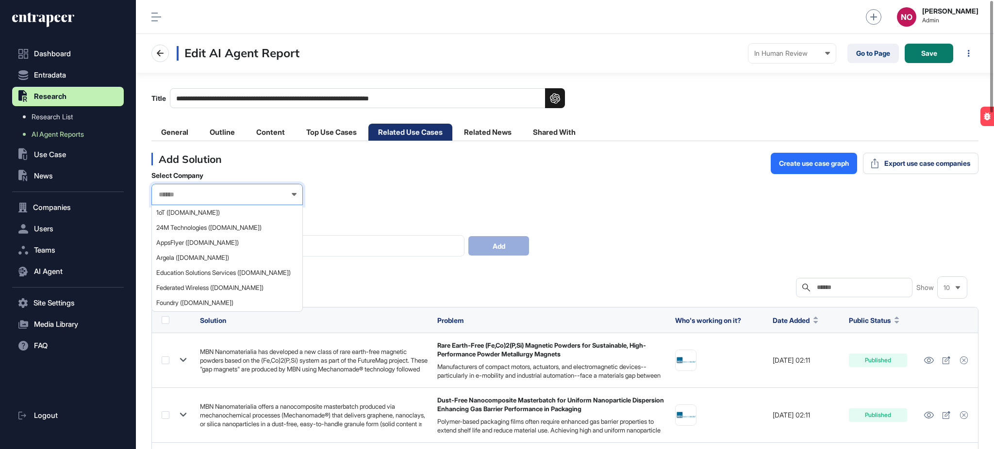
click at [229, 192] on input "text" at bounding box center [221, 195] width 126 height 8
paste input "**********"
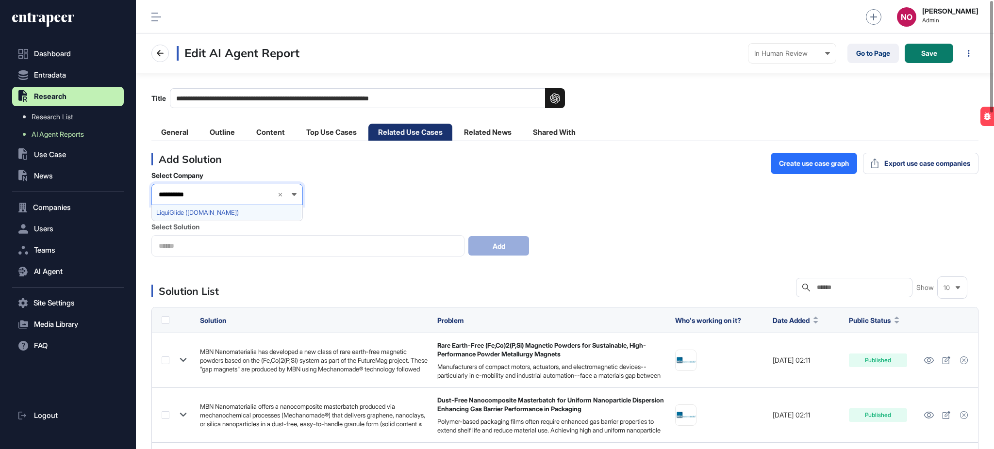
type input "**********"
click at [197, 211] on span "LiquiGlide ([DOMAIN_NAME])" at bounding box center [226, 212] width 141 height 7
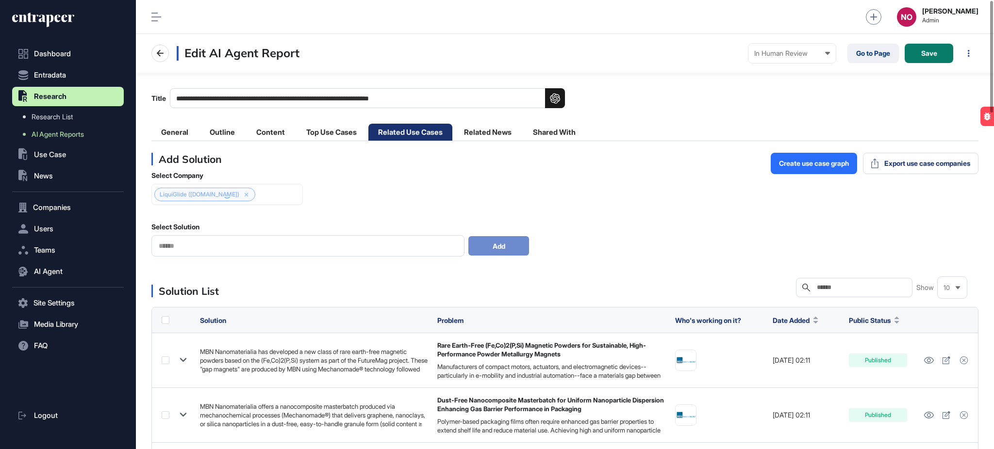
click at [195, 248] on input "text" at bounding box center [308, 246] width 300 height 8
click at [220, 246] on input "text" at bounding box center [308, 246] width 300 height 8
drag, startPoint x: 355, startPoint y: 188, endPoint x: 309, endPoint y: 236, distance: 65.9
click at [355, 190] on div "Select Company LiquiGlide (liquiglide.com) Select Solution No results found! Add" at bounding box center [564, 213] width 827 height 85
click at [251, 241] on div at bounding box center [307, 245] width 313 height 21
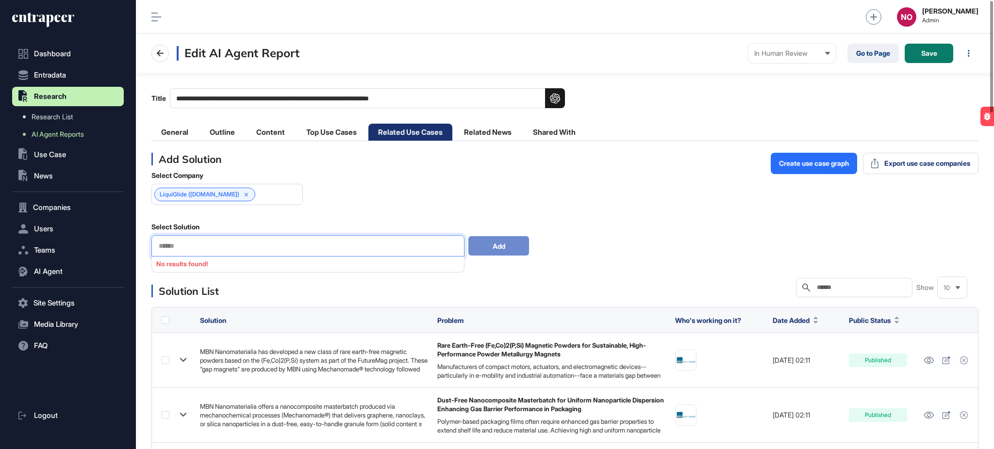
click at [249, 245] on input "text" at bounding box center [308, 246] width 300 height 8
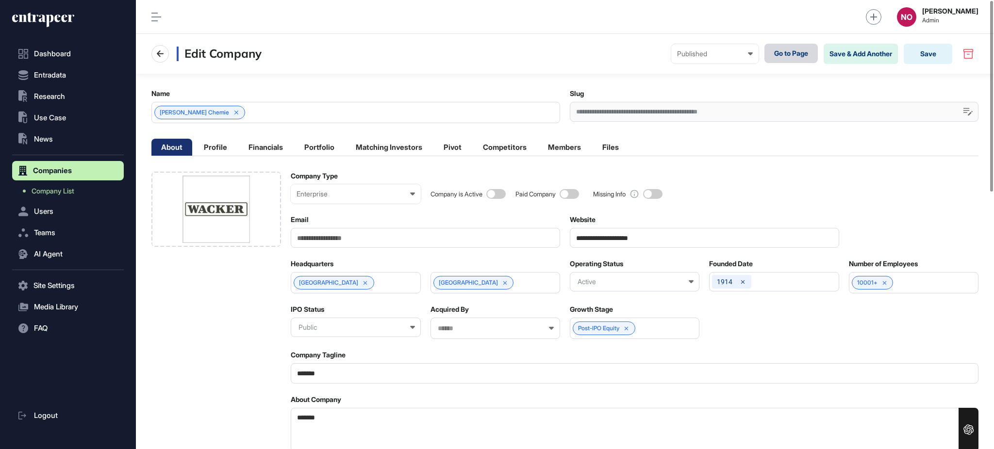
scroll to position [0, 4]
click at [798, 58] on link "Go to Page" at bounding box center [790, 53] width 53 height 19
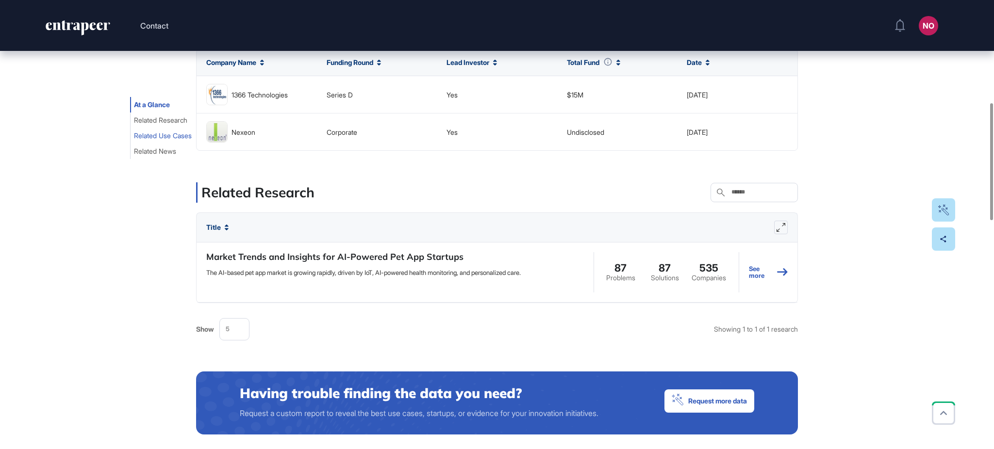
click at [162, 138] on span "Related Use Cases" at bounding box center [163, 136] width 58 height 8
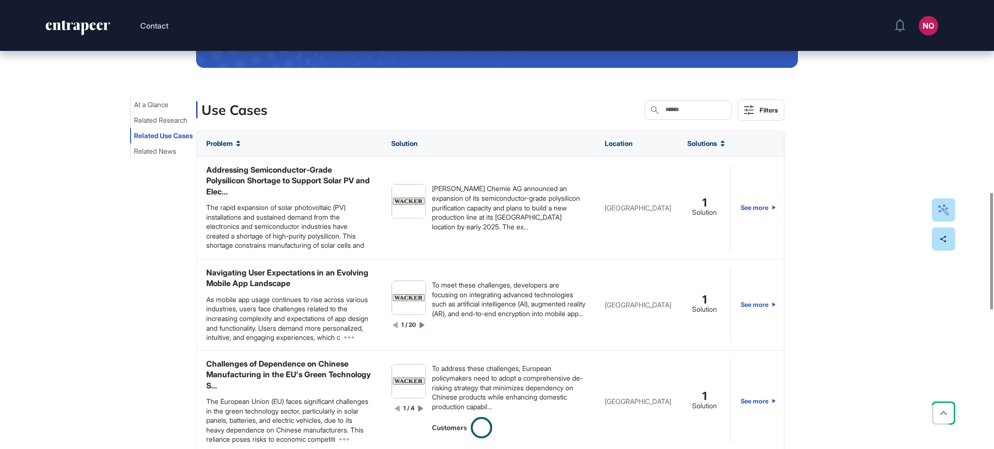
scroll to position [766, 0]
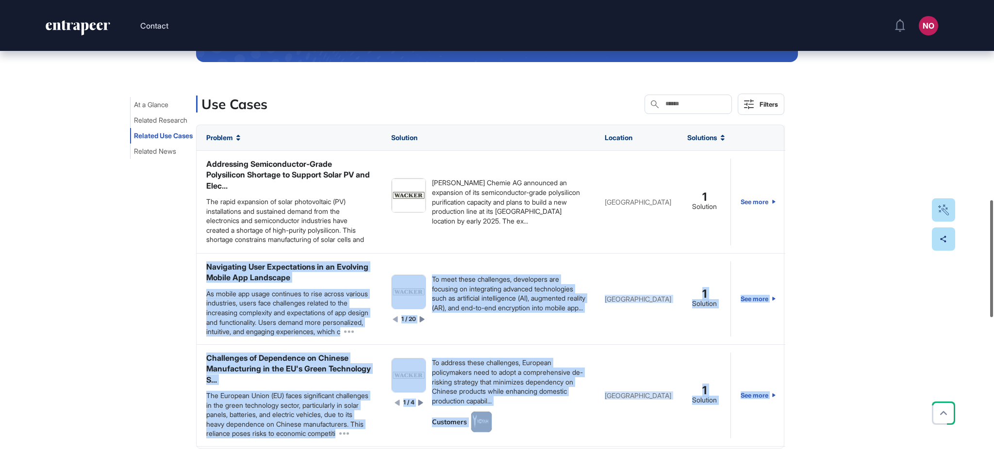
drag, startPoint x: 993, startPoint y: 190, endPoint x: 993, endPoint y: 241, distance: 51.4
click at [993, 241] on div "Contact NO Admin Dashboard Dashboard Profile My Content Request More Data Edit …" at bounding box center [497, 224] width 994 height 449
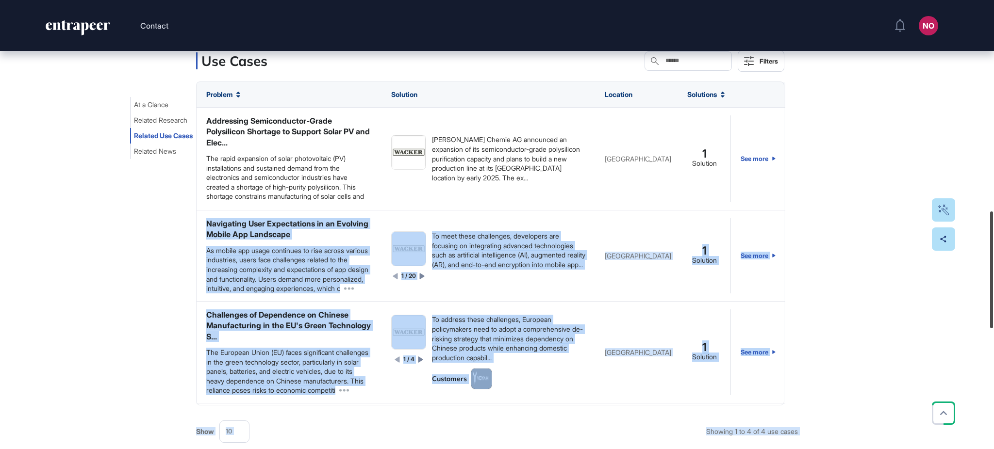
drag, startPoint x: 993, startPoint y: 292, endPoint x: 960, endPoint y: 276, distance: 36.7
click at [983, 271] on div "Contact NO Admin Dashboard Dashboard Profile My Content Request More Data Edit …" at bounding box center [497, 224] width 994 height 449
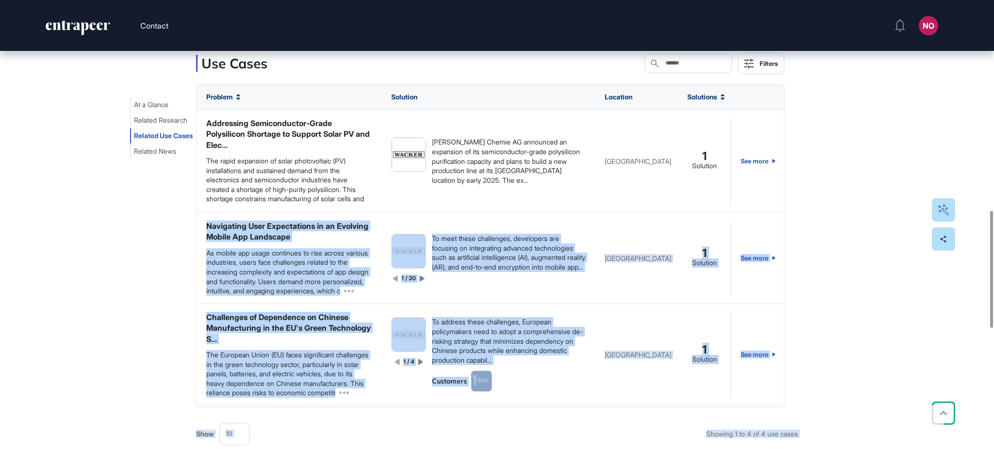
click at [822, 318] on div "At a Glance Related Research Related Use Cases Related News Industries manufact…" at bounding box center [497, 157] width 994 height 1355
click at [836, 163] on div "At a Glance Related Research Related Use Cases Related News Industries manufact…" at bounding box center [497, 157] width 994 height 1355
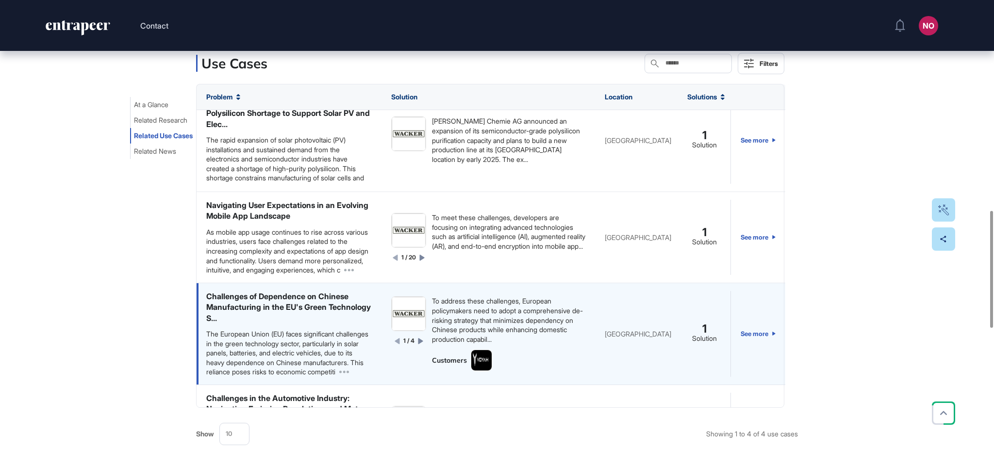
scroll to position [0, 0]
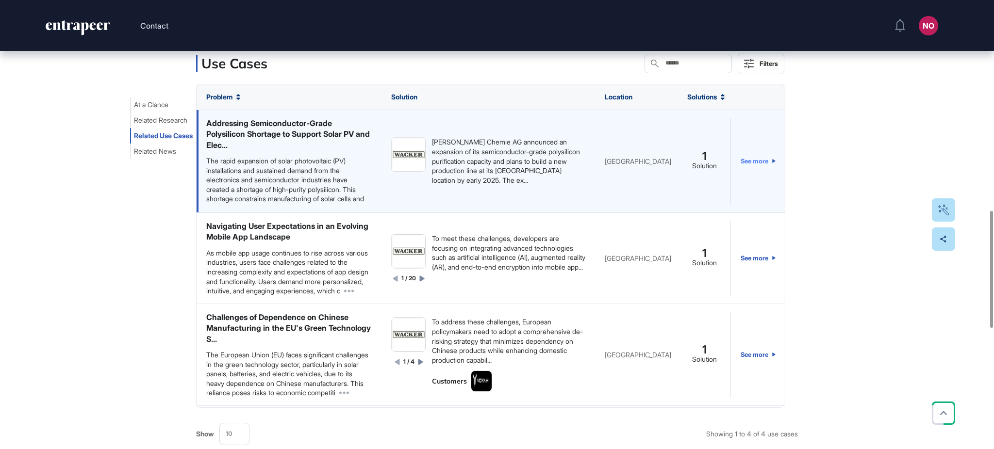
click at [757, 162] on link "See more" at bounding box center [758, 161] width 35 height 87
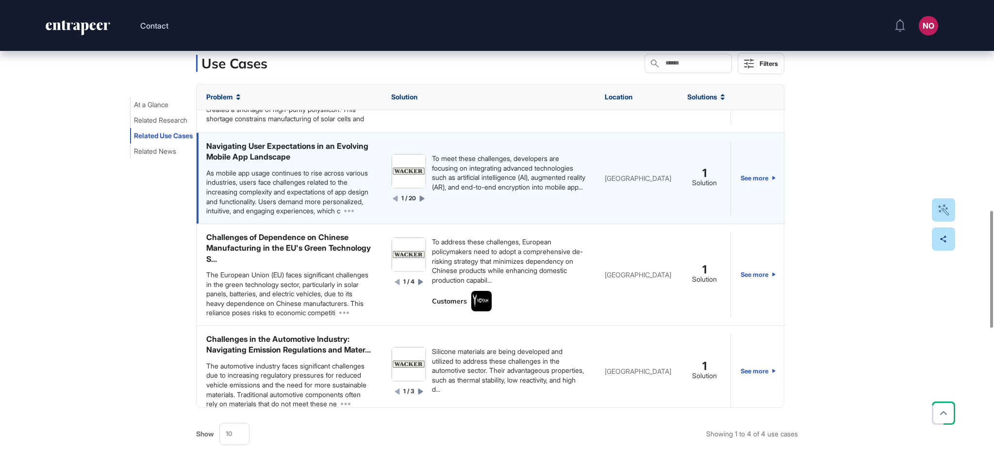
scroll to position [103, 0]
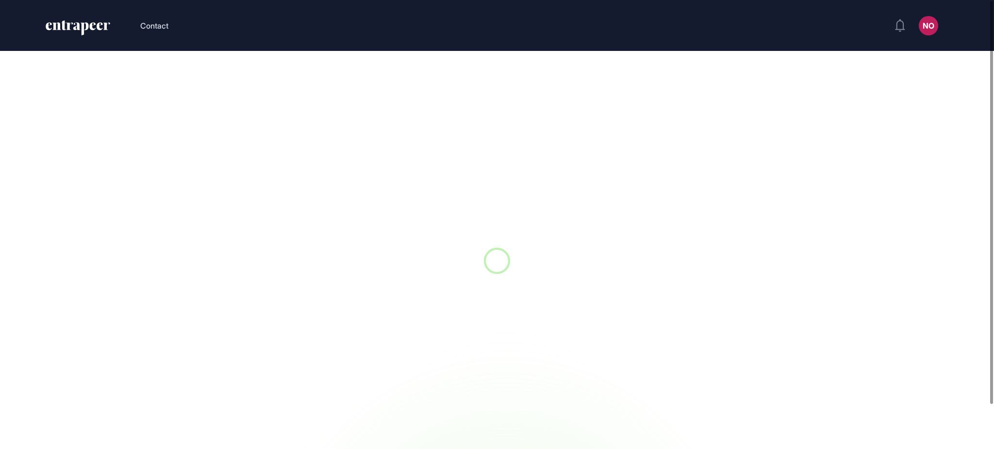
scroll to position [0, 0]
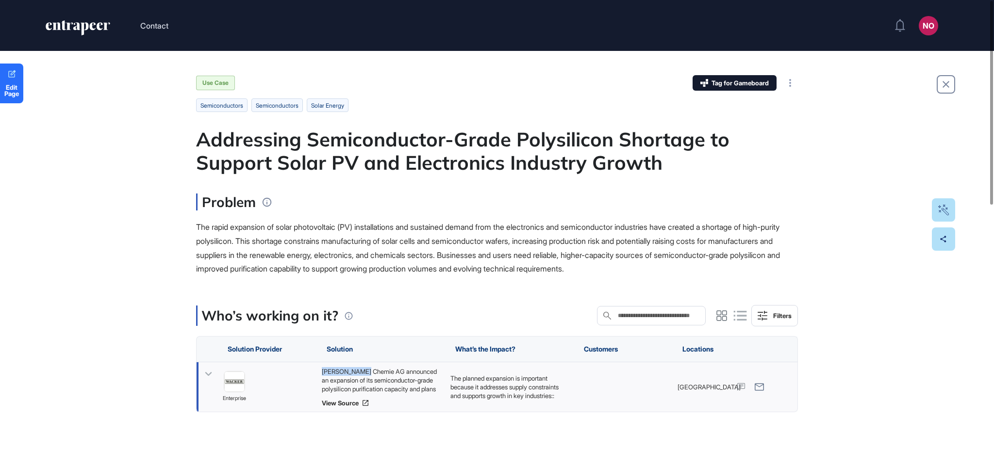
drag, startPoint x: 317, startPoint y: 370, endPoint x: 367, endPoint y: 375, distance: 49.8
click at [367, 375] on div "[PERSON_NAME] Chemie AG announced an expansion of its semiconductor-grade polys…" at bounding box center [381, 388] width 129 height 50
copy div "[PERSON_NAME] Chemie"
click at [16, 98] on link "Edit Page" at bounding box center [11, 84] width 23 height 40
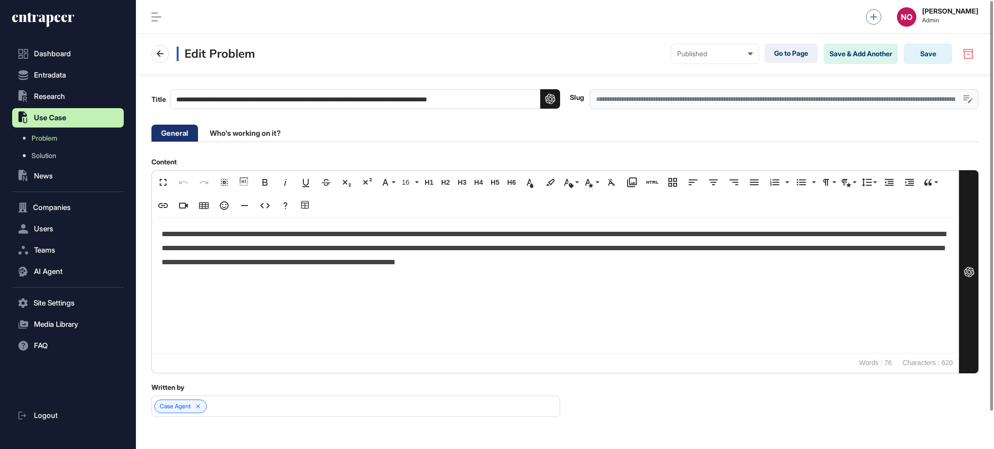
drag, startPoint x: 249, startPoint y: 135, endPoint x: 272, endPoint y: 143, distance: 24.3
click at [249, 135] on li "Who's working on it?" at bounding box center [245, 133] width 90 height 17
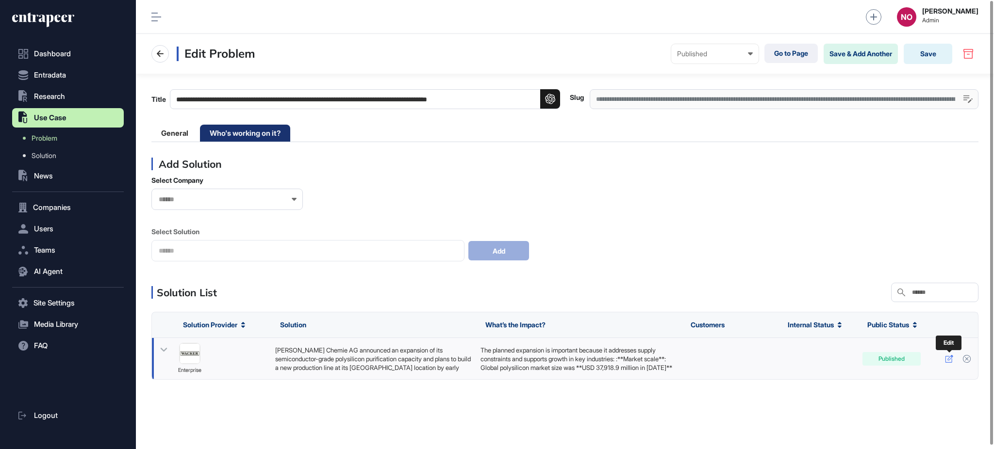
click at [946, 358] on icon at bounding box center [949, 359] width 8 height 8
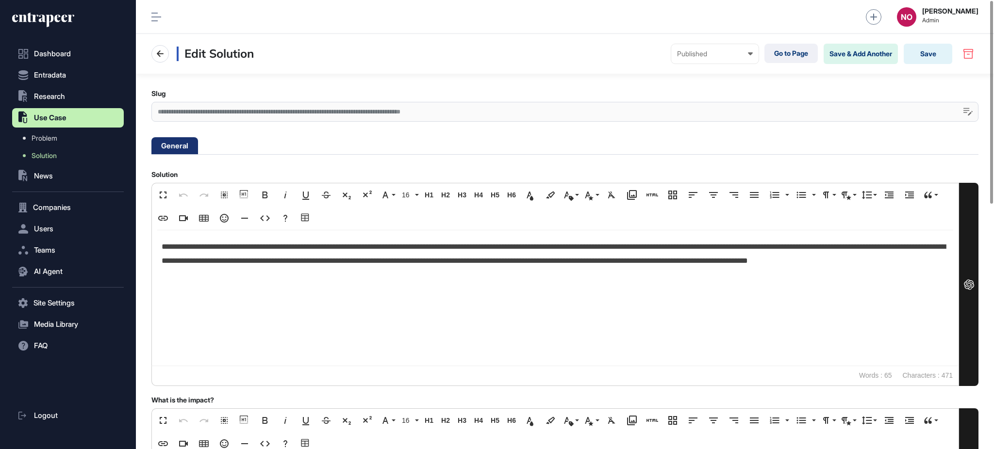
scroll to position [0, 4]
click at [250, 107] on div "**********" at bounding box center [564, 112] width 827 height 20
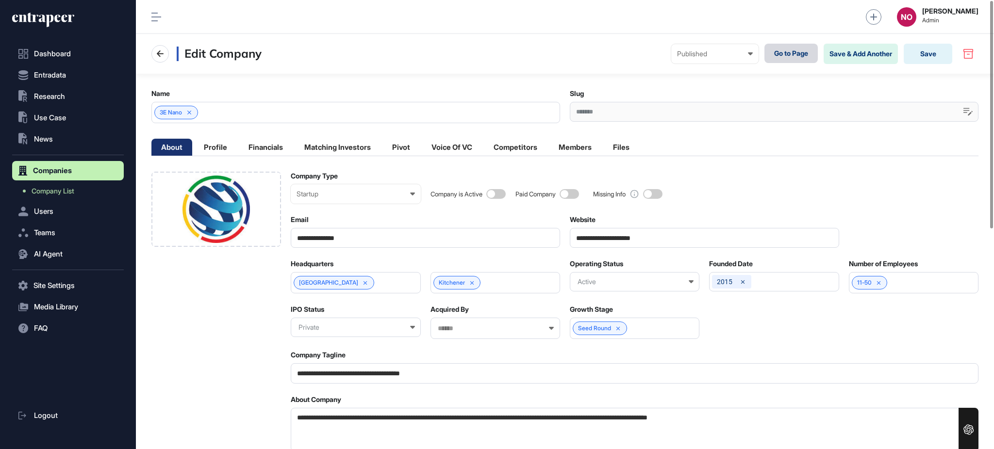
click at [804, 55] on link "Go to Page" at bounding box center [790, 53] width 53 height 19
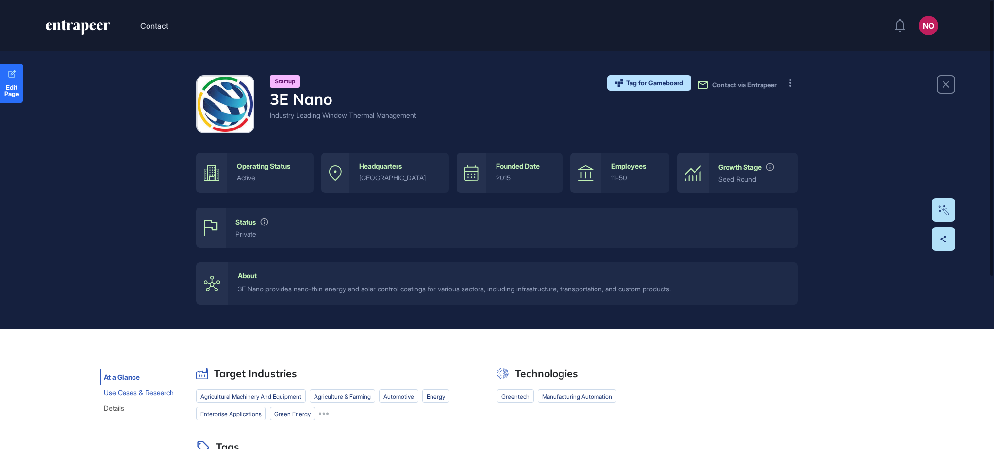
click at [114, 399] on button "Use Cases & Research" at bounding box center [139, 393] width 78 height 16
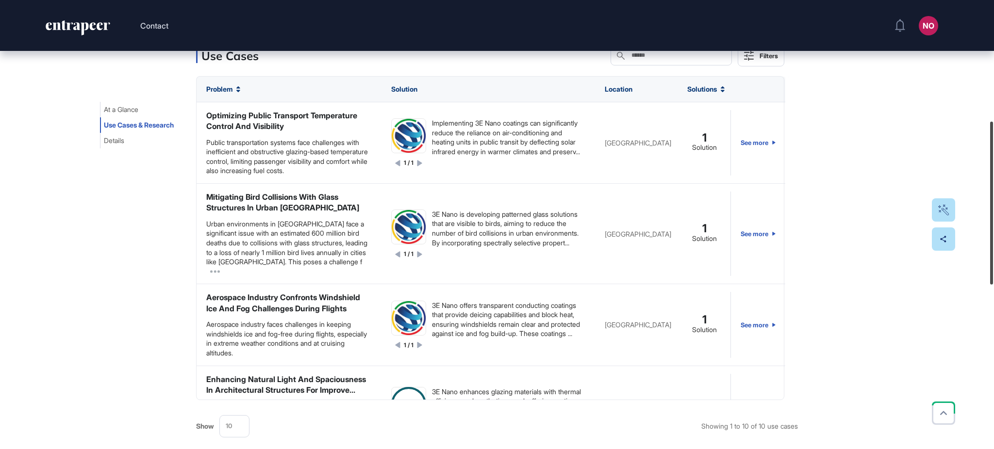
scroll to position [332, 0]
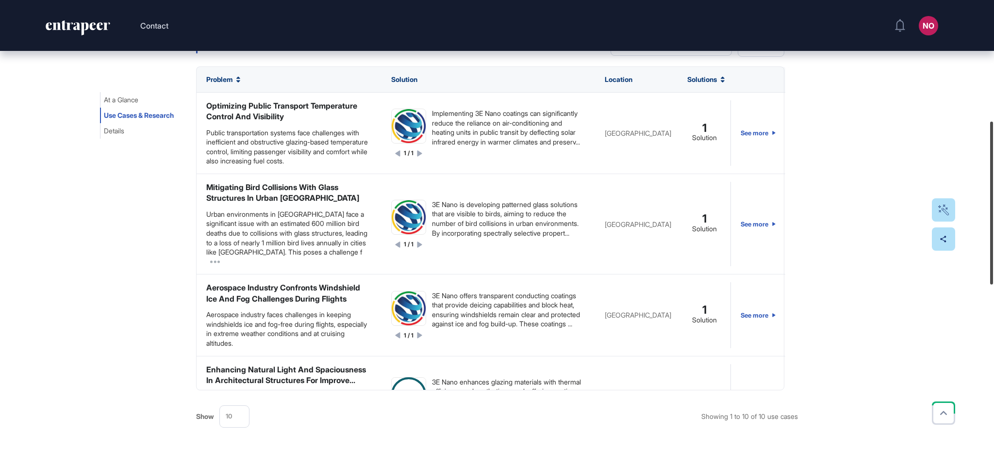
drag, startPoint x: 993, startPoint y: 156, endPoint x: 993, endPoint y: 162, distance: 5.8
click at [993, 162] on div at bounding box center [991, 203] width 3 height 163
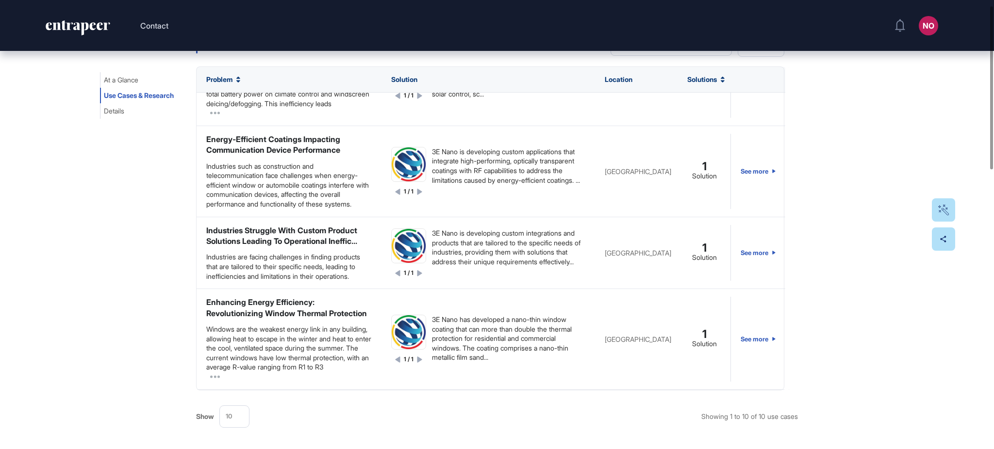
scroll to position [0, 0]
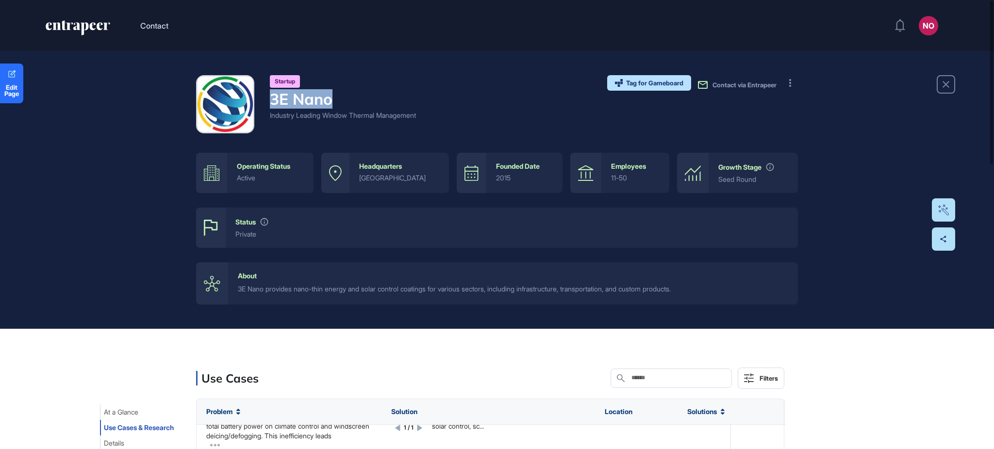
drag, startPoint x: 328, startPoint y: 101, endPoint x: 267, endPoint y: 108, distance: 61.5
click at [267, 108] on div "Startup 3E Nano Industry Leading Window Thermal Management" at bounding box center [306, 104] width 220 height 58
copy h4 "3E Nano"
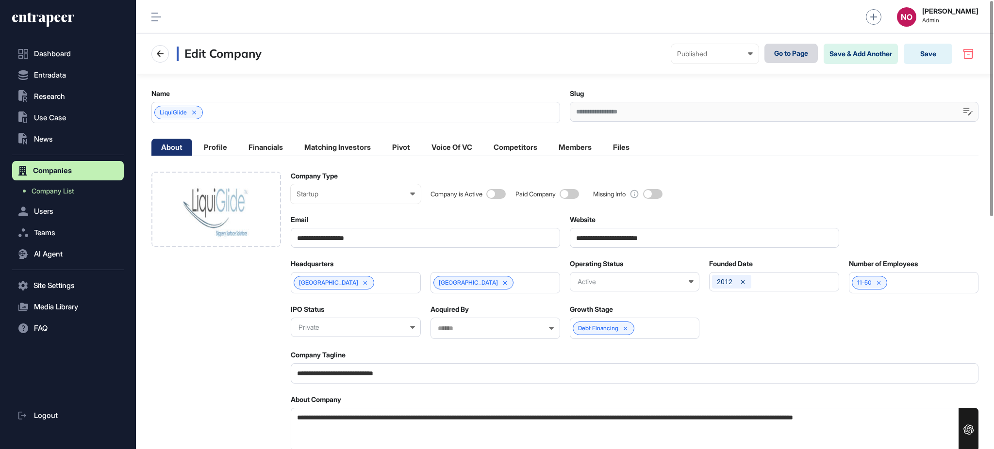
click at [793, 53] on link "Go to Page" at bounding box center [790, 53] width 53 height 19
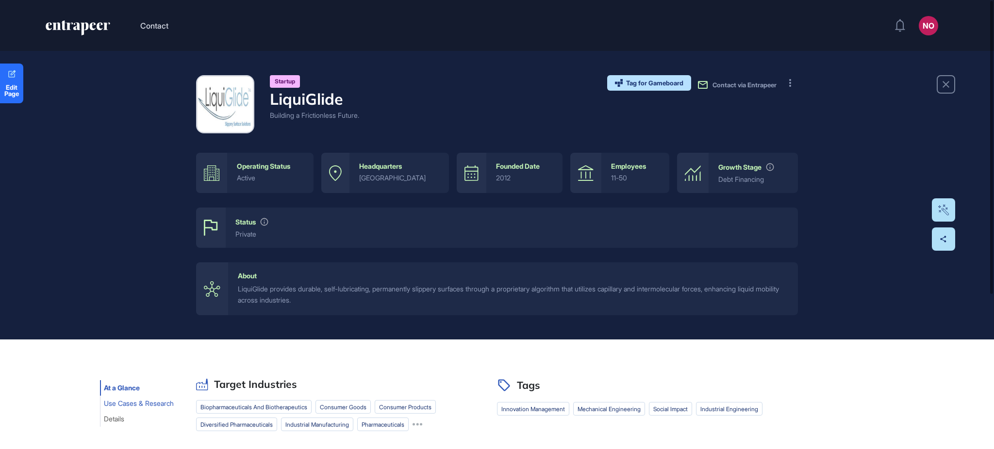
click at [120, 406] on span "Use Cases & Research" at bounding box center [139, 404] width 70 height 8
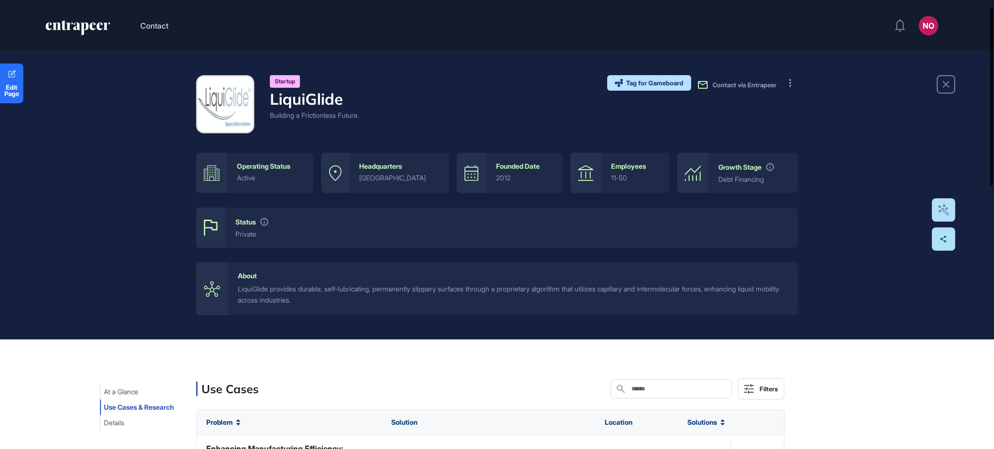
drag, startPoint x: 993, startPoint y: 212, endPoint x: 983, endPoint y: 91, distance: 120.8
click at [983, 91] on div "Contact NO Admin Dashboard Dashboard Profile My Content Request More Data Edit …" at bounding box center [497, 224] width 994 height 449
drag, startPoint x: 345, startPoint y: 103, endPoint x: 377, endPoint y: 104, distance: 32.5
click at [377, 104] on div "Startup LiquiGlide Building a Frictionless Future. Tag for Gameboard Build Part…" at bounding box center [497, 104] width 602 height 58
copy h4 "LiquiGlide"
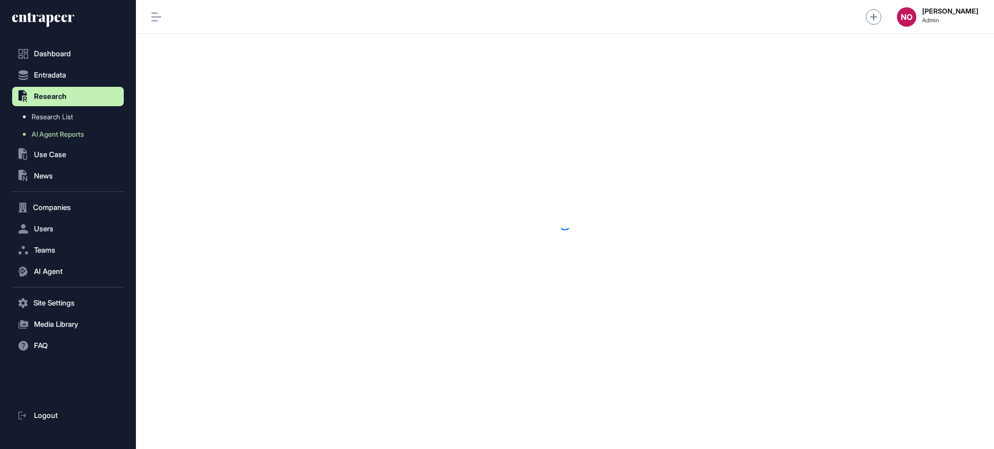
scroll to position [0, 0]
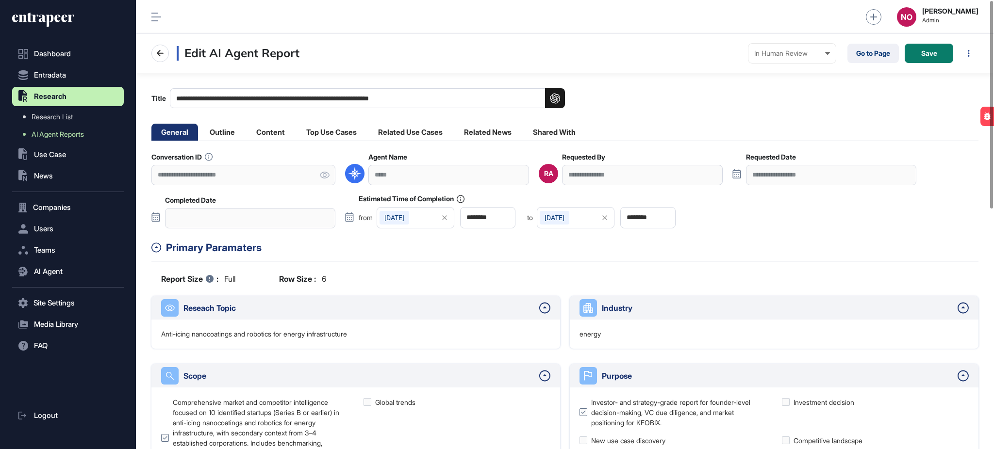
click at [438, 135] on li "Related Use Cases" at bounding box center [410, 132] width 84 height 17
click at [413, 135] on li "Related Use Cases" at bounding box center [410, 132] width 84 height 17
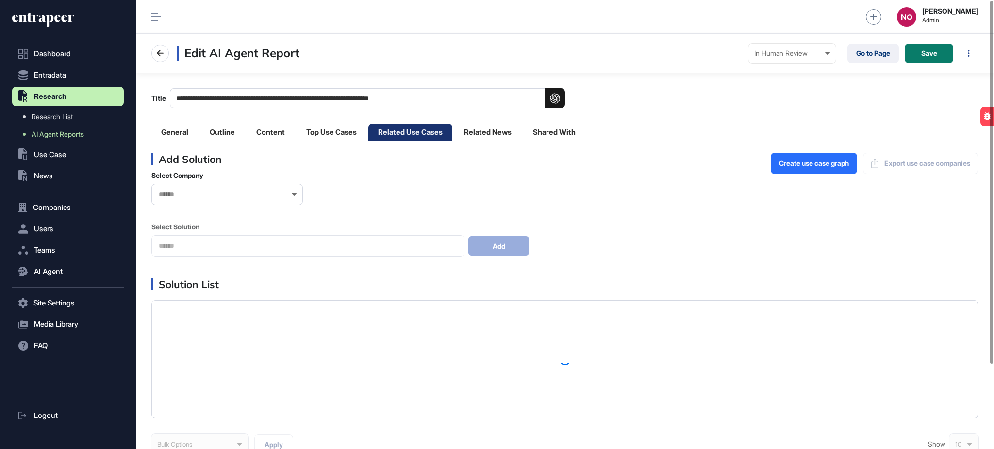
click at [184, 195] on input "text" at bounding box center [221, 195] width 126 height 8
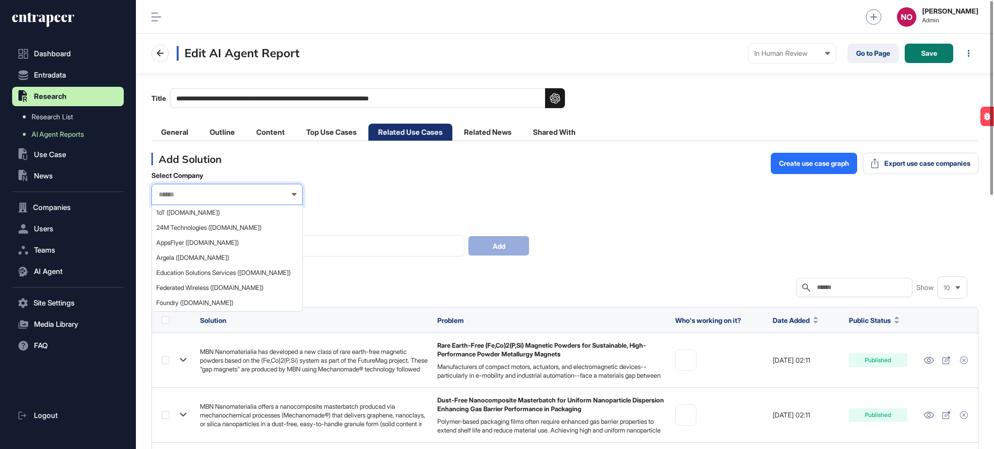
paste input "**********"
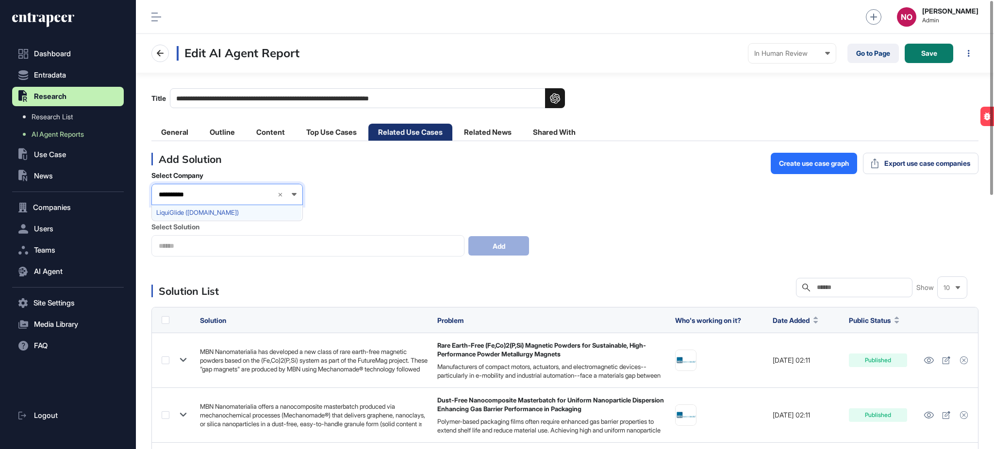
type input "**********"
click at [208, 215] on span "LiquiGlide ([DOMAIN_NAME])" at bounding box center [226, 212] width 141 height 7
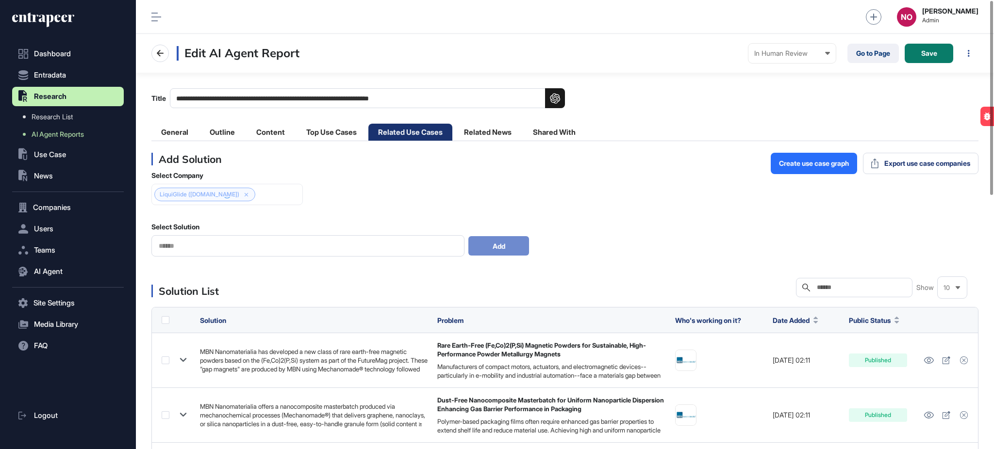
click at [207, 246] on input "text" at bounding box center [308, 246] width 300 height 8
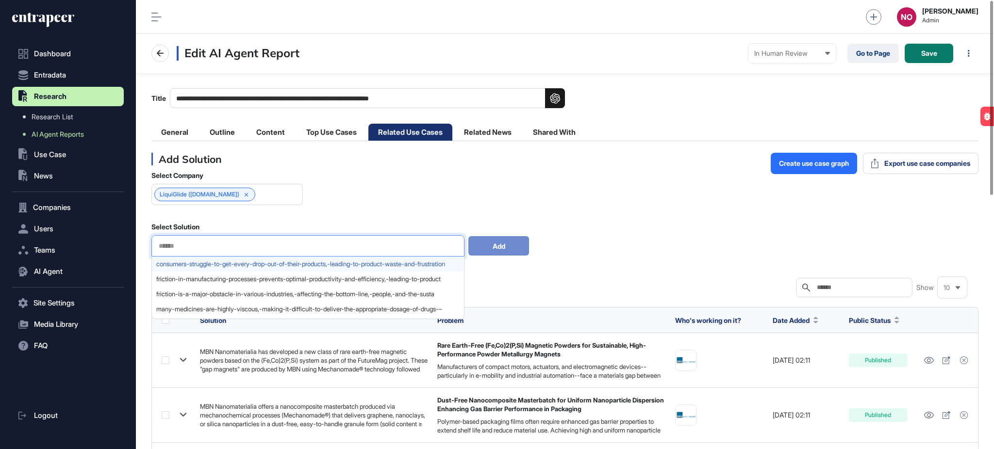
click at [198, 263] on span "consumers-struggle-to-get-every-drop-out-of-their-products,-leading-to-product-…" at bounding box center [307, 264] width 302 height 7
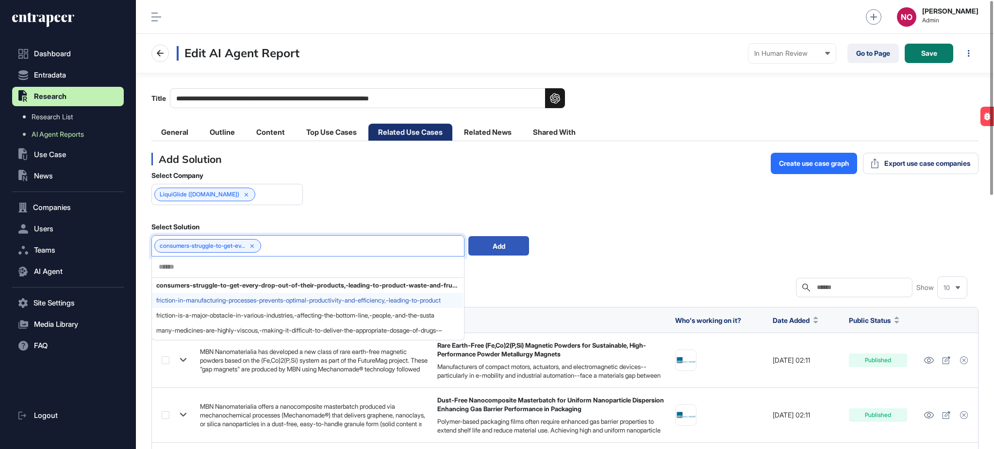
click at [192, 303] on span "friction-in-manufacturing-processes-prevents-optimal-productivity-and-efficienc…" at bounding box center [307, 300] width 302 height 7
drag, startPoint x: 192, startPoint y: 313, endPoint x: 191, endPoint y: 319, distance: 6.5
click at [192, 314] on span "friction-is-a-major-obstacle-in-various-industries,-affecting-the-bottom-line,-…" at bounding box center [307, 315] width 302 height 7
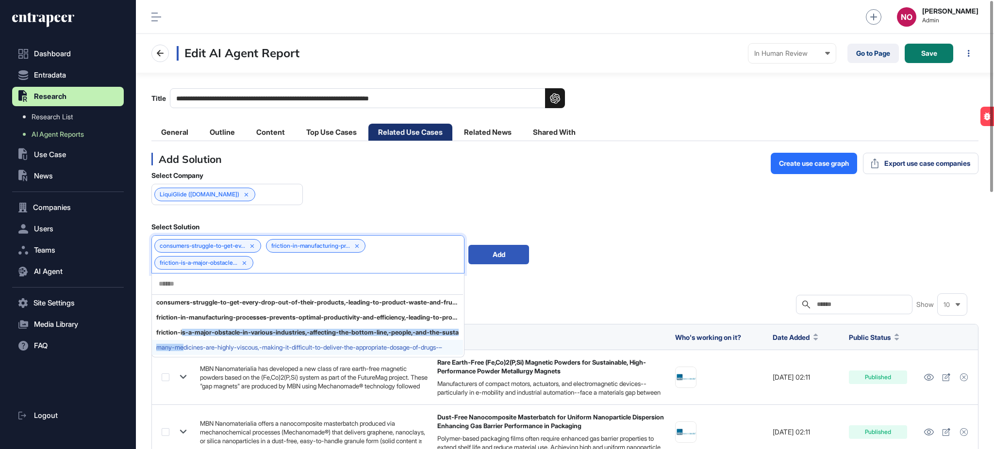
click at [184, 343] on div "consumers-struggle-to-get-every-drop-out-of-their-products,-leading-to-product-…" at bounding box center [307, 326] width 311 height 62
click at [231, 342] on div "many-medicines-are-highly-viscous,-making-it-difficult-to-deliver-the-appropria…" at bounding box center [307, 347] width 311 height 15
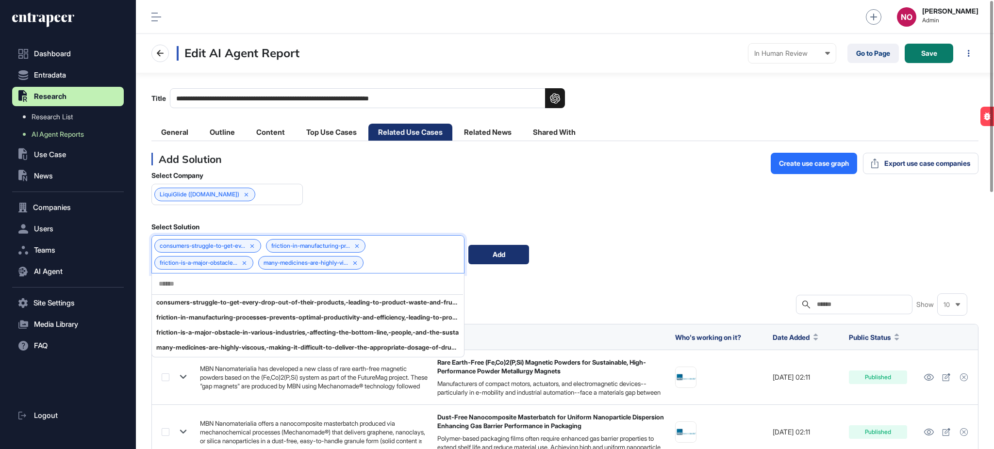
click at [483, 262] on div "Add" at bounding box center [498, 254] width 61 height 19
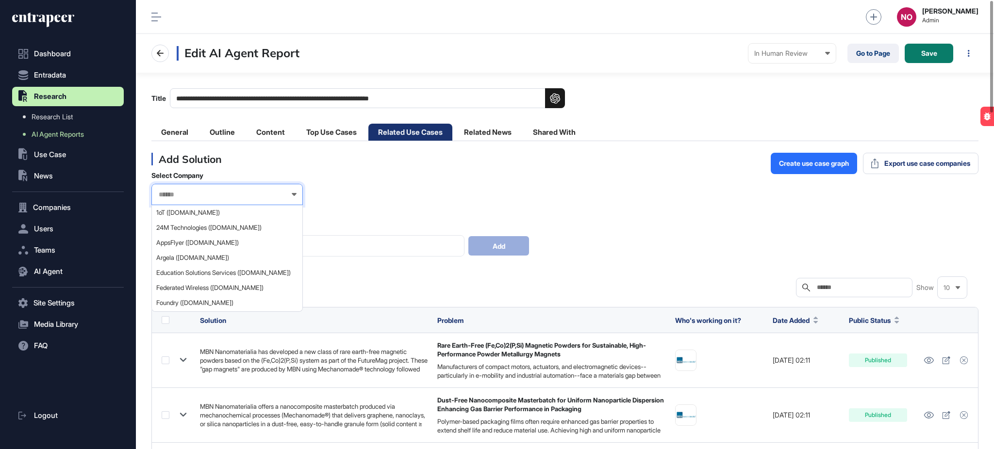
click at [198, 194] on input "text" at bounding box center [221, 195] width 126 height 8
paste input "******"
type input "******"
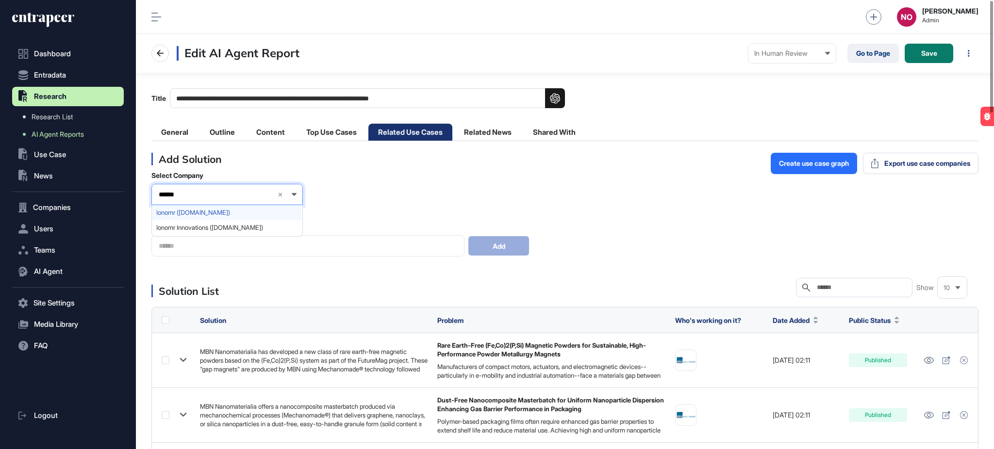
click at [205, 216] on span "Ionomr ([DOMAIN_NAME])" at bounding box center [226, 212] width 141 height 7
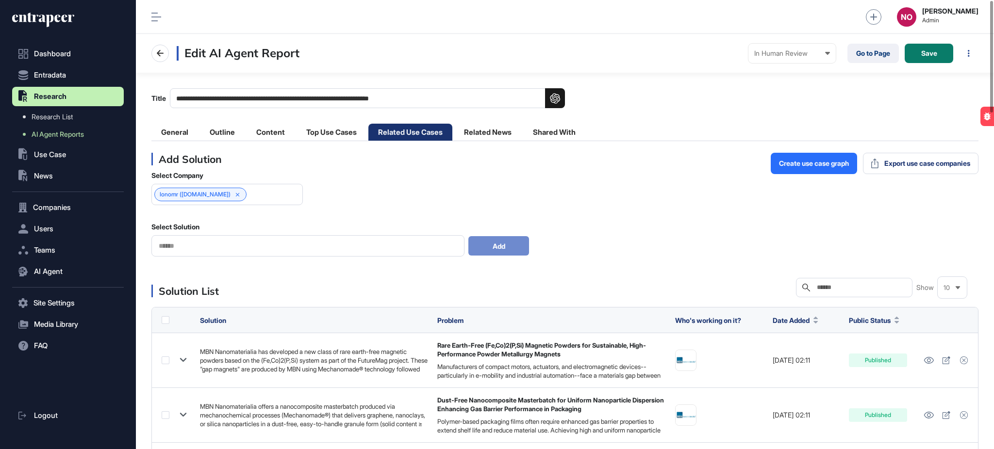
click at [198, 251] on div at bounding box center [307, 245] width 313 height 21
click at [205, 241] on div at bounding box center [307, 245] width 313 height 21
click at [236, 244] on input "text" at bounding box center [308, 246] width 300 height 8
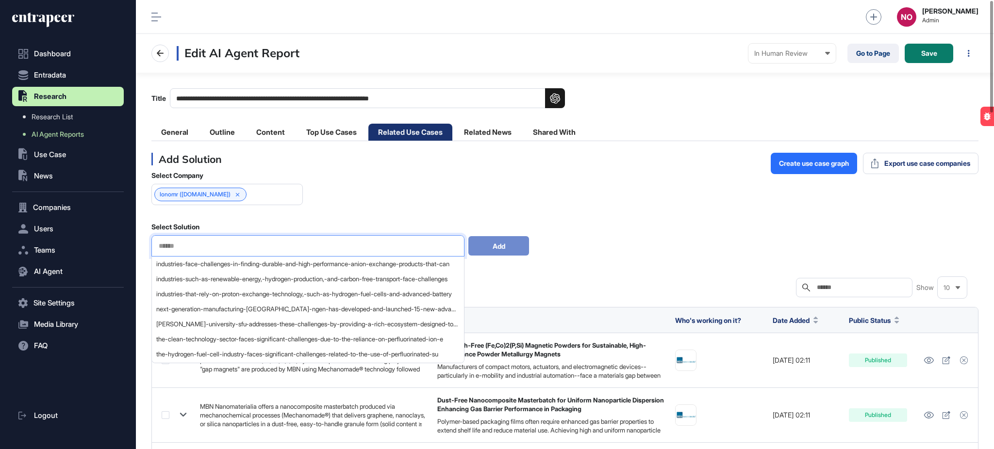
paste input "******"
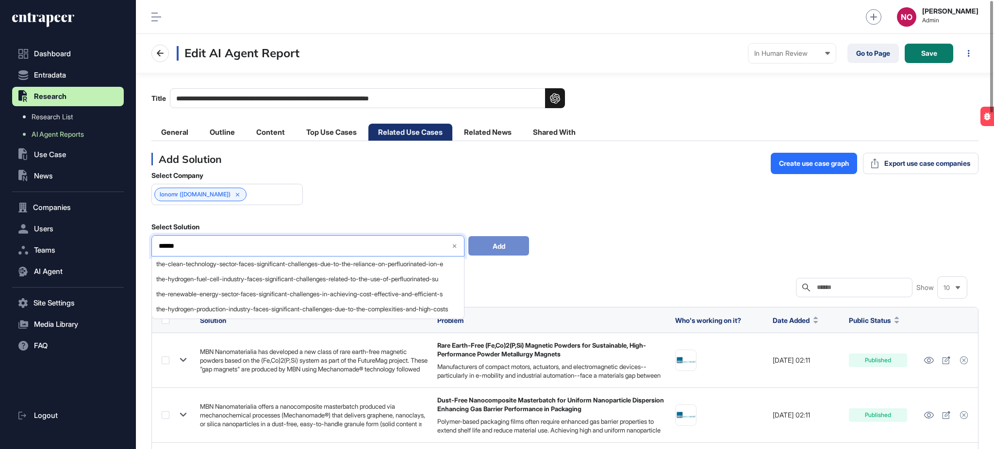
type input "******"
click at [203, 239] on div "******" at bounding box center [307, 245] width 313 height 21
click at [201, 244] on input "******" at bounding box center [301, 246] width 286 height 8
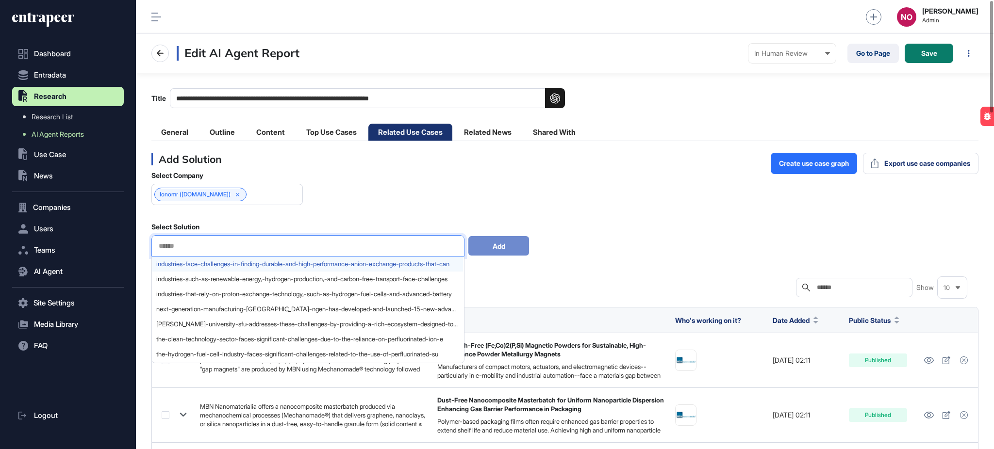
click at [290, 264] on span "industries-face-challenges-in-finding-durable-and-high-performance-anion-exchan…" at bounding box center [307, 264] width 302 height 7
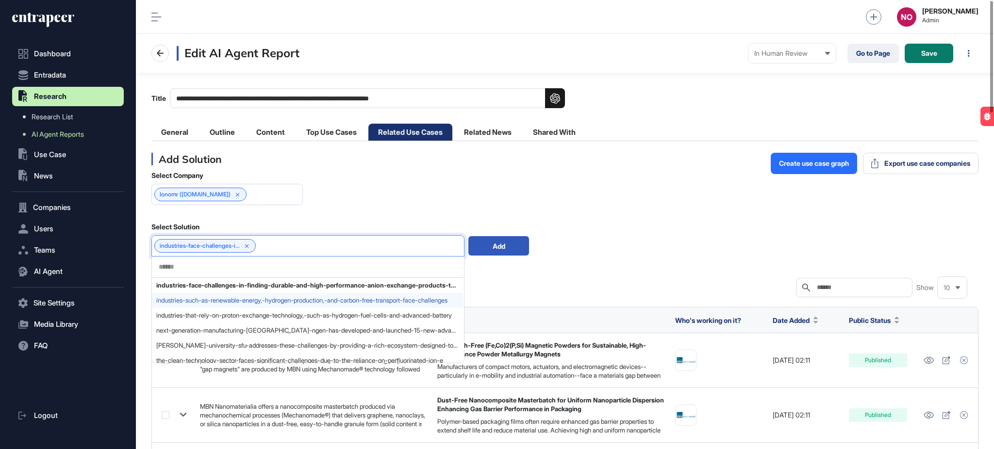
click at [264, 300] on span "industries-such-as-renewable-energy,-hydrogen-production,-and-carbon-free-trans…" at bounding box center [307, 300] width 302 height 7
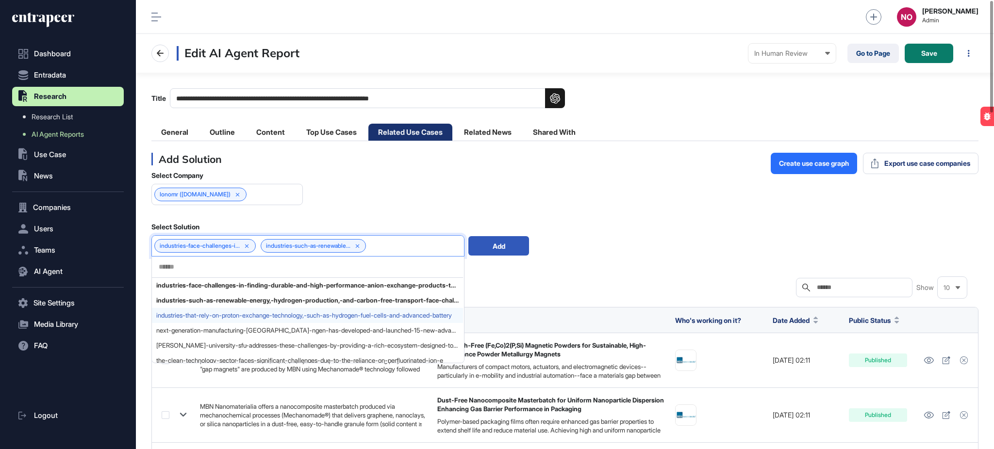
click at [259, 312] on div "industries-that-rely-on-proton-exchange-technology,-such-as-hydrogen-fuel-cells…" at bounding box center [307, 315] width 311 height 15
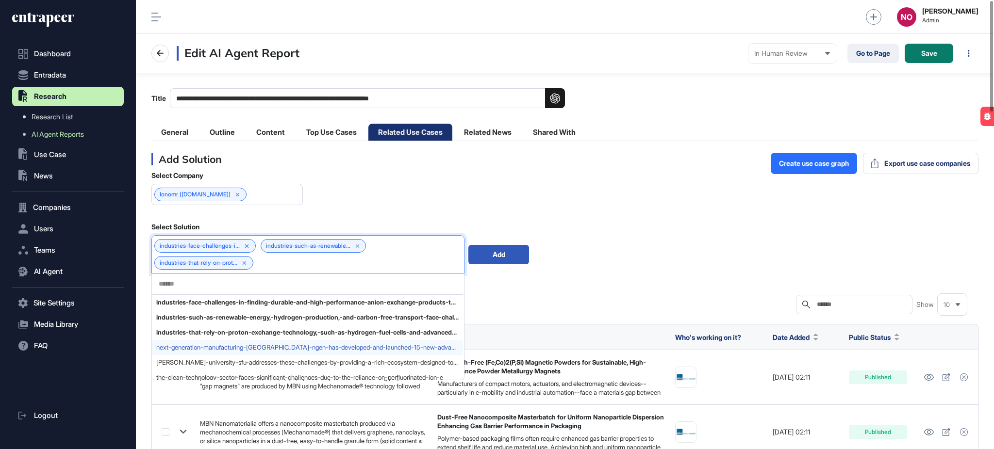
drag, startPoint x: 243, startPoint y: 346, endPoint x: 247, endPoint y: 355, distance: 9.8
click at [243, 346] on span "next-generation-manufacturing-[GEOGRAPHIC_DATA]-ngen-has-developed-and-launched…" at bounding box center [307, 347] width 302 height 7
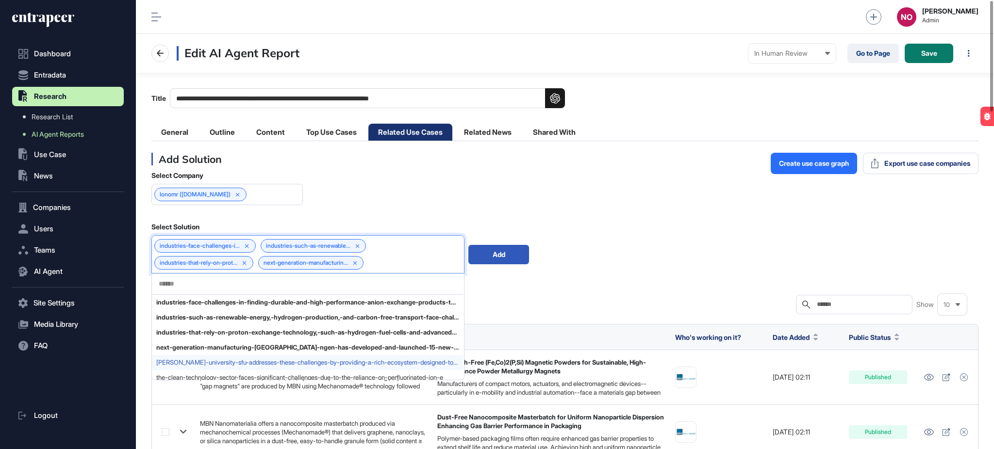
click at [248, 362] on span "[PERSON_NAME]-university-sfu-addresses-these-challenges-by-providing-a-rich-eco…" at bounding box center [307, 362] width 302 height 7
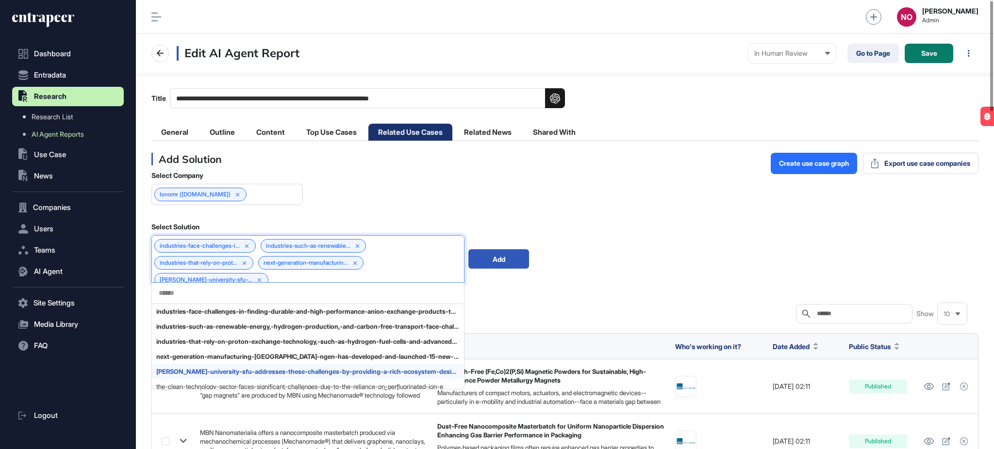
click at [282, 372] on span "[PERSON_NAME]-university-sfu-addresses-these-challenges-by-providing-a-rich-eco…" at bounding box center [307, 371] width 302 height 7
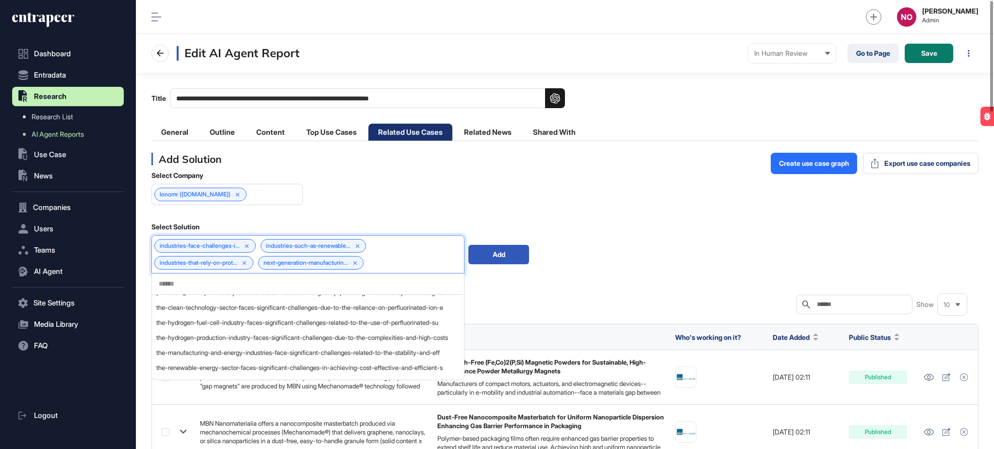
scroll to position [70, 0]
click at [264, 368] on span "the-renewable-energy-sector-faces-significant-challenges-in-achieving-cost-effe…" at bounding box center [307, 367] width 302 height 7
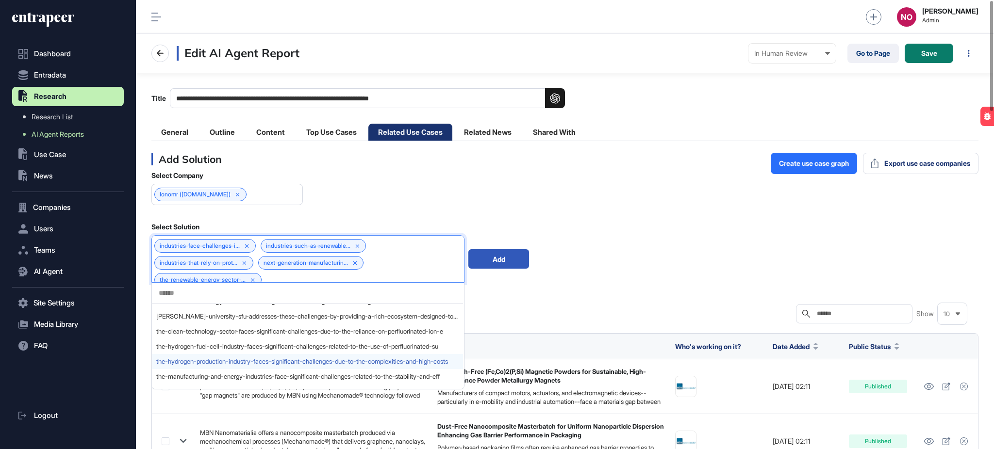
click at [264, 365] on span "the-hydrogen-production-industry-faces-significant-challenges-due-to-the-comple…" at bounding box center [307, 361] width 302 height 7
click at [264, 365] on span "the-hydrogen-fuel-cell-industry-faces-significant-challenges-related-to-the-use…" at bounding box center [307, 361] width 302 height 7
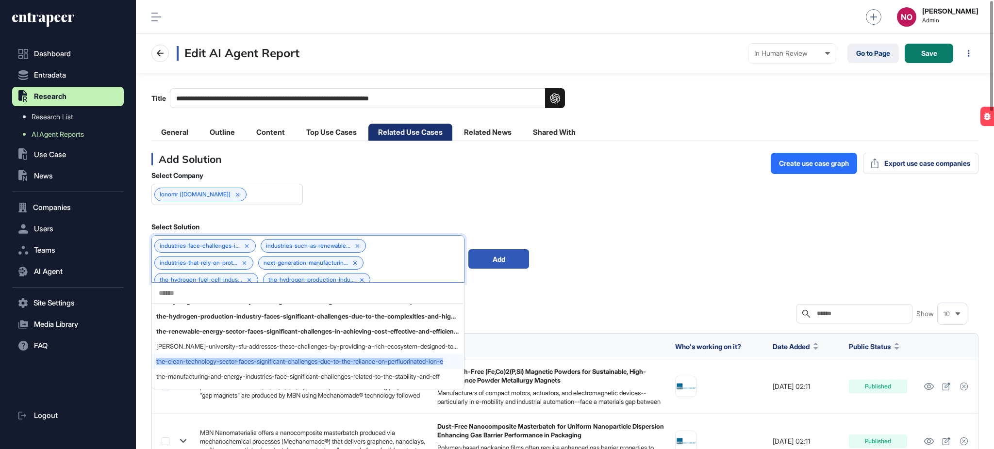
click at [264, 365] on span "the-clean-technology-sector-faces-significant-challenges-due-to-the-reliance-on…" at bounding box center [307, 361] width 302 height 7
click at [264, 365] on span "simon-fraser-university-sfu-addresses-these-challenges-by-providing-a-rich-ecos…" at bounding box center [307, 361] width 302 height 7
click at [258, 374] on span "the-manufacturing-and-energy-industries-face-significant-challenges-related-to-…" at bounding box center [307, 376] width 302 height 7
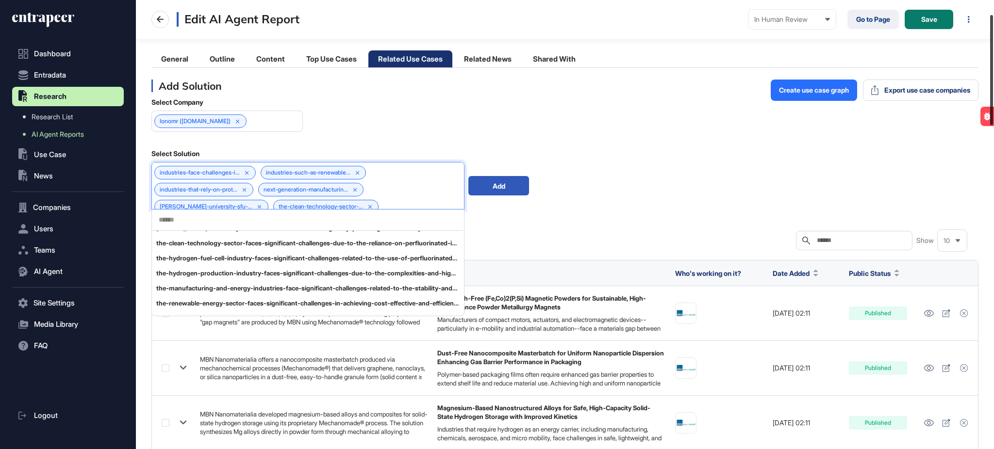
scroll to position [87, 0]
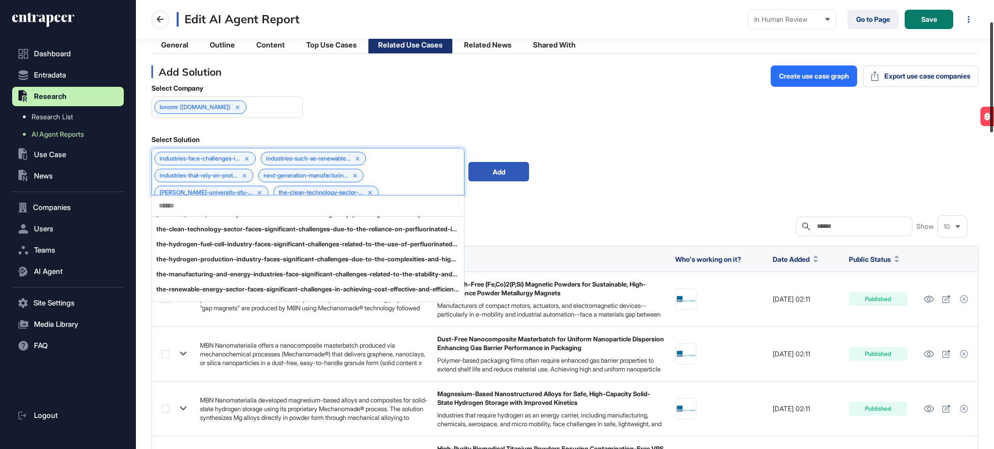
drag, startPoint x: 993, startPoint y: 70, endPoint x: 991, endPoint y: 92, distance: 21.4
click at [991, 92] on div at bounding box center [991, 77] width 3 height 110
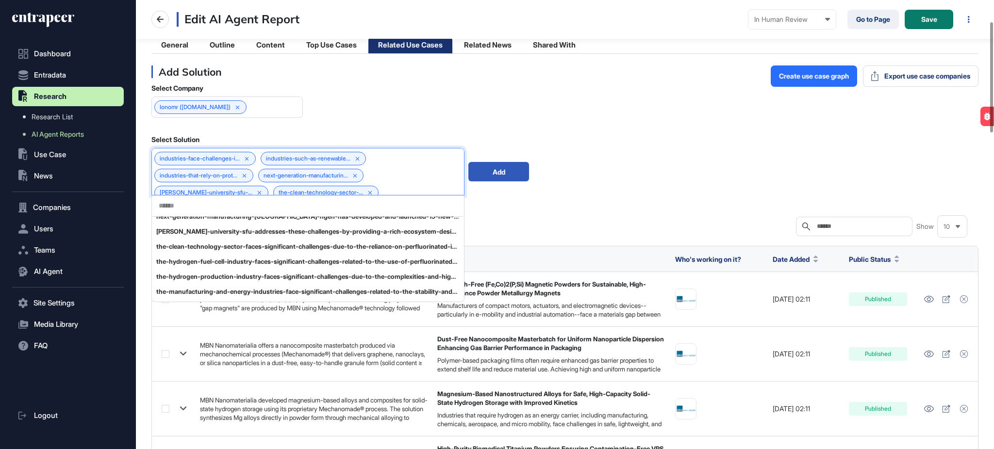
scroll to position [47, 0]
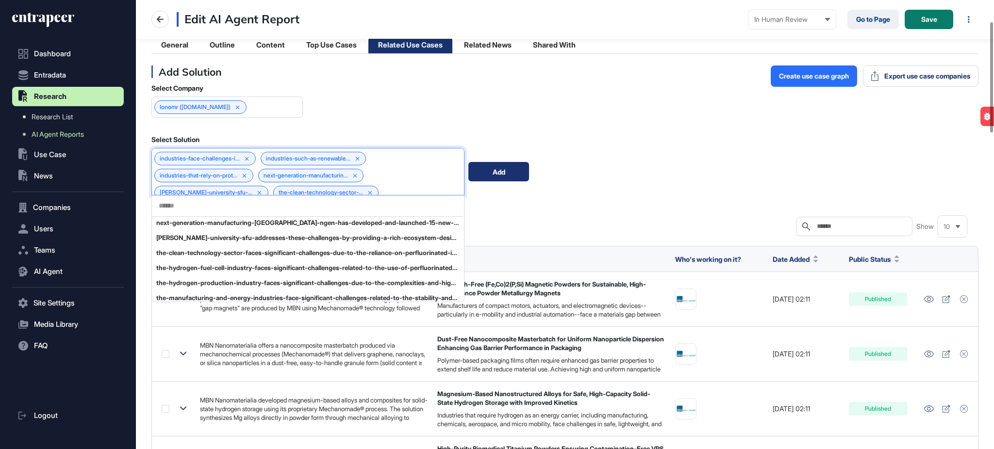
click at [491, 171] on div "Add" at bounding box center [498, 171] width 61 height 19
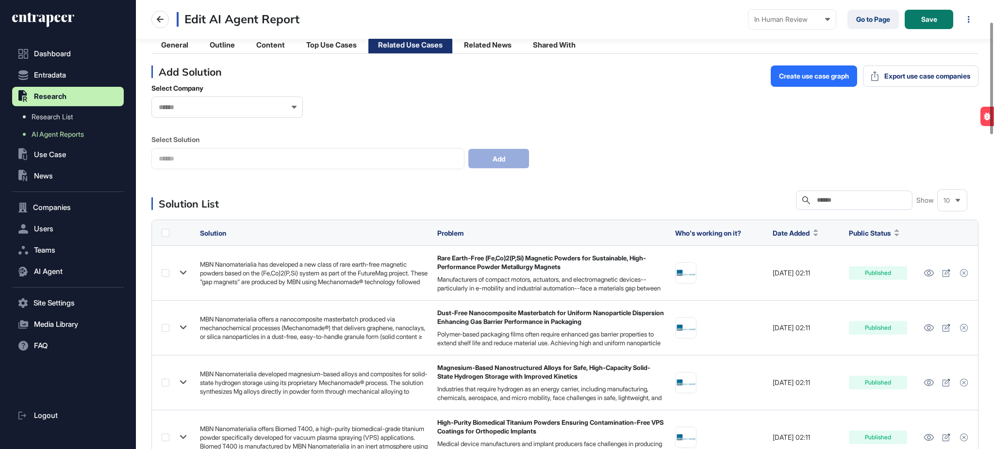
click at [871, 206] on div "Search" at bounding box center [854, 200] width 116 height 19
click at [867, 198] on input "text" at bounding box center [861, 201] width 90 height 8
paste input "**********"
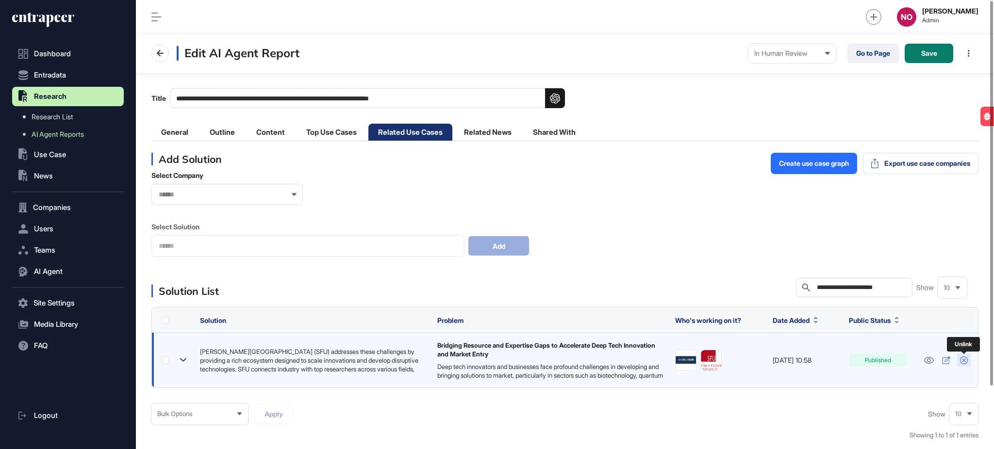
click at [965, 361] on icon at bounding box center [964, 361] width 8 height 8
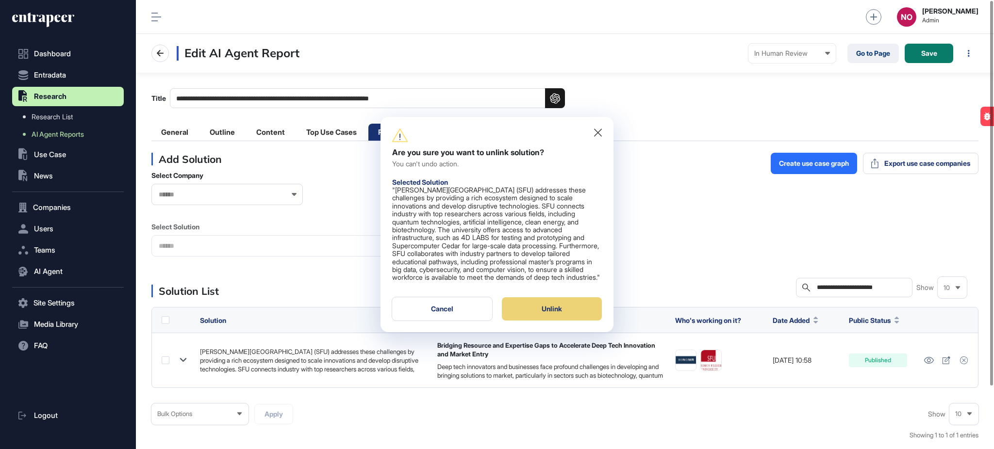
click at [568, 310] on div "Unlink" at bounding box center [552, 308] width 100 height 23
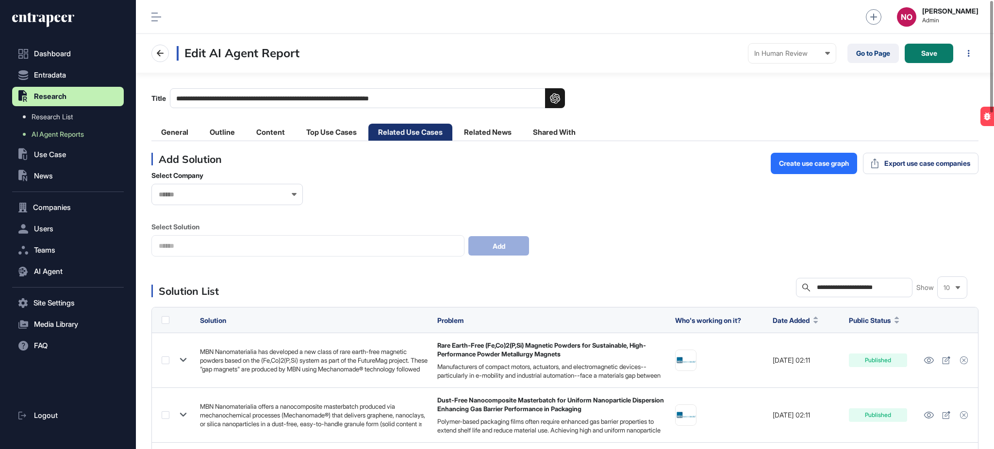
click at [831, 294] on div "**********" at bounding box center [854, 287] width 116 height 19
click at [837, 280] on div "**********" at bounding box center [854, 287] width 116 height 19
click at [827, 287] on input "**********" at bounding box center [861, 288] width 90 height 8
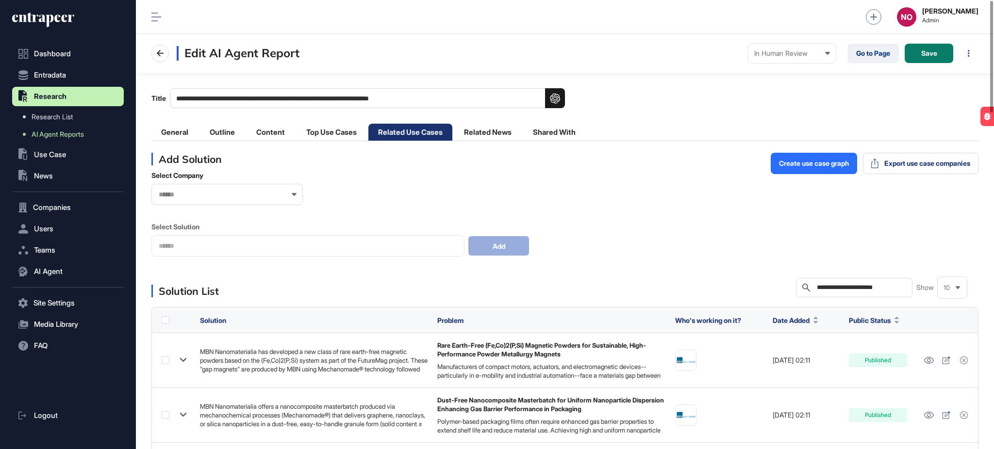
paste input "******"
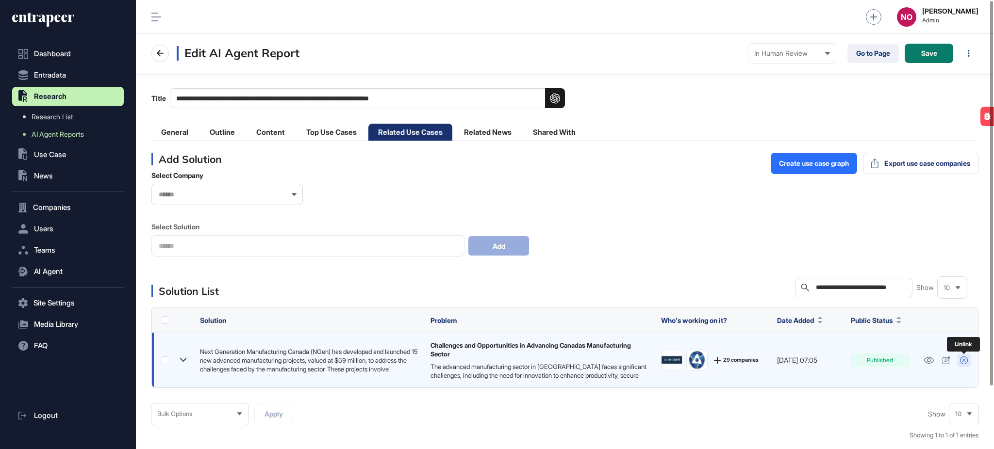
type input "**********"
click at [967, 361] on icon at bounding box center [964, 361] width 8 height 8
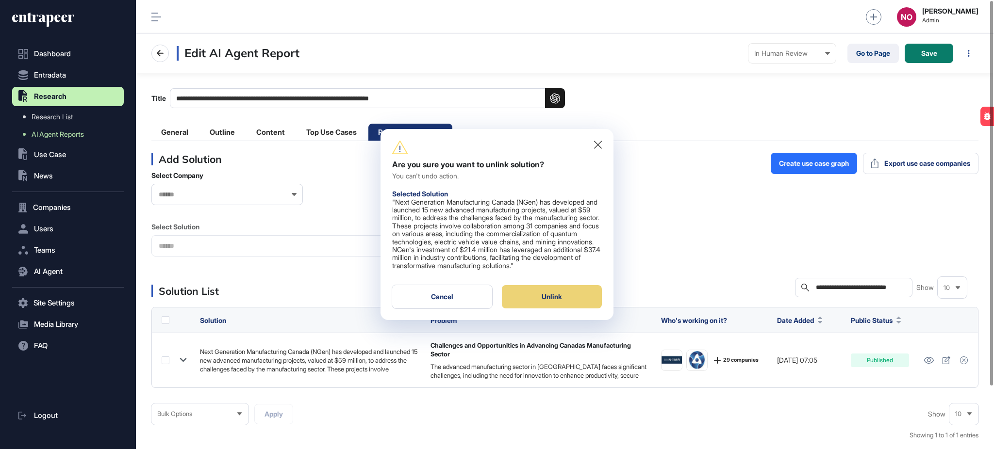
click at [575, 301] on div "Unlink" at bounding box center [552, 296] width 100 height 23
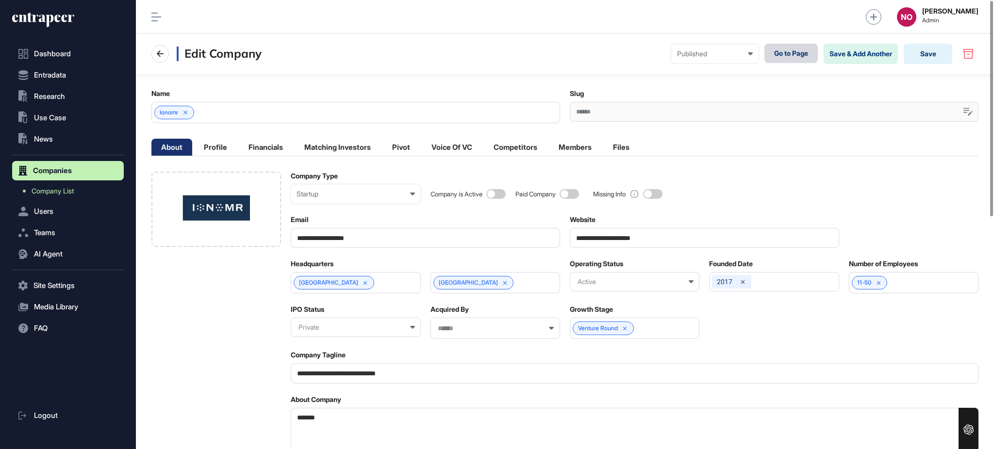
click at [785, 52] on link "Go to Page" at bounding box center [790, 53] width 53 height 19
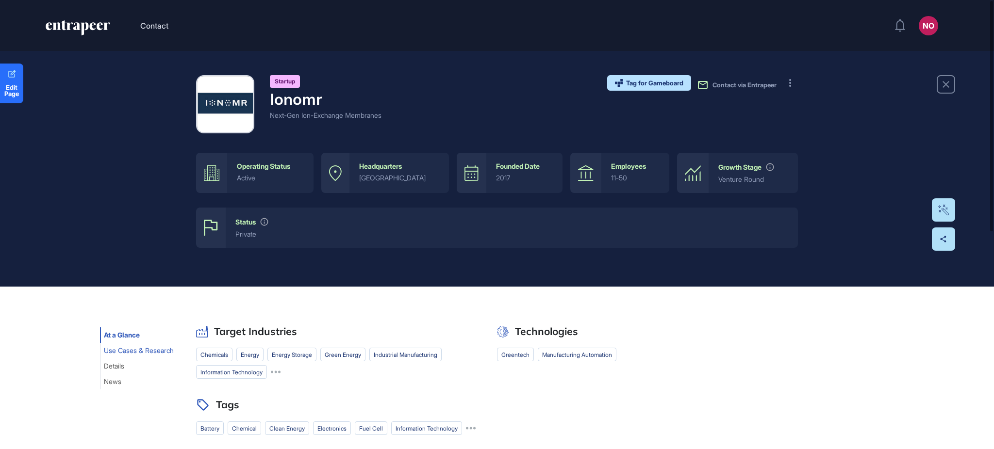
click at [138, 352] on span "Use Cases & Research" at bounding box center [139, 351] width 70 height 8
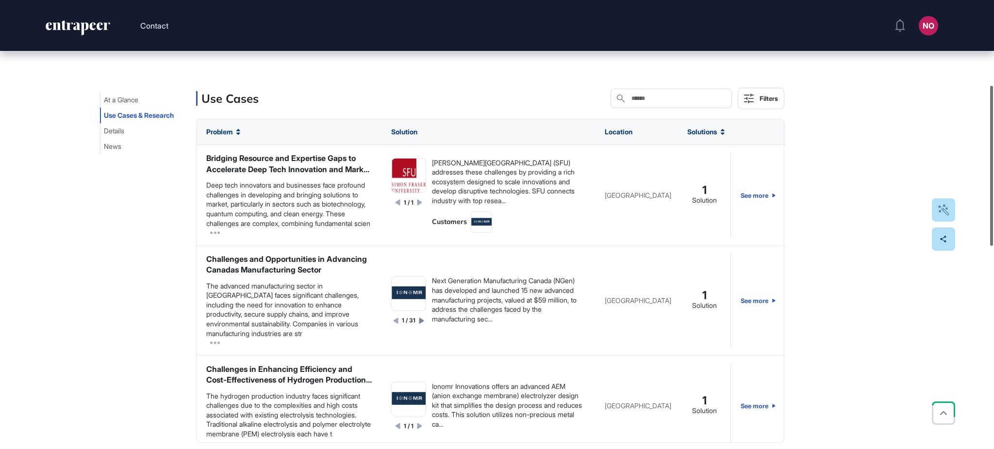
scroll to position [264, 0]
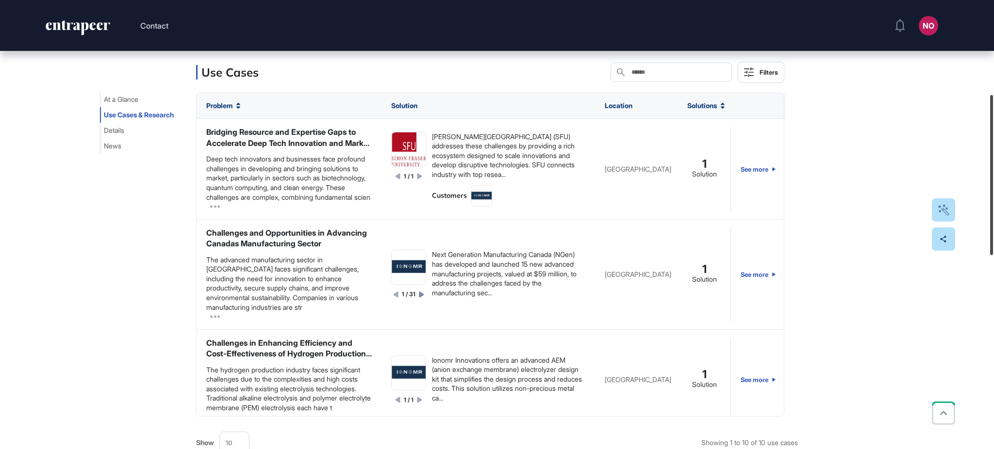
drag, startPoint x: 993, startPoint y: 141, endPoint x: 993, endPoint y: 150, distance: 9.2
click at [993, 150] on div at bounding box center [991, 175] width 3 height 160
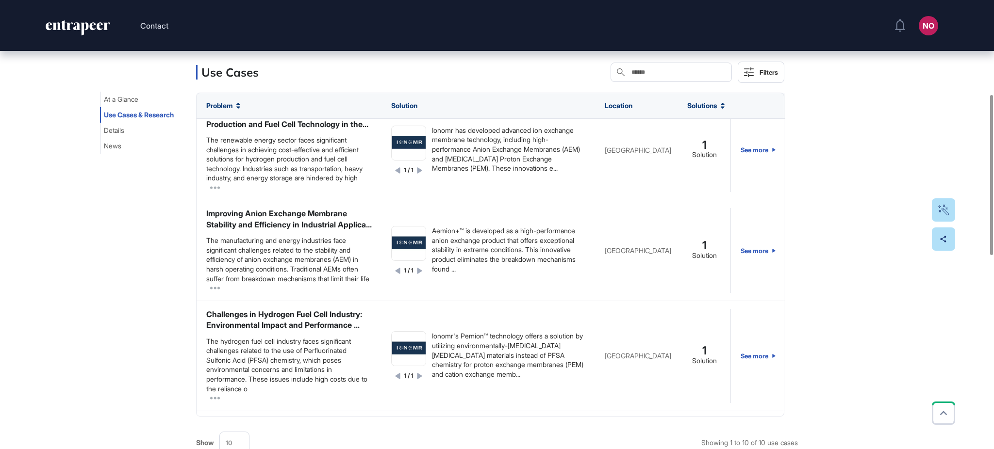
scroll to position [0, 0]
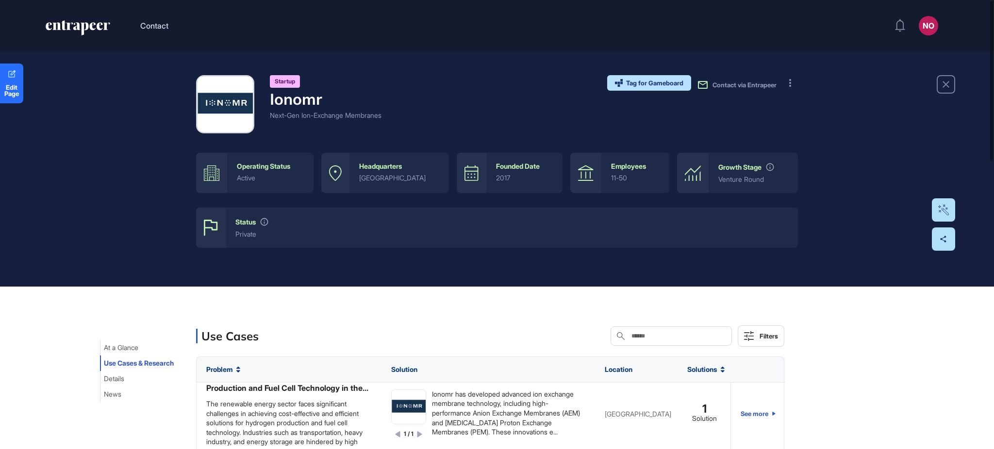
click at [288, 97] on h4 "Ionomr" at bounding box center [326, 99] width 112 height 18
click at [289, 97] on h4 "Ionomr" at bounding box center [326, 99] width 112 height 18
copy h4 "Ionomr"
click at [12, 96] on span "Edit Page" at bounding box center [11, 90] width 23 height 13
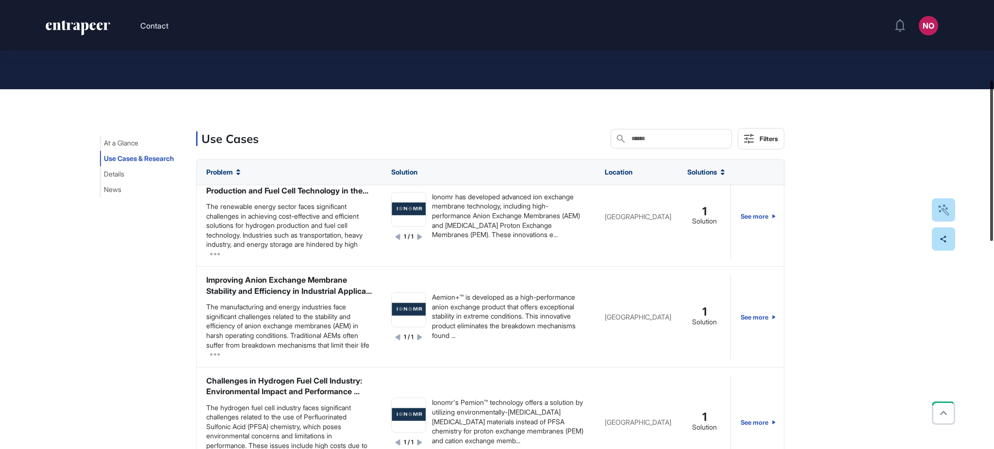
scroll to position [196, 0]
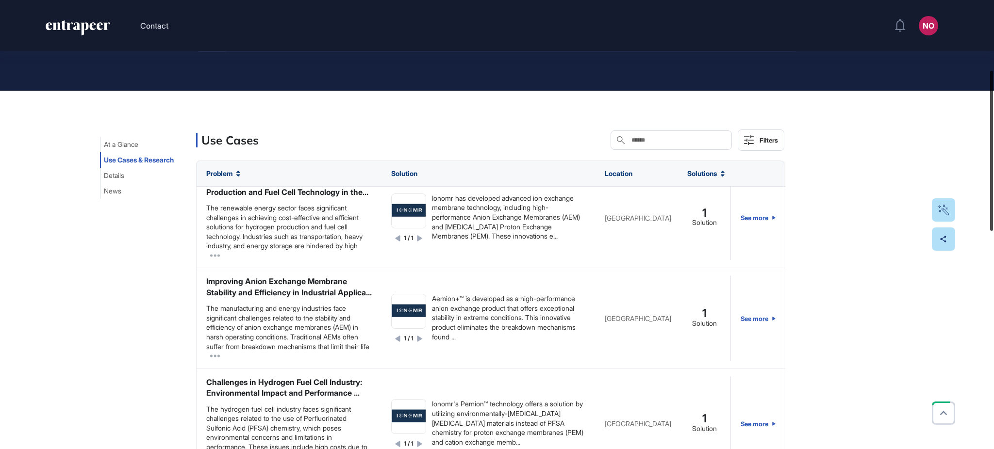
drag, startPoint x: 993, startPoint y: 119, endPoint x: 993, endPoint y: 189, distance: 69.9
click at [993, 189] on div at bounding box center [991, 151] width 3 height 160
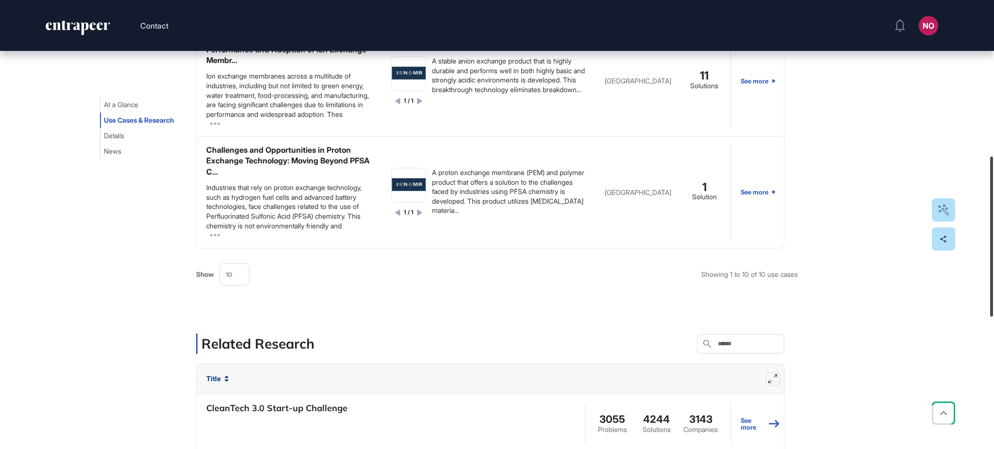
scroll to position [437, 0]
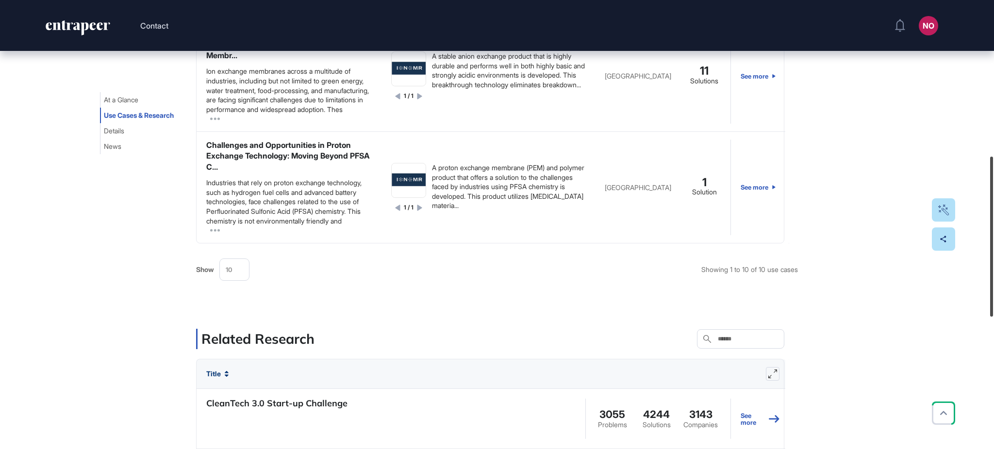
drag, startPoint x: 993, startPoint y: 182, endPoint x: 982, endPoint y: 268, distance: 86.6
click at [982, 268] on div "Contact NO Admin Dashboard Dashboard Profile My Content Request More Data Edit …" at bounding box center [497, 224] width 994 height 449
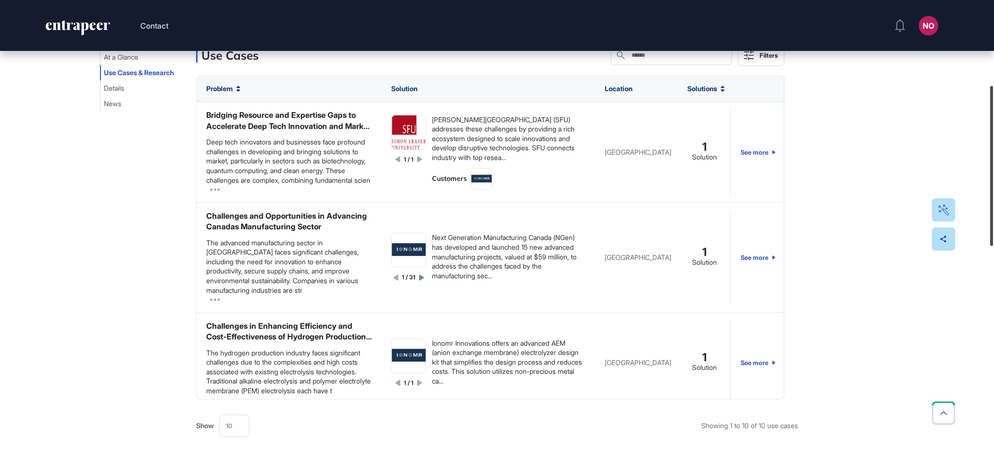
scroll to position [233, 0]
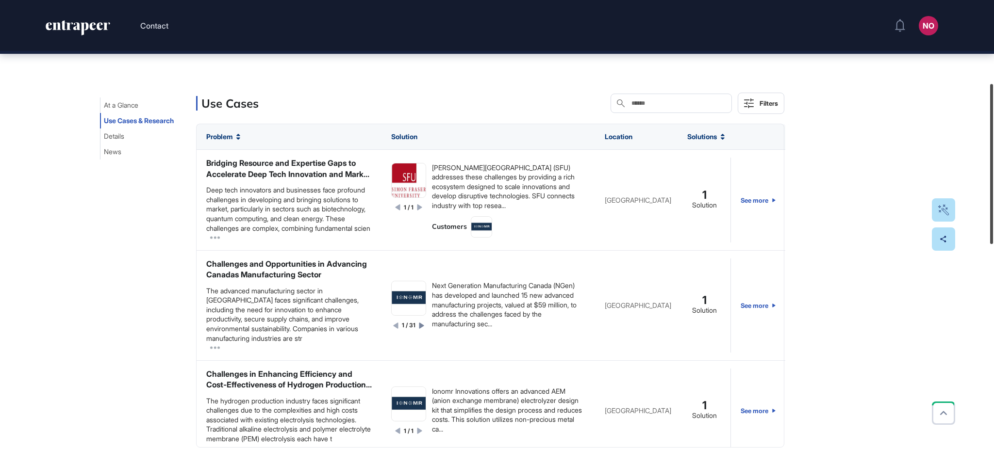
drag, startPoint x: 993, startPoint y: 237, endPoint x: 992, endPoint y: 164, distance: 72.8
click at [992, 164] on div at bounding box center [991, 164] width 3 height 160
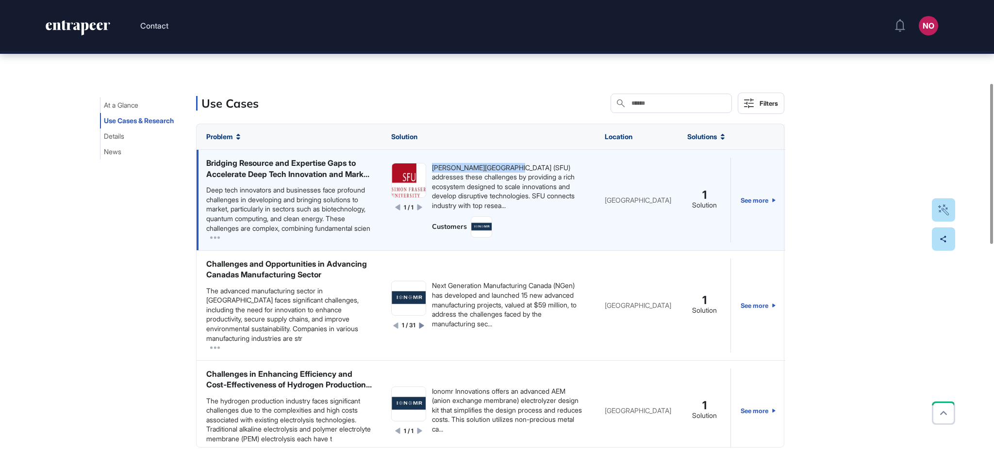
drag, startPoint x: 426, startPoint y: 175, endPoint x: 501, endPoint y: 182, distance: 76.1
click at [501, 182] on div "[PERSON_NAME][GEOGRAPHIC_DATA] (SFU) addresses these challenges by providing a …" at bounding box center [508, 187] width 153 height 48
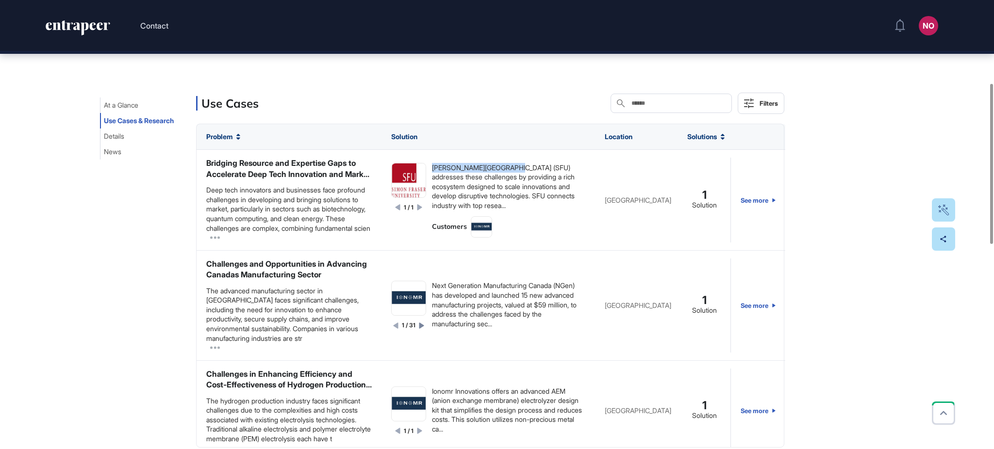
copy div "[PERSON_NAME][GEOGRAPHIC_DATA]"
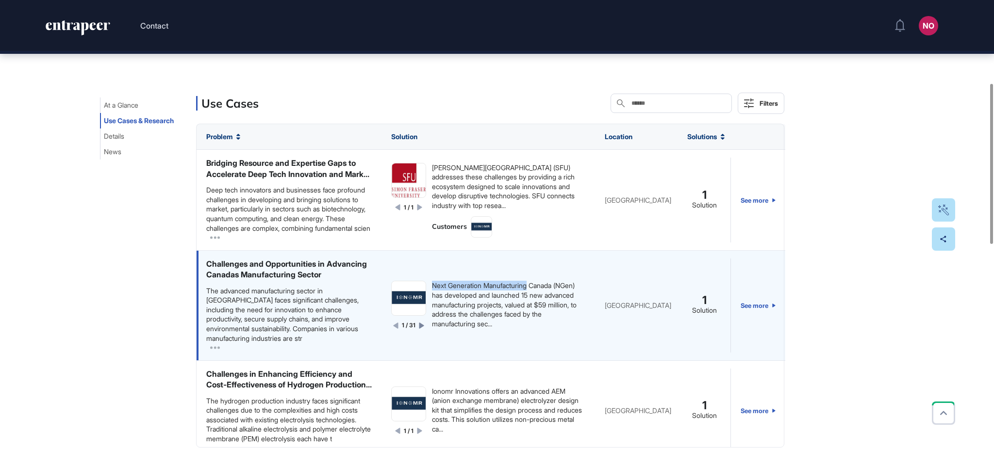
drag, startPoint x: 425, startPoint y: 312, endPoint x: 526, endPoint y: 314, distance: 101.0
click at [526, 314] on div "1 / 31 Next Generation Manufacturing Canada (NGen) has developed and launched 1…" at bounding box center [488, 305] width 194 height 49
copy div "Next Generation Manufacturing"
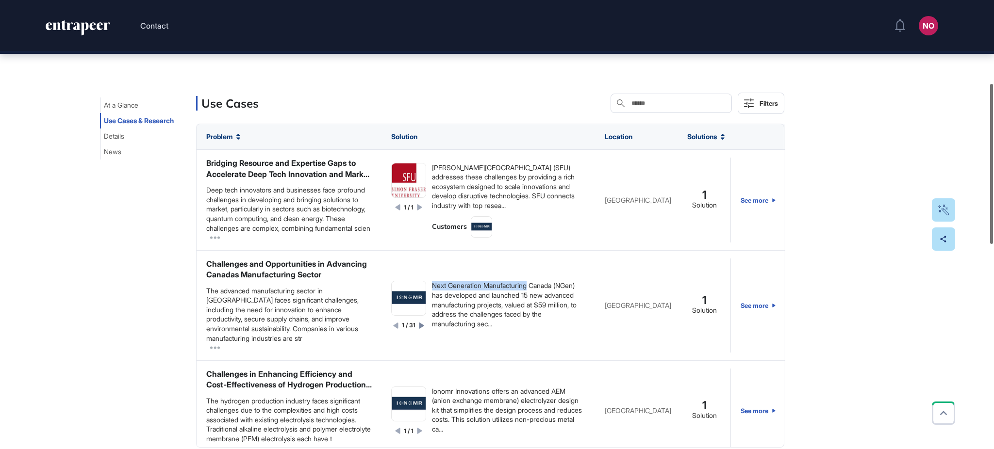
scroll to position [292, 0]
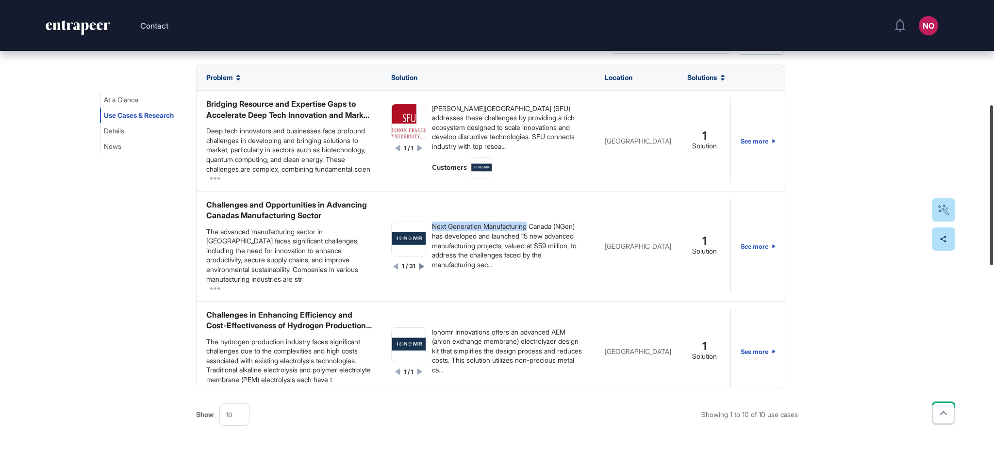
click at [993, 175] on div at bounding box center [991, 185] width 3 height 160
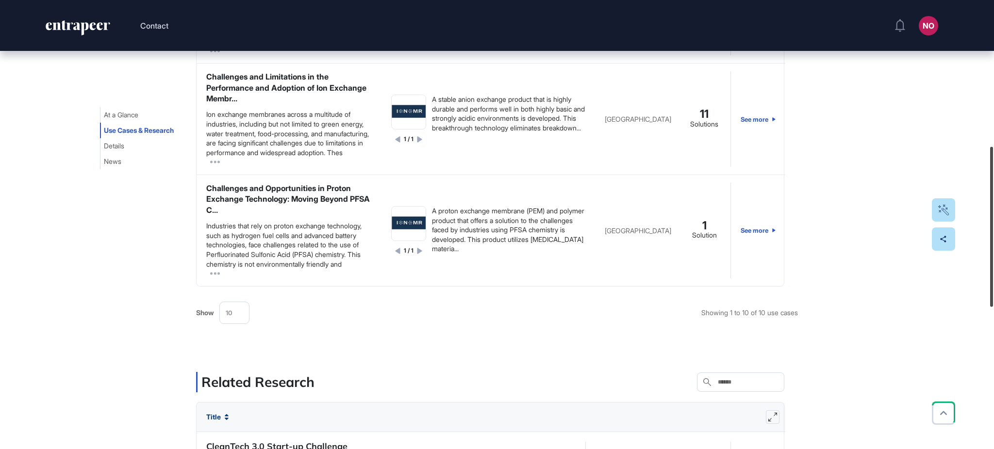
scroll to position [409, 0]
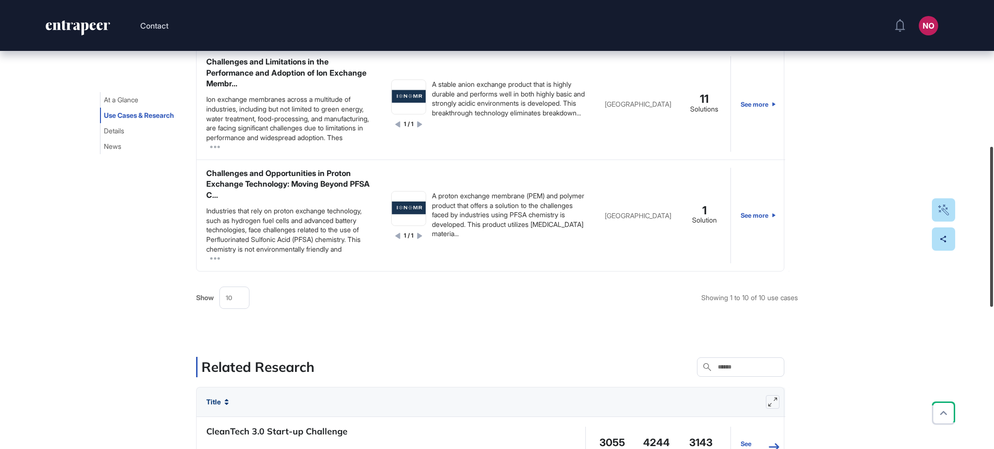
drag, startPoint x: 993, startPoint y: 253, endPoint x: 987, endPoint y: 295, distance: 42.2
click at [990, 295] on div at bounding box center [991, 227] width 3 height 160
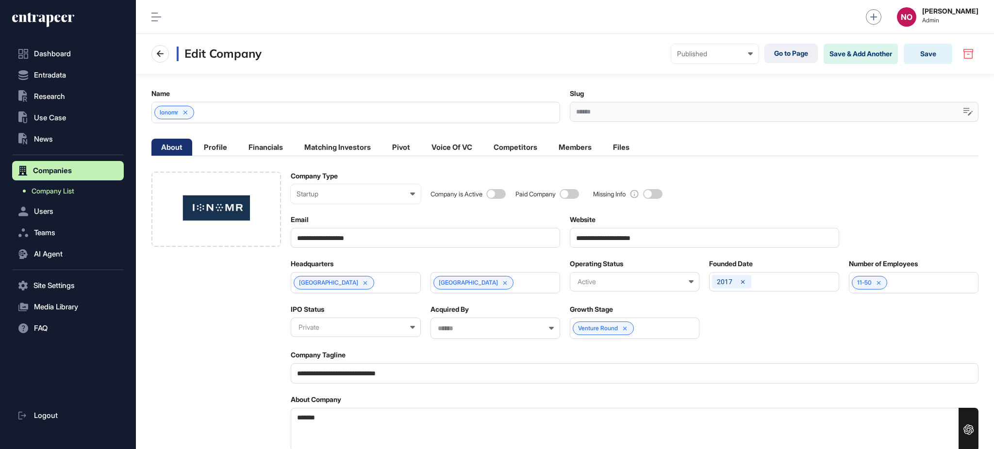
click at [71, 191] on span "Company List" at bounding box center [53, 191] width 43 height 8
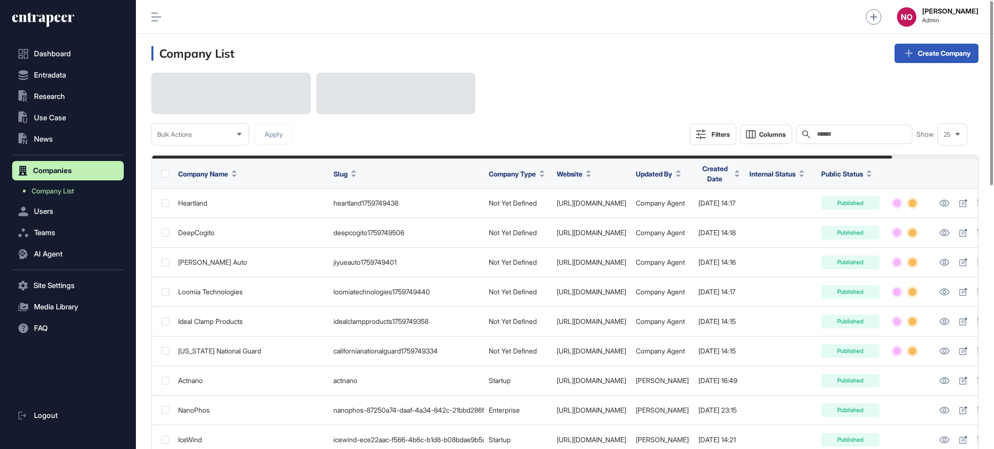
click at [872, 141] on div "Search" at bounding box center [854, 134] width 116 height 19
paste input "******"
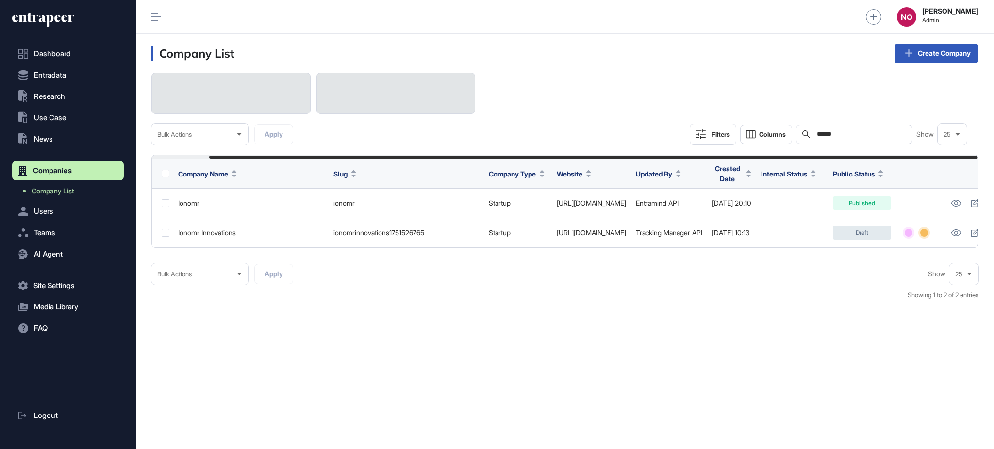
scroll to position [0, 61]
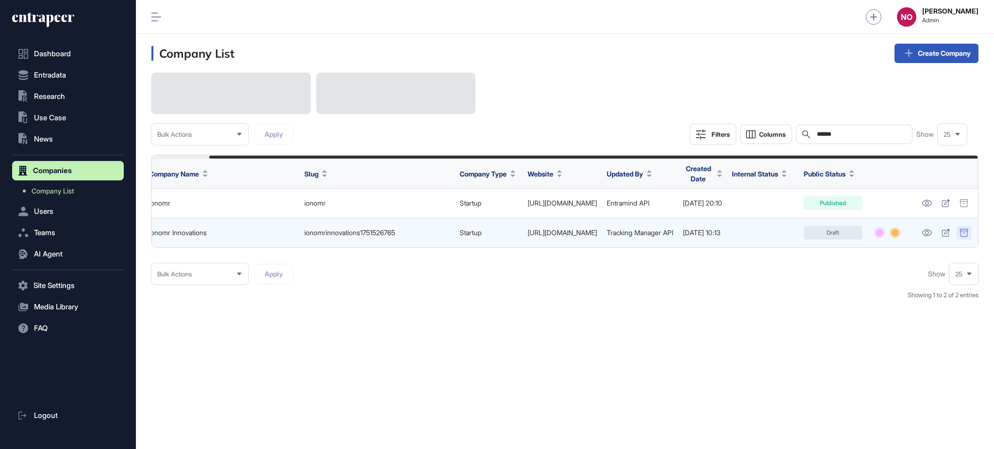
type input "******"
click at [961, 233] on icon at bounding box center [963, 233] width 9 height 8
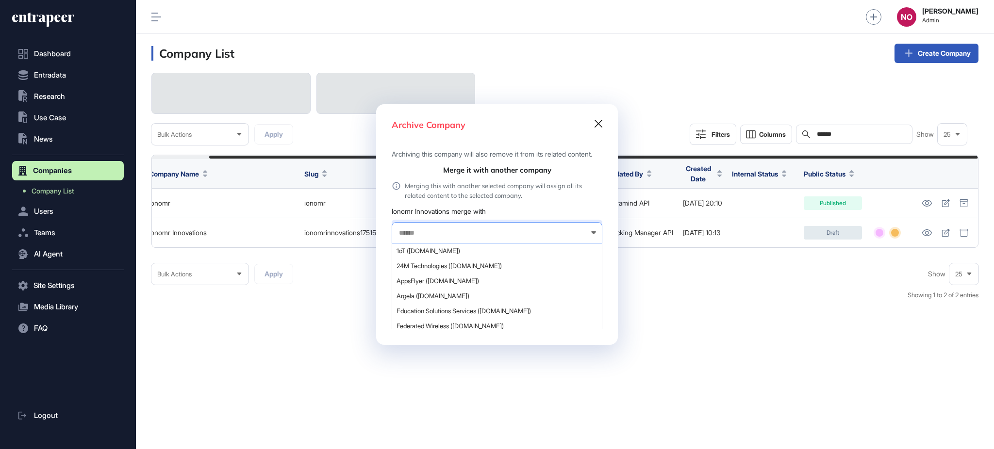
click at [403, 237] on div at bounding box center [497, 232] width 211 height 21
paste input "******"
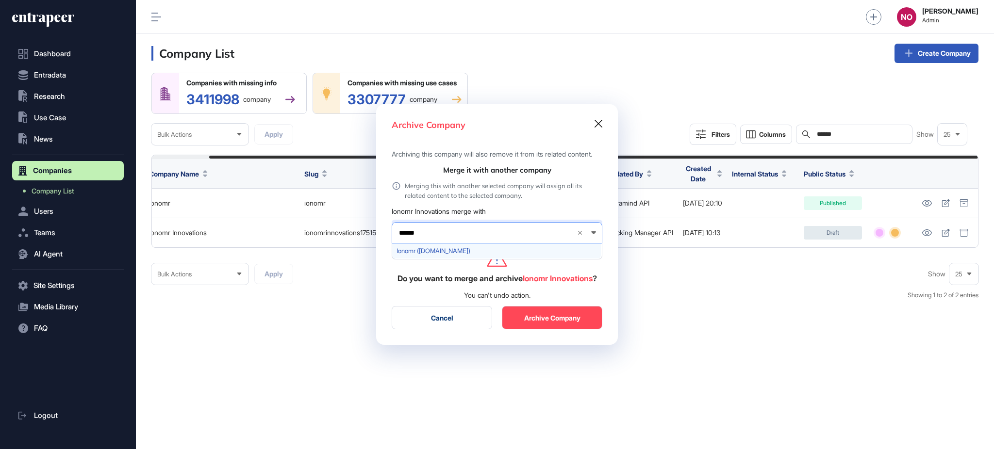
type input "******"
click at [425, 253] on div "Ionomr ([DOMAIN_NAME])" at bounding box center [496, 251] width 209 height 15
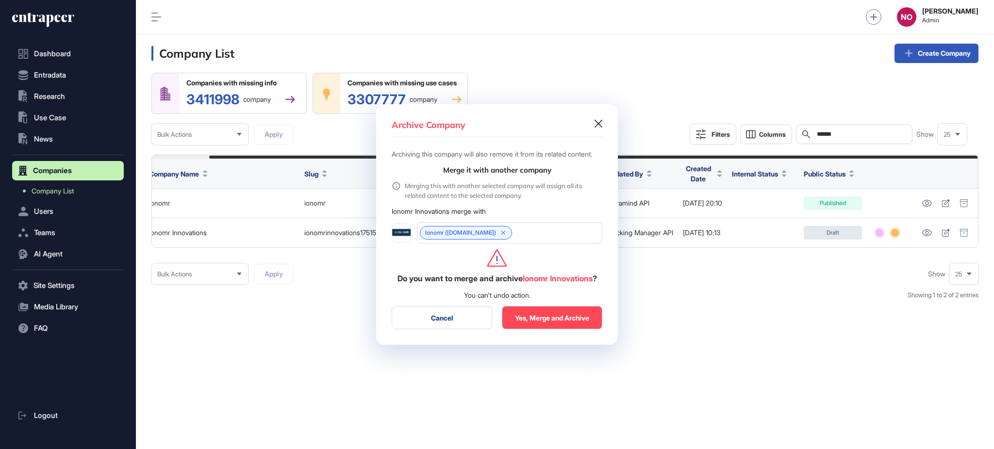
click at [545, 323] on button "Yes, Merge and Archive" at bounding box center [552, 317] width 100 height 23
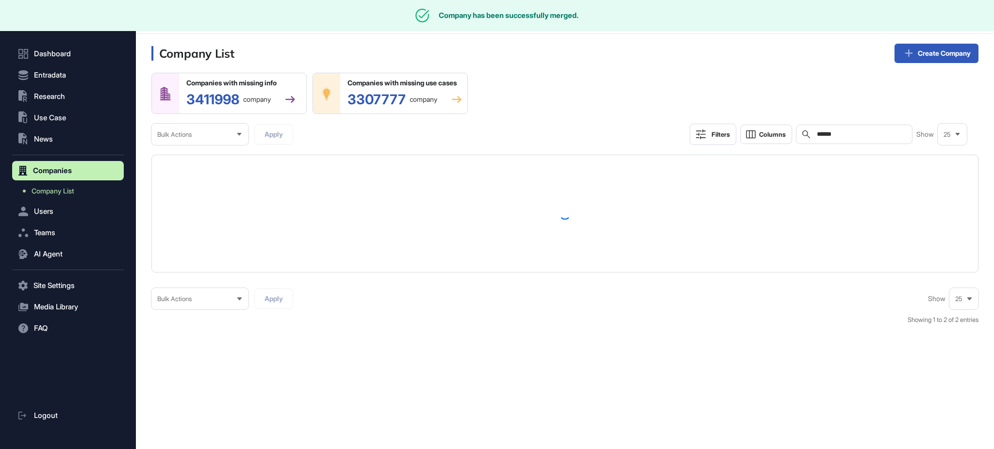
scroll to position [0, 0]
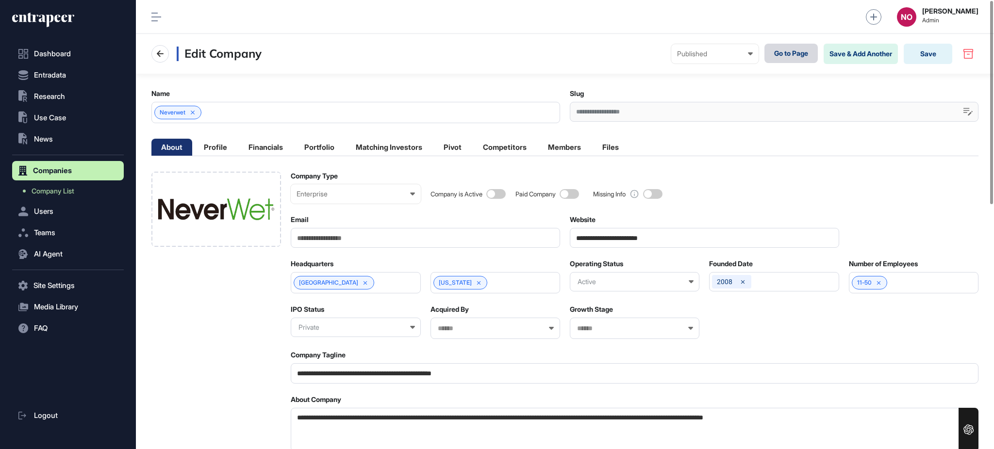
click at [797, 57] on link "Go to Page" at bounding box center [790, 53] width 53 height 19
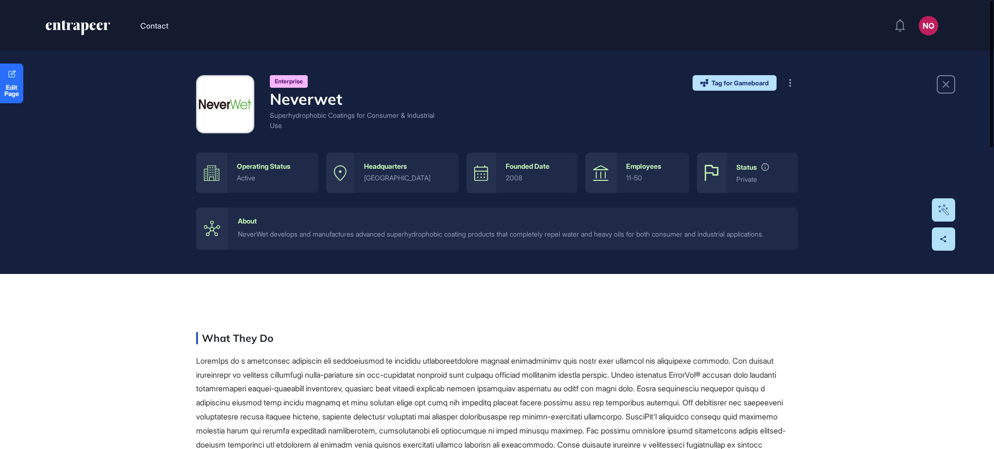
drag, startPoint x: 993, startPoint y: 347, endPoint x: 988, endPoint y: 7, distance: 340.7
click at [990, 7] on div at bounding box center [991, 74] width 3 height 147
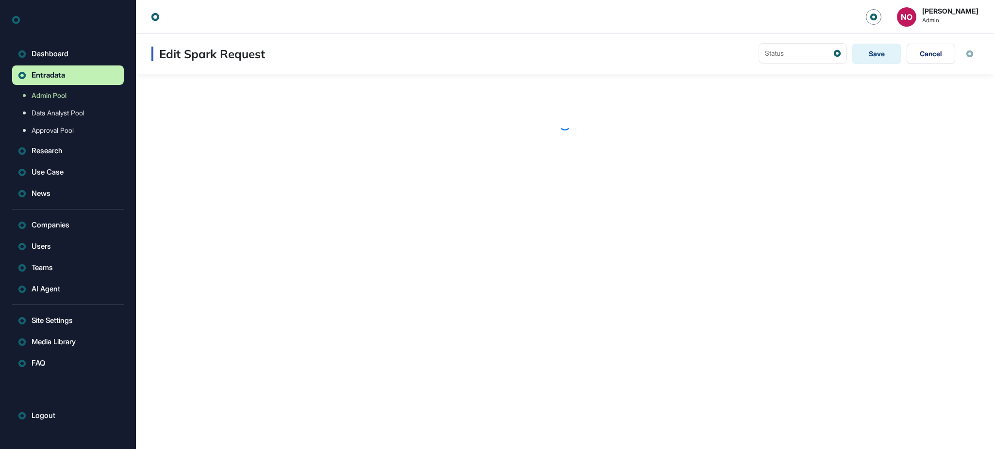
scroll to position [0, 0]
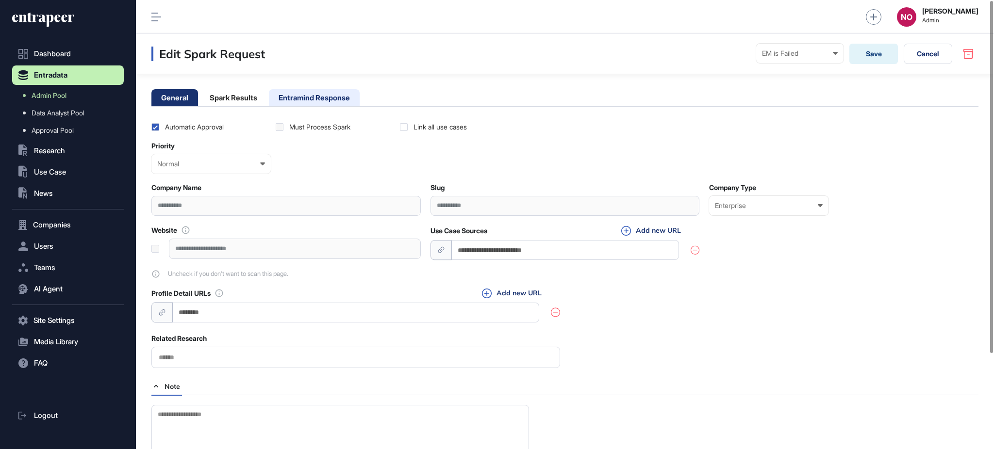
drag, startPoint x: 366, startPoint y: 97, endPoint x: 338, endPoint y: 97, distance: 28.1
click at [365, 97] on div "General Spark Results Entramind Response" at bounding box center [564, 97] width 827 height 17
click at [338, 97] on li "Entramind Response" at bounding box center [314, 97] width 91 height 17
